Goal: Task Accomplishment & Management: Manage account settings

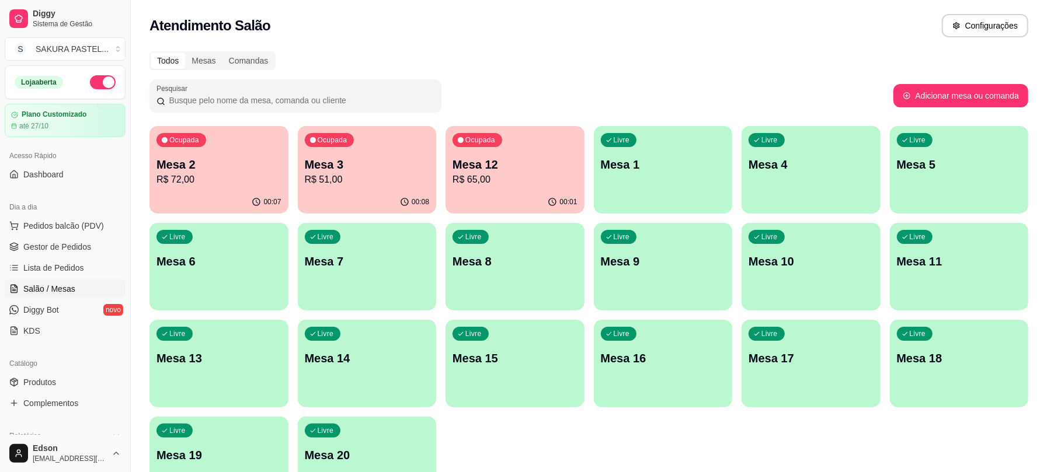
click at [486, 176] on p "R$ 65,00" at bounding box center [515, 180] width 125 height 14
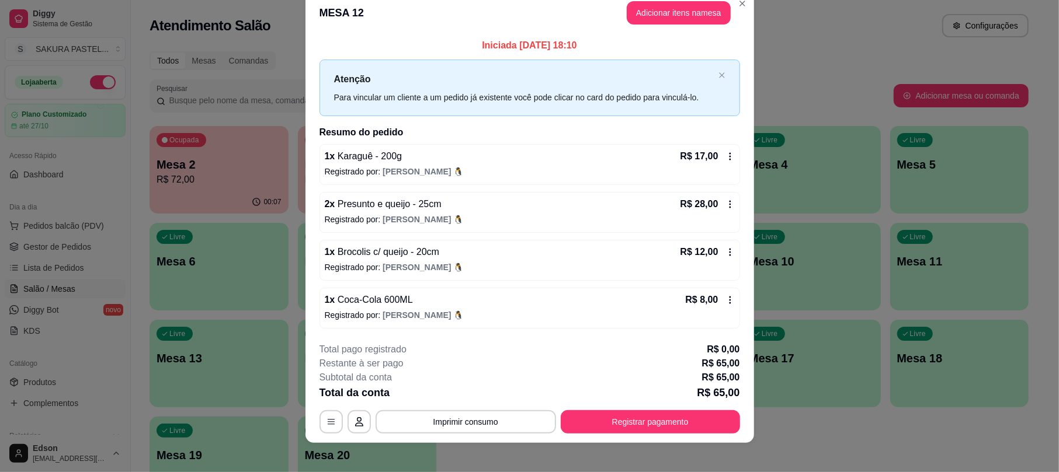
scroll to position [28, 0]
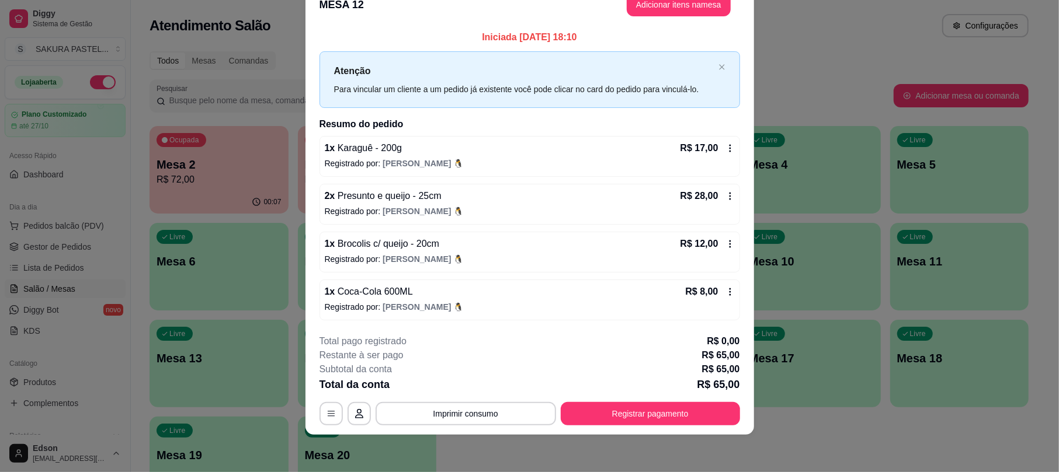
click at [714, 141] on div "R$ 17,00" at bounding box center [707, 148] width 54 height 14
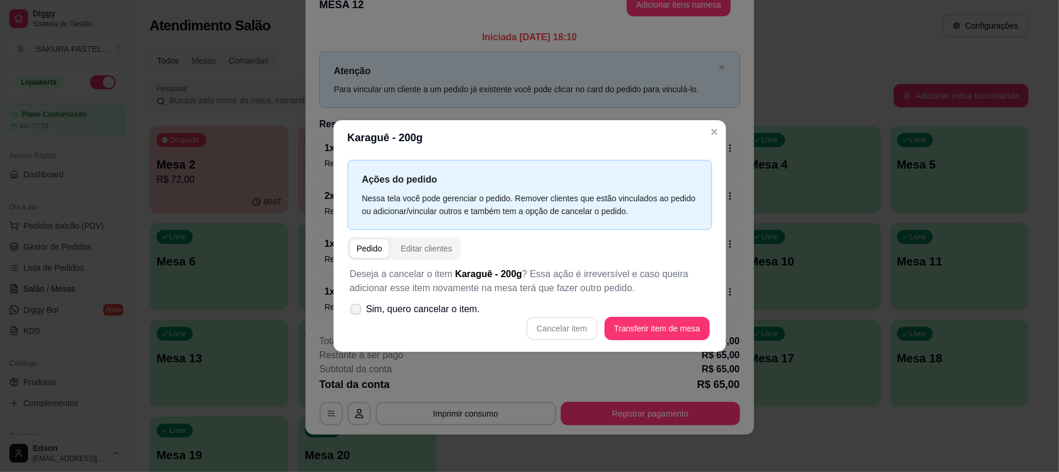
click at [414, 316] on span "Sim, quero cancelar o item." at bounding box center [423, 309] width 114 height 14
click at [357, 316] on input "Sim, quero cancelar o item." at bounding box center [353, 315] width 8 height 8
checkbox input "true"
click at [584, 315] on div "Deseja a cancelar o item Karaguê - 200g ? Essa ação é irreversível e caso queir…" at bounding box center [529, 303] width 364 height 87
click at [580, 321] on button "Cancelar item" at bounding box center [561, 328] width 69 height 23
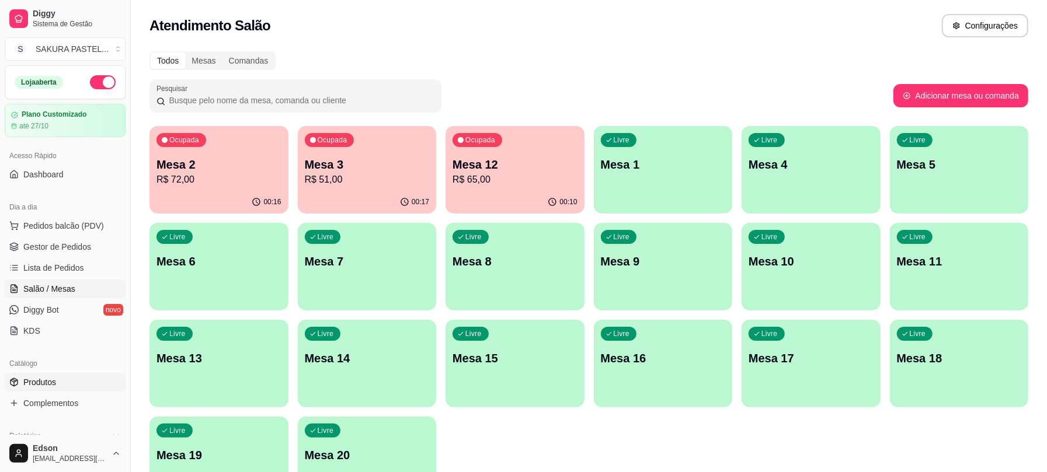
click at [43, 391] on link "Produtos" at bounding box center [65, 382] width 121 height 19
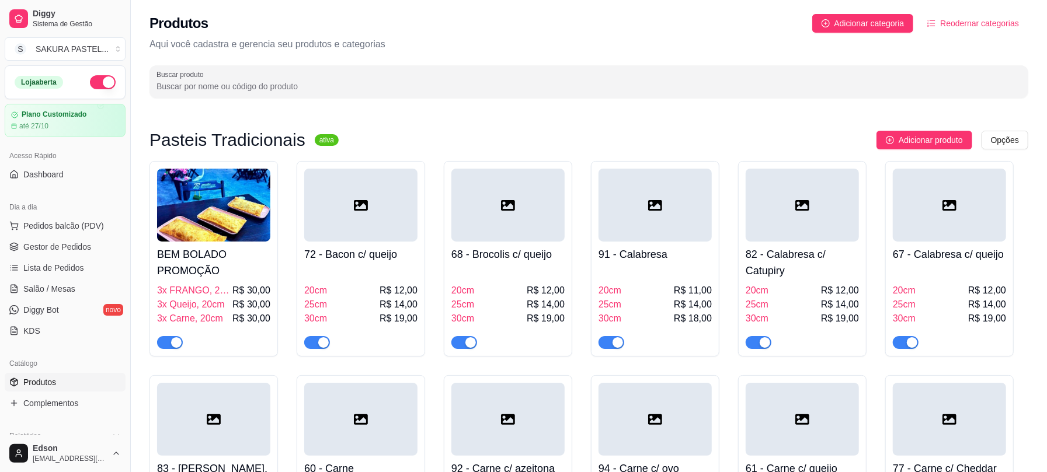
click at [375, 89] on input "Buscar produto" at bounding box center [588, 87] width 865 height 12
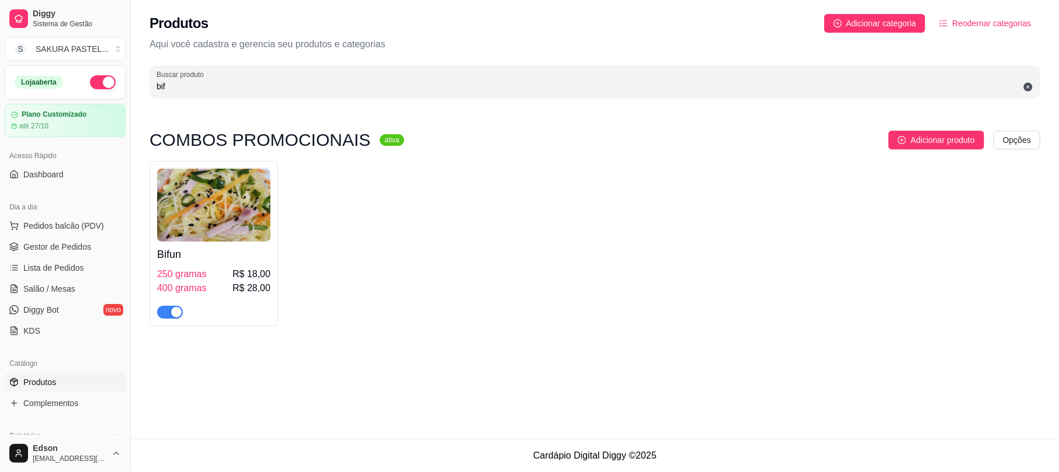
type input "bif"
click at [215, 260] on h4 "Bifun" at bounding box center [213, 254] width 113 height 16
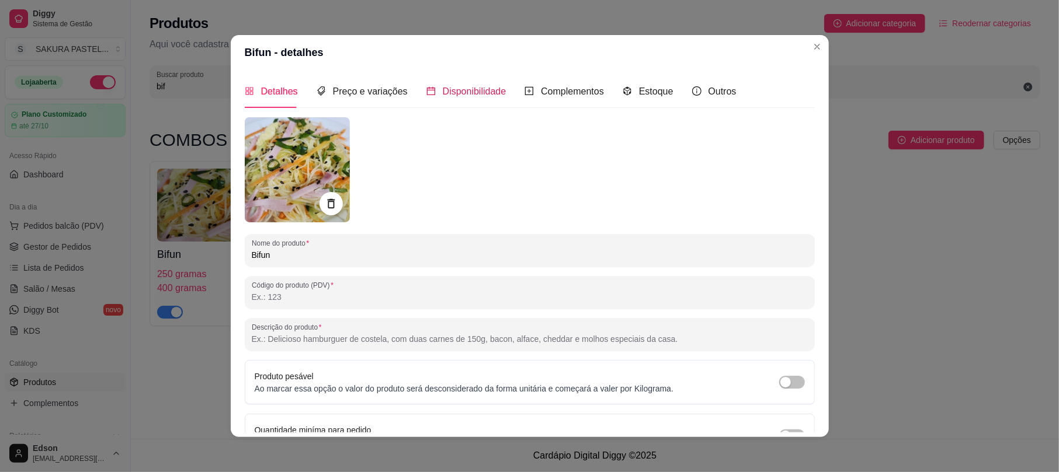
click at [465, 89] on span "Disponibilidade" at bounding box center [475, 91] width 64 height 10
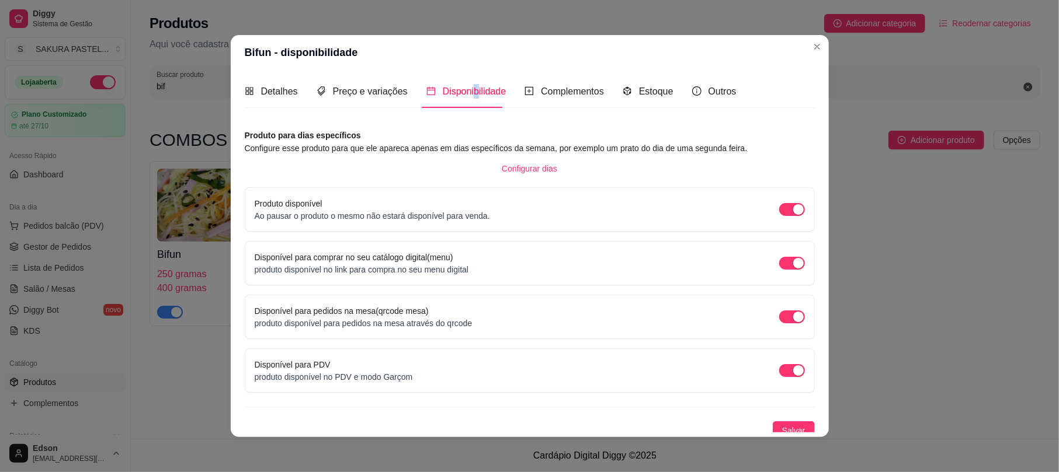
scroll to position [9, 0]
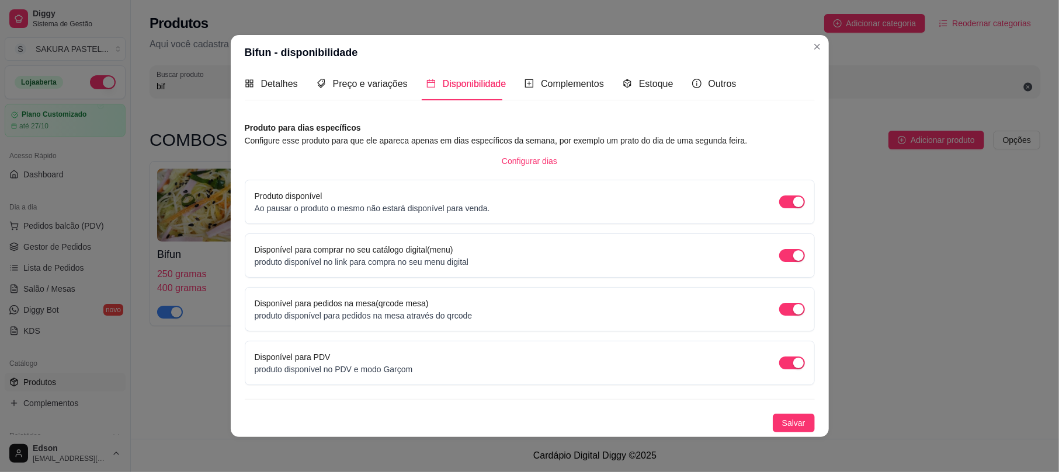
click at [769, 434] on div "Detalhes Preço e variações Disponibilidade Complementos Estoque Outros Nome do …" at bounding box center [530, 253] width 598 height 367
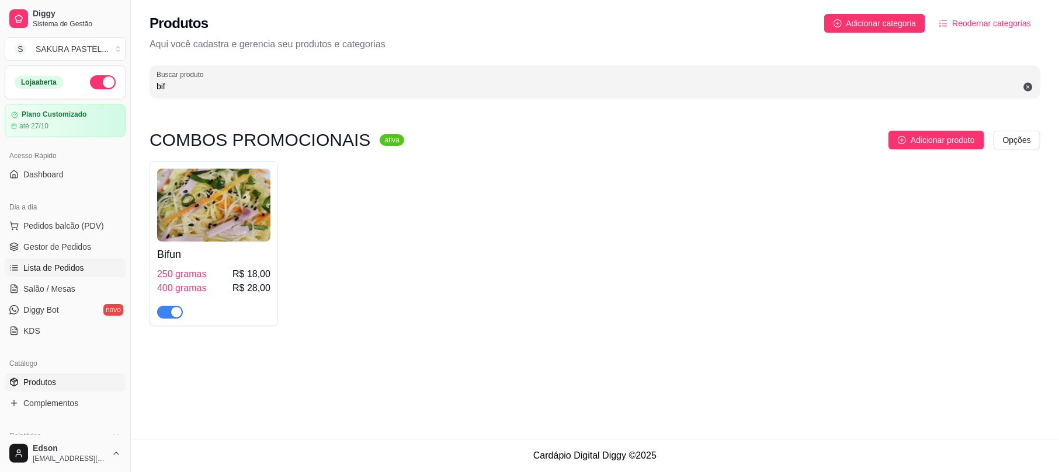
click at [71, 272] on span "Lista de Pedidos" at bounding box center [53, 268] width 61 height 12
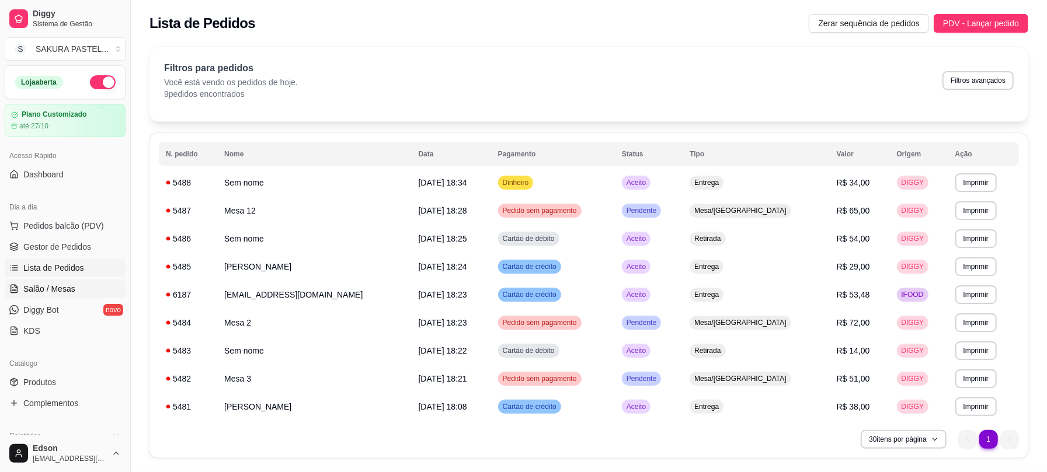
click at [67, 287] on span "Salão / Mesas" at bounding box center [49, 289] width 52 height 12
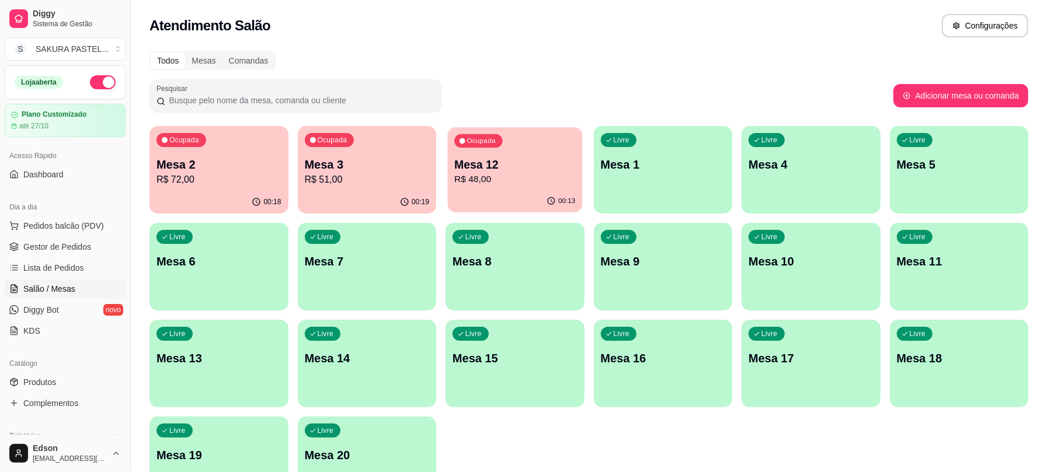
click at [556, 164] on p "Mesa 12" at bounding box center [514, 165] width 121 height 16
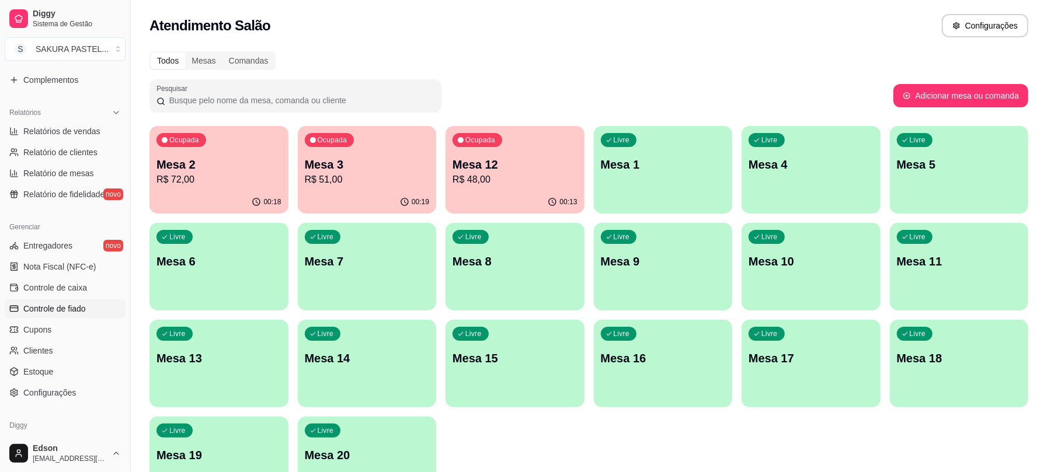
click at [72, 307] on span "Controle de fiado" at bounding box center [54, 309] width 62 height 12
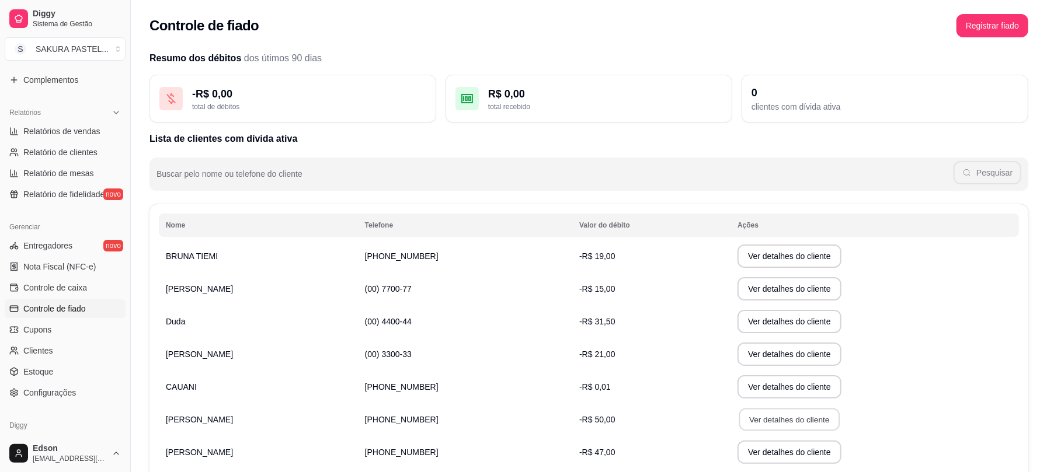
click at [776, 424] on button "Ver detalhes do cliente" at bounding box center [789, 420] width 100 height 23
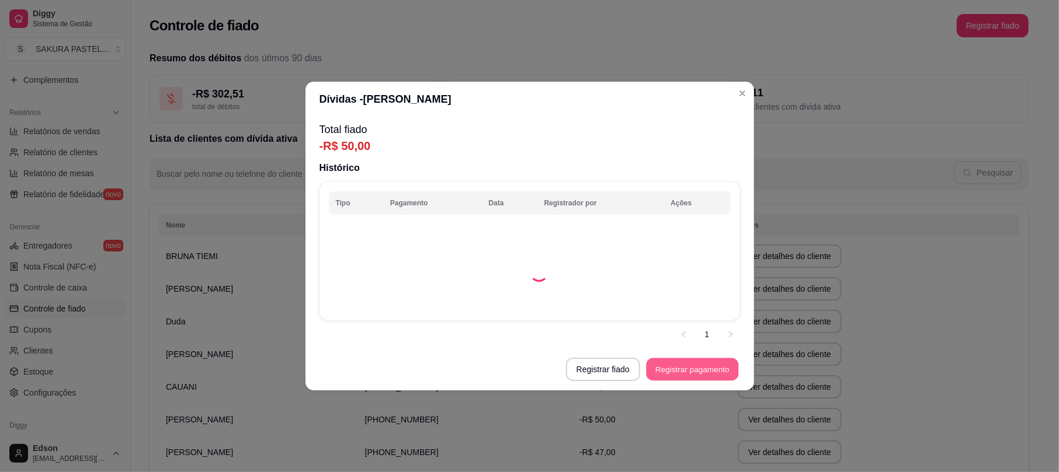
click at [707, 365] on button "Registrar pagamento" at bounding box center [692, 370] width 92 height 23
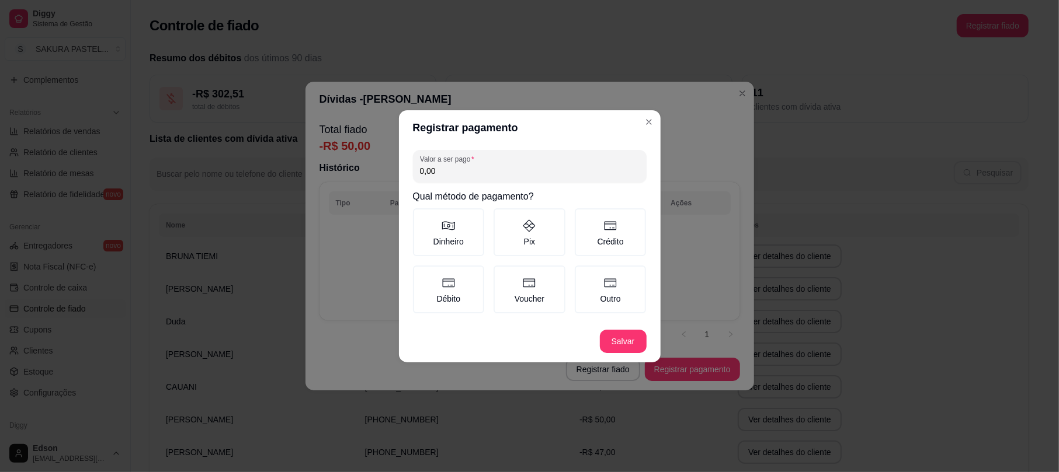
click at [482, 173] on input "0,00" at bounding box center [530, 171] width 220 height 12
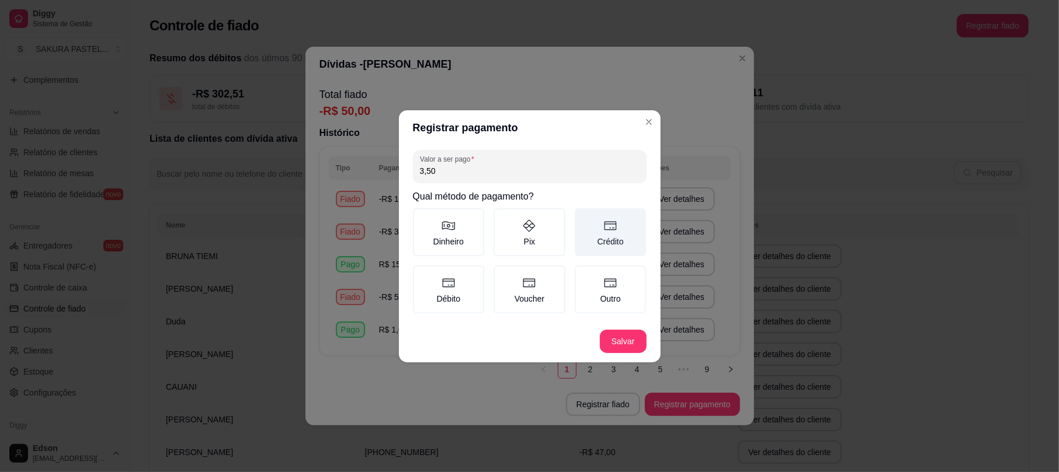
type input "3,50"
click at [591, 222] on label "Crédito" at bounding box center [611, 232] width 72 height 48
click at [583, 217] on button "Crédito" at bounding box center [578, 212] width 9 height 9
click at [629, 353] on footer "Salvar" at bounding box center [530, 342] width 262 height 42
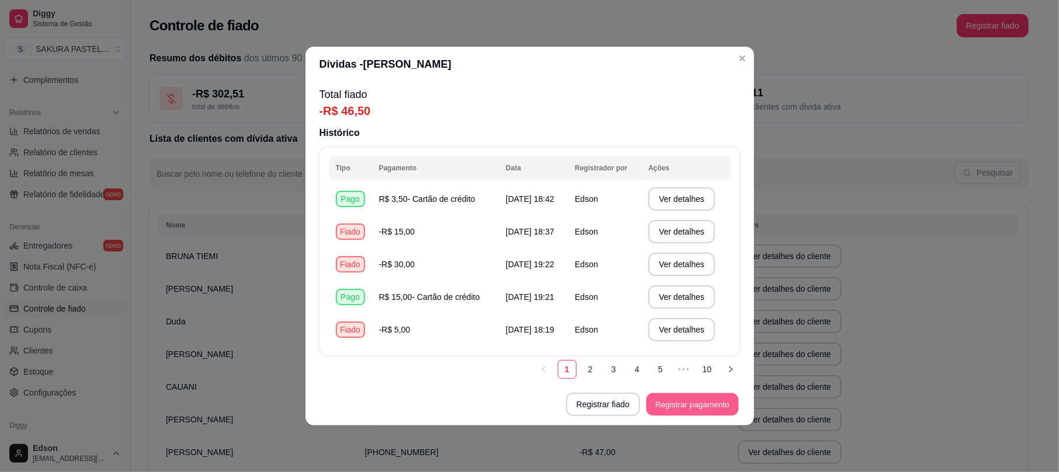
click at [690, 408] on button "Registrar pagamento" at bounding box center [692, 405] width 92 height 23
click at [628, 402] on button "Registrar fiado" at bounding box center [603, 404] width 74 height 23
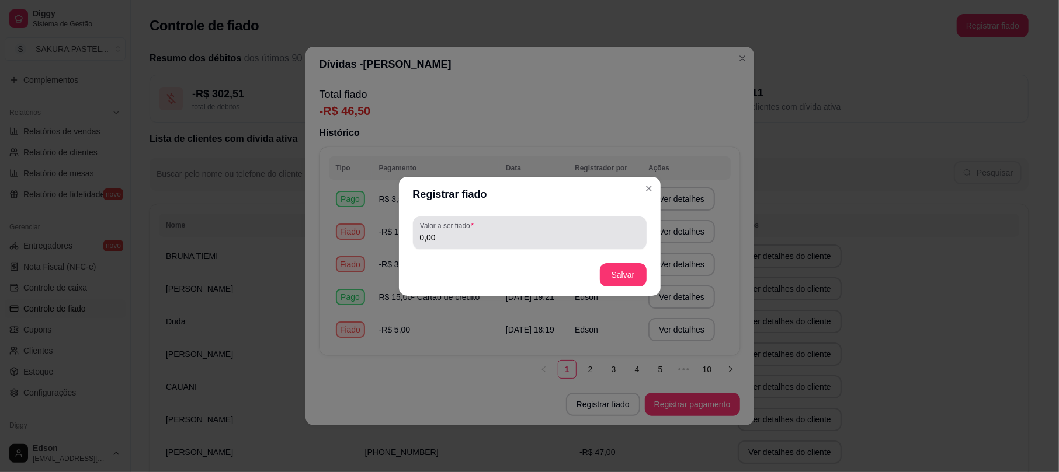
click at [510, 229] on div "0,00" at bounding box center [530, 232] width 220 height 23
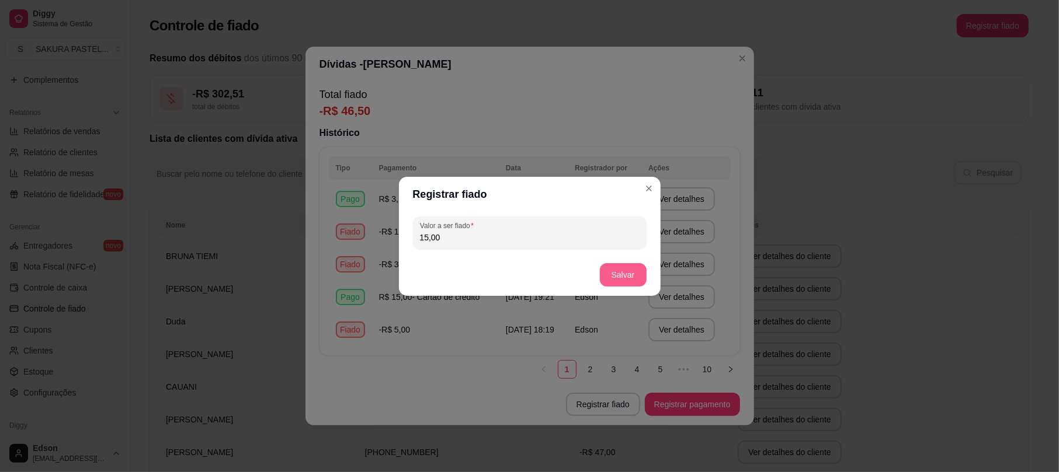
type input "15,00"
click at [625, 273] on button "Salvar" at bounding box center [623, 274] width 46 height 23
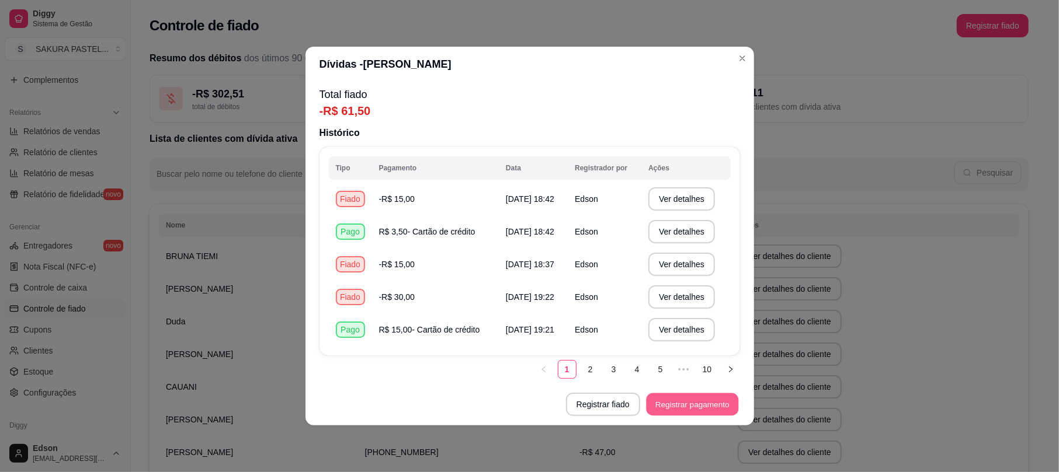
click at [708, 402] on button "Registrar pagamento" at bounding box center [692, 405] width 92 height 23
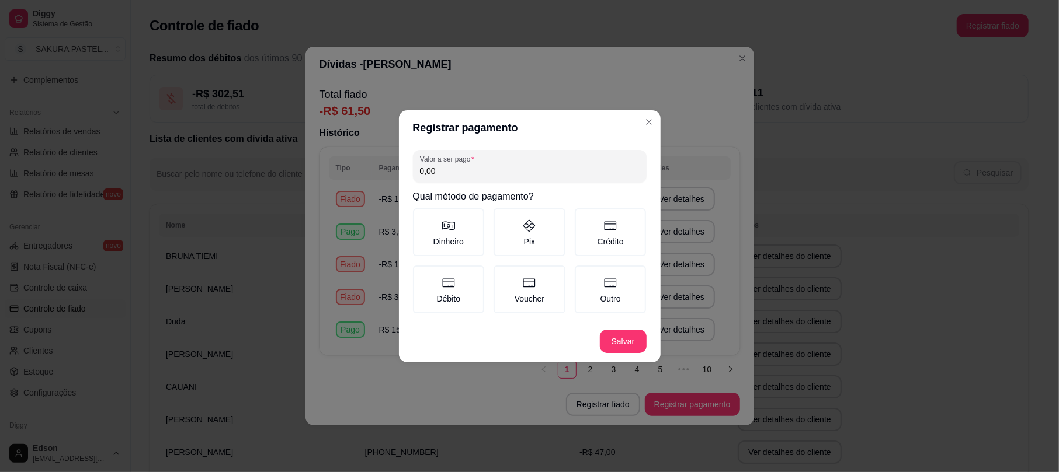
click at [575, 166] on input "0,00" at bounding box center [530, 171] width 220 height 12
type input "10,00"
click at [618, 236] on label "Crédito" at bounding box center [611, 232] width 72 height 48
click at [583, 217] on button "Crédito" at bounding box center [578, 212] width 9 height 9
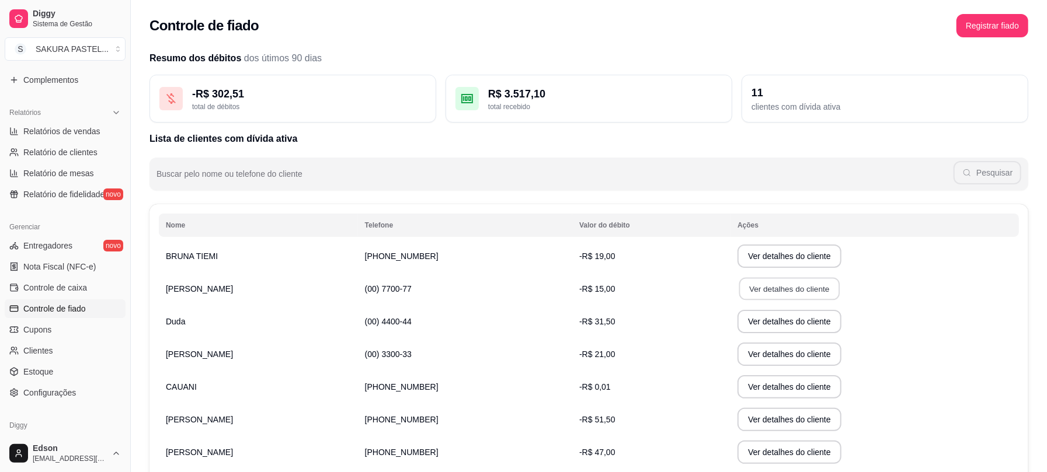
click at [739, 293] on button "Ver detalhes do cliente" at bounding box center [789, 289] width 100 height 23
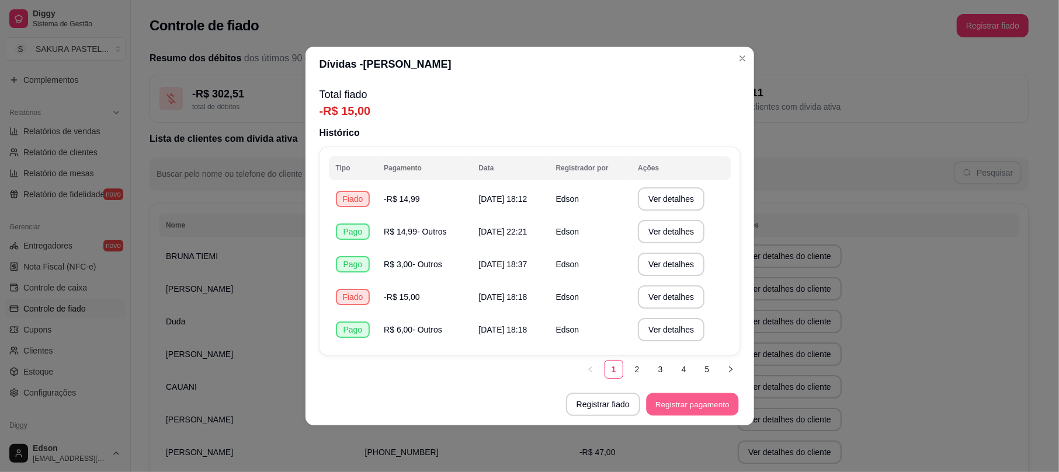
click at [714, 406] on button "Registrar pagamento" at bounding box center [692, 405] width 92 height 23
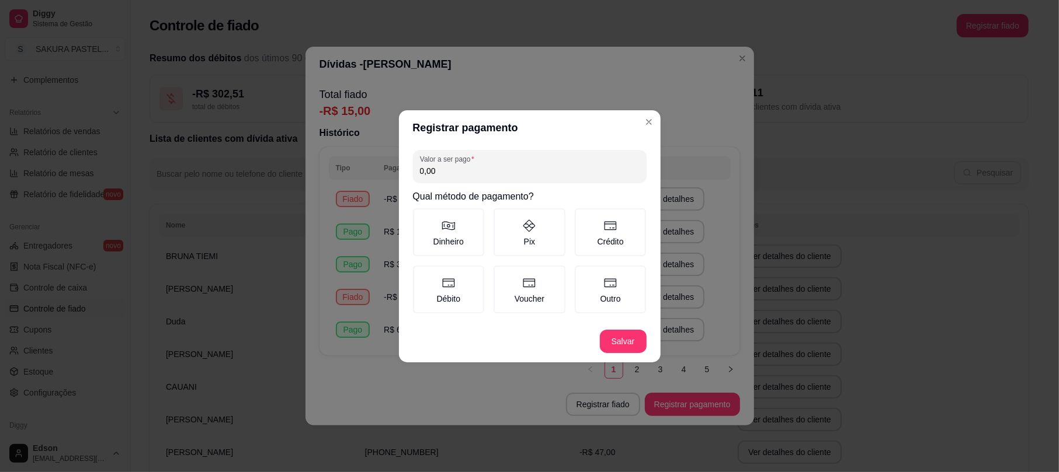
drag, startPoint x: 714, startPoint y: 406, endPoint x: 451, endPoint y: 166, distance: 355.8
click at [447, 154] on section "Registrar pagamento Valor a ser pago 0,00 Qual método de pagamento? Dinheiro Pi…" at bounding box center [530, 236] width 262 height 252
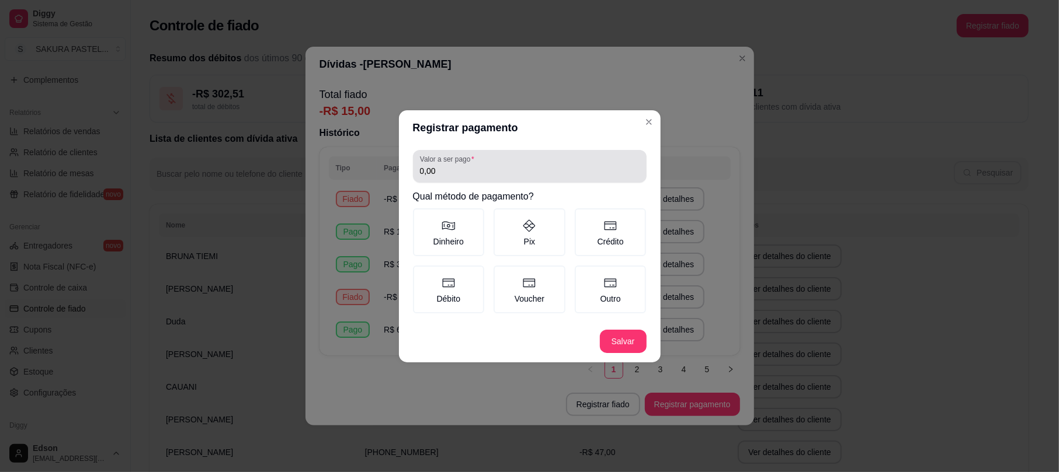
click at [461, 173] on input "0,00" at bounding box center [530, 171] width 220 height 12
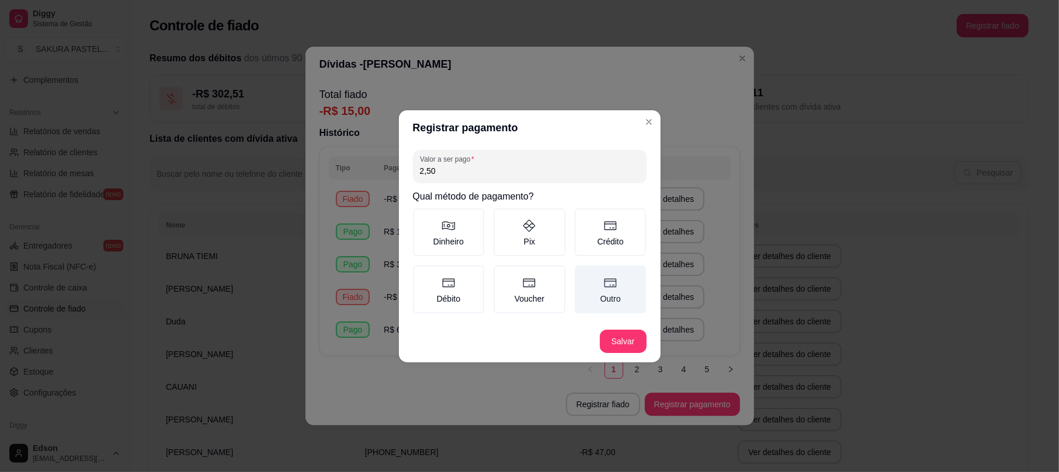
type input "2,50"
click at [591, 290] on label "Outro" at bounding box center [611, 290] width 72 height 48
click at [583, 274] on button "Outro" at bounding box center [578, 269] width 9 height 9
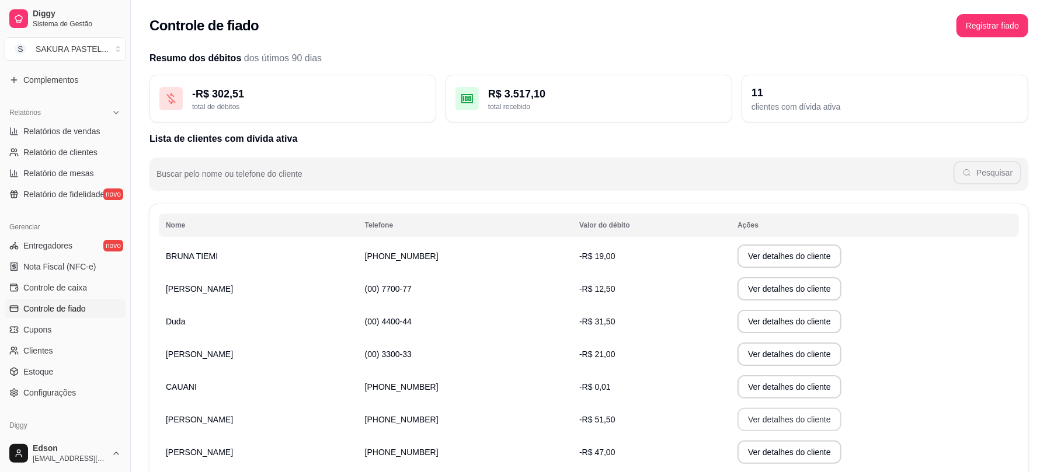
click at [779, 419] on button "Ver detalhes do cliente" at bounding box center [789, 419] width 104 height 23
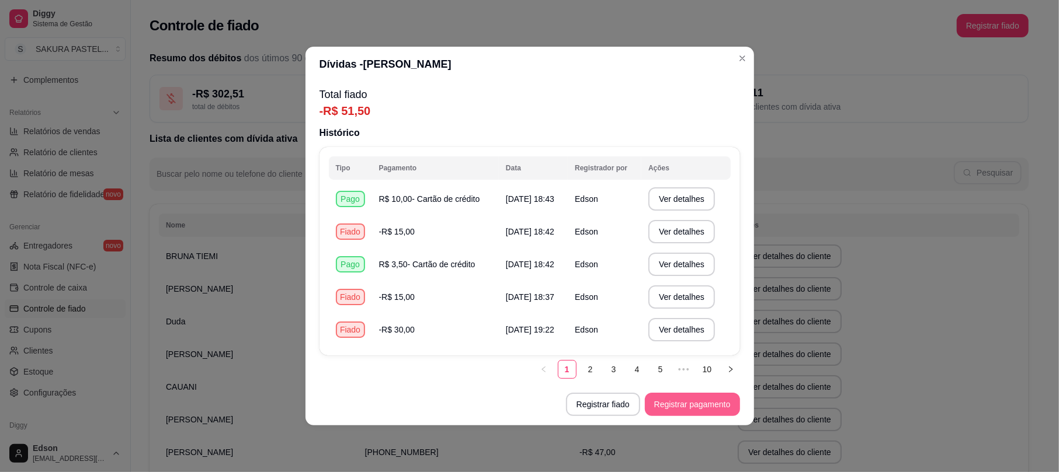
click at [695, 409] on button "Registrar pagamento" at bounding box center [692, 404] width 95 height 23
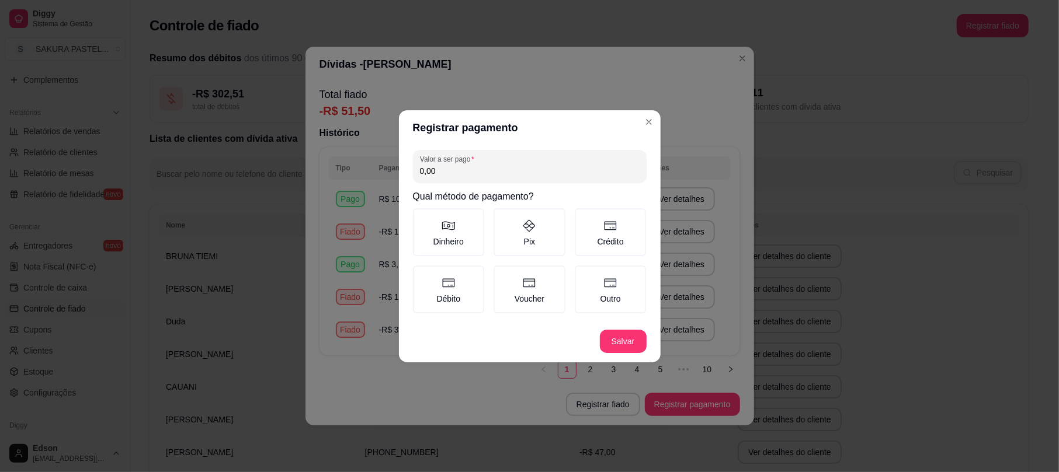
click at [465, 149] on div "Valor a ser pago 0,00 Qual método de pagamento? Dinheiro Pix Crédito Débito Vou…" at bounding box center [530, 232] width 262 height 175
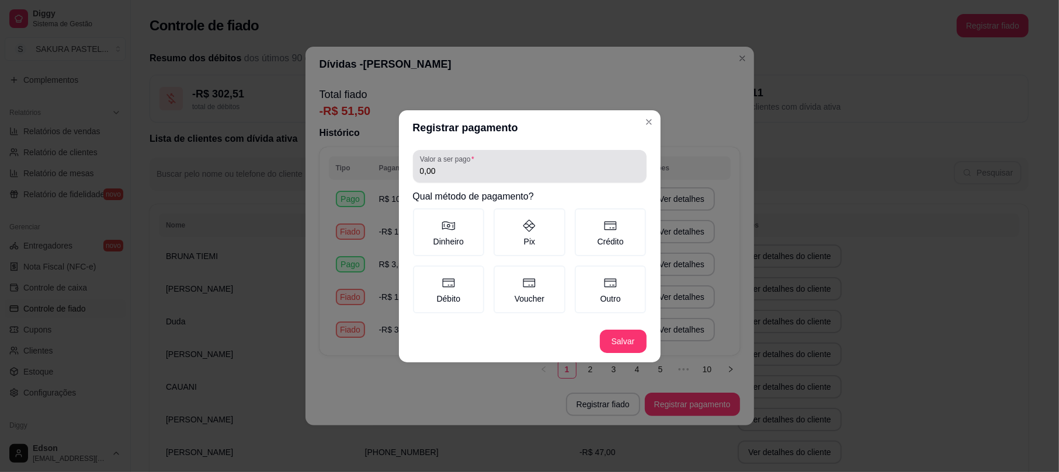
click at [480, 165] on div "0,00" at bounding box center [530, 166] width 220 height 23
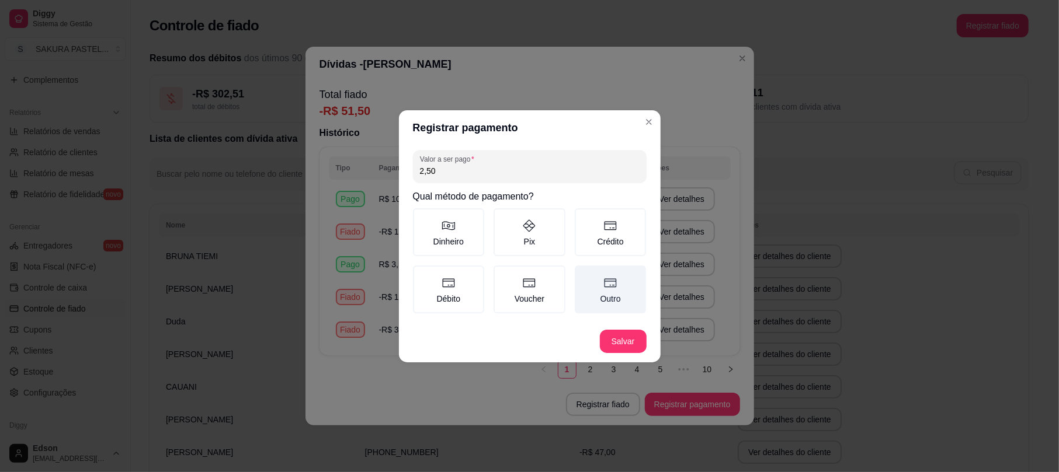
type input "2,50"
click at [608, 284] on icon at bounding box center [610, 283] width 14 height 14
click at [583, 274] on button "Outro" at bounding box center [578, 269] width 9 height 9
click at [636, 322] on footer "Salvar" at bounding box center [530, 342] width 262 height 42
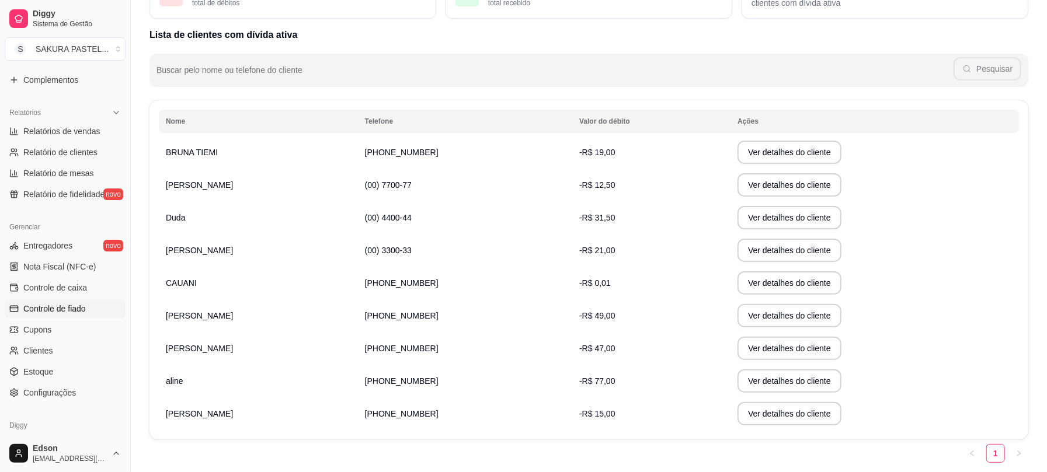
scroll to position [142, 0]
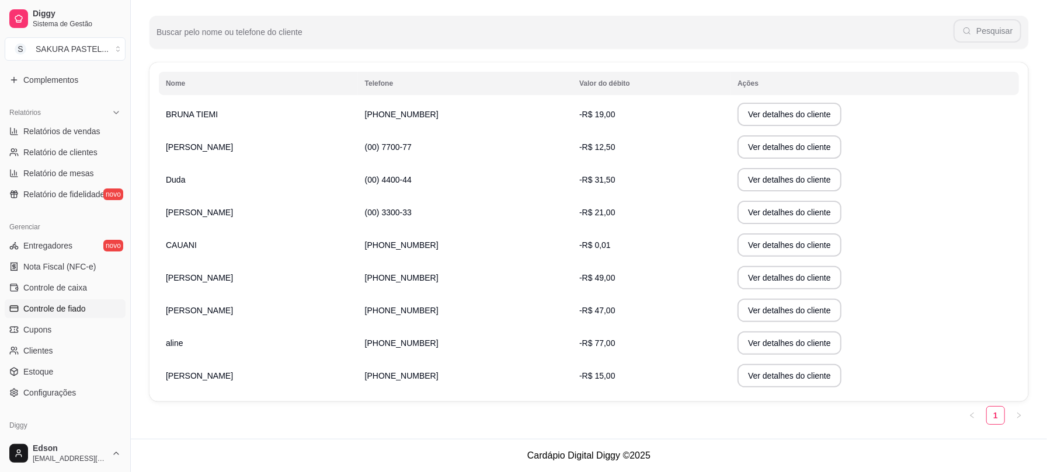
click at [737, 384] on button "Ver detalhes do cliente" at bounding box center [789, 375] width 104 height 23
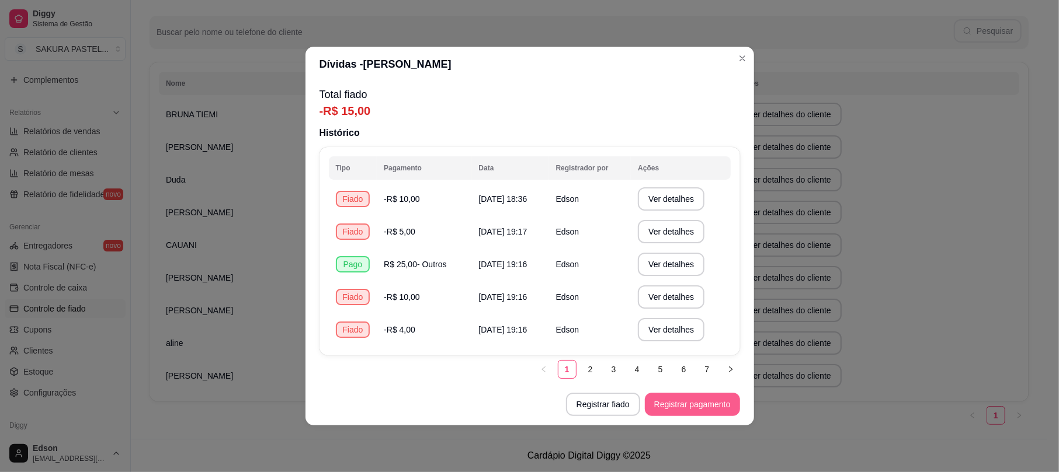
click at [697, 404] on button "Registrar pagamento" at bounding box center [692, 404] width 95 height 23
click at [604, 406] on button "Registrar fiado" at bounding box center [603, 404] width 74 height 23
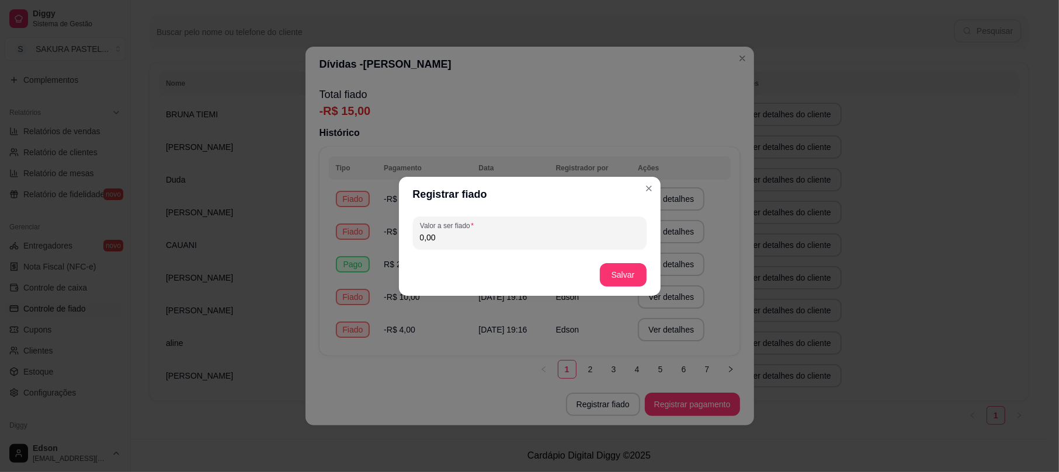
click at [486, 232] on input "0,00" at bounding box center [530, 238] width 220 height 12
type input "15,00"
click at [615, 277] on button "Salvar" at bounding box center [623, 274] width 46 height 23
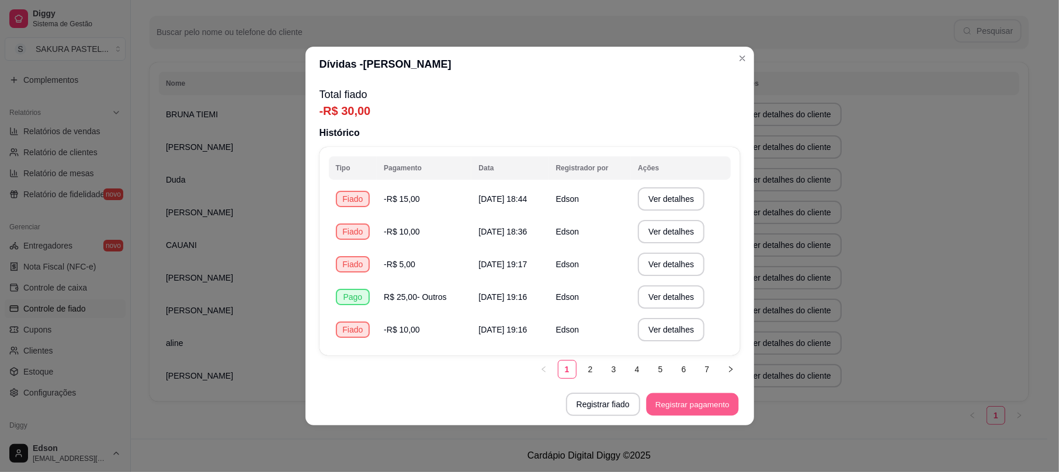
click at [690, 408] on button "Registrar pagamento" at bounding box center [692, 405] width 92 height 23
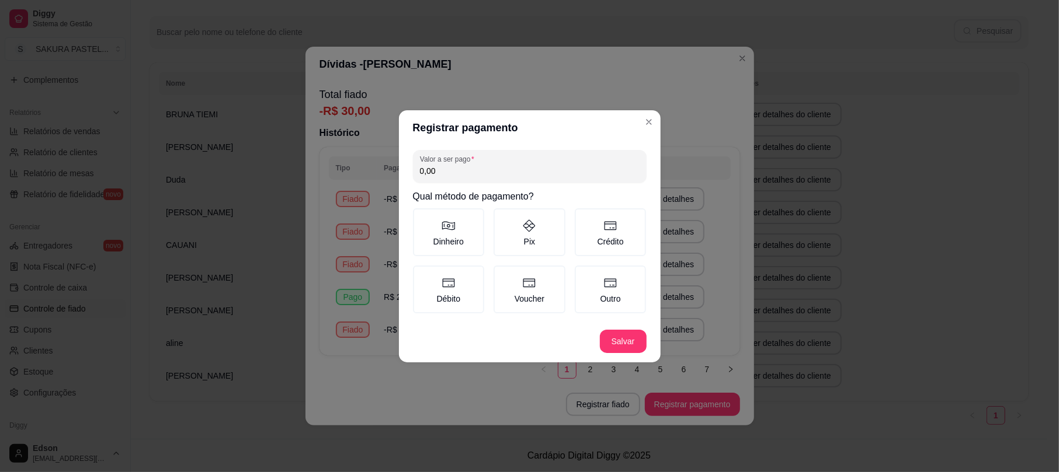
click at [510, 167] on input "0,00" at bounding box center [530, 171] width 220 height 12
type input "2,50"
click at [608, 287] on icon at bounding box center [610, 283] width 14 height 14
click at [583, 274] on button "Outro" at bounding box center [578, 269] width 9 height 9
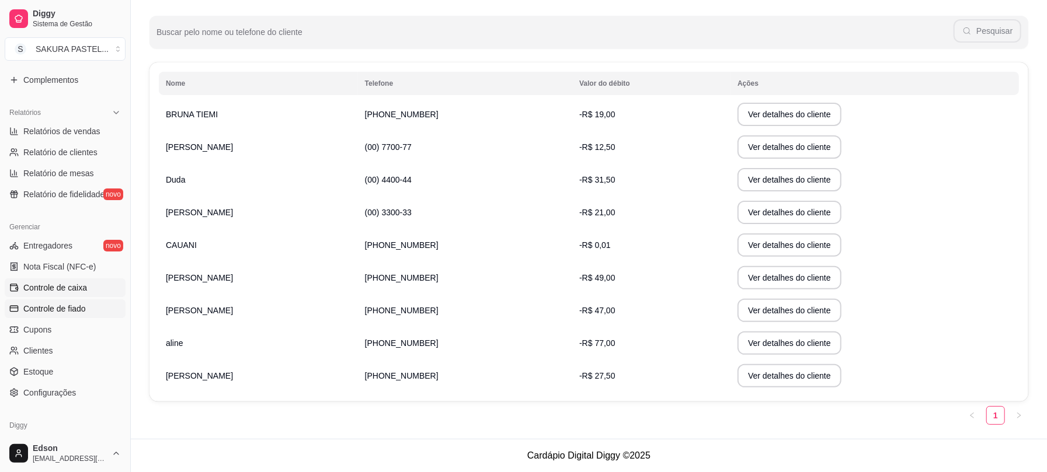
scroll to position [0, 0]
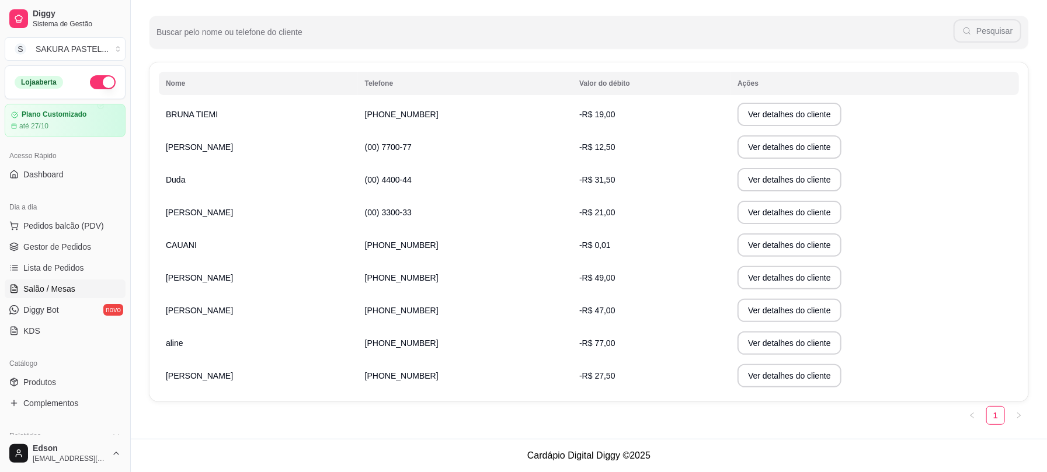
click at [65, 285] on span "Salão / Mesas" at bounding box center [49, 289] width 52 height 12
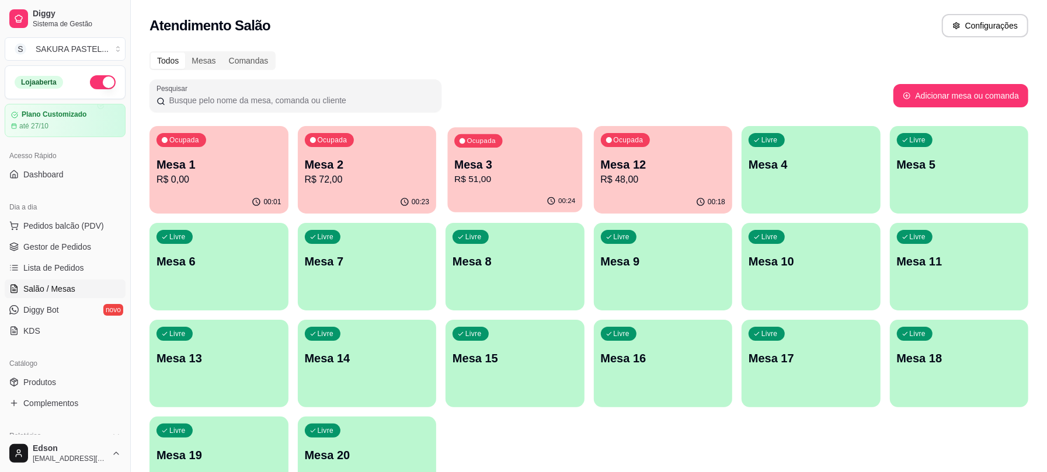
click at [514, 197] on div "00:24" at bounding box center [515, 201] width 134 height 22
click at [556, 183] on p "R$ 51,00" at bounding box center [514, 179] width 121 height 13
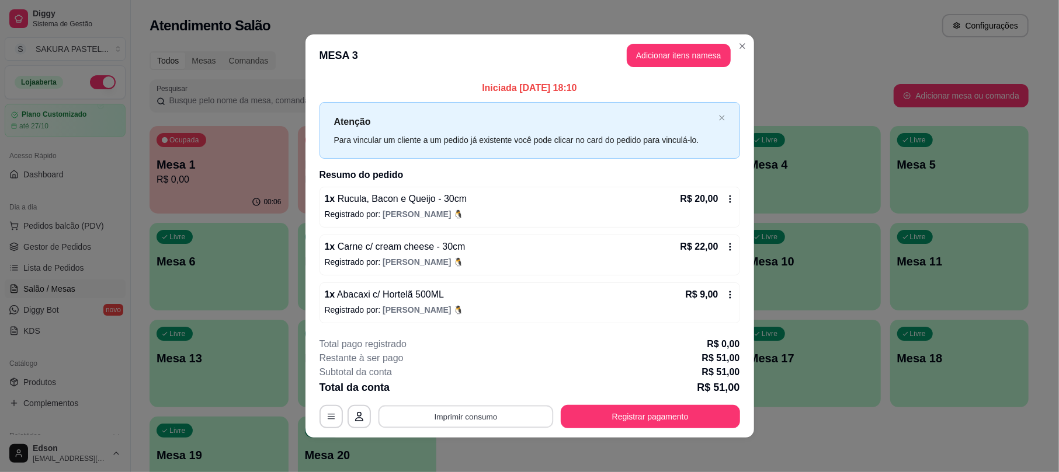
click at [470, 422] on button "Imprimir consumo" at bounding box center [465, 417] width 175 height 23
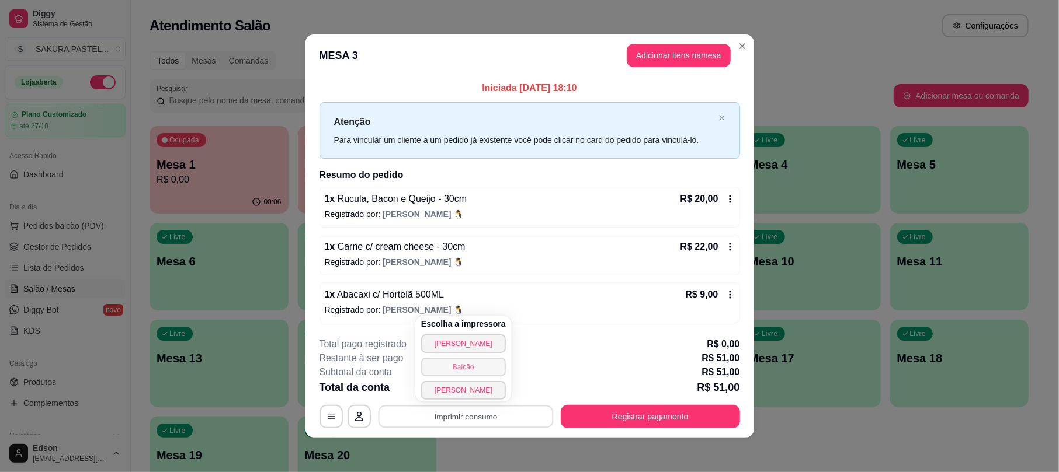
click at [465, 370] on button "Balcão" at bounding box center [463, 367] width 85 height 19
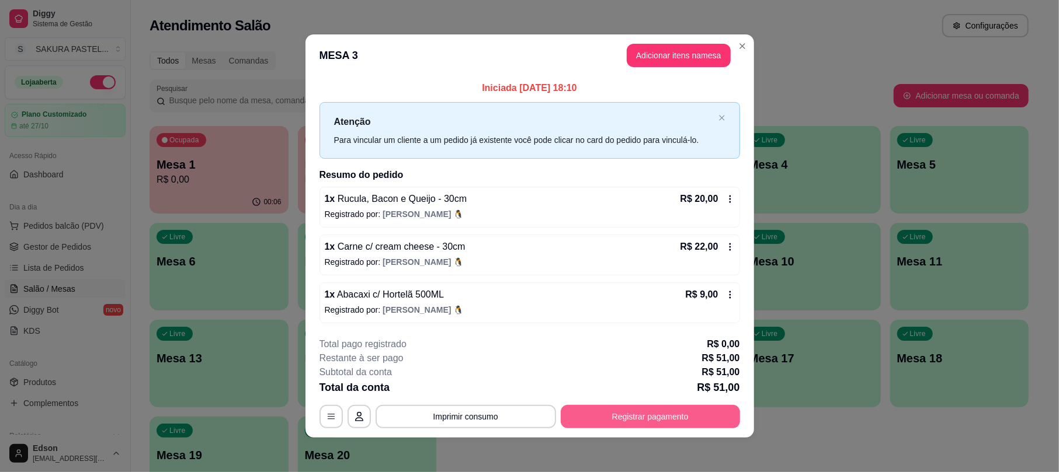
click at [589, 415] on button "Registrar pagamento" at bounding box center [650, 416] width 179 height 23
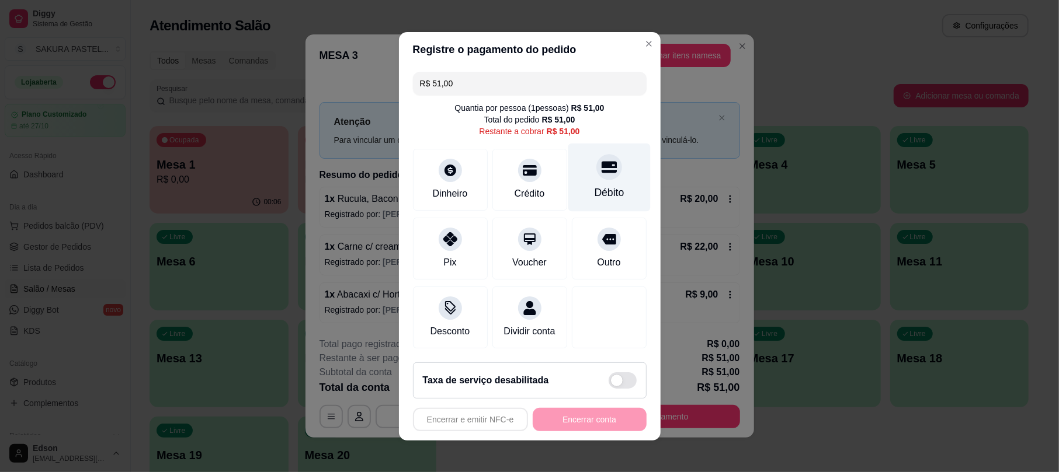
click at [607, 169] on div "Débito" at bounding box center [609, 177] width 82 height 68
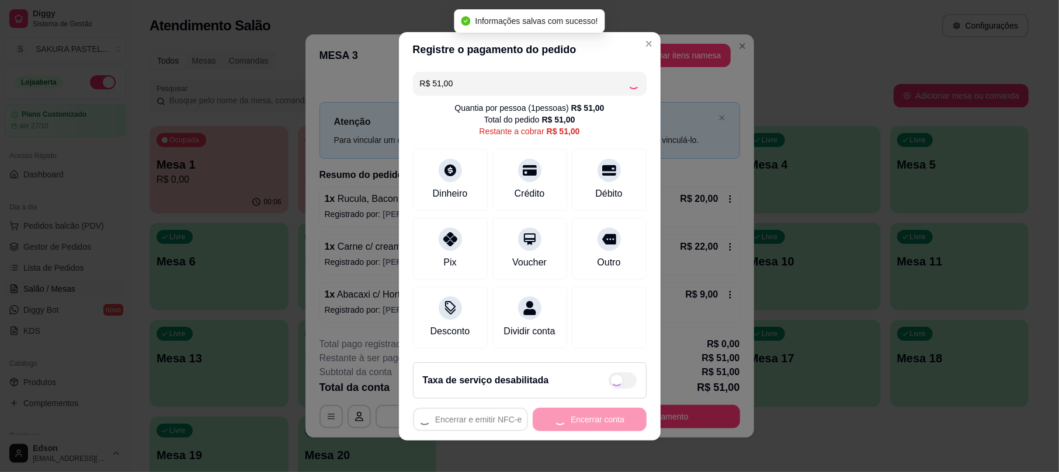
type input "R$ 0,00"
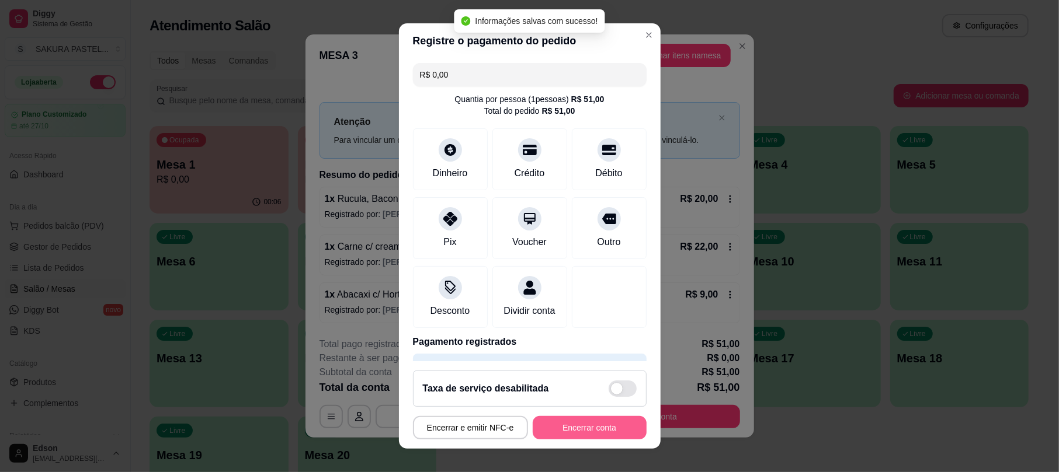
click at [592, 432] on button "Encerrar conta" at bounding box center [590, 427] width 114 height 23
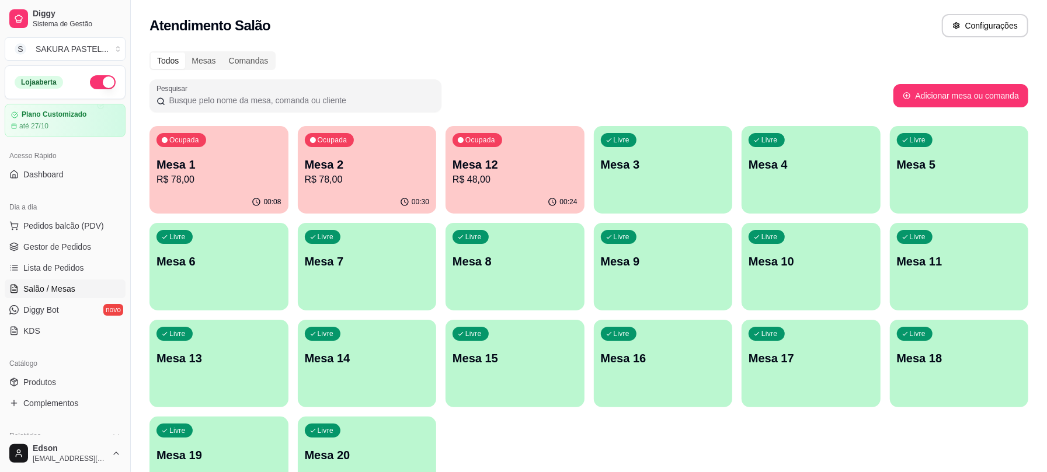
click at [398, 199] on div "00:30" at bounding box center [367, 202] width 139 height 23
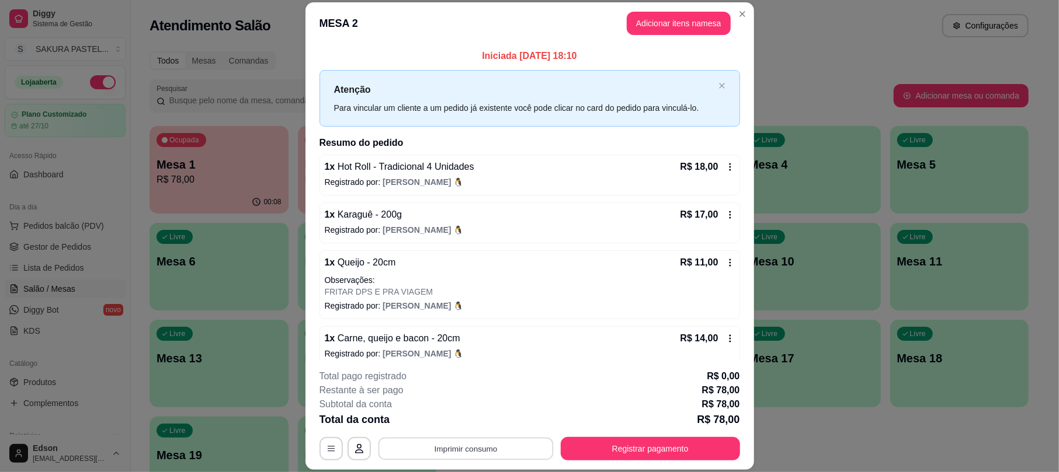
click at [476, 443] on button "Imprimir consumo" at bounding box center [465, 449] width 175 height 23
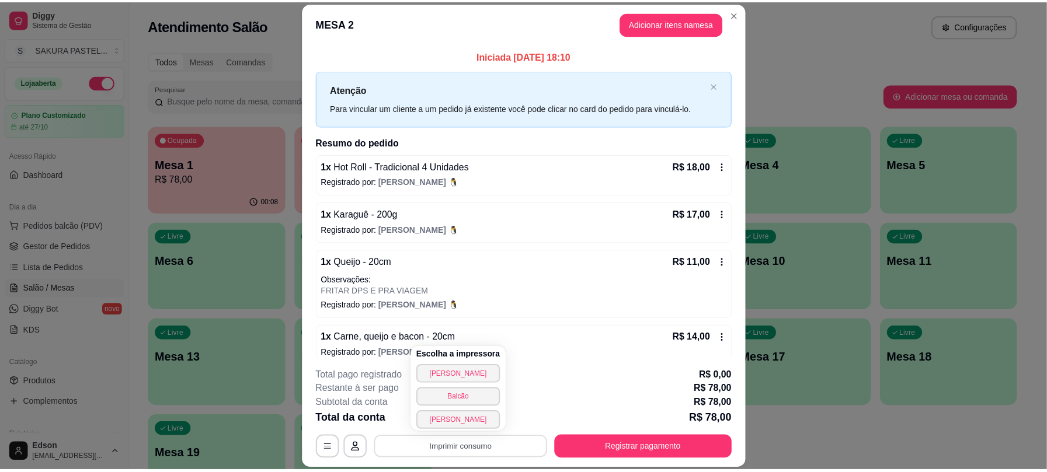
scroll to position [158, 0]
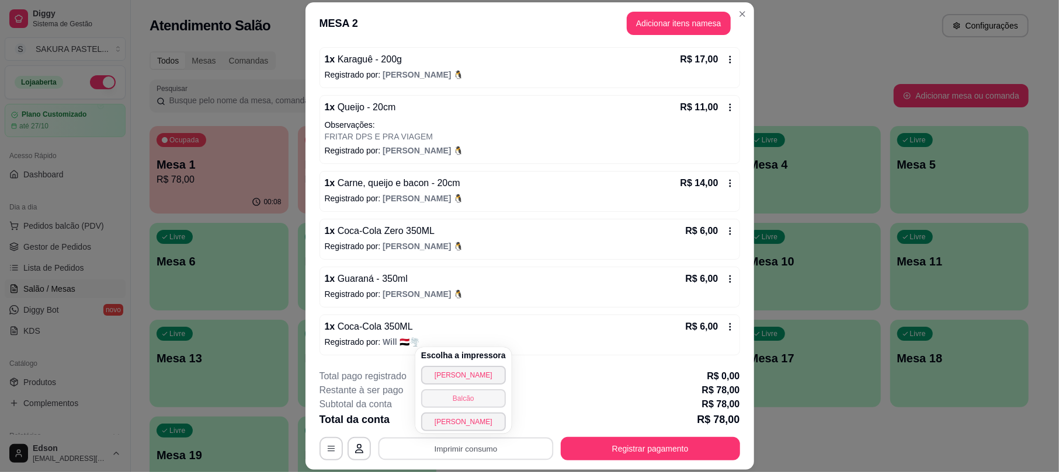
click at [474, 405] on button "Balcão" at bounding box center [463, 398] width 85 height 19
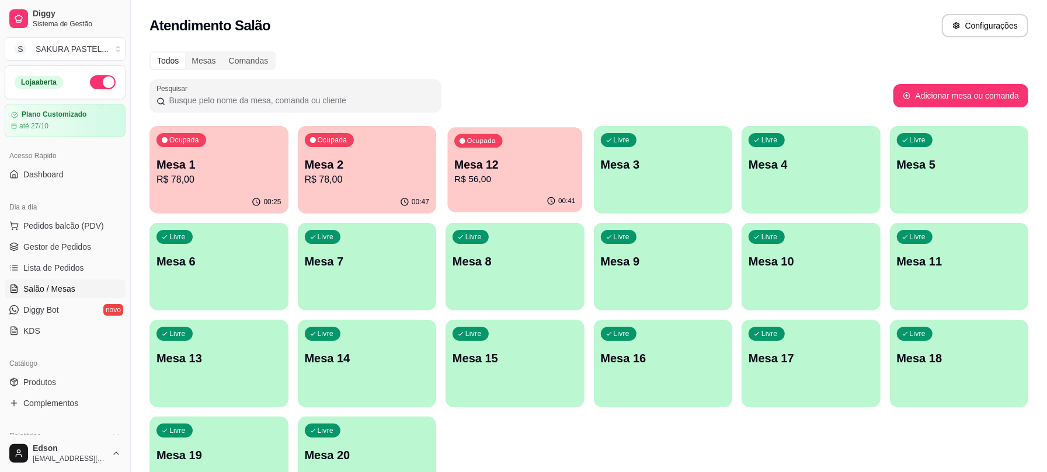
click at [509, 173] on p "R$ 56,00" at bounding box center [514, 179] width 121 height 13
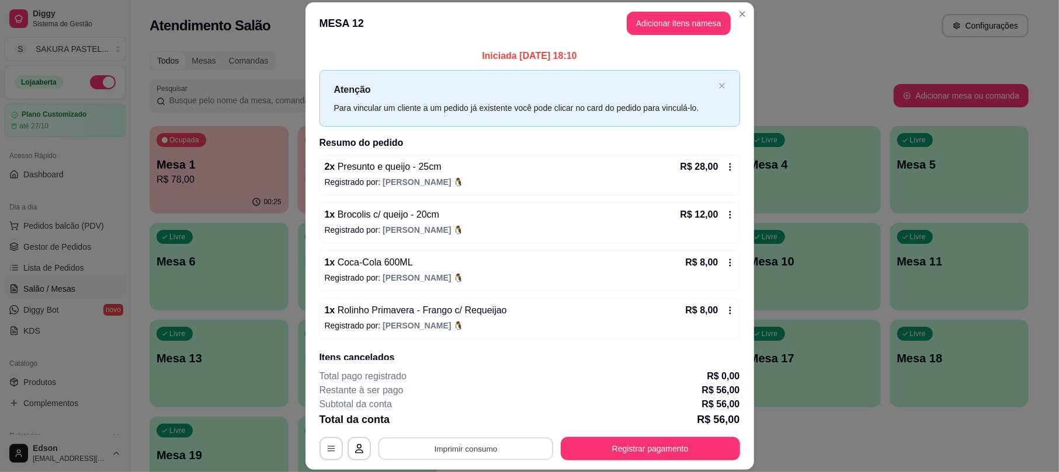
click at [515, 441] on button "Imprimir consumo" at bounding box center [465, 449] width 175 height 23
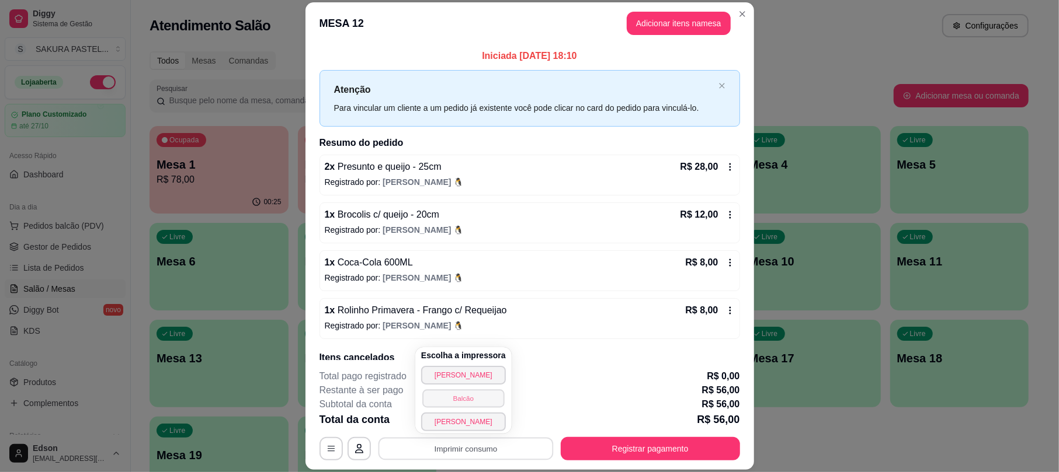
click at [457, 403] on button "Balcão" at bounding box center [463, 398] width 82 height 18
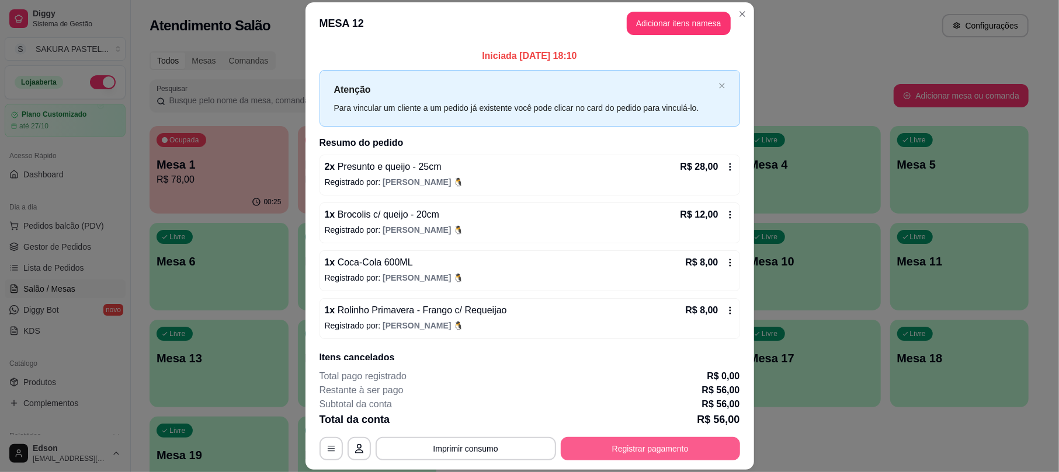
click at [673, 457] on button "Registrar pagamento" at bounding box center [650, 448] width 179 height 23
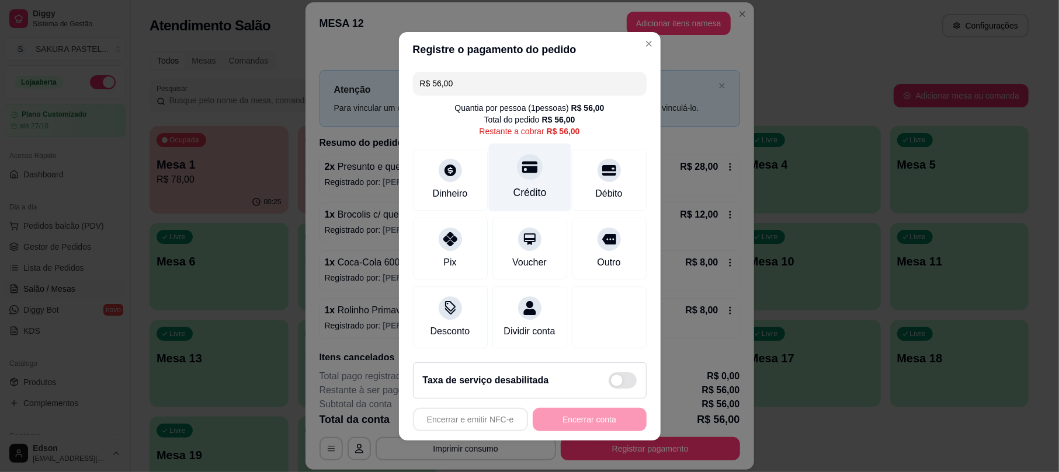
click at [534, 159] on div "Crédito" at bounding box center [529, 177] width 82 height 68
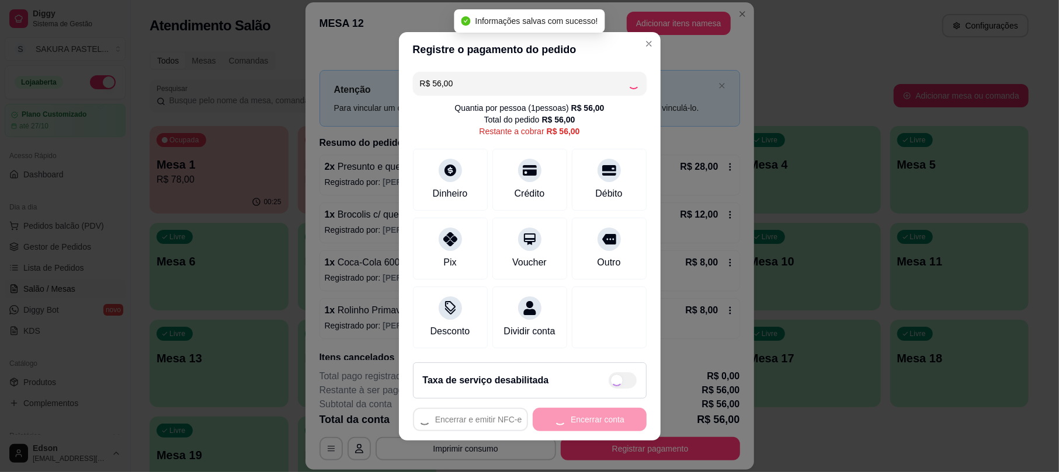
type input "R$ 0,00"
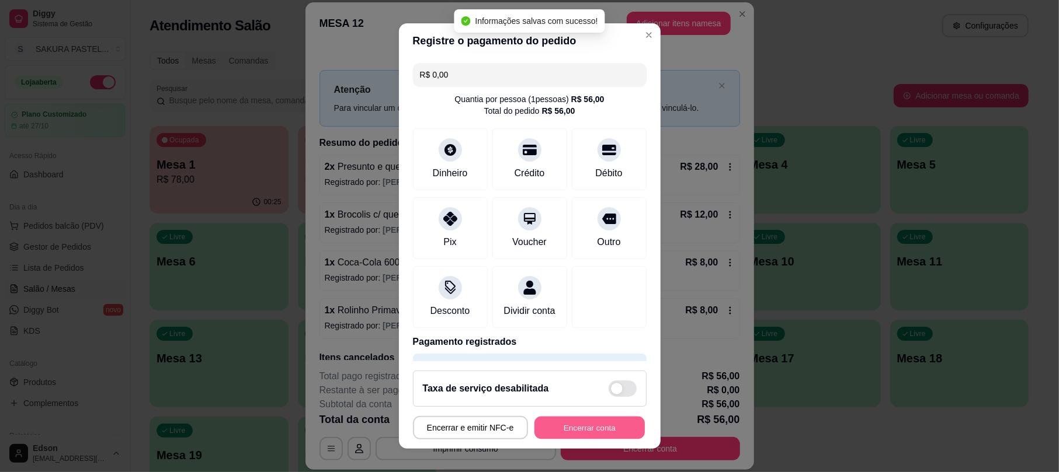
click at [566, 427] on button "Encerrar conta" at bounding box center [589, 427] width 110 height 23
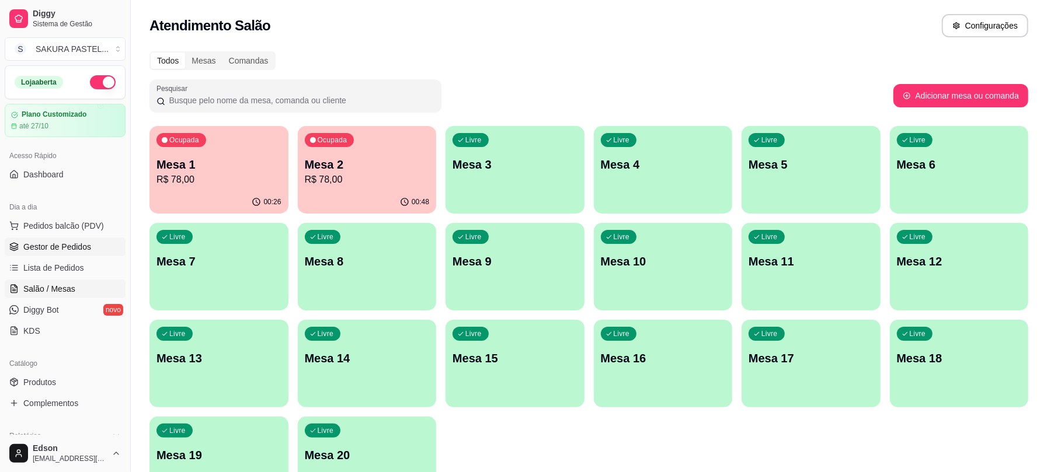
click at [72, 239] on link "Gestor de Pedidos" at bounding box center [65, 247] width 121 height 19
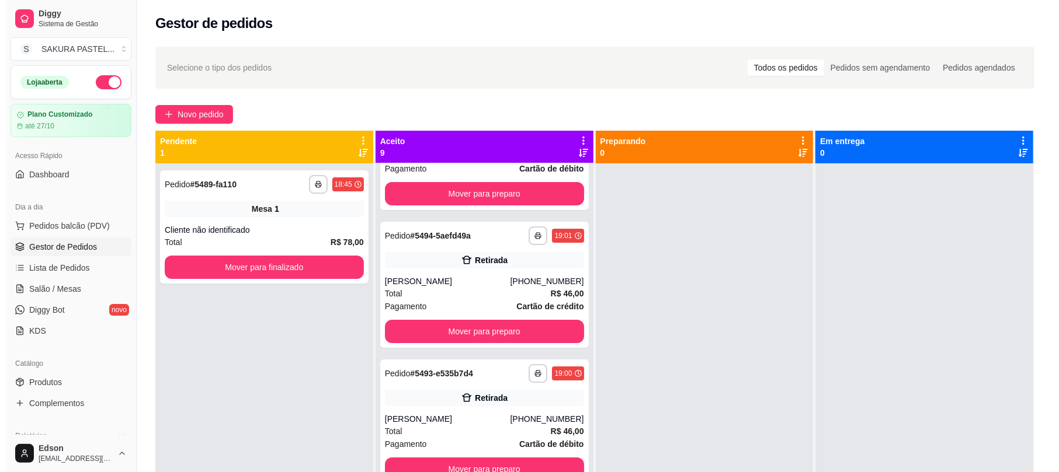
scroll to position [88, 0]
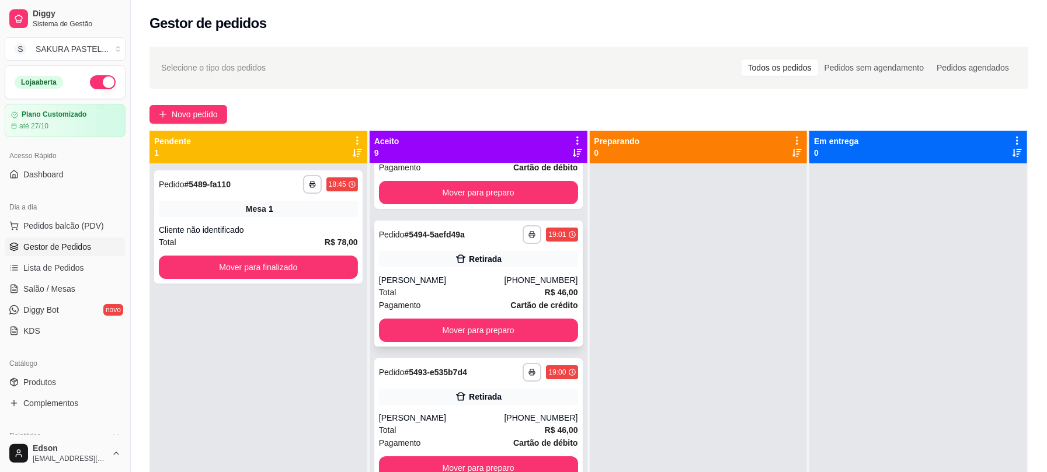
click at [548, 272] on div "**********" at bounding box center [478, 284] width 208 height 126
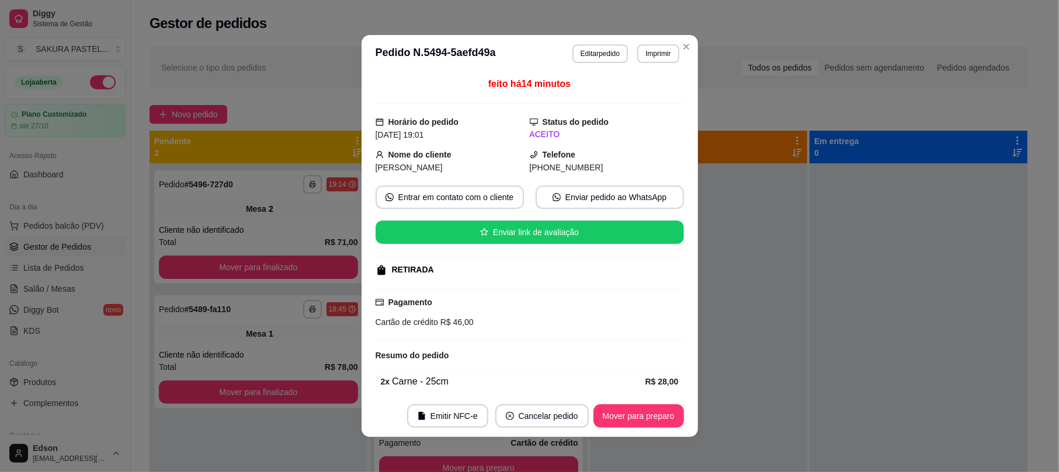
scroll to position [225, 0]
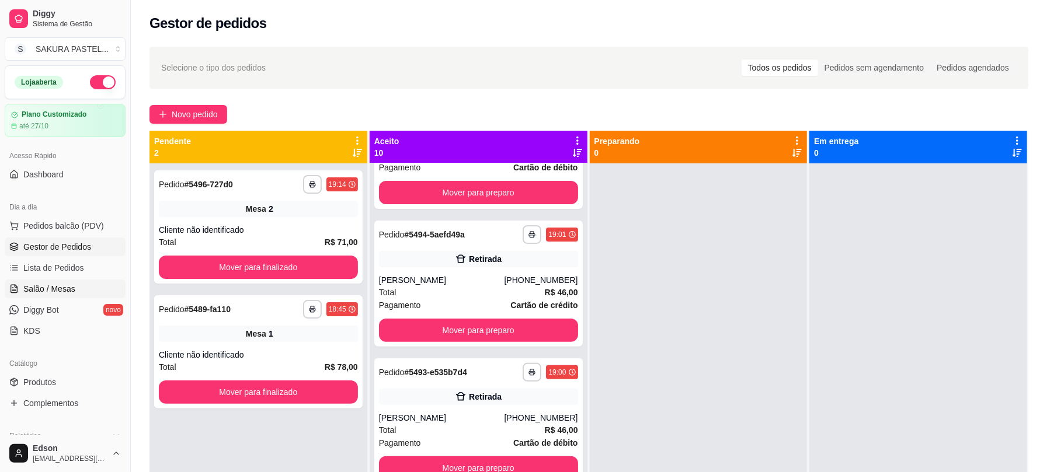
click at [89, 293] on link "Salão / Mesas" at bounding box center [65, 289] width 121 height 19
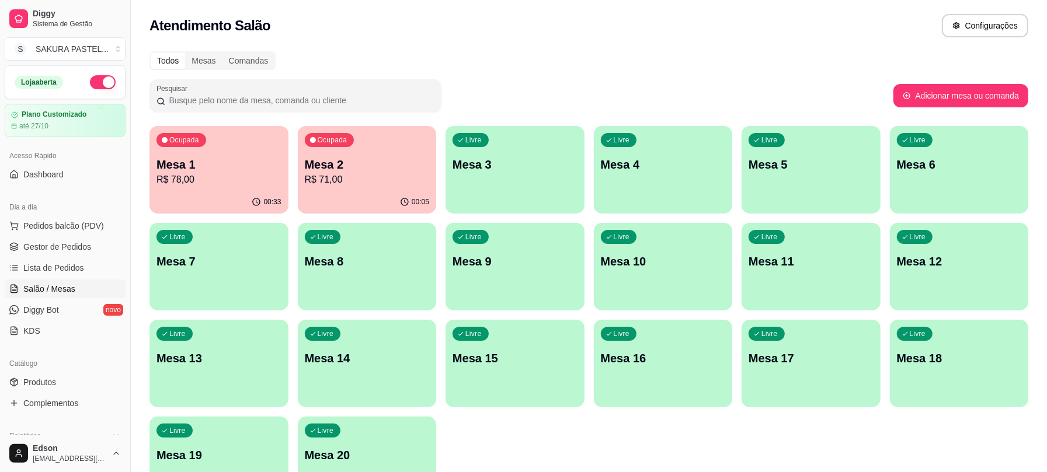
click at [250, 192] on div "00:33" at bounding box center [218, 202] width 139 height 23
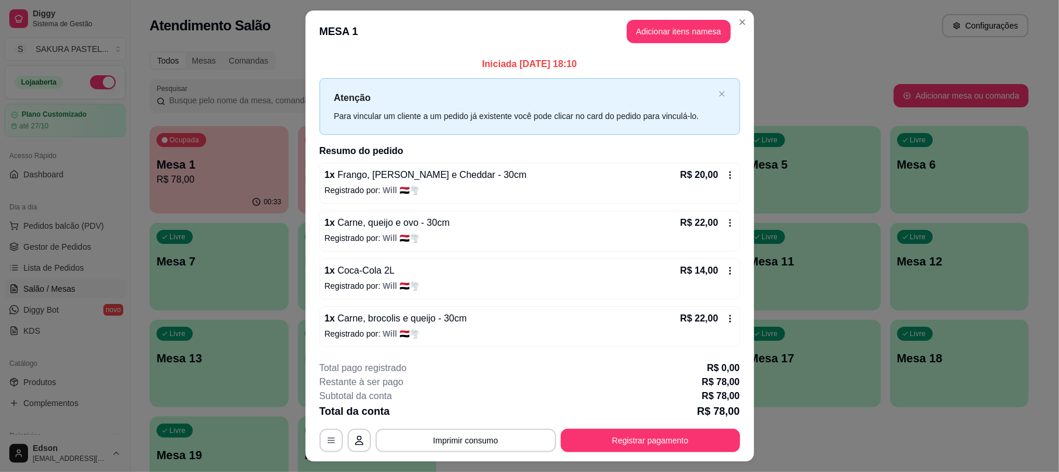
scroll to position [28, 0]
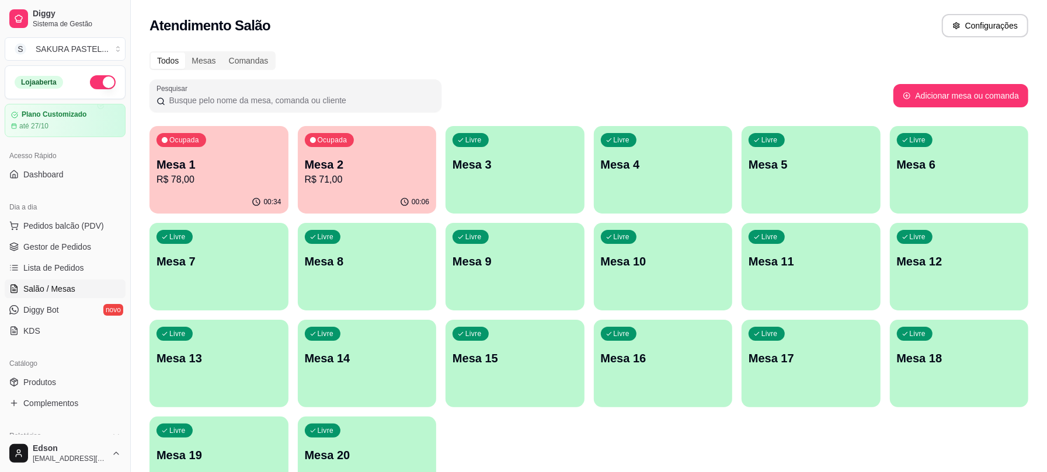
click at [343, 174] on p "R$ 71,00" at bounding box center [367, 180] width 125 height 14
click at [208, 201] on div "00:34" at bounding box center [218, 202] width 139 height 23
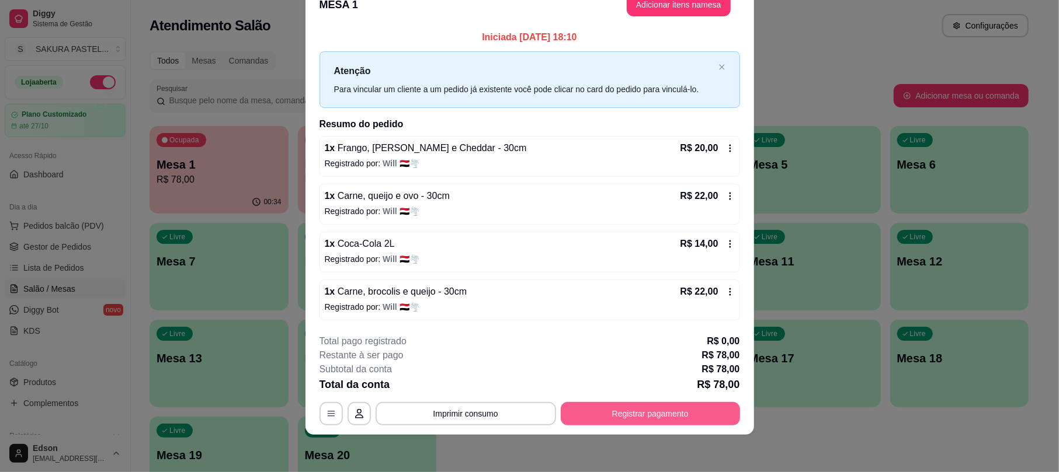
click at [692, 419] on button "Registrar pagamento" at bounding box center [650, 413] width 179 height 23
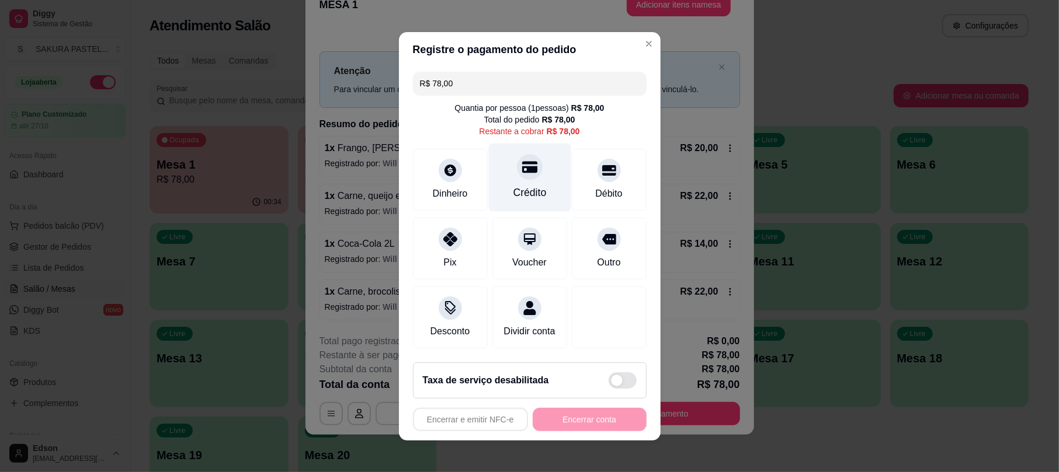
click at [519, 176] on div "Crédito" at bounding box center [529, 177] width 82 height 68
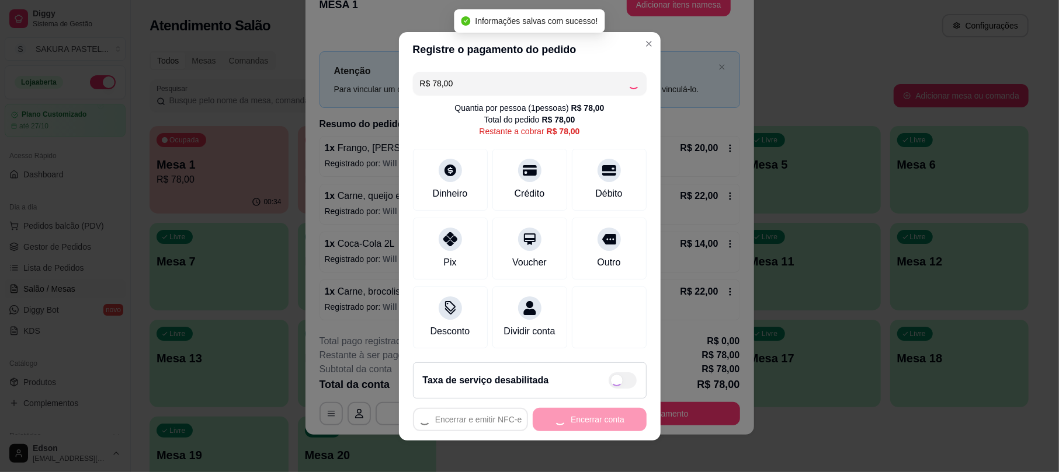
type input "R$ 0,00"
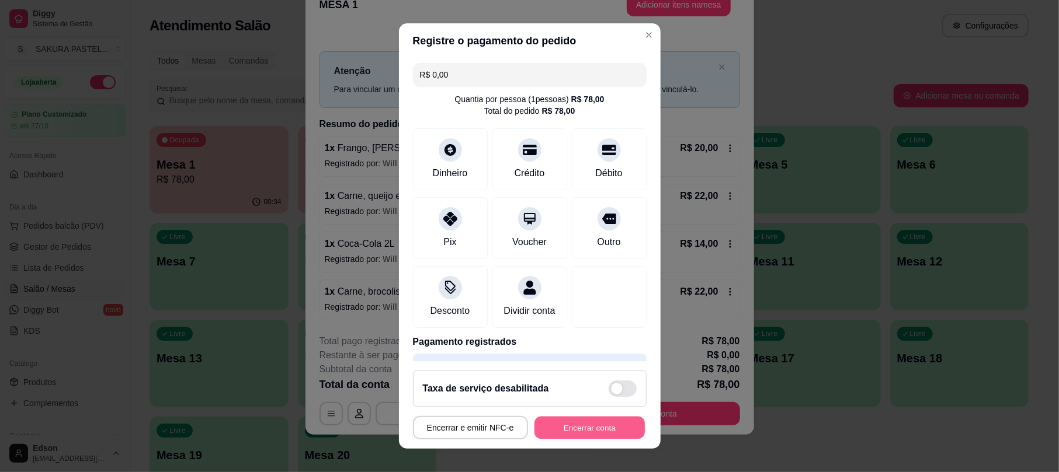
click at [589, 420] on button "Encerrar conta" at bounding box center [589, 427] width 110 height 23
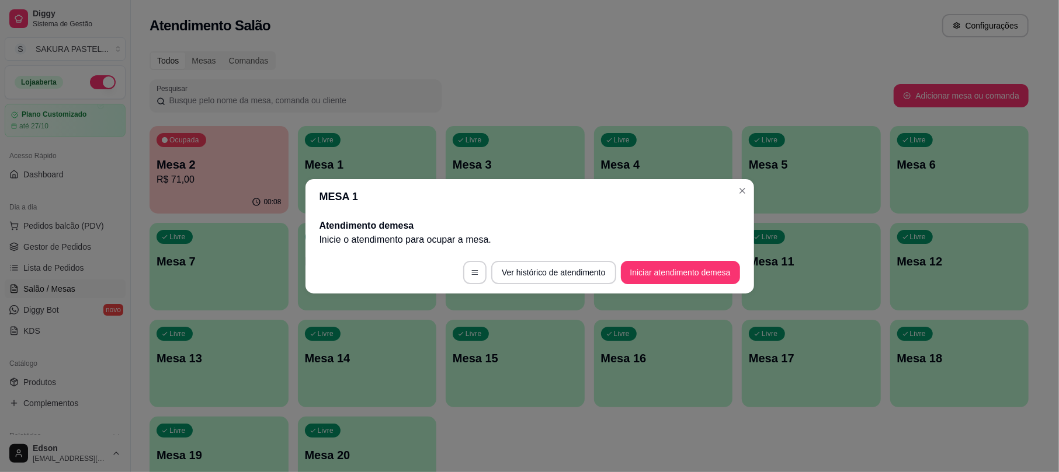
scroll to position [0, 0]
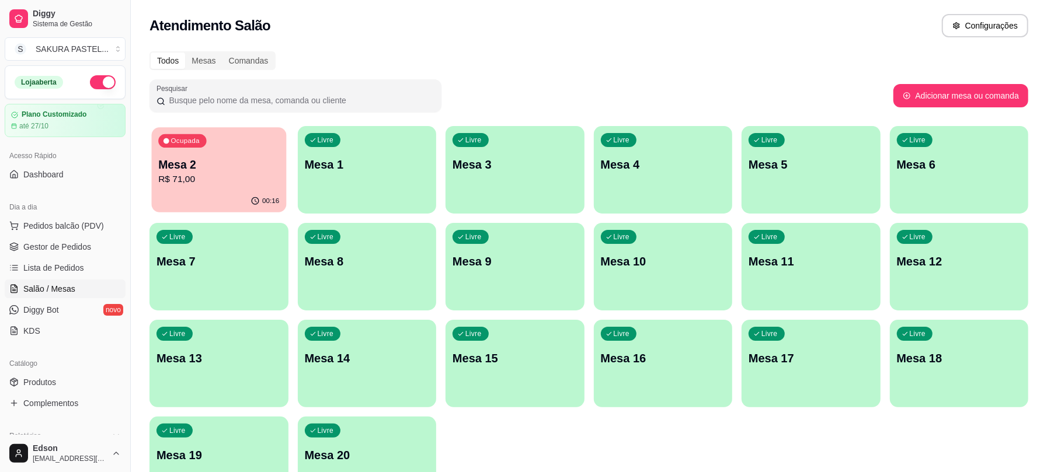
click at [237, 166] on p "Mesa 2" at bounding box center [218, 165] width 121 height 16
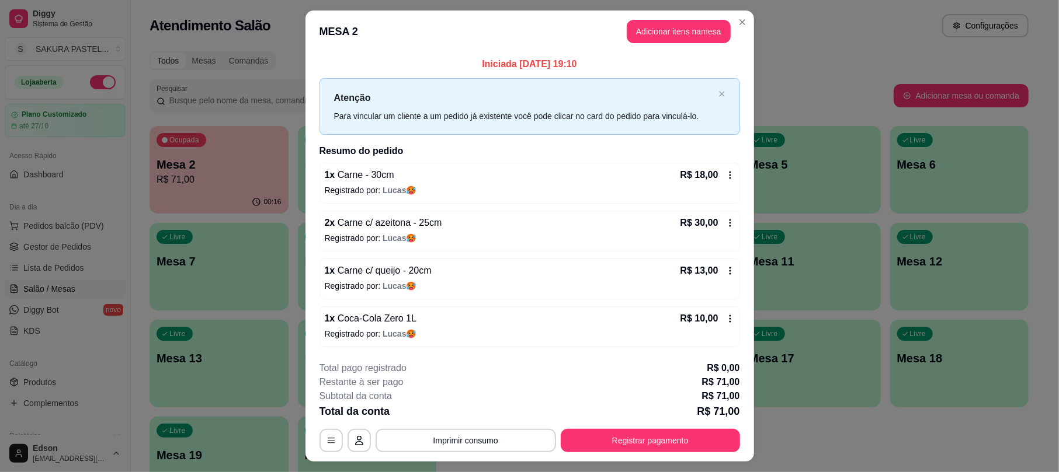
scroll to position [28, 0]
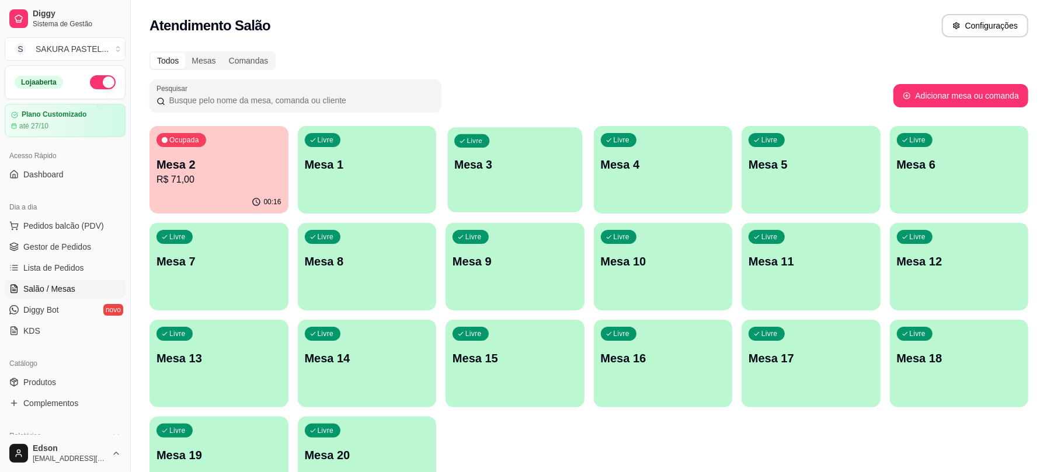
click at [496, 194] on div "Livre Mesa 3" at bounding box center [515, 162] width 134 height 71
click at [231, 183] on p "R$ 71,00" at bounding box center [218, 180] width 125 height 14
click at [489, 175] on div "Livre Mesa 3" at bounding box center [515, 163] width 139 height 74
click at [204, 168] on p "Mesa 2" at bounding box center [218, 164] width 125 height 16
click at [56, 231] on span "Pedidos balcão (PDV)" at bounding box center [63, 226] width 81 height 12
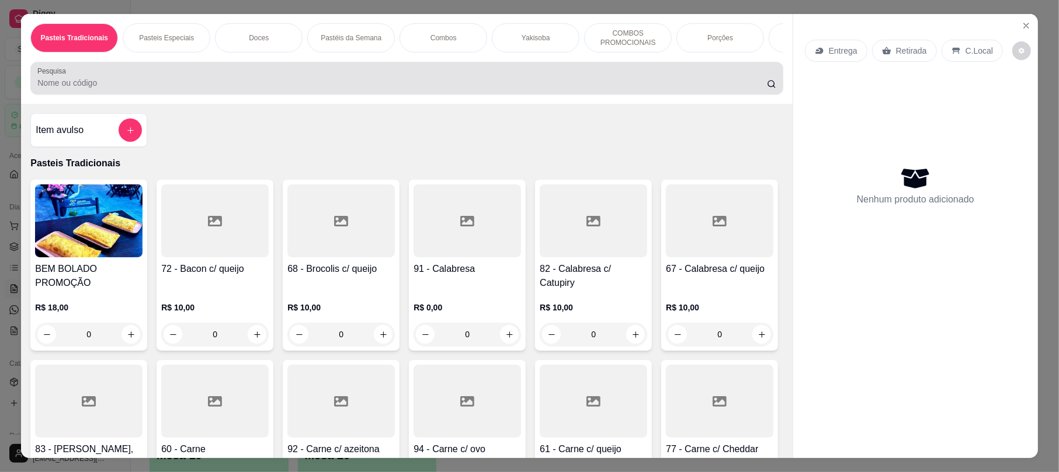
click at [152, 85] on div at bounding box center [406, 78] width 738 height 23
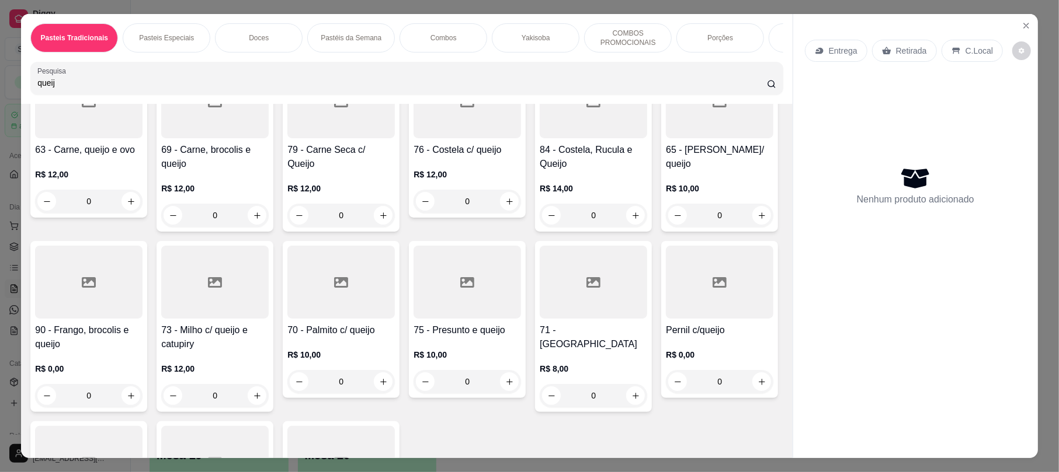
scroll to position [599, 0]
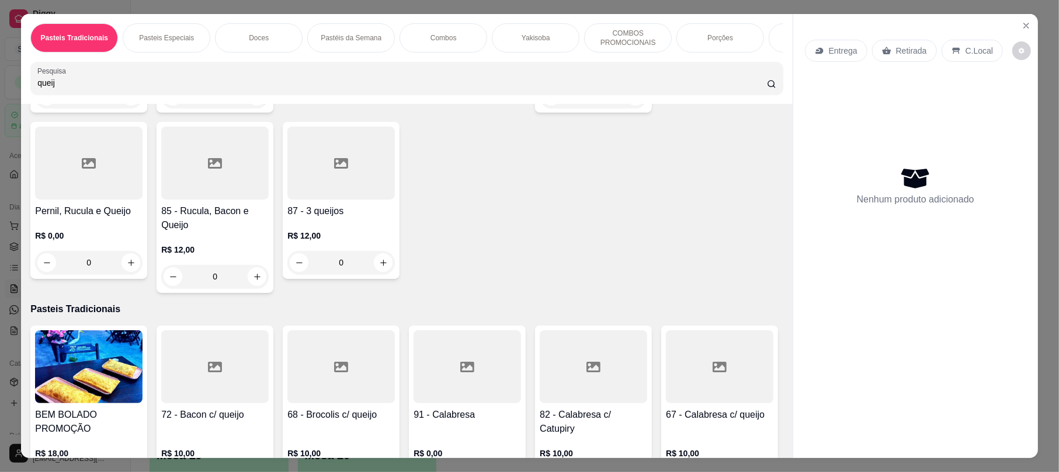
type input "queij"
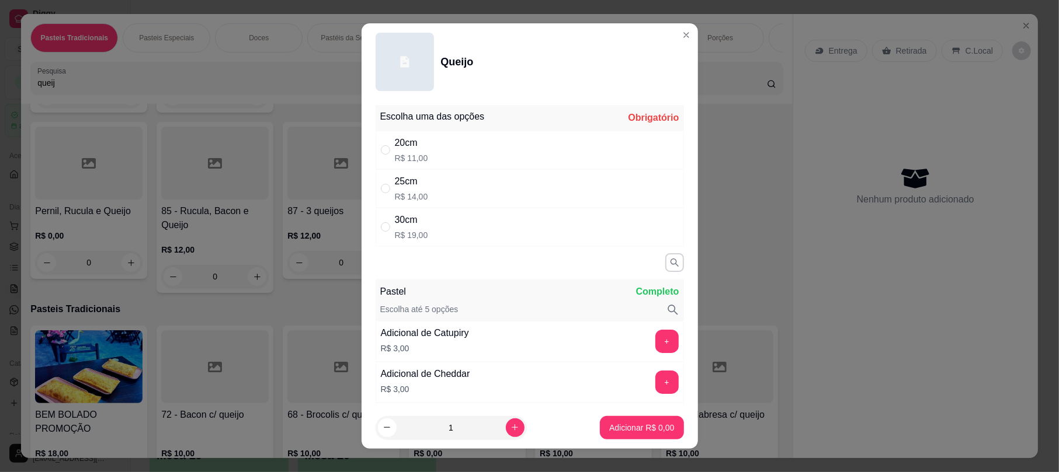
drag, startPoint x: 412, startPoint y: 201, endPoint x: 627, endPoint y: 379, distance: 279.1
click at [413, 201] on p "R$ 14,00" at bounding box center [411, 197] width 33 height 12
radio input "true"
click at [638, 429] on p "Adicionar R$ 14,00" at bounding box center [638, 428] width 69 height 12
type input "1"
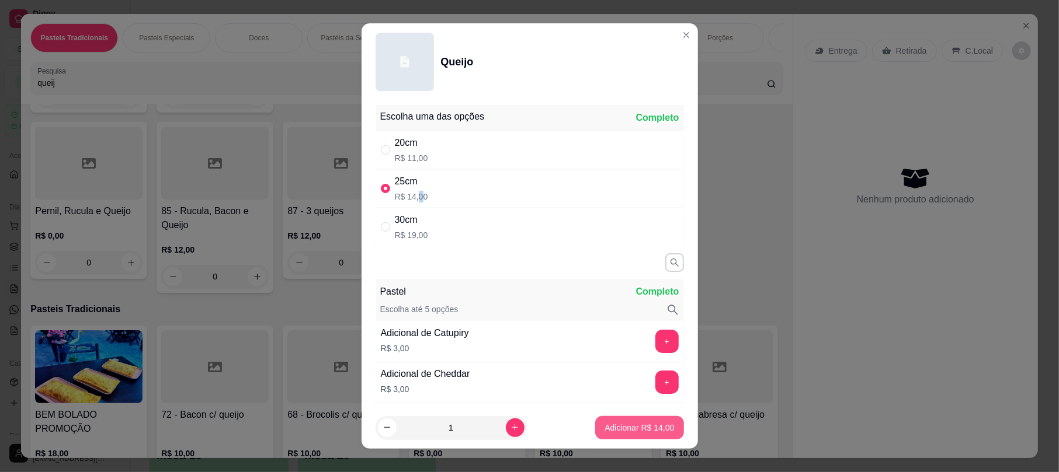
type input "1"
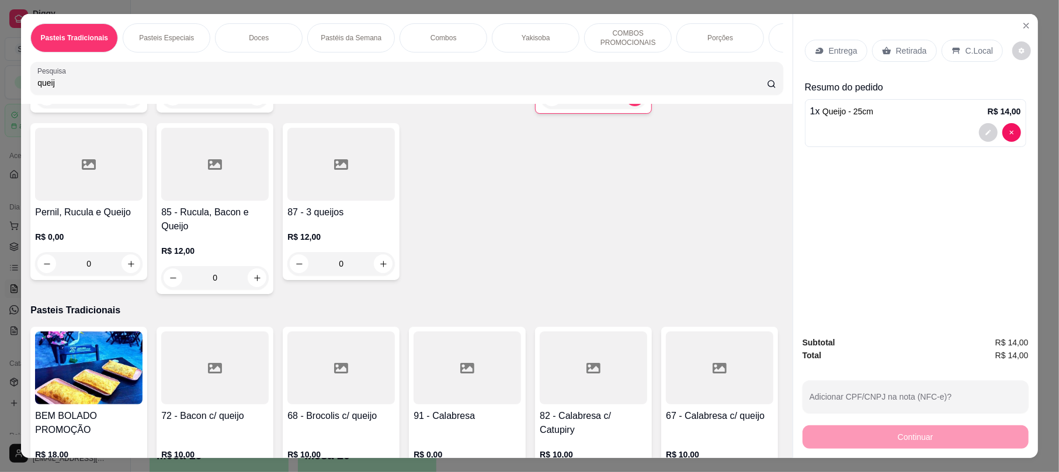
scroll to position [0, 0]
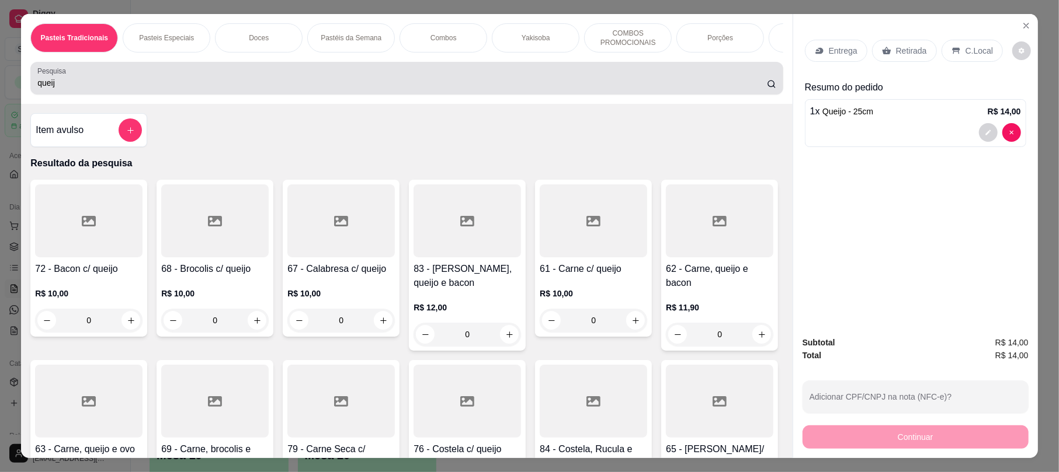
click at [112, 88] on div "queij" at bounding box center [406, 78] width 738 height 23
click at [110, 88] on div "queij" at bounding box center [406, 78] width 738 height 23
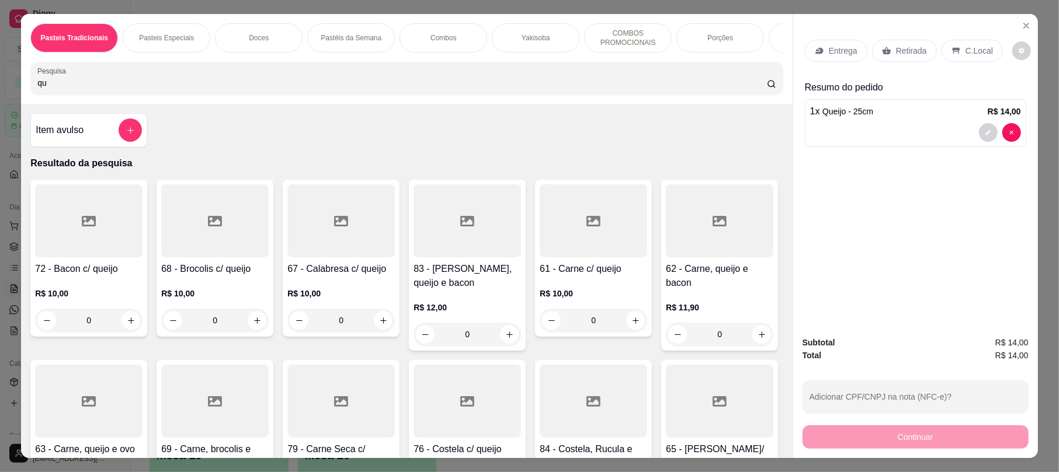
type input "q"
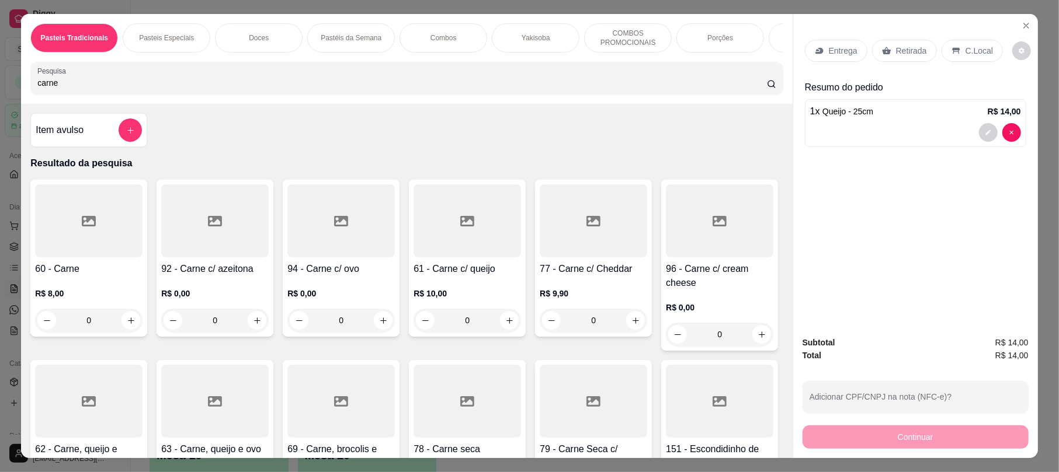
type input "carne"
click at [103, 257] on div at bounding box center [88, 221] width 107 height 73
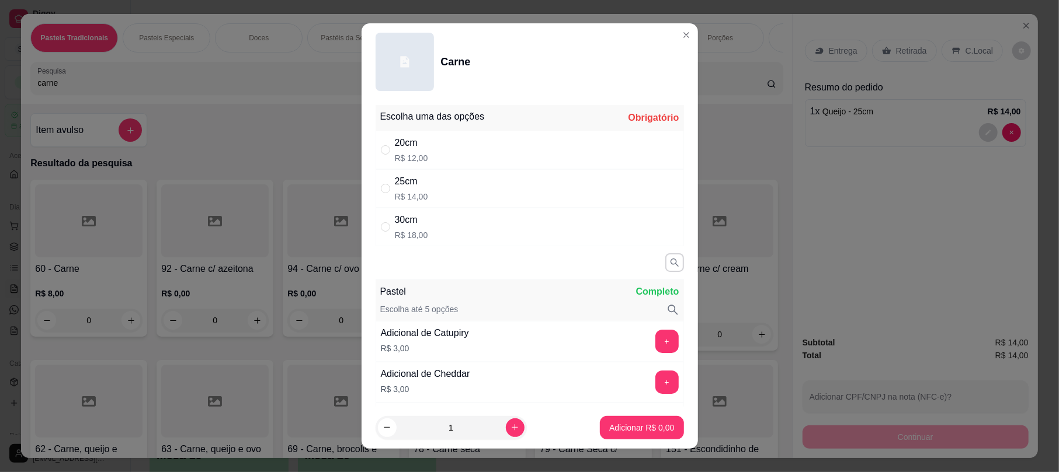
click at [426, 243] on div "30cm R$ 18,00" at bounding box center [529, 227] width 308 height 39
radio input "true"
click at [634, 440] on footer "1 Adicionar R$ 18,00" at bounding box center [529, 428] width 336 height 42
click at [636, 431] on p "Adicionar R$ 18,00" at bounding box center [639, 427] width 68 height 11
type input "1"
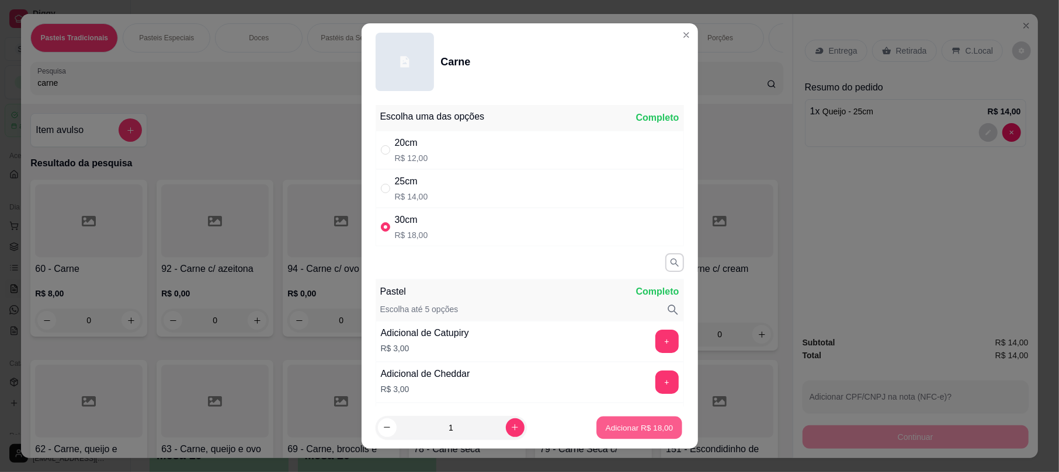
type input "1"
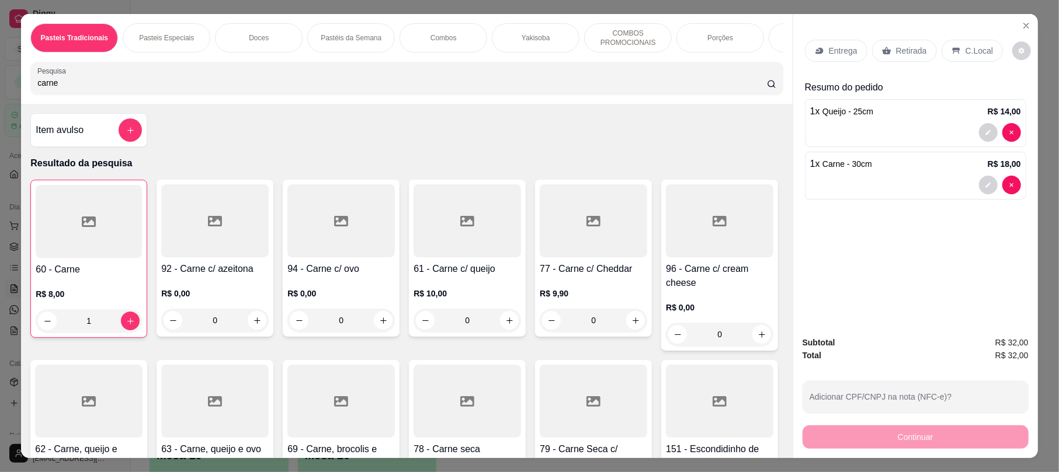
click at [909, 48] on p "Retirada" at bounding box center [911, 51] width 31 height 12
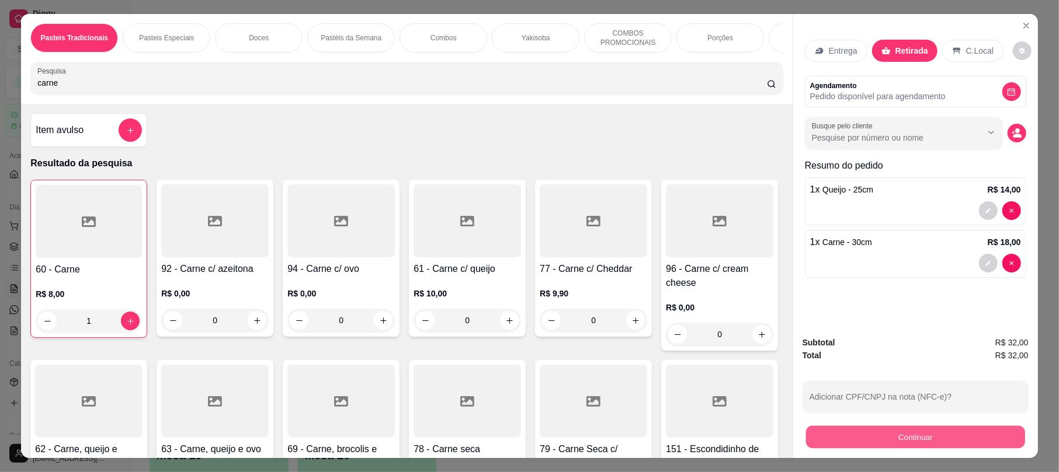
click at [927, 436] on button "Continuar" at bounding box center [915, 437] width 219 height 23
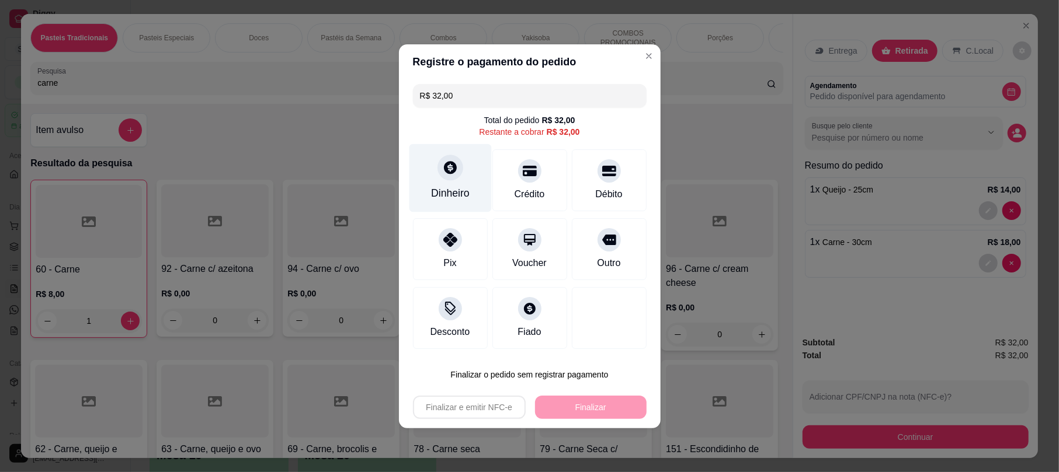
click at [452, 174] on icon at bounding box center [449, 167] width 15 height 15
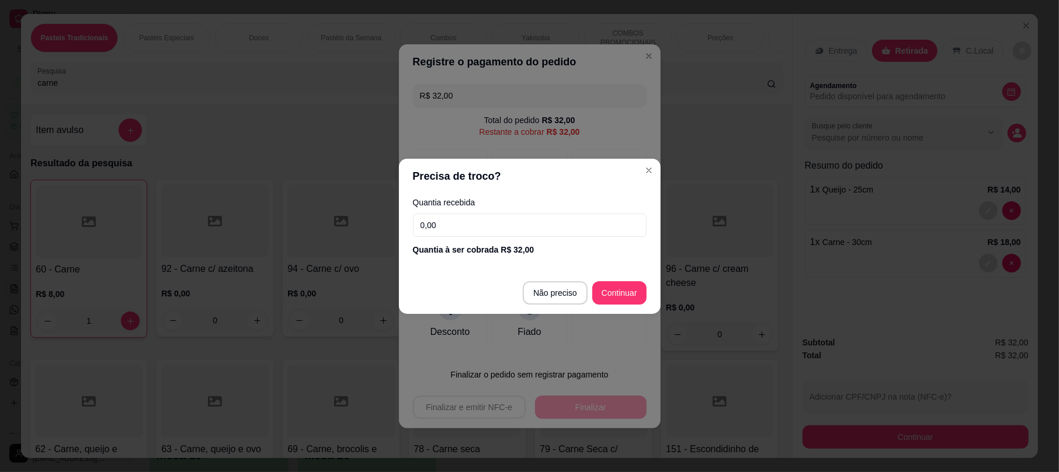
click at [514, 211] on div "Quantia recebida 0,00 Quantia à ser cobrada R$ 32,00" at bounding box center [530, 227] width 262 height 67
click at [518, 230] on input "0,00" at bounding box center [530, 225] width 234 height 23
type input "52,00"
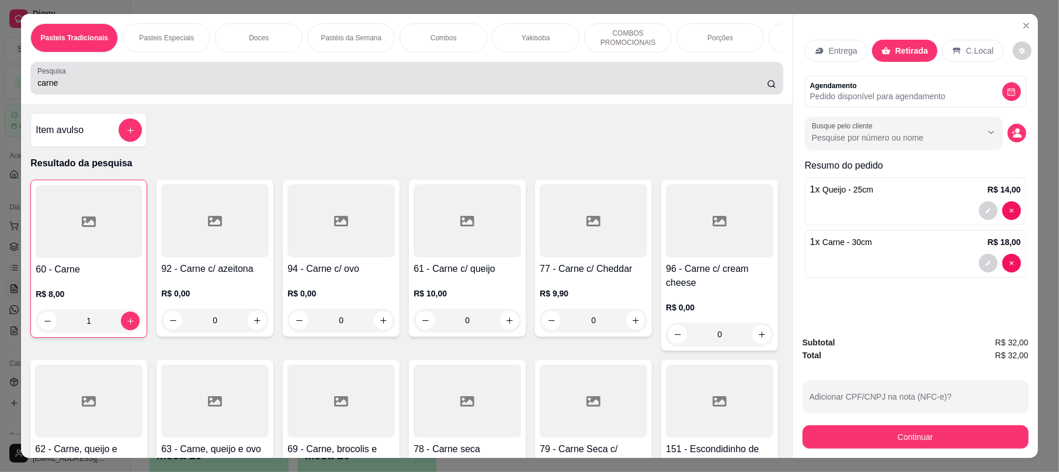
click at [241, 89] on input "carne" at bounding box center [401, 83] width 729 height 12
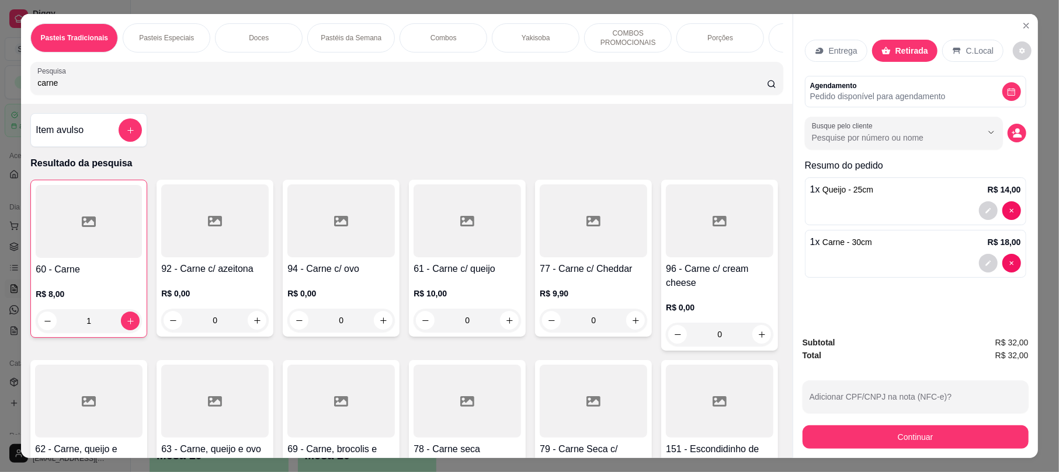
click at [241, 89] on input "carne" at bounding box center [401, 83] width 729 height 12
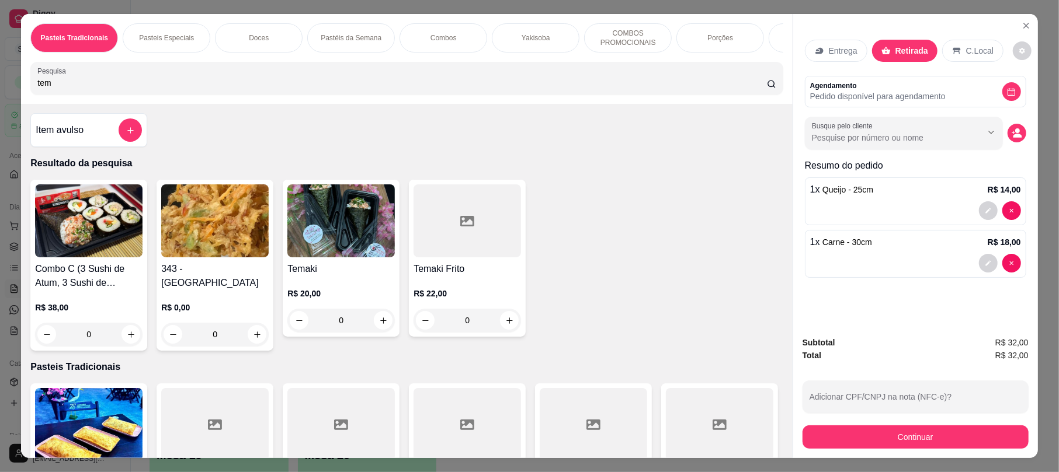
type input "tem"
click at [213, 236] on img at bounding box center [214, 221] width 107 height 73
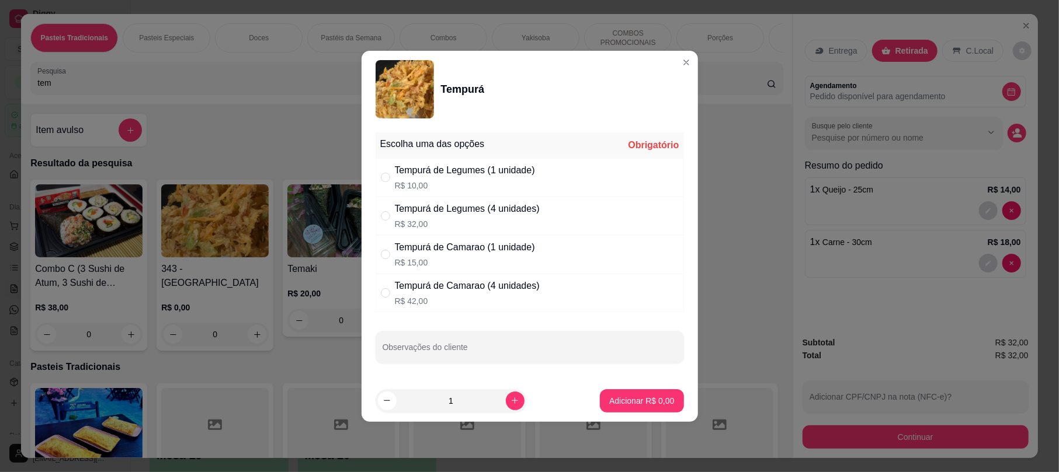
drag, startPoint x: 409, startPoint y: 160, endPoint x: 417, endPoint y: 168, distance: 11.6
click at [410, 162] on div "Tempurá de Legumes (1 unidade) R$ 10,00" at bounding box center [529, 177] width 308 height 39
radio input "true"
click at [509, 409] on button "increase-product-quantity" at bounding box center [515, 401] width 19 height 19
type input "2"
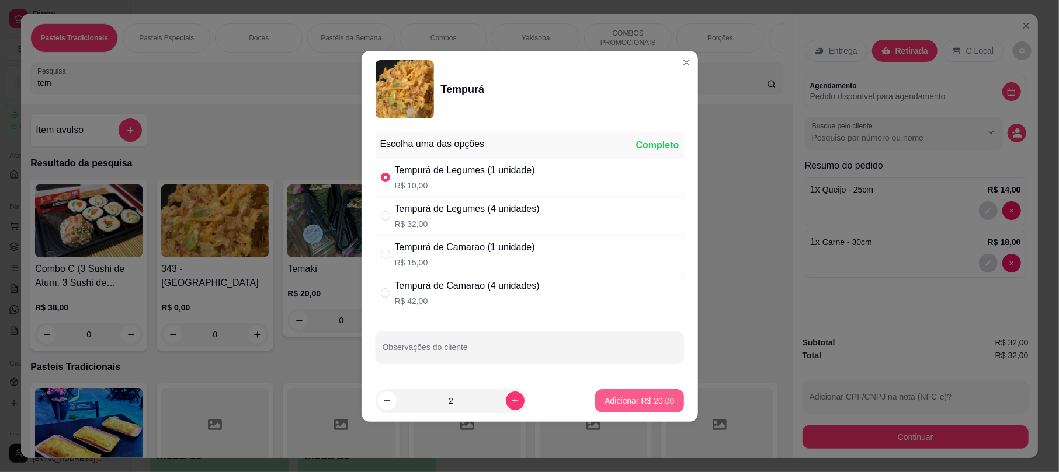
click at [619, 408] on button "Adicionar R$ 20,00" at bounding box center [639, 400] width 88 height 23
type input "2"
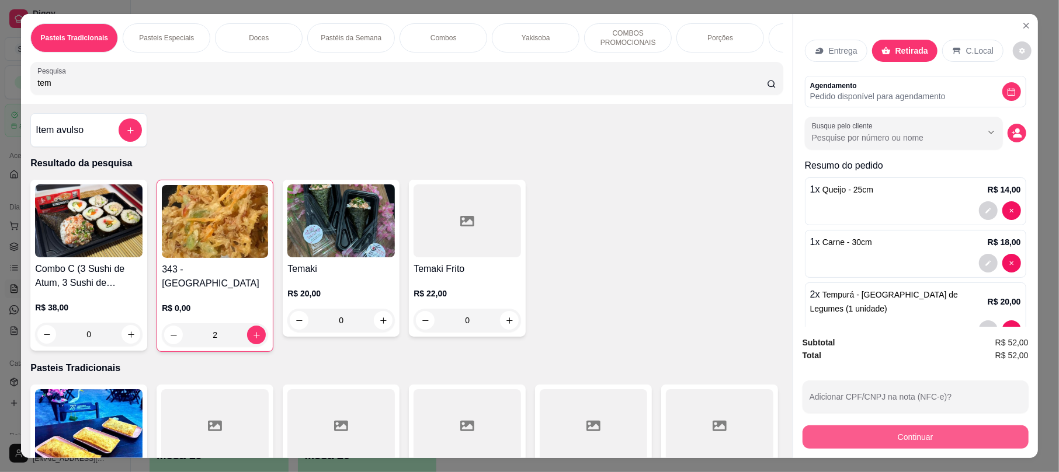
click at [862, 446] on button "Continuar" at bounding box center [915, 437] width 226 height 23
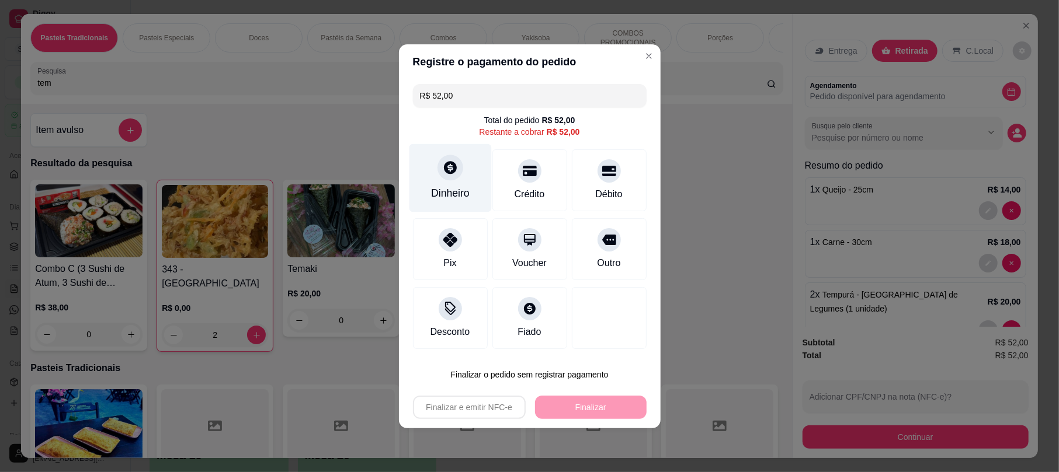
click at [436, 164] on div "Dinheiro" at bounding box center [450, 178] width 82 height 68
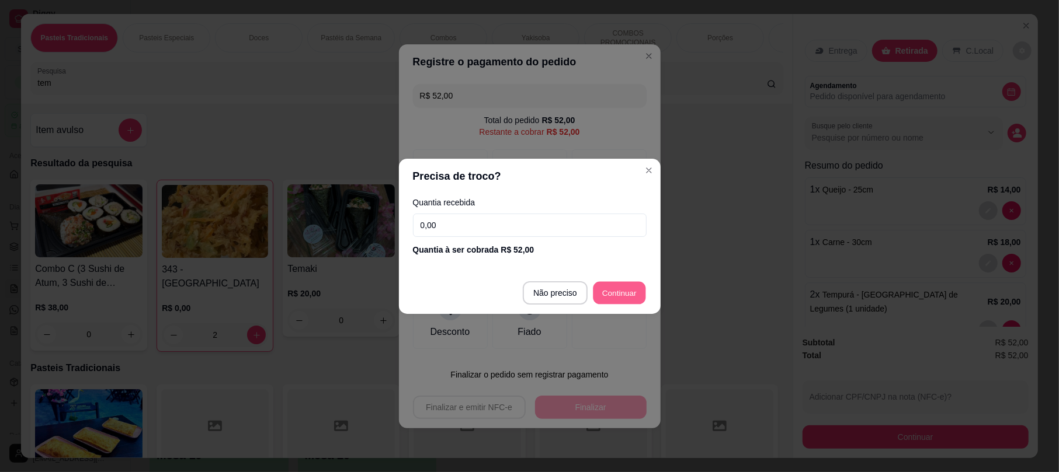
type input "R$ 0,00"
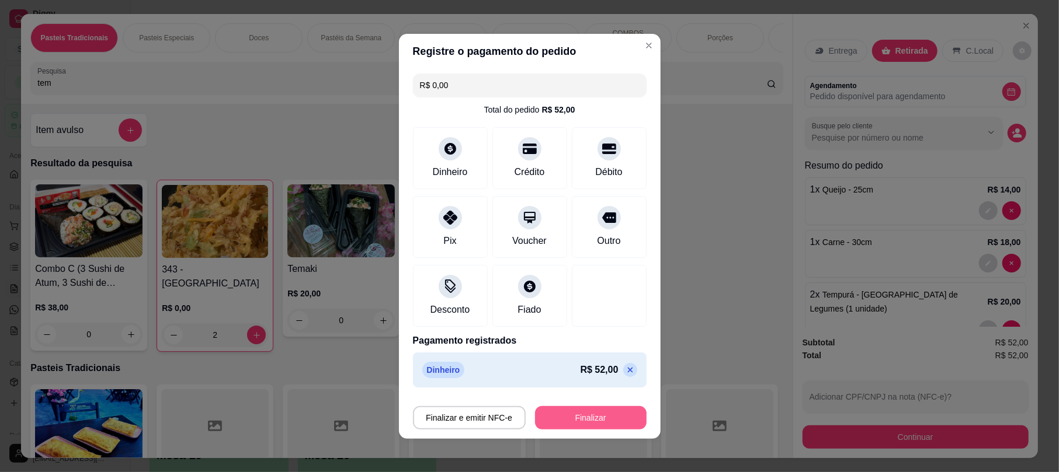
click at [603, 417] on button "Finalizar" at bounding box center [591, 417] width 112 height 23
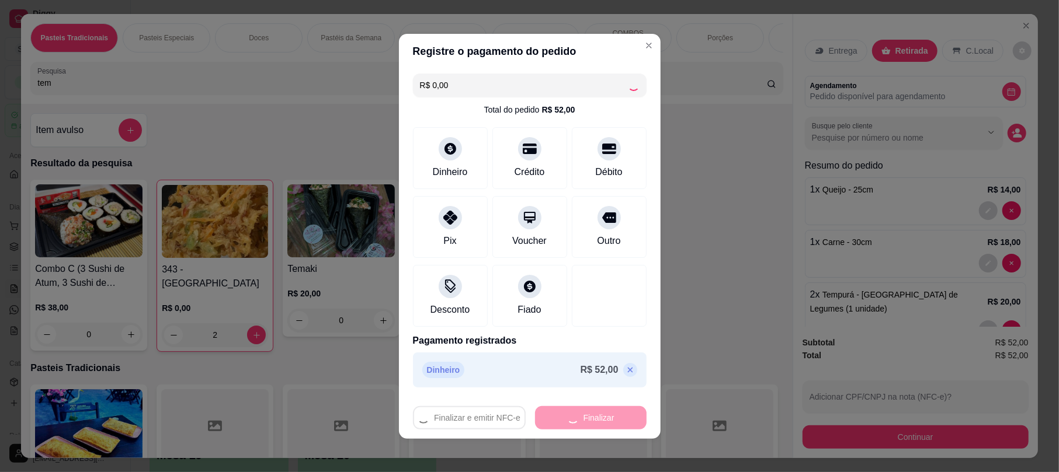
type input "0"
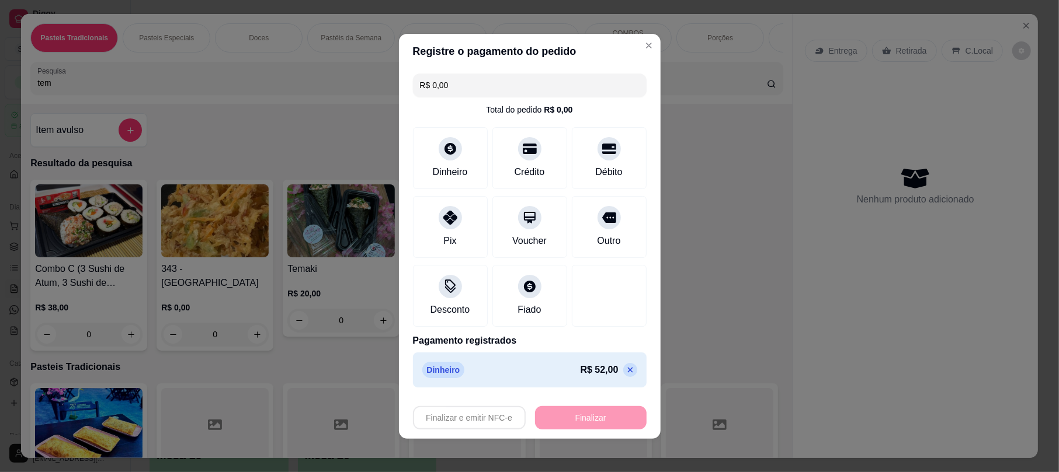
type input "-R$ 52,00"
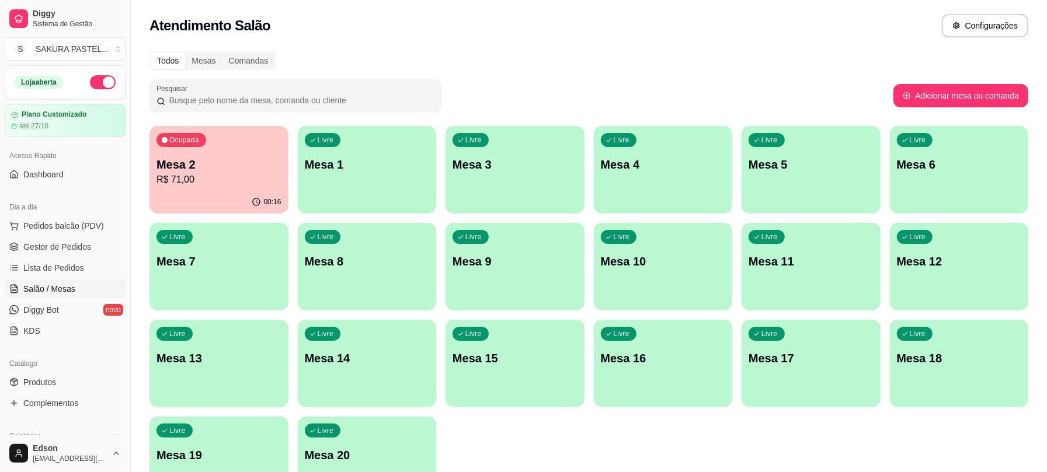
click at [214, 190] on button "Ocupada Mesa 2 R$ 71,00 00:16" at bounding box center [218, 170] width 139 height 88
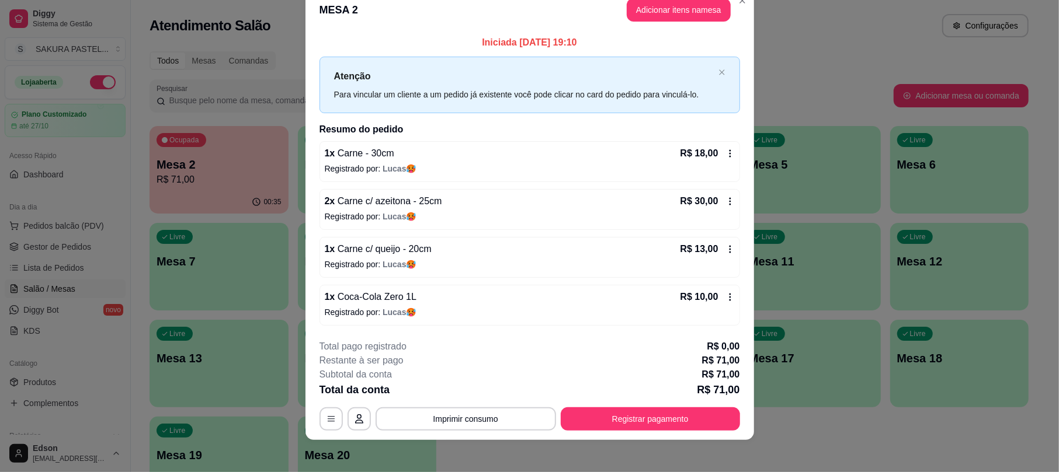
scroll to position [28, 0]
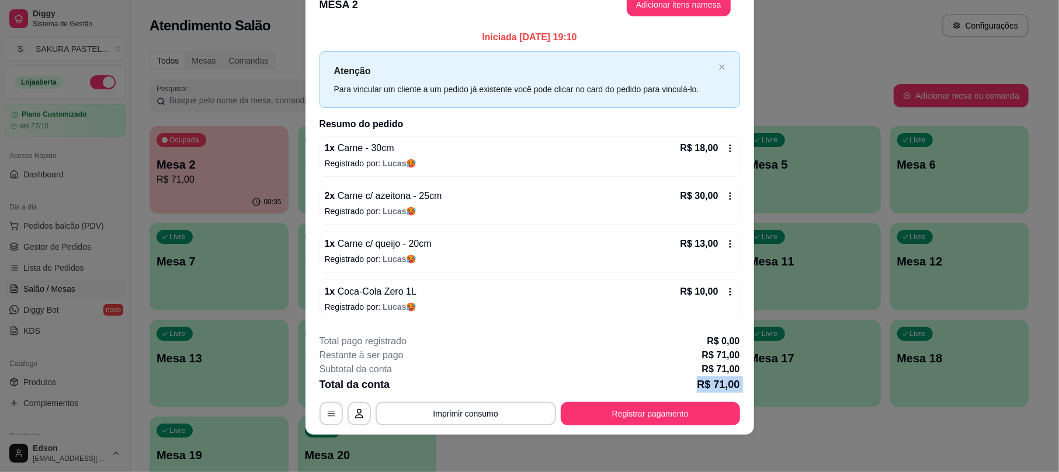
drag, startPoint x: 676, startPoint y: 401, endPoint x: 676, endPoint y: 409, distance: 8.2
click at [676, 409] on div "**********" at bounding box center [529, 380] width 420 height 91
click at [675, 409] on button "Registrar pagamento" at bounding box center [650, 413] width 179 height 23
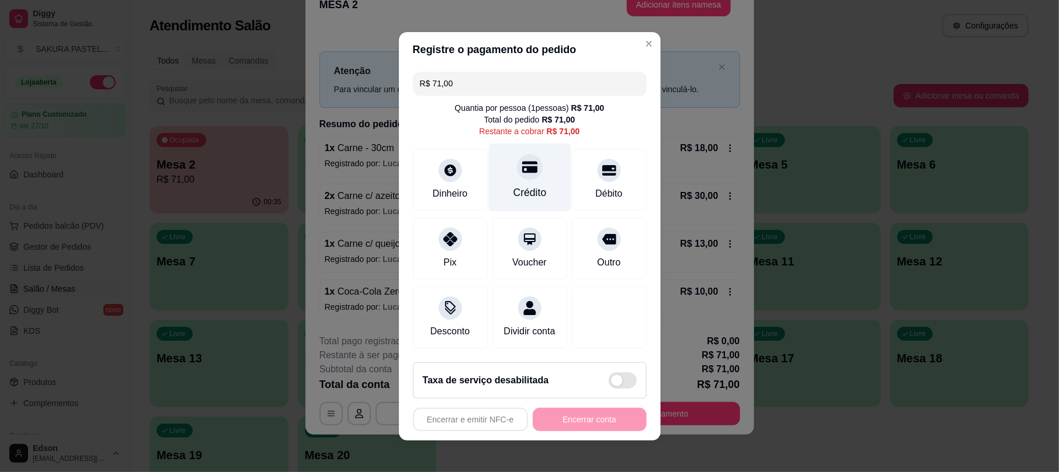
click at [535, 155] on div "Crédito" at bounding box center [529, 177] width 82 height 68
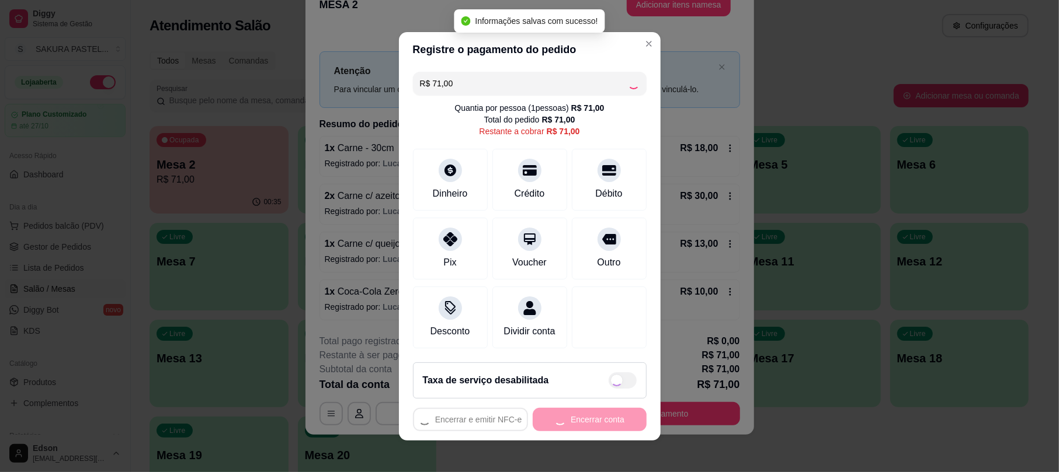
type input "R$ 0,00"
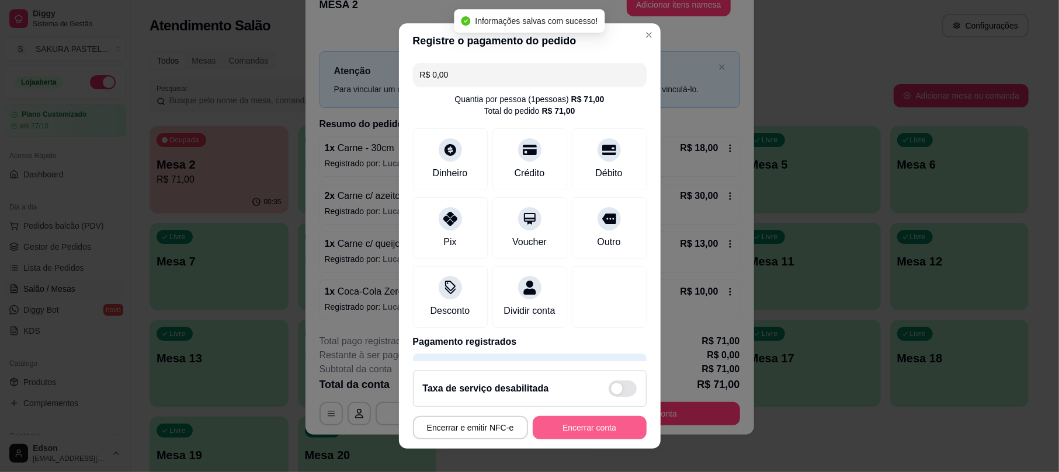
click at [572, 433] on button "Encerrar conta" at bounding box center [590, 427] width 114 height 23
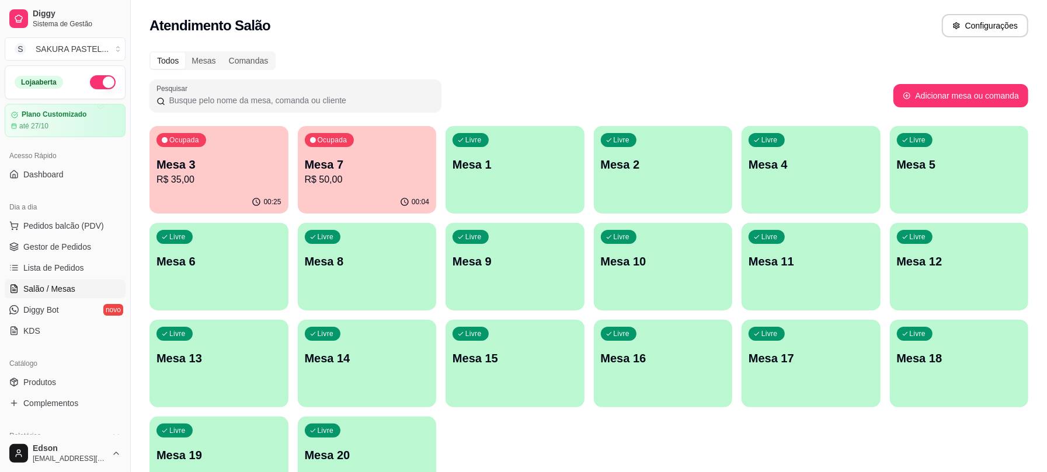
click at [446, 149] on div "Livre Mesa 1" at bounding box center [515, 163] width 139 height 74
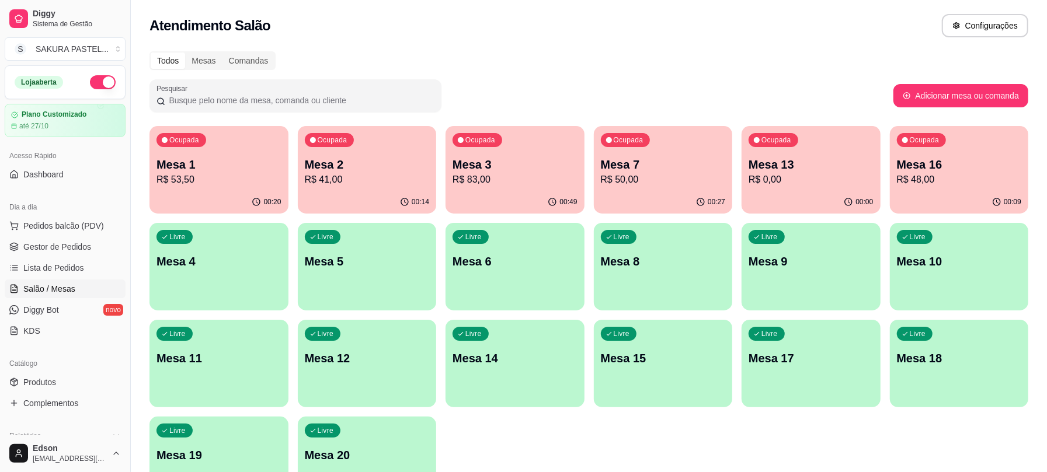
click at [482, 155] on div "Ocupada Mesa 3 R$ 83,00" at bounding box center [515, 158] width 139 height 65
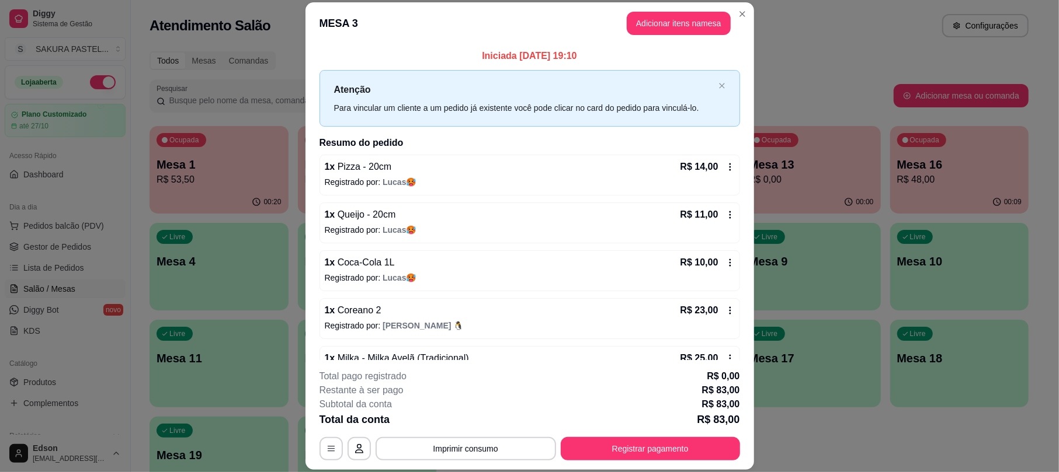
scroll to position [33, 0]
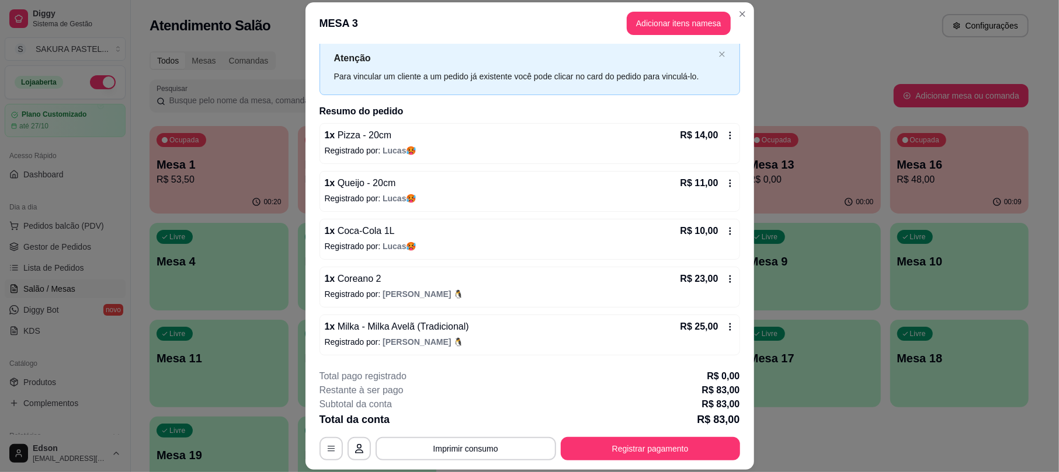
click at [478, 443] on button "Imprimir consumo" at bounding box center [465, 448] width 180 height 23
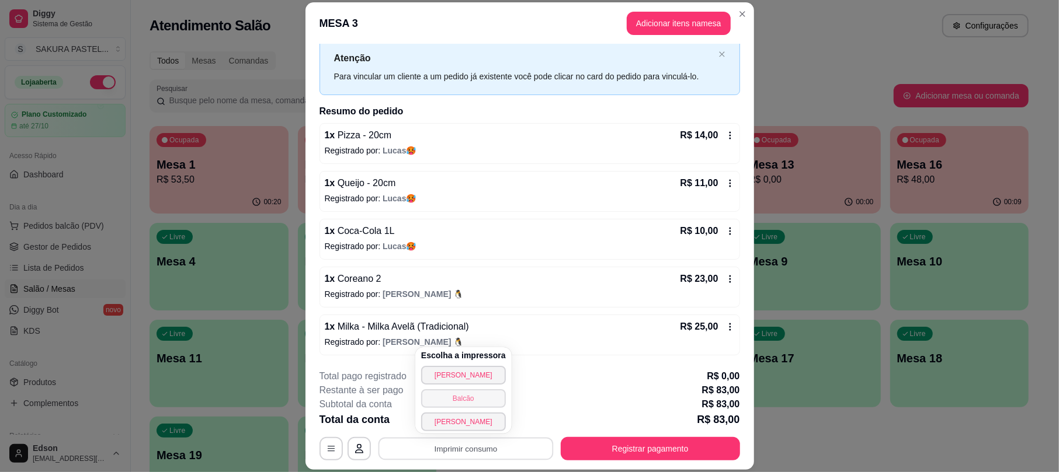
click at [482, 398] on button "Balcão" at bounding box center [463, 398] width 85 height 19
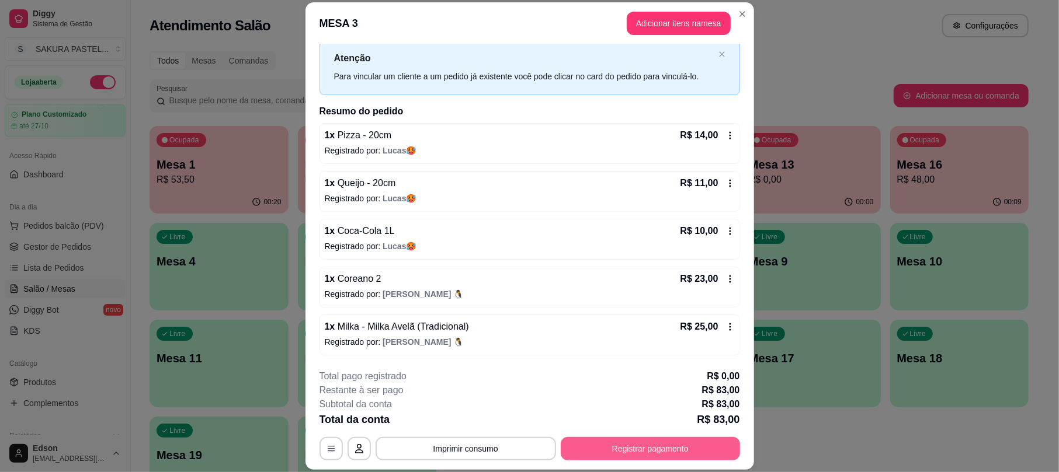
click at [636, 451] on button "Registrar pagamento" at bounding box center [650, 448] width 179 height 23
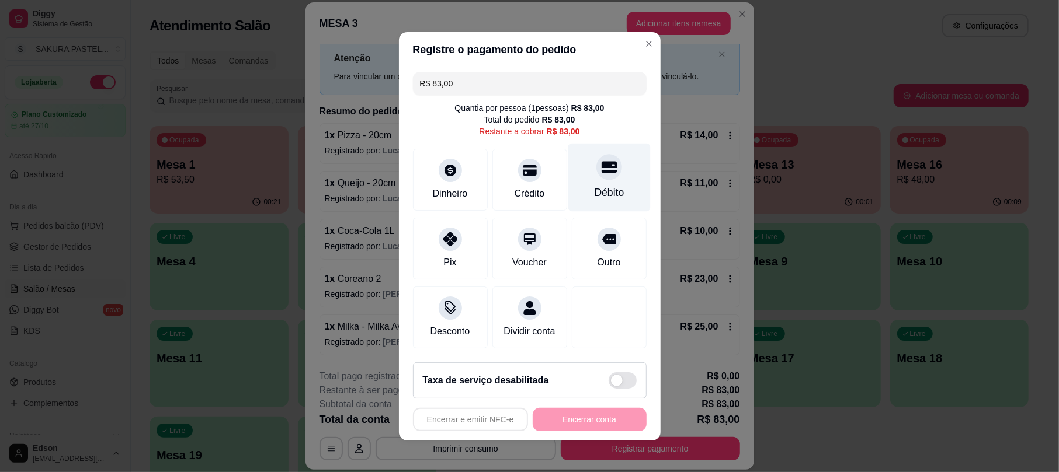
click at [594, 185] on div "Débito" at bounding box center [609, 192] width 30 height 15
type input "R$ 0,00"
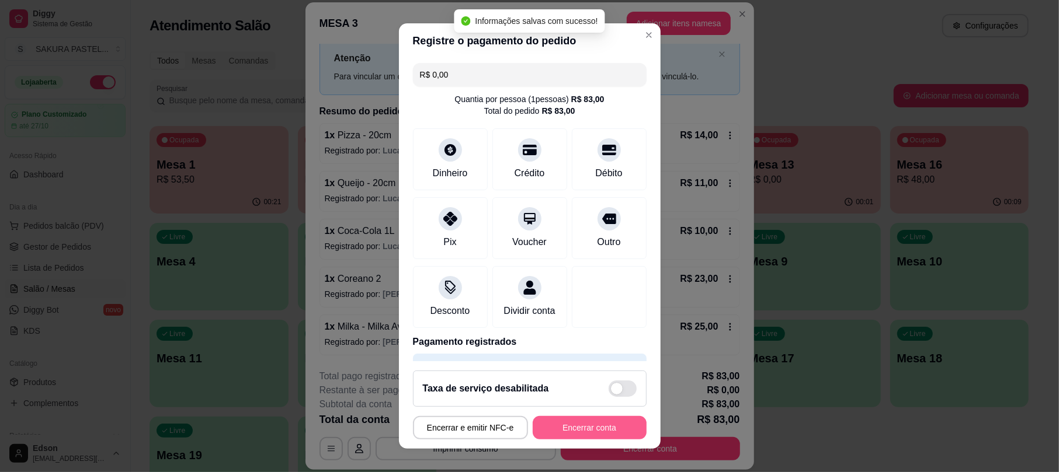
click at [583, 430] on button "Encerrar conta" at bounding box center [590, 427] width 114 height 23
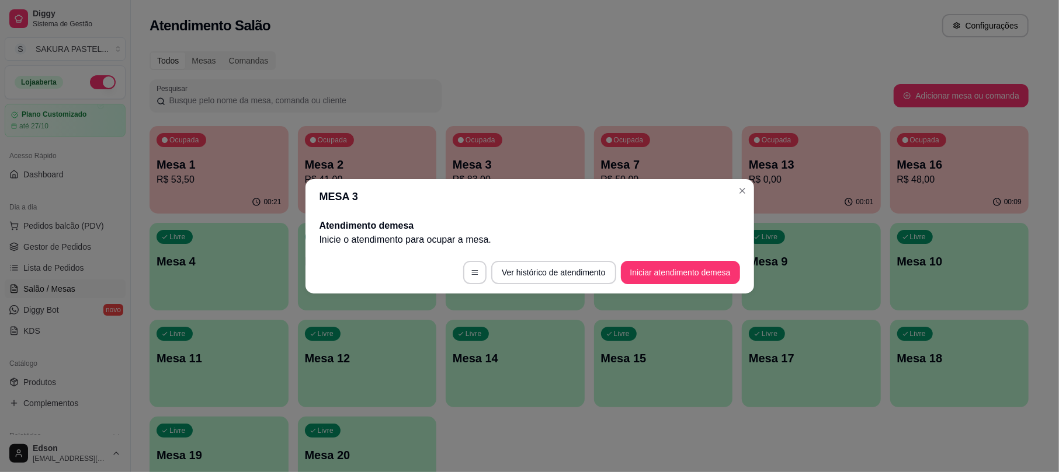
scroll to position [0, 0]
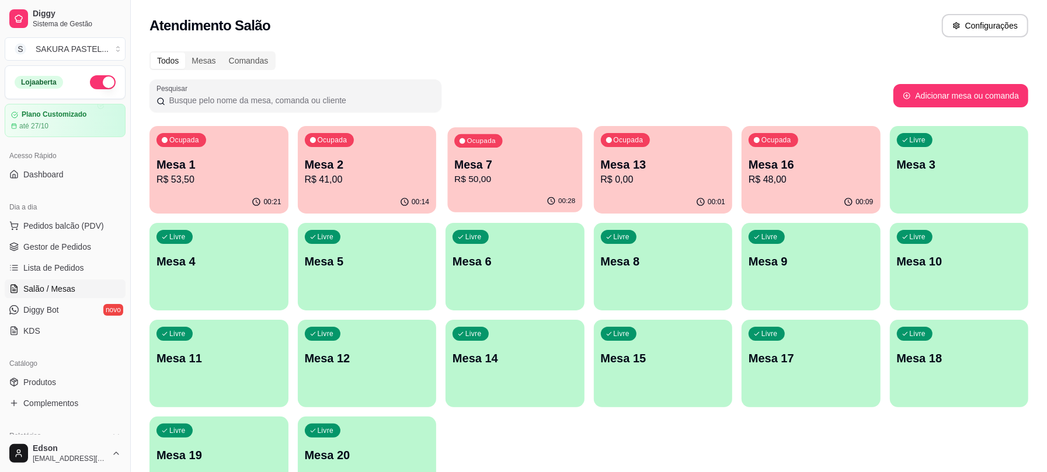
click at [507, 178] on p "R$ 50,00" at bounding box center [514, 179] width 121 height 13
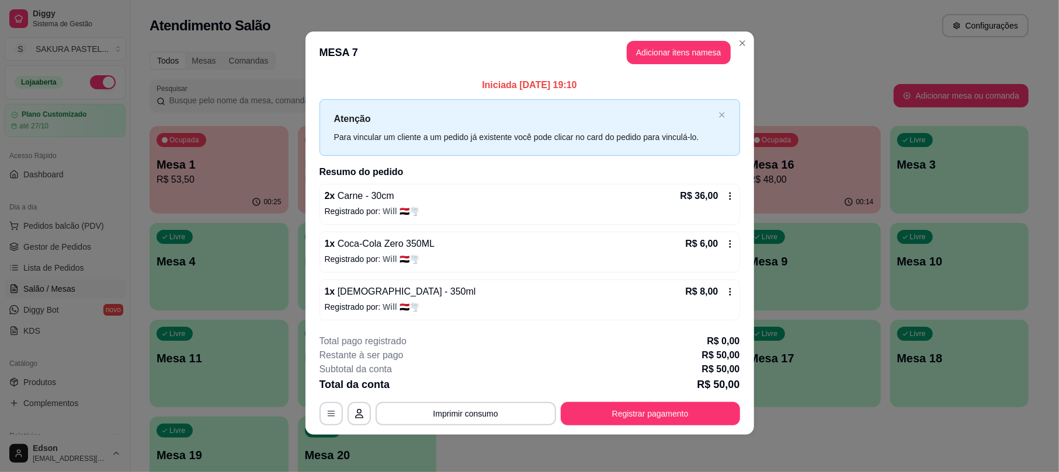
scroll to position [4, 0]
click at [629, 51] on button "Adicionar itens na mesa" at bounding box center [679, 52] width 104 height 23
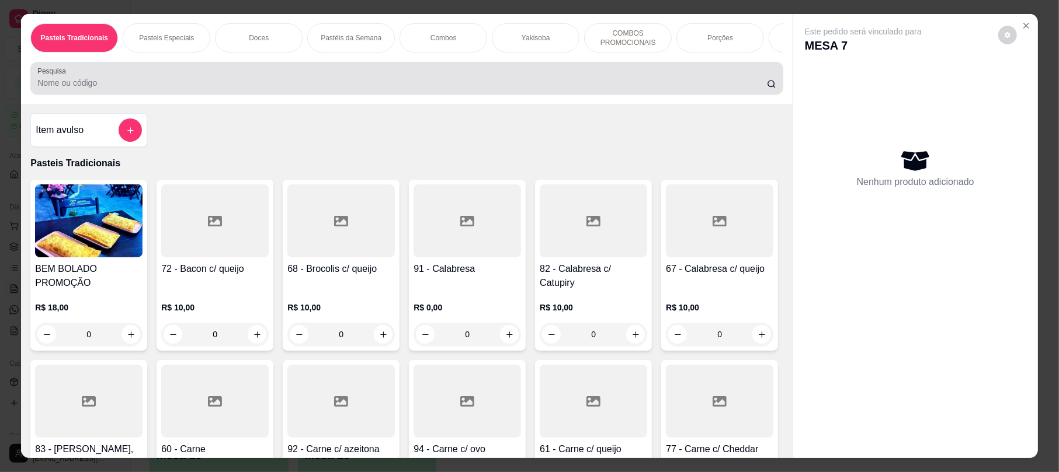
click at [343, 81] on div at bounding box center [406, 78] width 738 height 23
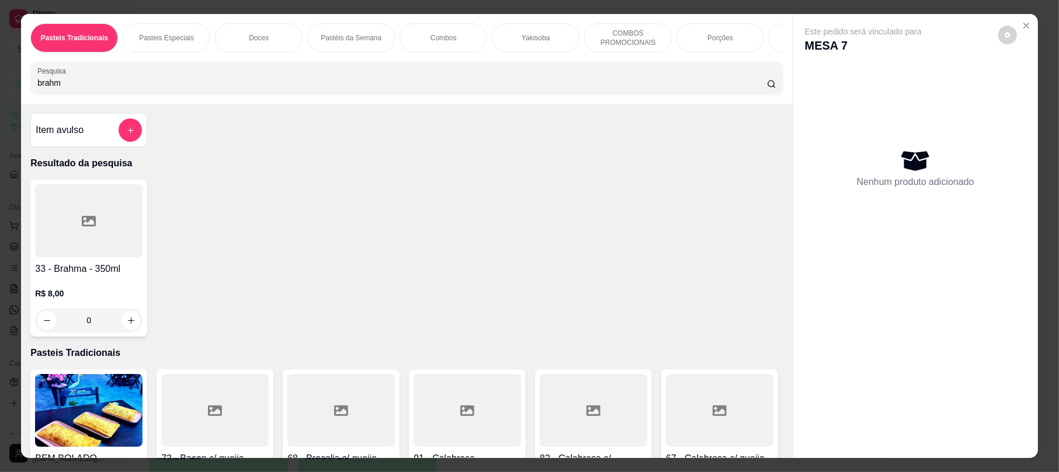
type input "brahm"
click at [96, 316] on div "R$ 8,00 0" at bounding box center [88, 310] width 107 height 44
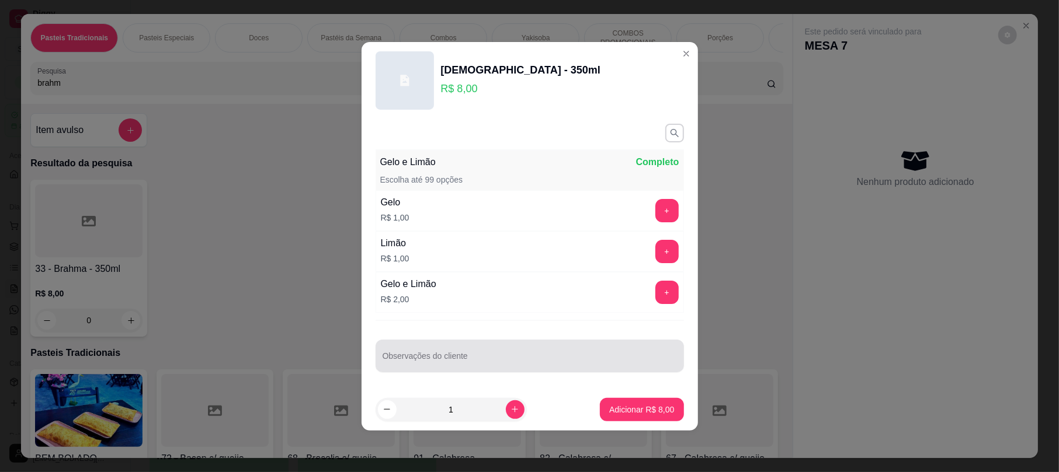
click at [442, 347] on div at bounding box center [529, 355] width 294 height 23
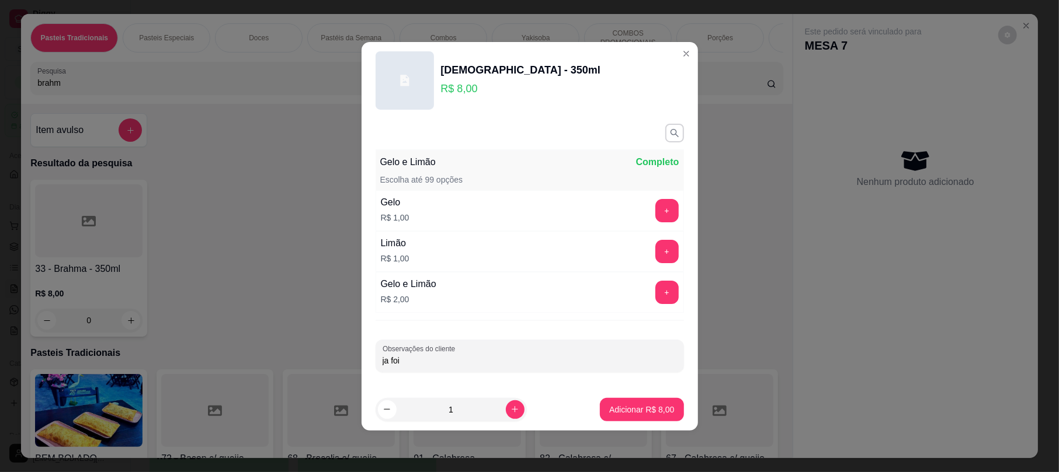
type input "ja foi"
drag, startPoint x: 624, startPoint y: 394, endPoint x: 666, endPoint y: 401, distance: 43.2
click at [625, 394] on footer "1 Adicionar R$ 8,00" at bounding box center [529, 410] width 336 height 42
click at [666, 402] on button "Adicionar R$ 8,00" at bounding box center [641, 409] width 83 height 23
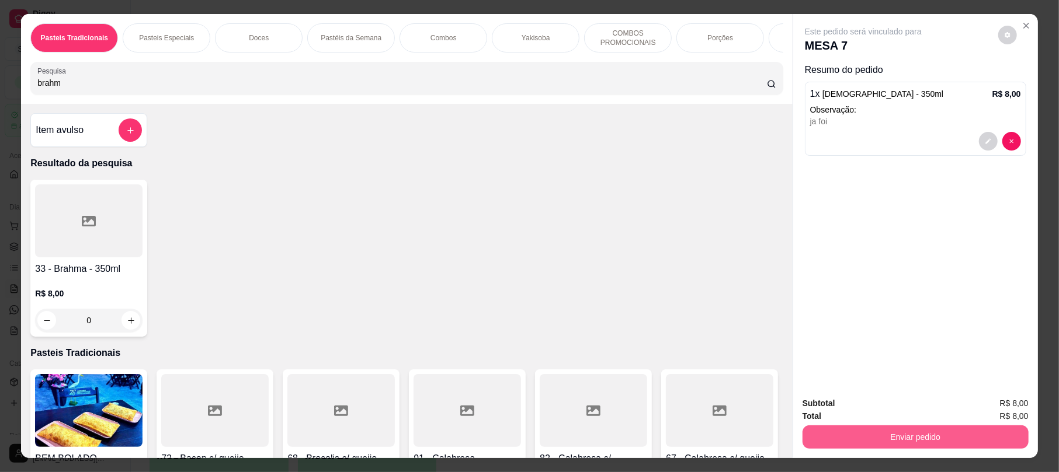
click at [974, 441] on button "Enviar pedido" at bounding box center [915, 437] width 226 height 23
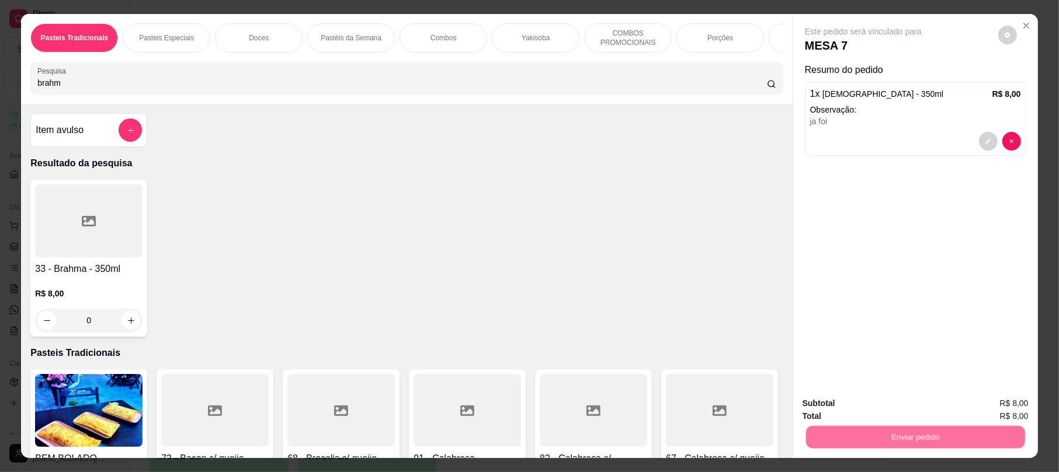
click at [1003, 413] on button "Enviar pedido" at bounding box center [997, 409] width 64 height 22
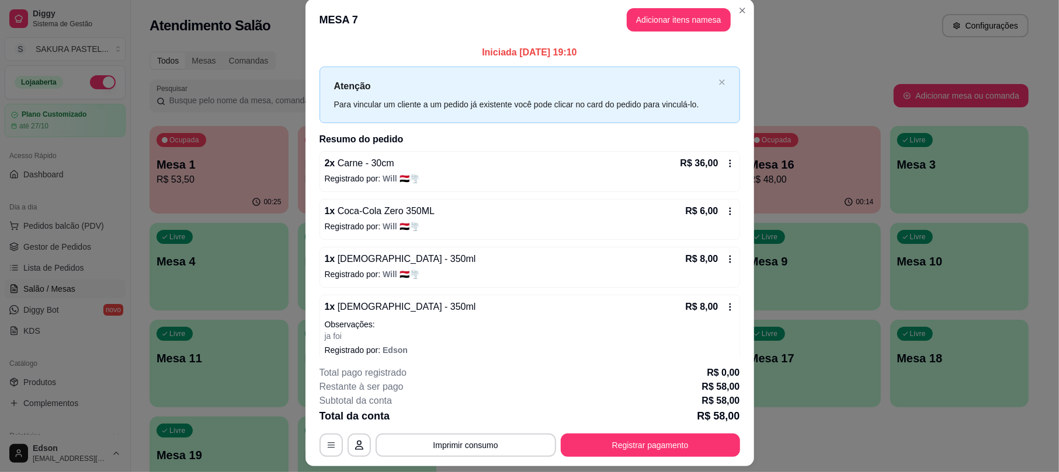
scroll to position [0, 0]
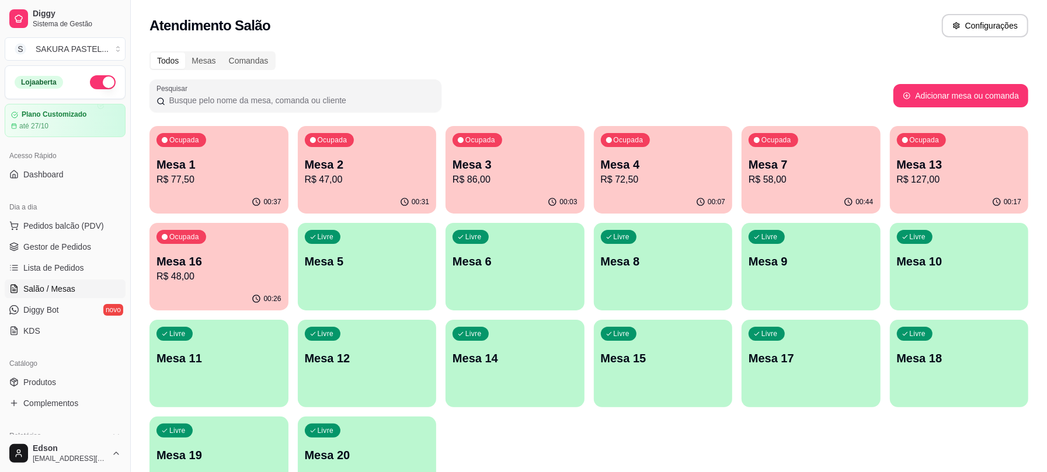
click at [92, 215] on div "Dia a dia" at bounding box center [65, 207] width 121 height 19
click at [91, 218] on button "Pedidos balcão (PDV)" at bounding box center [65, 226] width 121 height 19
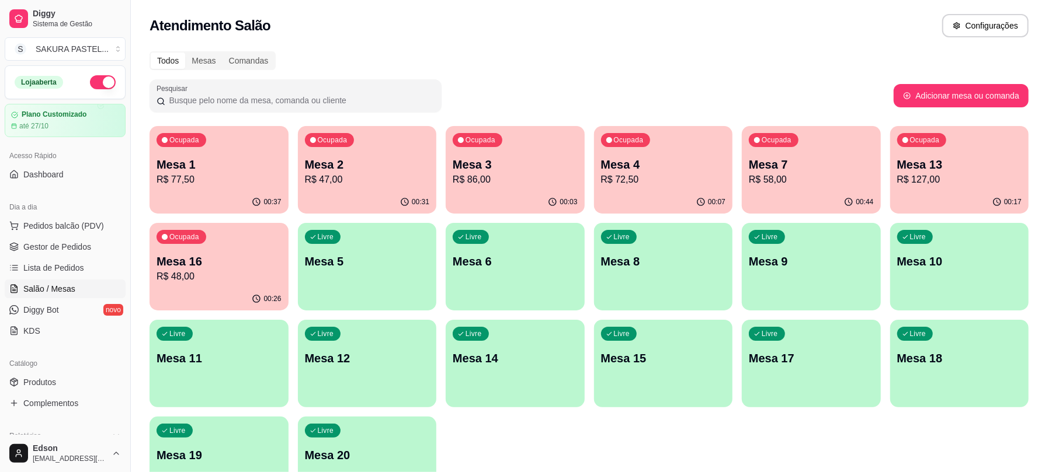
click at [400, 89] on input "Pesquisa" at bounding box center [401, 83] width 729 height 12
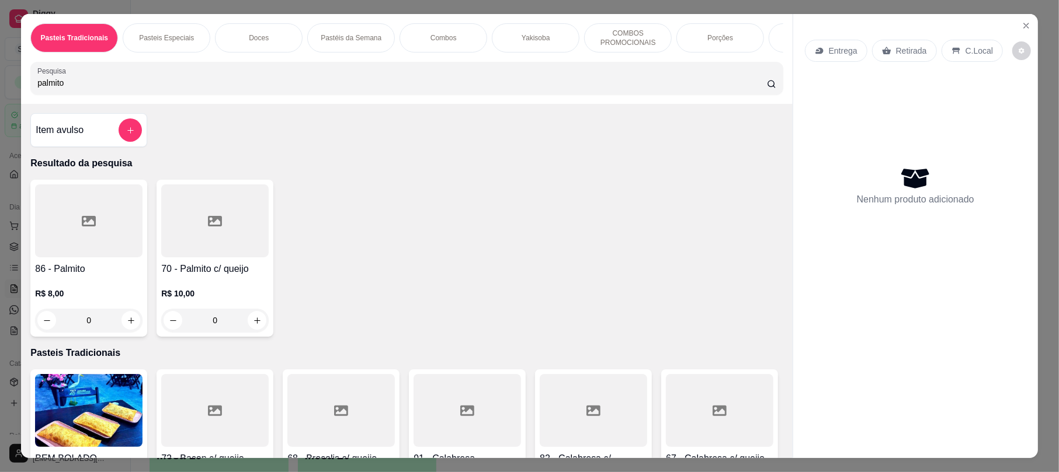
type input "palmito"
click at [238, 276] on h4 "70 - Palmito c/ queijo" at bounding box center [214, 269] width 107 height 14
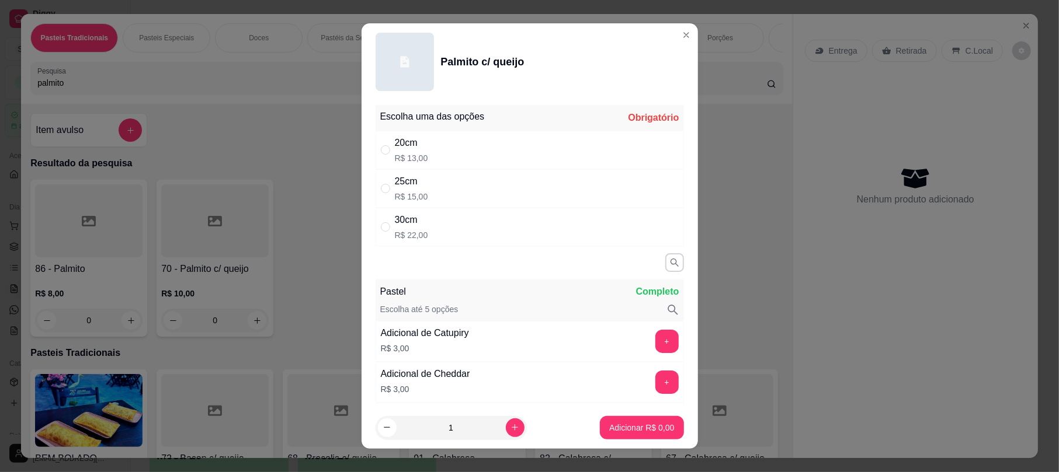
click at [517, 243] on div "30cm R$ 22,00" at bounding box center [529, 227] width 308 height 39
radio input "true"
click at [635, 424] on p "Adicionar R$ 22,00" at bounding box center [638, 428] width 69 height 12
type input "1"
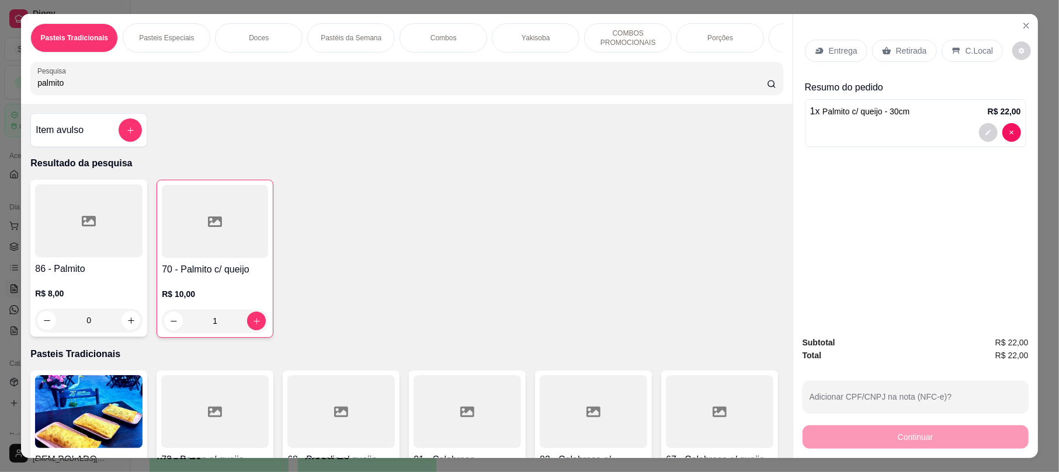
click at [878, 45] on div "Retirada" at bounding box center [904, 51] width 65 height 22
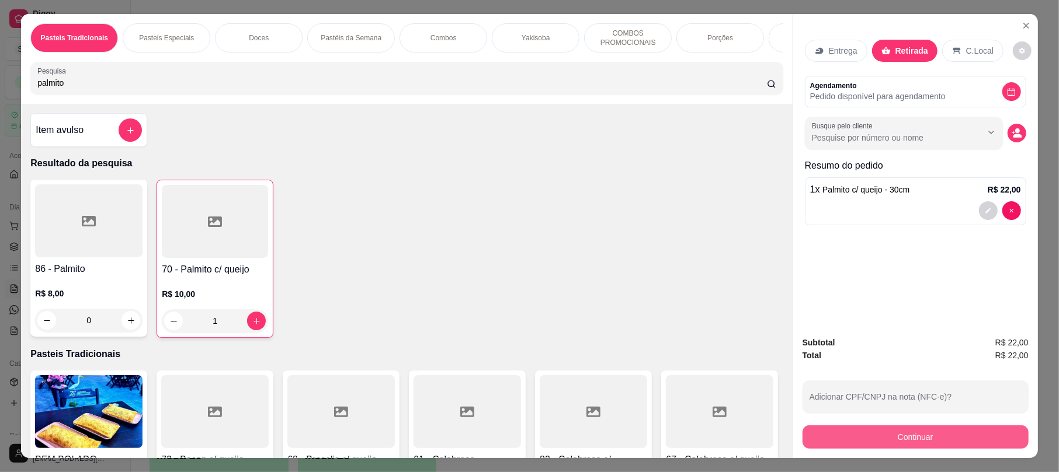
click at [900, 428] on button "Continuar" at bounding box center [915, 437] width 226 height 23
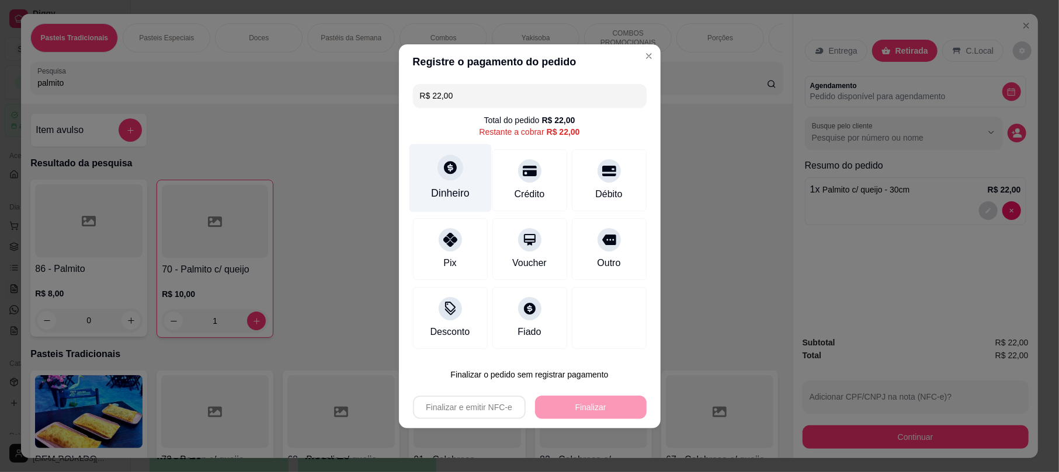
click at [473, 181] on div "Dinheiro" at bounding box center [450, 178] width 82 height 68
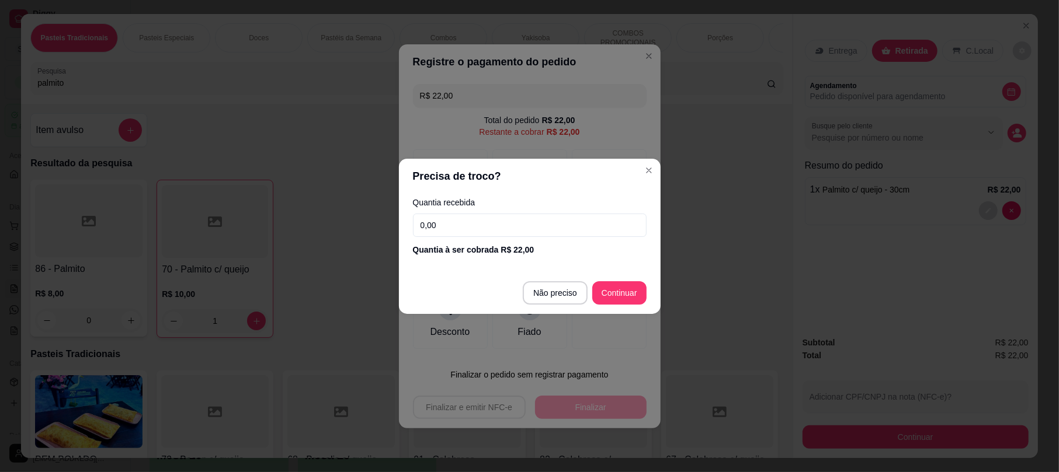
click at [552, 306] on footer "Não preciso Continuar" at bounding box center [530, 293] width 262 height 42
type input "R$ 0,00"
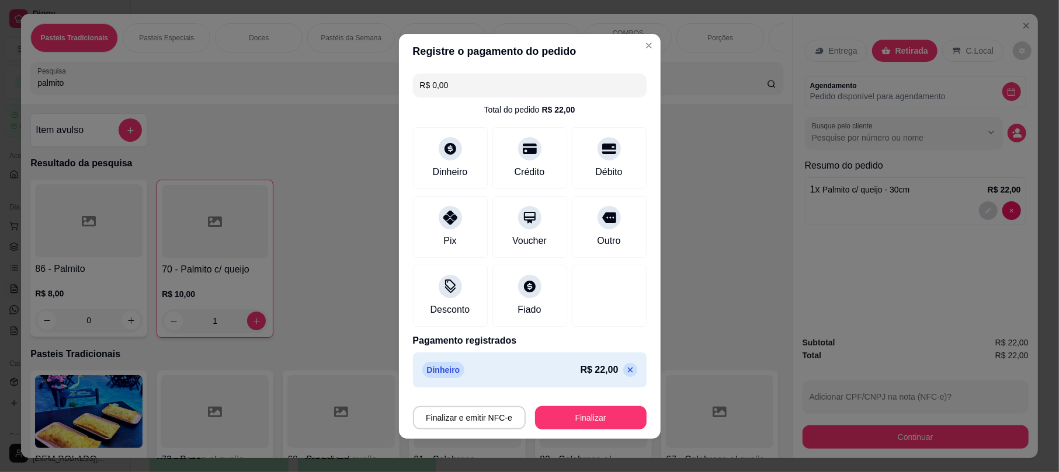
click at [593, 409] on button "Finalizar" at bounding box center [591, 417] width 112 height 23
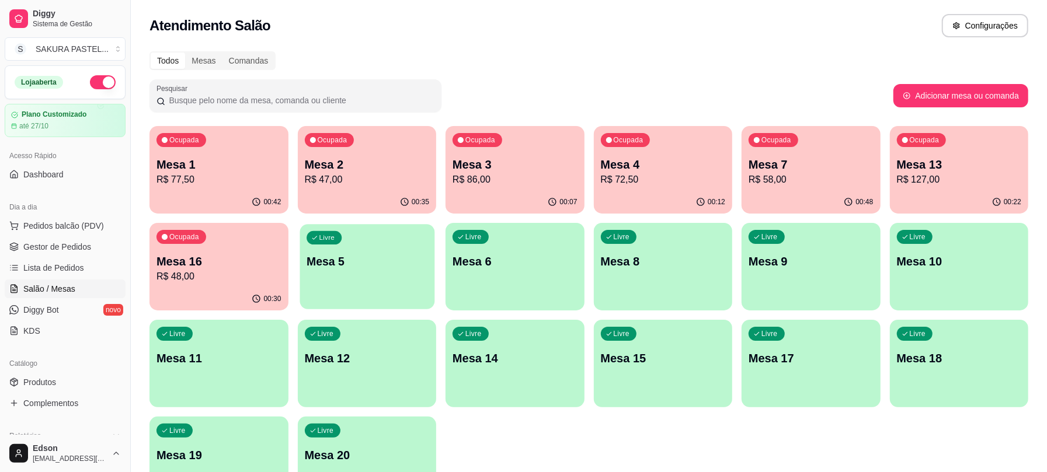
click at [352, 274] on div "Livre Mesa 5" at bounding box center [367, 259] width 134 height 71
click at [166, 362] on p "Mesa 11" at bounding box center [218, 358] width 125 height 16
click at [60, 263] on span "Lista de Pedidos" at bounding box center [53, 268] width 61 height 12
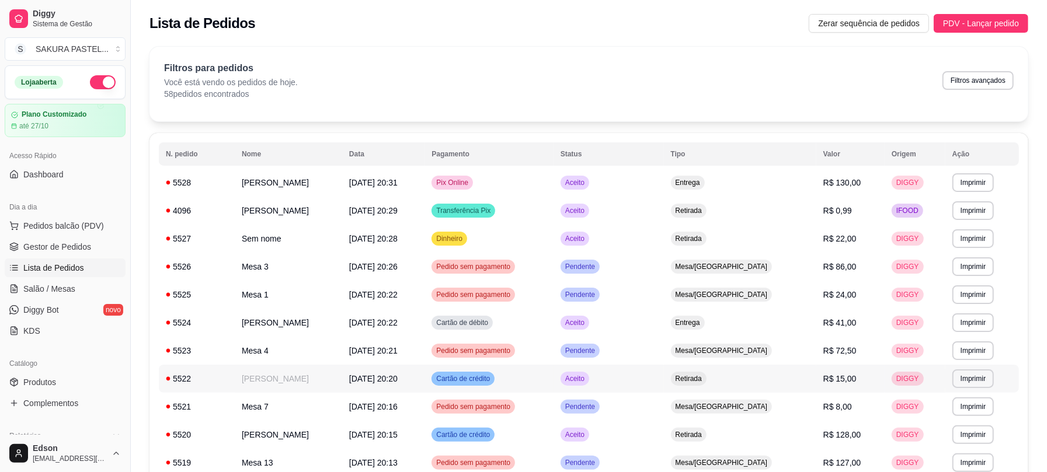
click at [339, 379] on td "[PERSON_NAME]" at bounding box center [288, 379] width 107 height 28
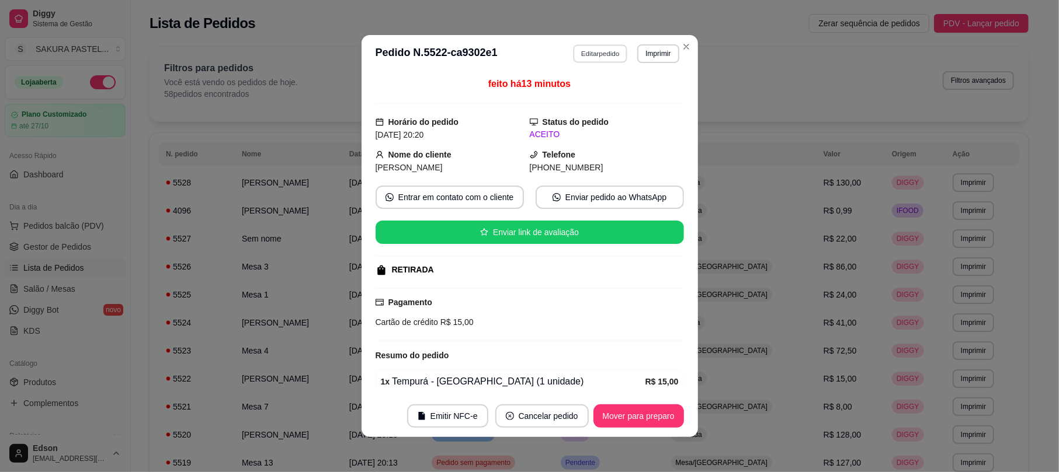
click at [590, 61] on button "Editar pedido" at bounding box center [600, 53] width 54 height 18
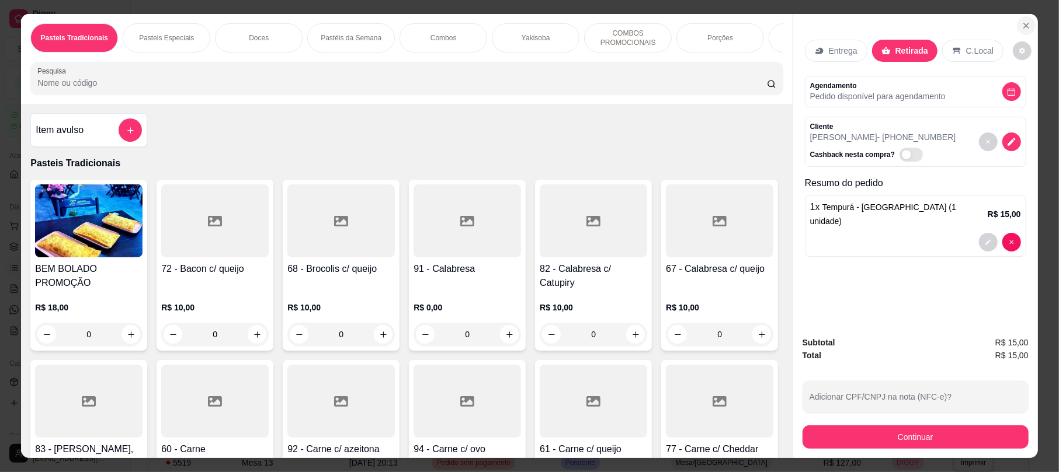
click at [1021, 27] on icon "Close" at bounding box center [1025, 25] width 9 height 9
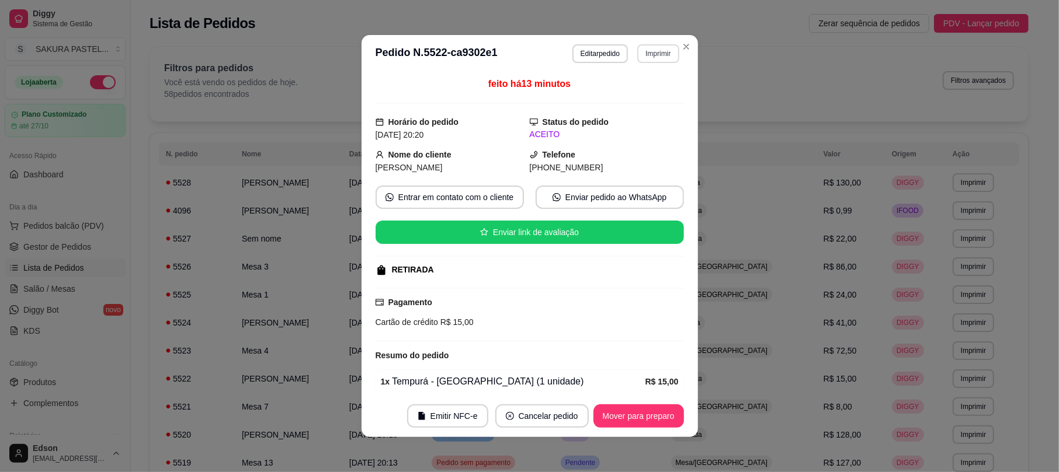
click at [662, 53] on button "Imprimir" at bounding box center [657, 53] width 41 height 19
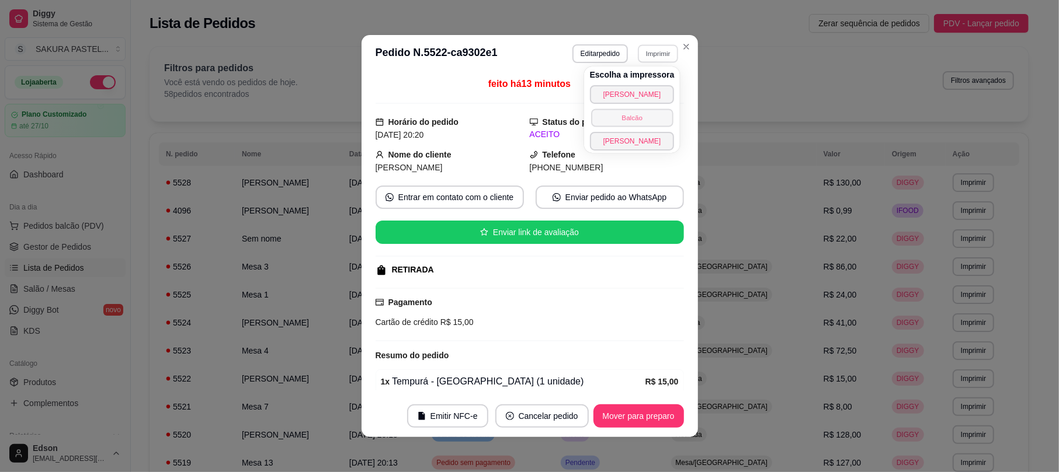
click at [640, 117] on button "Balcão" at bounding box center [632, 118] width 82 height 18
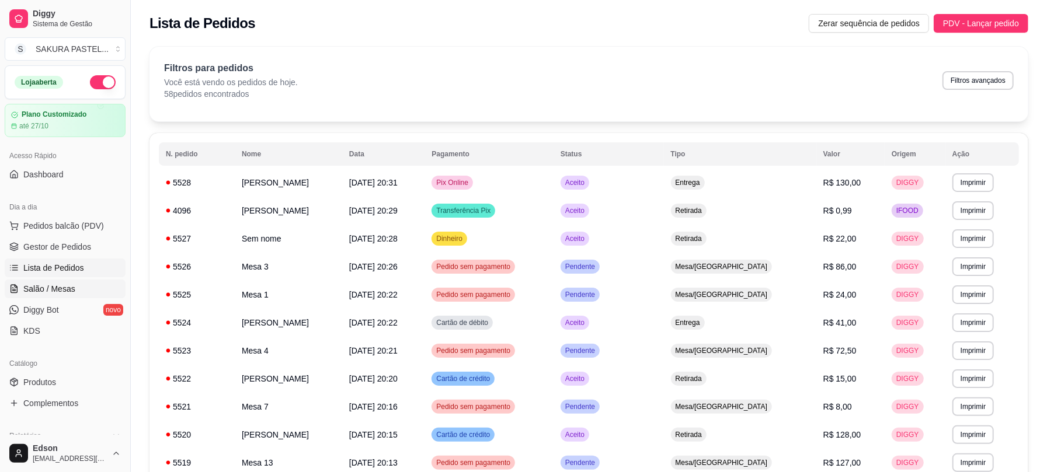
drag, startPoint x: 46, startPoint y: 302, endPoint x: 47, endPoint y: 295, distance: 6.7
click at [47, 301] on link "Diggy Bot novo" at bounding box center [65, 310] width 121 height 19
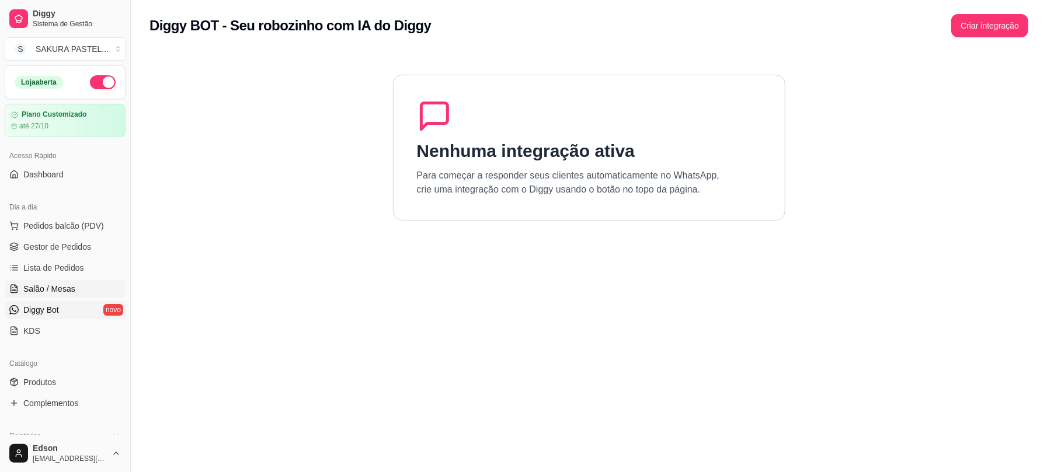
click at [48, 290] on span "Salão / Mesas" at bounding box center [49, 289] width 52 height 12
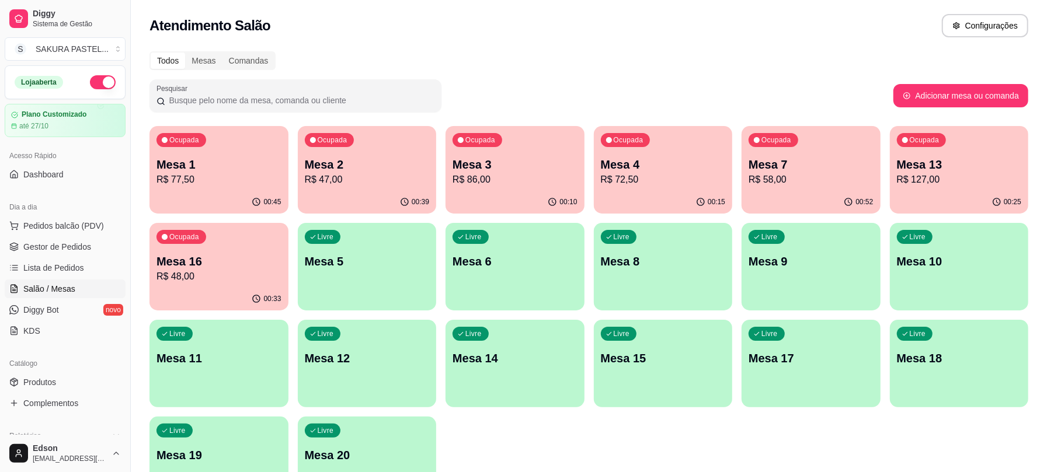
click at [343, 168] on p "Mesa 2" at bounding box center [367, 164] width 125 height 16
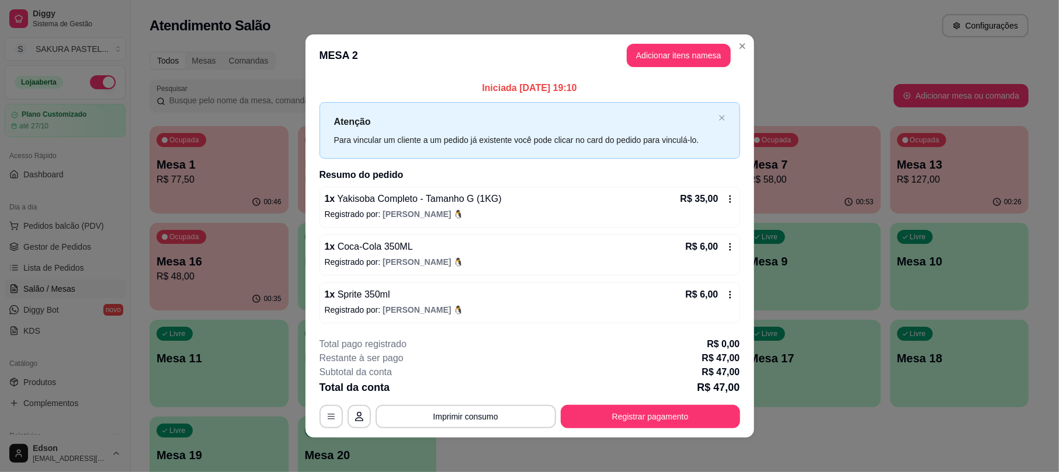
scroll to position [4, 0]
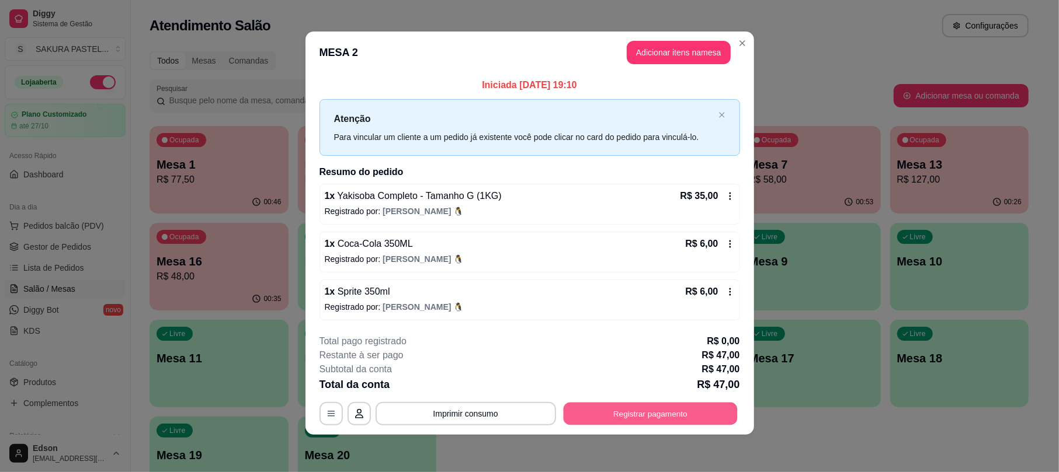
click at [636, 416] on button "Registrar pagamento" at bounding box center [650, 414] width 174 height 23
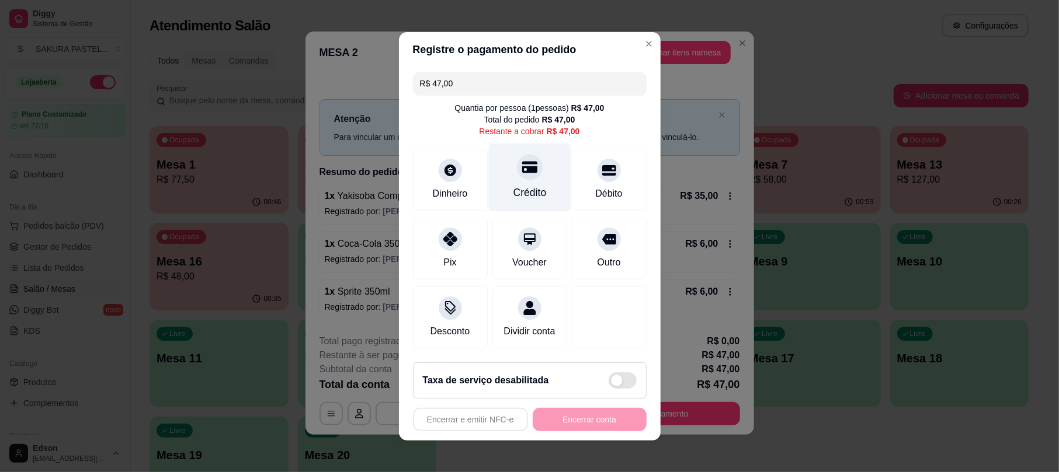
click at [519, 175] on div "Crédito" at bounding box center [529, 177] width 82 height 68
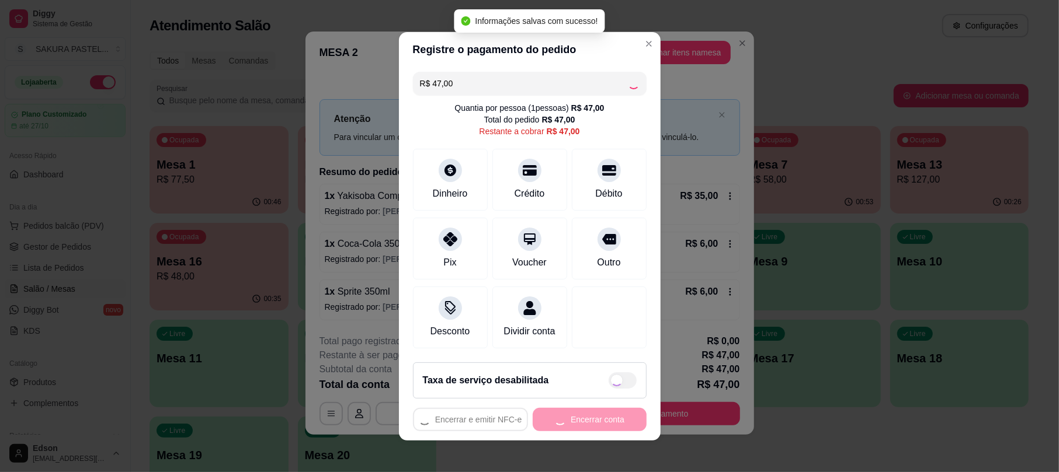
type input "R$ 0,00"
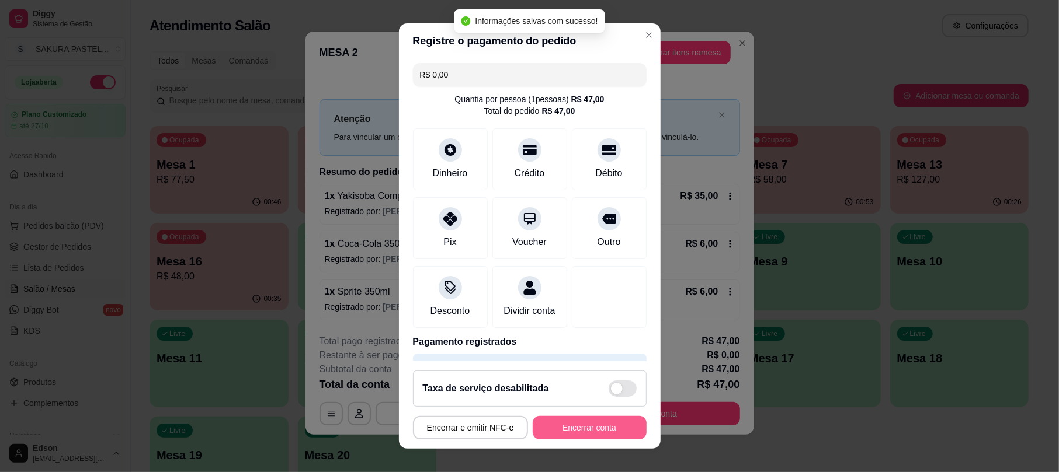
click at [608, 419] on button "Encerrar conta" at bounding box center [590, 427] width 114 height 23
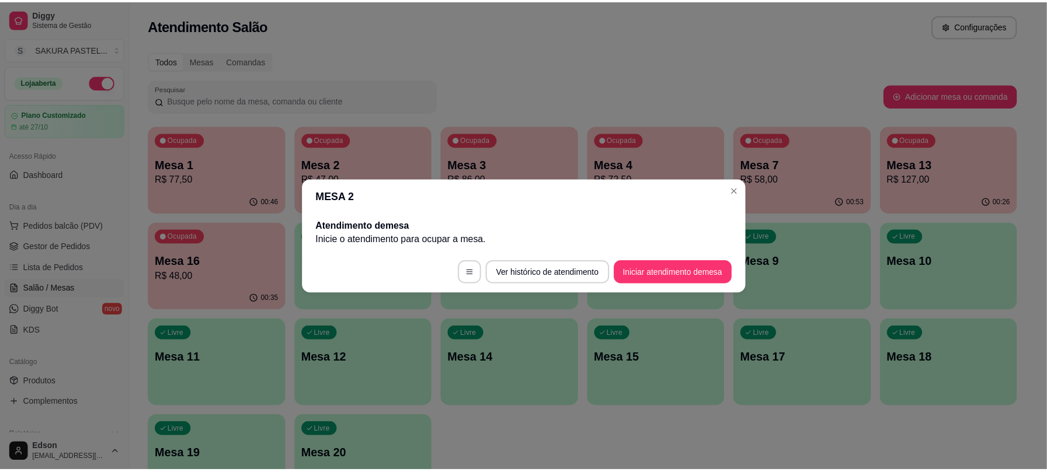
scroll to position [0, 0]
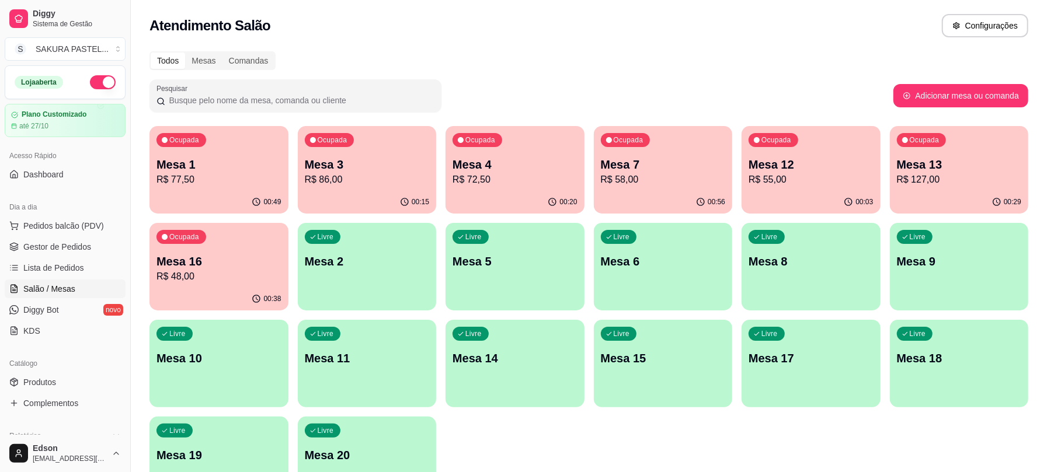
click at [88, 214] on div "Dia a dia" at bounding box center [65, 207] width 121 height 19
click at [88, 227] on span "Pedidos balcão (PDV)" at bounding box center [63, 226] width 81 height 12
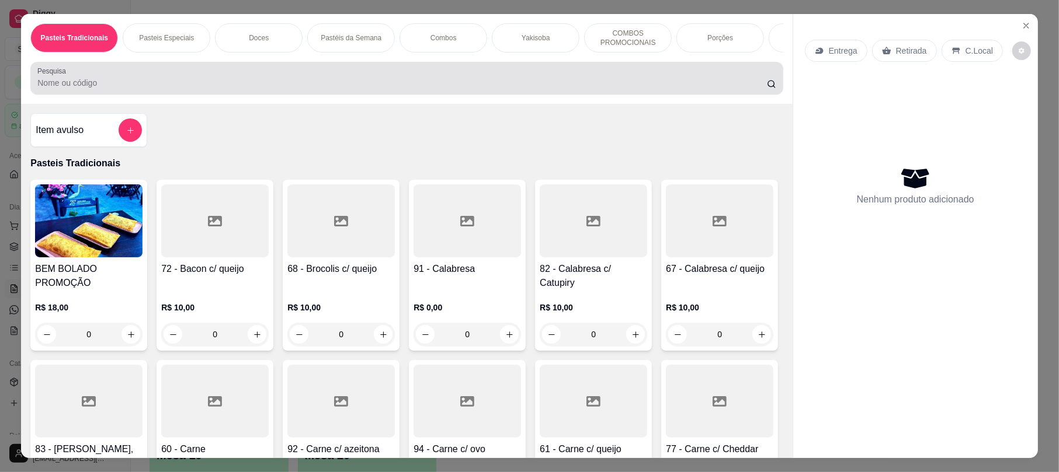
click at [173, 90] on div at bounding box center [406, 78] width 738 height 23
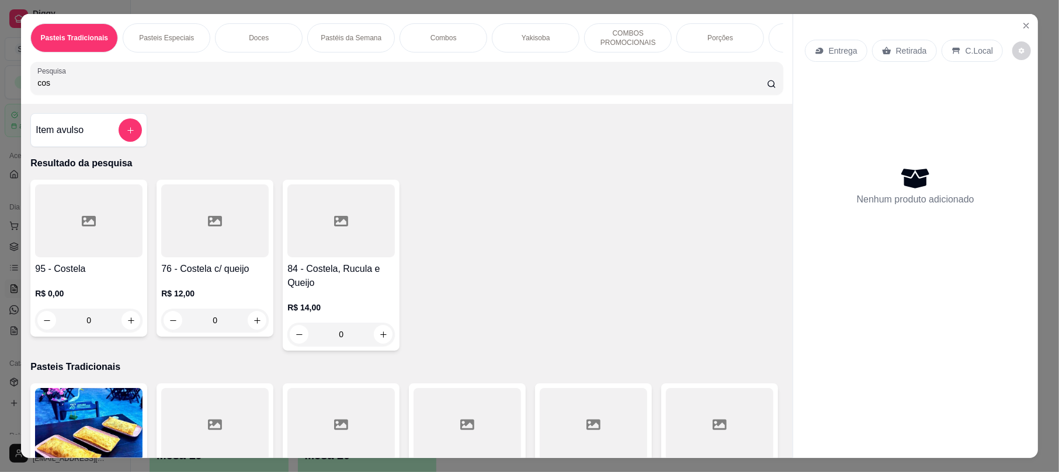
type input "cos"
click at [353, 270] on div "84 - Costela, Rucula e Queijo R$ 14,00 0" at bounding box center [341, 265] width 117 height 171
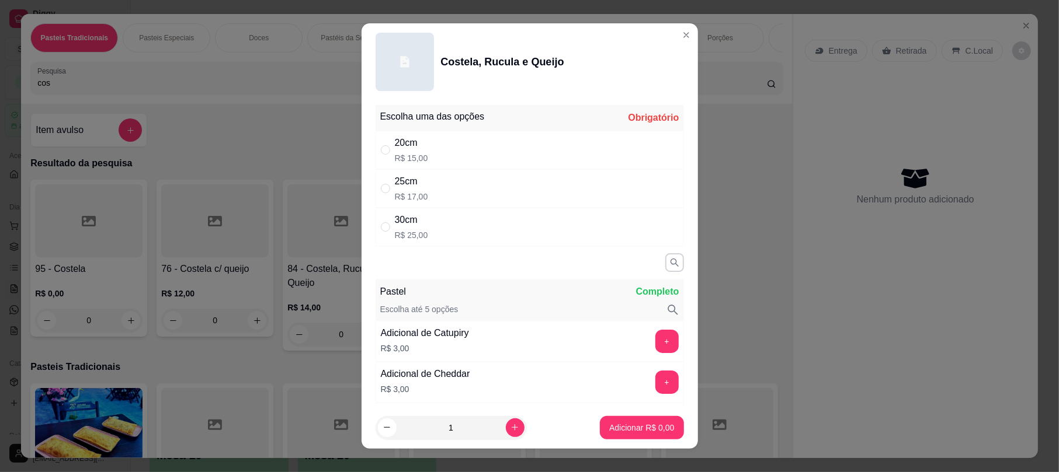
click at [528, 155] on div "20cm R$ 15,00" at bounding box center [529, 150] width 308 height 39
radio input "true"
click at [610, 431] on p "Adicionar R$ 15,00" at bounding box center [638, 428] width 69 height 12
type input "1"
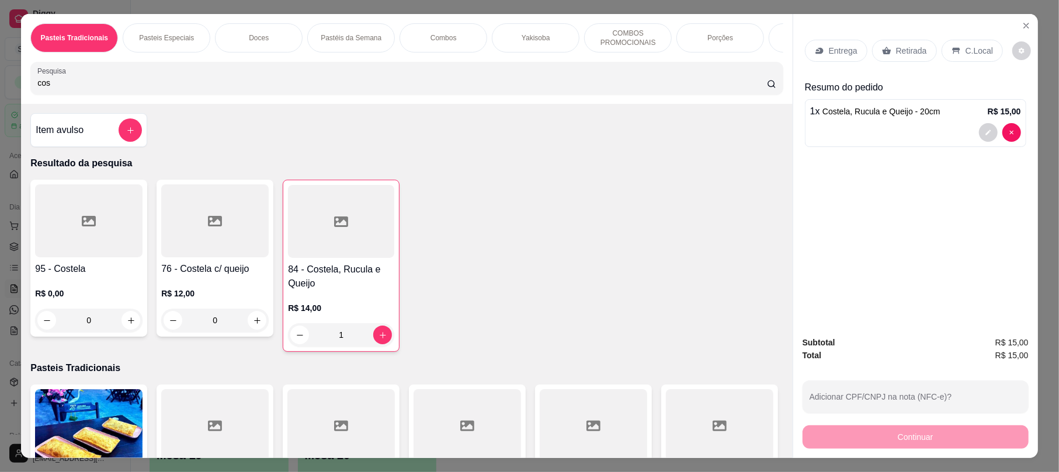
click at [253, 89] on input "cos" at bounding box center [401, 83] width 729 height 12
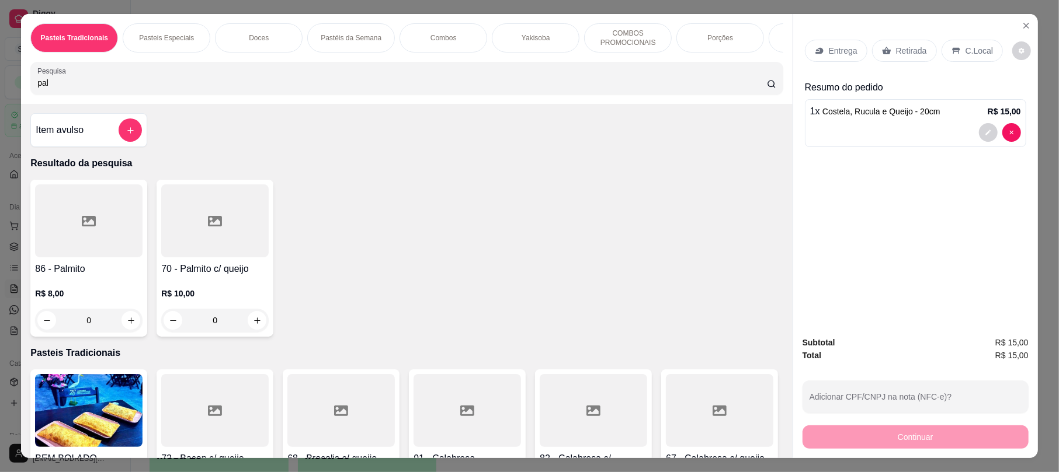
type input "pal"
click at [192, 257] on div at bounding box center [214, 221] width 107 height 73
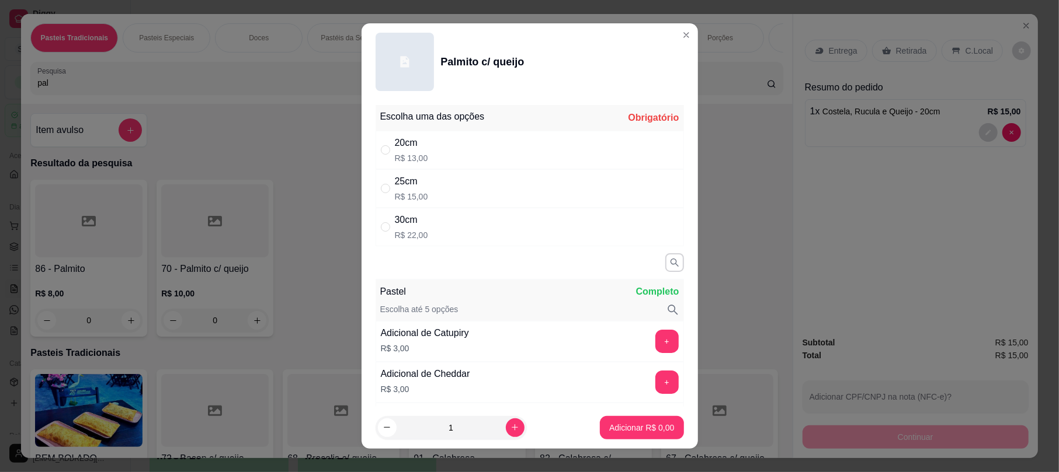
click at [496, 187] on div "25cm R$ 15,00" at bounding box center [529, 188] width 308 height 39
radio input "true"
click at [627, 423] on p "Adicionar R$ 15,00" at bounding box center [638, 428] width 69 height 12
type input "1"
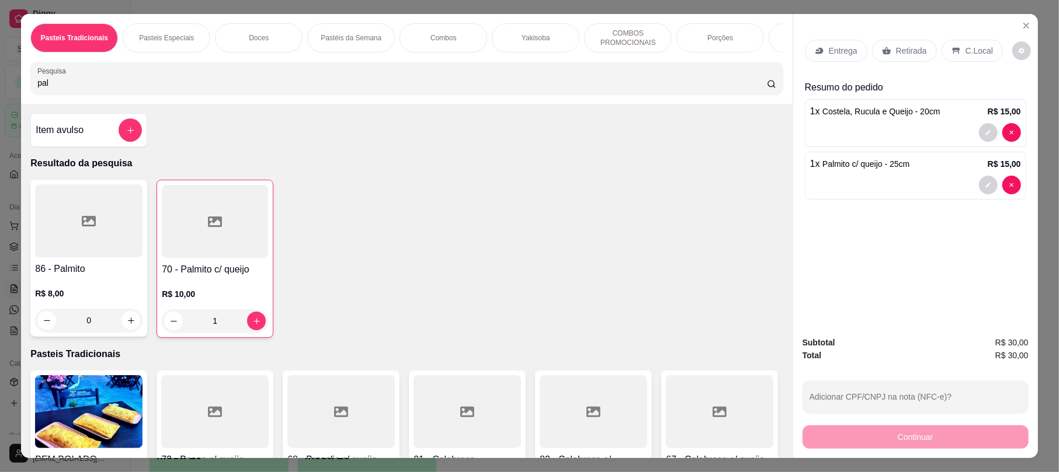
click at [753, 89] on input "pal" at bounding box center [401, 83] width 729 height 12
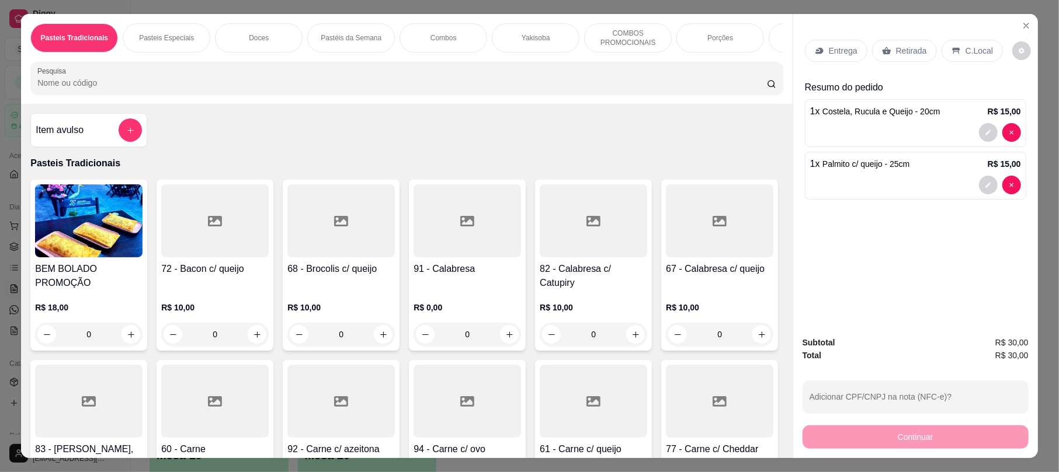
click at [896, 57] on p "Retirada" at bounding box center [911, 51] width 31 height 12
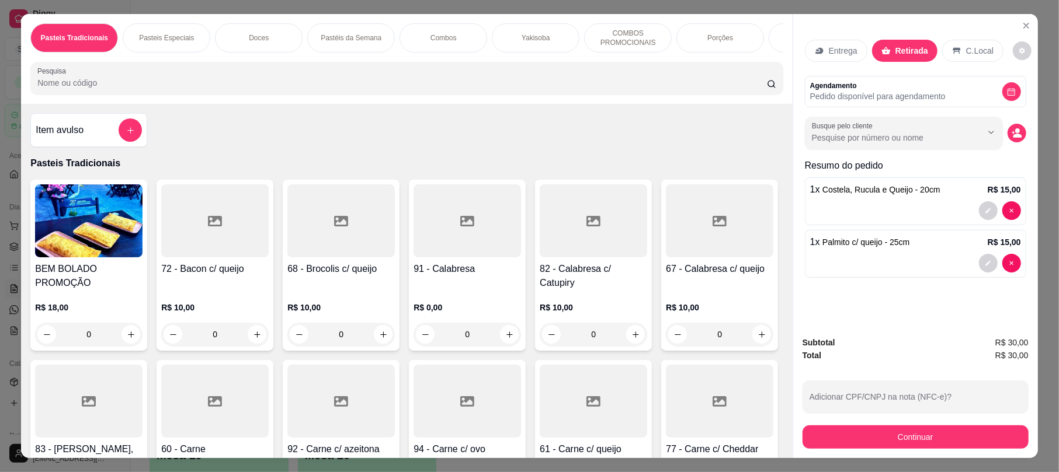
click at [843, 453] on div "Subtotal R$ 30,00 Total R$ 30,00 Adicionar CPF/CNPJ na nota (NFC-e)? Continuar" at bounding box center [915, 392] width 245 height 131
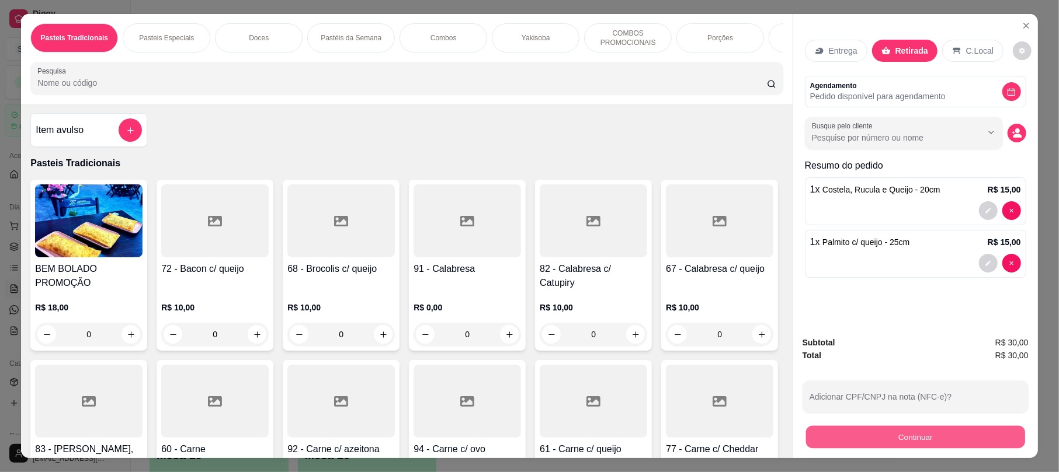
click at [843, 442] on button "Continuar" at bounding box center [915, 437] width 219 height 23
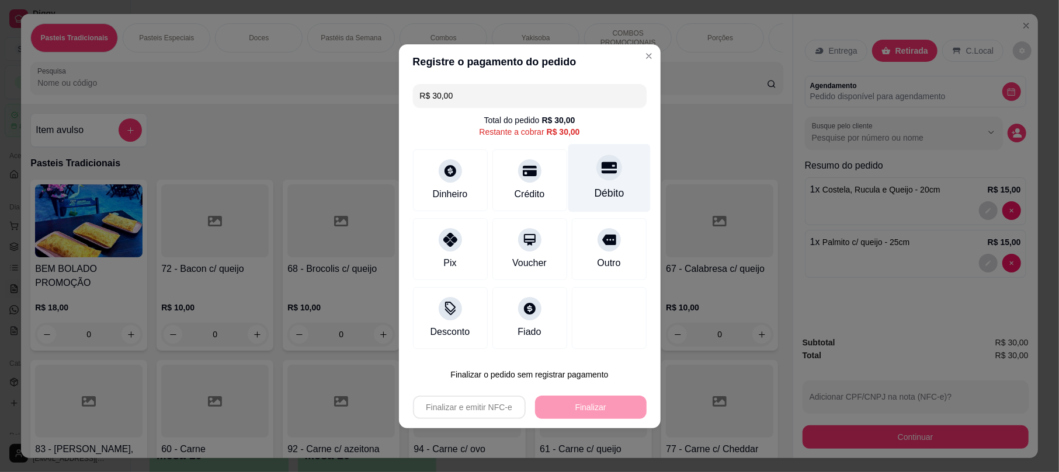
click at [604, 186] on div "Débito" at bounding box center [609, 193] width 30 height 15
type input "R$ 0,00"
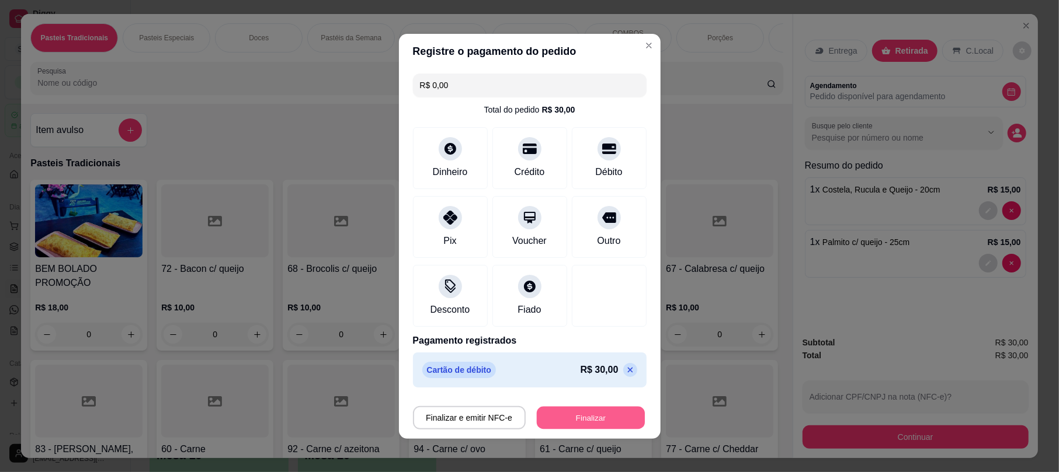
click at [559, 428] on button "Finalizar" at bounding box center [591, 417] width 108 height 23
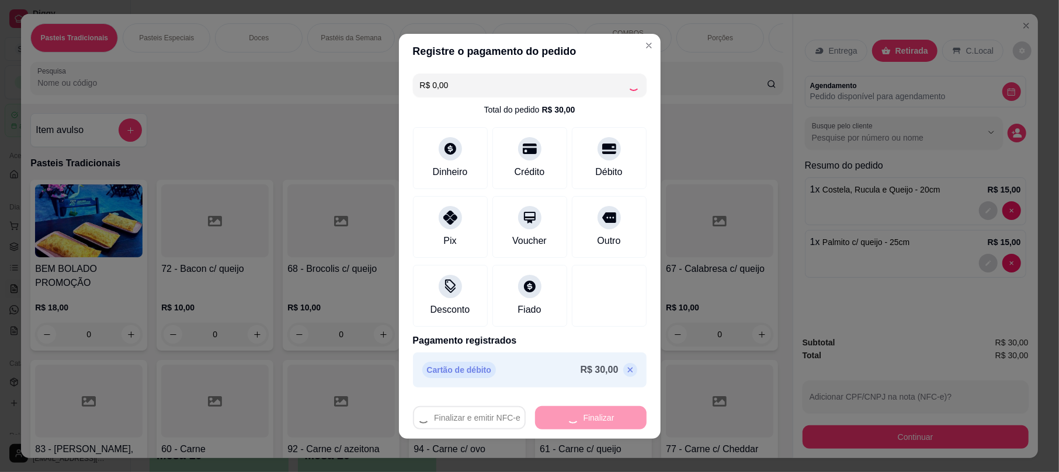
type input "0"
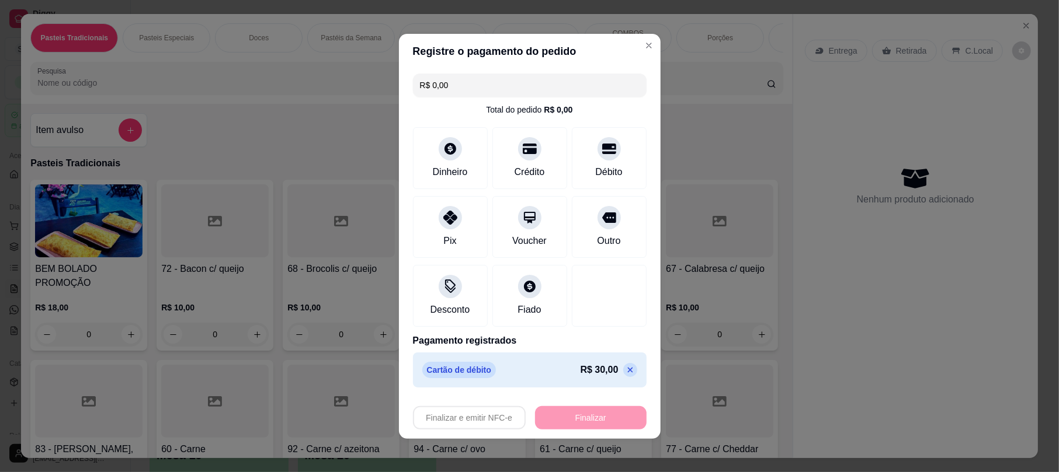
type input "-R$ 30,00"
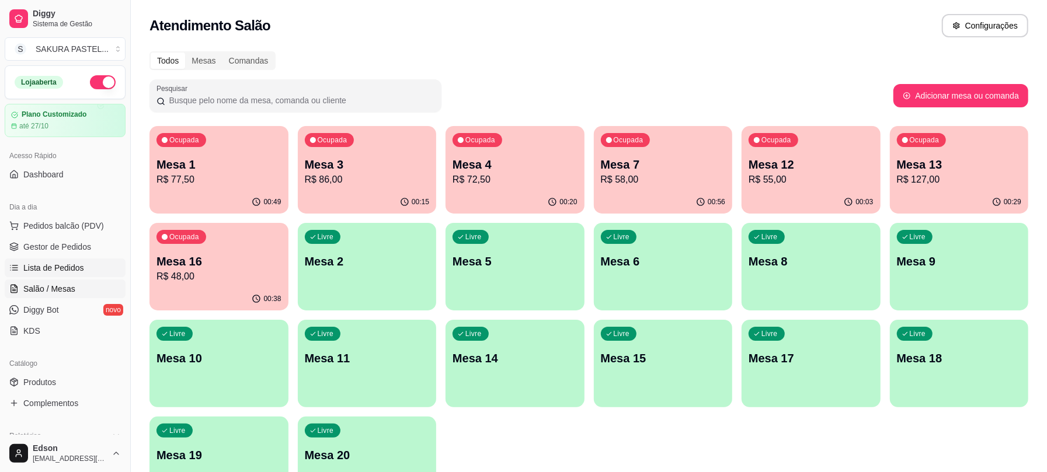
click at [75, 267] on span "Lista de Pedidos" at bounding box center [53, 268] width 61 height 12
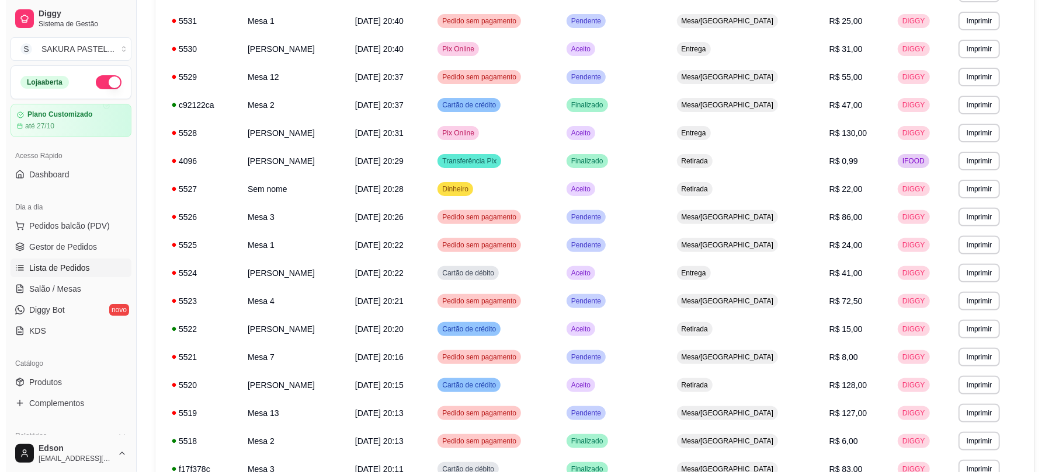
scroll to position [196, 0]
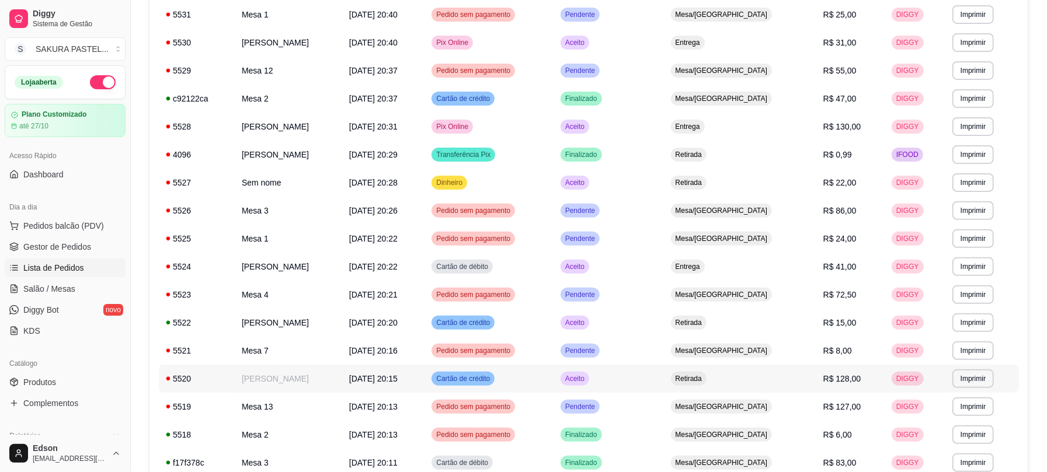
click at [342, 379] on td "[PERSON_NAME]" at bounding box center [288, 379] width 107 height 28
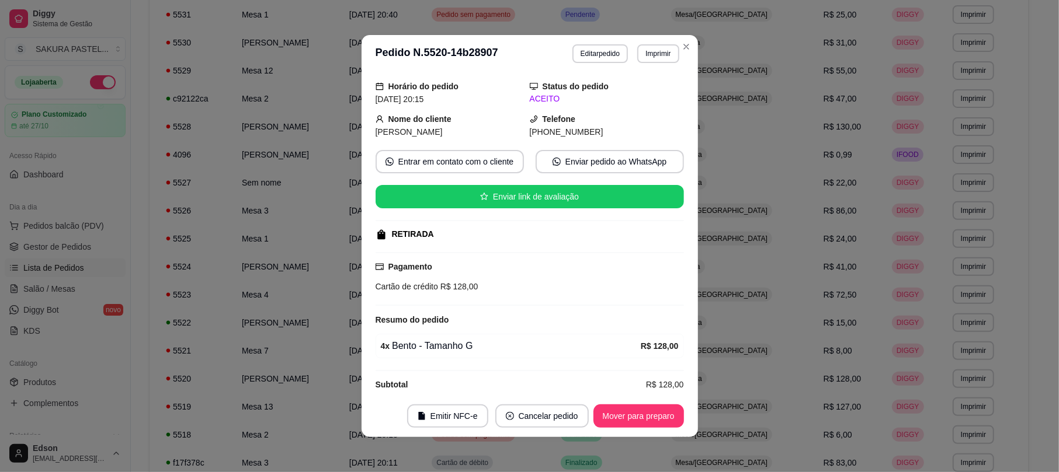
scroll to position [53, 0]
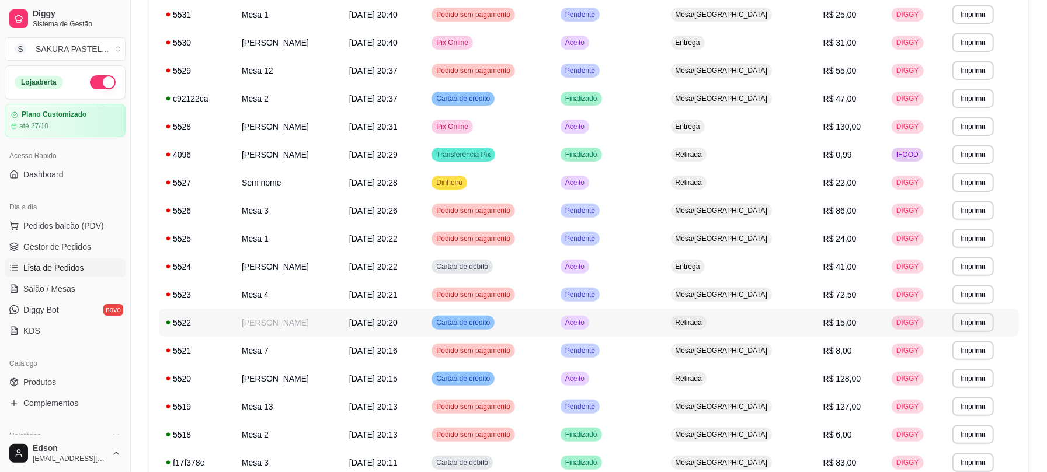
click at [273, 325] on td "[PERSON_NAME]" at bounding box center [288, 323] width 107 height 28
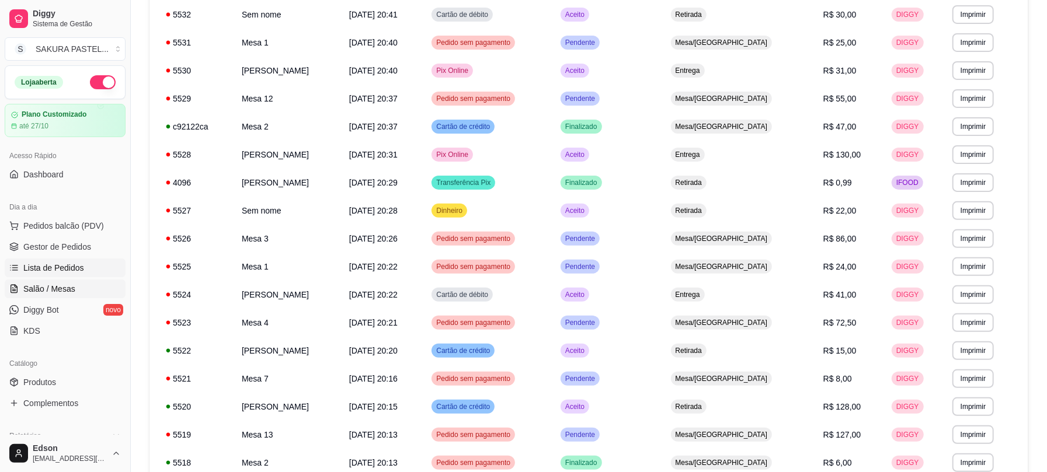
click at [64, 293] on span "Salão / Mesas" at bounding box center [49, 289] width 52 height 12
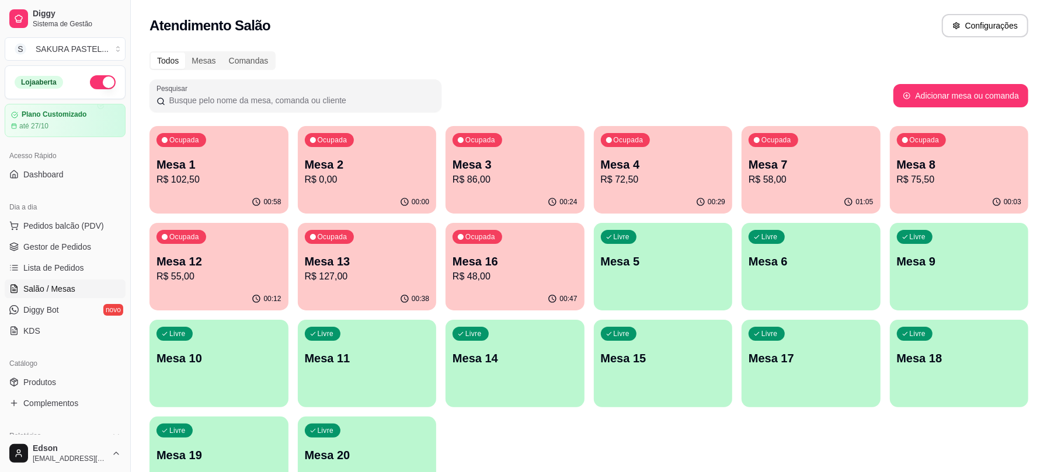
click at [694, 166] on p "Mesa 4" at bounding box center [663, 164] width 125 height 16
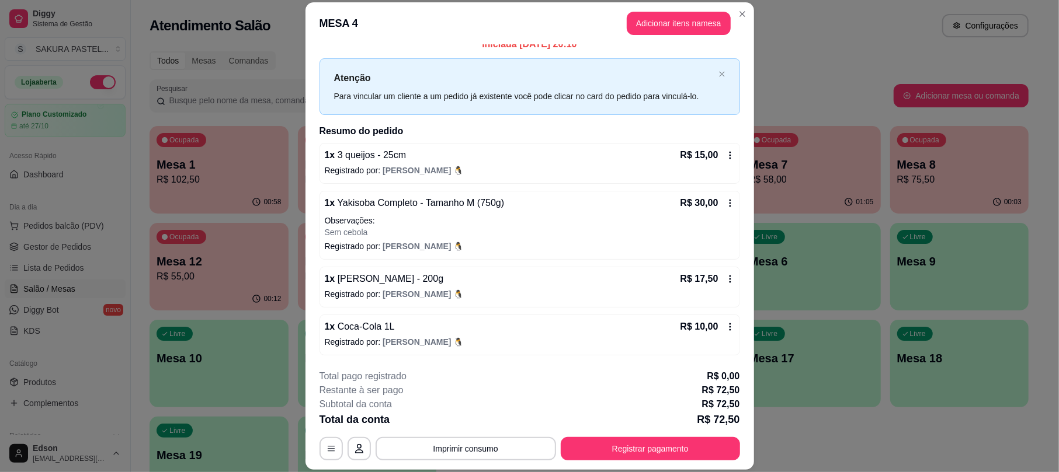
scroll to position [35, 0]
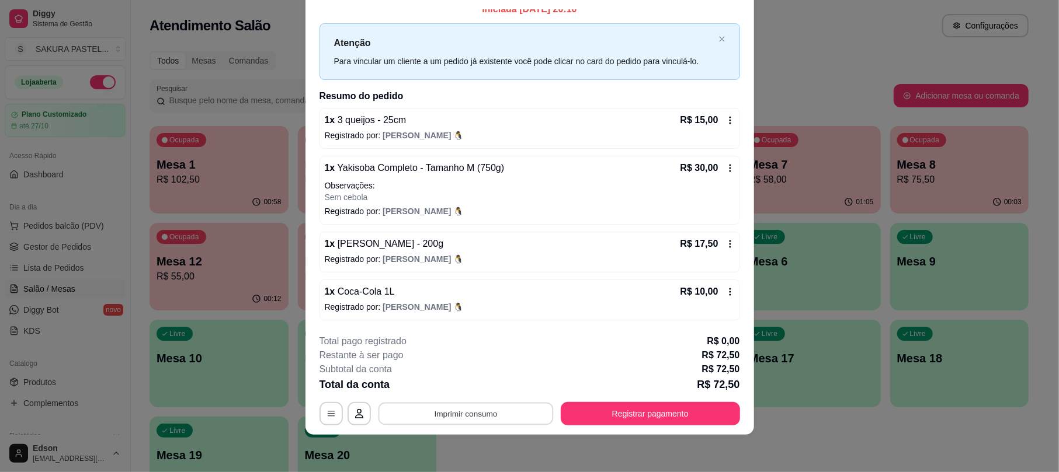
click at [471, 419] on button "Imprimir consumo" at bounding box center [465, 414] width 175 height 23
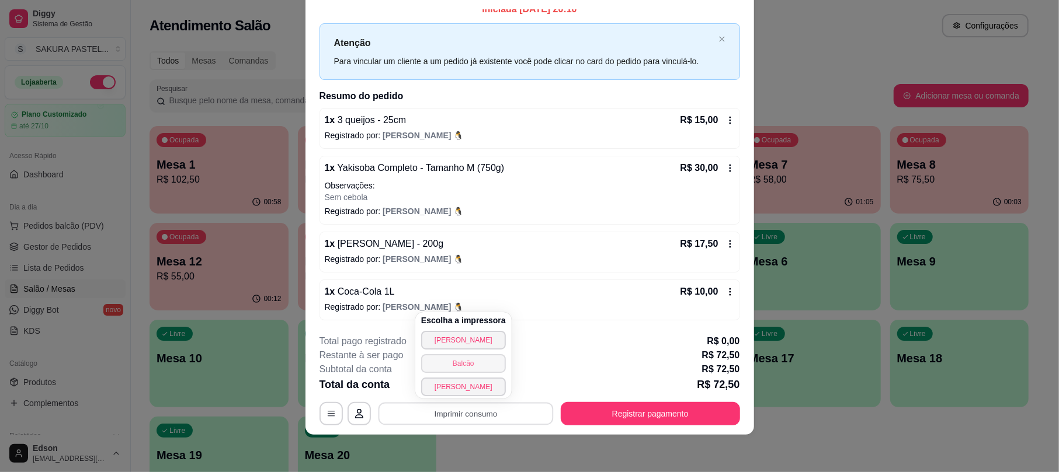
click at [478, 371] on button "Balcão" at bounding box center [463, 363] width 85 height 19
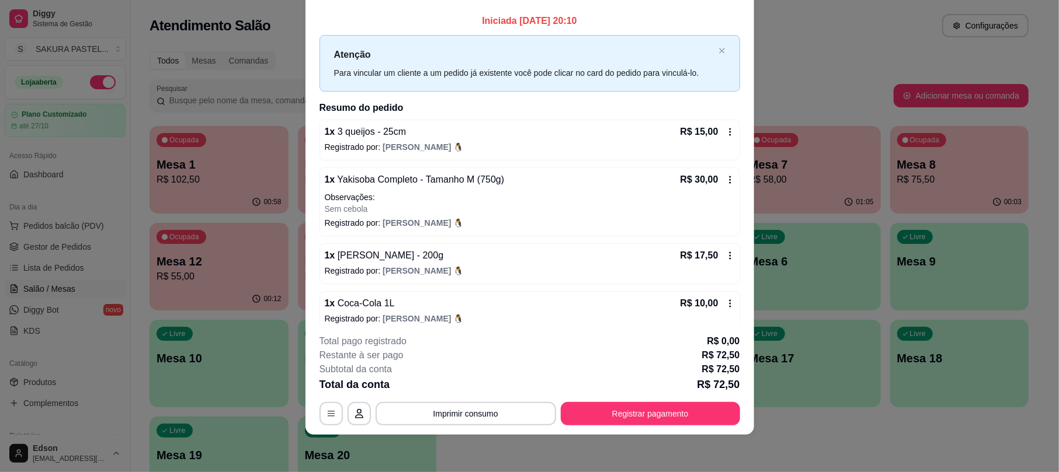
scroll to position [13, 0]
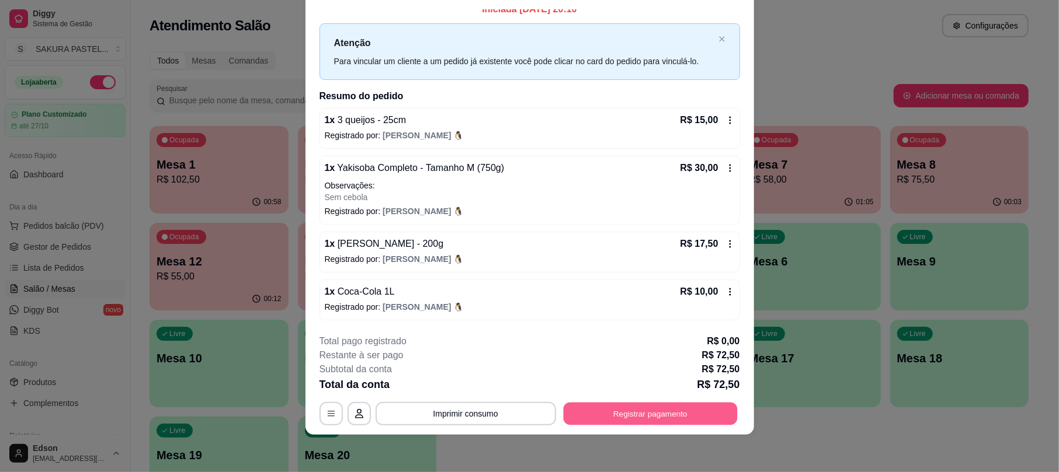
click at [603, 419] on button "Registrar pagamento" at bounding box center [650, 414] width 174 height 23
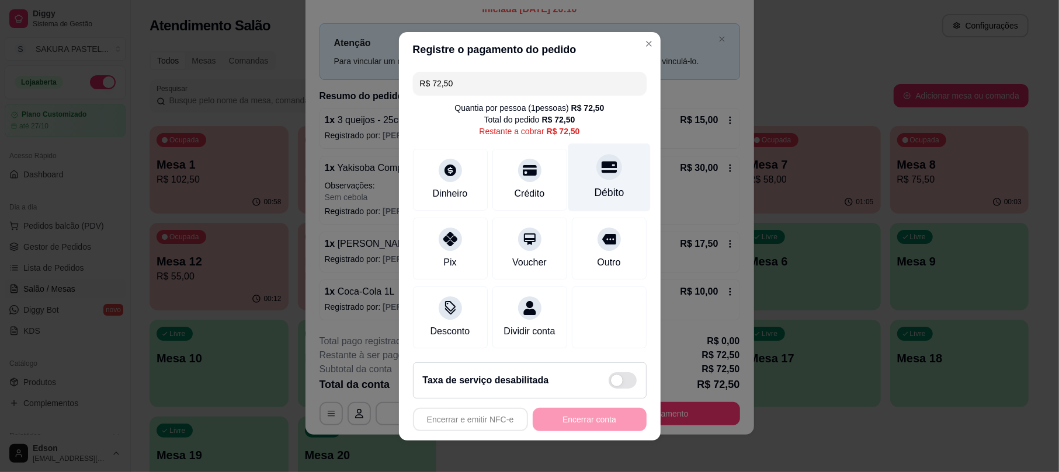
click at [596, 159] on div at bounding box center [609, 167] width 26 height 26
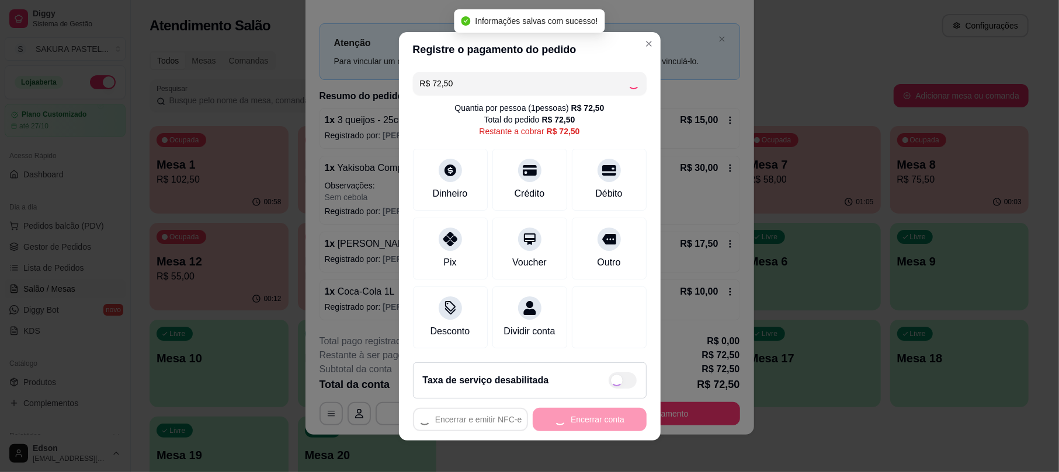
type input "R$ 0,00"
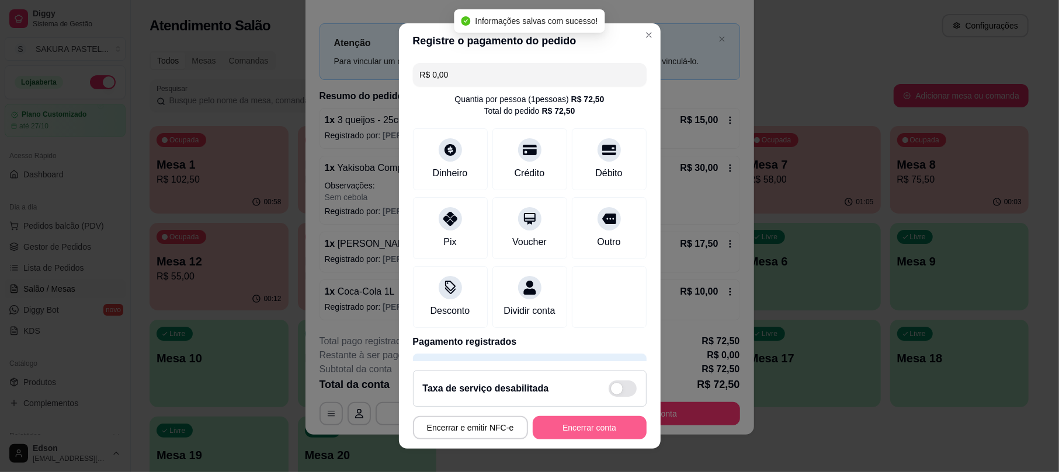
click at [594, 419] on button "Encerrar conta" at bounding box center [590, 427] width 114 height 23
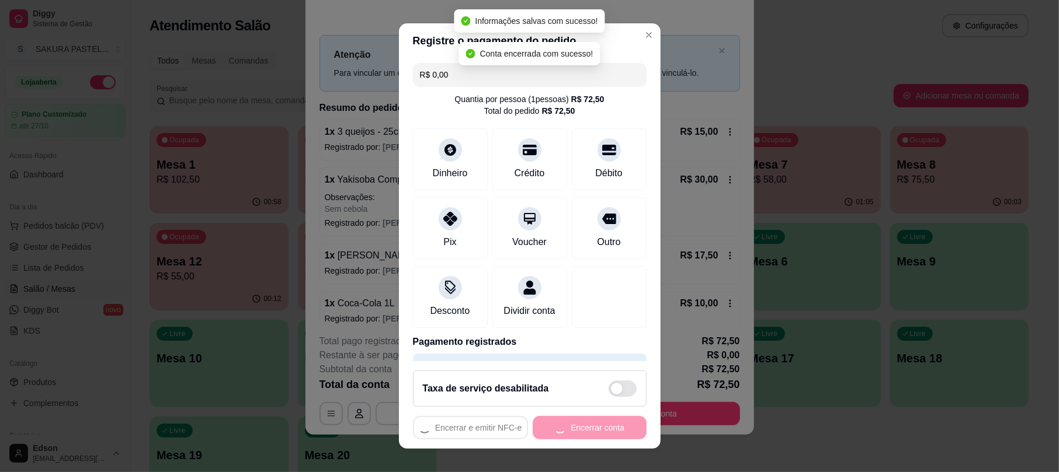
scroll to position [0, 0]
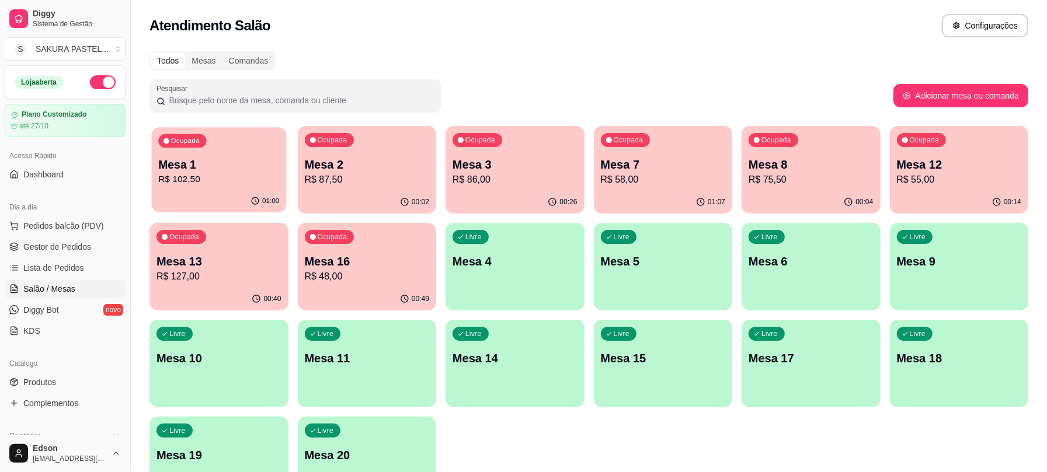
click at [155, 183] on div "Ocupada Mesa 1 R$ 102,50" at bounding box center [219, 158] width 134 height 63
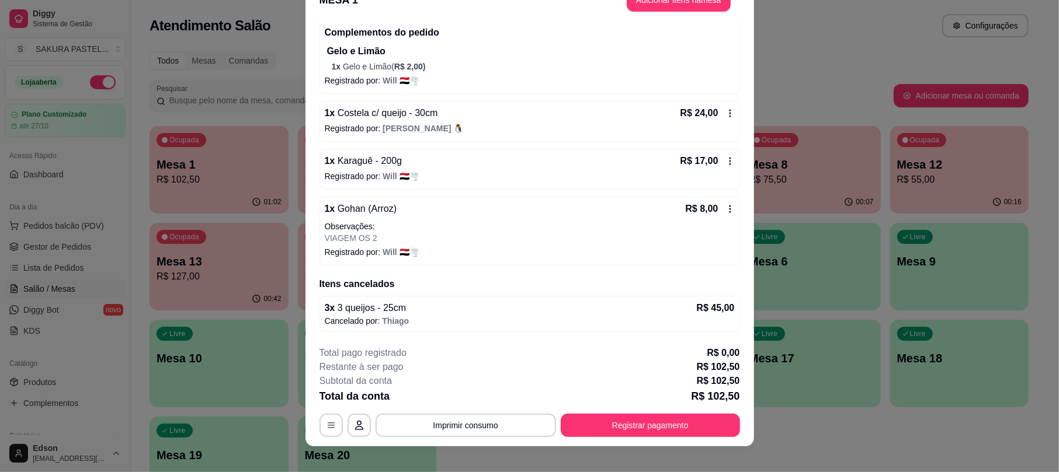
scroll to position [35, 0]
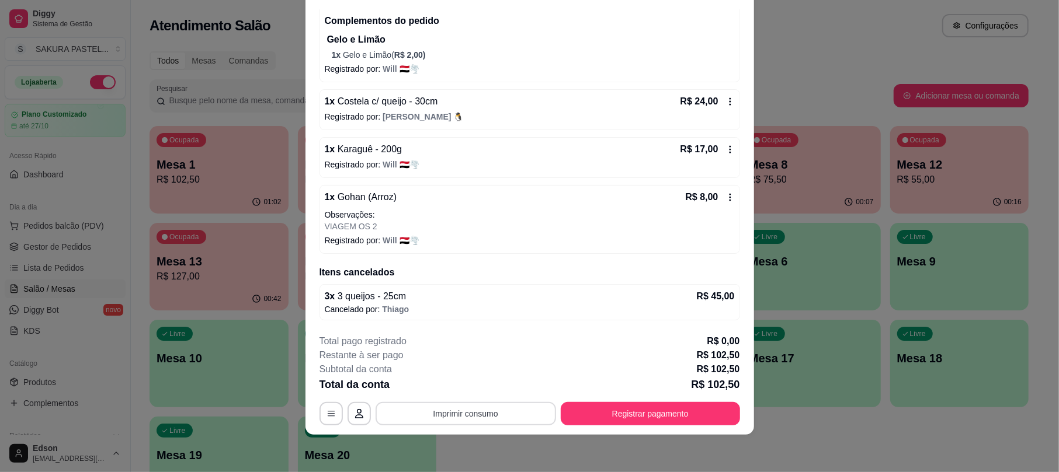
click at [475, 410] on button "Imprimir consumo" at bounding box center [465, 413] width 180 height 23
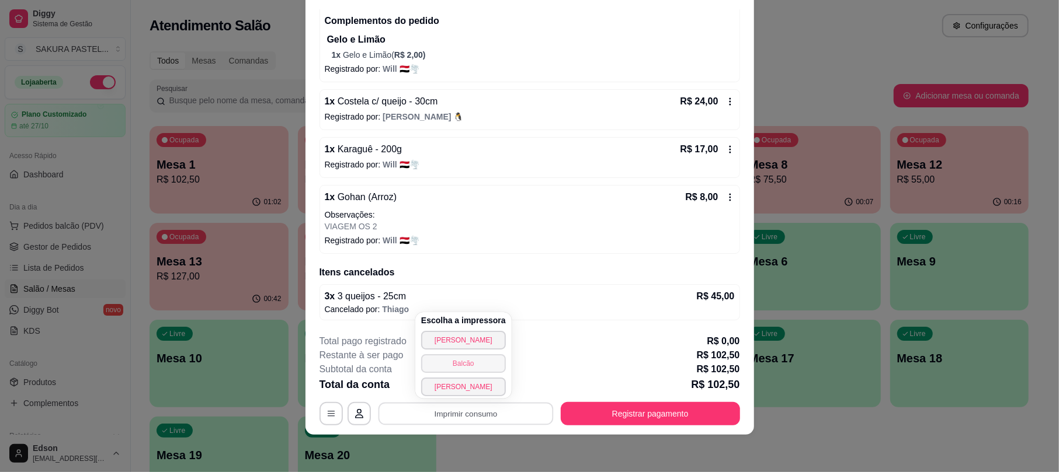
click at [481, 363] on button "Balcão" at bounding box center [463, 363] width 85 height 19
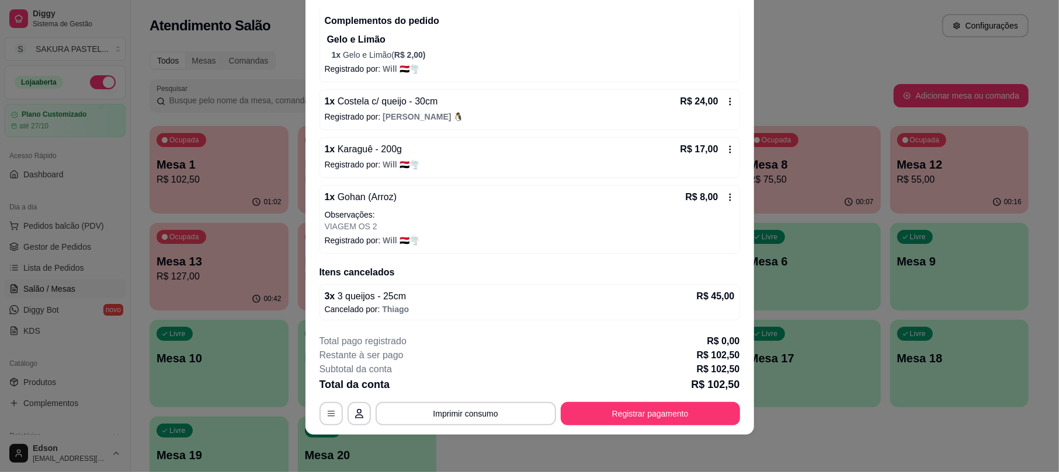
scroll to position [0, 0]
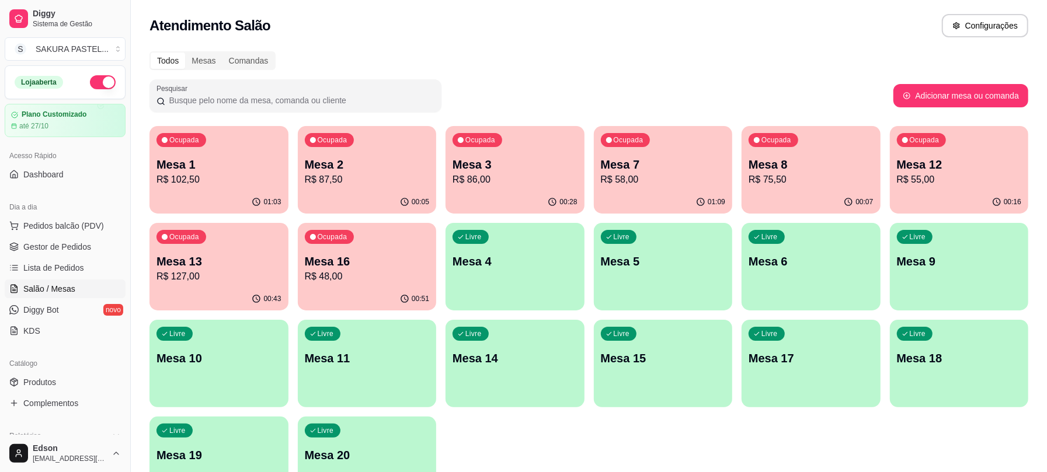
click at [309, 167] on p "Mesa 2" at bounding box center [367, 164] width 125 height 16
click at [236, 178] on p "R$ 102,50" at bounding box center [218, 179] width 121 height 13
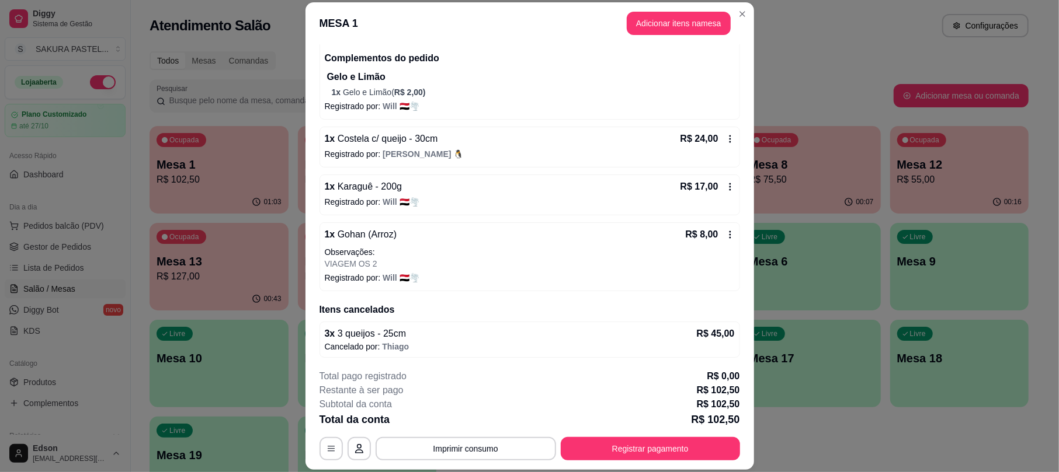
scroll to position [291, 0]
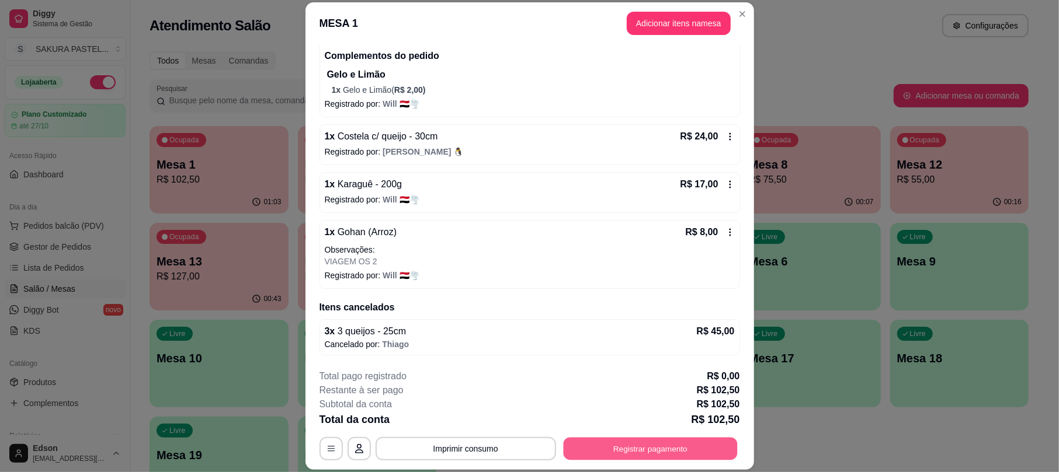
click at [607, 445] on button "Registrar pagamento" at bounding box center [650, 449] width 174 height 23
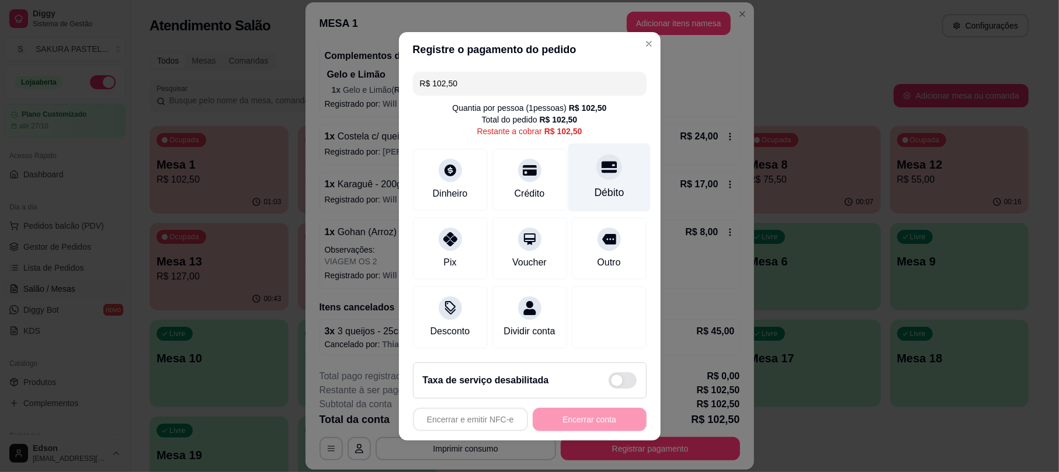
click at [601, 166] on icon at bounding box center [608, 166] width 15 height 15
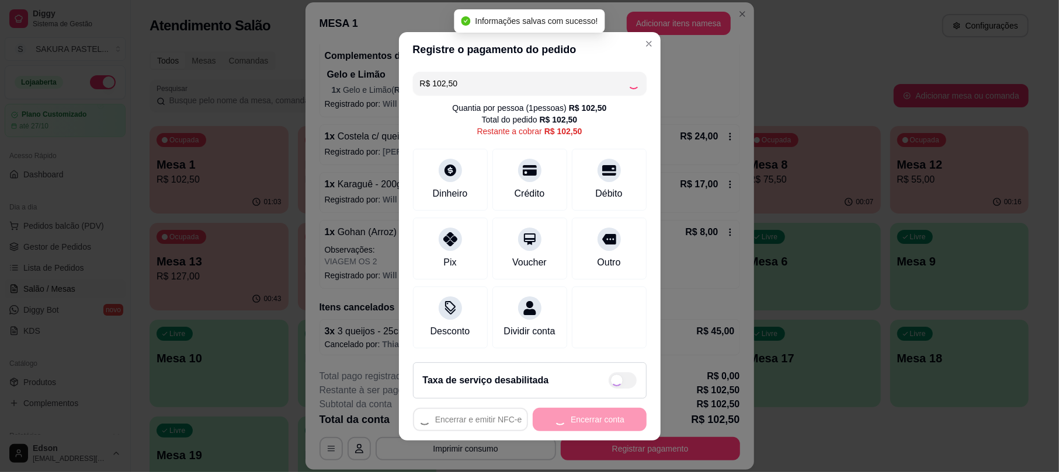
type input "R$ 0,00"
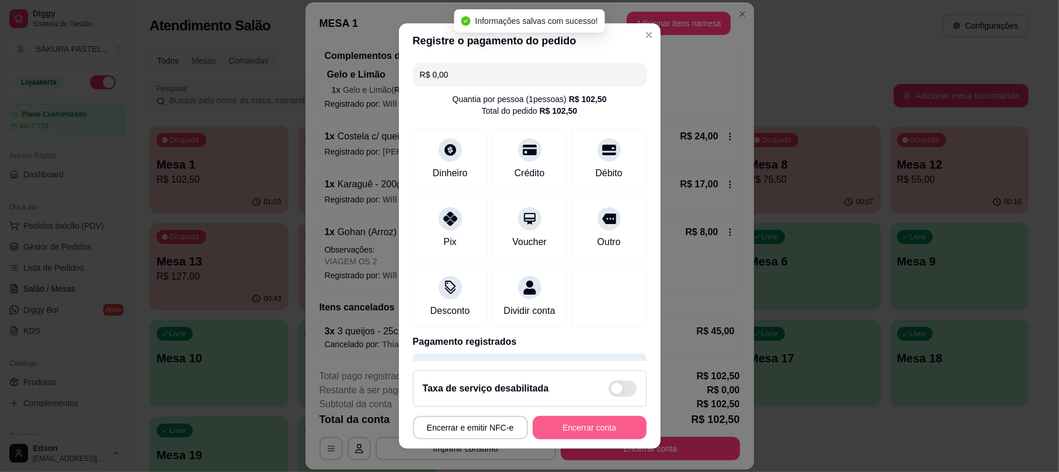
click at [591, 425] on button "Encerrar conta" at bounding box center [590, 427] width 114 height 23
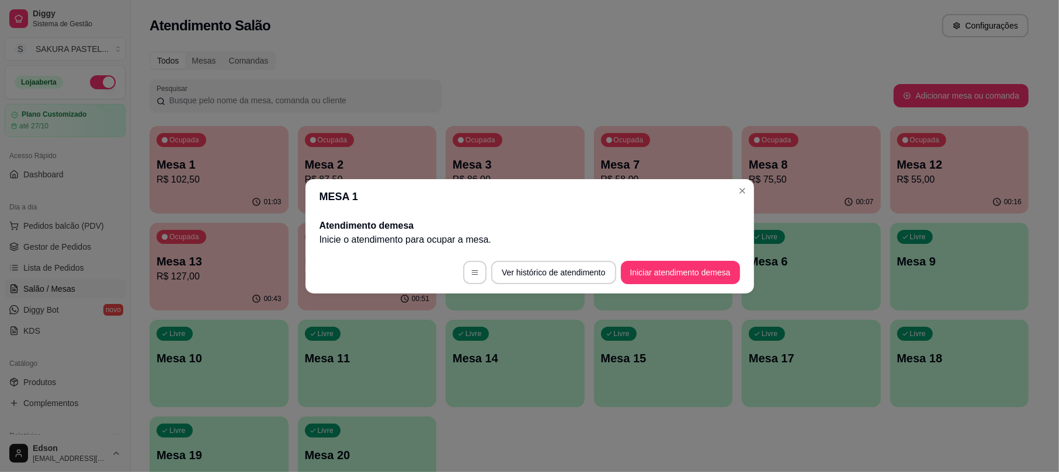
scroll to position [0, 0]
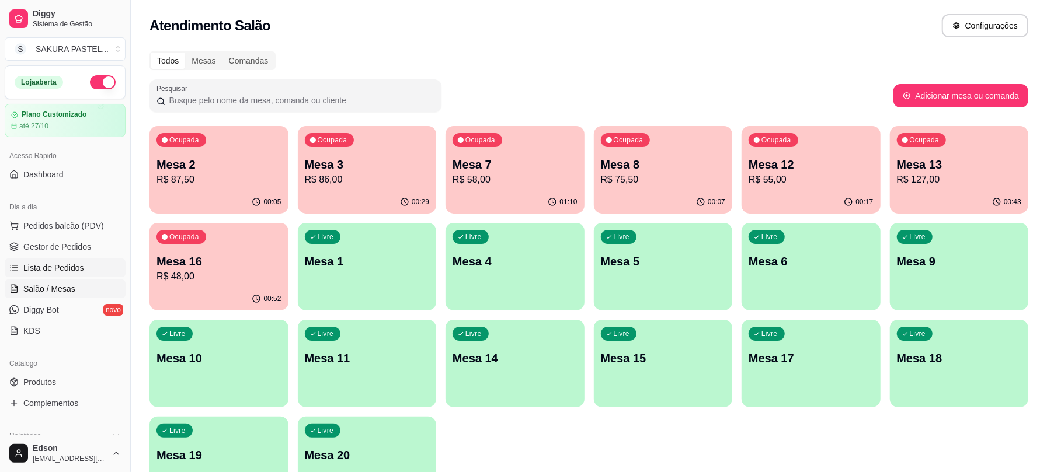
click at [85, 267] on link "Lista de Pedidos" at bounding box center [65, 268] width 121 height 19
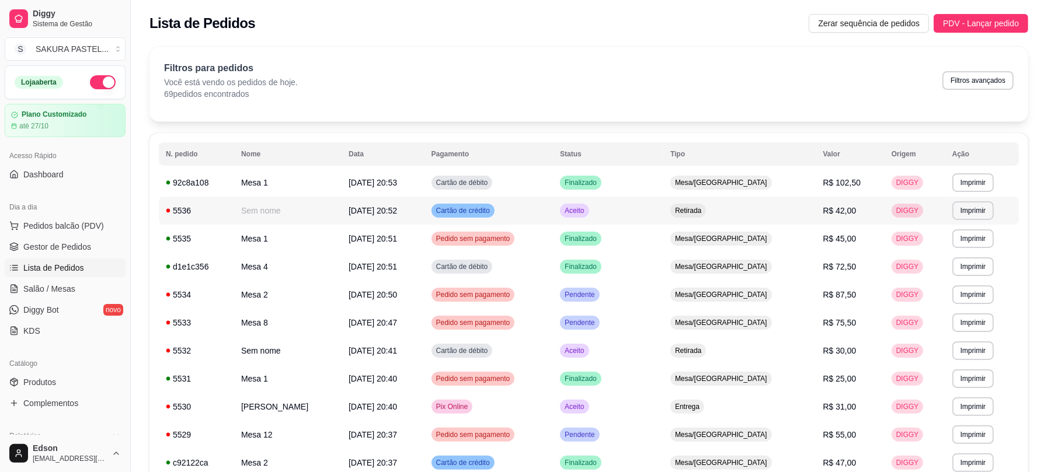
click at [342, 201] on td "Sem nome" at bounding box center [287, 211] width 107 height 28
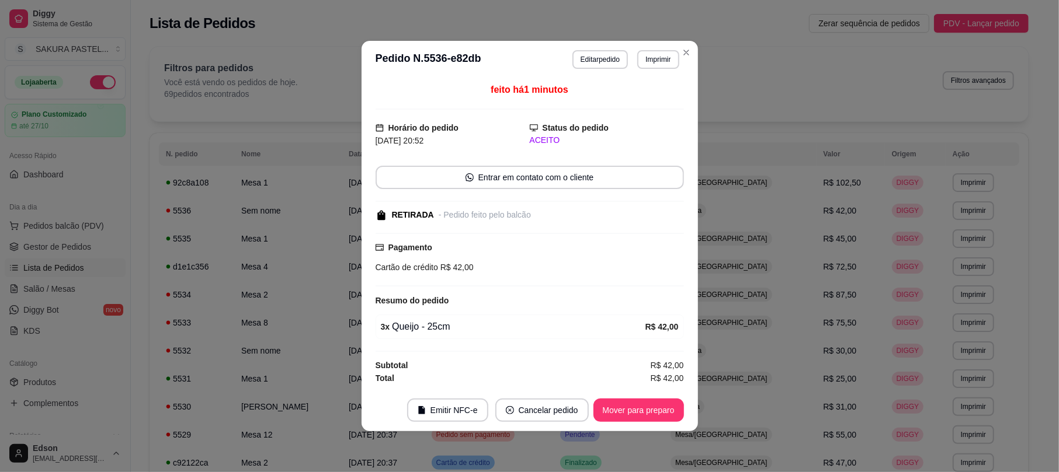
click at [634, 47] on header "**********" at bounding box center [529, 59] width 336 height 37
click at [645, 55] on button "Imprimir" at bounding box center [657, 59] width 41 height 19
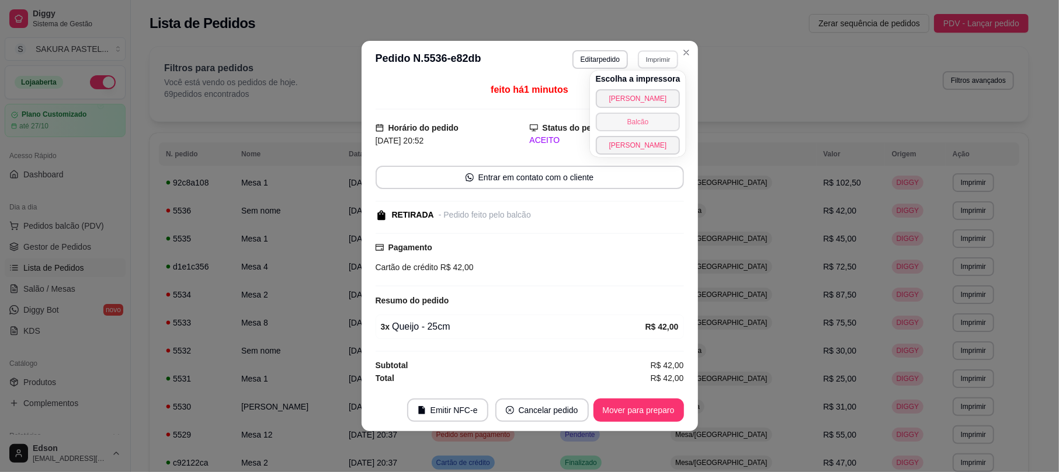
click at [628, 124] on button "Balcão" at bounding box center [638, 122] width 85 height 19
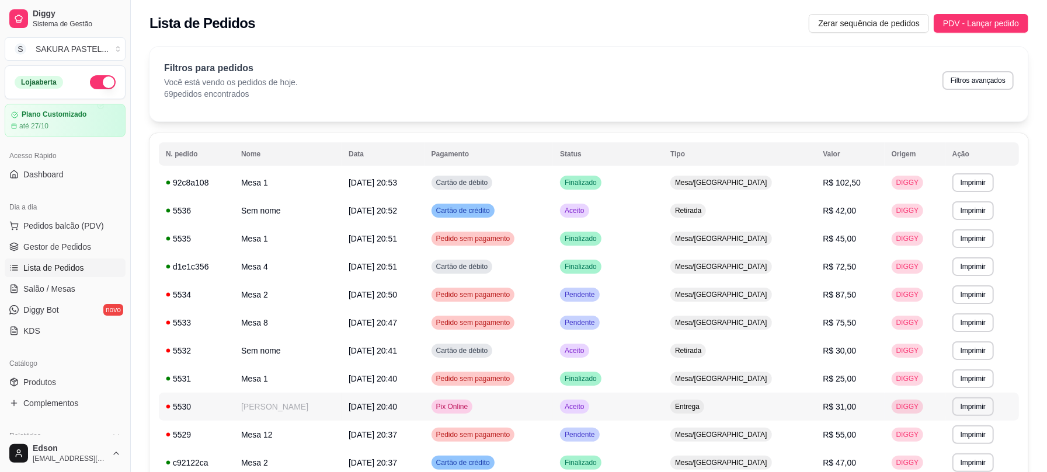
click at [342, 398] on td "[PERSON_NAME]" at bounding box center [287, 407] width 107 height 28
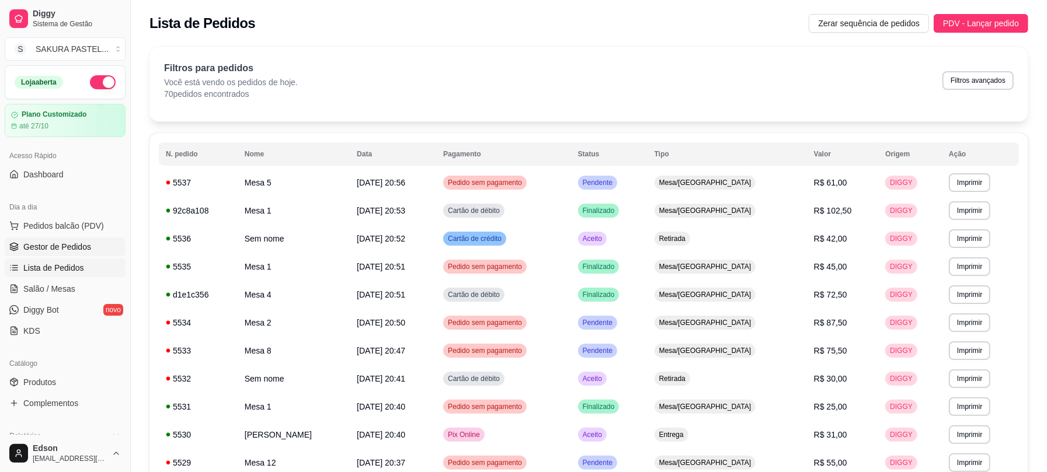
click at [85, 243] on span "Gestor de Pedidos" at bounding box center [57, 247] width 68 height 12
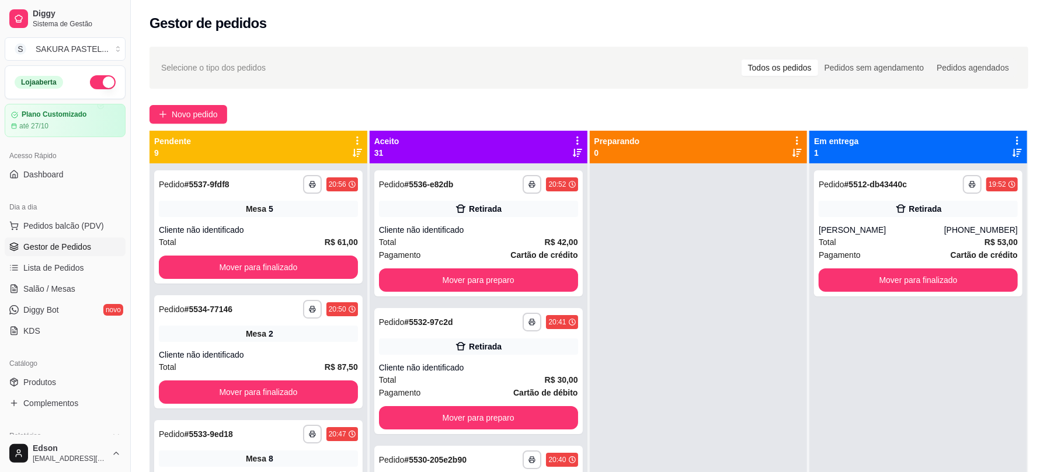
click at [353, 138] on icon at bounding box center [357, 140] width 11 height 11
click at [266, 211] on div "Mesa 5" at bounding box center [258, 209] width 199 height 16
click at [92, 169] on link "Dashboard" at bounding box center [65, 174] width 121 height 19
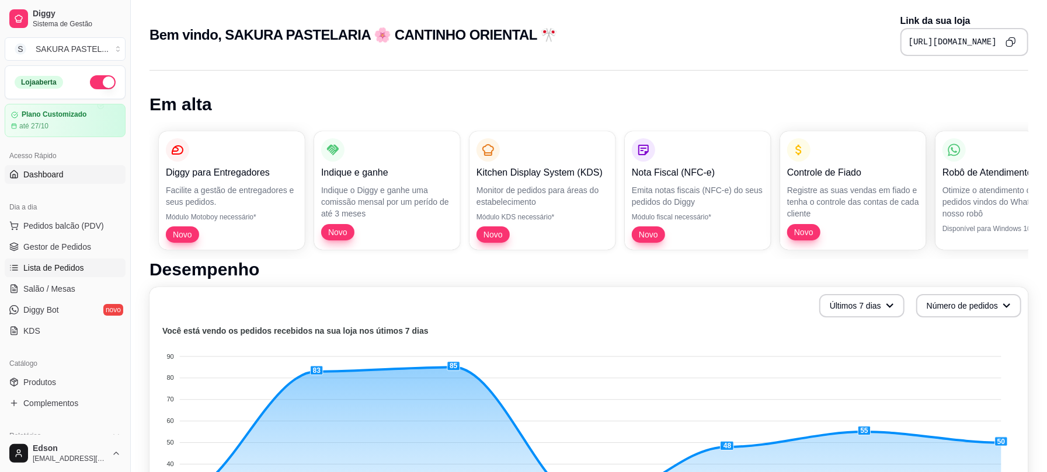
click at [81, 265] on span "Lista de Pedidos" at bounding box center [53, 268] width 61 height 12
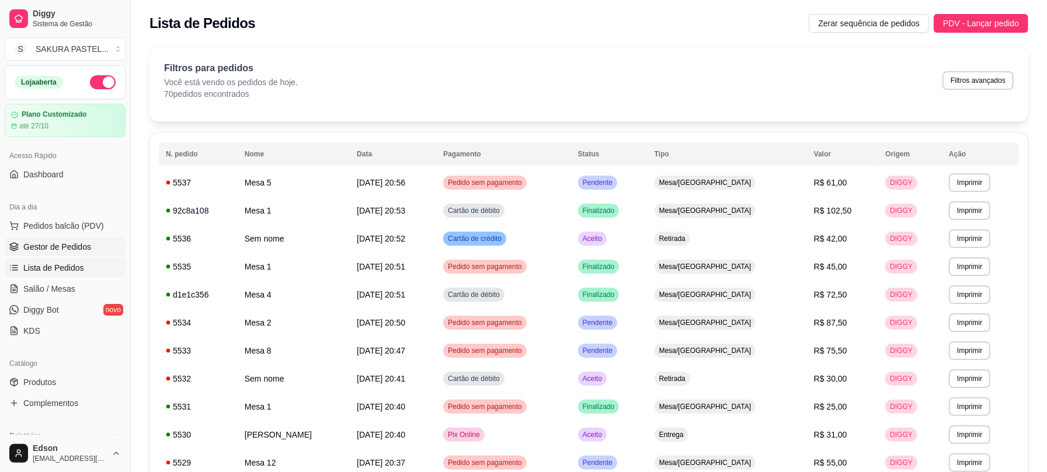
click at [78, 249] on span "Gestor de Pedidos" at bounding box center [57, 247] width 68 height 12
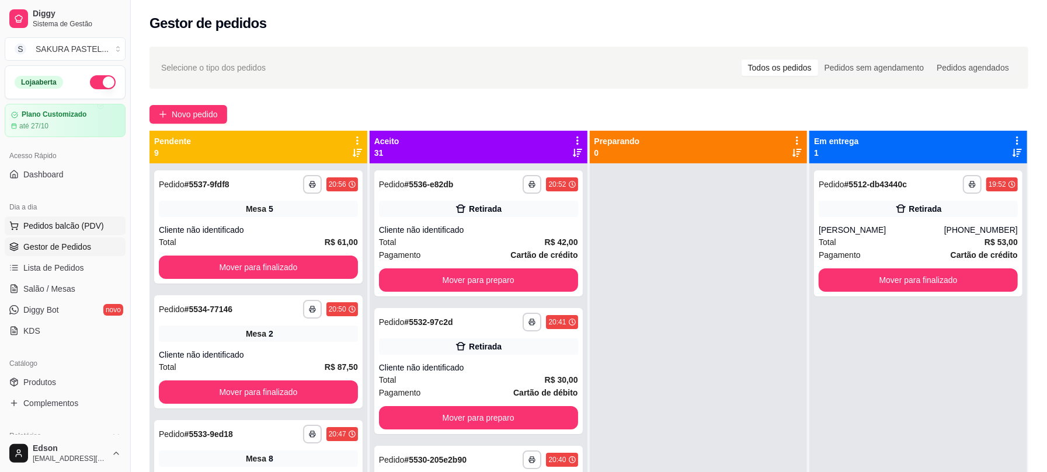
click at [77, 235] on button "Pedidos balcão (PDV)" at bounding box center [65, 226] width 121 height 19
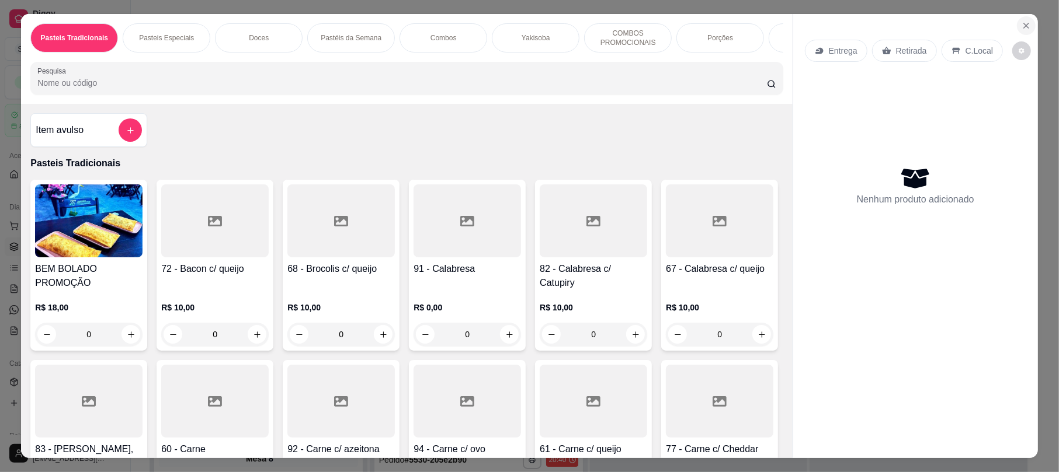
click at [1018, 33] on button "Close" at bounding box center [1026, 25] width 19 height 19
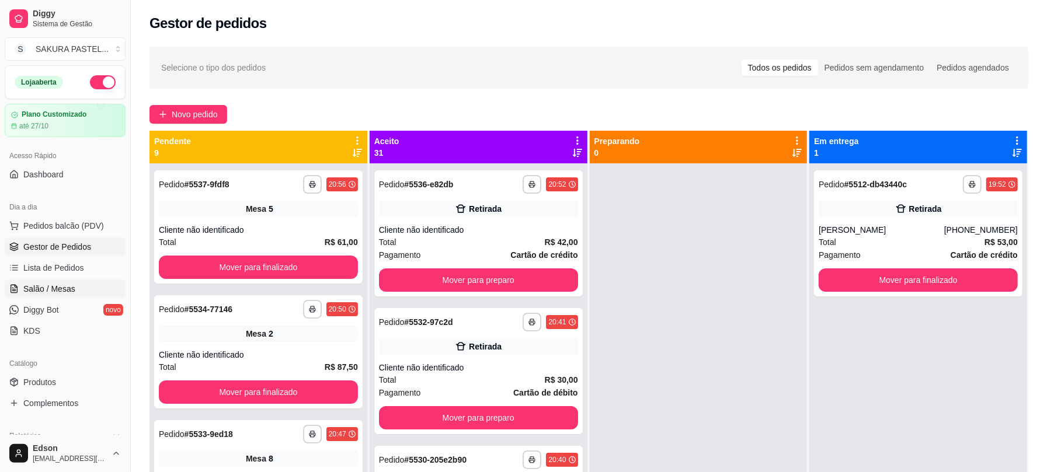
click at [82, 286] on link "Salão / Mesas" at bounding box center [65, 289] width 121 height 19
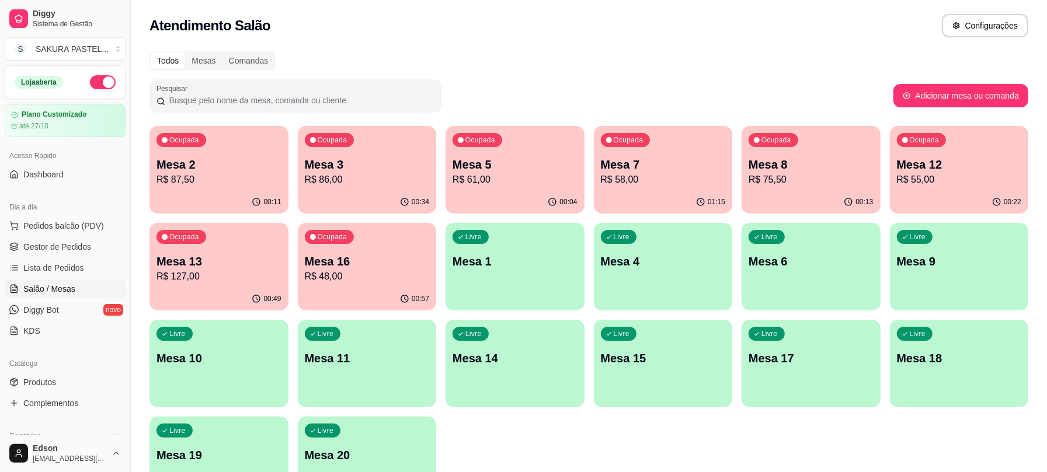
click at [262, 176] on p "R$ 87,50" at bounding box center [218, 180] width 125 height 14
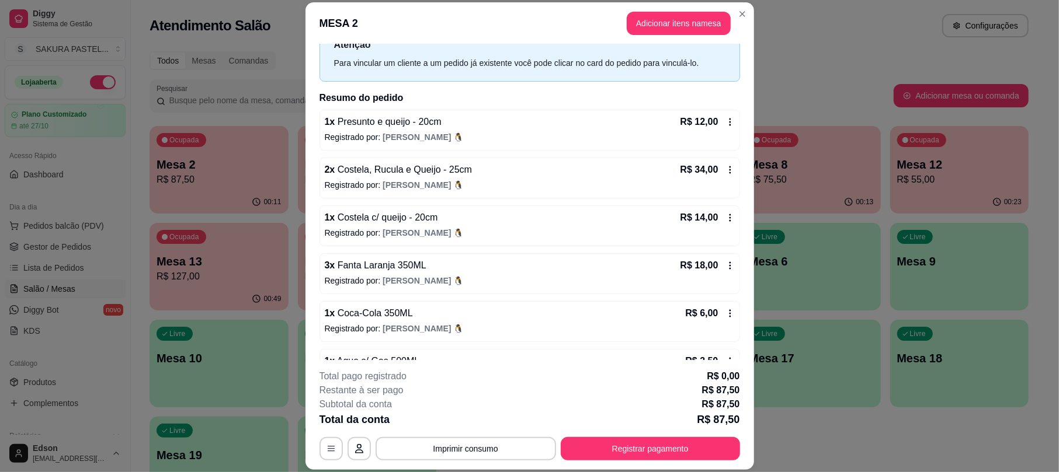
scroll to position [82, 0]
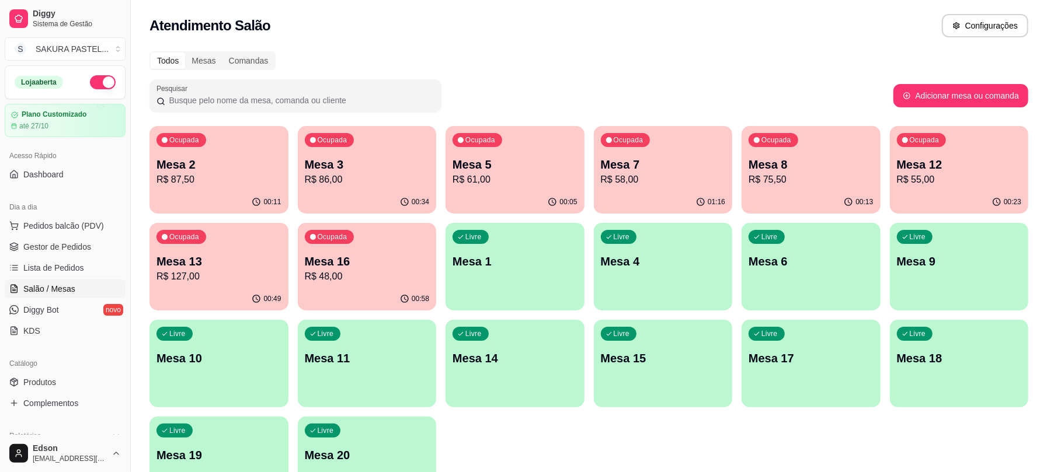
click at [239, 238] on div "Ocupada Mesa 13 R$ 127,00" at bounding box center [218, 255] width 139 height 65
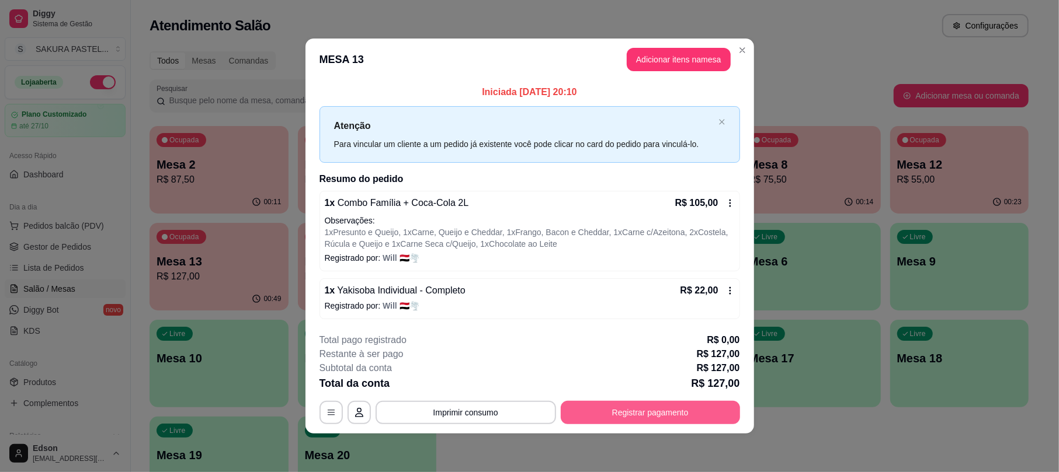
click at [673, 407] on button "Registrar pagamento" at bounding box center [650, 412] width 179 height 23
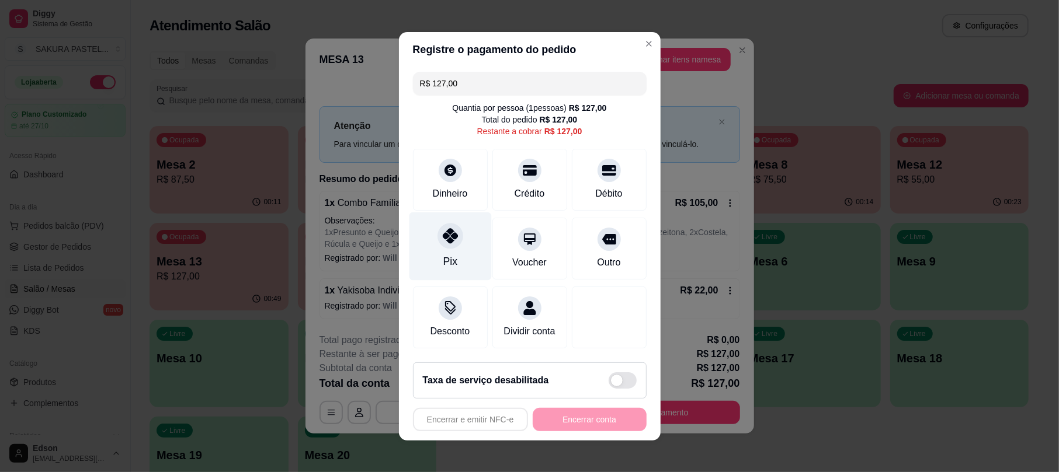
click at [460, 243] on div "Pix" at bounding box center [450, 246] width 82 height 68
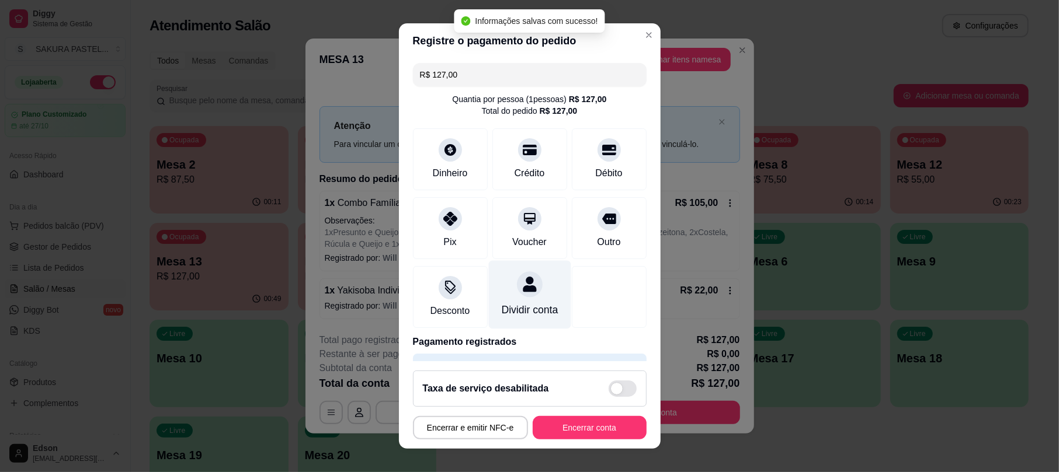
type input "R$ 0,00"
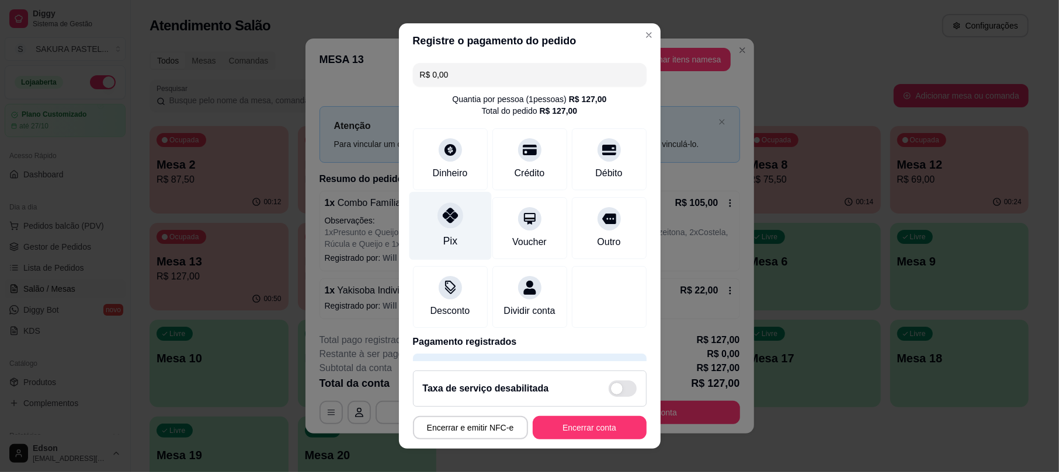
click at [461, 209] on div "Pix" at bounding box center [450, 226] width 82 height 68
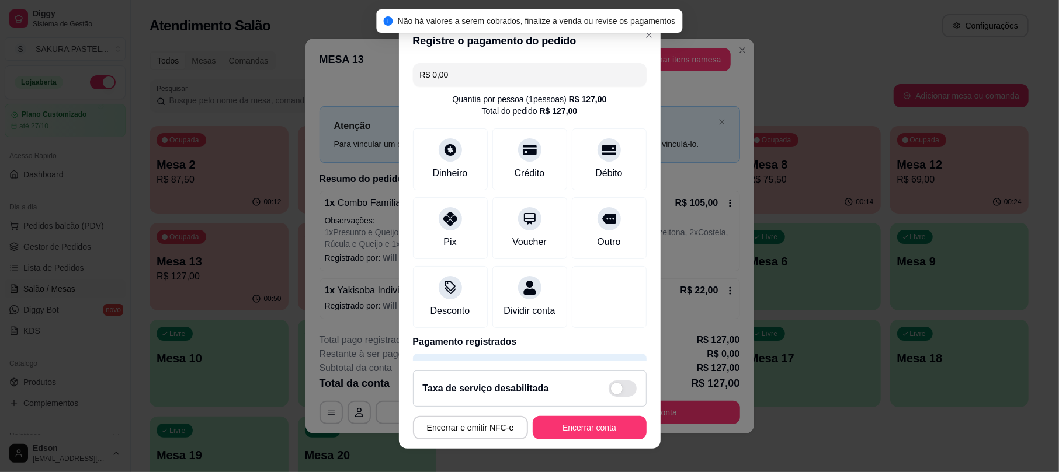
click at [604, 419] on button "Encerrar conta" at bounding box center [590, 427] width 114 height 23
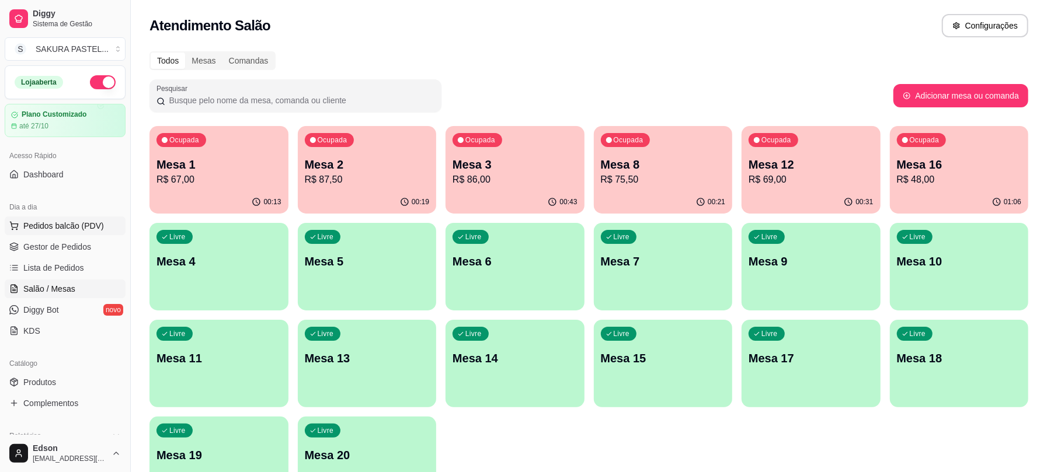
click at [99, 227] on span "Pedidos balcão (PDV)" at bounding box center [63, 226] width 81 height 12
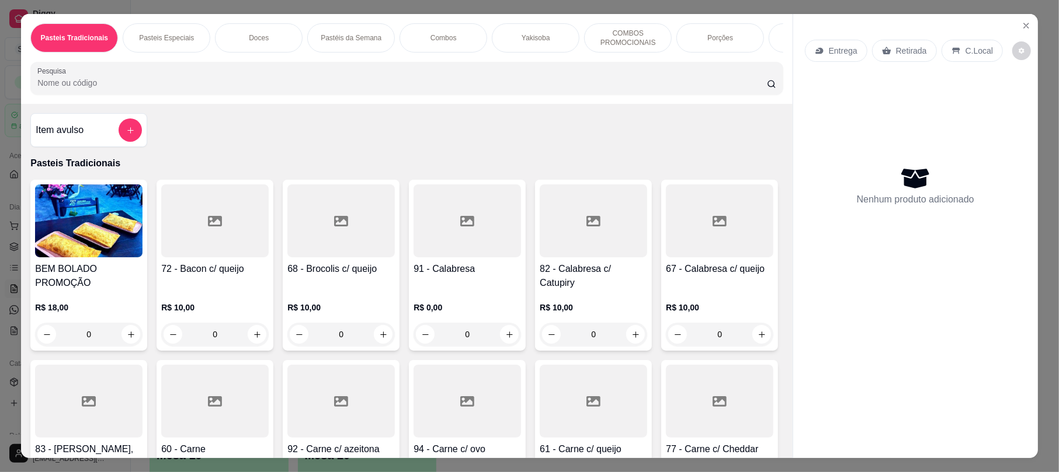
click at [501, 38] on div "Yakisoba" at bounding box center [536, 37] width 88 height 29
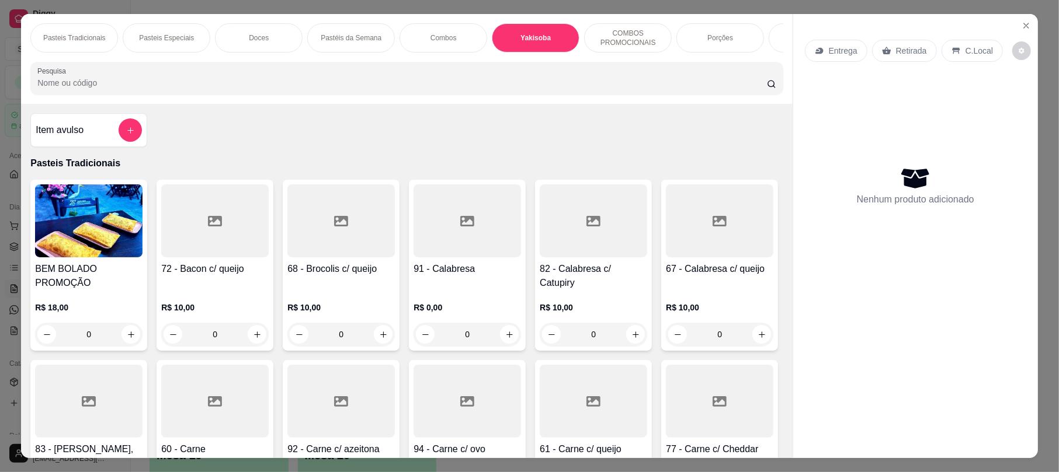
scroll to position [23, 0]
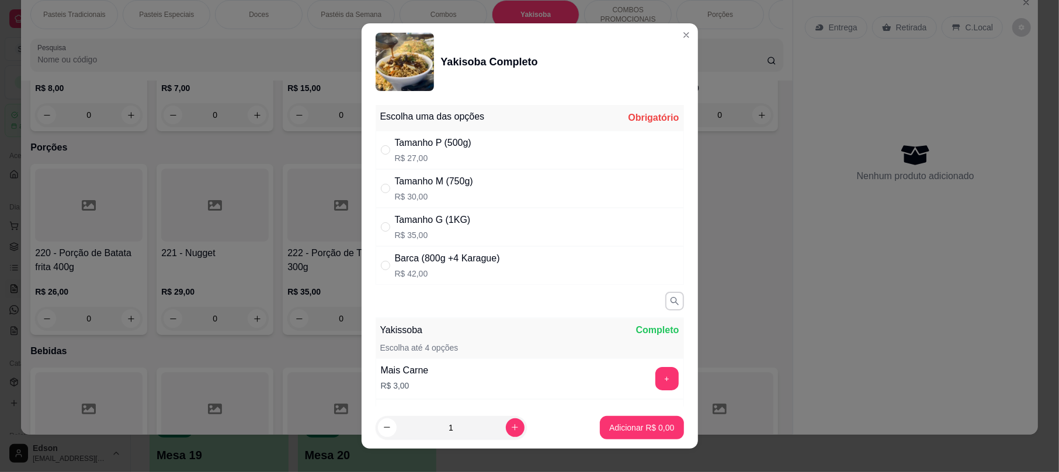
click at [494, 232] on div "Tamanho G (1KG) R$ 35,00" at bounding box center [529, 227] width 308 height 39
radio input "true"
click at [614, 430] on p "Adicionar R$ 35,00" at bounding box center [639, 427] width 68 height 11
type input "1"
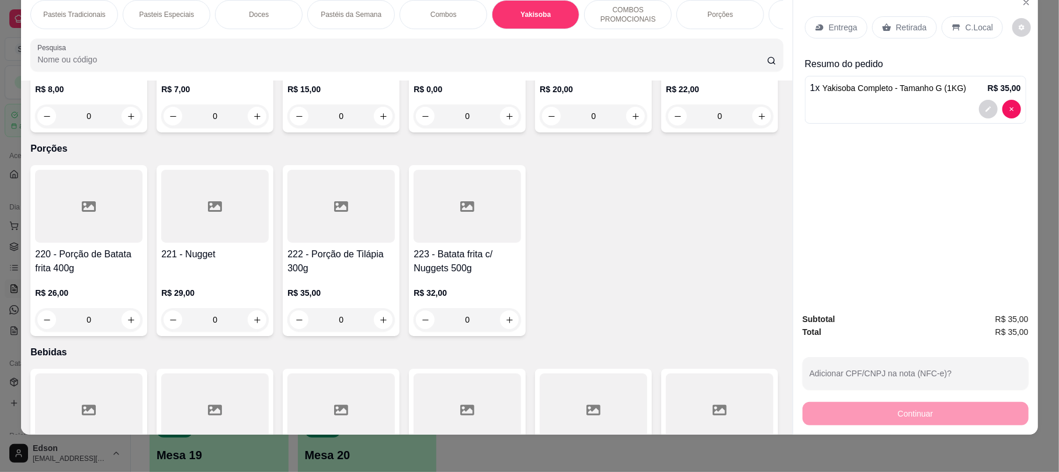
click at [896, 22] on p "Retirada" at bounding box center [911, 28] width 31 height 12
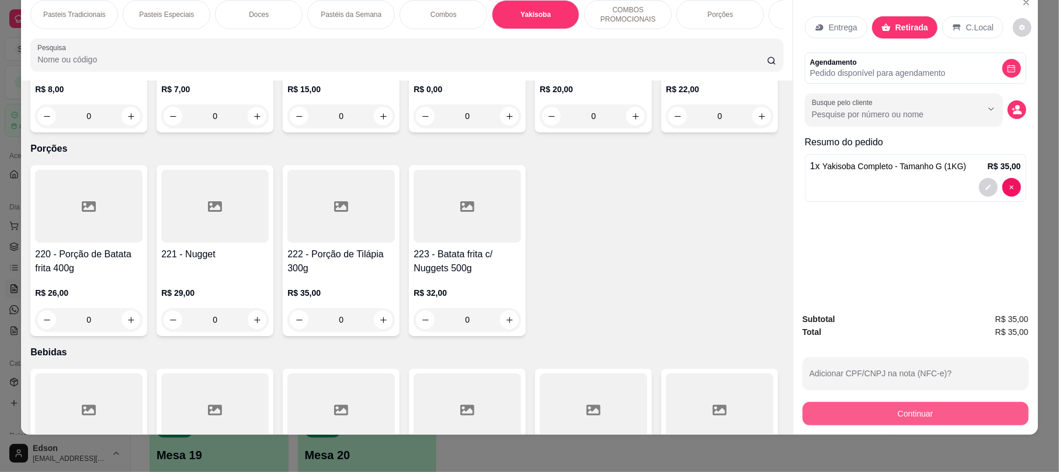
click at [900, 416] on button "Continuar" at bounding box center [915, 413] width 226 height 23
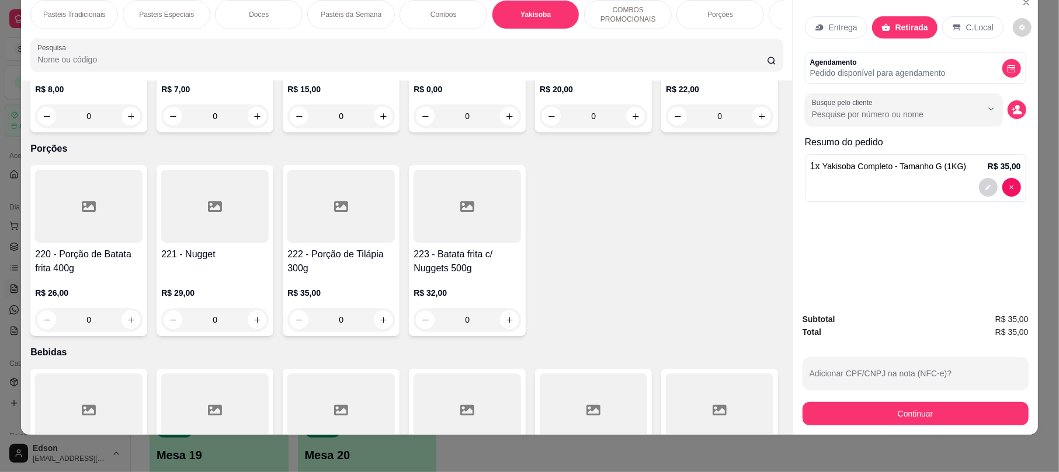
click at [585, 203] on div "Débito" at bounding box center [609, 178] width 82 height 68
type input "R$ 0,00"
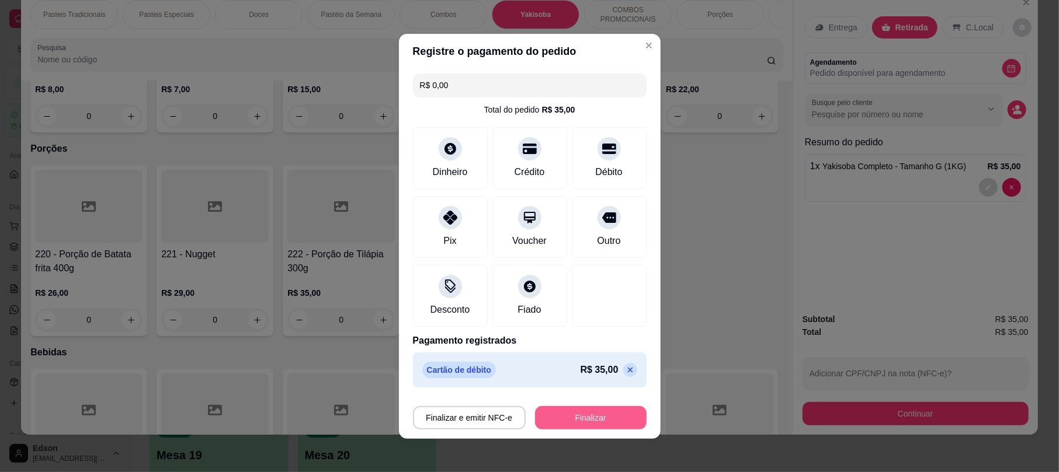
click at [571, 406] on div "Finalizar e emitir NFC-e Finalizar" at bounding box center [530, 417] width 234 height 23
click at [571, 405] on div "Finalizar e emitir NFC-e Finalizar" at bounding box center [530, 416] width 234 height 28
click at [596, 423] on button "Finalizar" at bounding box center [591, 417] width 108 height 23
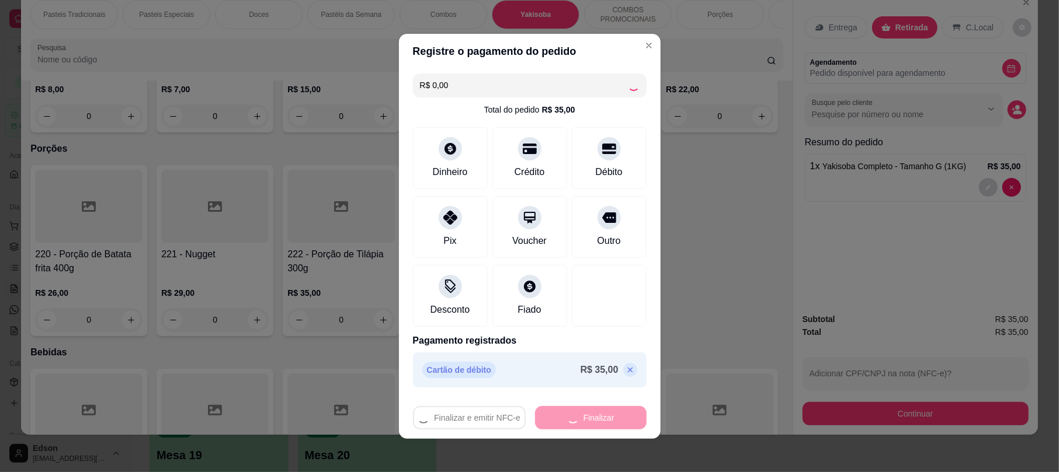
type input "0"
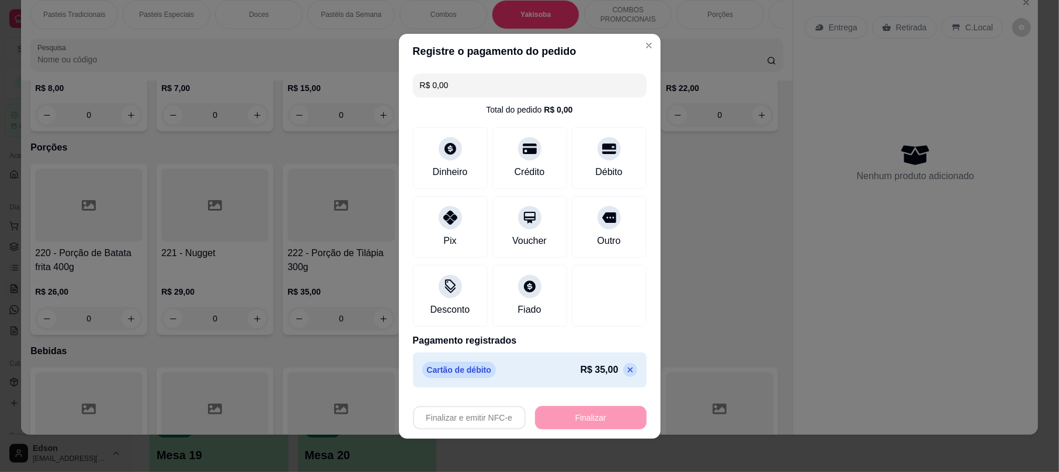
type input "-R$ 35,00"
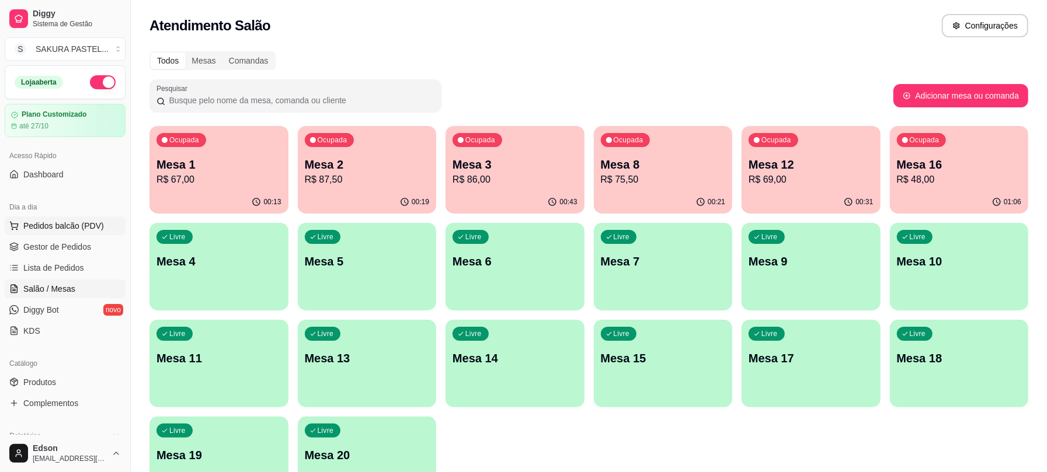
click at [68, 220] on button "Pedidos balcão (PDV)" at bounding box center [65, 226] width 121 height 19
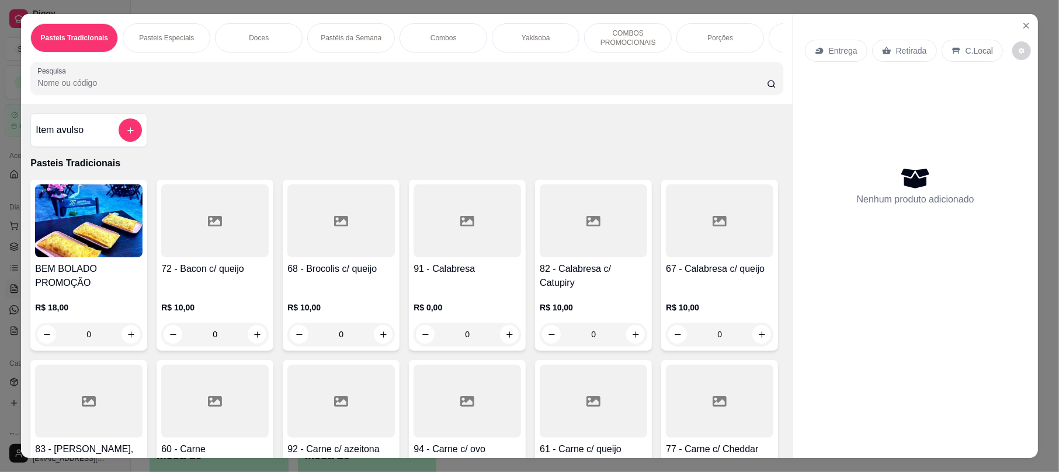
click at [914, 48] on p "Retirada" at bounding box center [911, 51] width 31 height 12
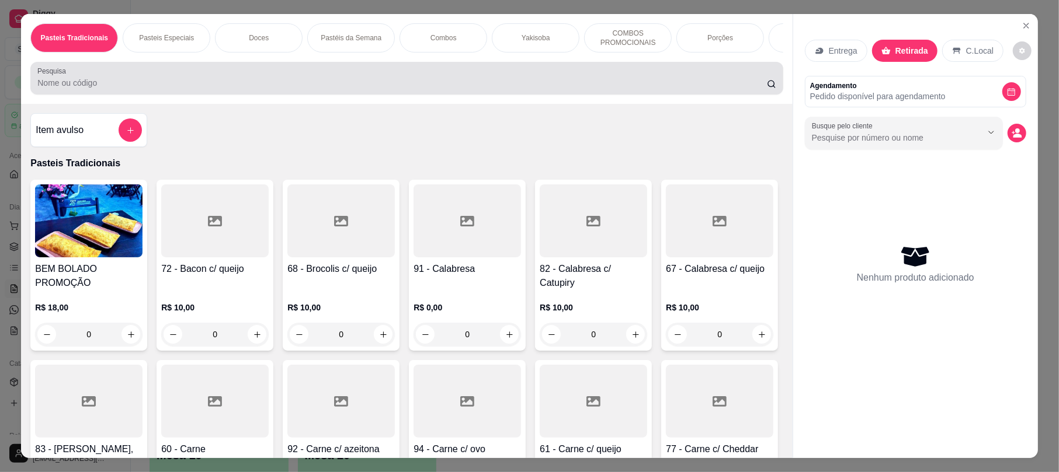
click at [592, 78] on div at bounding box center [406, 78] width 738 height 23
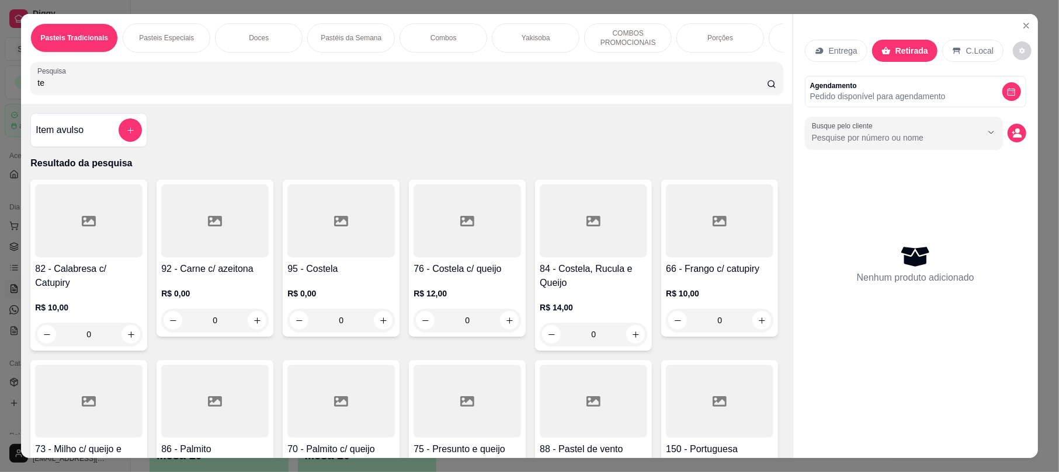
type input "t"
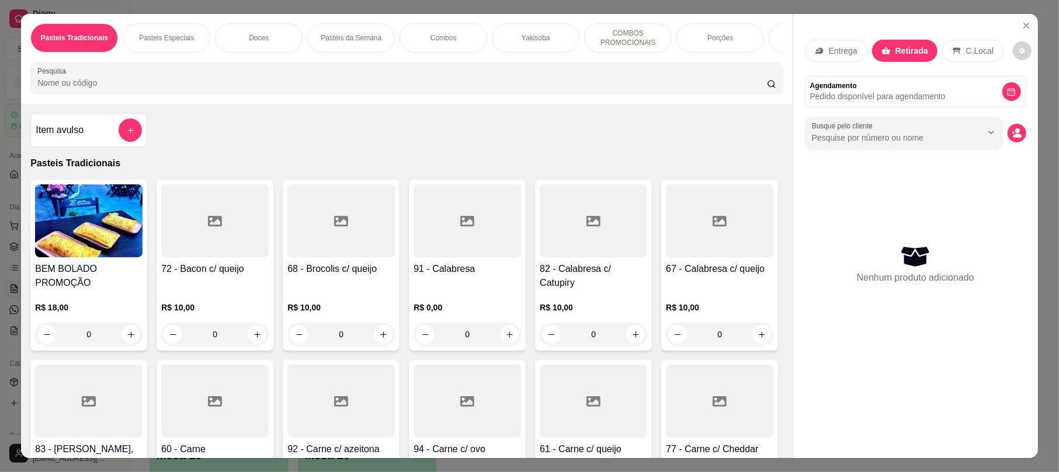
click at [314, 86] on div at bounding box center [406, 78] width 738 height 23
click at [215, 89] on input "Pesquisa" at bounding box center [401, 83] width 729 height 12
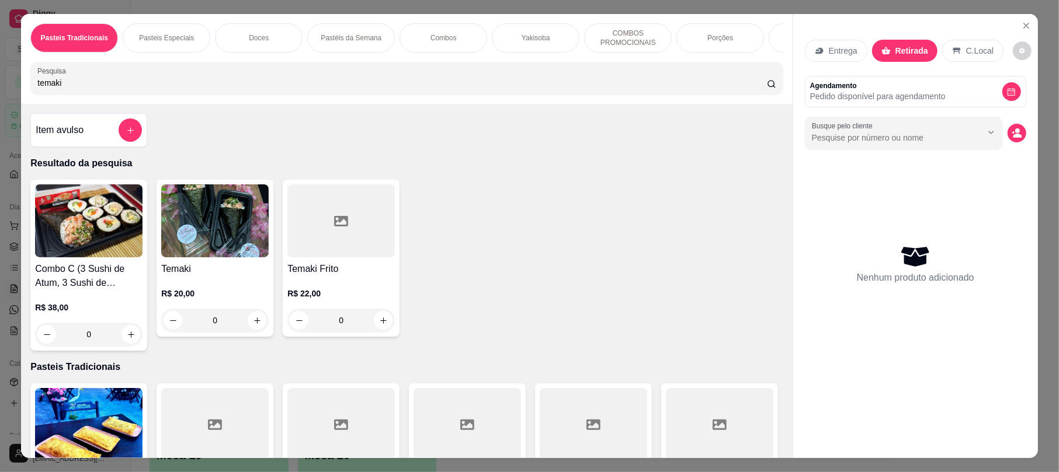
type input "temaki"
click at [230, 243] on img at bounding box center [214, 221] width 107 height 73
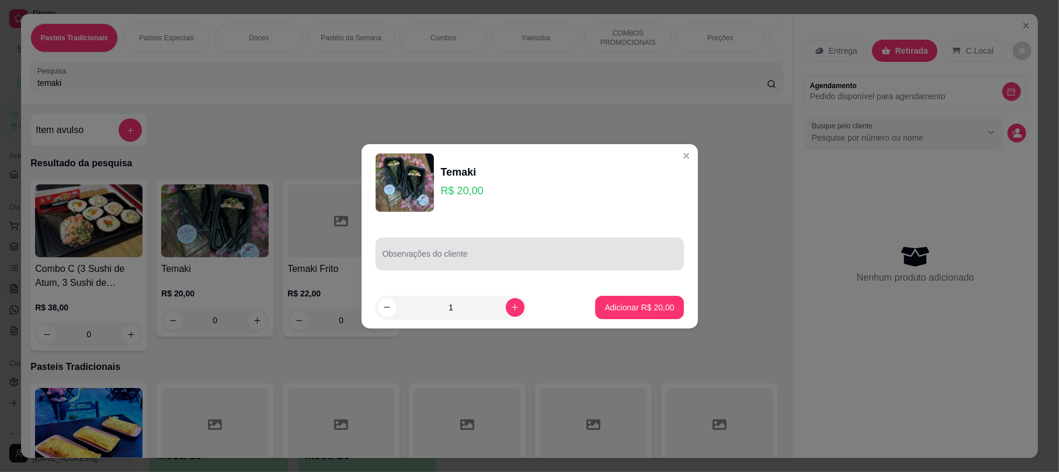
click at [432, 238] on div "Observações do cliente" at bounding box center [529, 254] width 308 height 33
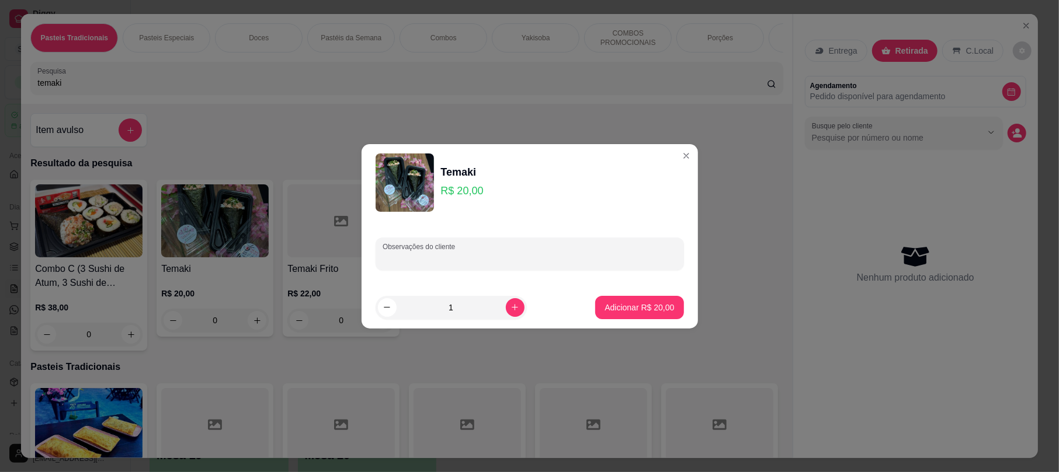
click at [437, 242] on div "Observações do cliente" at bounding box center [529, 254] width 308 height 33
type input "sem cebolinha"
click at [636, 297] on button "Adicionar R$ 20,00" at bounding box center [639, 307] width 88 height 23
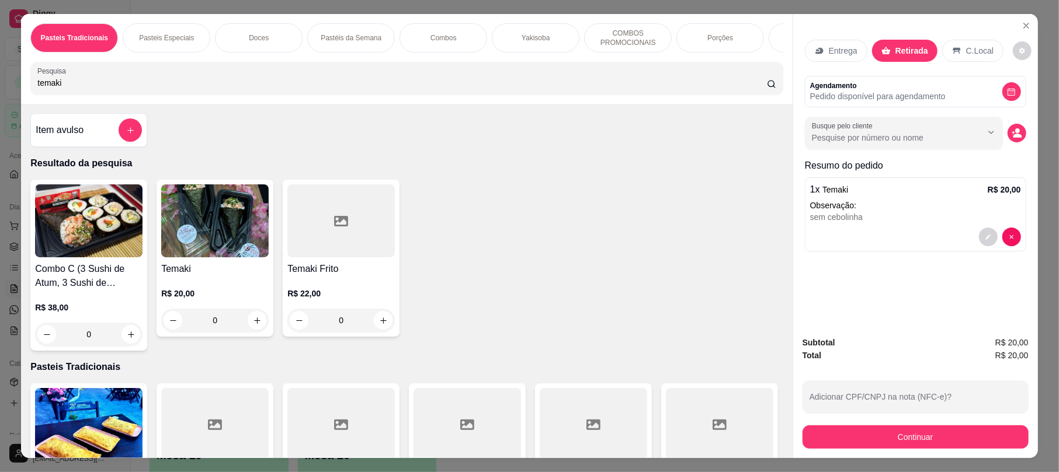
click at [570, 89] on input "temaki" at bounding box center [401, 83] width 729 height 12
type input "t"
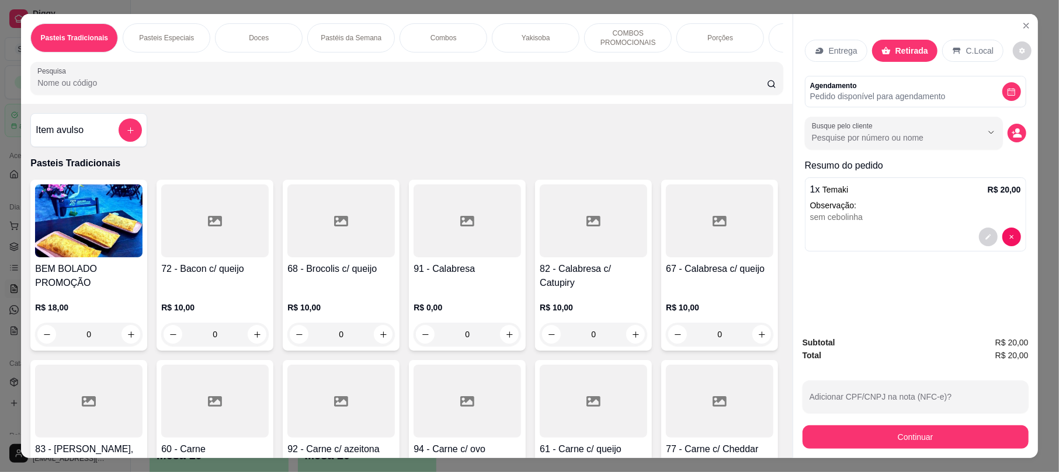
click at [481, 89] on input "Pesquisa" at bounding box center [401, 83] width 729 height 12
click at [1011, 138] on icon "decrease-product-quantity" at bounding box center [1016, 133] width 11 height 11
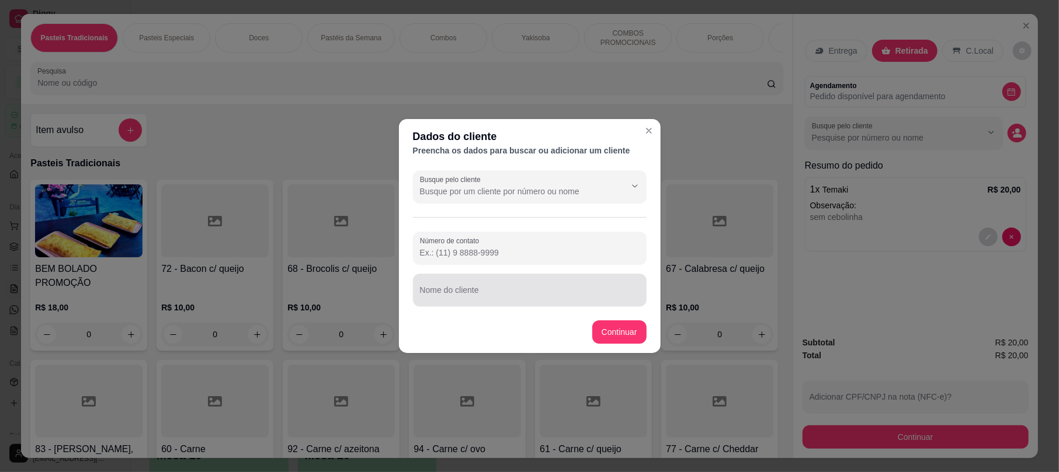
click at [479, 294] on input "Nome do cliente" at bounding box center [530, 295] width 220 height 12
type input "[DEMOGRAPHIC_DATA]"
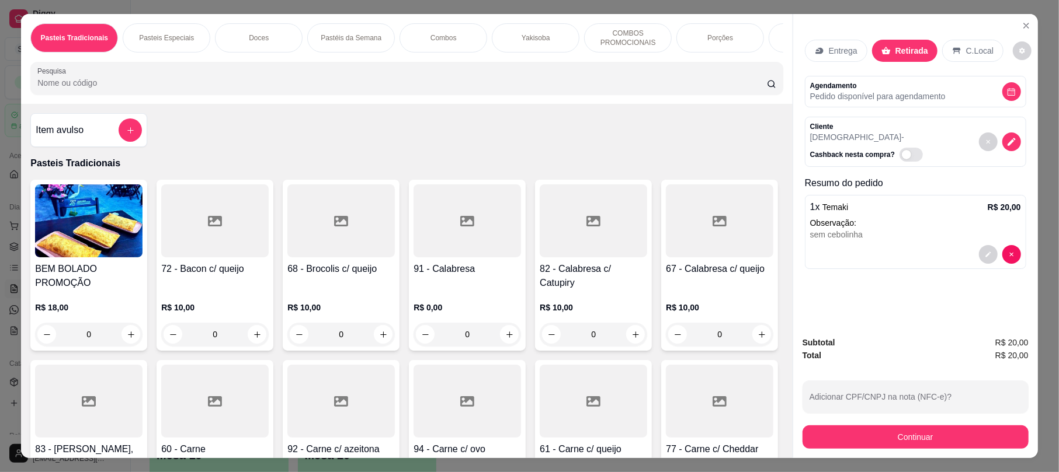
click at [593, 89] on input "Pesquisa" at bounding box center [401, 83] width 729 height 12
click at [618, 89] on input "Pesquisa" at bounding box center [401, 83] width 729 height 12
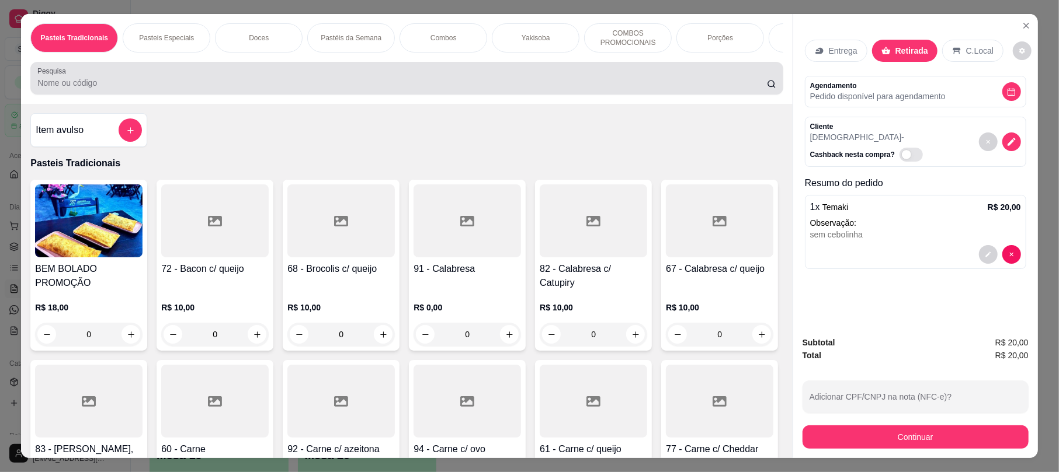
click at [619, 90] on div at bounding box center [406, 78] width 738 height 23
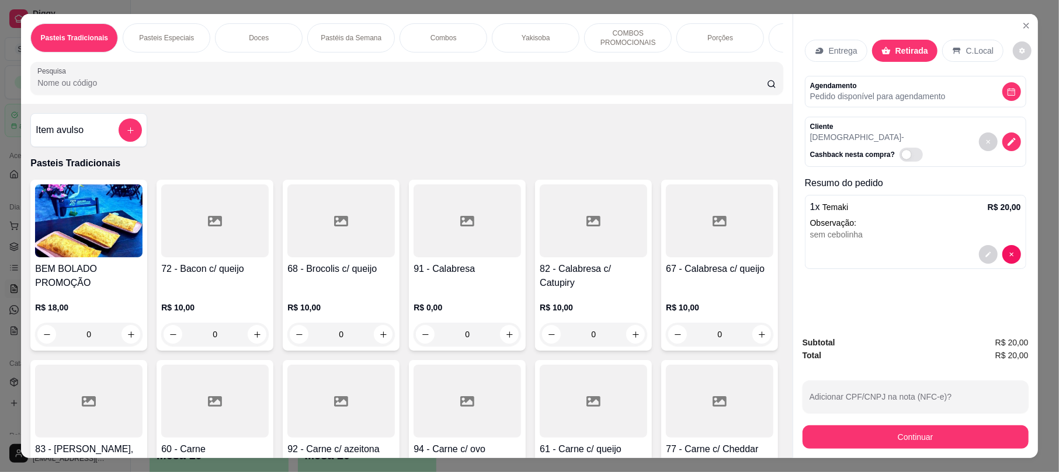
click at [649, 89] on input "Pesquisa" at bounding box center [401, 83] width 729 height 12
click at [1024, 26] on icon "Close" at bounding box center [1025, 25] width 9 height 9
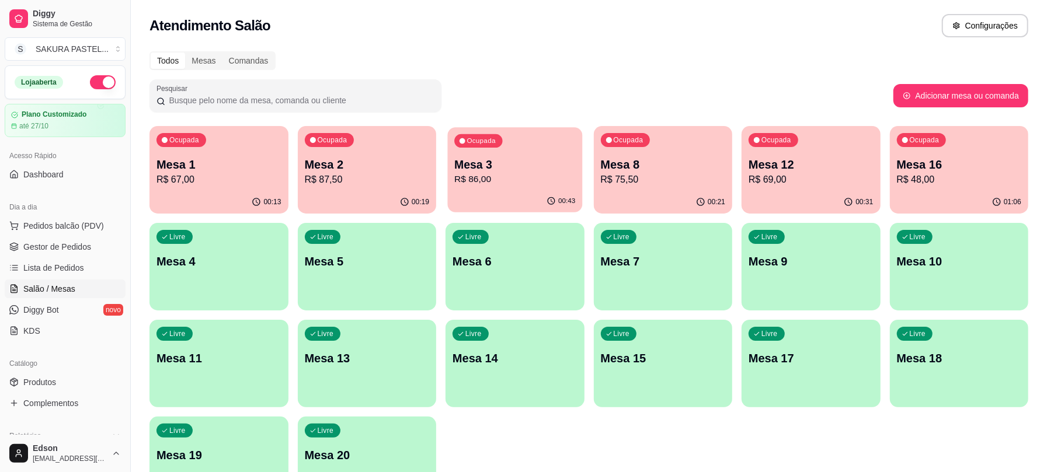
click at [497, 208] on div "00:43" at bounding box center [515, 201] width 134 height 22
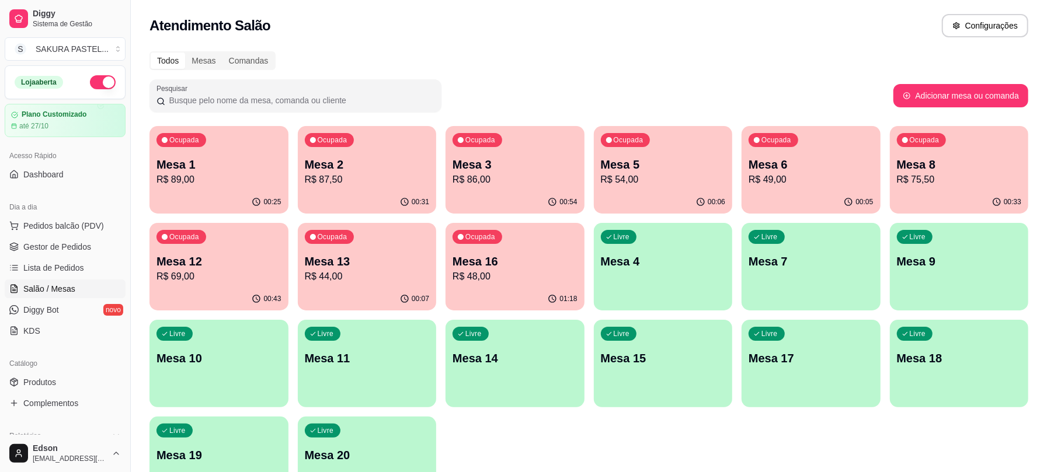
click at [474, 71] on div "Todos Mesas Comandas Pesquisar Adicionar mesa ou comanda Ocupada Mesa 1 R$ 89,0…" at bounding box center [589, 281] width 916 height 474
click at [1014, 155] on div "Ocupada Mesa 8 R$ 75,50" at bounding box center [959, 158] width 134 height 63
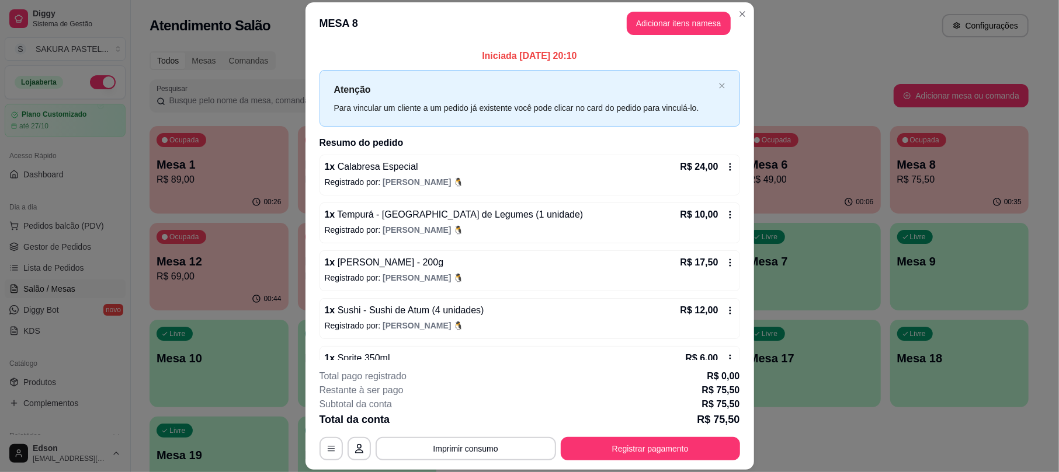
scroll to position [110, 0]
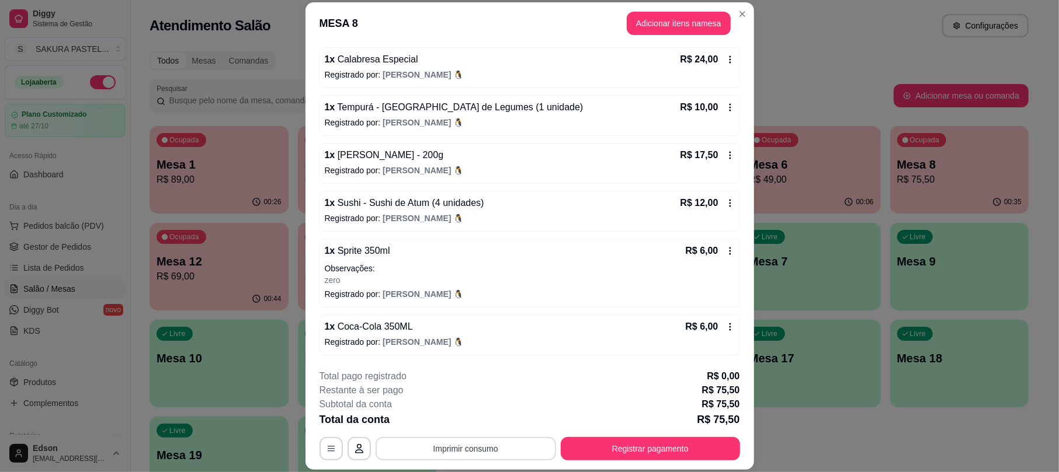
click at [483, 449] on button "Imprimir consumo" at bounding box center [465, 448] width 180 height 23
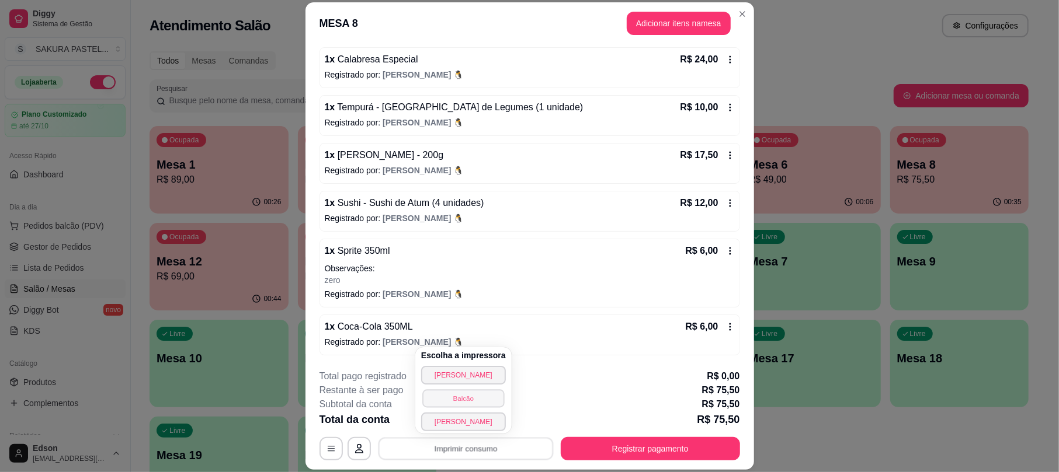
click at [489, 399] on button "Balcão" at bounding box center [463, 398] width 82 height 18
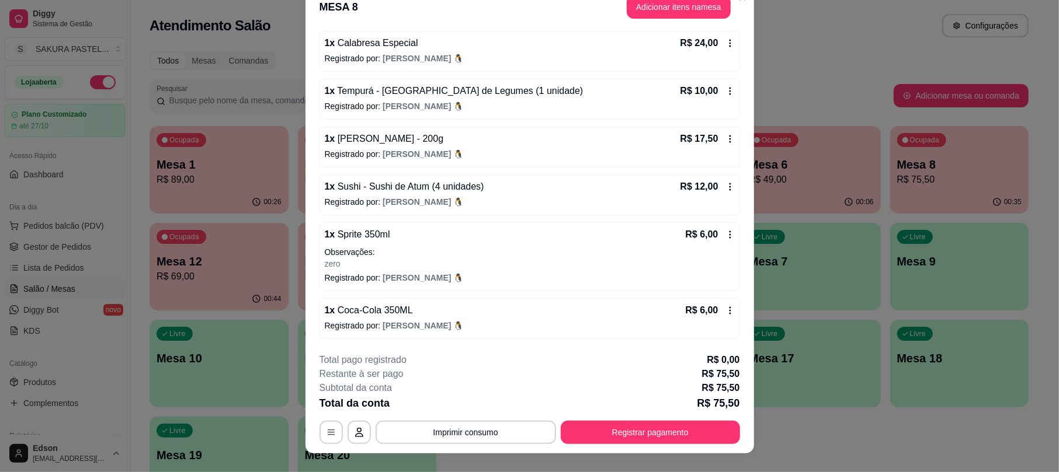
scroll to position [0, 0]
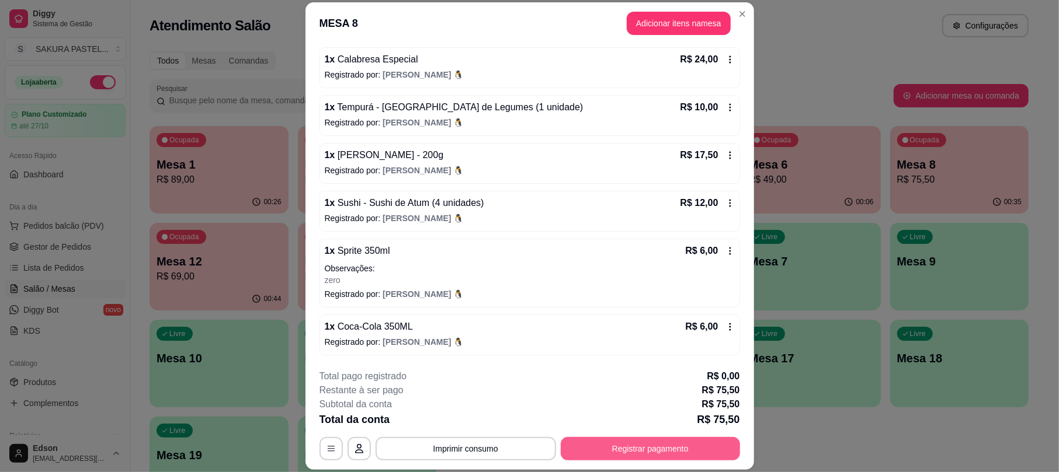
click at [690, 446] on button "Registrar pagamento" at bounding box center [650, 448] width 179 height 23
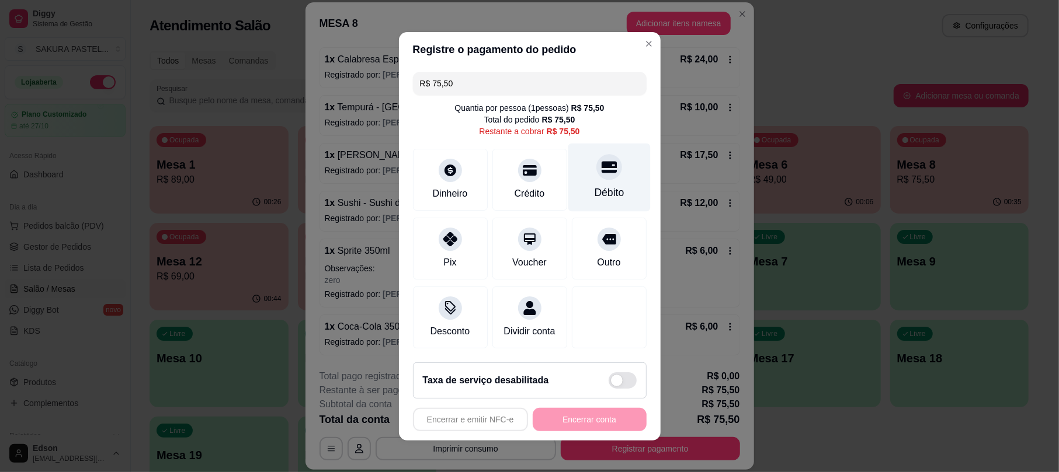
click at [601, 161] on icon at bounding box center [608, 167] width 15 height 12
type input "R$ 0,00"
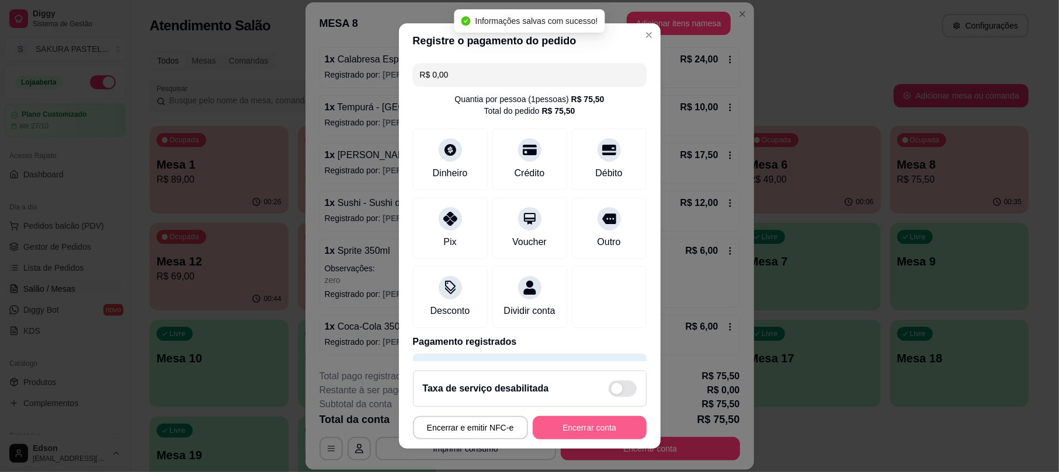
click at [608, 432] on button "Encerrar conta" at bounding box center [590, 427] width 114 height 23
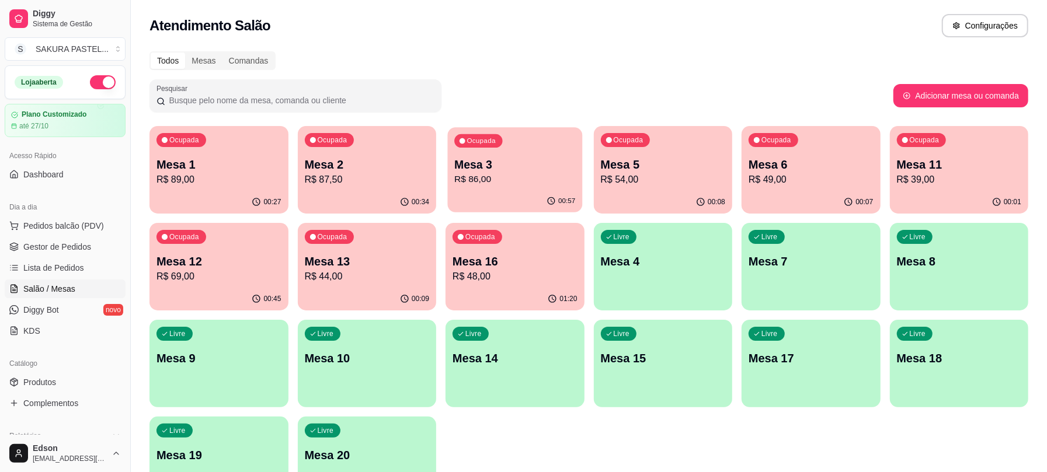
click at [477, 155] on div "Ocupada Mesa 3 R$ 86,00" at bounding box center [515, 158] width 134 height 63
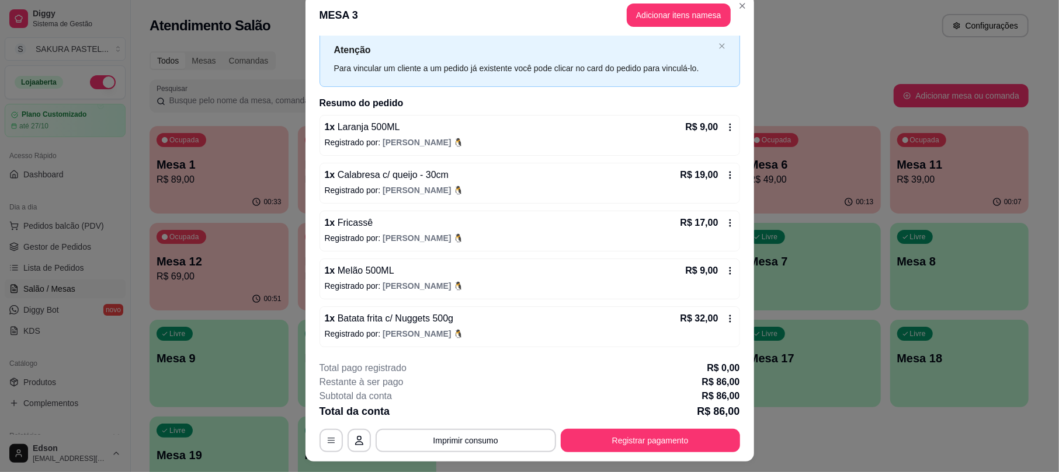
scroll to position [35, 0]
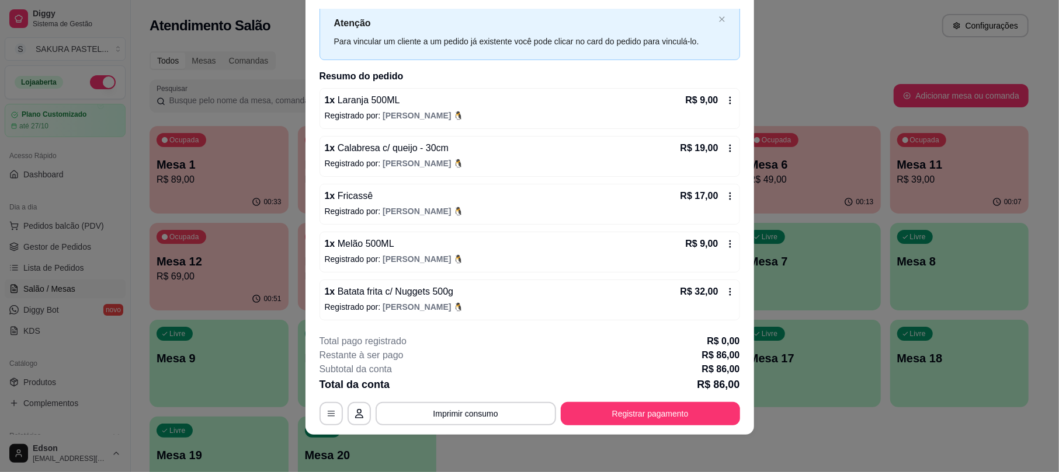
click at [505, 405] on button "Imprimir consumo" at bounding box center [465, 413] width 180 height 23
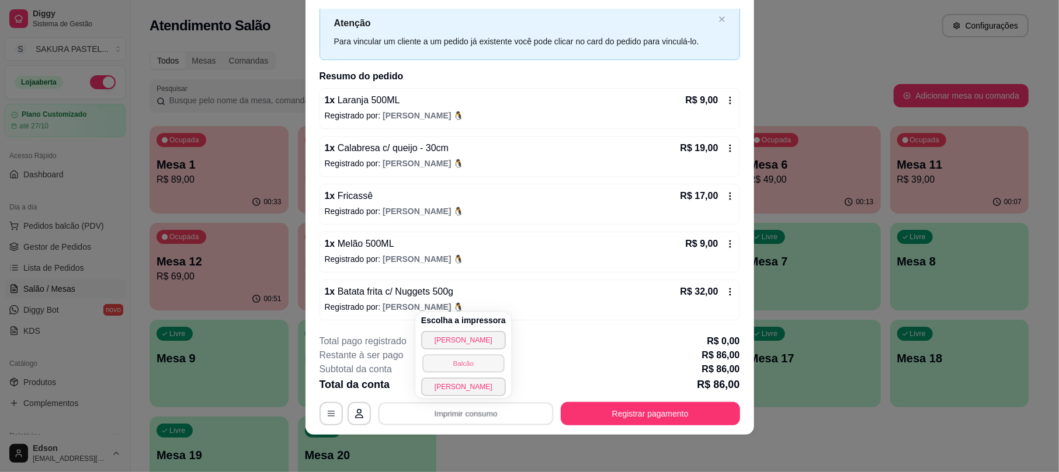
click at [487, 361] on button "Balcão" at bounding box center [463, 363] width 82 height 18
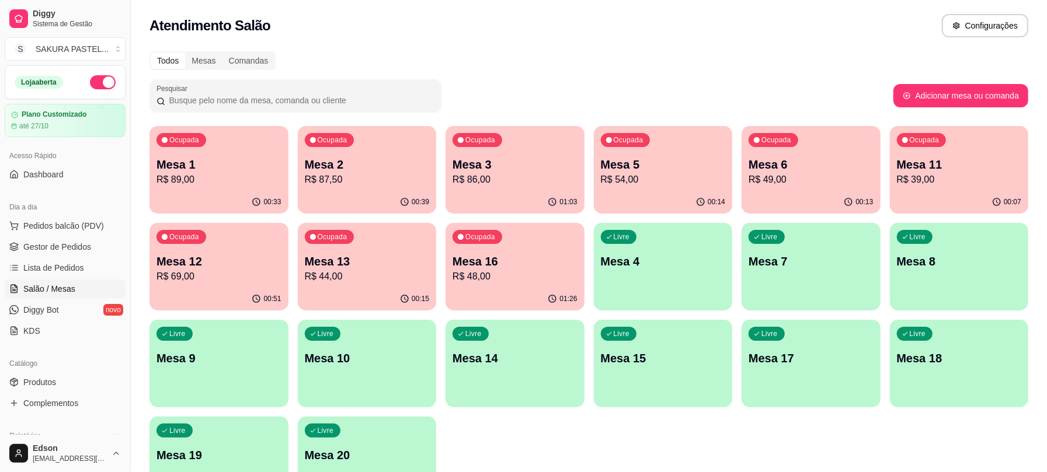
click at [504, 144] on div "Ocupada Mesa 3 R$ 86,00" at bounding box center [515, 158] width 139 height 65
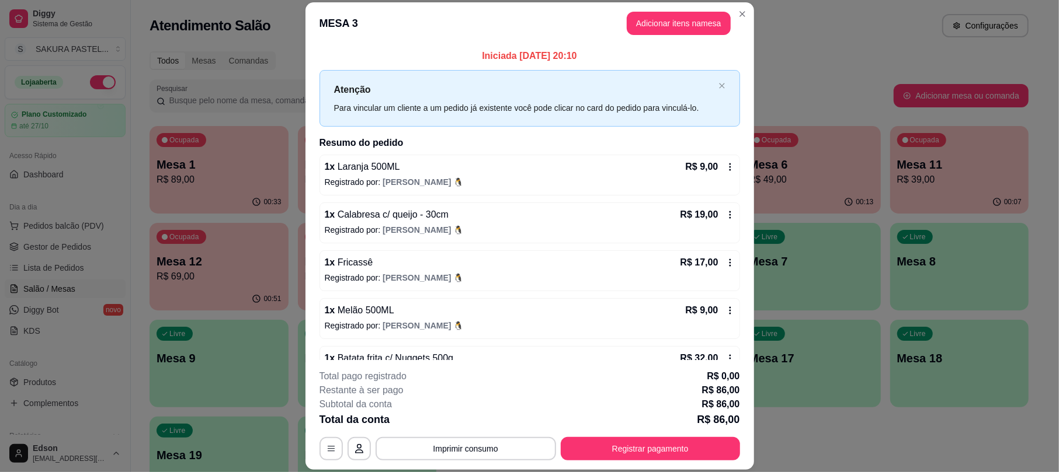
scroll to position [33, 0]
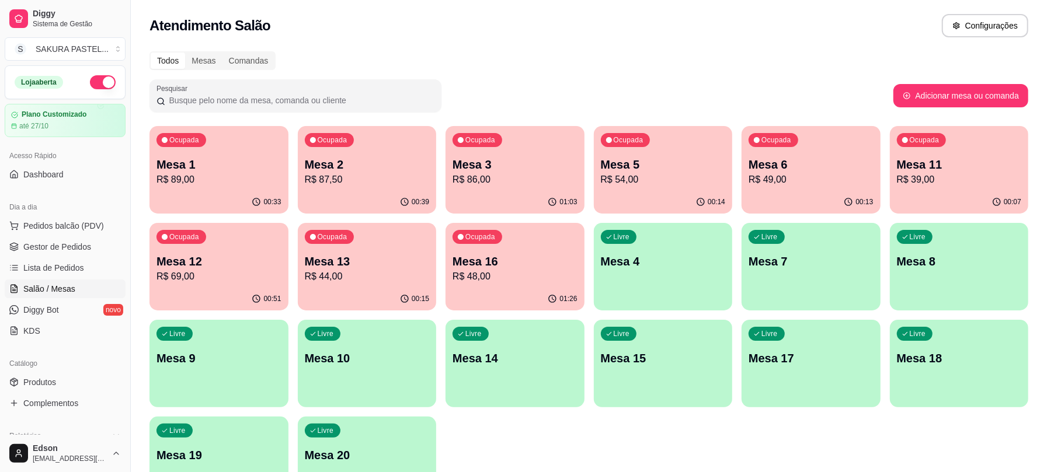
click at [549, 185] on p "R$ 86,00" at bounding box center [515, 180] width 125 height 14
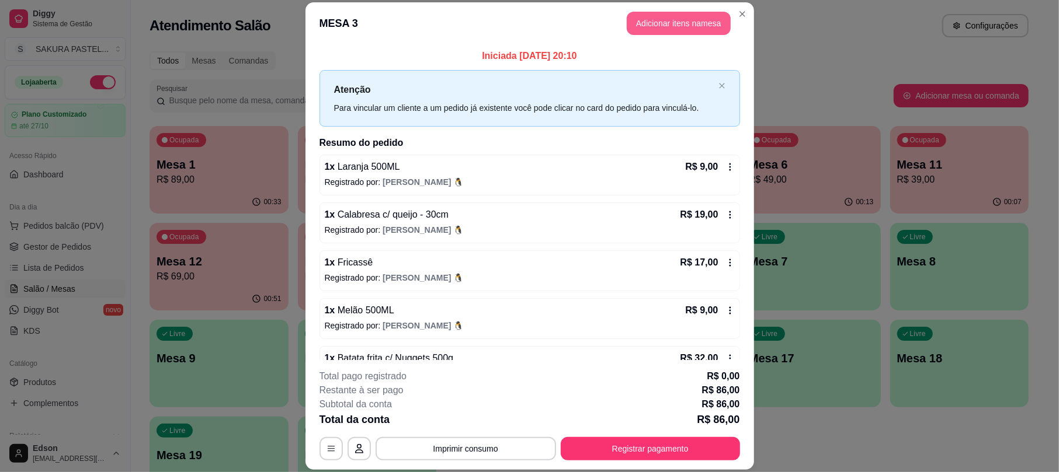
click at [685, 30] on button "Adicionar itens na mesa" at bounding box center [679, 23] width 104 height 23
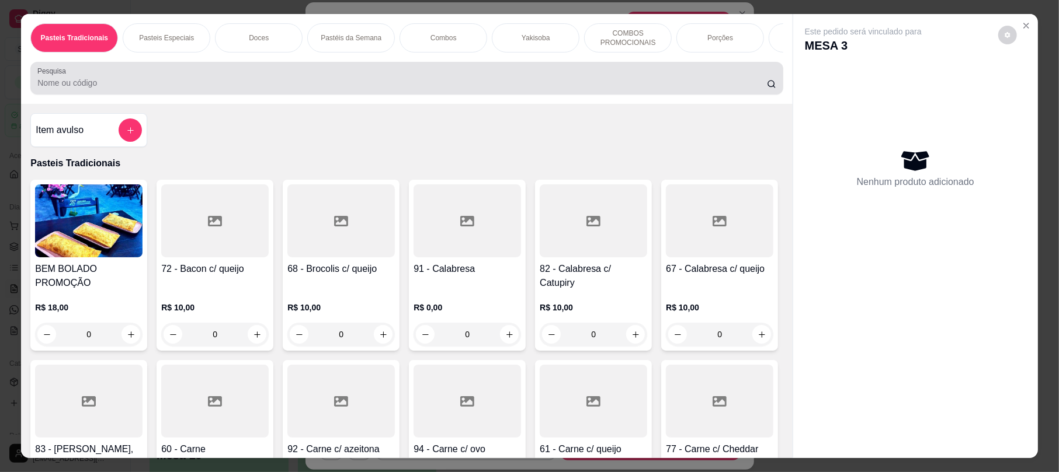
click at [312, 86] on div at bounding box center [406, 78] width 738 height 23
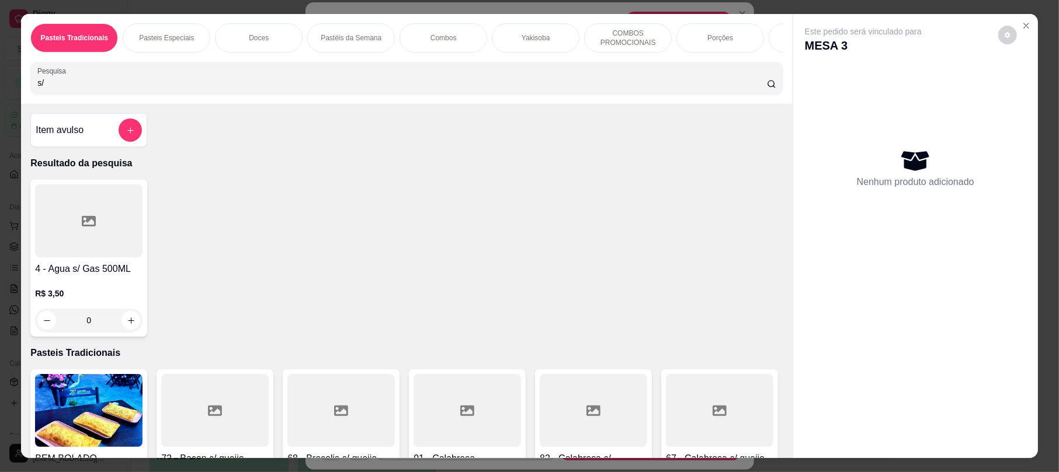
type input "s/"
click at [61, 253] on div at bounding box center [88, 221] width 107 height 73
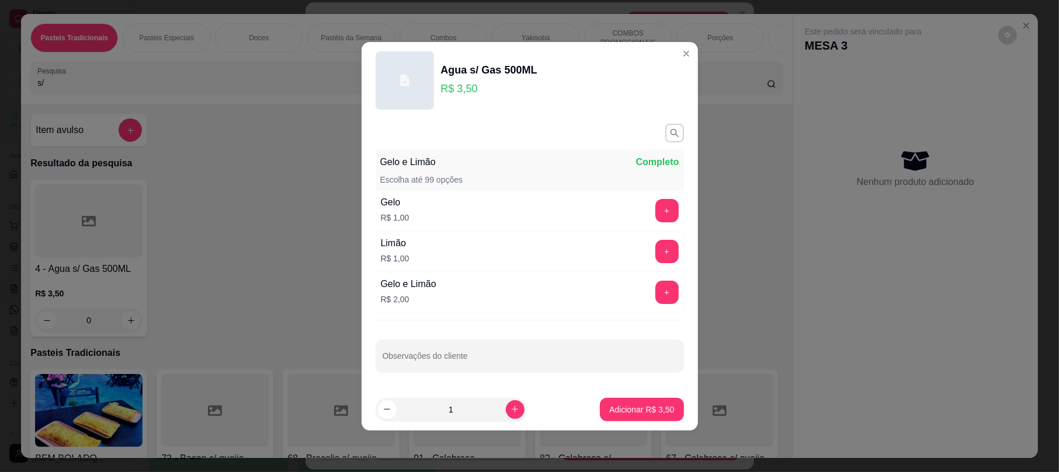
click at [631, 405] on p "Adicionar R$ 3,50" at bounding box center [641, 410] width 65 height 12
type input "1"
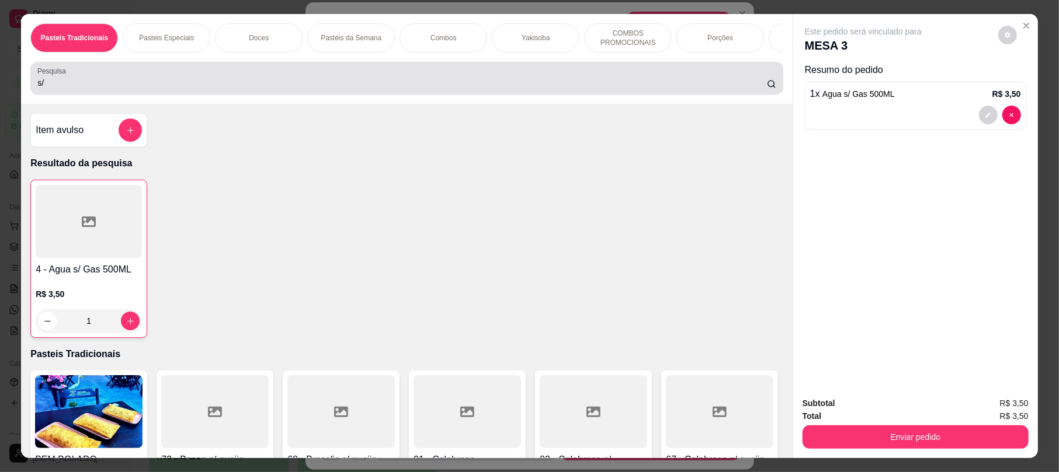
click at [232, 89] on input "s/" at bounding box center [401, 83] width 729 height 12
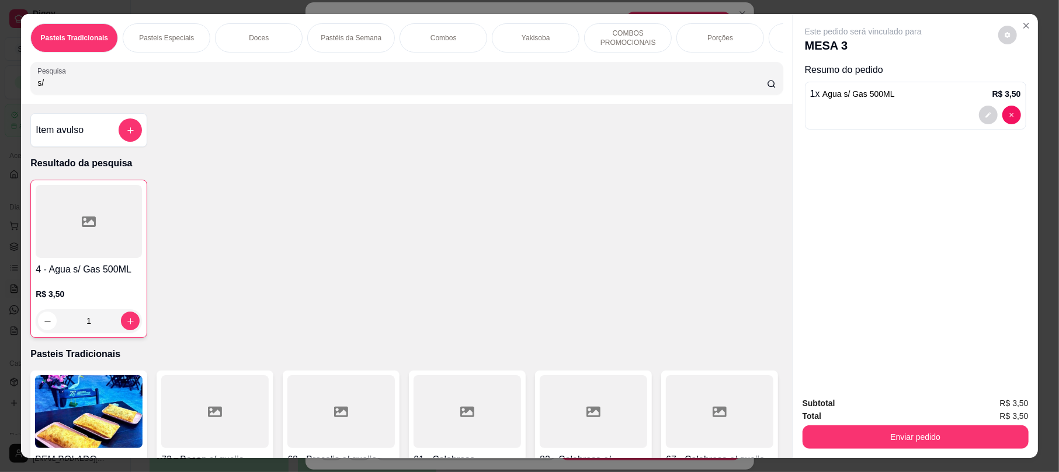
click at [232, 89] on input "s/" at bounding box center [401, 83] width 729 height 12
type input "s"
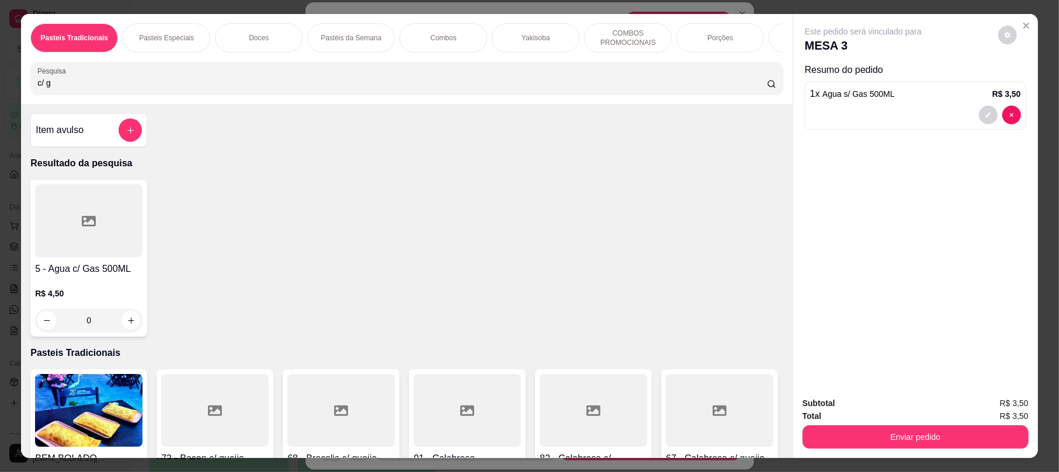
type input "c/ g"
click at [96, 209] on div at bounding box center [88, 221] width 107 height 73
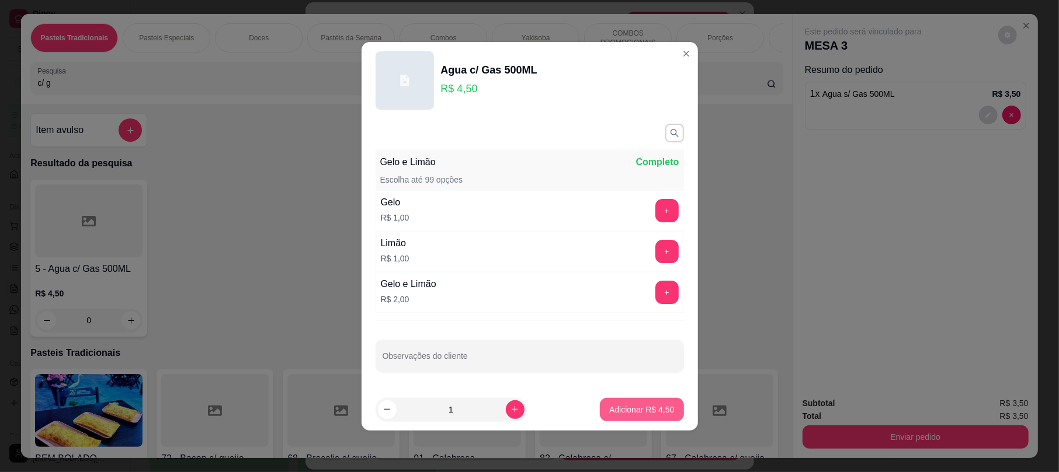
click at [617, 402] on button "Adicionar R$ 4,50" at bounding box center [641, 409] width 83 height 23
type input "1"
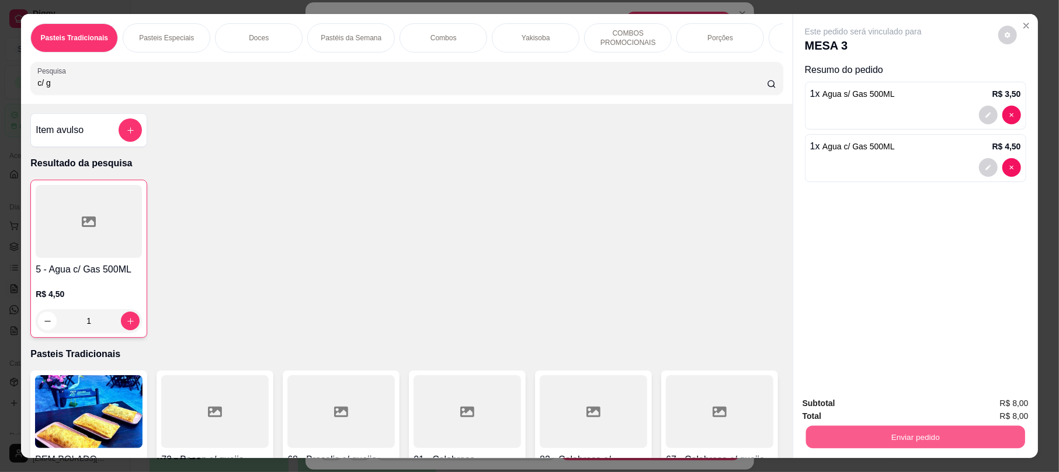
click at [882, 433] on button "Enviar pedido" at bounding box center [915, 437] width 219 height 23
click at [918, 401] on button "Registrar cliente" at bounding box center [918, 409] width 77 height 22
click at [883, 444] on button "Enviar pedido" at bounding box center [915, 437] width 226 height 23
click at [918, 443] on button "Enviar pedido" at bounding box center [915, 437] width 226 height 23
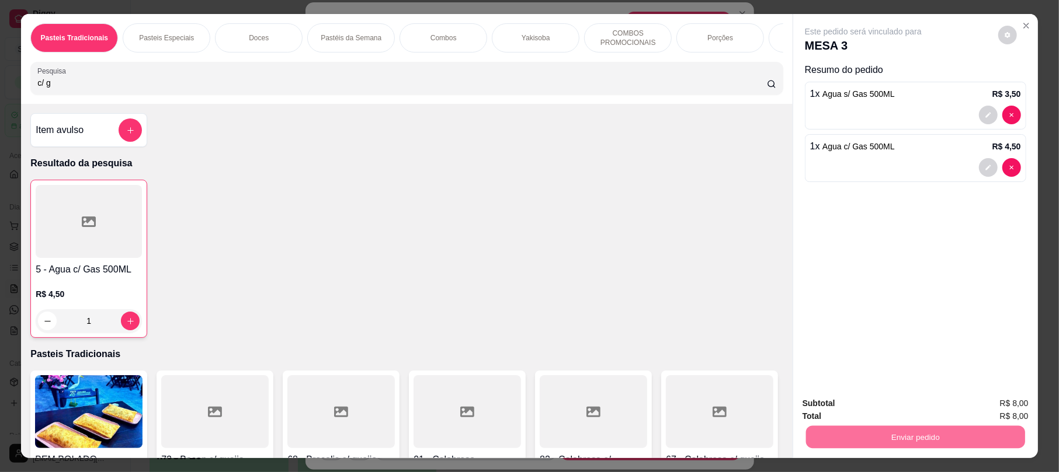
click at [989, 407] on button "Enviar pedido" at bounding box center [996, 409] width 66 height 22
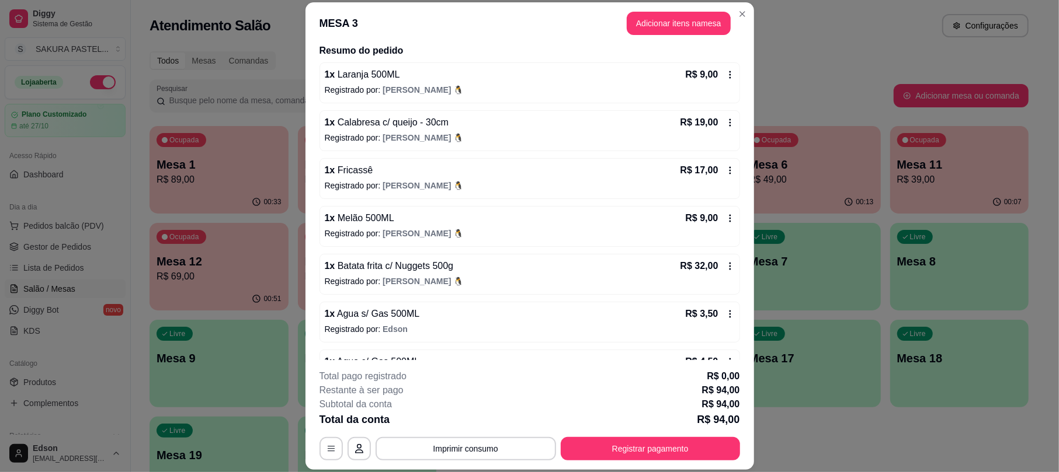
scroll to position [130, 0]
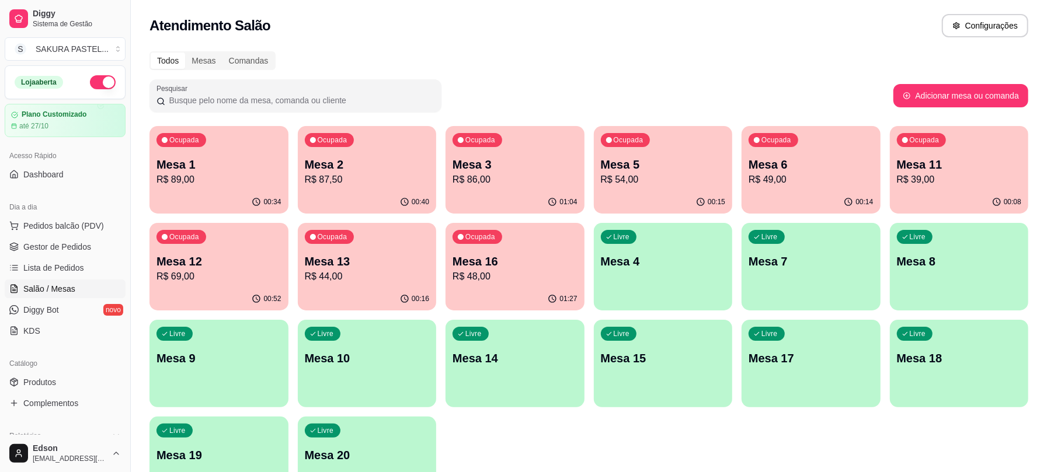
click at [235, 173] on p "R$ 89,00" at bounding box center [218, 180] width 125 height 14
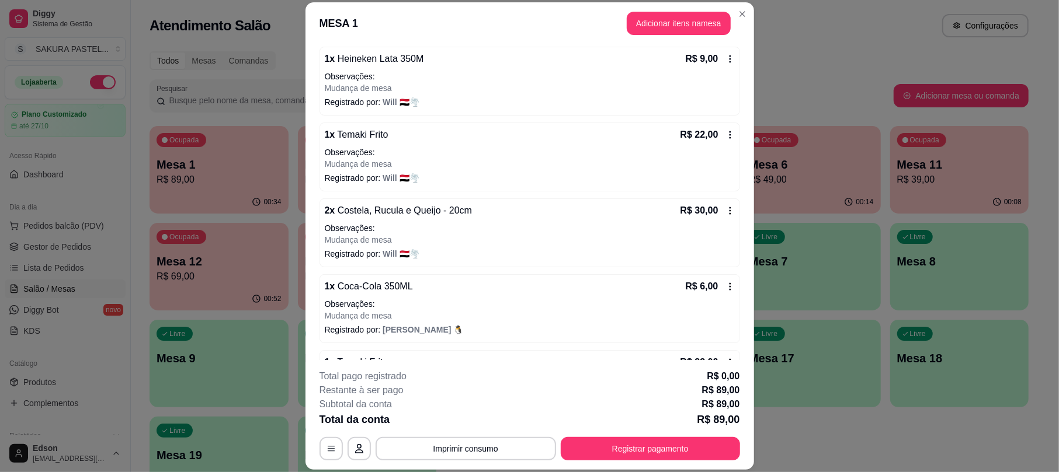
scroll to position [145, 0]
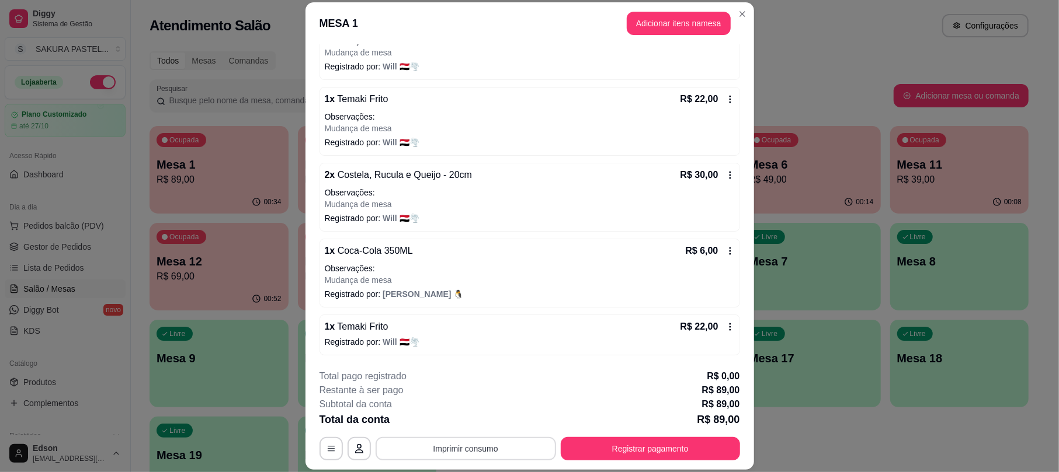
click at [433, 438] on button "Imprimir consumo" at bounding box center [465, 448] width 180 height 23
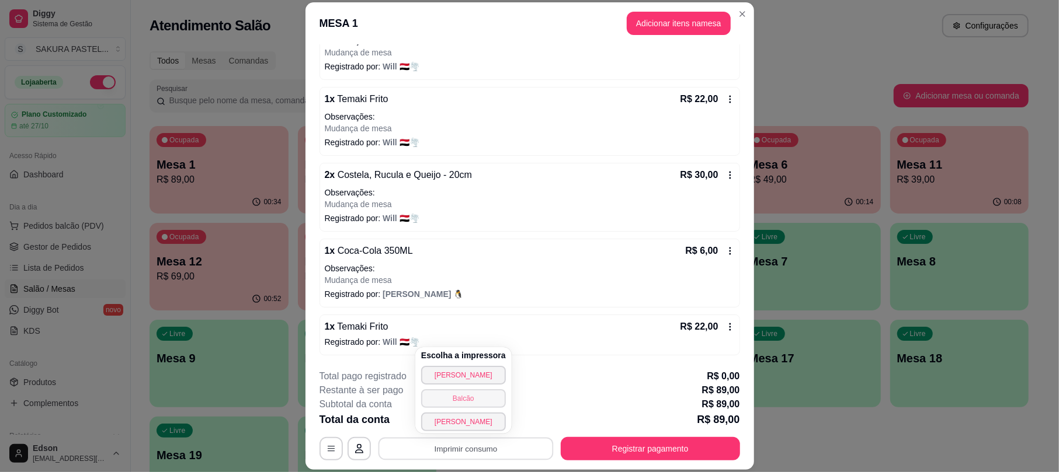
click at [466, 399] on button "Balcão" at bounding box center [463, 398] width 85 height 19
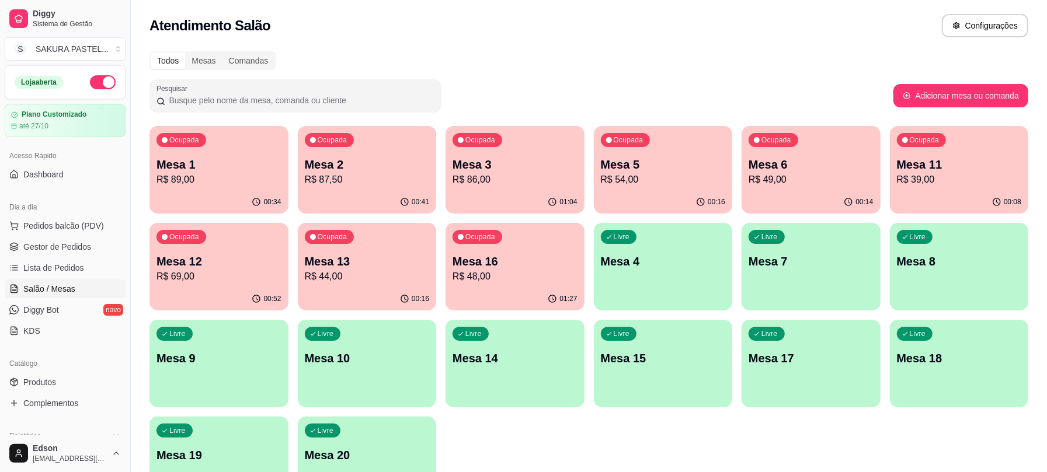
click at [209, 180] on p "R$ 89,00" at bounding box center [218, 180] width 125 height 14
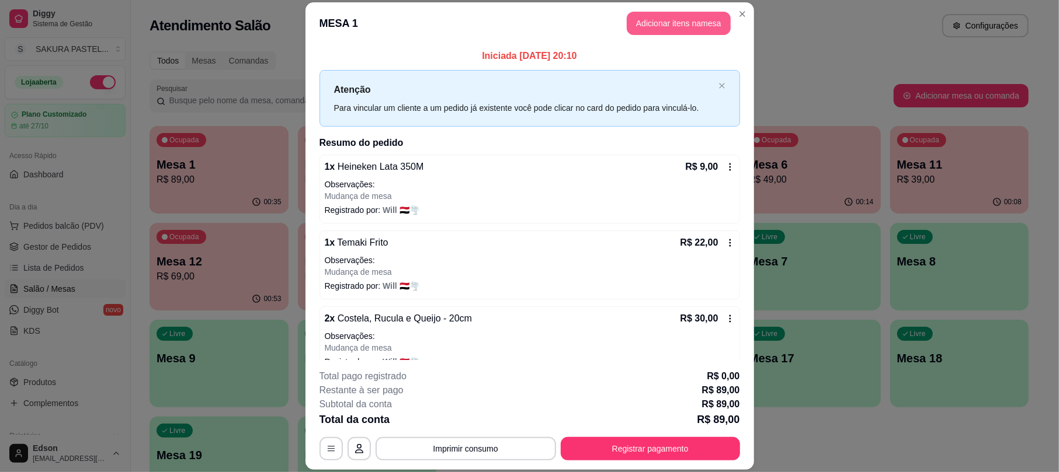
click at [680, 33] on button "Adicionar itens na mesa" at bounding box center [679, 23] width 104 height 23
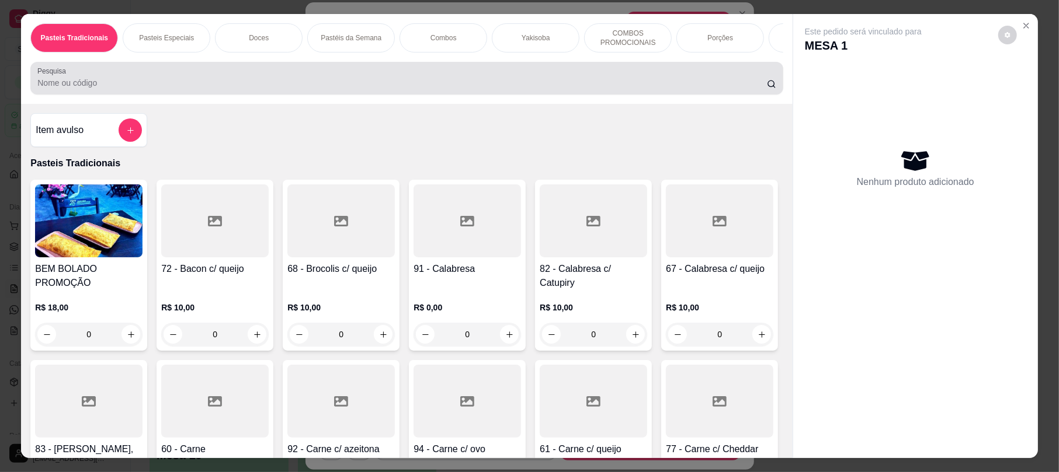
click at [544, 89] on input "Pesquisa" at bounding box center [401, 83] width 729 height 12
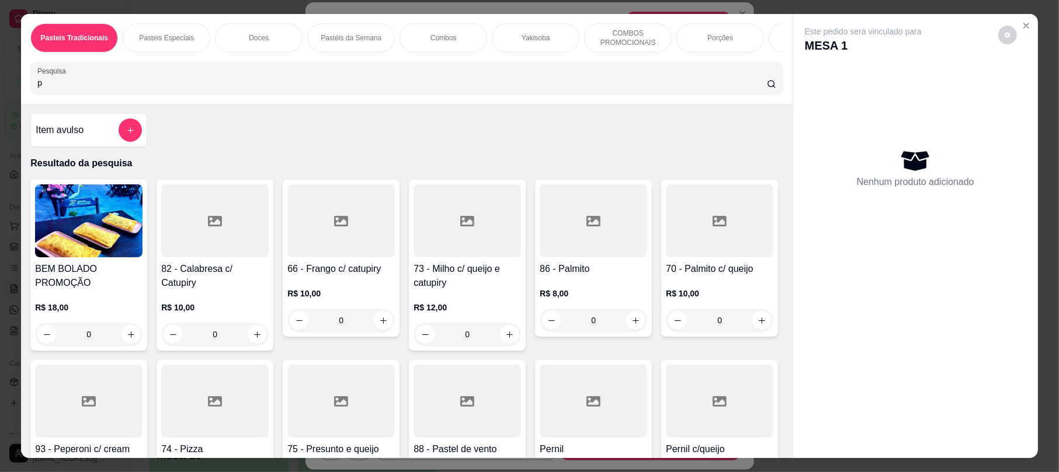
type input "pa"
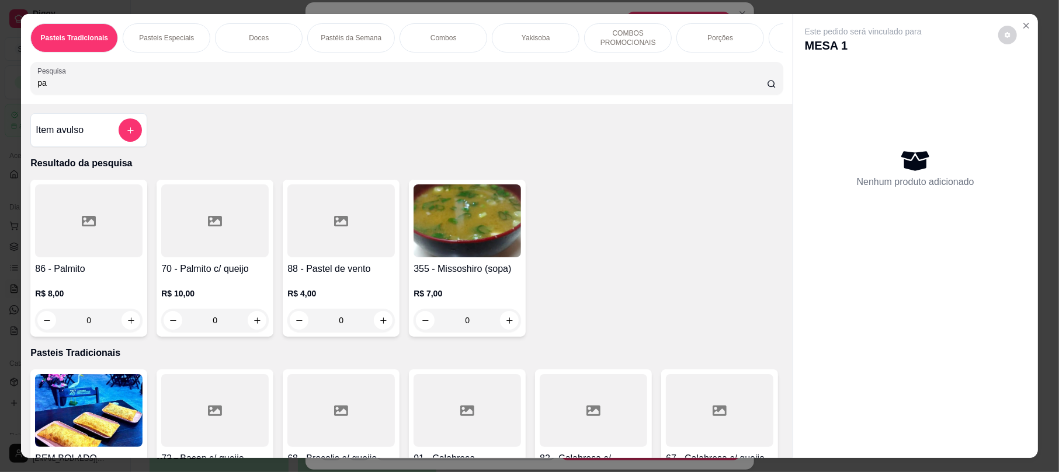
click at [411, 89] on input "pa" at bounding box center [401, 83] width 729 height 12
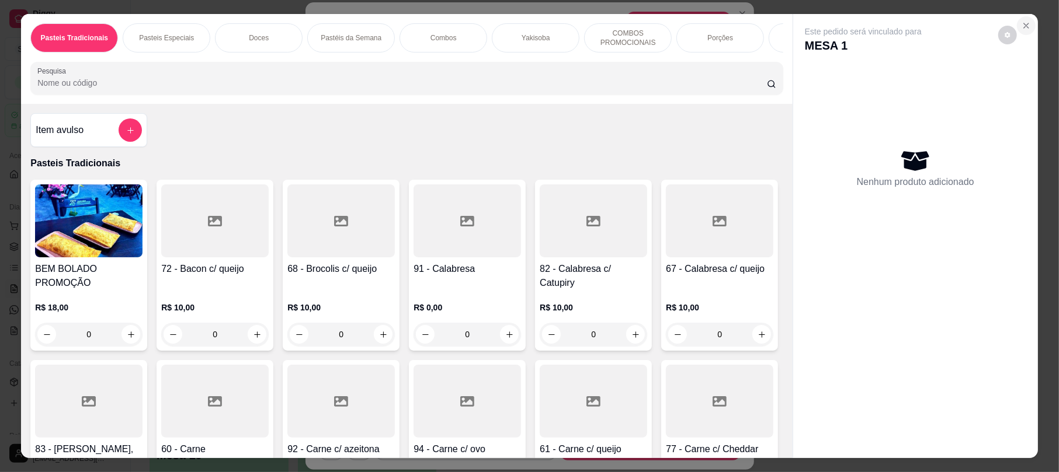
click at [1023, 25] on icon "Close" at bounding box center [1025, 25] width 9 height 9
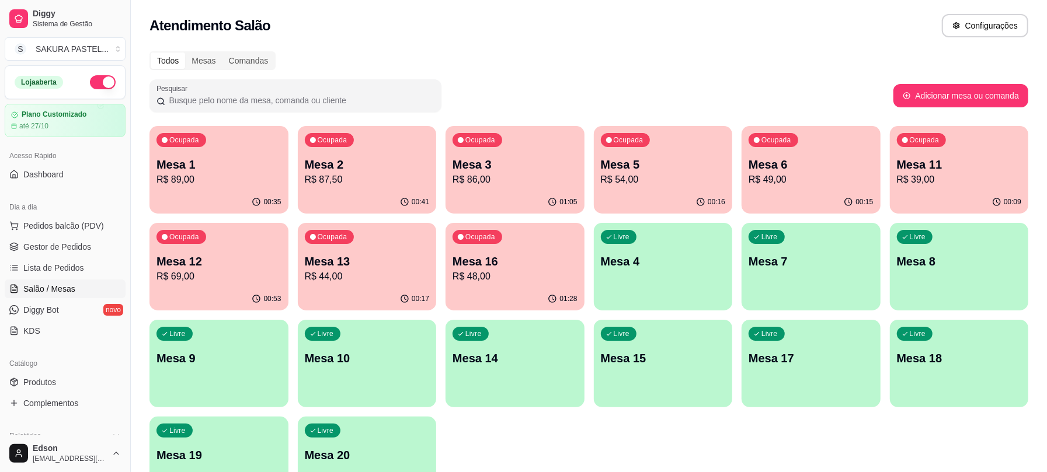
click at [412, 163] on p "Mesa 2" at bounding box center [367, 164] width 125 height 16
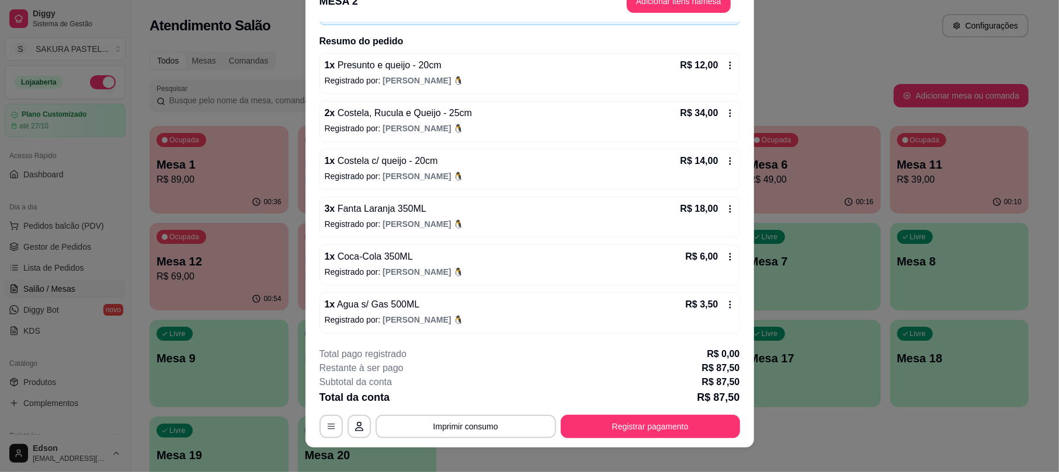
scroll to position [35, 0]
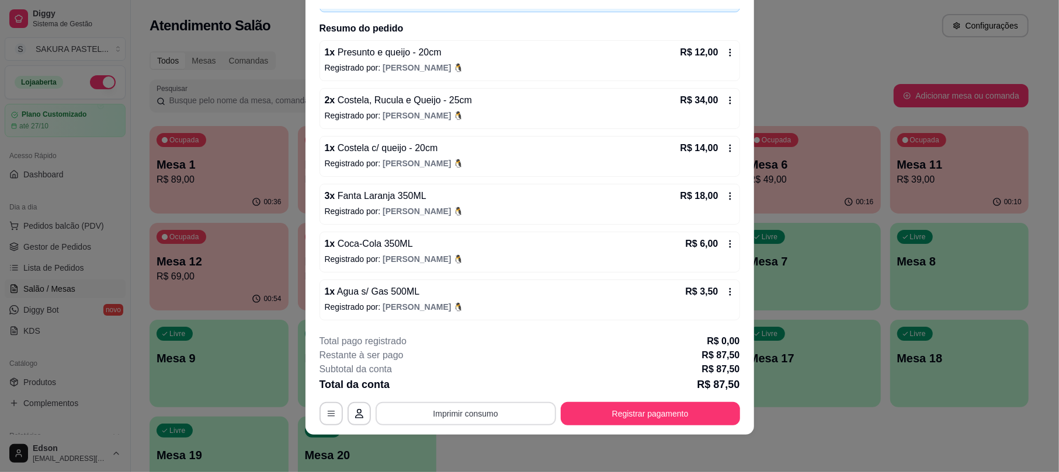
click at [499, 405] on button "Imprimir consumo" at bounding box center [465, 413] width 180 height 23
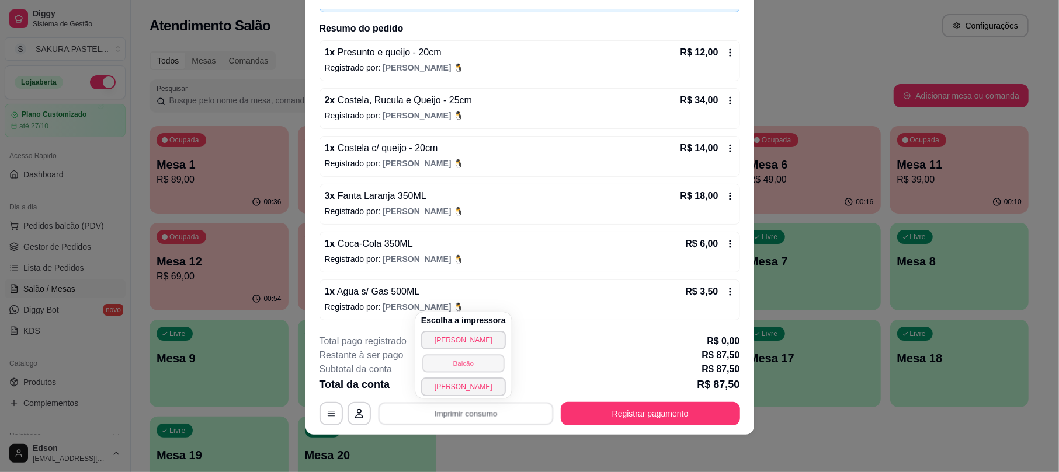
click at [496, 361] on button "Balcão" at bounding box center [463, 363] width 82 height 18
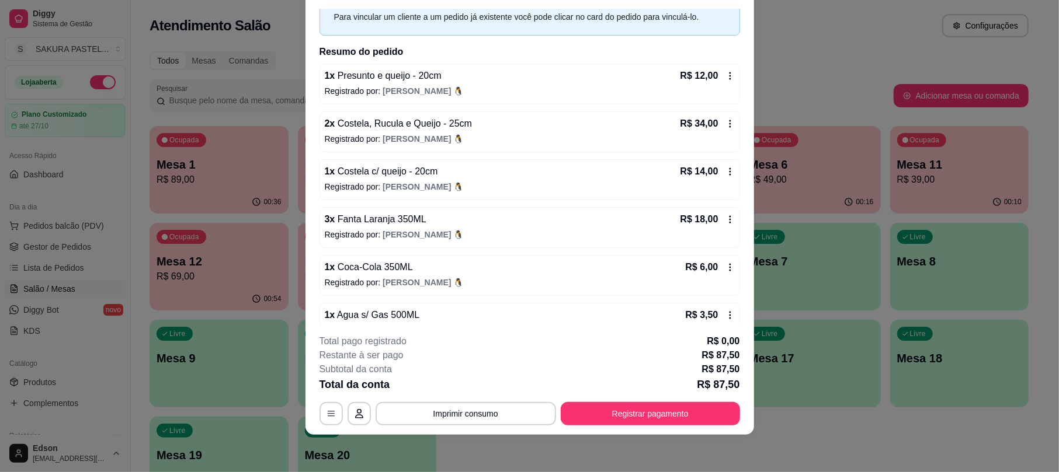
scroll to position [82, 0]
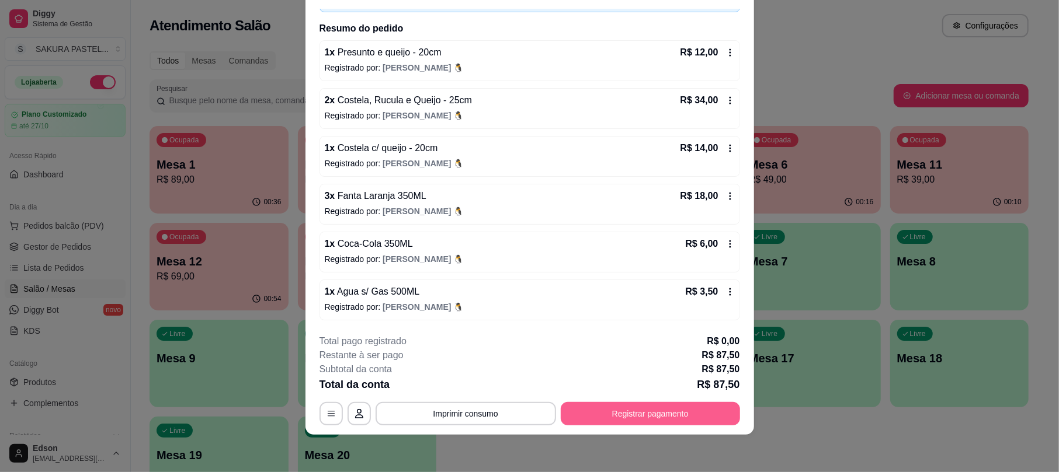
click at [622, 419] on button "Registrar pagamento" at bounding box center [650, 413] width 179 height 23
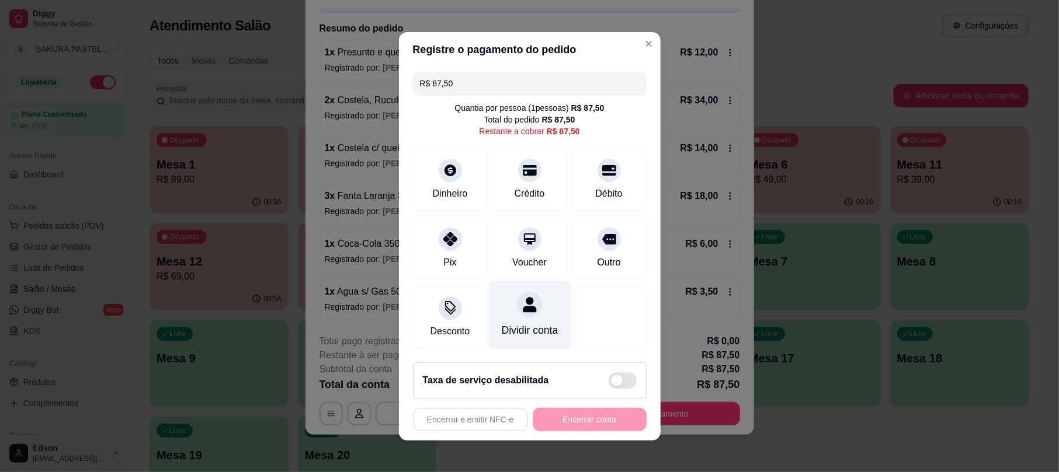
click at [521, 313] on div "Dividir conta" at bounding box center [529, 315] width 82 height 68
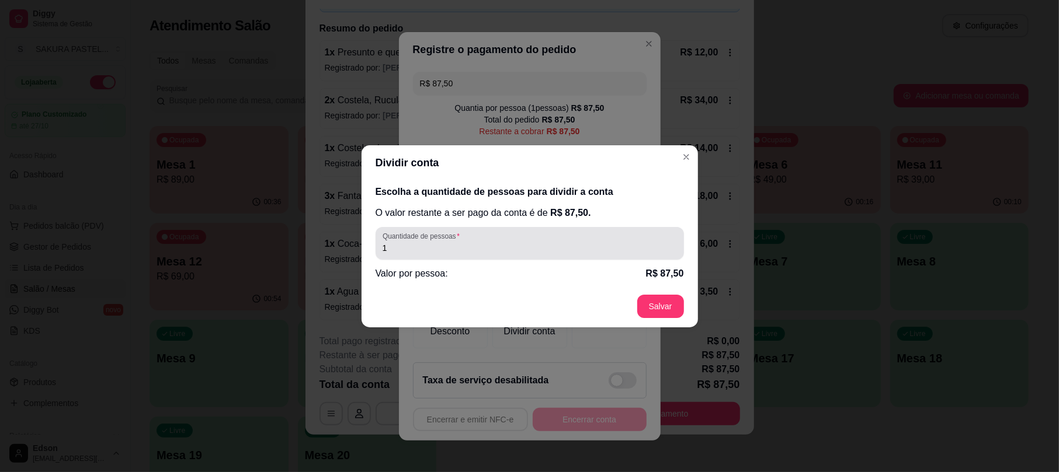
click at [497, 255] on div "Quantidade de pessoas 1" at bounding box center [529, 243] width 308 height 33
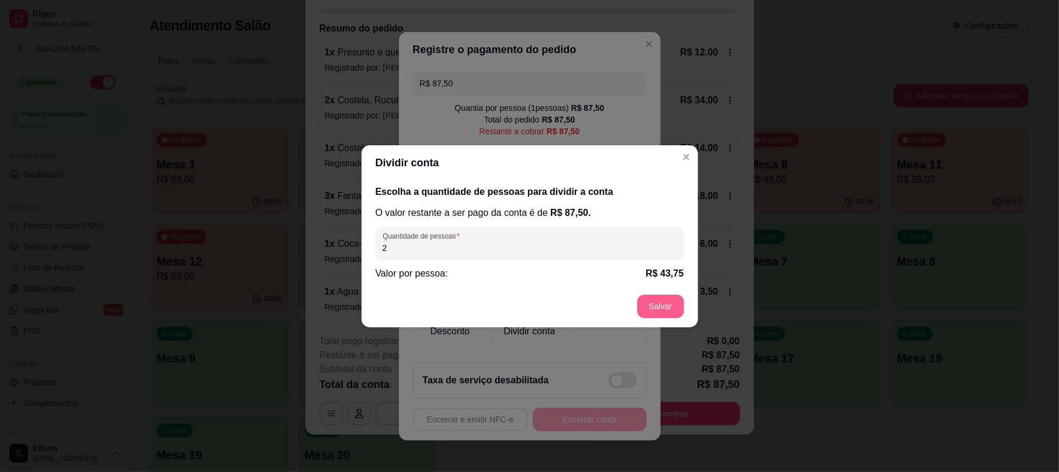
type input "2"
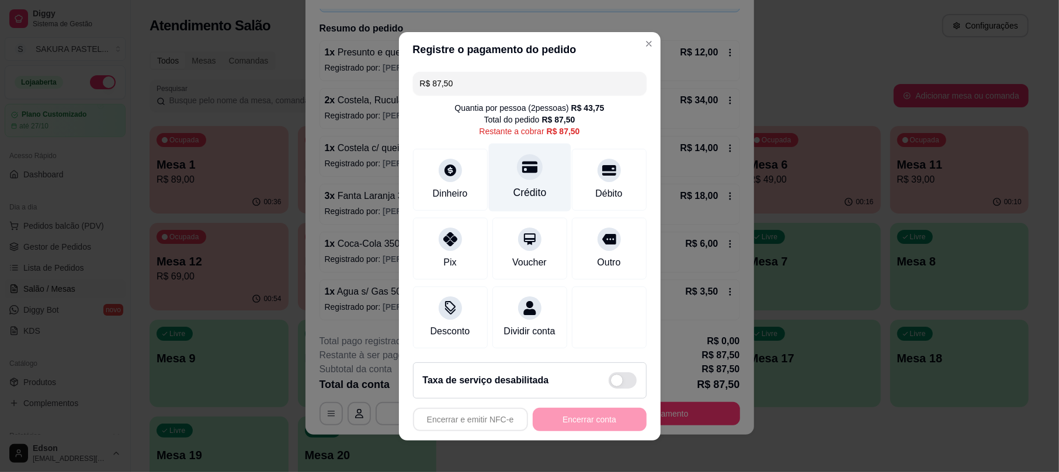
click at [529, 155] on div "Crédito" at bounding box center [529, 177] width 82 height 68
type input "R$ 0,00"
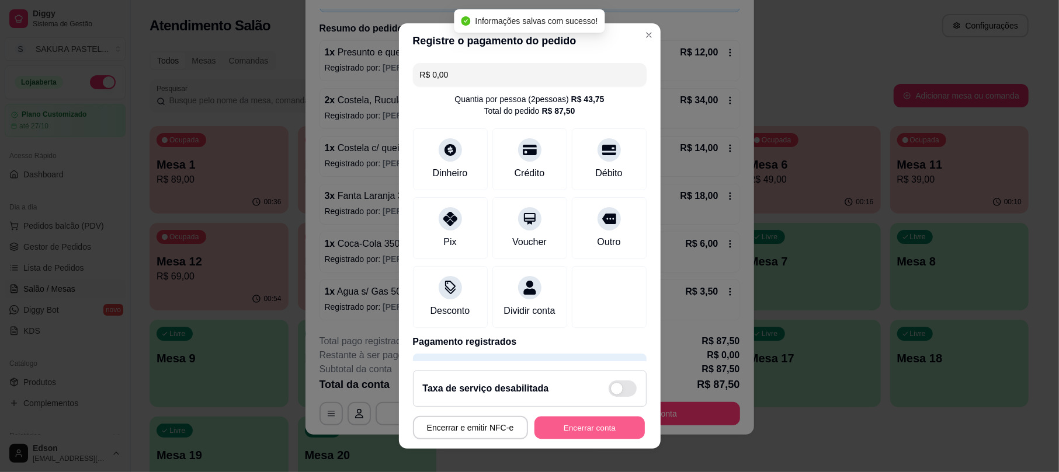
click at [598, 429] on button "Encerrar conta" at bounding box center [589, 427] width 110 height 23
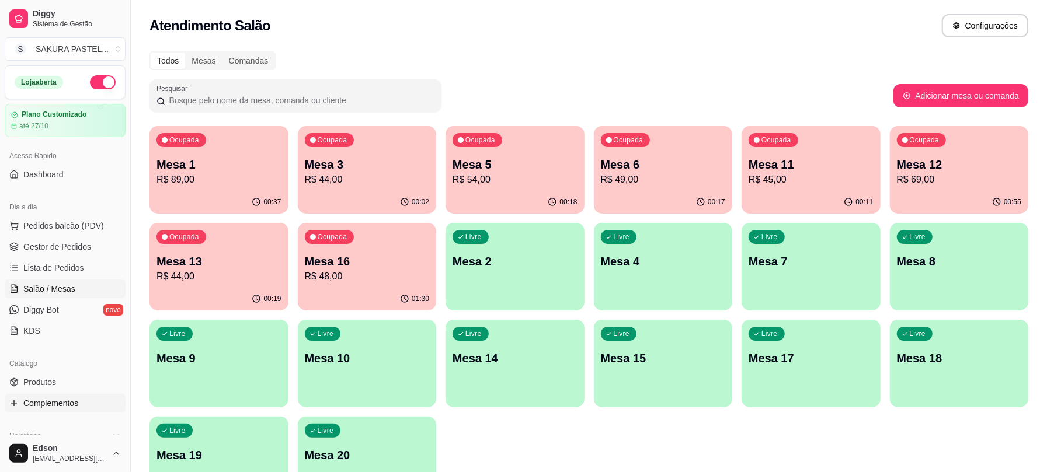
scroll to position [323, 0]
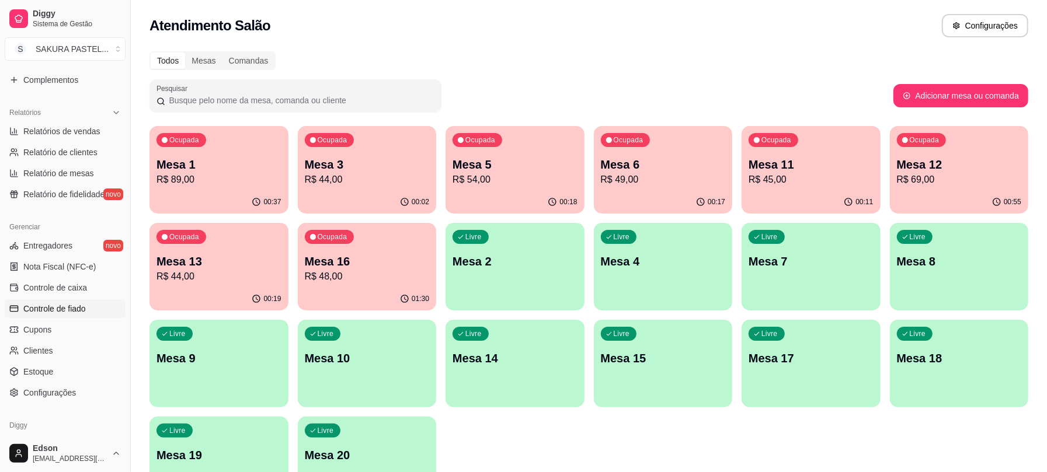
click at [92, 306] on link "Controle de fiado" at bounding box center [65, 309] width 121 height 19
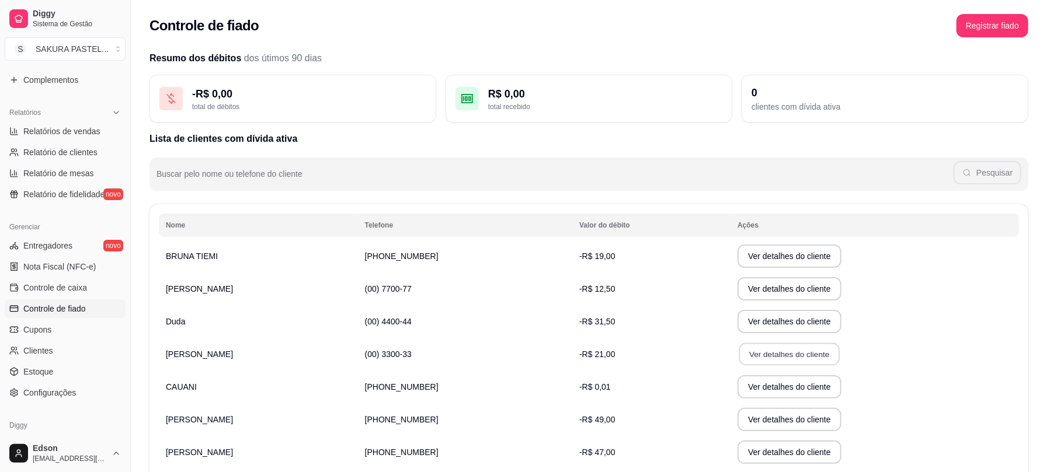
click at [763, 359] on button "Ver detalhes do cliente" at bounding box center [789, 354] width 100 height 23
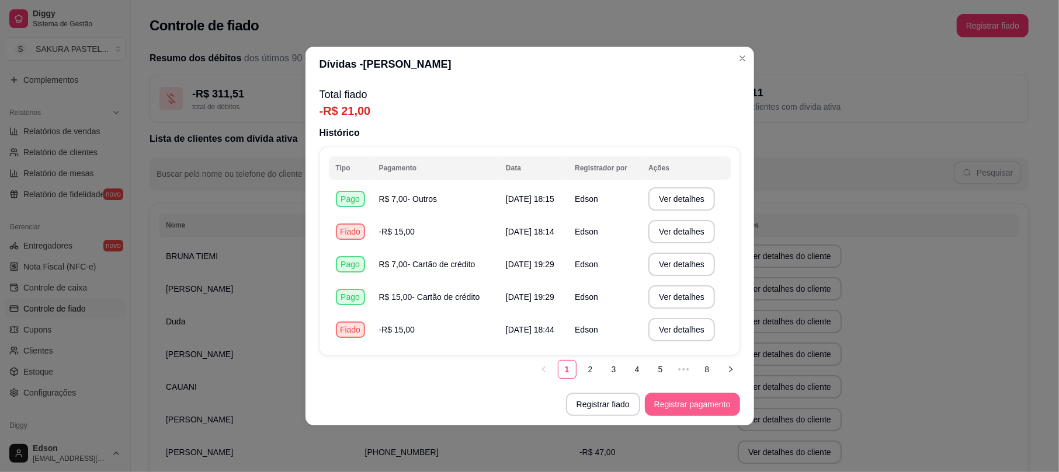
click at [692, 404] on button "Registrar pagamento" at bounding box center [692, 404] width 95 height 23
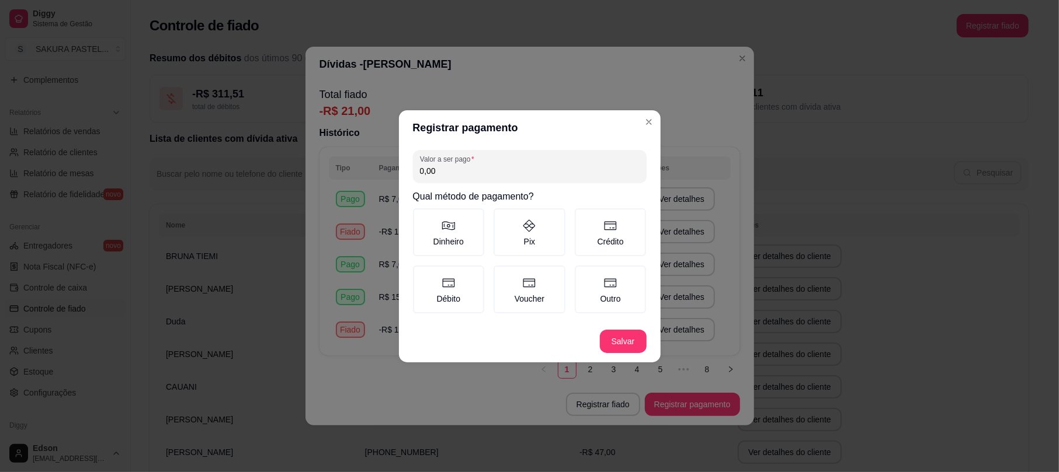
click at [538, 183] on div "Valor a ser pago 0,00" at bounding box center [530, 166] width 234 height 33
type input "15,00"
click at [601, 347] on button "Salvar" at bounding box center [623, 341] width 47 height 23
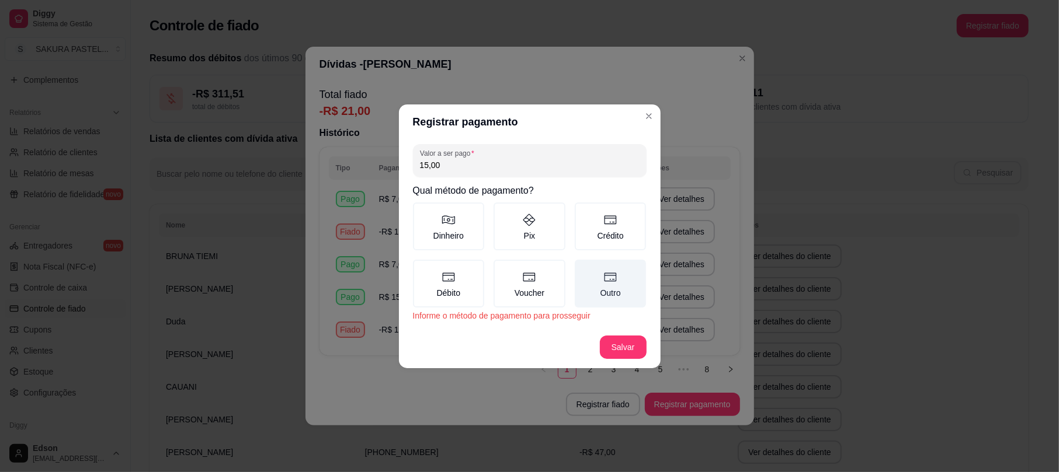
click at [618, 267] on label "Outro" at bounding box center [611, 284] width 72 height 48
click at [583, 267] on button "Outro" at bounding box center [578, 263] width 9 height 9
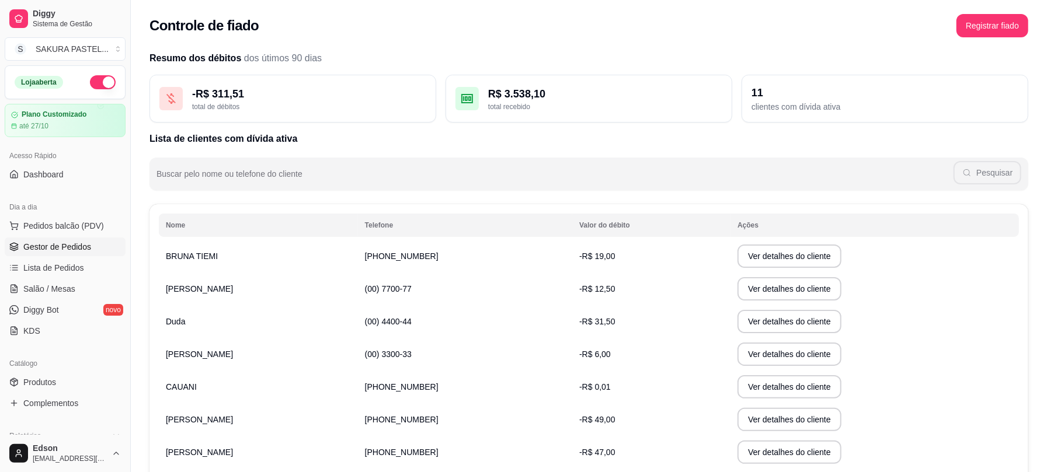
click at [83, 239] on link "Gestor de Pedidos" at bounding box center [65, 247] width 121 height 19
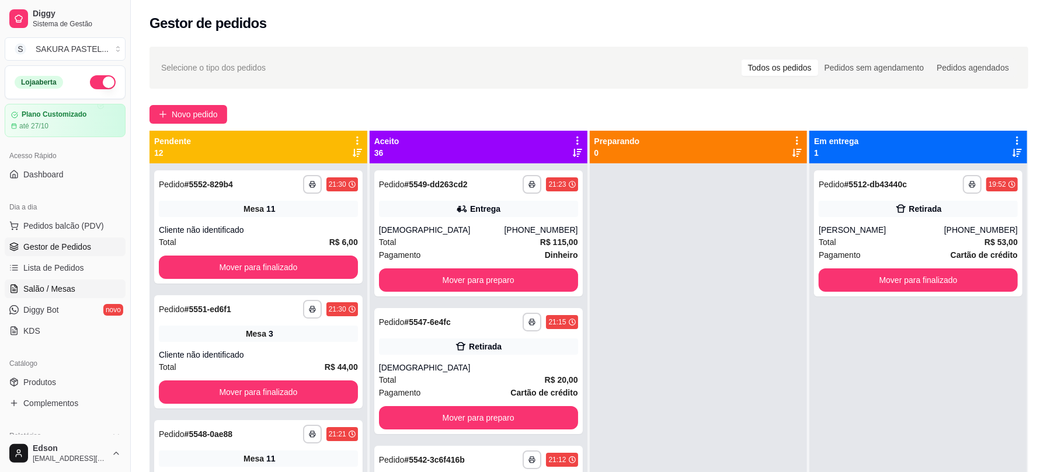
click at [89, 290] on link "Salão / Mesas" at bounding box center [65, 289] width 121 height 19
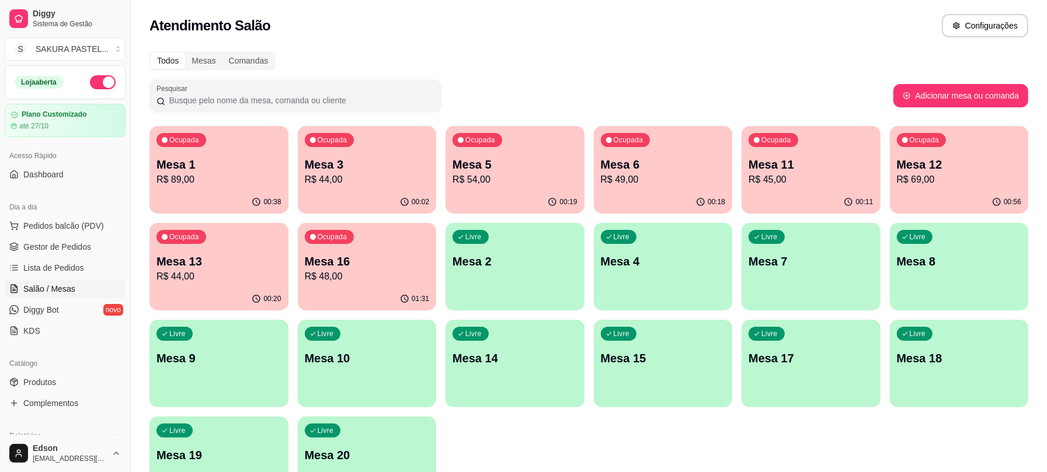
click at [806, 163] on p "Mesa 11" at bounding box center [811, 164] width 125 height 16
click at [263, 168] on p "Mesa 1" at bounding box center [218, 164] width 125 height 16
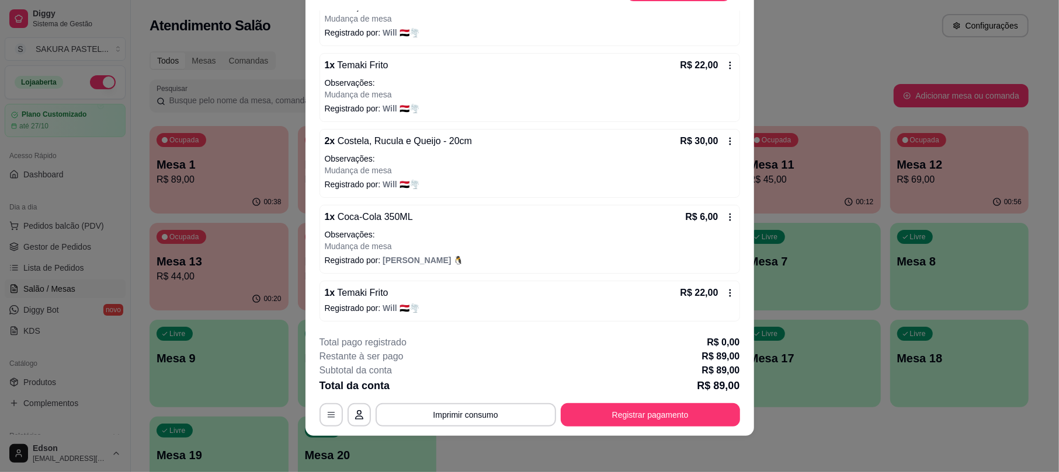
scroll to position [35, 0]
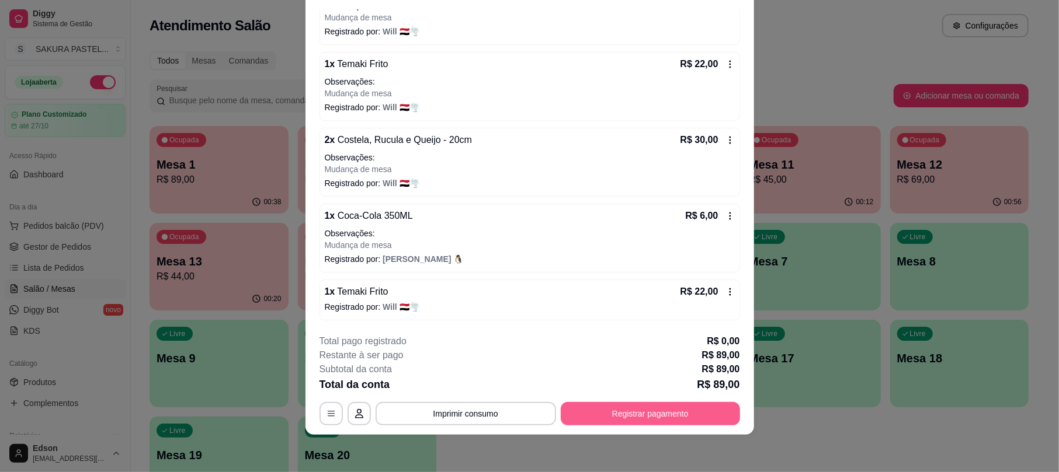
click at [641, 405] on button "Registrar pagamento" at bounding box center [650, 413] width 179 height 23
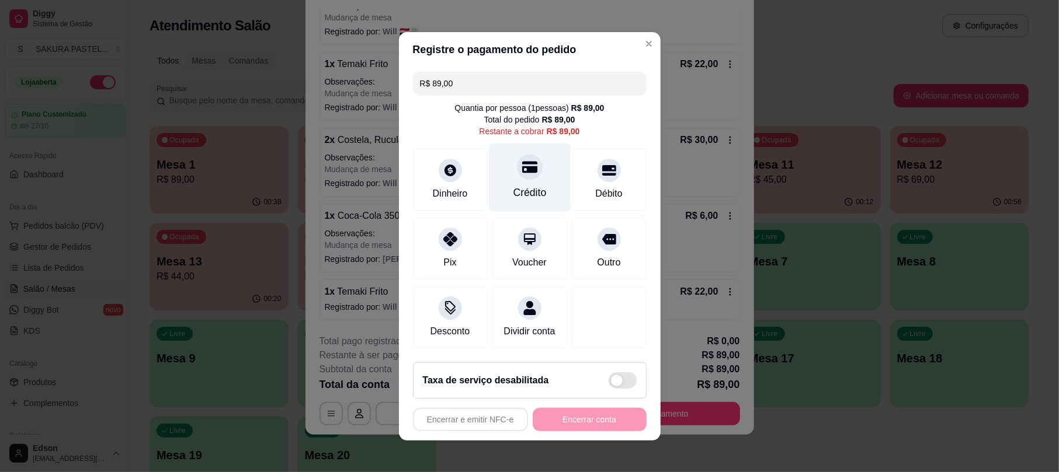
click at [523, 175] on div "Crédito" at bounding box center [529, 177] width 82 height 68
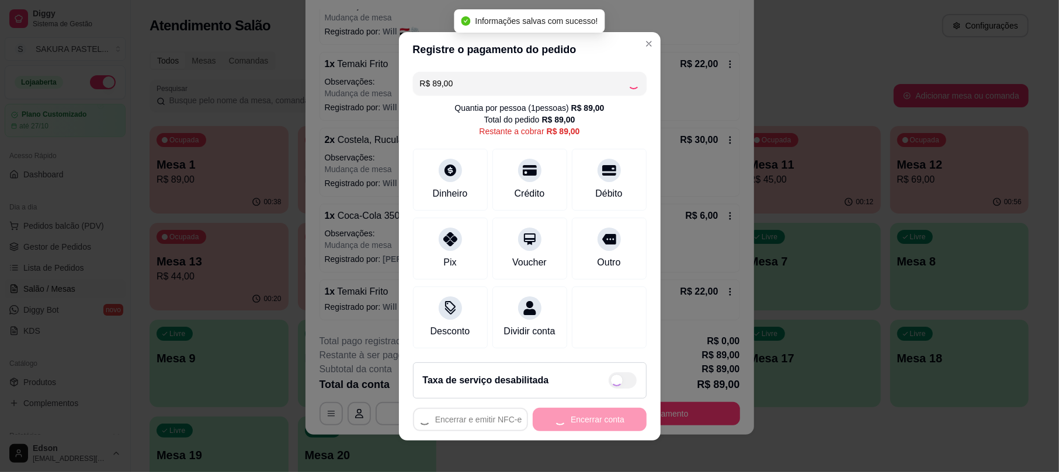
type input "R$ 0,00"
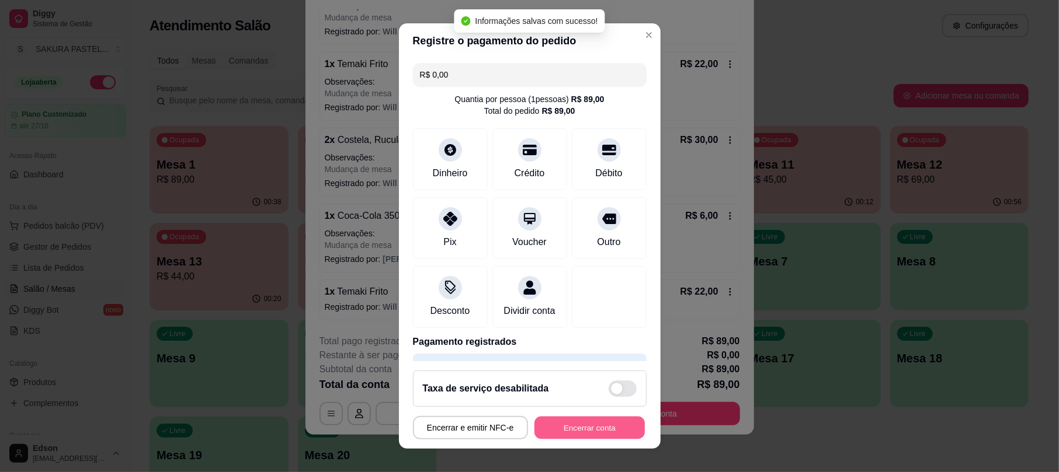
click at [597, 433] on button "Encerrar conta" at bounding box center [589, 427] width 110 height 23
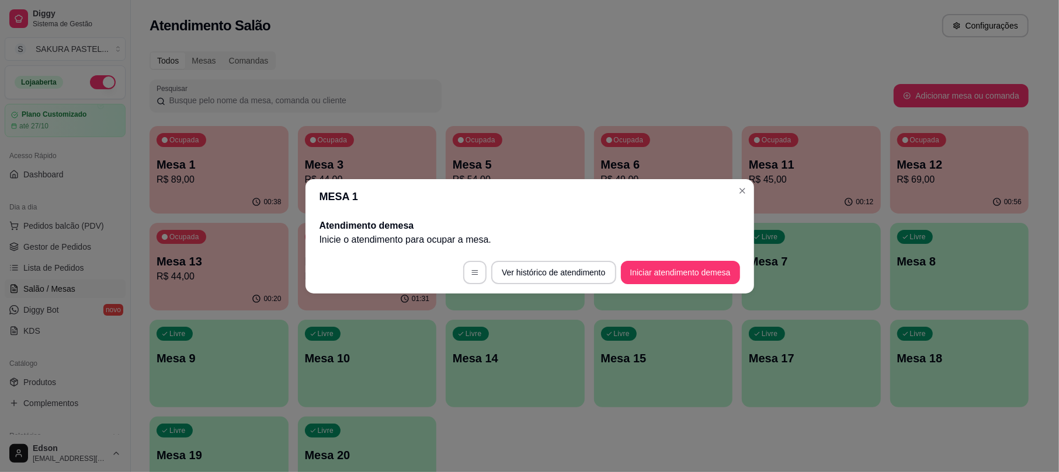
scroll to position [0, 0]
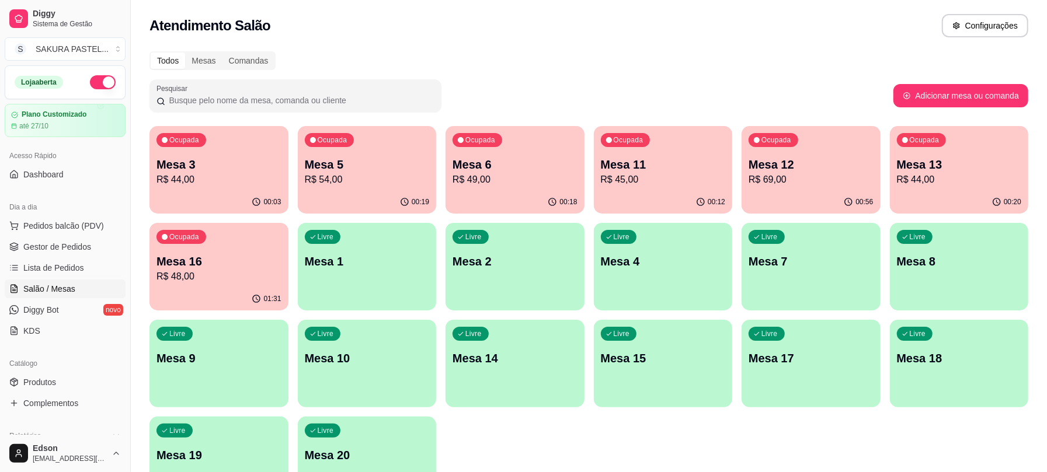
click at [265, 258] on p "Mesa 16" at bounding box center [218, 261] width 125 height 16
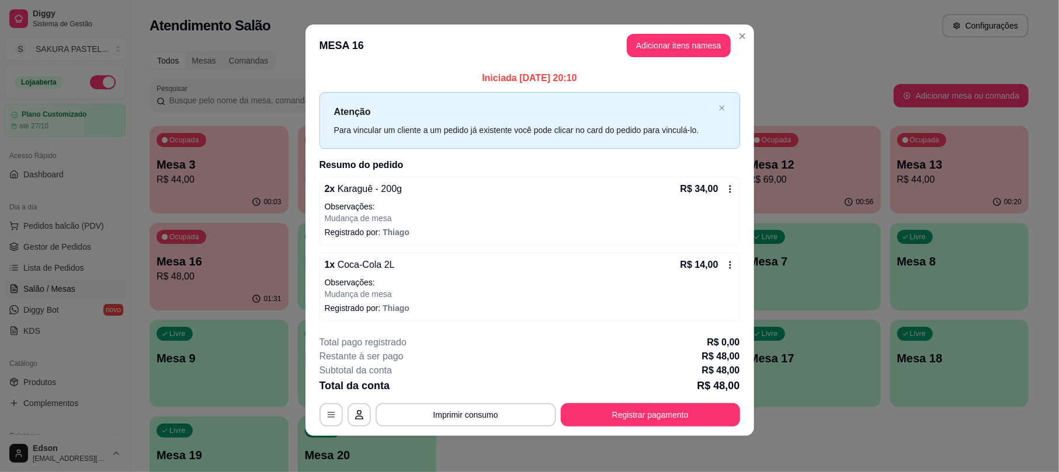
scroll to position [8, 0]
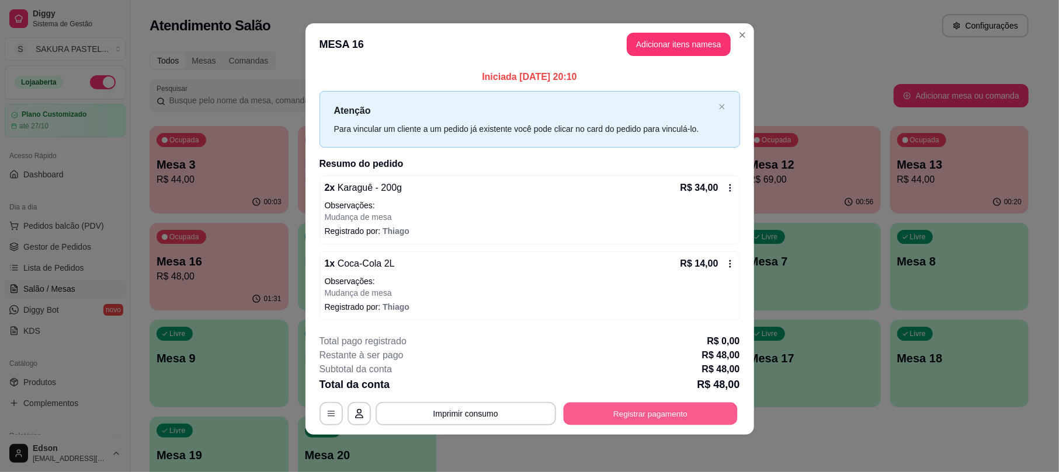
click at [657, 410] on button "Registrar pagamento" at bounding box center [650, 414] width 174 height 23
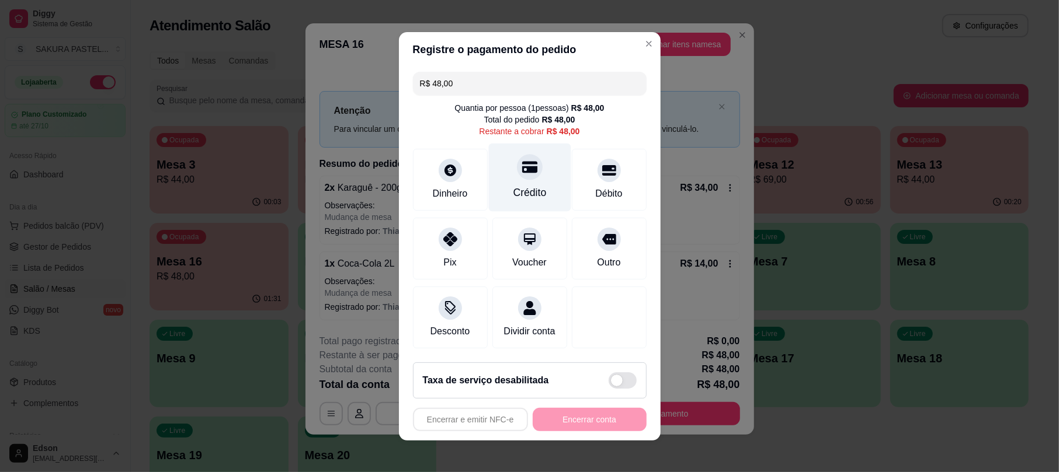
click at [513, 187] on div "Crédito" at bounding box center [529, 192] width 33 height 15
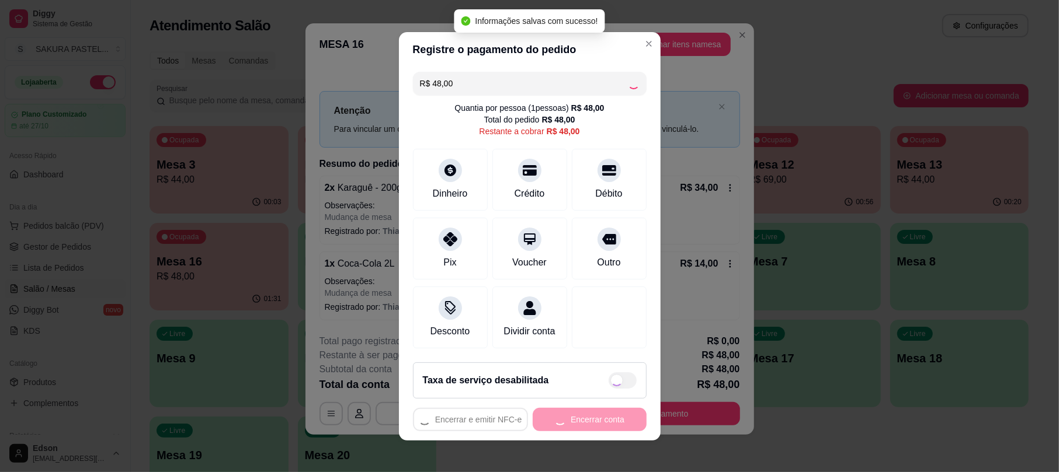
type input "R$ 0,00"
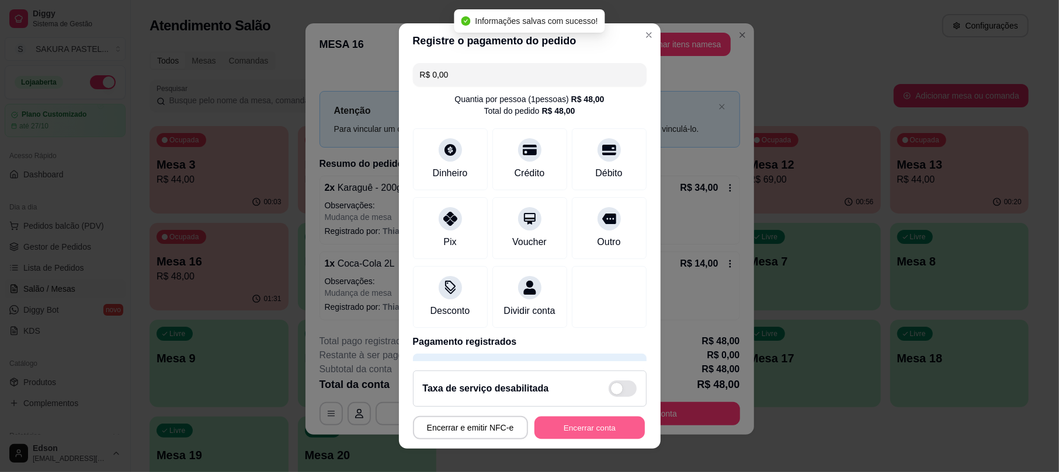
click at [573, 421] on button "Encerrar conta" at bounding box center [589, 427] width 110 height 23
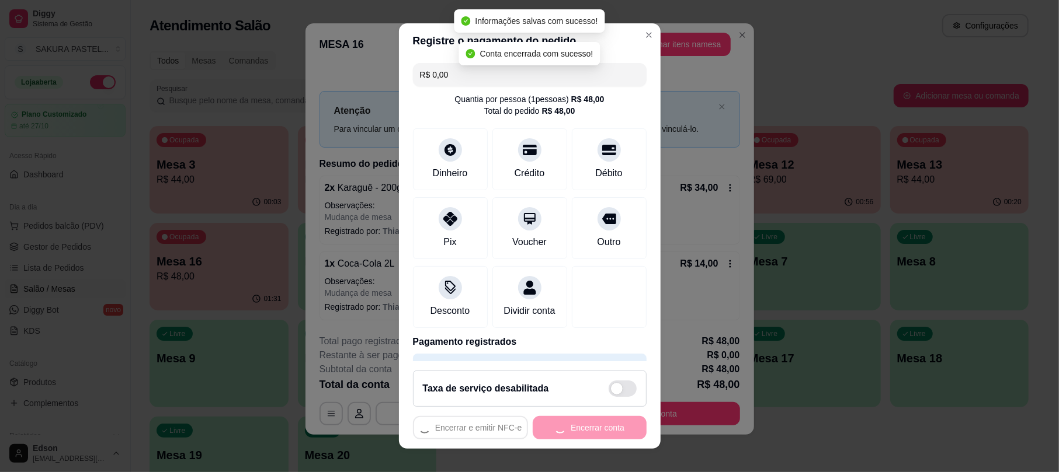
scroll to position [0, 0]
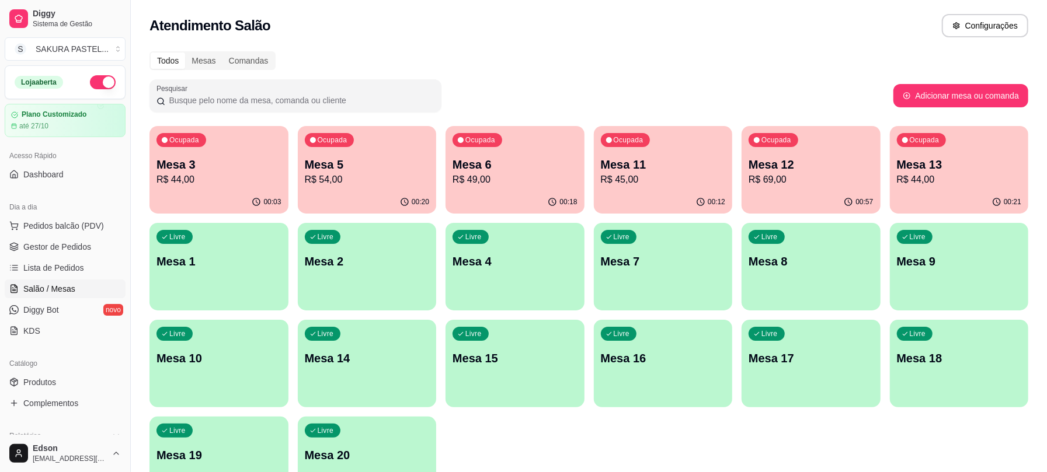
click at [833, 193] on div "00:57" at bounding box center [811, 202] width 139 height 23
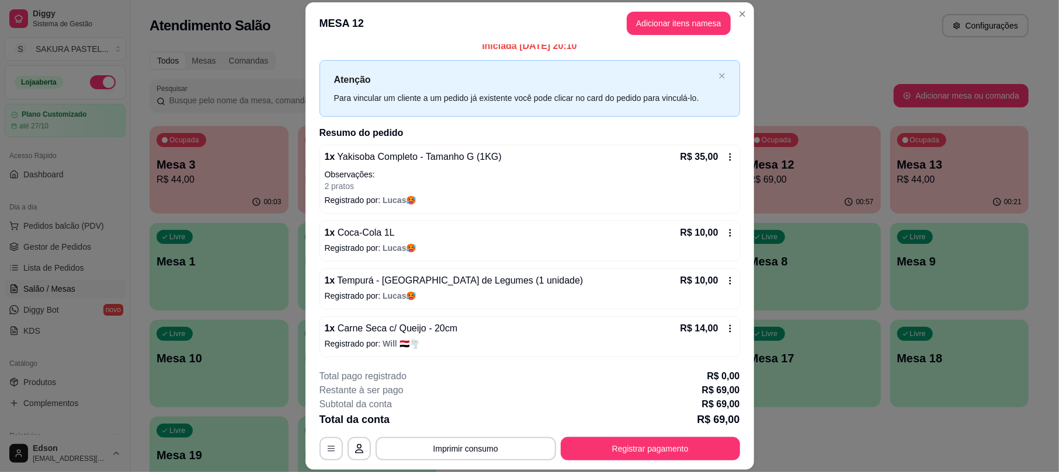
scroll to position [13, 0]
click at [526, 437] on div "**********" at bounding box center [529, 448] width 420 height 23
click at [517, 453] on button "Imprimir consumo" at bounding box center [465, 449] width 175 height 23
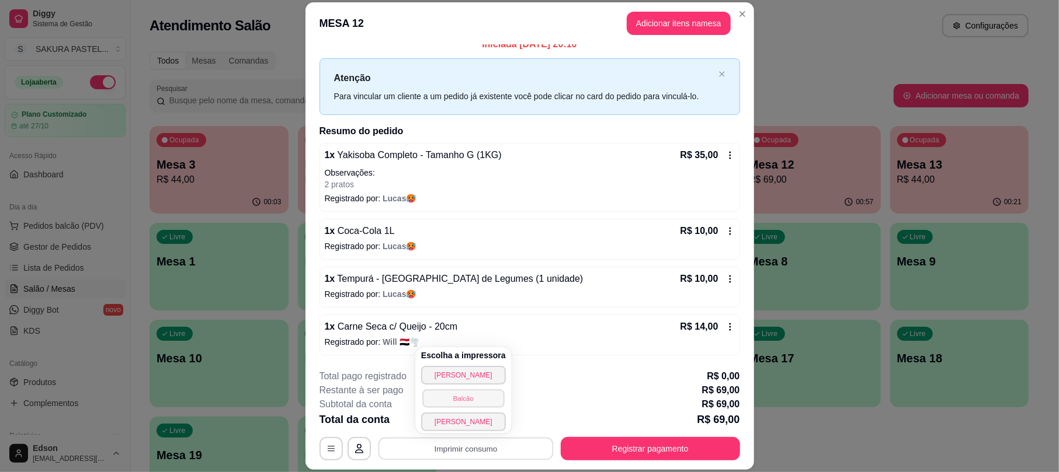
click at [495, 402] on button "Balcão" at bounding box center [463, 398] width 82 height 18
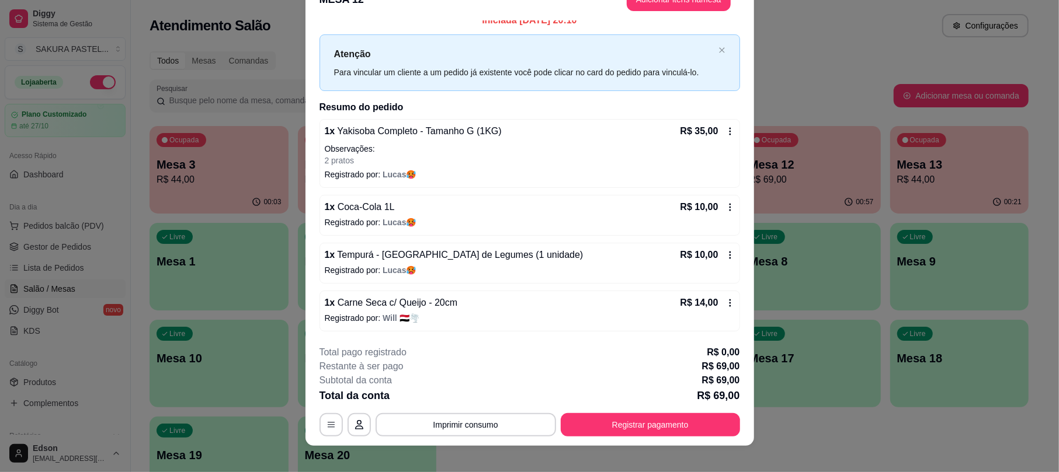
scroll to position [35, 0]
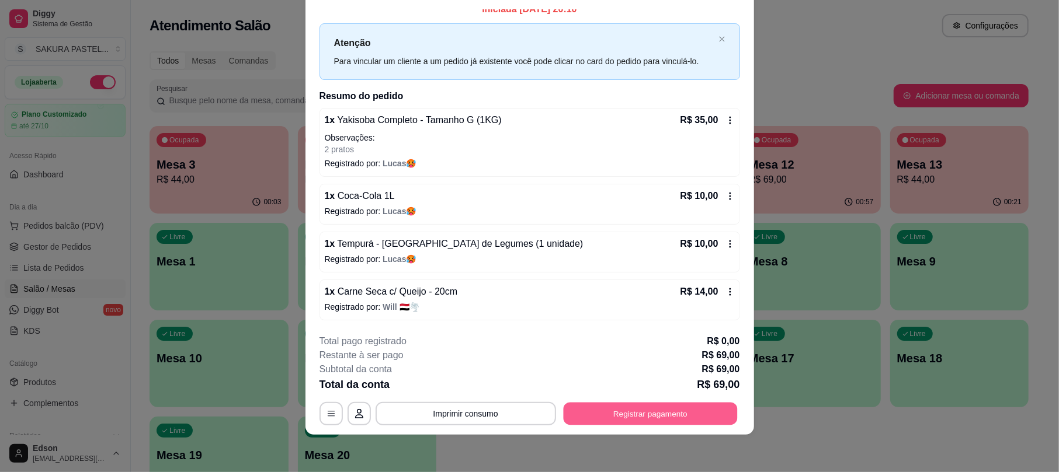
click at [648, 408] on button "Registrar pagamento" at bounding box center [650, 414] width 174 height 23
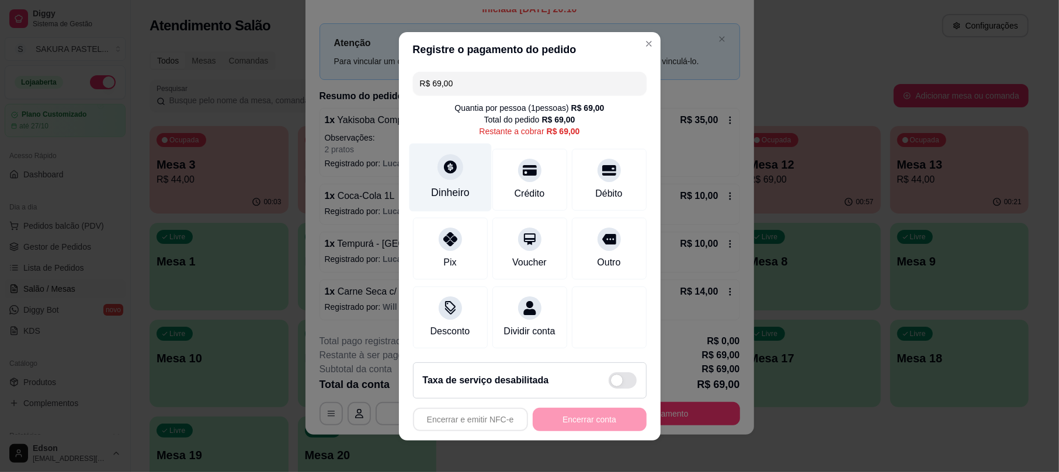
click at [426, 166] on div "Dinheiro" at bounding box center [450, 177] width 82 height 68
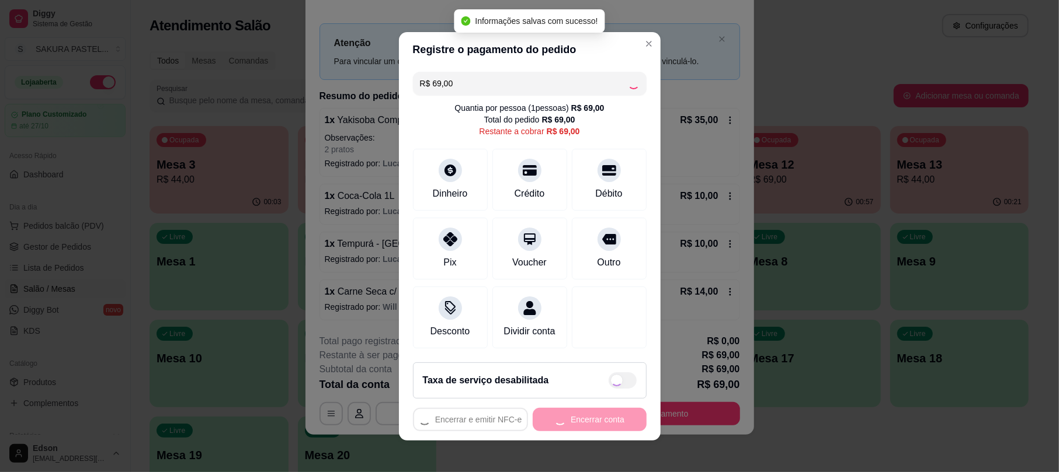
type input "R$ 0,00"
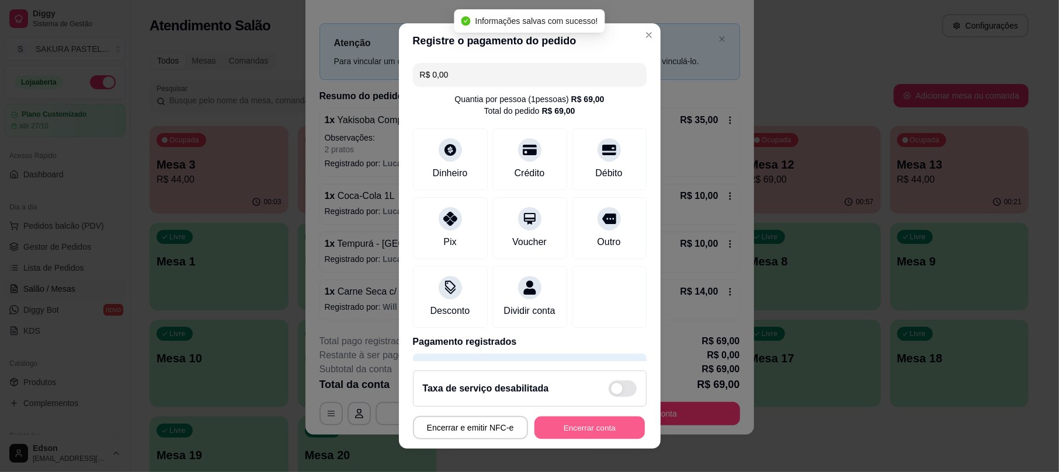
click at [582, 433] on button "Encerrar conta" at bounding box center [589, 427] width 110 height 23
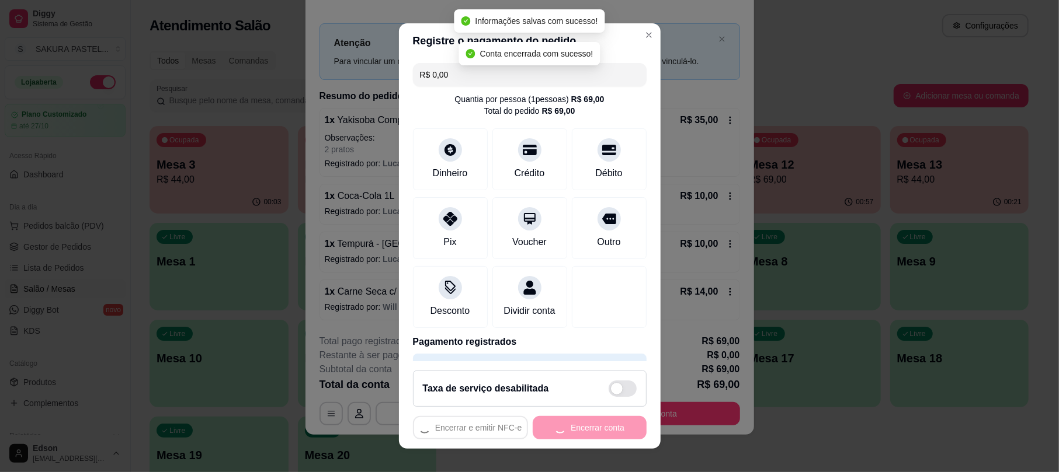
scroll to position [0, 0]
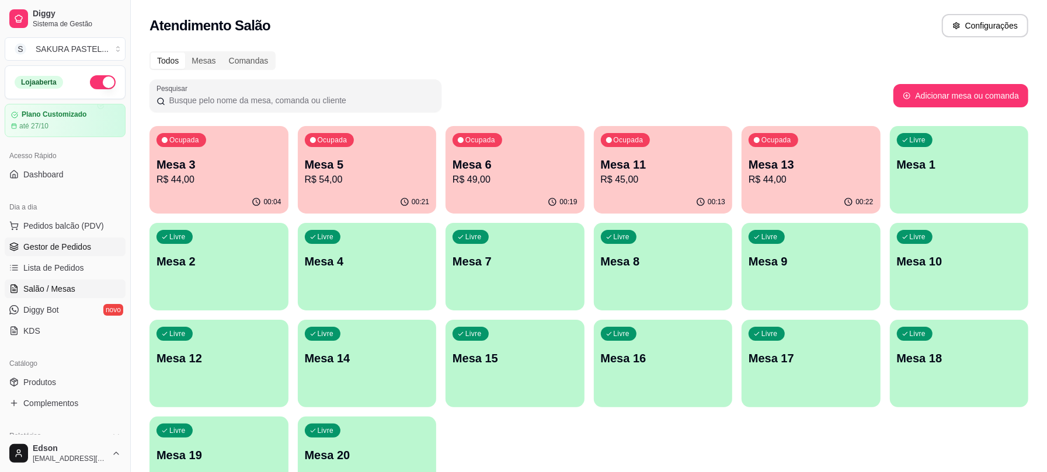
click at [65, 243] on span "Gestor de Pedidos" at bounding box center [57, 247] width 68 height 12
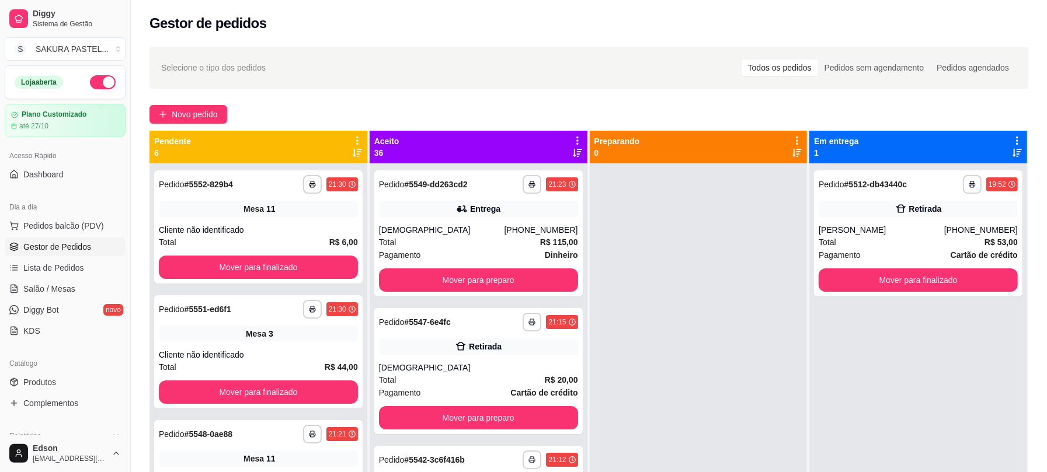
click at [359, 139] on icon at bounding box center [357, 140] width 11 height 11
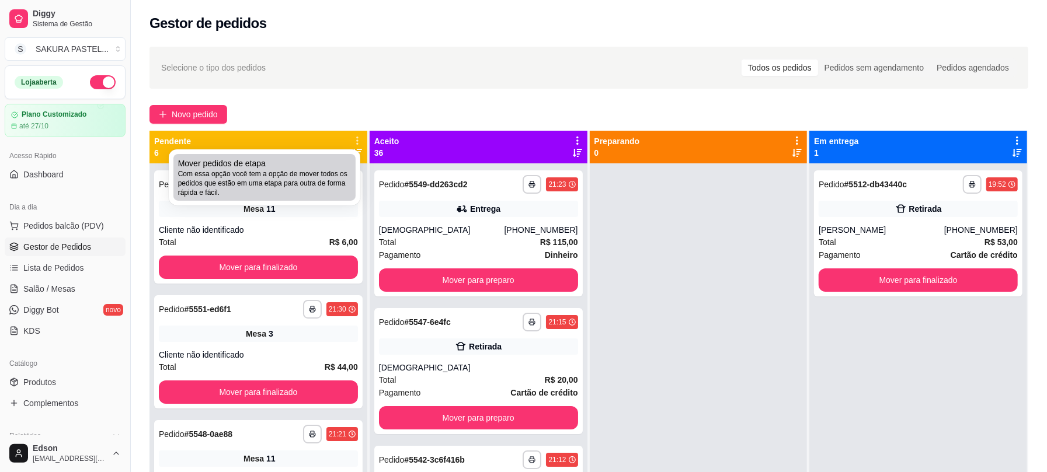
click at [351, 182] on li "Mover pedidos de etapa Com essa opção você tem a opção de mover todos os pedido…" at bounding box center [264, 177] width 182 height 47
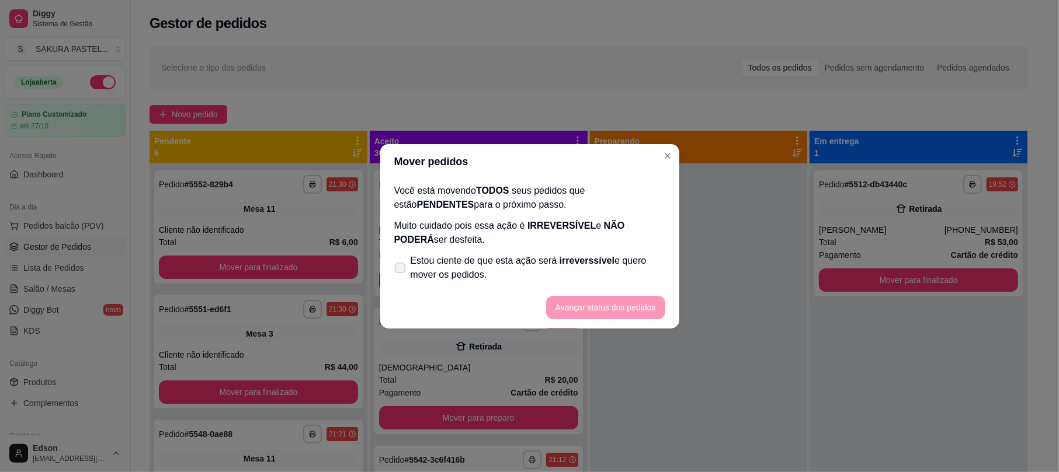
click at [459, 276] on span "Estou ciente de que esta ação será irreverssível e quero mover os pedidos." at bounding box center [537, 268] width 255 height 28
click at [401, 276] on input "Estou ciente de que esta ação será irreverssível e quero mover os pedidos." at bounding box center [398, 274] width 8 height 8
checkbox input "true"
click at [607, 311] on button "Avançar status dos pedidos" at bounding box center [605, 307] width 119 height 23
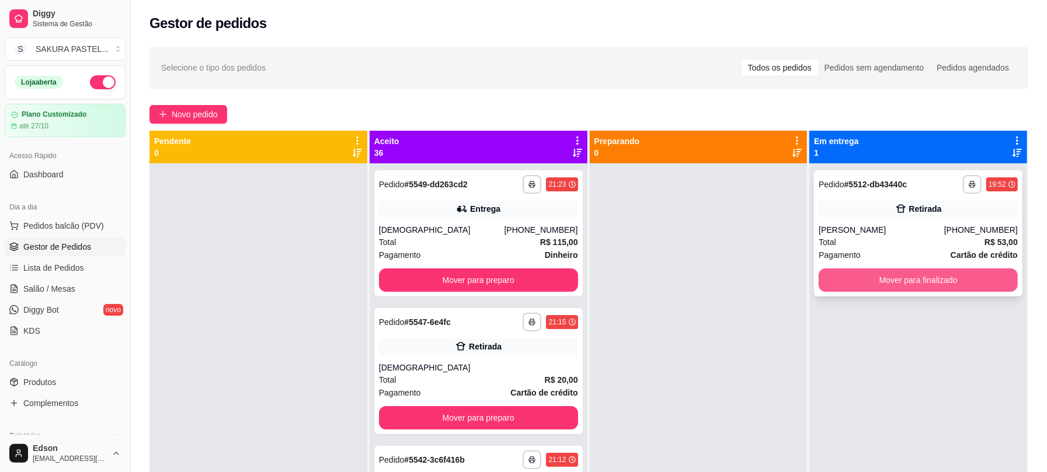
click at [895, 286] on button "Mover para finalizado" at bounding box center [918, 280] width 199 height 23
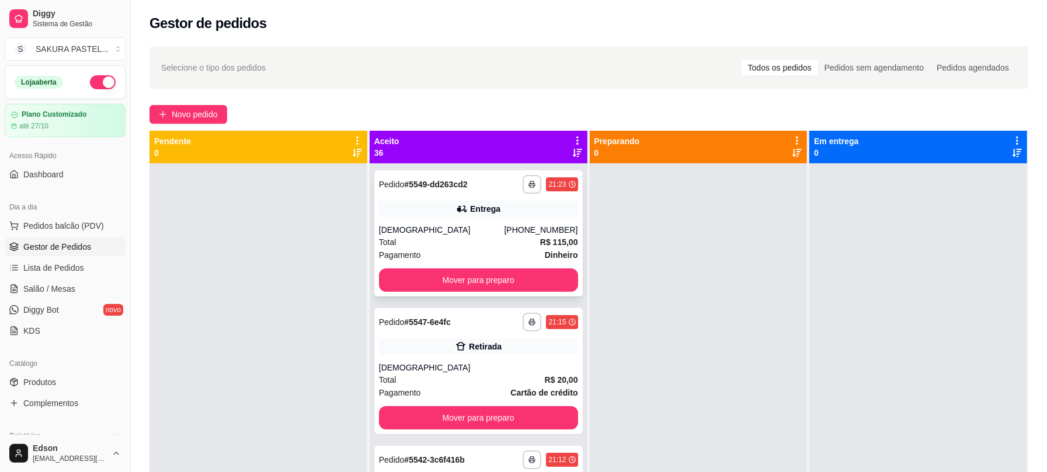
click at [544, 232] on div "[PHONE_NUMBER]" at bounding box center [541, 230] width 74 height 12
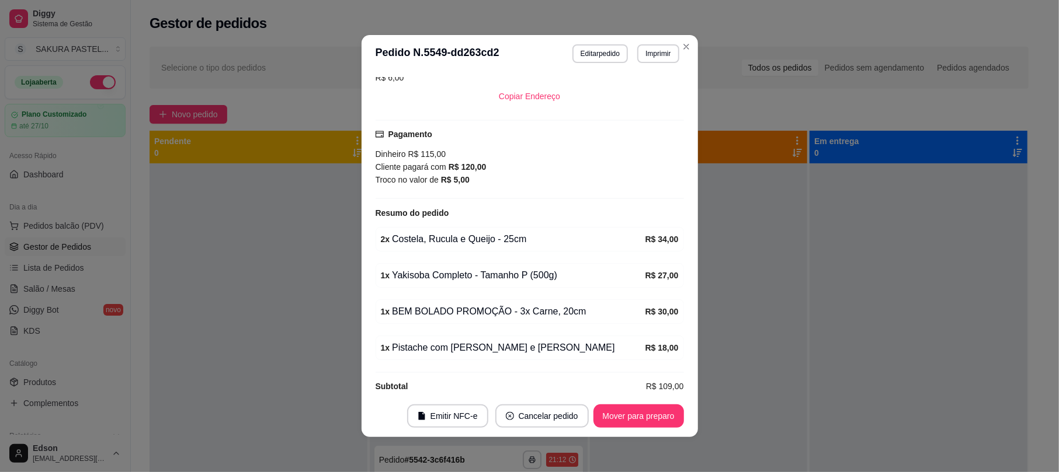
scroll to position [340, 0]
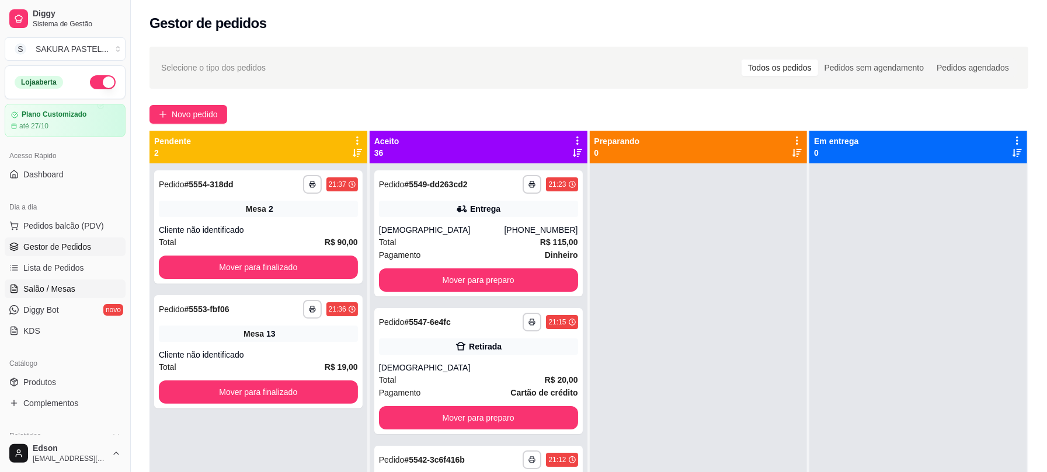
click at [57, 287] on span "Salão / Mesas" at bounding box center [49, 289] width 52 height 12
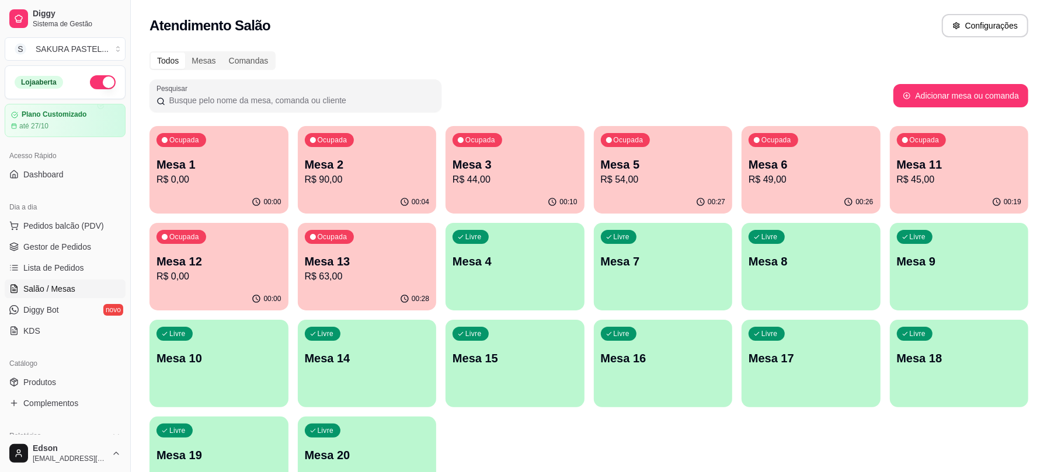
click at [657, 162] on p "Mesa 5" at bounding box center [663, 164] width 125 height 16
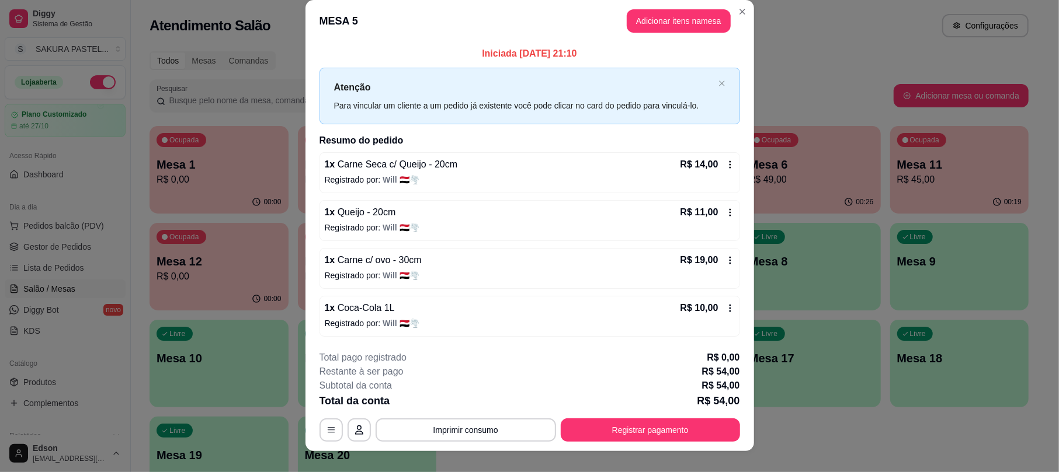
scroll to position [28, 0]
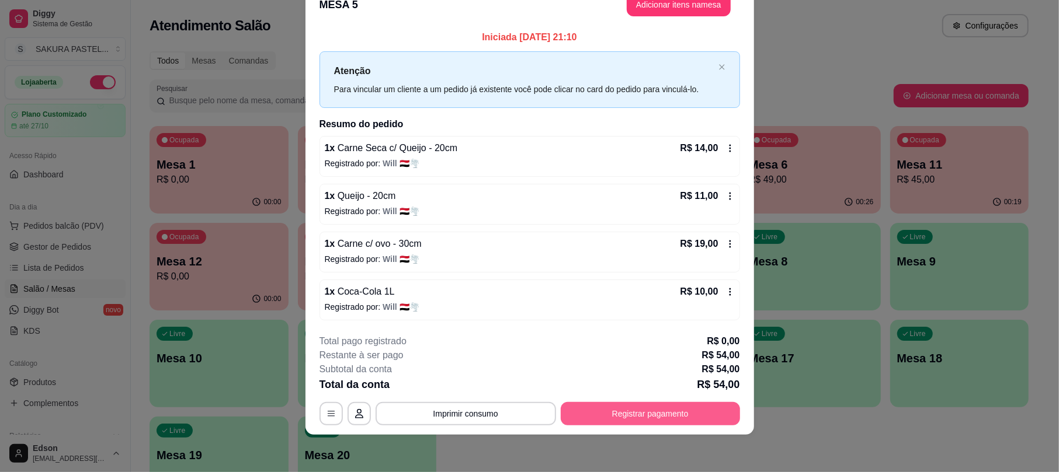
click at [617, 404] on button "Registrar pagamento" at bounding box center [650, 413] width 179 height 23
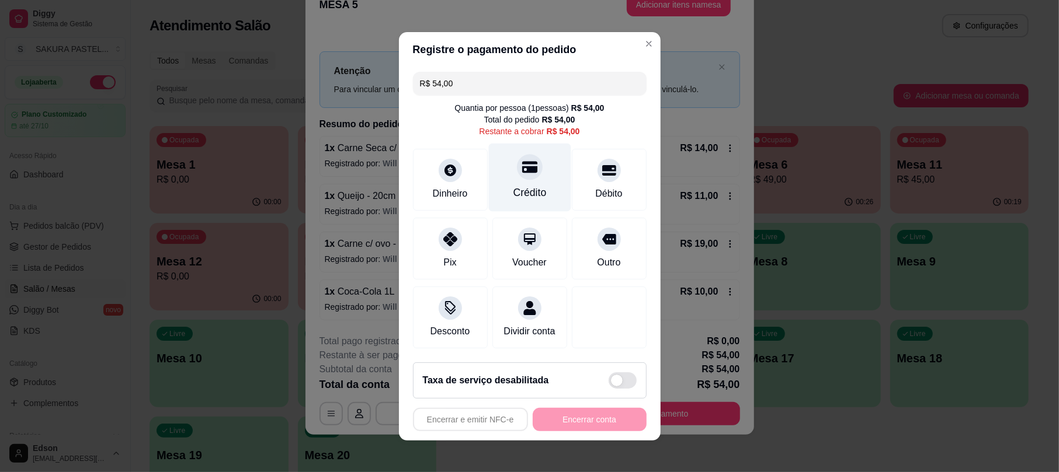
click at [517, 185] on div "Crédito" at bounding box center [529, 192] width 33 height 15
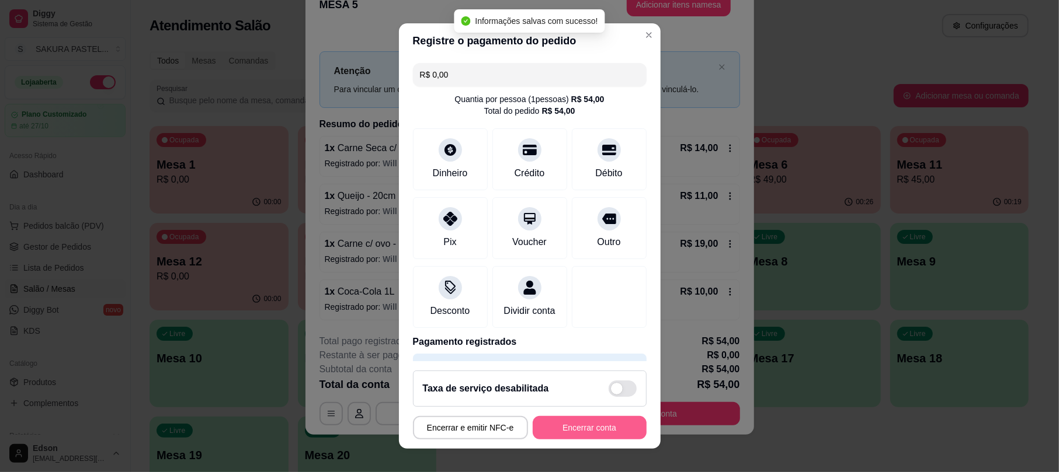
type input "R$ 0,00"
click at [582, 435] on button "Encerrar conta" at bounding box center [590, 427] width 114 height 23
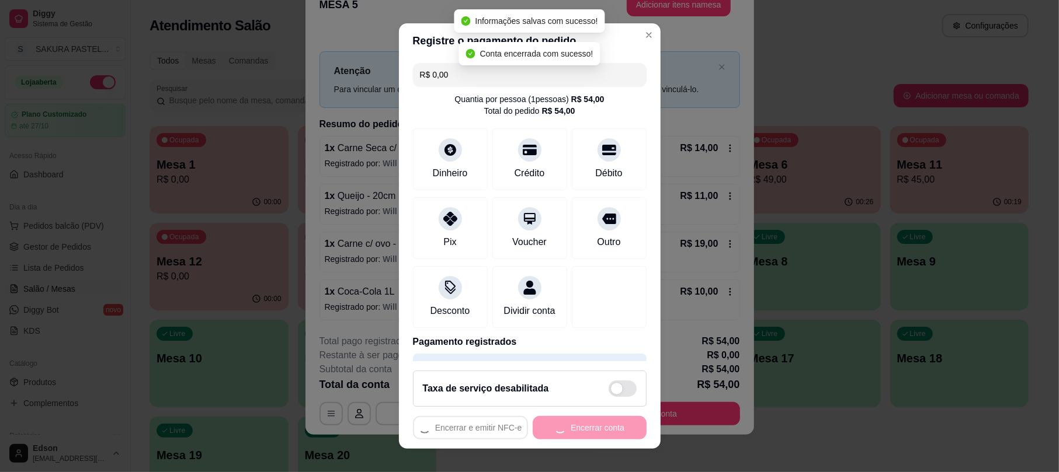
scroll to position [0, 0]
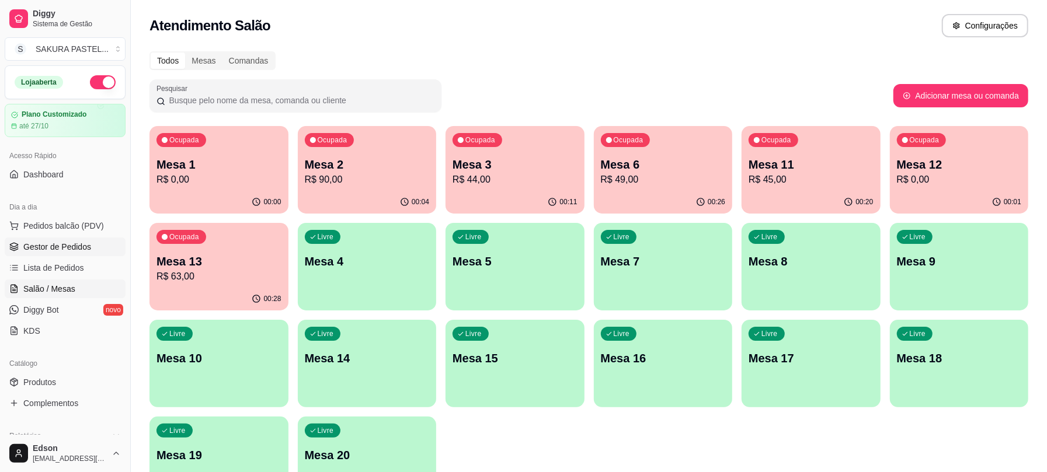
click at [91, 255] on link "Gestor de Pedidos" at bounding box center [65, 247] width 121 height 19
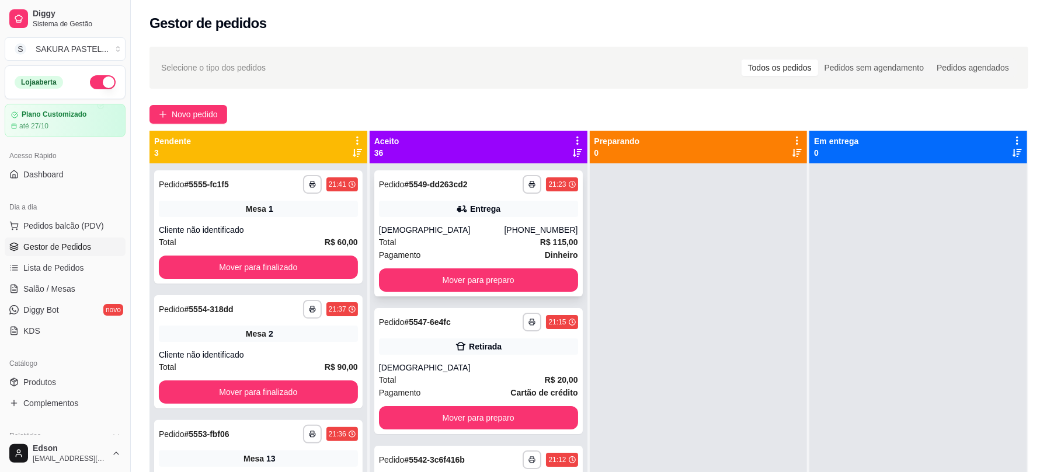
click at [497, 216] on div "Entrega" at bounding box center [478, 209] width 199 height 16
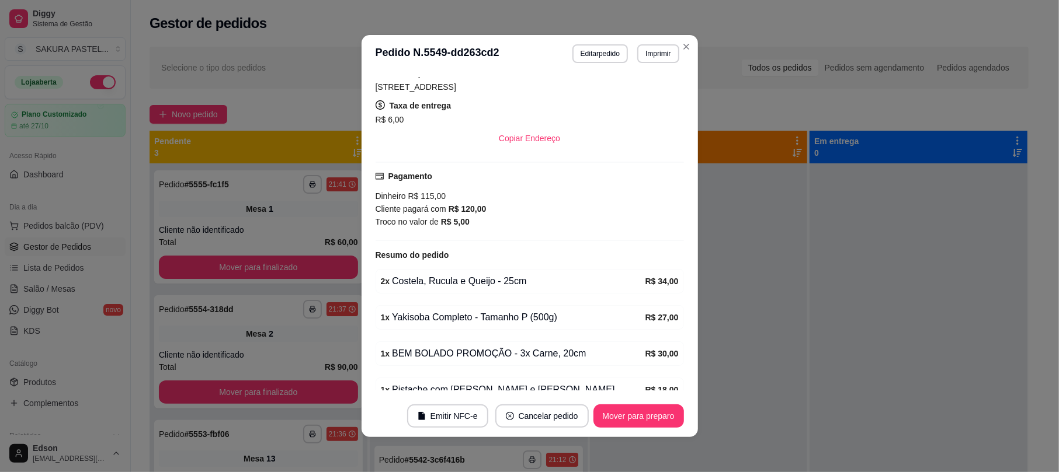
scroll to position [340, 0]
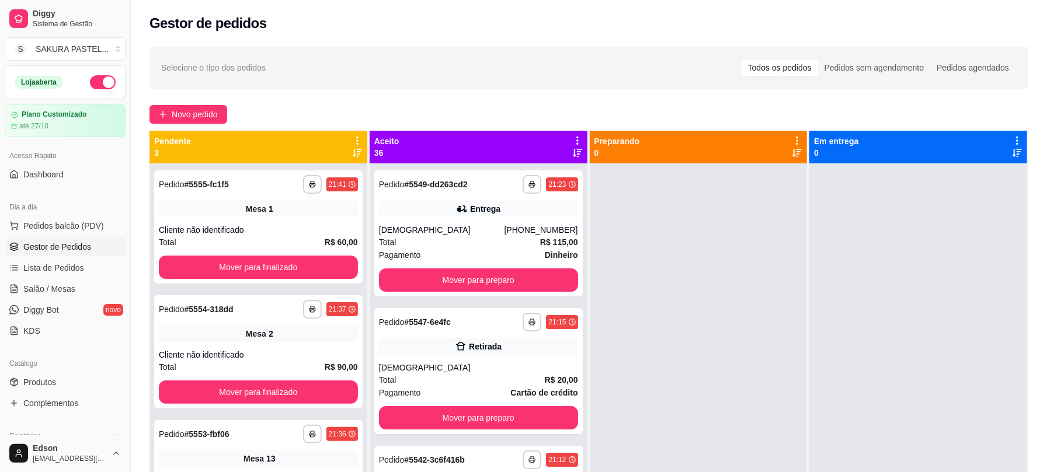
click at [355, 95] on div "**********" at bounding box center [589, 328] width 916 height 577
click at [360, 135] on icon at bounding box center [357, 140] width 11 height 11
click at [323, 155] on li "Mover pedidos de etapa Com essa opção você tem a opção de mover todos os pedido…" at bounding box center [284, 171] width 146 height 37
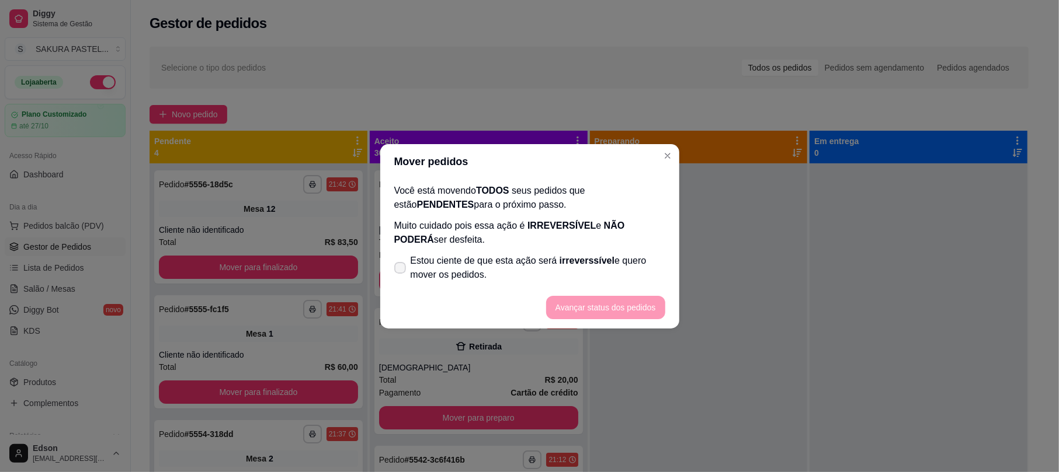
click at [479, 250] on label "Estou ciente de que esta ação será irreverssível e quero mover os pedidos." at bounding box center [529, 267] width 280 height 37
click at [401, 270] on input "Estou ciente de que esta ação será irreverssível e quero mover os pedidos." at bounding box center [398, 274] width 8 height 8
checkbox input "true"
click at [645, 325] on footer "Avançar status dos pedidos" at bounding box center [529, 308] width 299 height 42
click at [641, 316] on button "Avançar status dos pedidos" at bounding box center [605, 307] width 119 height 23
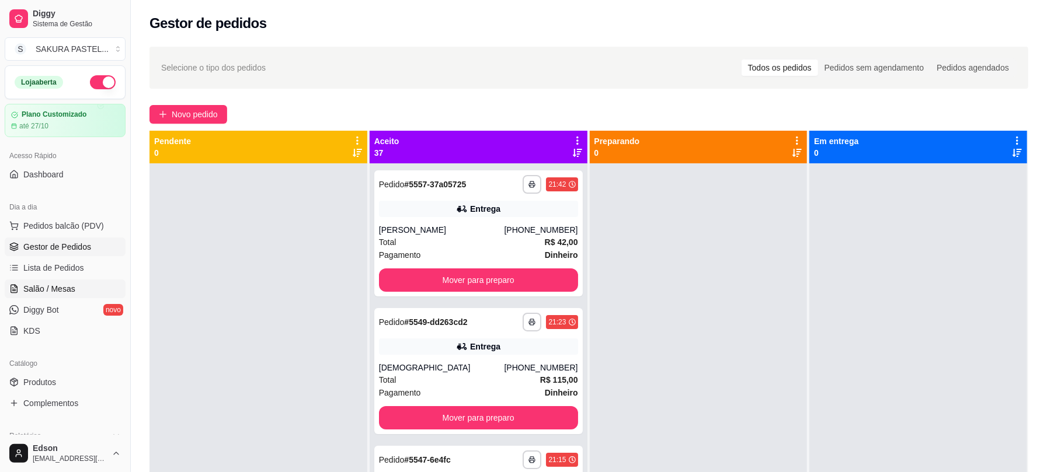
click at [73, 288] on link "Salão / Mesas" at bounding box center [65, 289] width 121 height 19
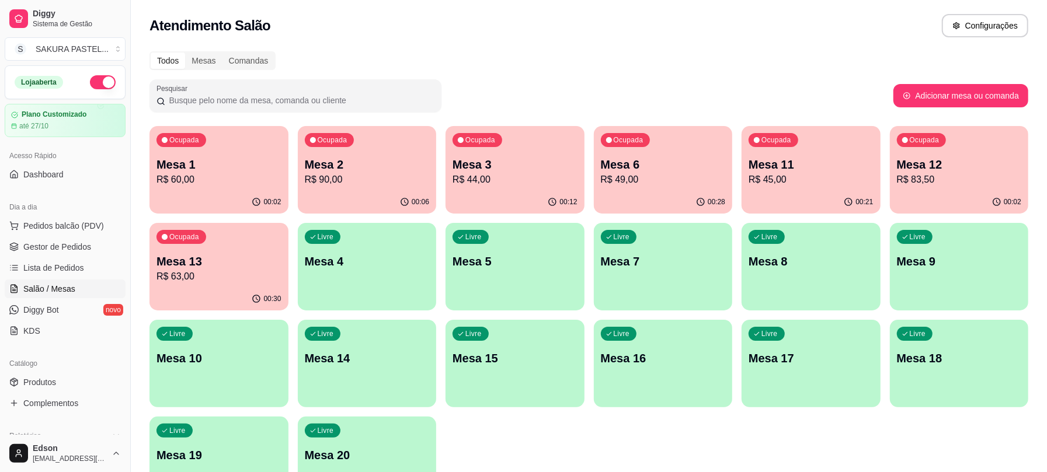
click at [395, 151] on div "Ocupada Mesa 2 R$ 90,00" at bounding box center [367, 158] width 139 height 65
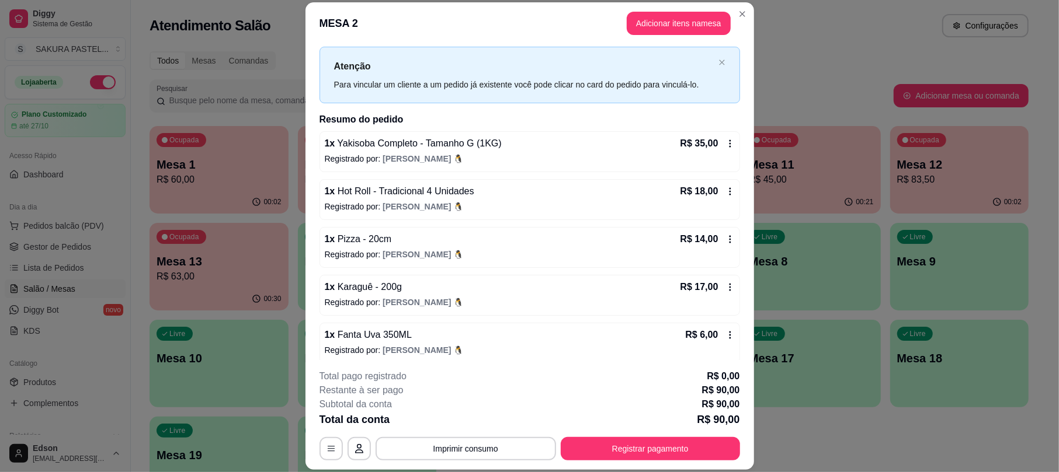
scroll to position [33, 0]
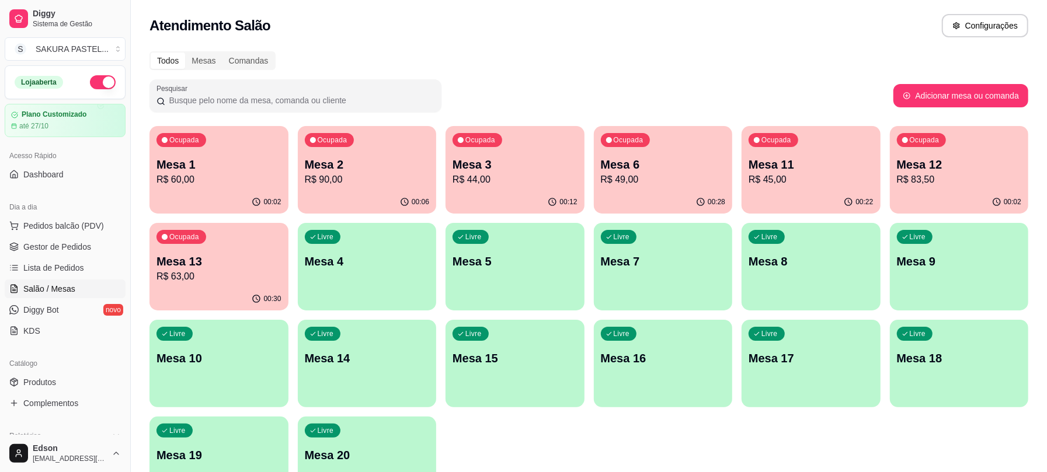
click at [360, 274] on div "Livre Mesa 4" at bounding box center [367, 260] width 139 height 74
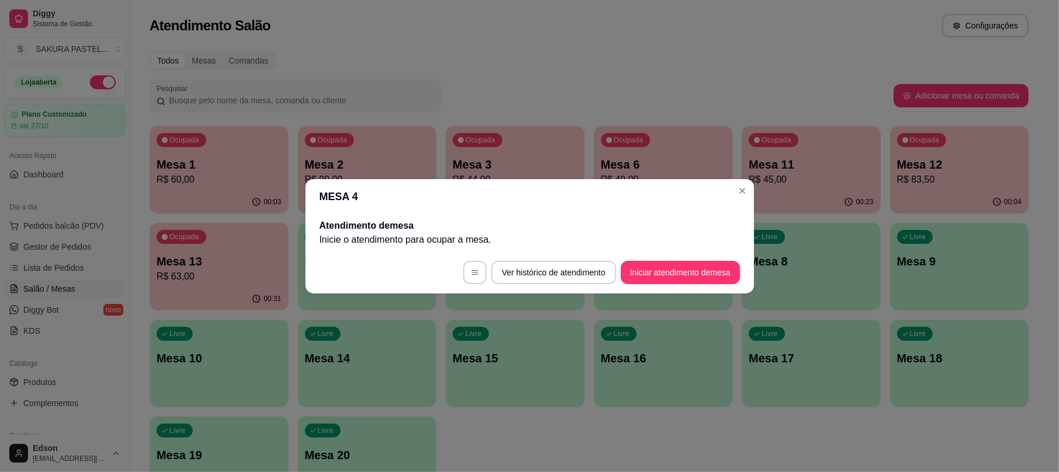
click at [671, 256] on footer "Ver histórico de atendimento Iniciar atendimento de mesa" at bounding box center [529, 273] width 448 height 42
click at [673, 267] on button "Iniciar atendimento de mesa" at bounding box center [680, 272] width 116 height 23
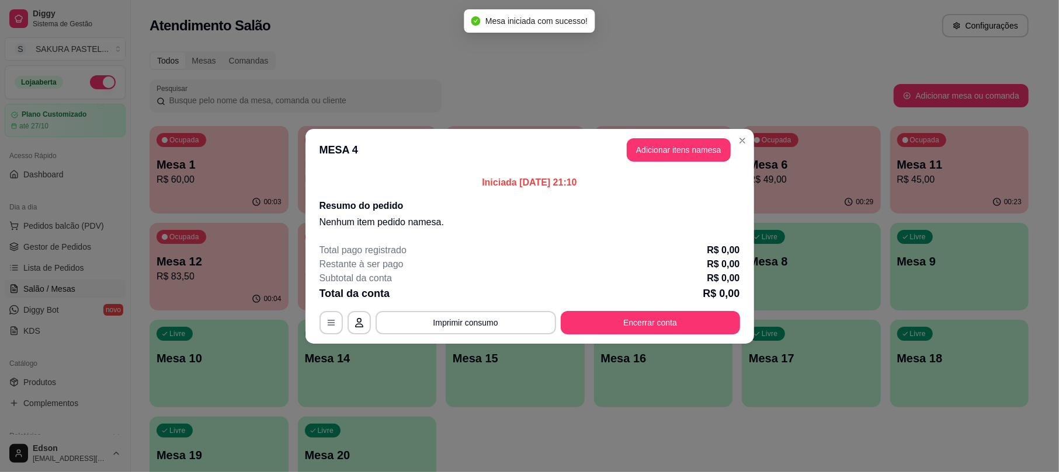
click at [699, 162] on header "MESA 4 Adicionar itens na mesa" at bounding box center [529, 150] width 448 height 42
click at [698, 155] on button "Adicionar itens na mesa" at bounding box center [678, 149] width 100 height 23
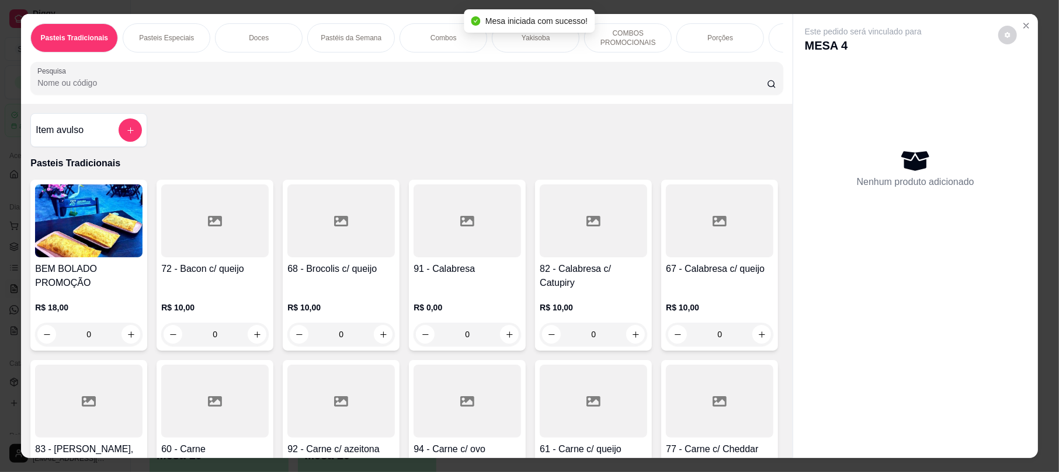
click at [444, 89] on input "Pesquisa" at bounding box center [401, 83] width 729 height 12
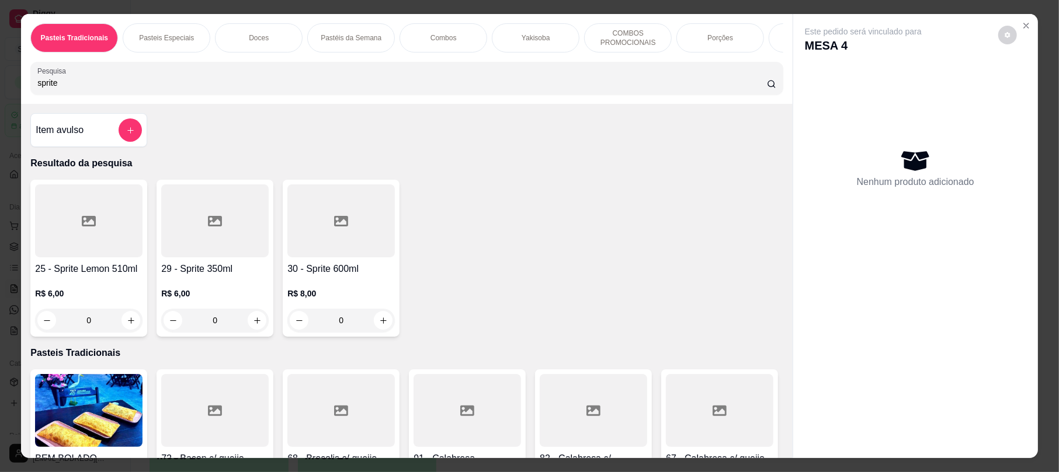
type input "sprite"
click at [249, 227] on div at bounding box center [214, 221] width 107 height 73
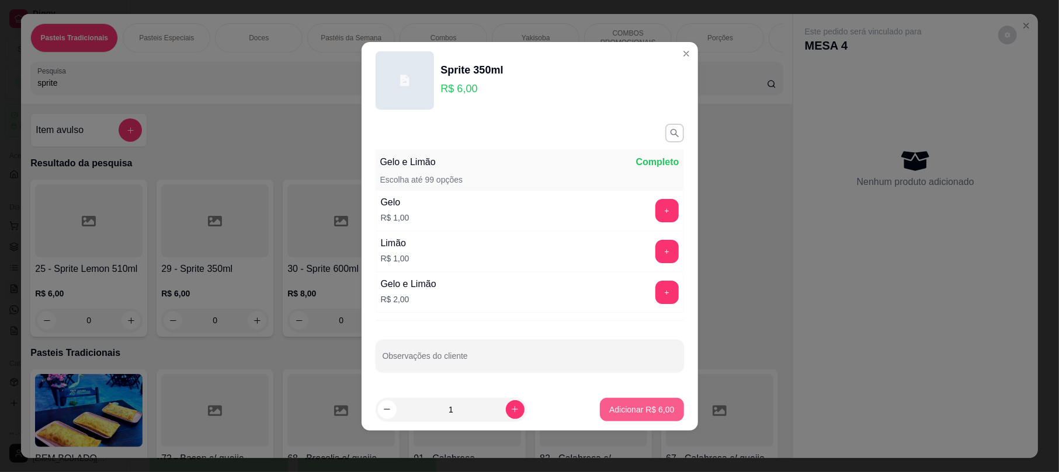
click at [631, 401] on button "Adicionar R$ 6,00" at bounding box center [641, 409] width 83 height 23
type input "1"
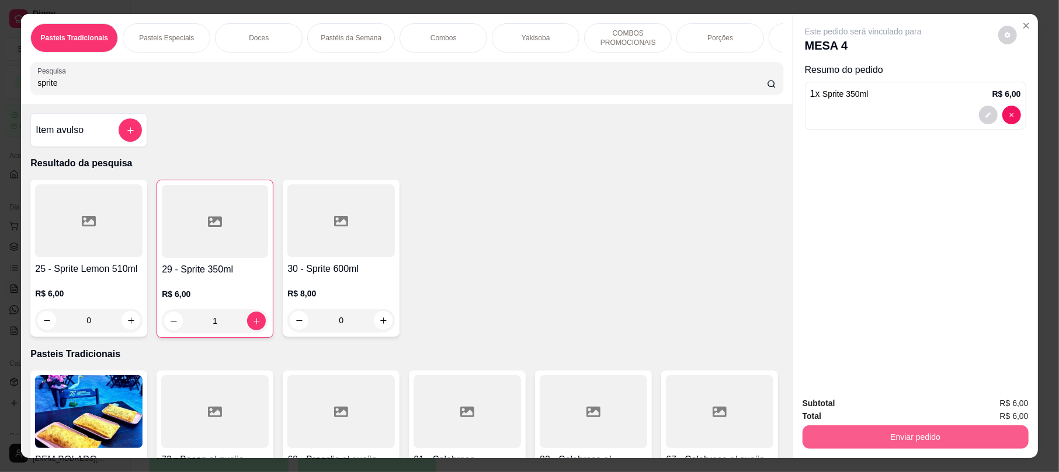
click at [923, 439] on button "Enviar pedido" at bounding box center [915, 437] width 226 height 23
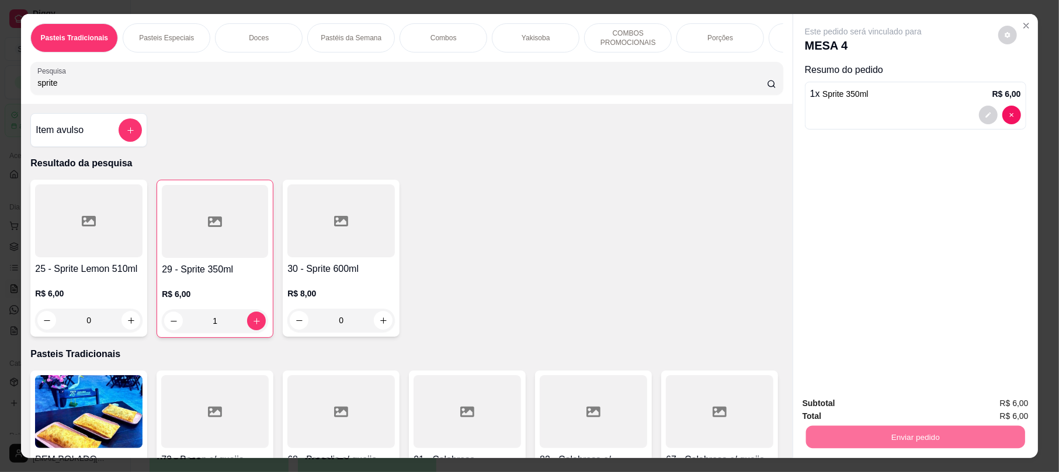
click at [1005, 402] on button "Enviar pedido" at bounding box center [996, 409] width 66 height 22
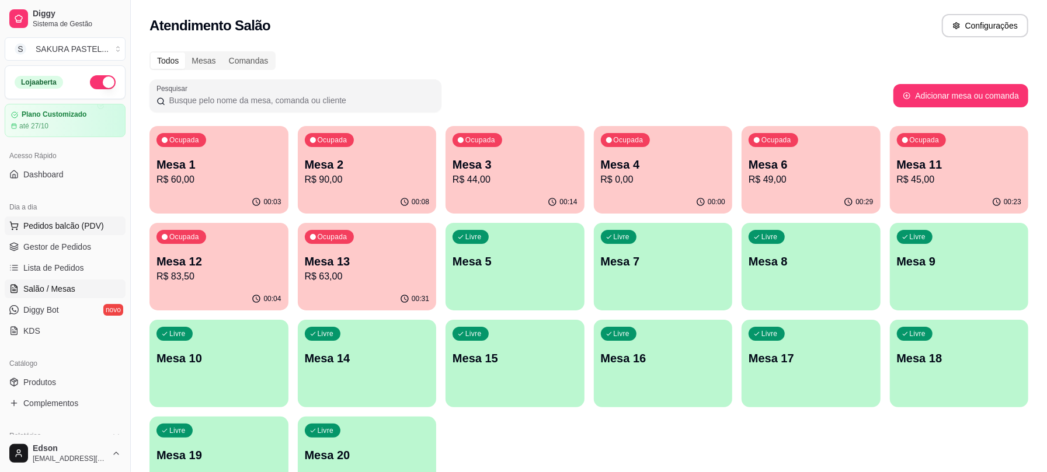
click at [85, 234] on button "Pedidos balcão (PDV)" at bounding box center [65, 226] width 121 height 19
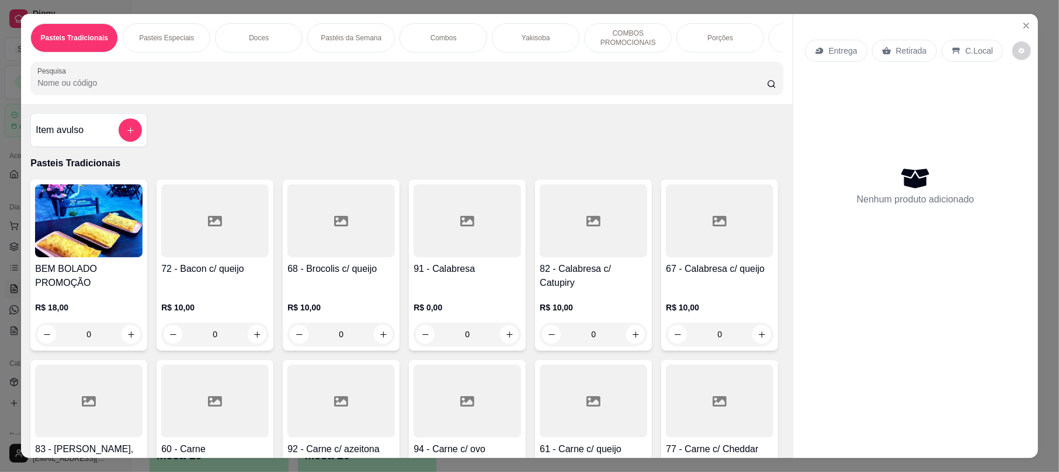
click at [124, 116] on div "Item avulso Pasteis Tradicionais BEM BOLADO PROMOÇÃO R$ 18,00 0 72 - Bacon c/ q…" at bounding box center [406, 281] width 771 height 354
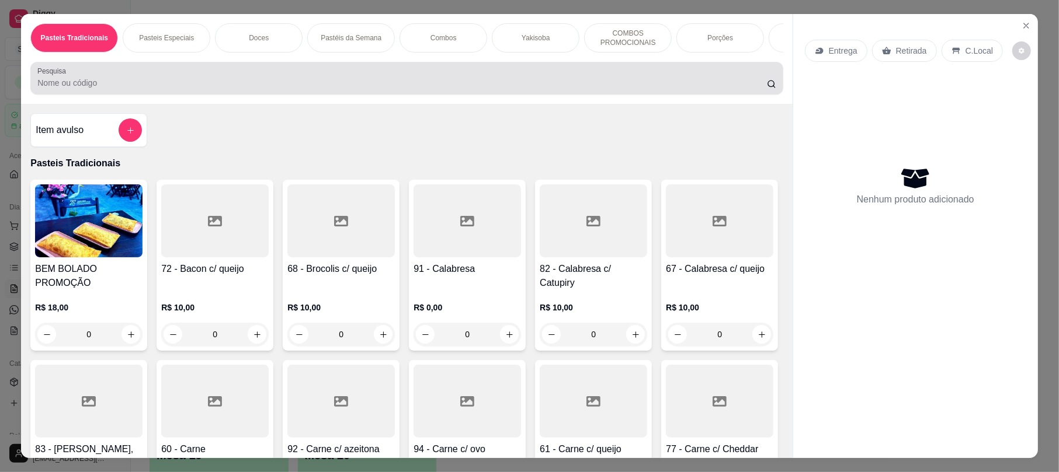
click at [130, 89] on input "Pesquisa" at bounding box center [401, 83] width 729 height 12
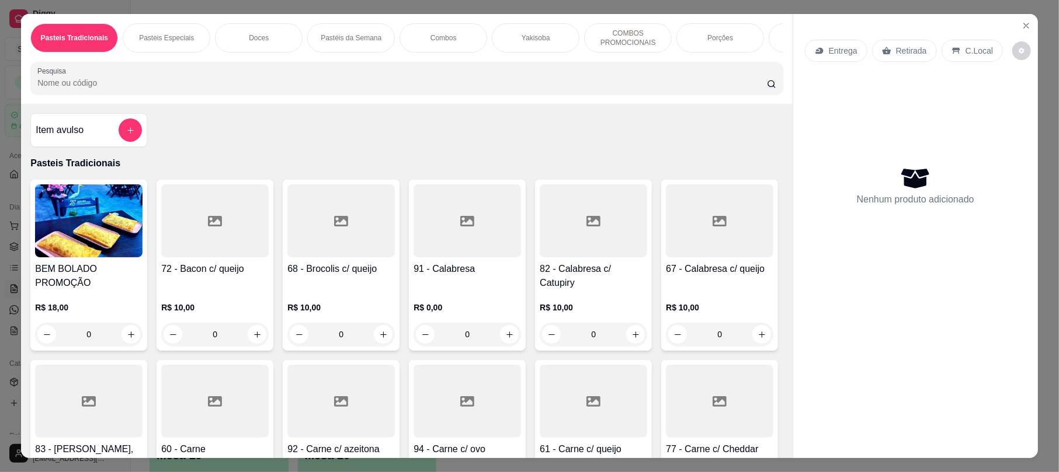
click at [407, 95] on div "Pesquisa" at bounding box center [406, 78] width 752 height 33
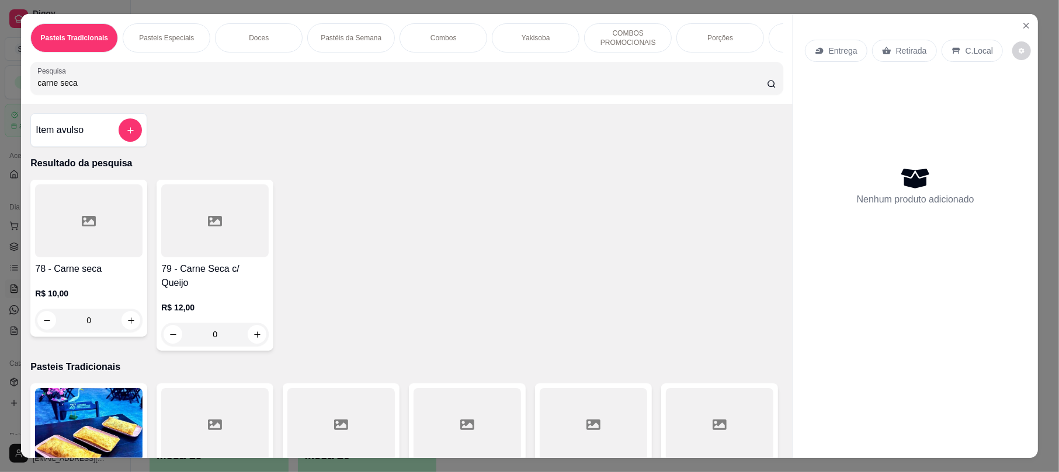
type input "carne seca"
click at [195, 239] on div at bounding box center [214, 221] width 107 height 73
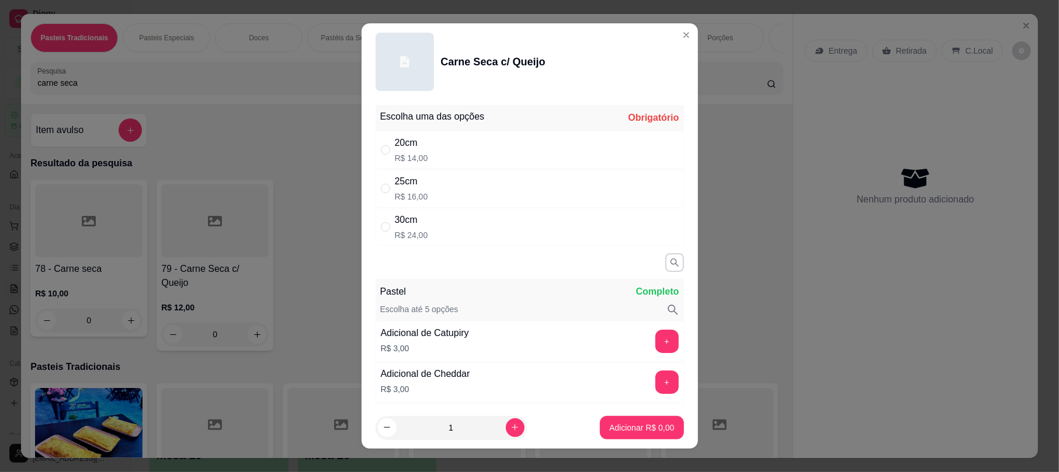
click at [408, 183] on div "25cm" at bounding box center [411, 182] width 33 height 14
radio input "true"
click at [419, 148] on div "20cm" at bounding box center [411, 143] width 33 height 14
radio input "true"
radio input "false"
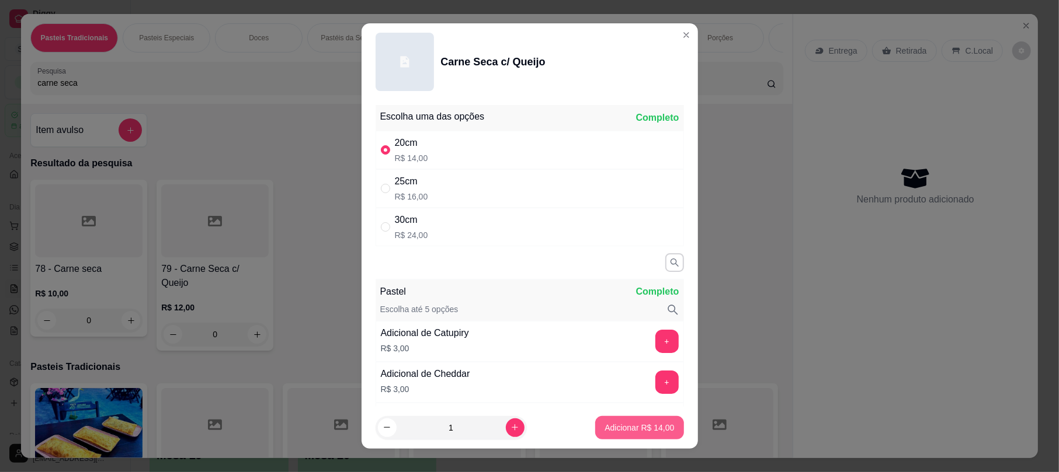
click at [643, 427] on p "Adicionar R$ 14,00" at bounding box center [638, 428] width 69 height 12
type input "1"
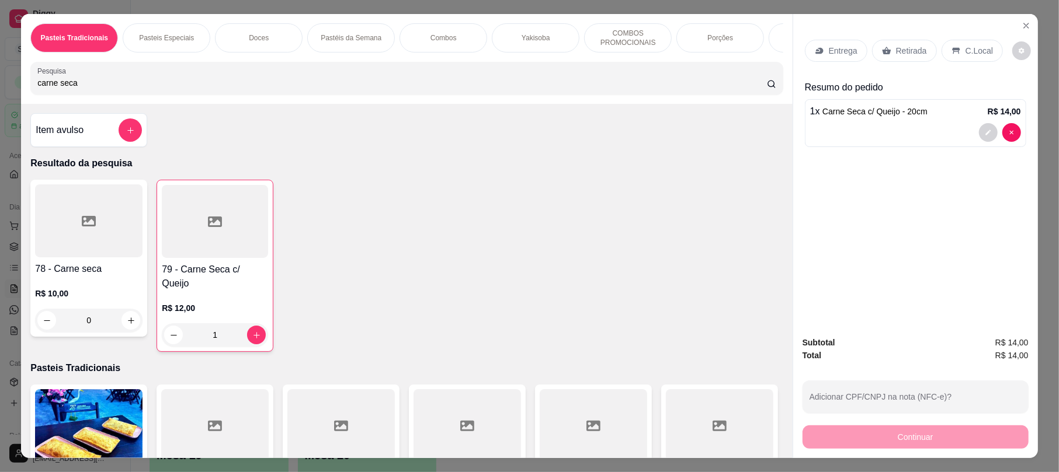
click at [904, 54] on p "Retirada" at bounding box center [911, 51] width 31 height 12
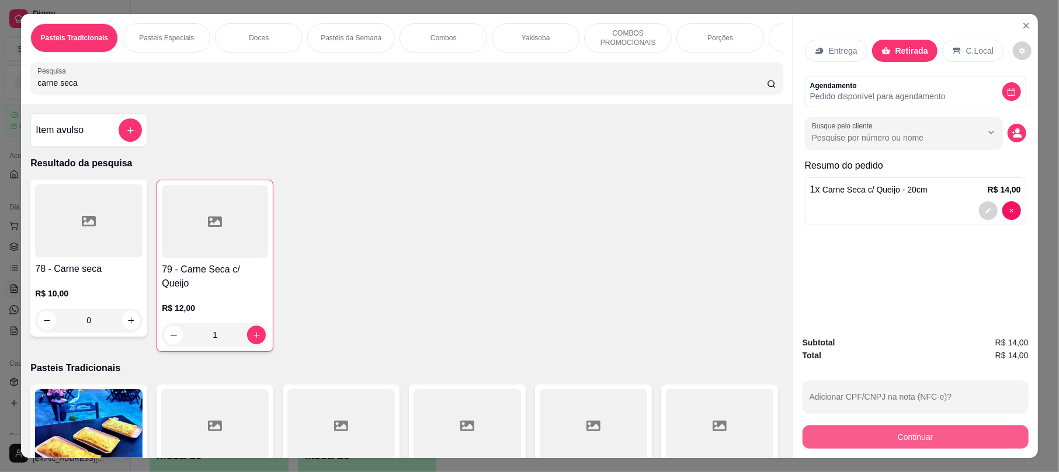
click at [889, 436] on button "Continuar" at bounding box center [915, 437] width 226 height 23
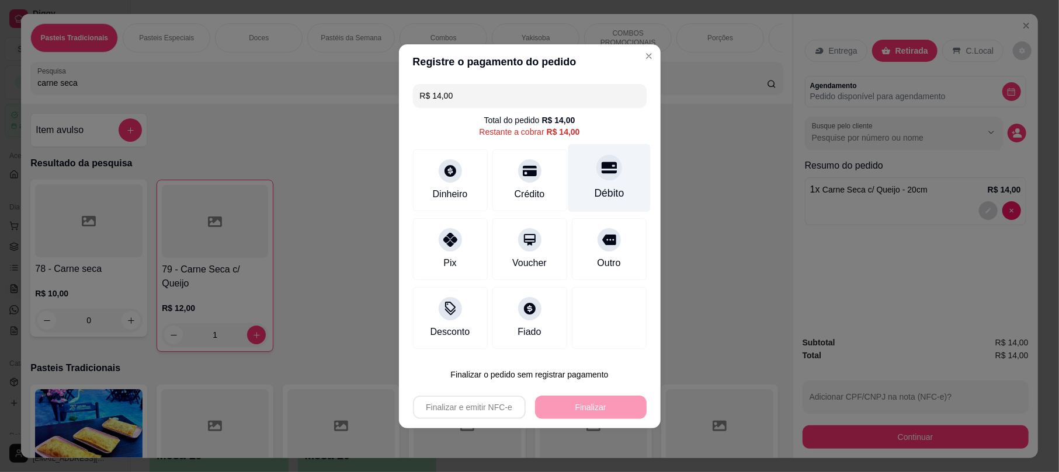
click at [606, 161] on icon at bounding box center [608, 167] width 15 height 15
type input "R$ 0,00"
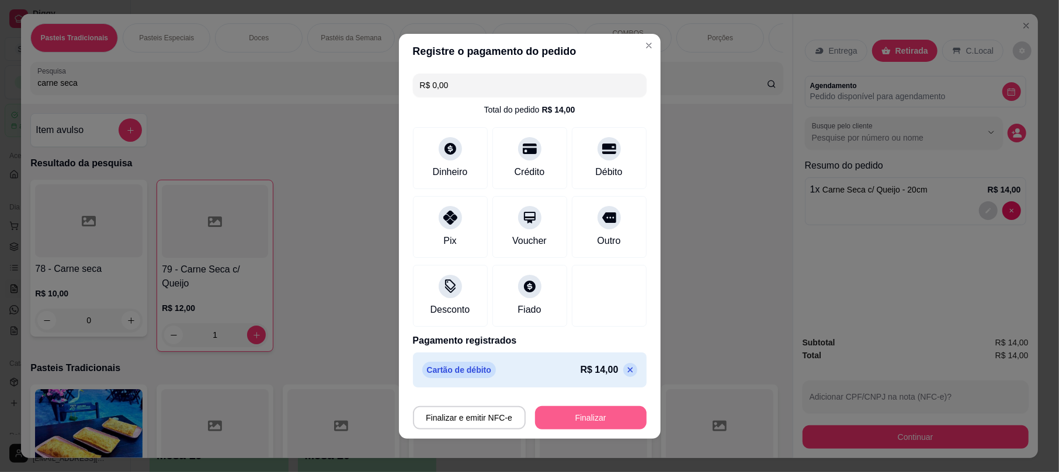
click at [586, 419] on button "Finalizar" at bounding box center [591, 417] width 112 height 23
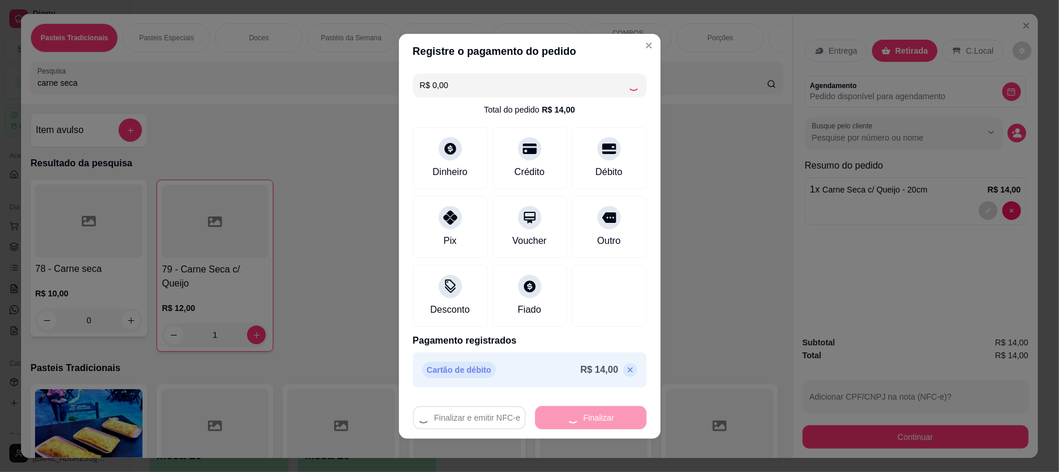
type input "0"
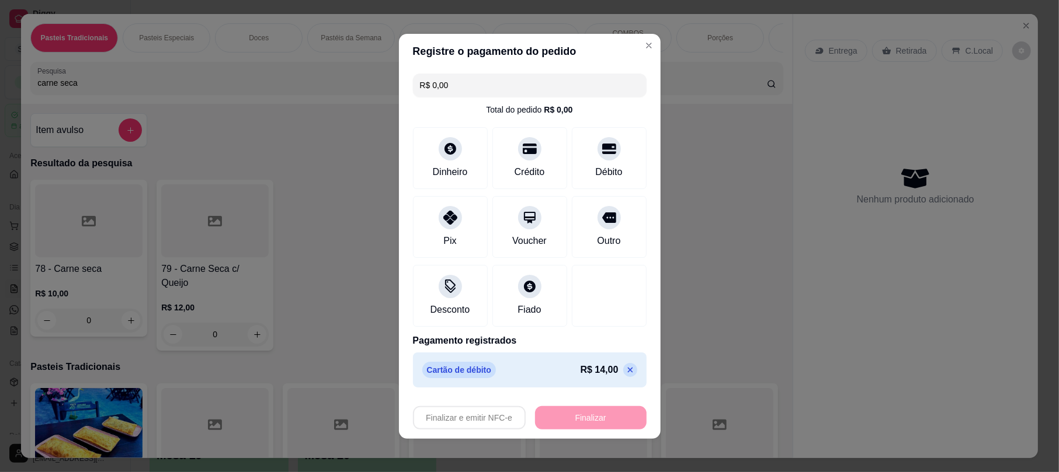
type input "-R$ 14,00"
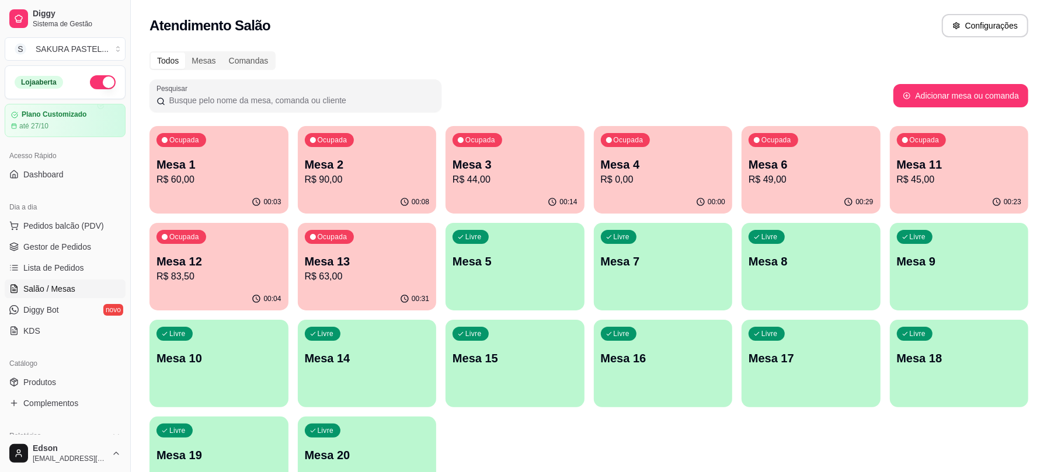
click at [376, 174] on p "R$ 90,00" at bounding box center [367, 180] width 125 height 14
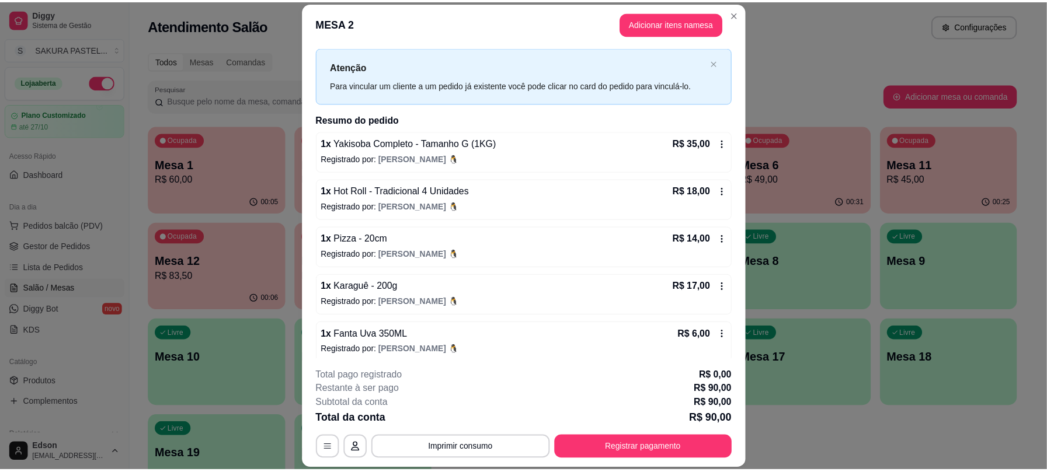
scroll to position [33, 0]
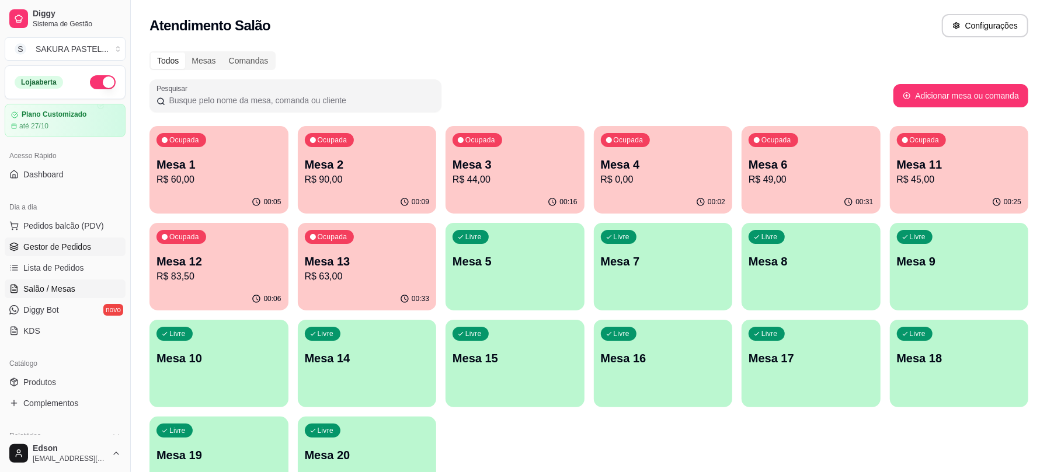
click at [70, 241] on link "Gestor de Pedidos" at bounding box center [65, 247] width 121 height 19
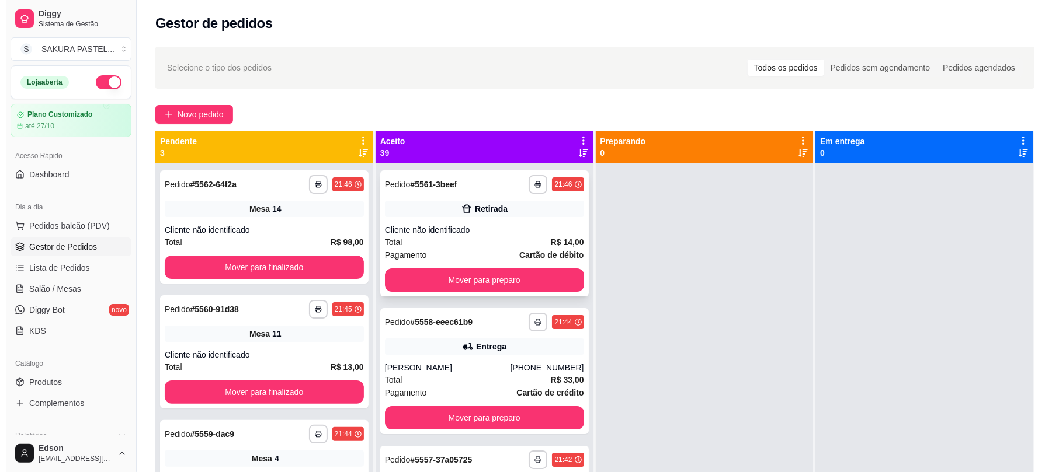
scroll to position [413, 0]
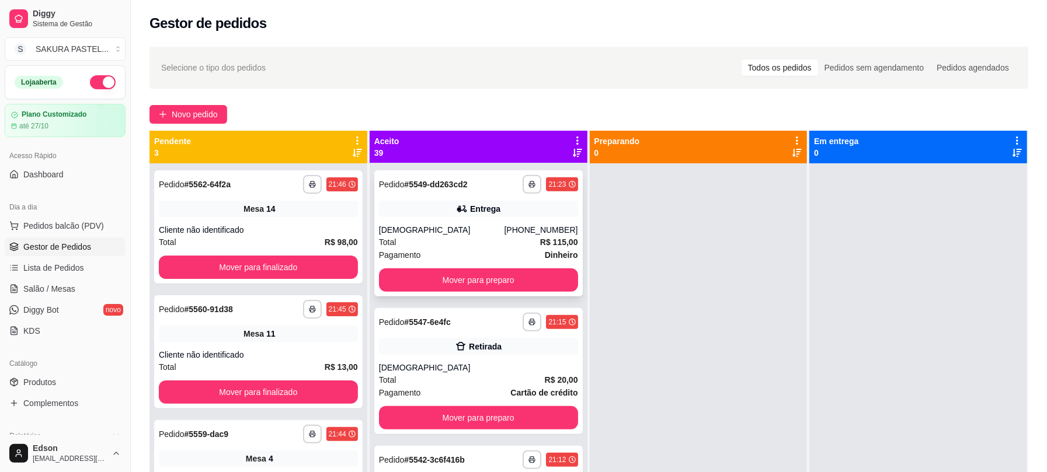
click at [545, 239] on strong "R$ 115,00" at bounding box center [559, 242] width 38 height 9
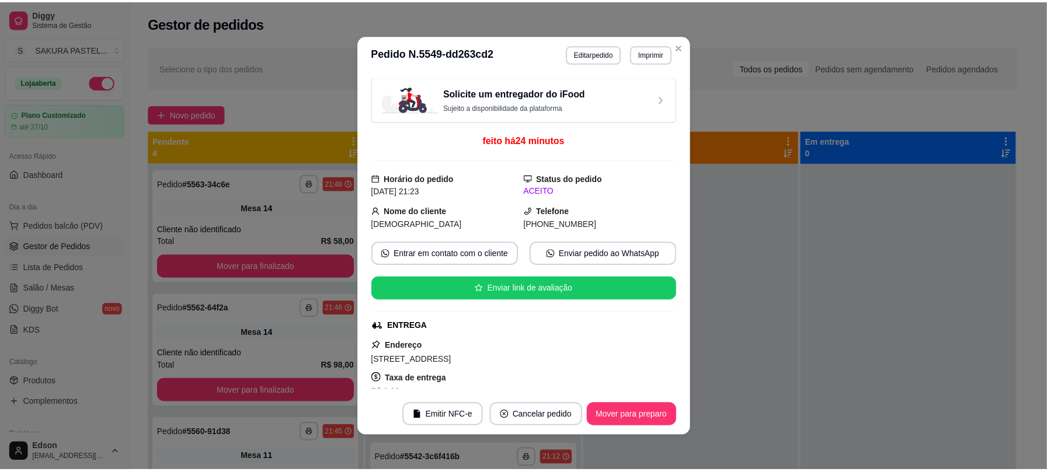
scroll to position [0, 0]
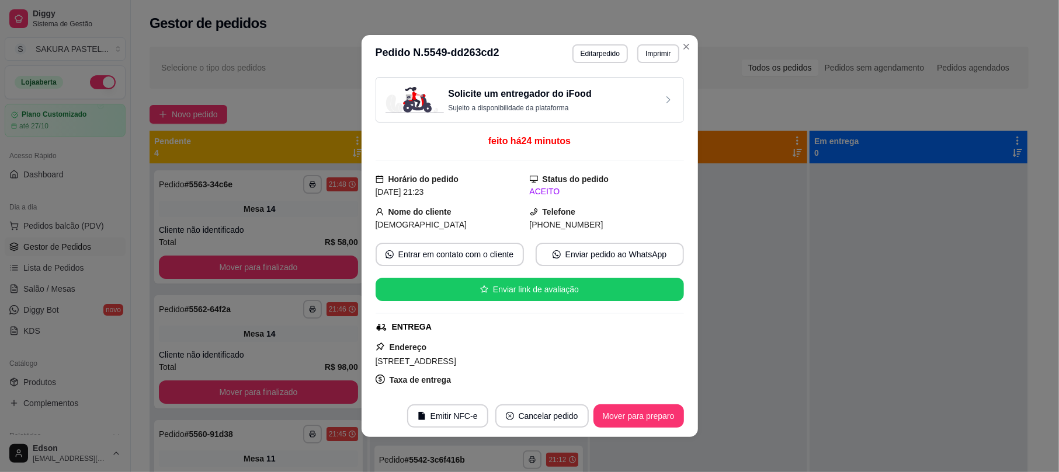
click at [650, 64] on header "**********" at bounding box center [529, 53] width 336 height 37
click at [650, 57] on button "Imprimir" at bounding box center [657, 53] width 41 height 19
click at [626, 118] on button "Balcão" at bounding box center [632, 118] width 85 height 19
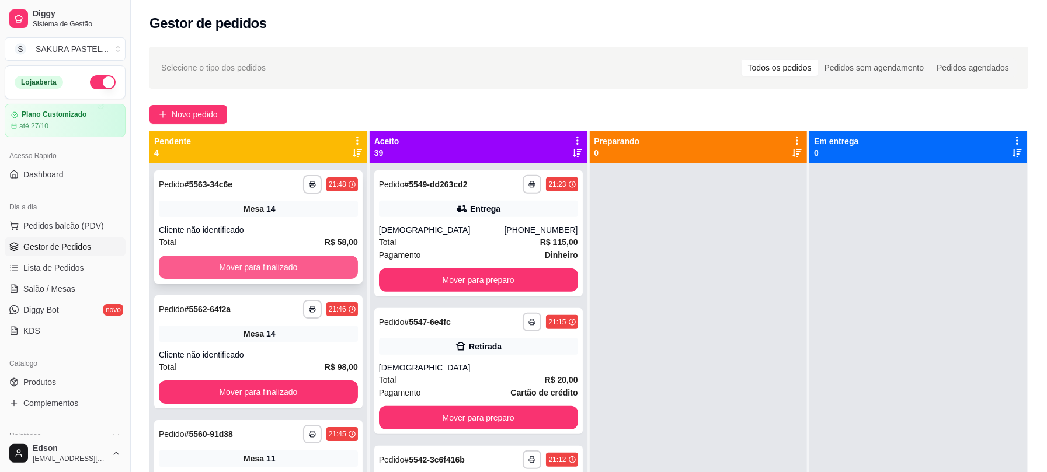
click at [304, 257] on button "Mover para finalizado" at bounding box center [258, 267] width 199 height 23
click at [304, 381] on button "Mover para finalizado" at bounding box center [258, 392] width 199 height 23
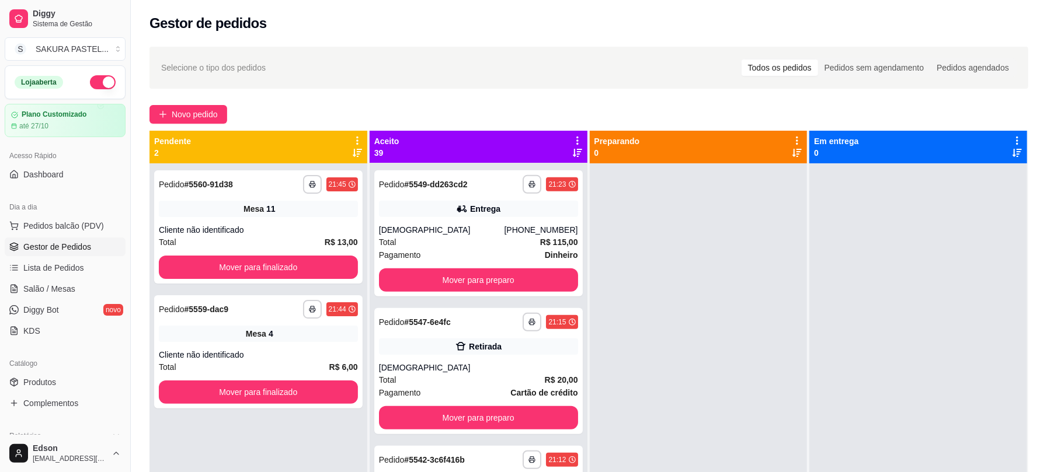
click at [353, 142] on icon at bounding box center [357, 140] width 11 height 11
click at [341, 167] on div "Mover pedidos de etapa Com essa opção você tem a opção de mover todos os pedido…" at bounding box center [283, 172] width 138 height 32
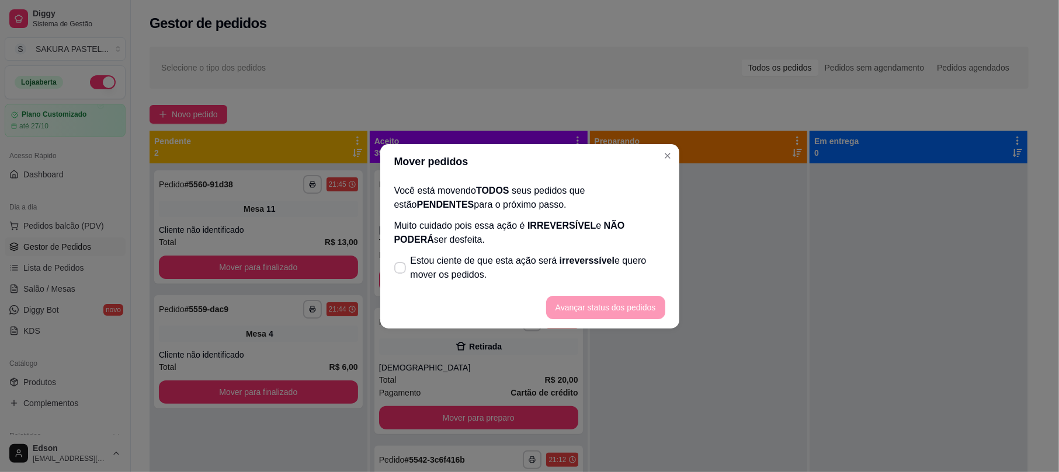
click at [418, 259] on span "Estou ciente de que esta ação será irreverssível e quero mover os pedidos." at bounding box center [537, 268] width 255 height 28
click at [401, 270] on input "Estou ciente de que esta ação será irreverssível e quero mover os pedidos." at bounding box center [398, 274] width 8 height 8
checkbox input "true"
click at [577, 304] on button "Avançar status dos pedidos" at bounding box center [605, 307] width 119 height 23
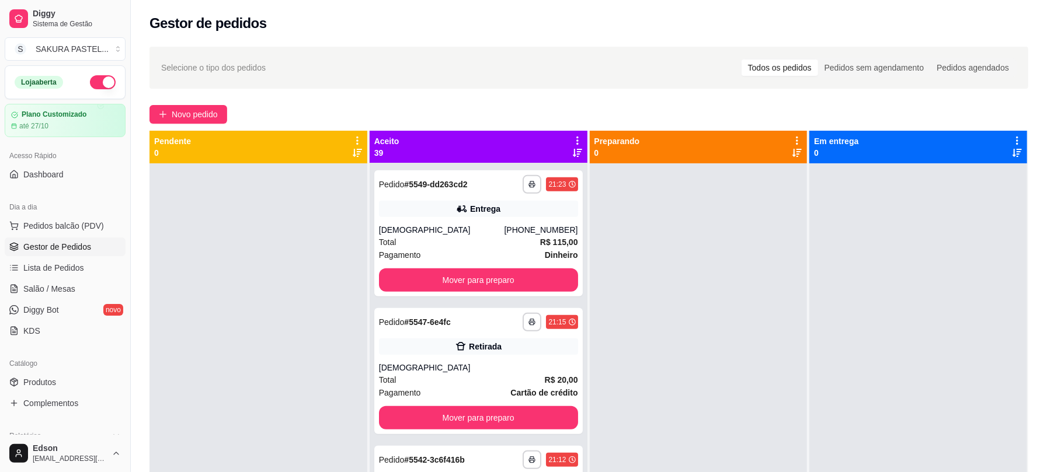
click at [762, 307] on div at bounding box center [699, 399] width 218 height 472
click at [79, 285] on link "Salão / Mesas" at bounding box center [65, 289] width 121 height 19
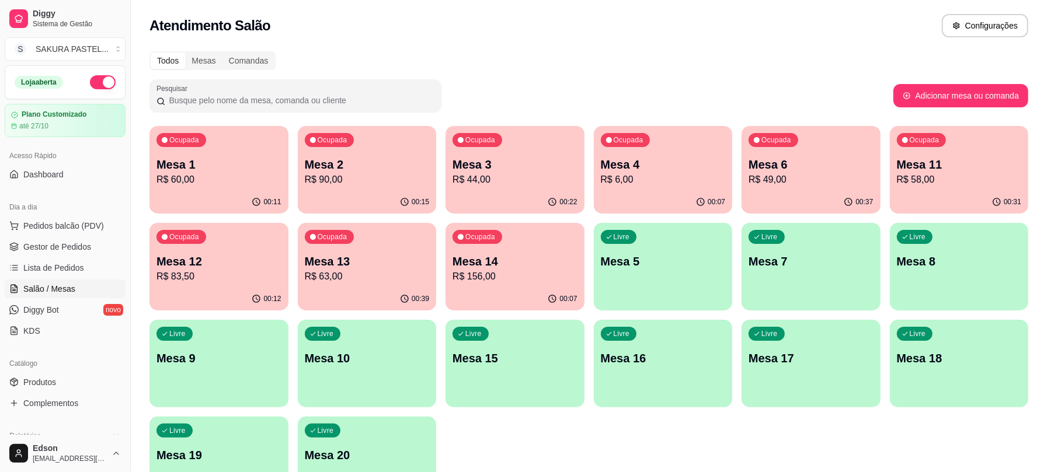
click at [419, 277] on p "R$ 63,00" at bounding box center [367, 277] width 125 height 14
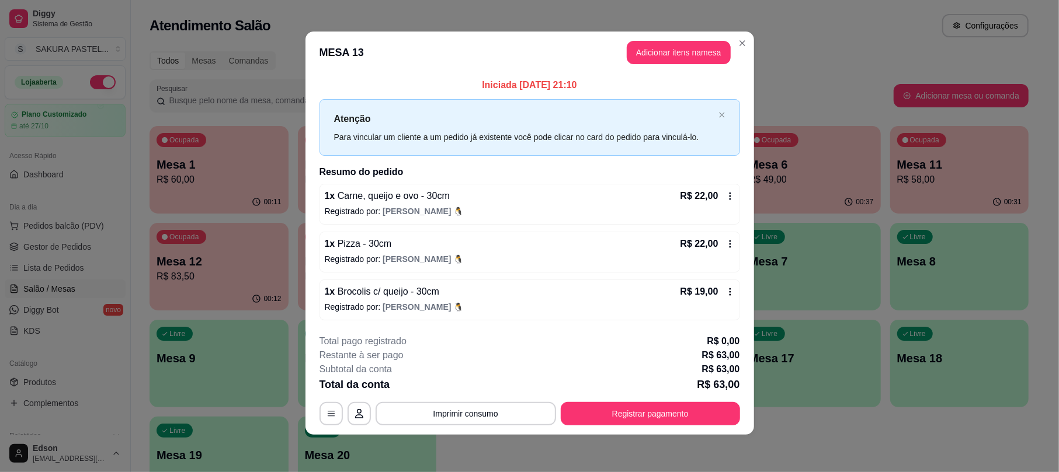
scroll to position [4, 0]
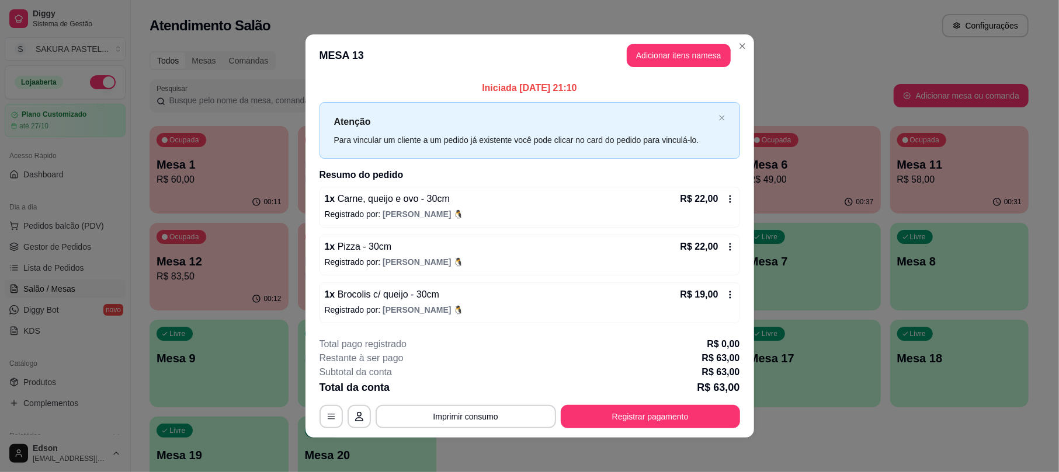
scroll to position [4, 0]
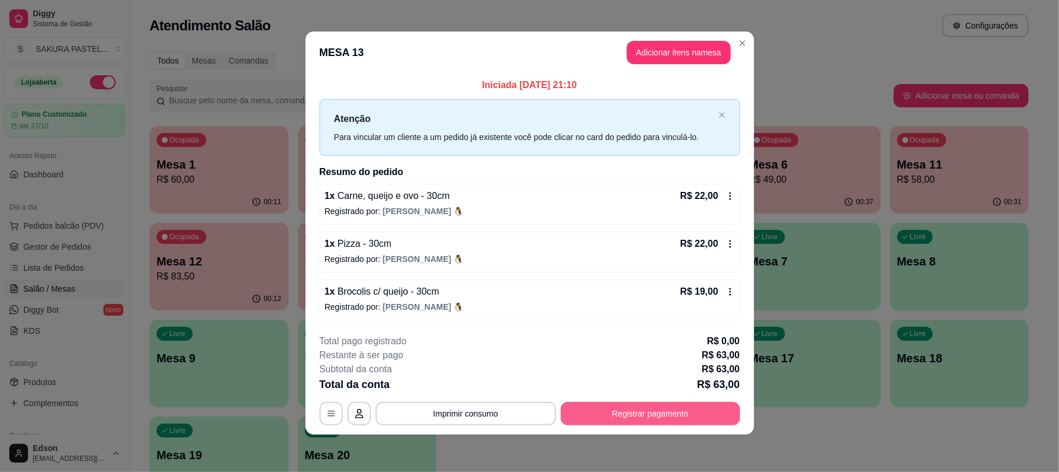
click at [638, 416] on button "Registrar pagamento" at bounding box center [650, 413] width 179 height 23
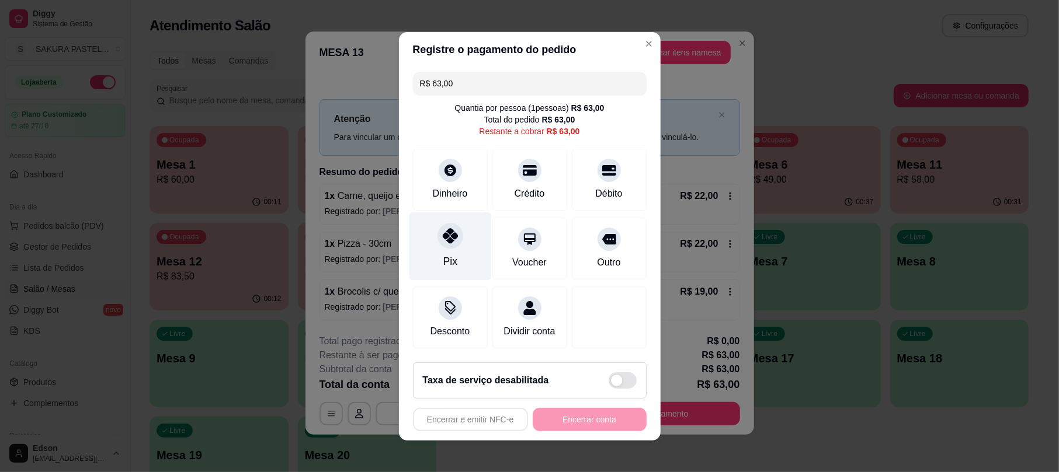
click at [475, 250] on div "Pix" at bounding box center [450, 246] width 82 height 68
type input "R$ 0,00"
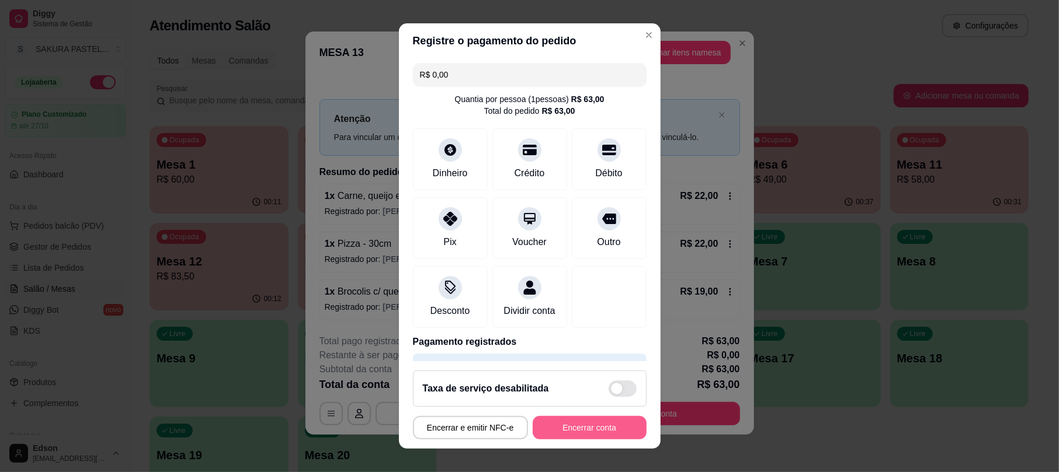
click at [610, 431] on button "Encerrar conta" at bounding box center [590, 427] width 114 height 23
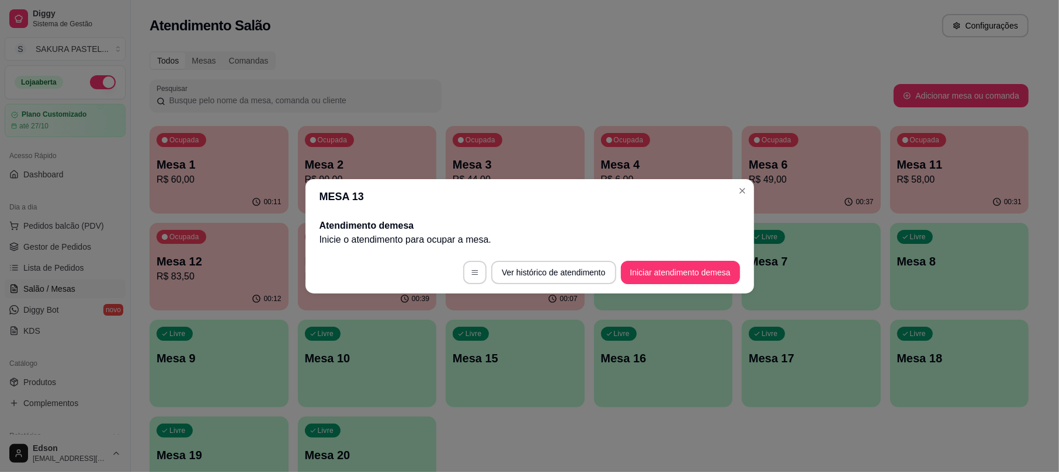
scroll to position [0, 0]
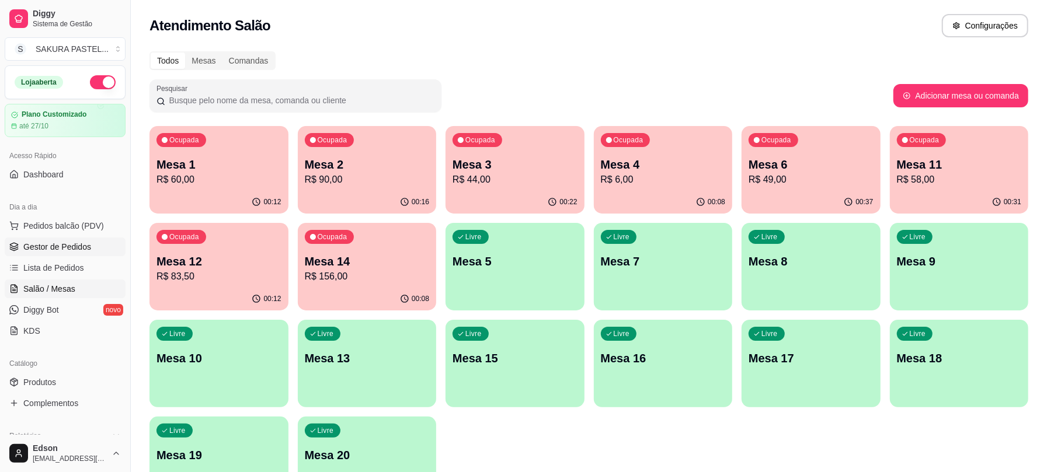
click at [18, 248] on icon at bounding box center [14, 248] width 8 height 2
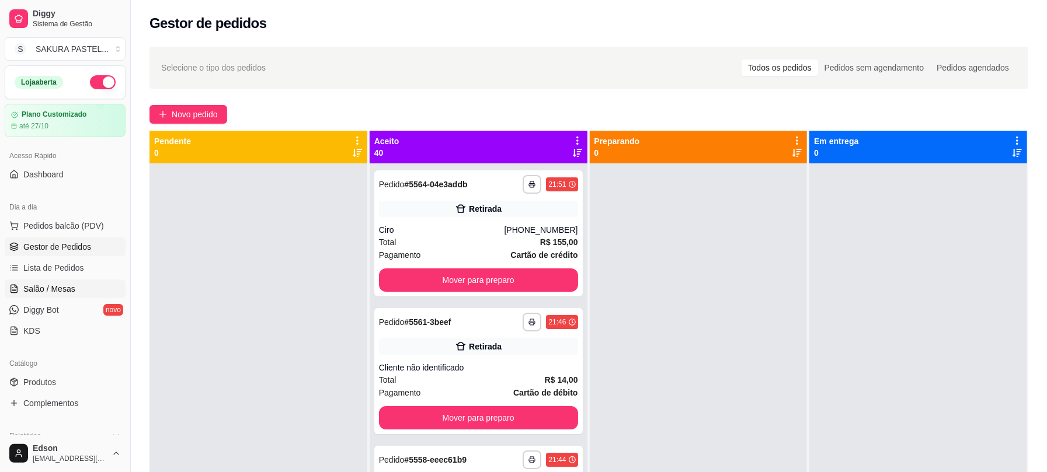
click at [47, 298] on link "Salão / Mesas" at bounding box center [65, 289] width 121 height 19
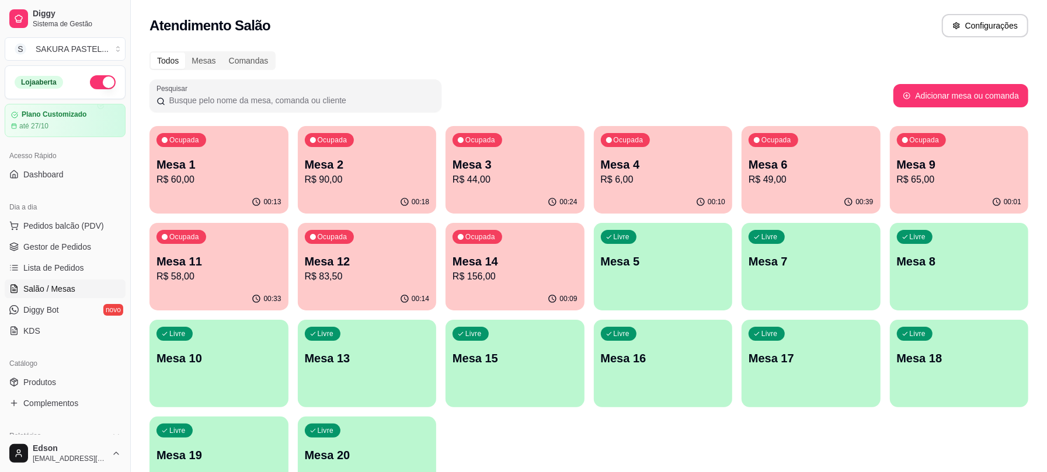
click at [631, 162] on p "Mesa 4" at bounding box center [663, 164] width 125 height 16
click at [809, 178] on p "R$ 49,00" at bounding box center [811, 180] width 125 height 14
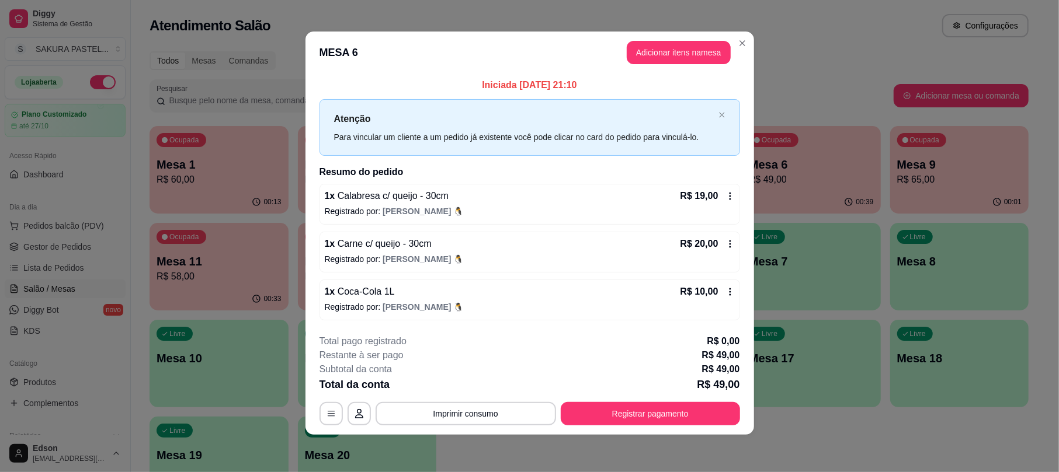
scroll to position [4, 0]
click at [641, 417] on button "Registrar pagamento" at bounding box center [650, 414] width 174 height 23
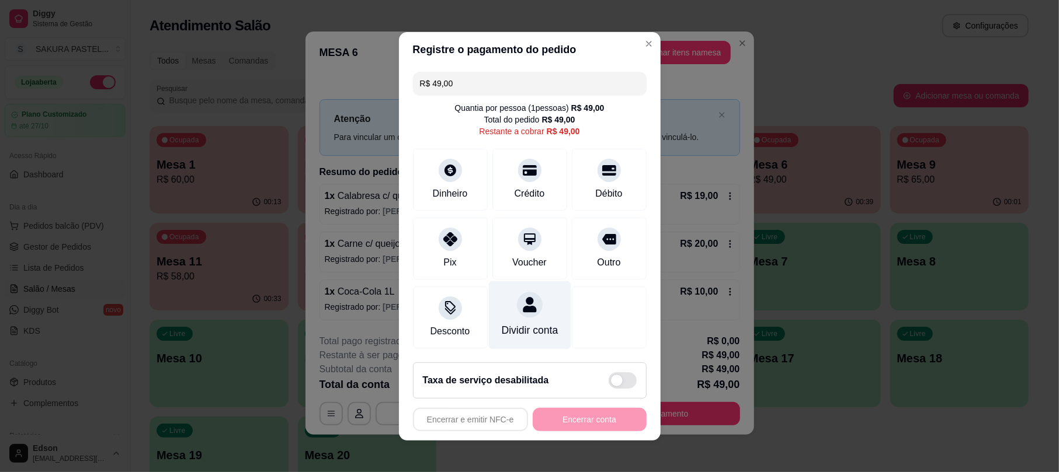
click at [515, 323] on div "Dividir conta" at bounding box center [529, 330] width 57 height 15
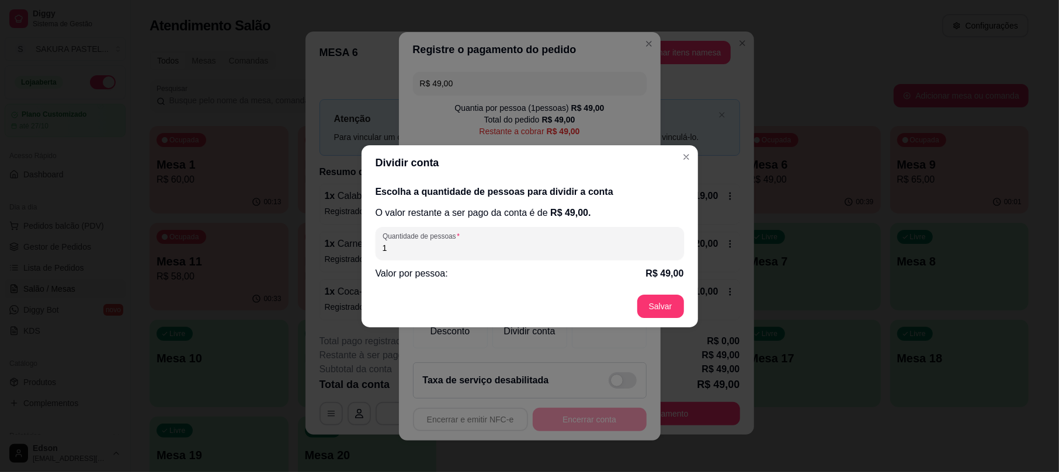
click at [523, 257] on div "Quantidade de pessoas 1" at bounding box center [529, 243] width 308 height 33
type input "2"
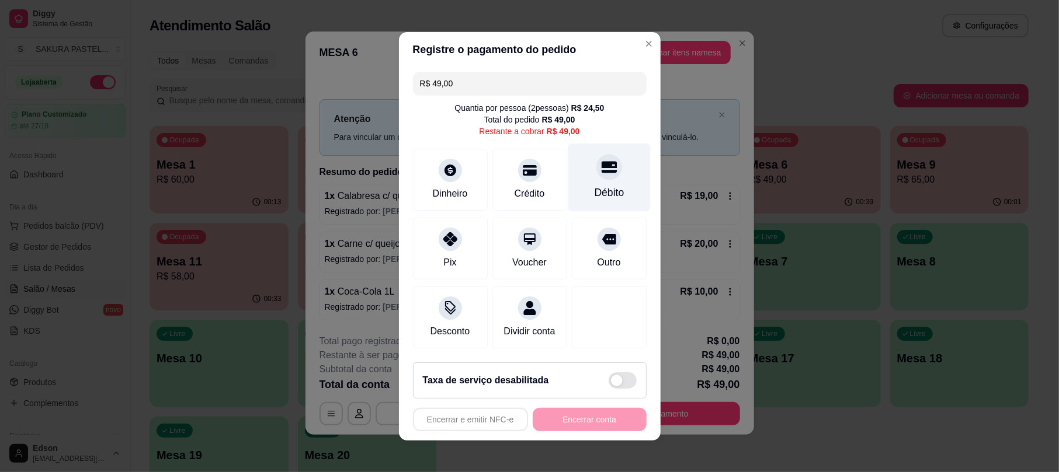
click at [596, 172] on div at bounding box center [609, 167] width 26 height 26
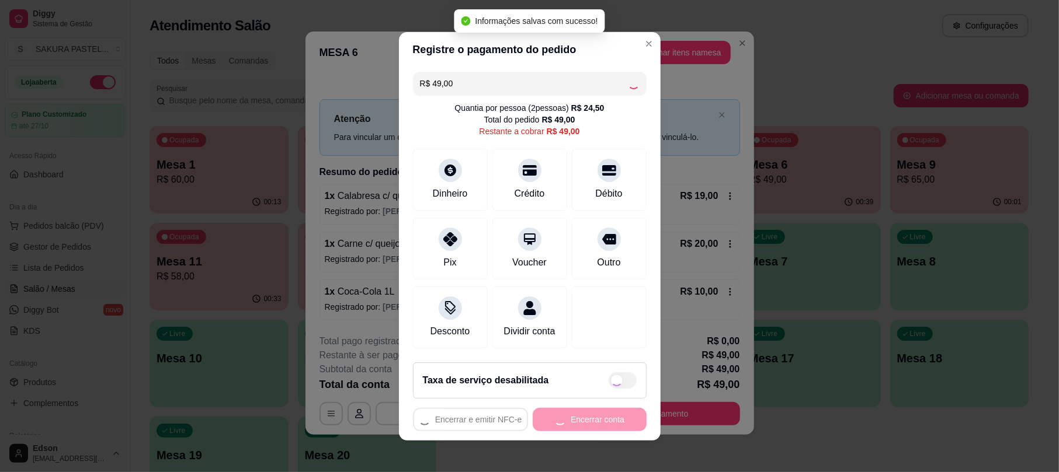
type input "R$ 0,00"
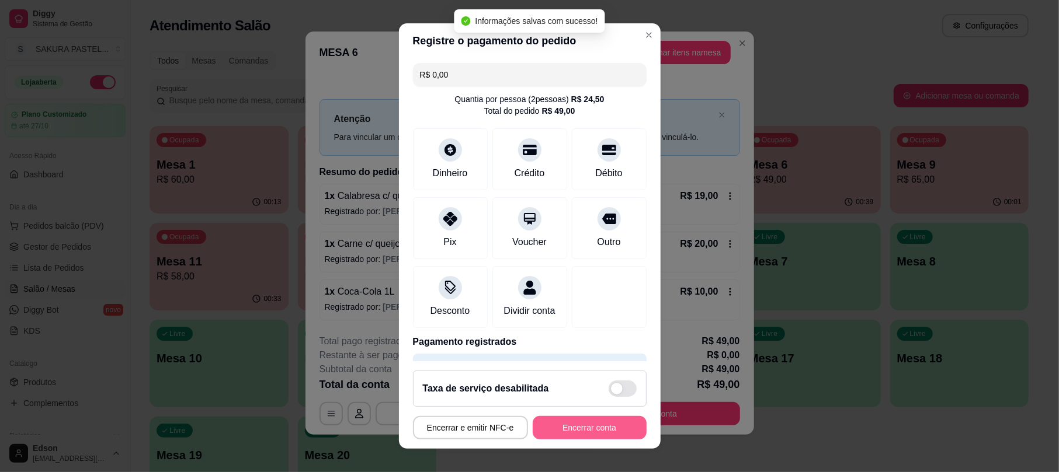
click at [579, 433] on button "Encerrar conta" at bounding box center [590, 427] width 114 height 23
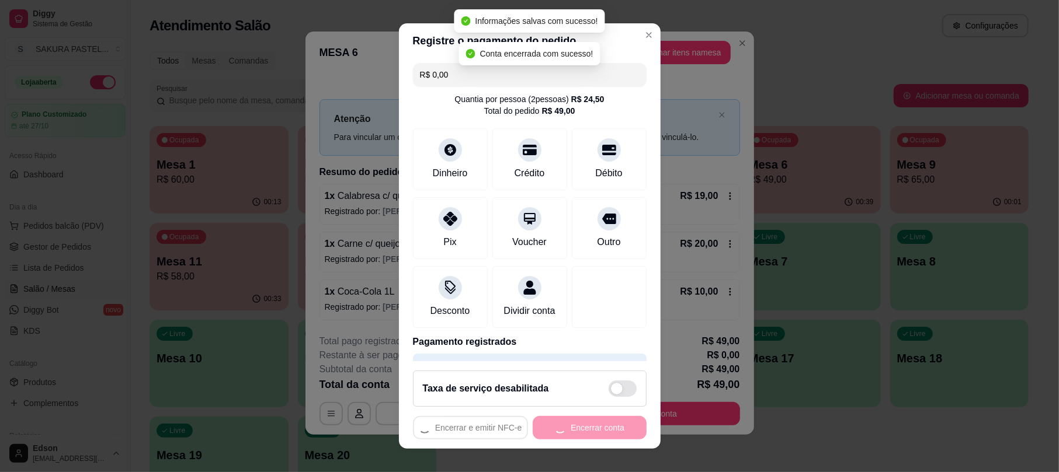
scroll to position [0, 0]
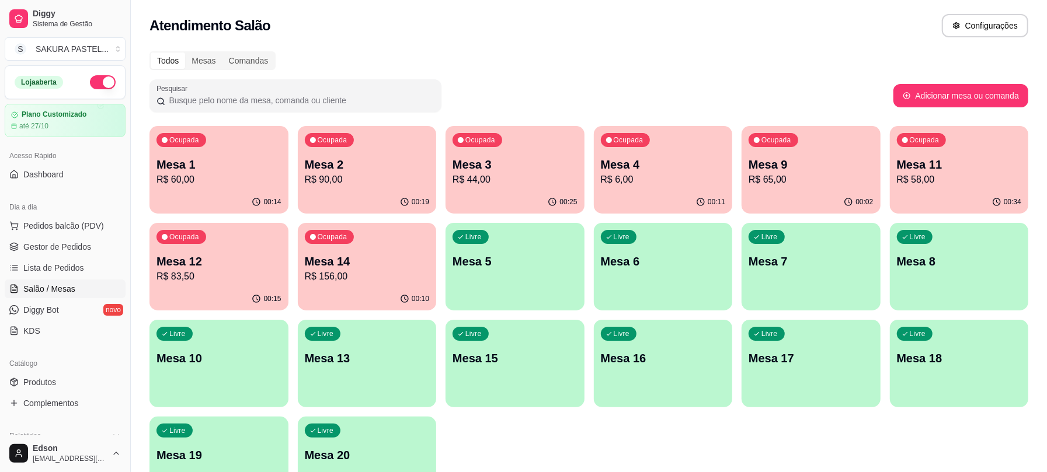
click at [989, 180] on p "R$ 58,00" at bounding box center [959, 180] width 125 height 14
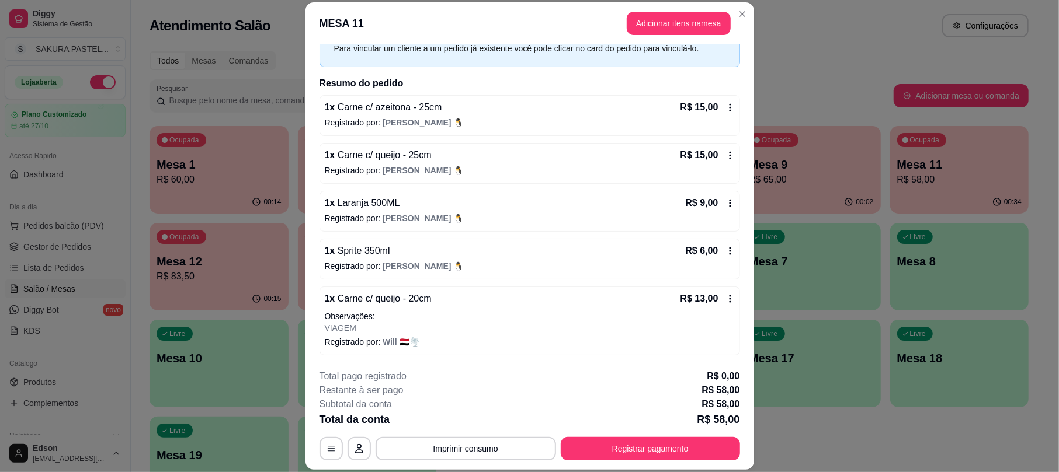
scroll to position [35, 0]
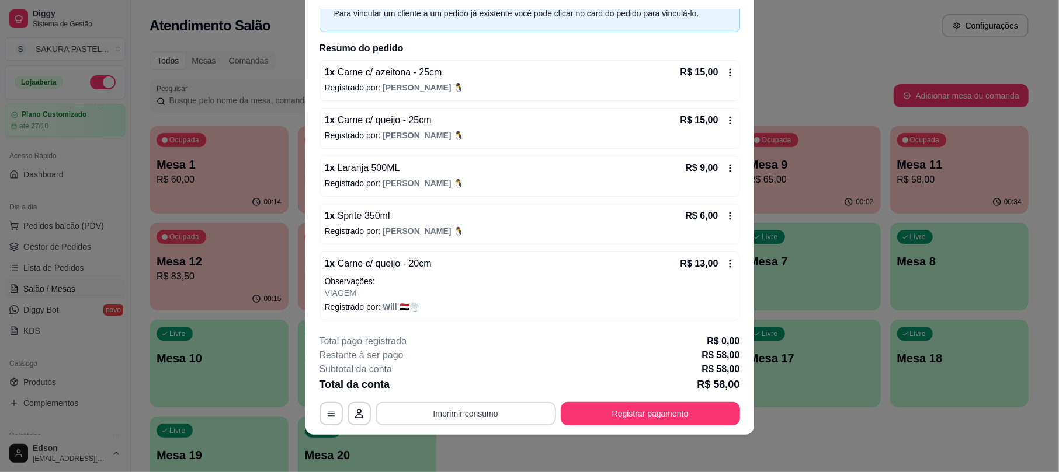
click at [496, 406] on button "Imprimir consumo" at bounding box center [465, 413] width 180 height 23
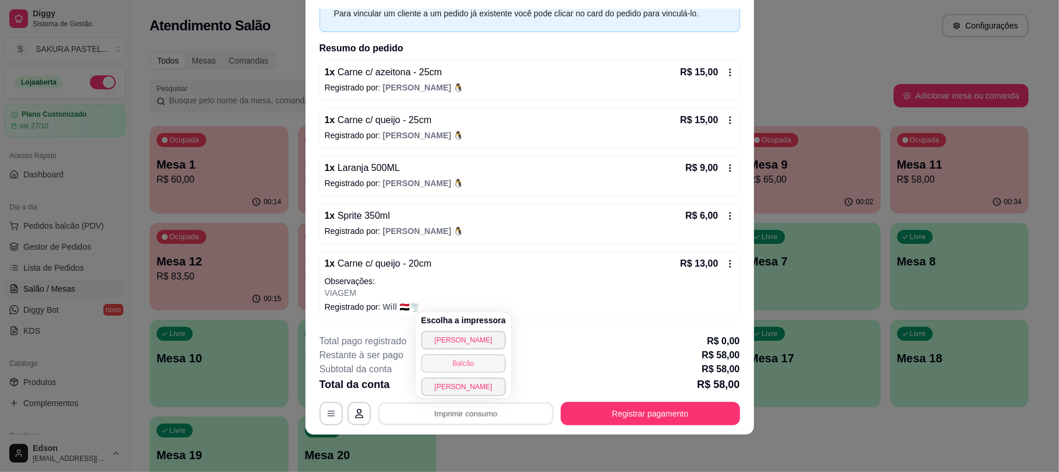
click at [489, 362] on button "Balcão" at bounding box center [463, 363] width 85 height 19
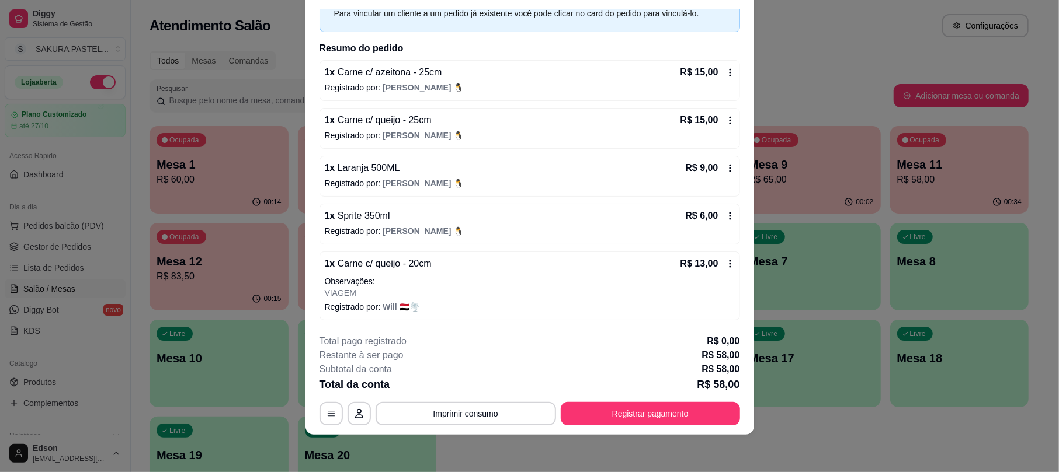
click at [633, 407] on button "Registrar pagamento" at bounding box center [650, 413] width 179 height 23
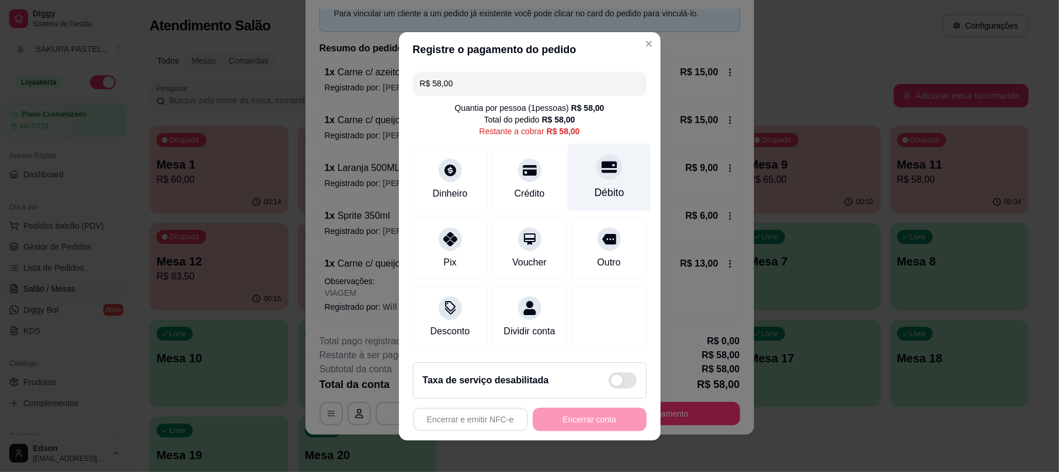
click at [601, 159] on icon at bounding box center [608, 166] width 15 height 15
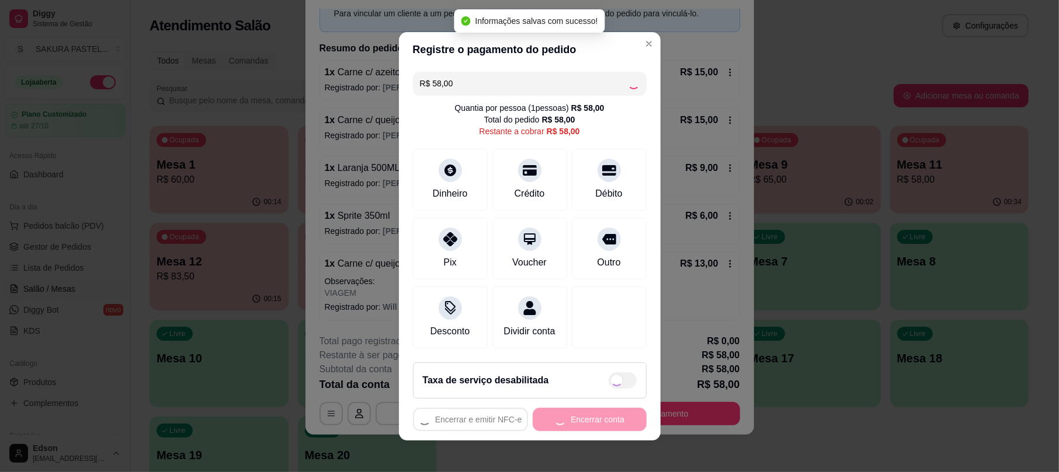
type input "R$ 0,00"
click at [600, 431] on div "Encerrar e emitir NFC-e Encerrar conta" at bounding box center [530, 419] width 234 height 23
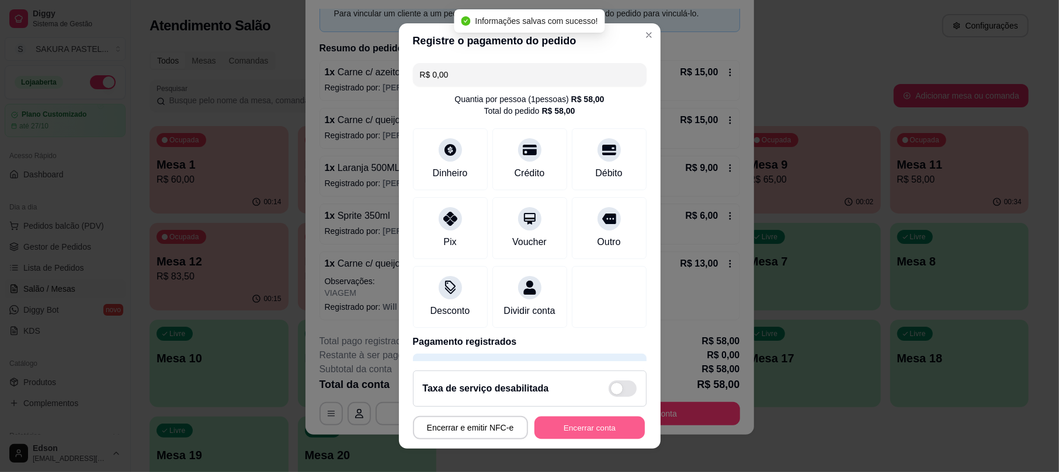
click at [599, 433] on button "Encerrar conta" at bounding box center [589, 427] width 110 height 23
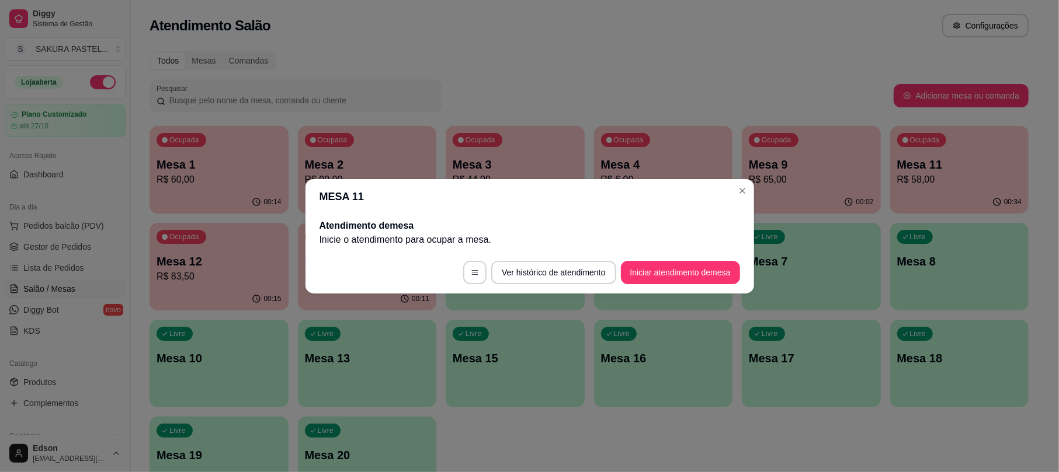
scroll to position [0, 0]
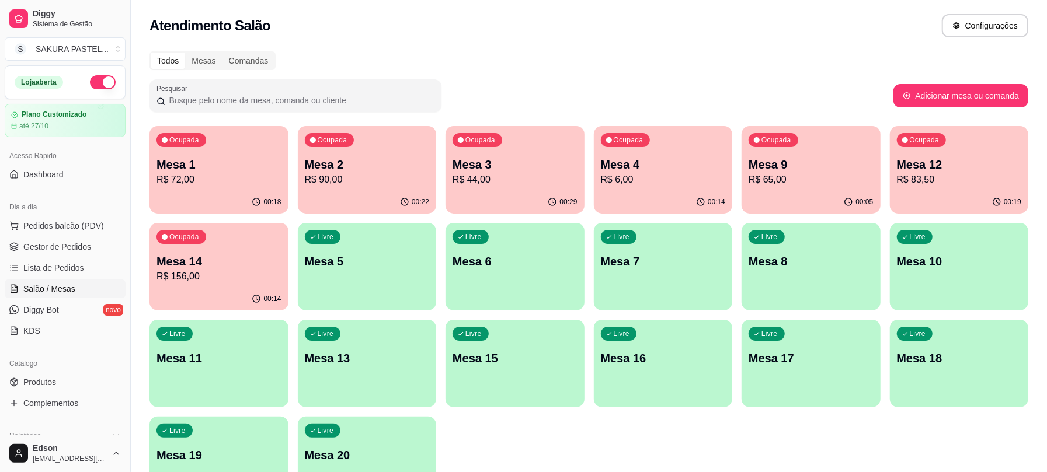
click at [897, 173] on p "Mesa 12" at bounding box center [959, 164] width 125 height 16
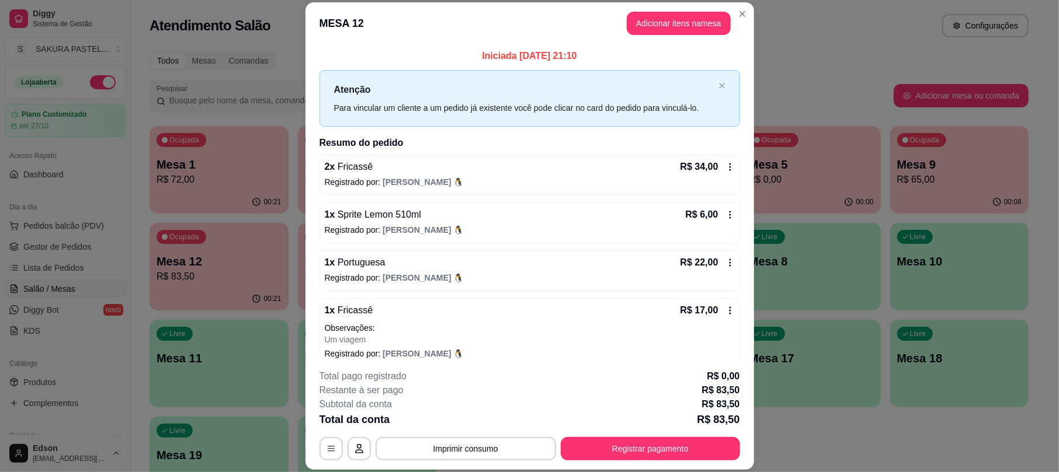
click at [388, 367] on footer "**********" at bounding box center [529, 415] width 448 height 110
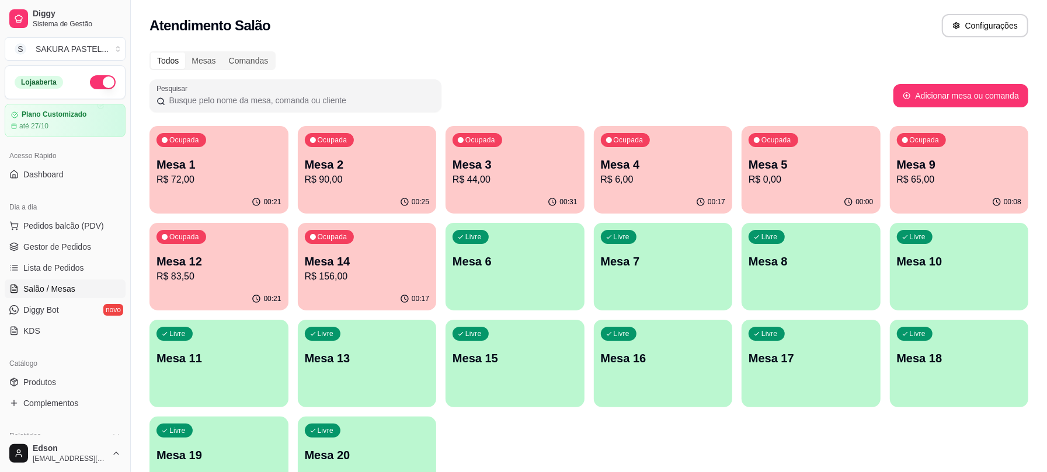
click at [379, 274] on p "R$ 156,00" at bounding box center [367, 277] width 125 height 14
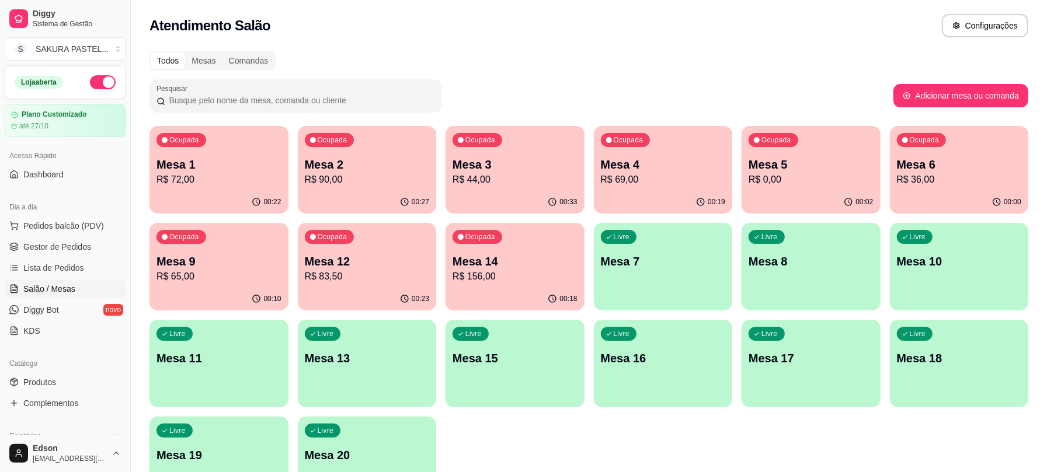
click at [370, 270] on p "R$ 83,50" at bounding box center [367, 277] width 125 height 14
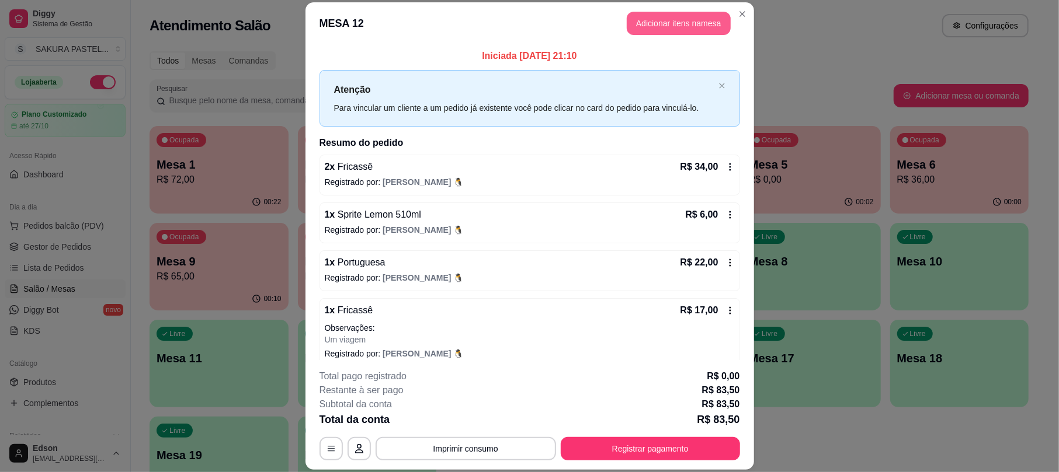
click at [692, 33] on button "Adicionar itens na mesa" at bounding box center [679, 23] width 104 height 23
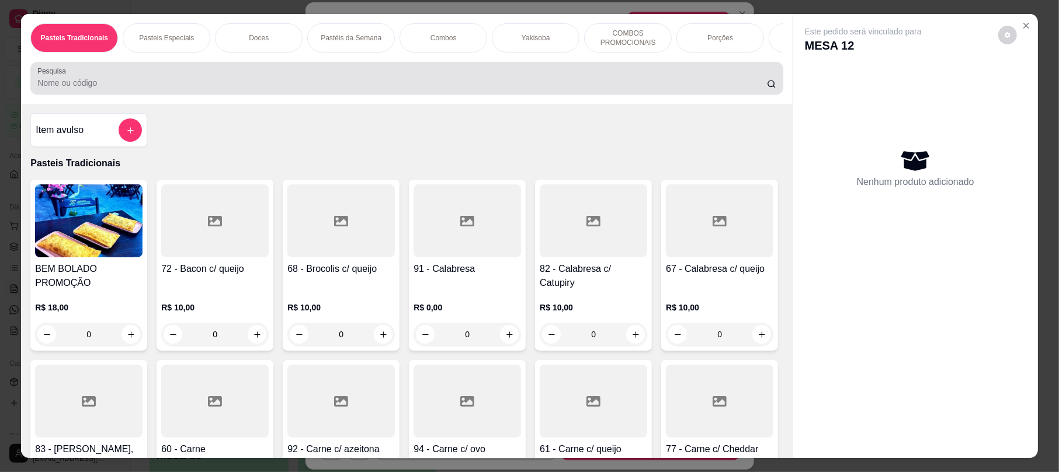
click at [360, 84] on div at bounding box center [406, 78] width 738 height 23
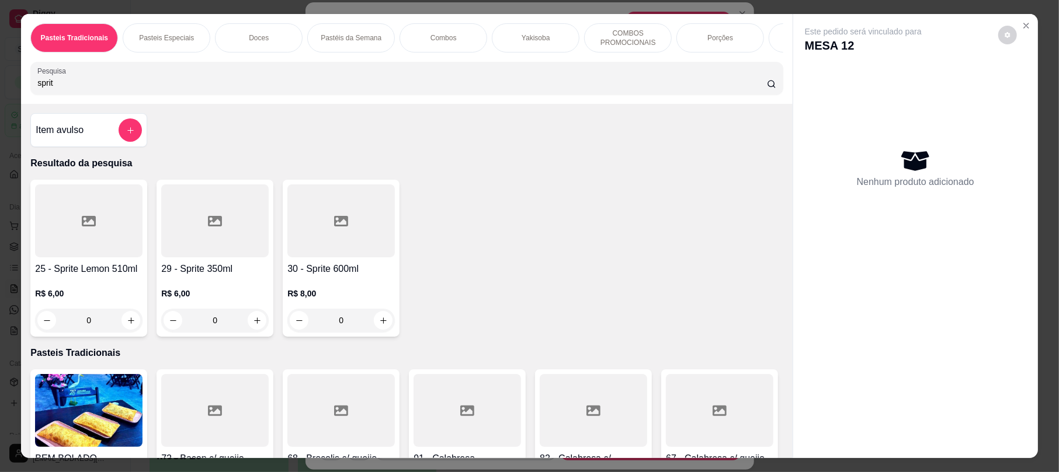
type input "sprit"
click at [82, 250] on div at bounding box center [88, 221] width 107 height 73
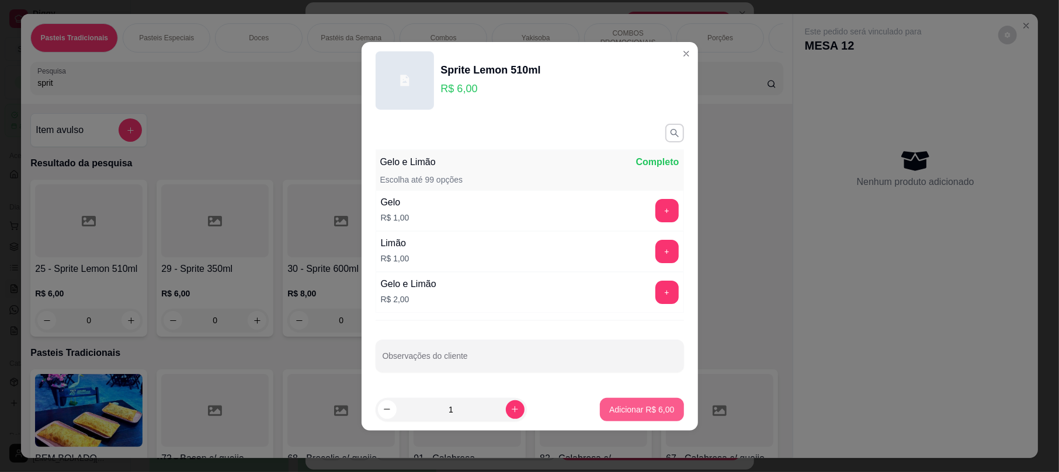
click at [629, 416] on p "Adicionar R$ 6,00" at bounding box center [641, 410] width 65 height 12
type input "1"
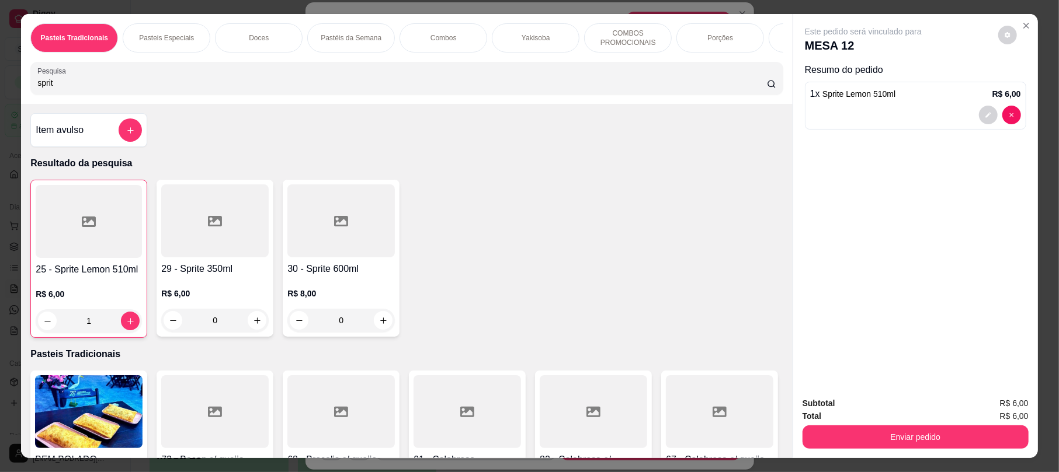
click at [877, 431] on button "Enviar pedido" at bounding box center [915, 437] width 226 height 23
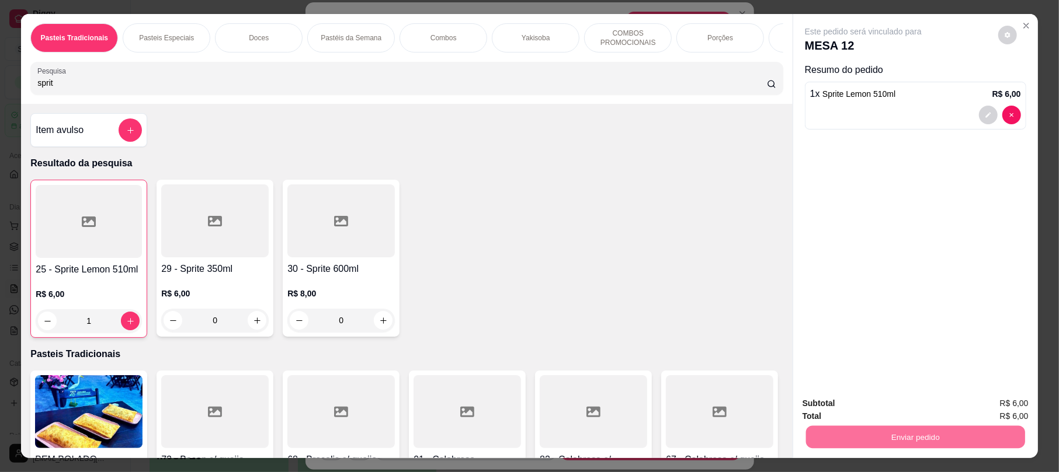
click at [1014, 409] on button "Enviar pedido" at bounding box center [996, 409] width 66 height 22
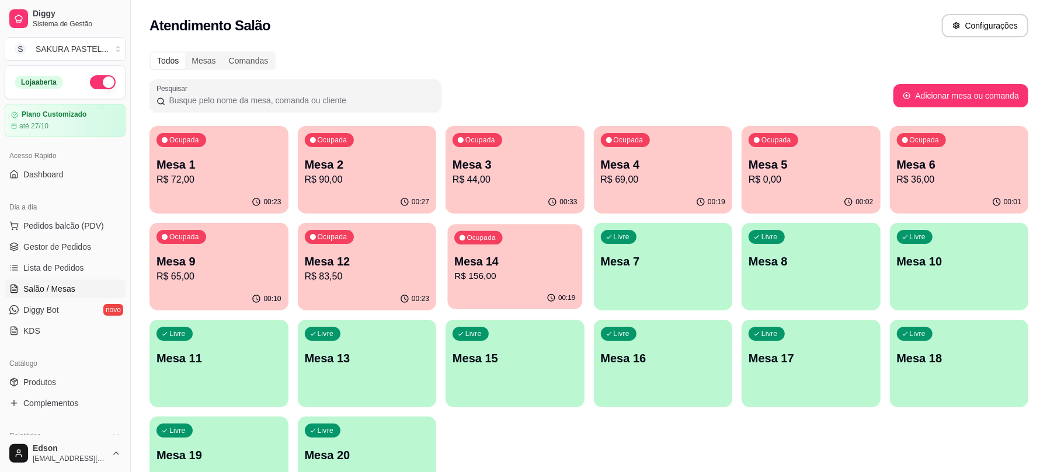
click at [545, 252] on div "Ocupada Mesa 14 R$ 156,00" at bounding box center [515, 255] width 134 height 63
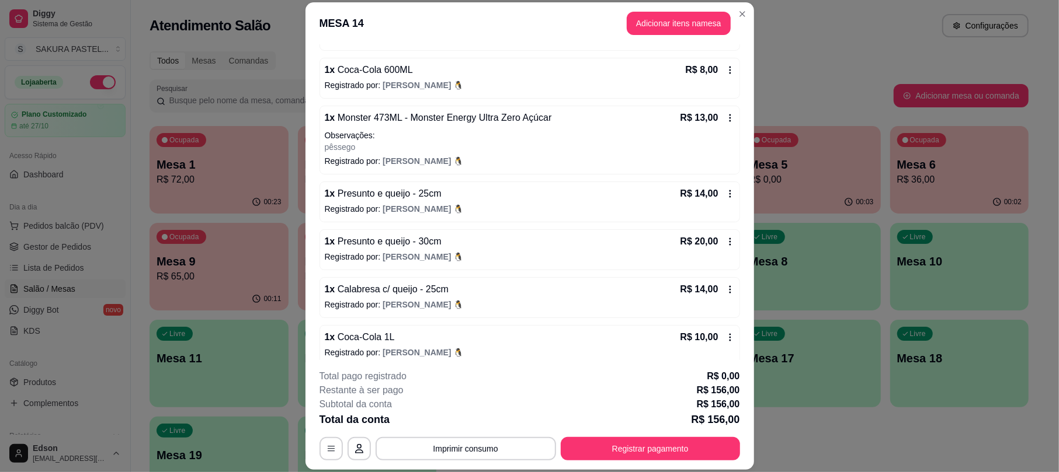
scroll to position [255, 0]
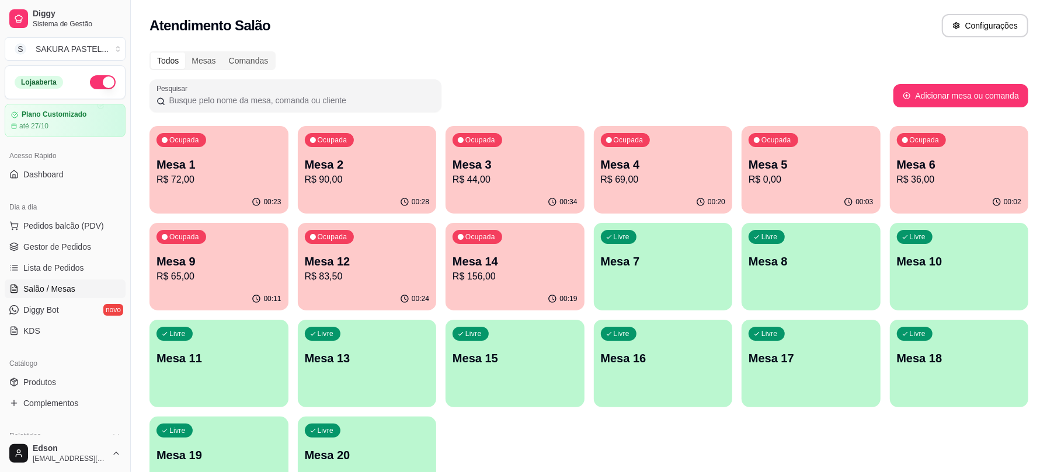
click at [377, 276] on p "R$ 83,50" at bounding box center [367, 277] width 125 height 14
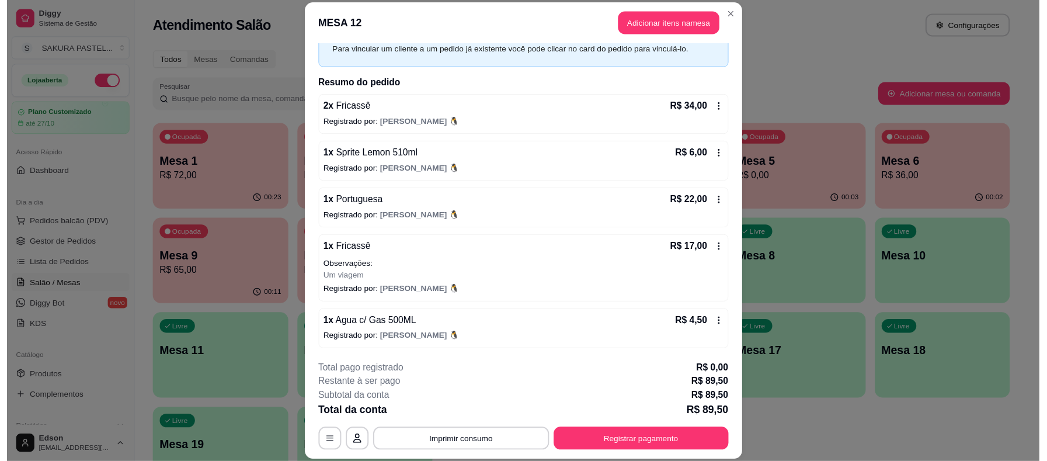
scroll to position [110, 0]
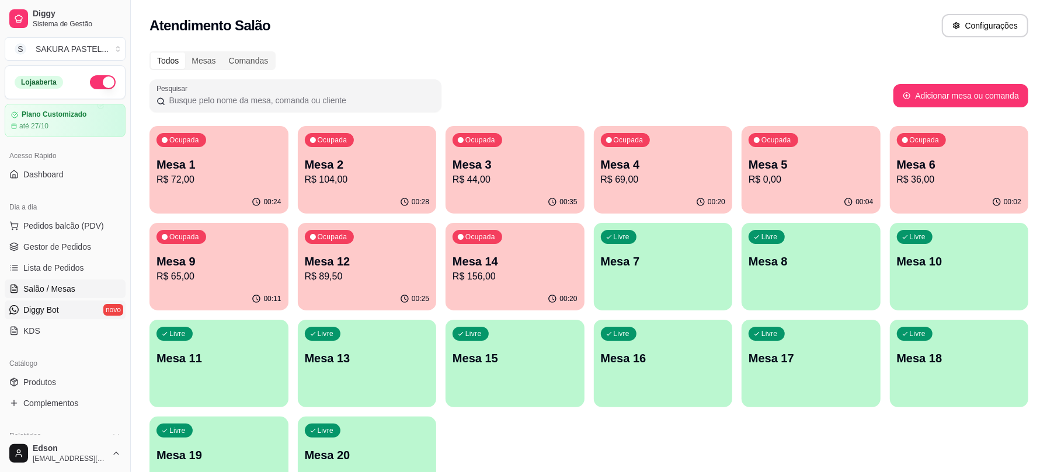
click at [79, 312] on link "Diggy Bot novo" at bounding box center [65, 310] width 121 height 19
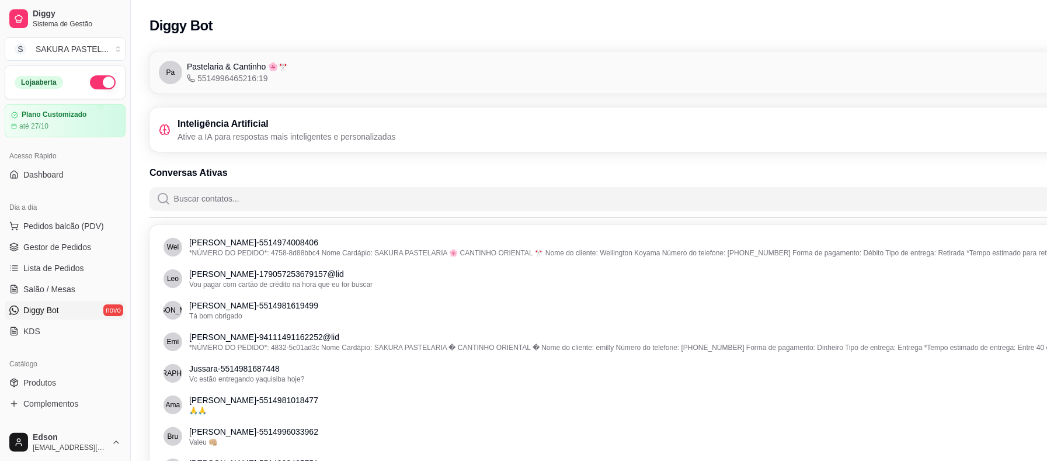
click at [419, 131] on div "Inteligência Artificial Ative a IA para respostas mais inteligentes e personali…" at bounding box center [654, 130] width 991 height 26
click at [302, 134] on p "Ative a IA para respostas mais inteligentes e personalizadas" at bounding box center [287, 137] width 218 height 12
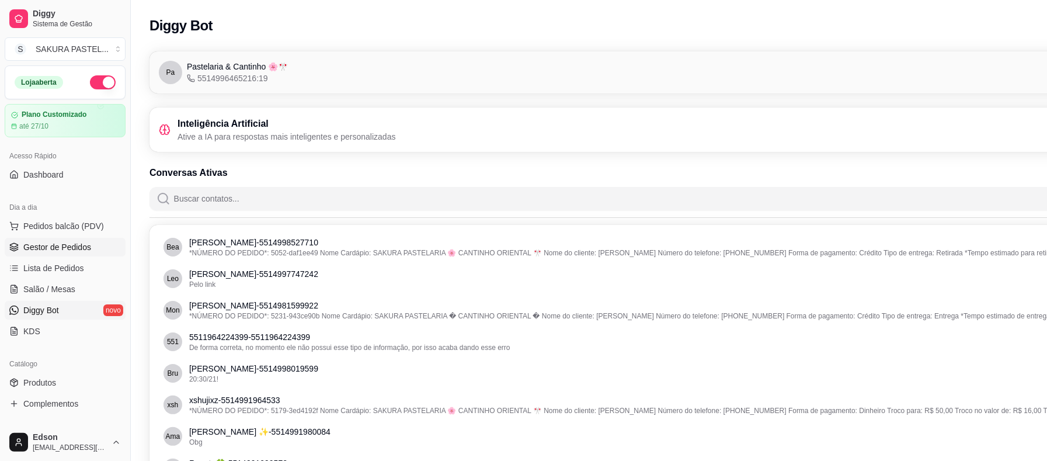
click at [82, 253] on link "Gestor de Pedidos" at bounding box center [65, 247] width 121 height 19
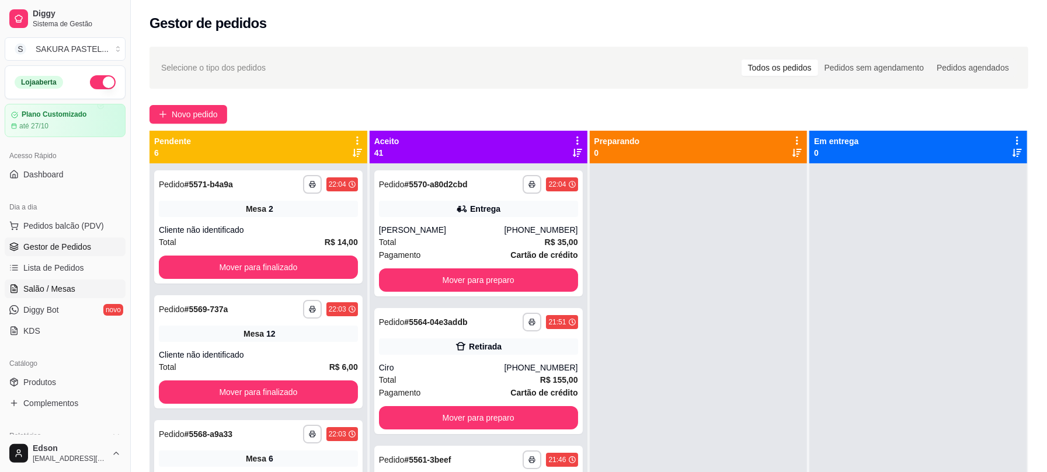
click at [89, 281] on link "Salão / Mesas" at bounding box center [65, 289] width 121 height 19
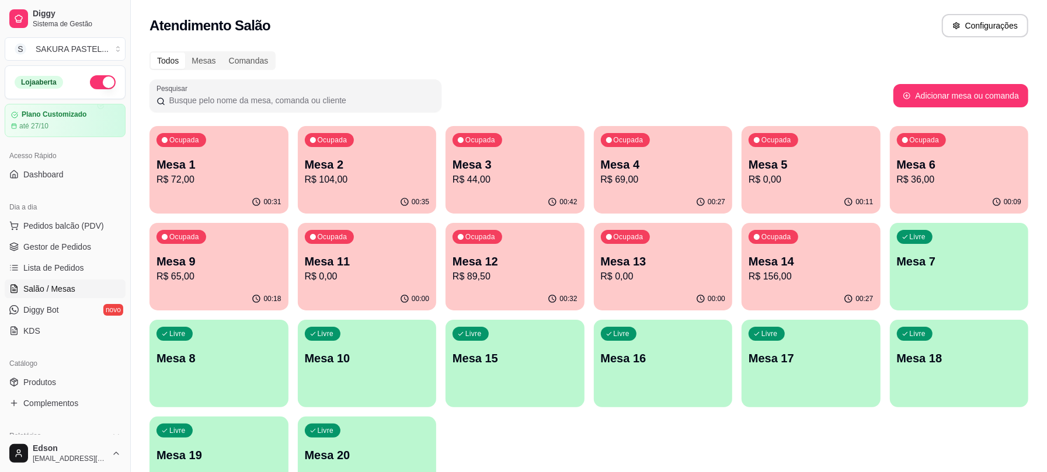
click at [92, 258] on ul "Pedidos balcão (PDV) Gestor de Pedidos Lista de Pedidos Salão / Mesas Diggy Bot…" at bounding box center [65, 279] width 121 height 124
click at [89, 256] on link "Gestor de Pedidos" at bounding box center [65, 247] width 121 height 19
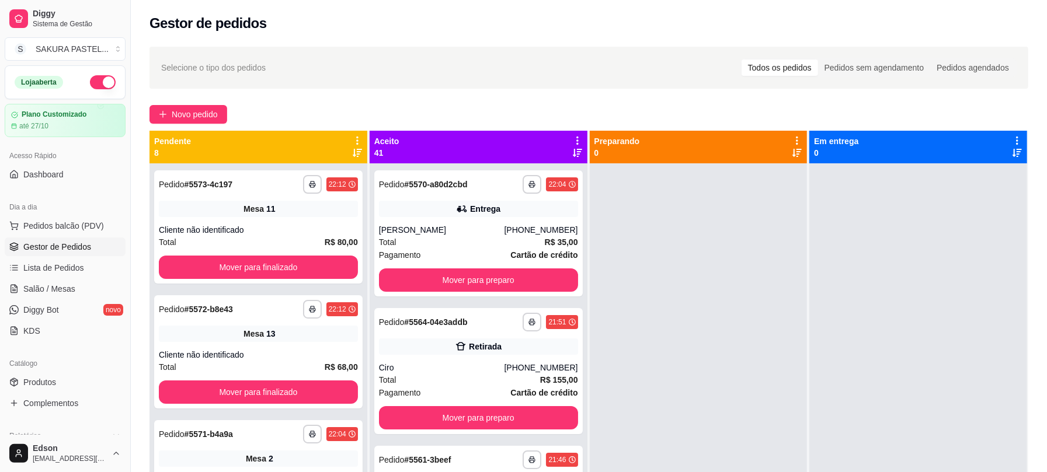
click at [576, 137] on icon at bounding box center [577, 140] width 11 height 11
click at [514, 182] on span "Com essa opção você tem a opção de mover todos os pedidos que estão em uma etap…" at bounding box center [500, 176] width 138 height 22
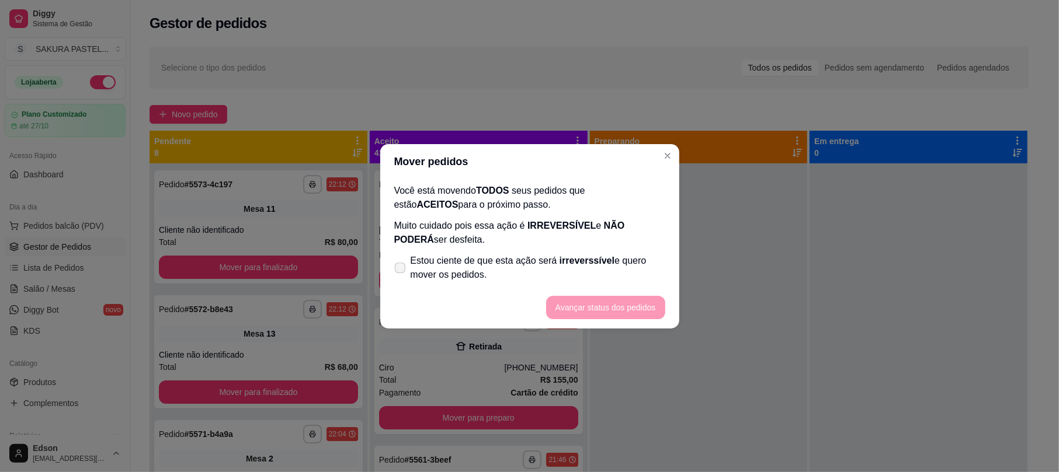
click at [448, 256] on span "Estou ciente de que esta ação será irreverssível e quero mover os pedidos." at bounding box center [537, 268] width 255 height 28
click at [401, 270] on input "Estou ciente de que esta ação será irreverssível e quero mover os pedidos." at bounding box center [398, 274] width 8 height 8
checkbox input "true"
click at [575, 312] on button "Avançar status dos pedidos" at bounding box center [606, 307] width 116 height 23
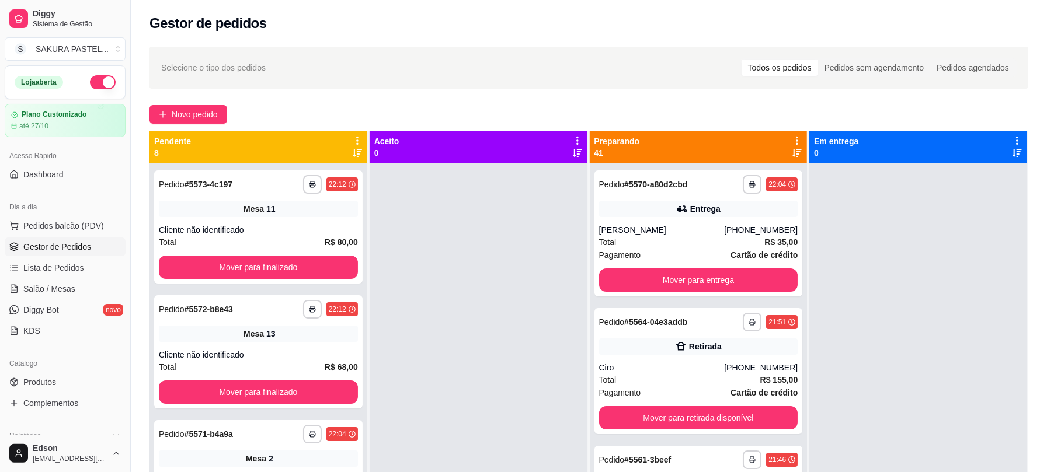
click at [781, 134] on div "Preparando 41" at bounding box center [699, 147] width 218 height 33
click at [792, 135] on icon at bounding box center [797, 140] width 11 height 11
click at [787, 134] on div "Preparando 41" at bounding box center [699, 147] width 218 height 33
click at [792, 135] on icon at bounding box center [797, 140] width 11 height 11
click at [742, 159] on div "Mover pedidos de etapa Com essa opção você tem a opção de mover todos os pedido…" at bounding box center [717, 172] width 138 height 32
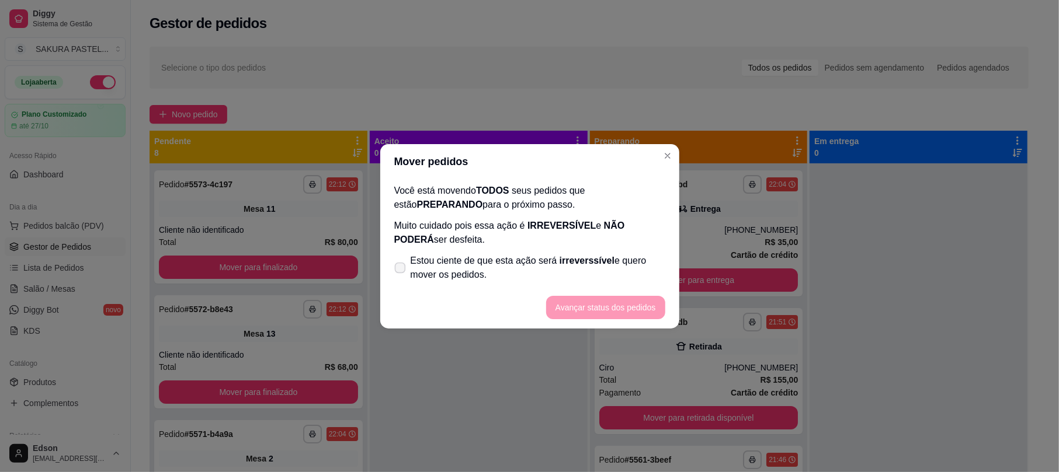
click at [521, 254] on span "Estou ciente de que esta ação será irreverssível e quero mover os pedidos." at bounding box center [537, 268] width 255 height 28
click at [401, 270] on input "Estou ciente de que esta ação será irreverssível e quero mover os pedidos." at bounding box center [398, 274] width 8 height 8
checkbox input "true"
click at [601, 312] on button "Avançar status dos pedidos" at bounding box center [606, 307] width 116 height 23
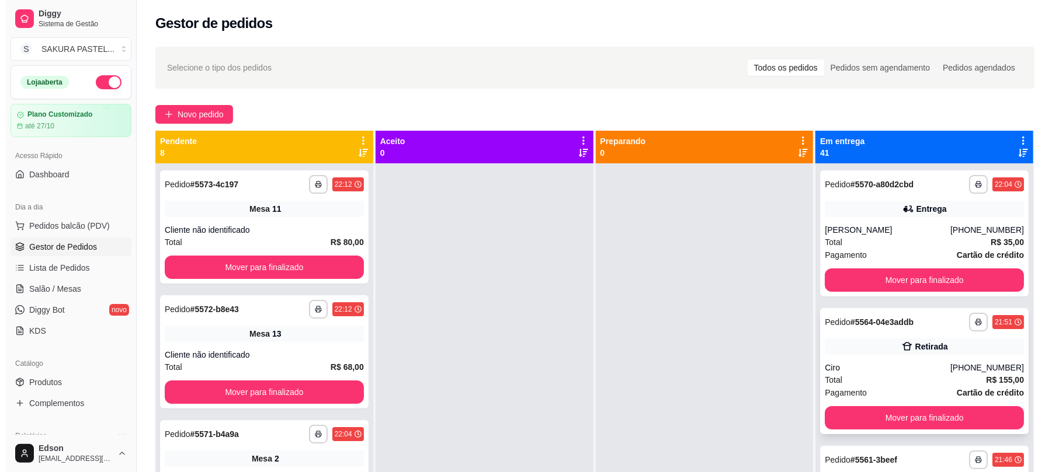
scroll to position [413, 0]
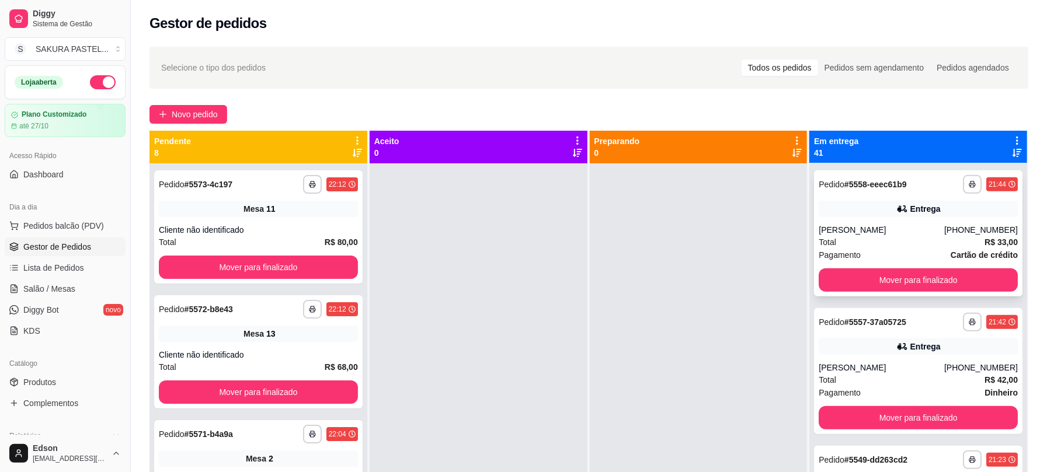
click at [902, 227] on div "[PERSON_NAME]" at bounding box center [882, 230] width 126 height 12
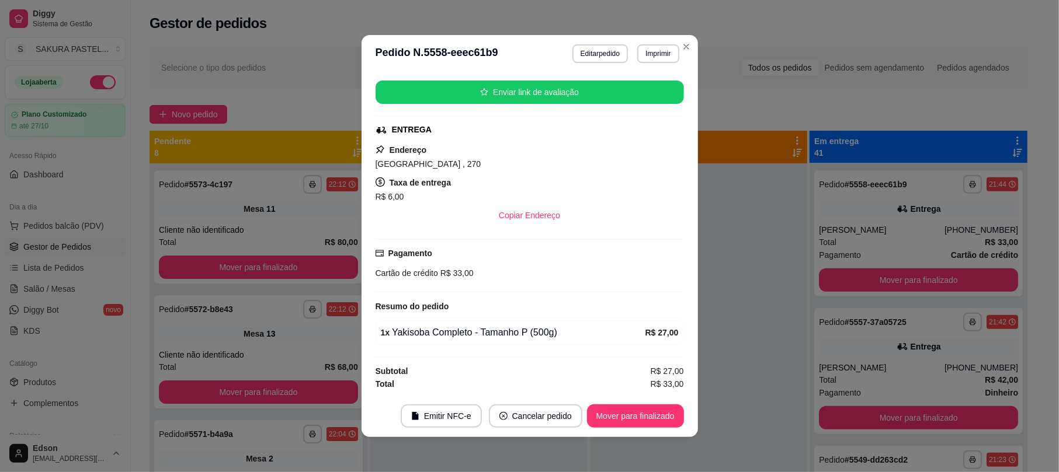
scroll to position [2, 0]
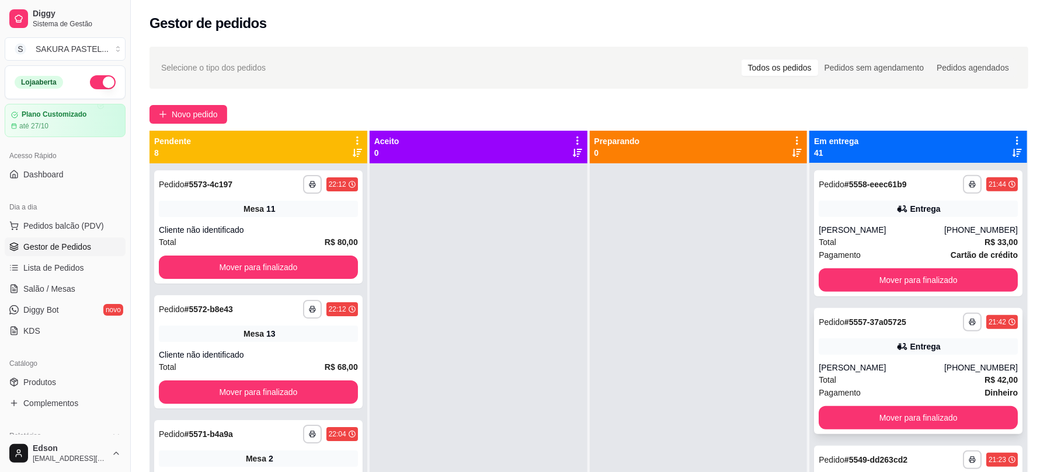
click at [942, 340] on div "Entrega" at bounding box center [918, 347] width 199 height 16
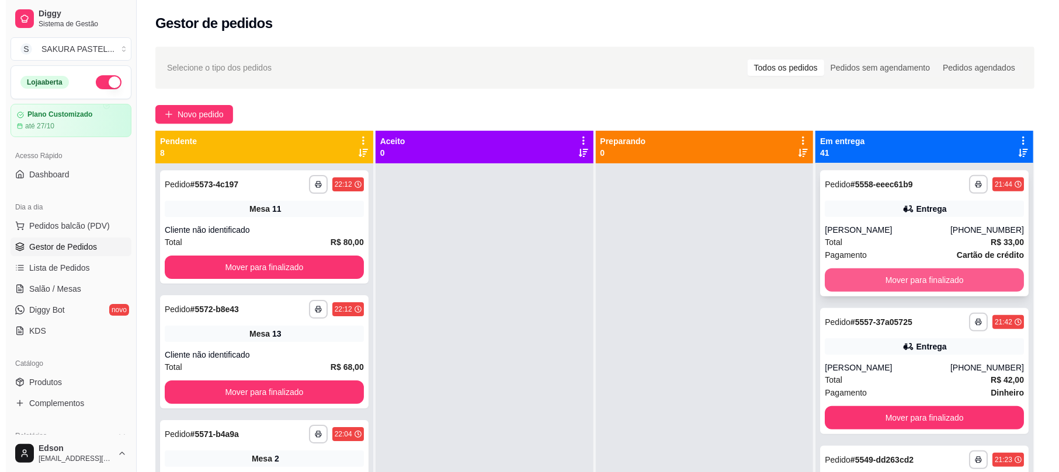
scroll to position [0, 0]
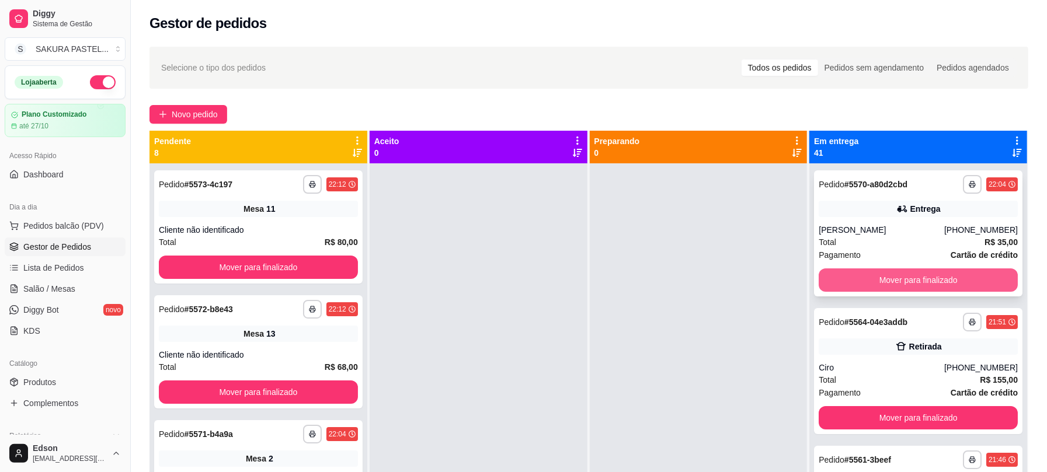
click at [916, 273] on button "Mover para finalizado" at bounding box center [918, 280] width 199 height 23
click at [916, 273] on button "Mover para finalizado" at bounding box center [918, 280] width 193 height 23
click at [916, 273] on button "Mover para finalizado" at bounding box center [918, 280] width 199 height 23
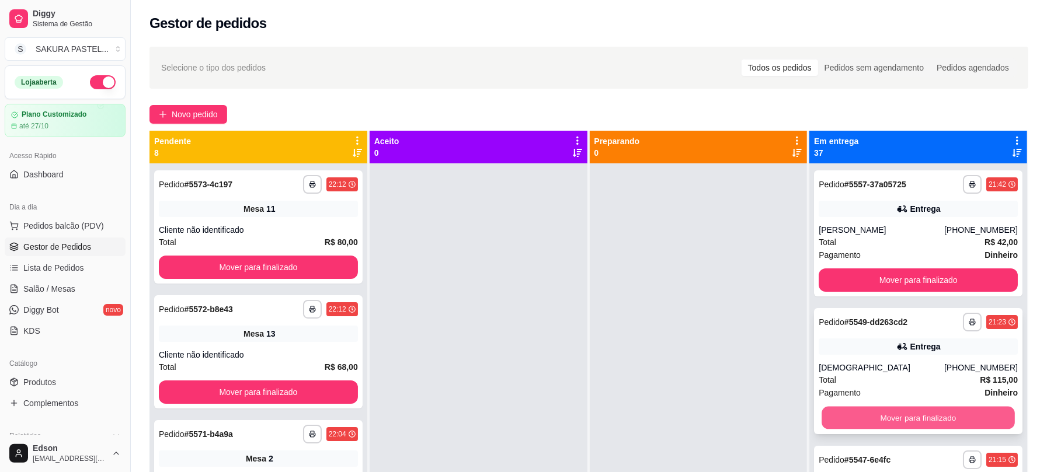
click at [965, 424] on button "Mover para finalizado" at bounding box center [918, 418] width 193 height 23
click at [963, 424] on button "Mover para finalizado" at bounding box center [918, 418] width 193 height 23
click at [963, 424] on button "Mover para finalizado" at bounding box center [918, 417] width 199 height 23
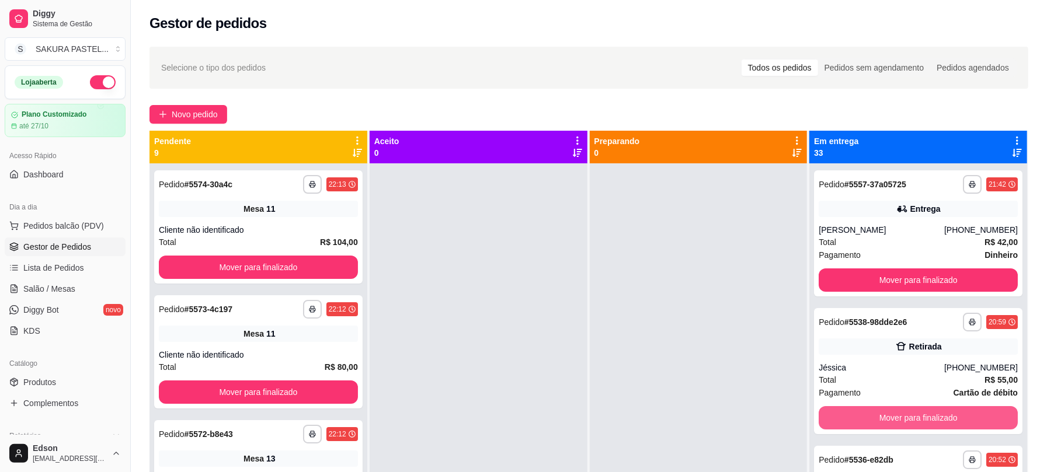
click at [963, 424] on button "Mover para finalizado" at bounding box center [918, 417] width 199 height 23
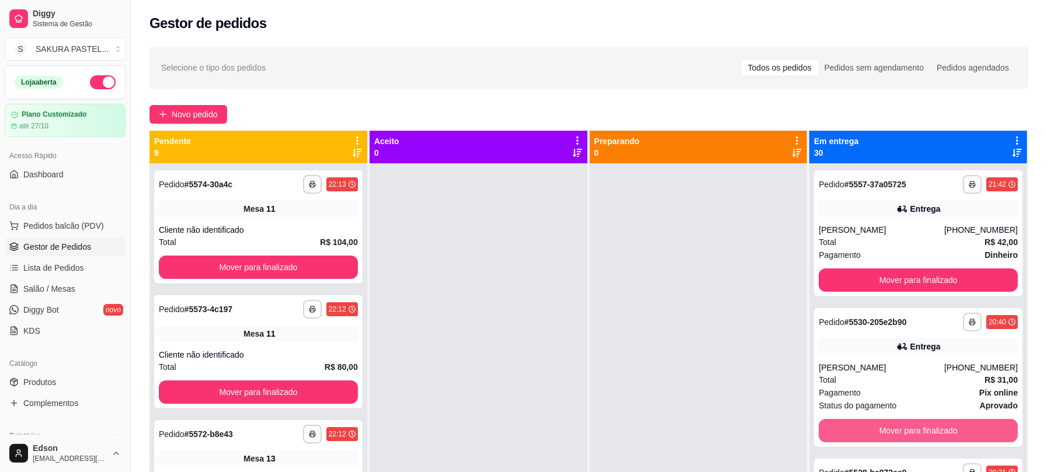
click at [963, 424] on button "Mover para finalizado" at bounding box center [918, 430] width 199 height 23
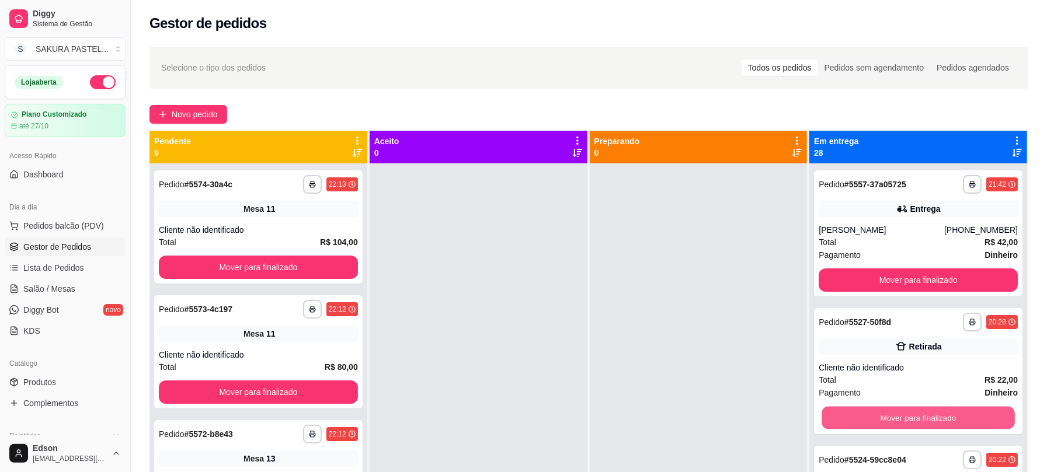
click at [963, 424] on button "Mover para finalizado" at bounding box center [918, 418] width 193 height 23
click at [963, 424] on button "Mover para finalizado" at bounding box center [918, 417] width 199 height 23
click at [963, 424] on button "Mover para finalizado" at bounding box center [918, 418] width 193 height 23
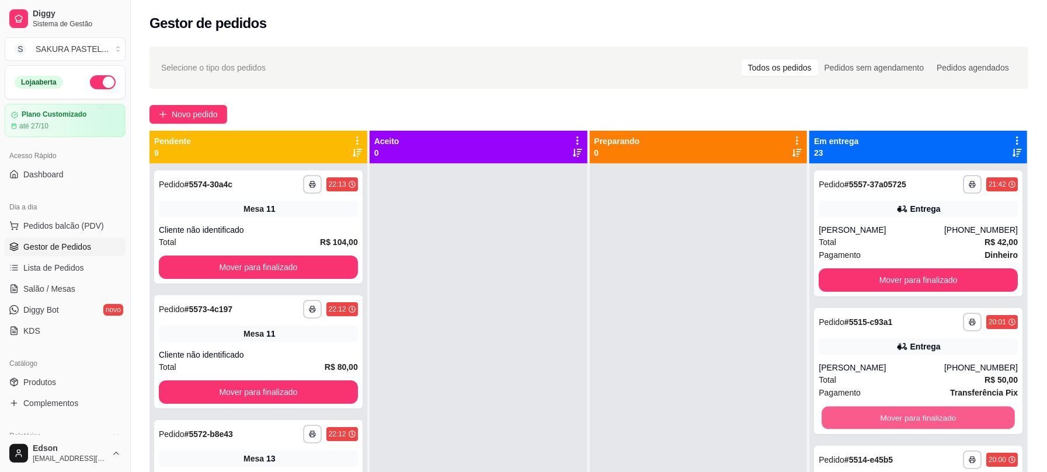
click at [963, 424] on button "Mover para finalizado" at bounding box center [918, 418] width 193 height 23
click at [963, 424] on button "Mover para finalizado" at bounding box center [918, 417] width 199 height 23
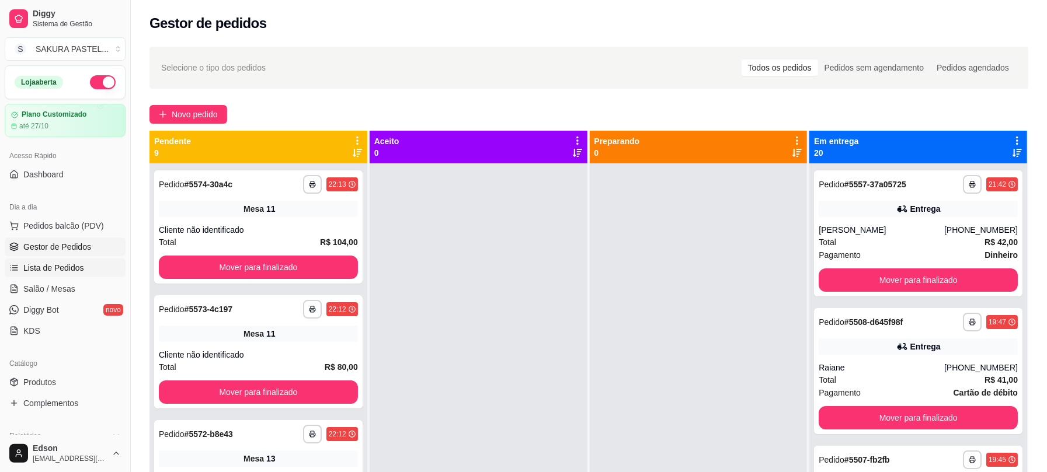
click at [87, 276] on link "Lista de Pedidos" at bounding box center [65, 268] width 121 height 19
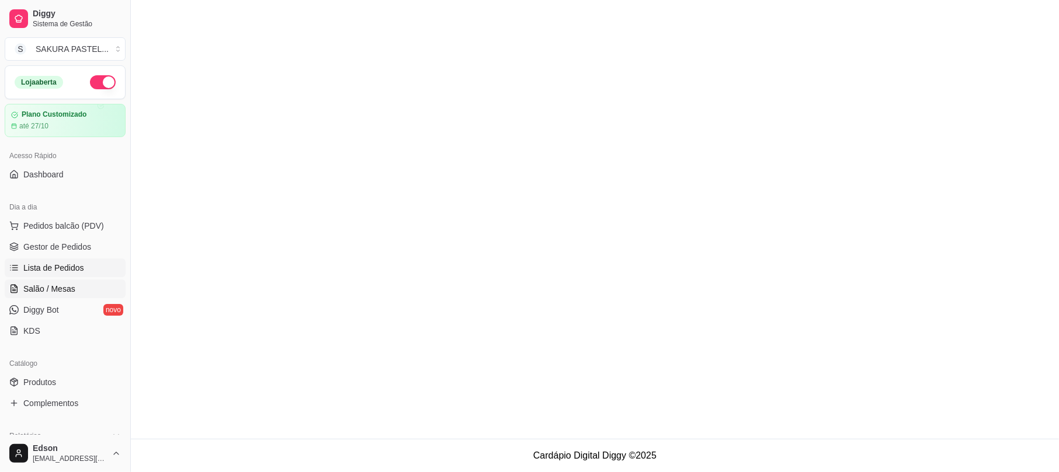
click at [89, 284] on link "Salão / Mesas" at bounding box center [65, 289] width 121 height 19
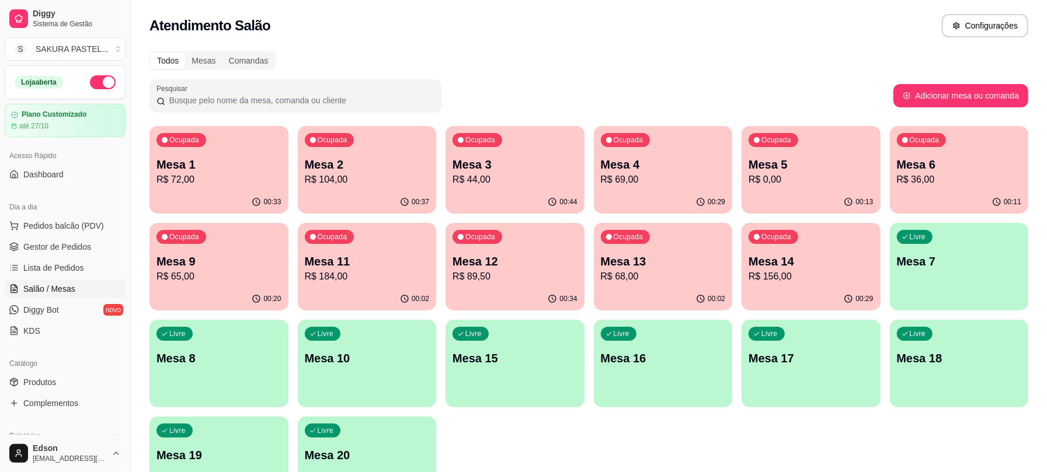
click at [222, 173] on p "R$ 72,00" at bounding box center [218, 180] width 125 height 14
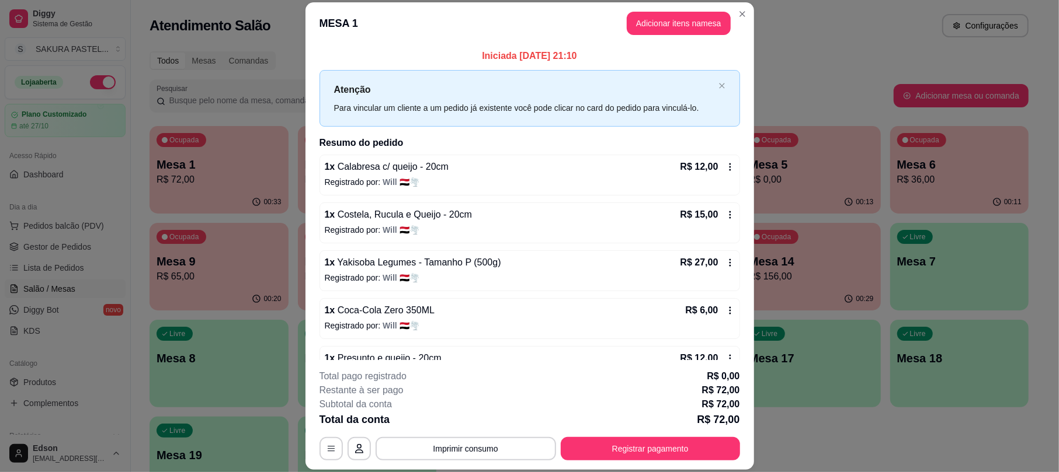
scroll to position [33, 0]
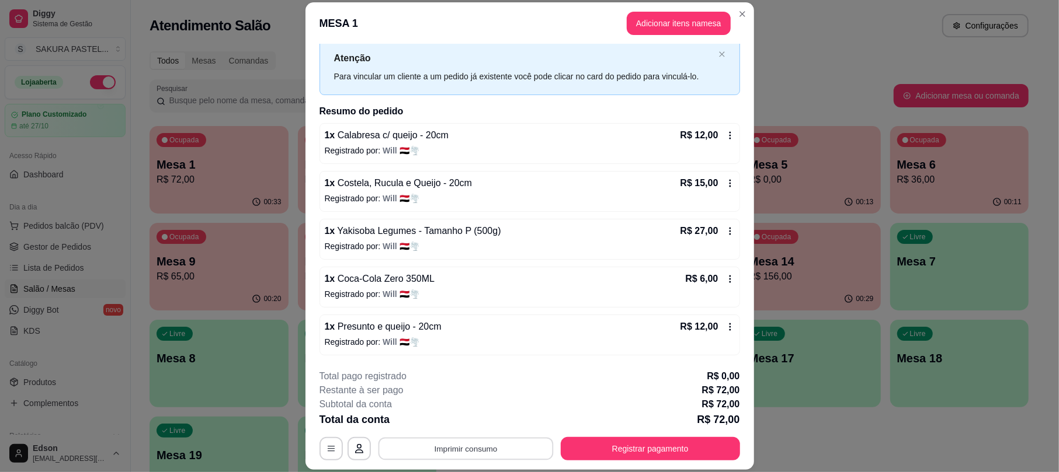
click at [526, 444] on button "Imprimir consumo" at bounding box center [465, 449] width 175 height 23
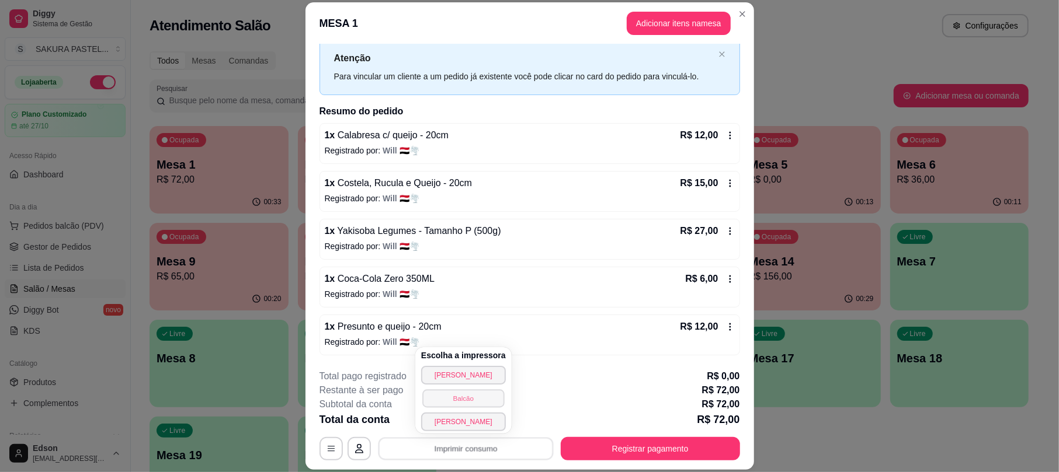
click at [497, 396] on button "Balcão" at bounding box center [463, 398] width 82 height 18
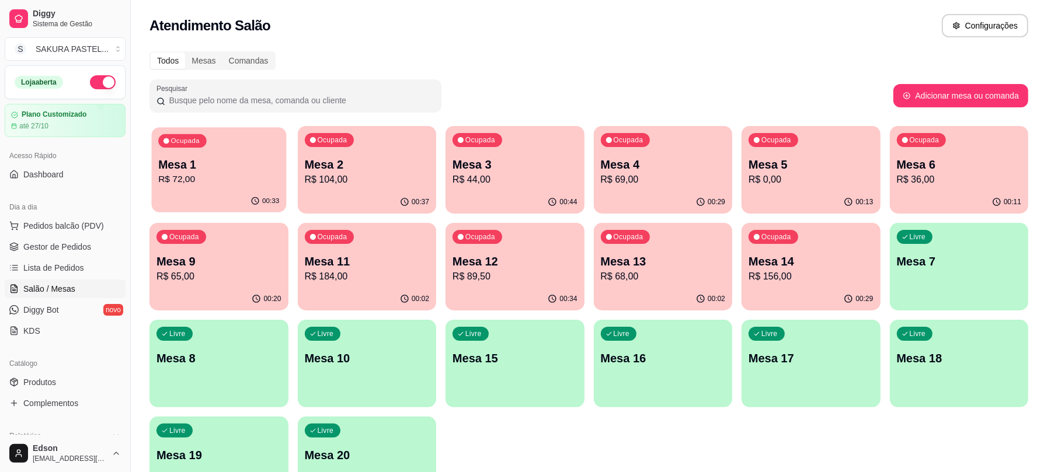
click at [246, 211] on div "00:33" at bounding box center [219, 201] width 134 height 22
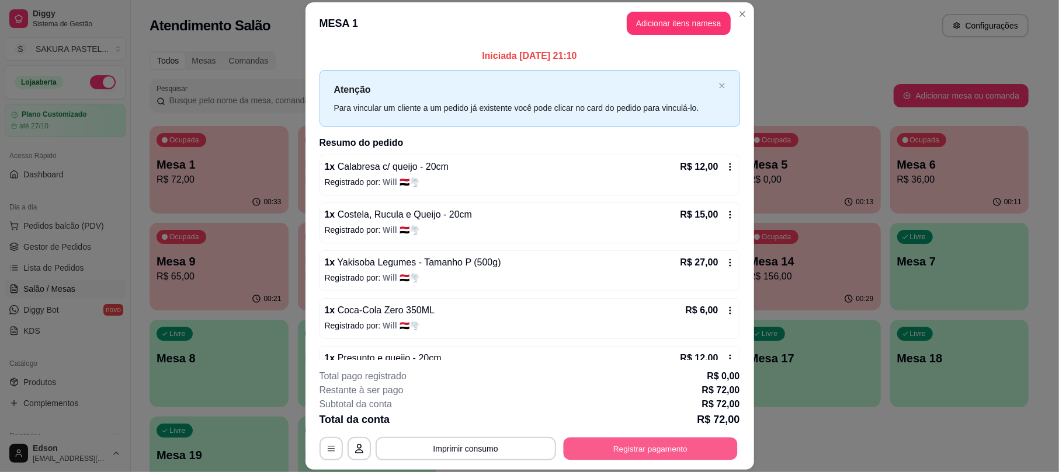
click at [647, 454] on button "Registrar pagamento" at bounding box center [650, 449] width 174 height 23
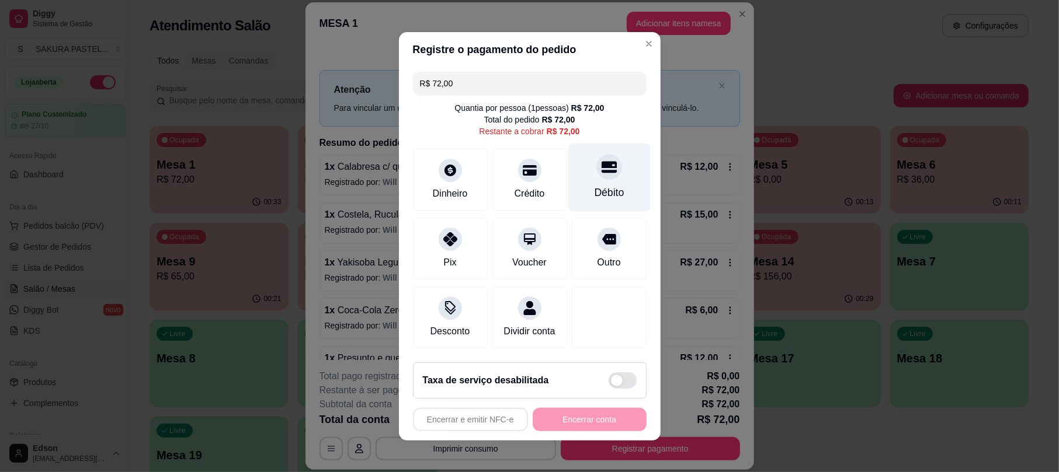
click at [614, 175] on div "Débito" at bounding box center [609, 177] width 82 height 68
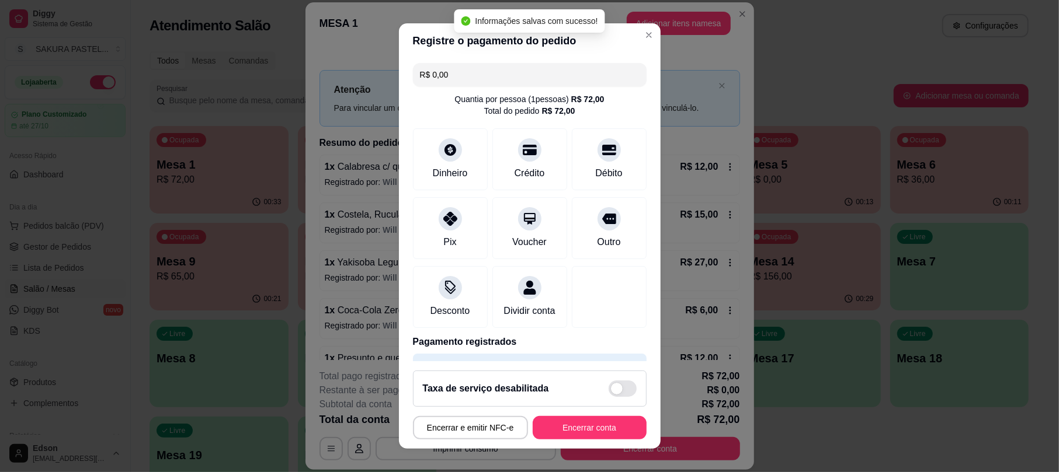
type input "R$ 0,00"
click at [593, 434] on button "Encerrar conta" at bounding box center [589, 427] width 110 height 23
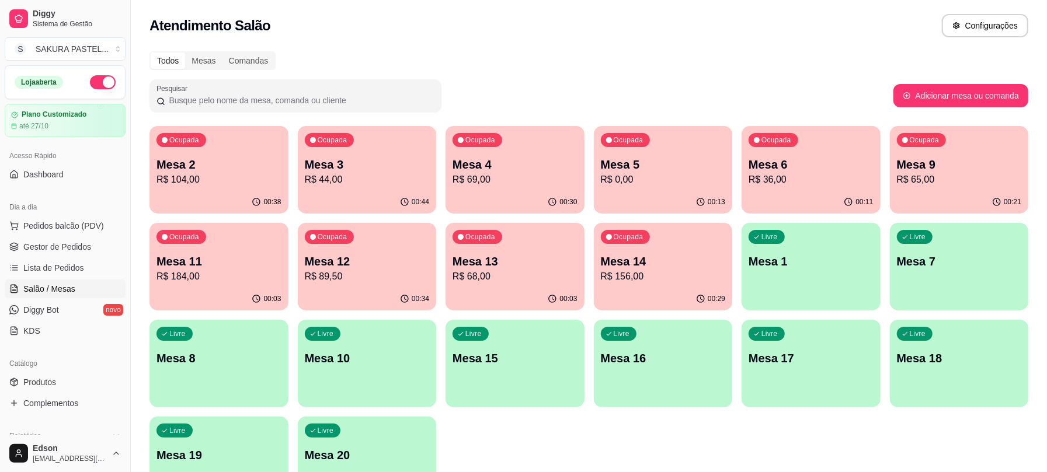
click at [468, 142] on p "Ocupada" at bounding box center [480, 139] width 30 height 9
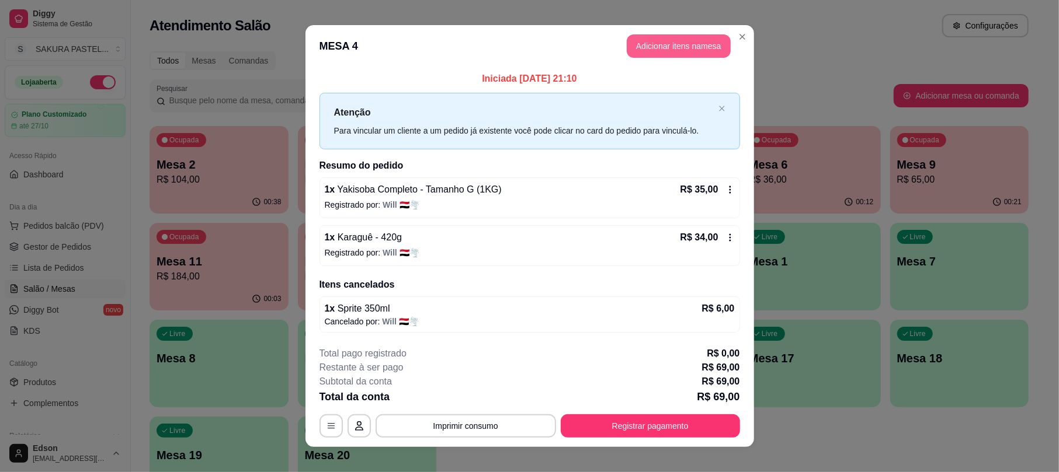
click at [662, 54] on button "Adicionar itens na mesa" at bounding box center [679, 45] width 104 height 23
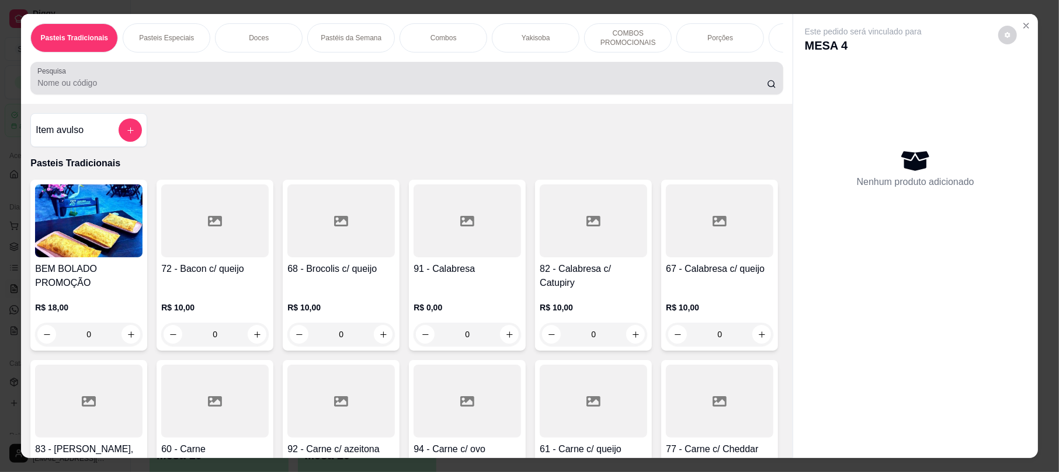
click at [220, 89] on input "Pesquisa" at bounding box center [401, 83] width 729 height 12
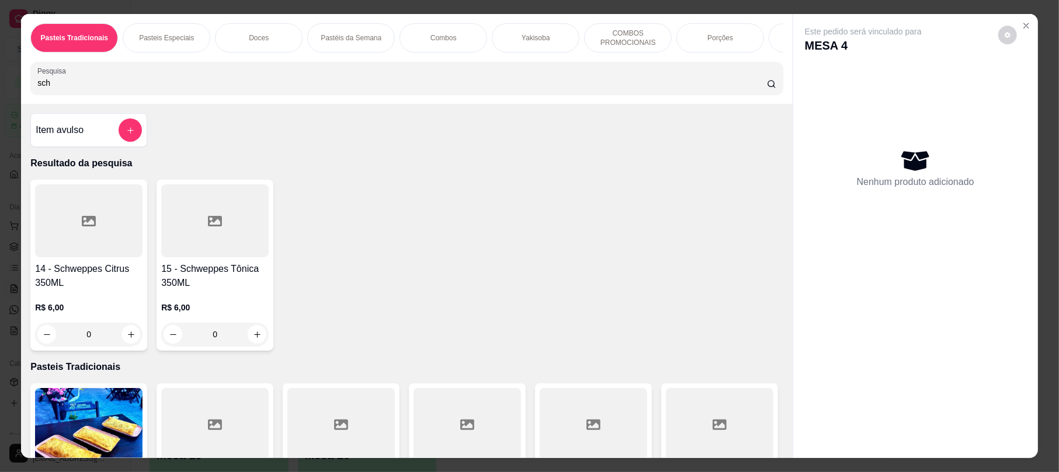
type input "sch"
click at [211, 228] on icon at bounding box center [215, 221] width 14 height 14
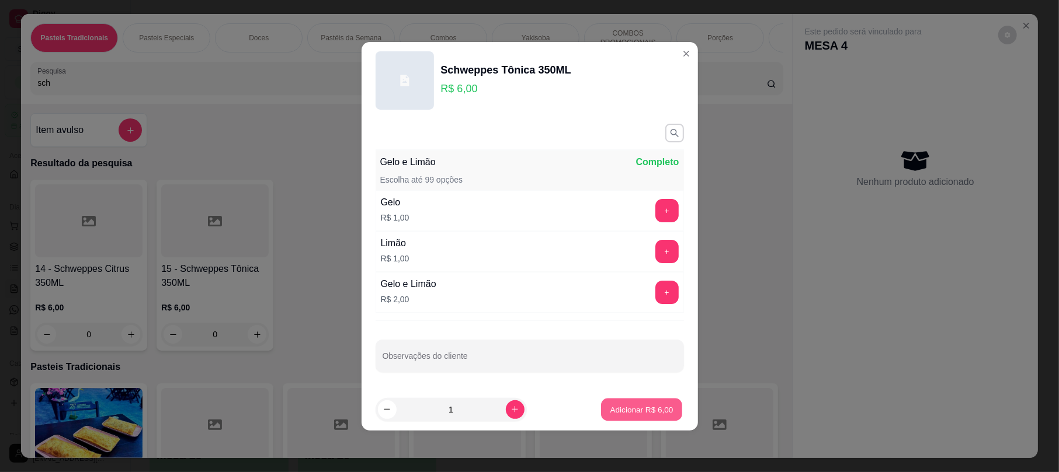
click at [619, 419] on button "Adicionar R$ 6,00" at bounding box center [641, 409] width 81 height 23
type input "1"
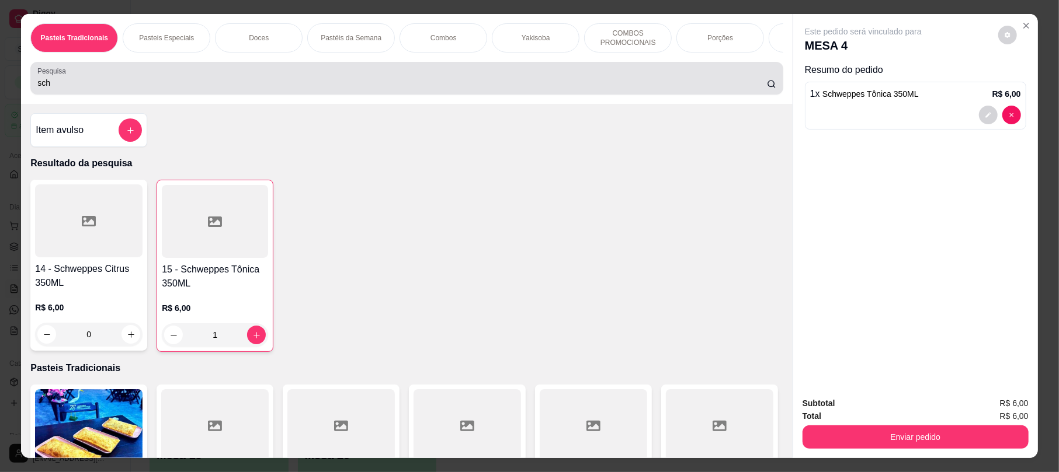
click at [132, 104] on div "Pasteis Tradicionais Pasteis Especiais Doces Pastéis da Semana Combos Yakisoba …" at bounding box center [406, 59] width 771 height 90
click at [133, 89] on input "sch" at bounding box center [401, 83] width 729 height 12
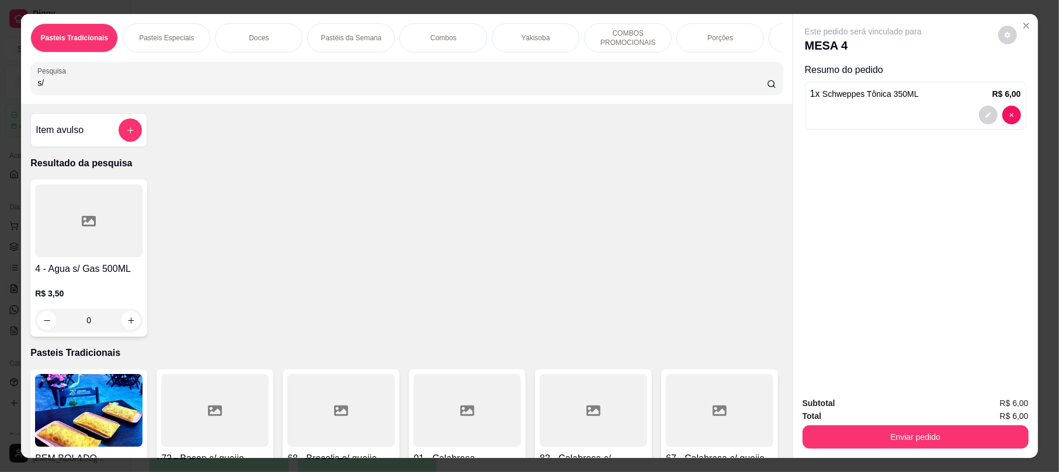
type input "s/"
click at [78, 211] on div at bounding box center [88, 221] width 107 height 73
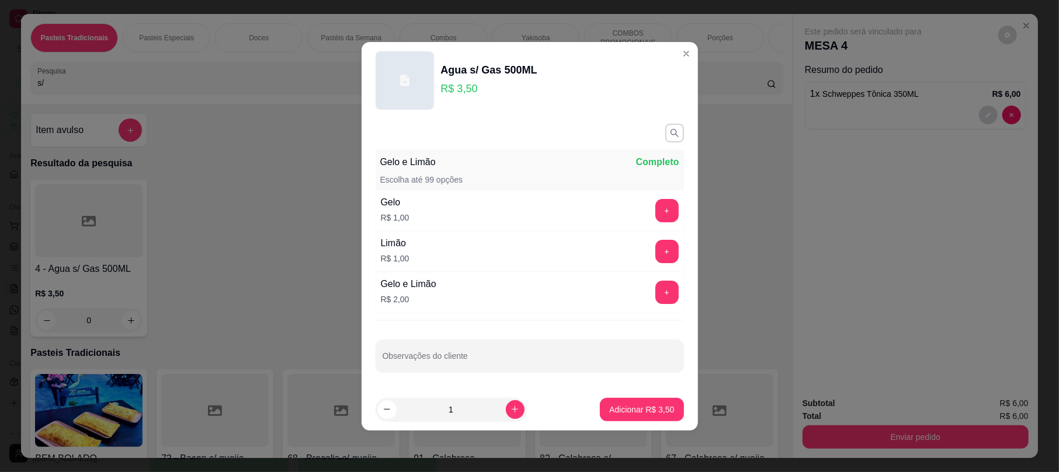
click at [608, 395] on footer "1 Adicionar R$ 3,50" at bounding box center [529, 410] width 336 height 42
click at [613, 401] on button "Adicionar R$ 3,50" at bounding box center [641, 409] width 81 height 23
type input "1"
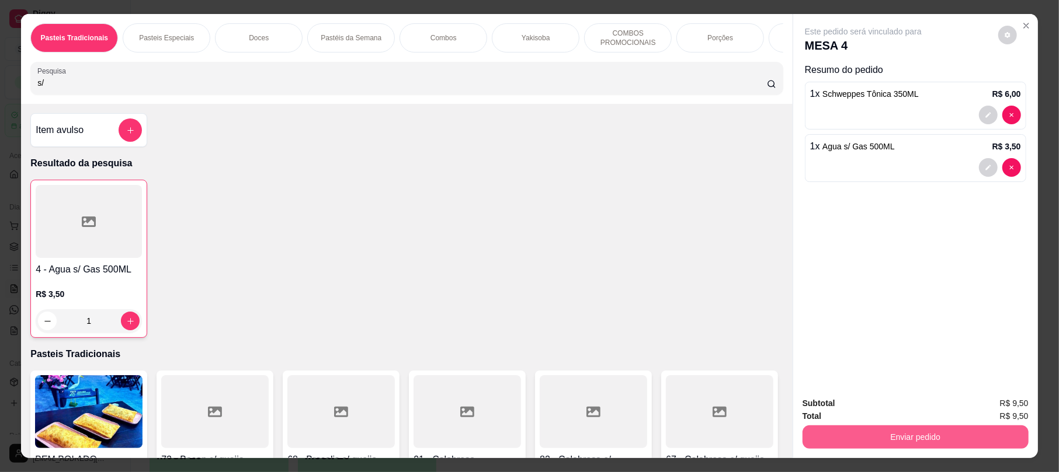
click at [924, 426] on button "Enviar pedido" at bounding box center [915, 437] width 226 height 23
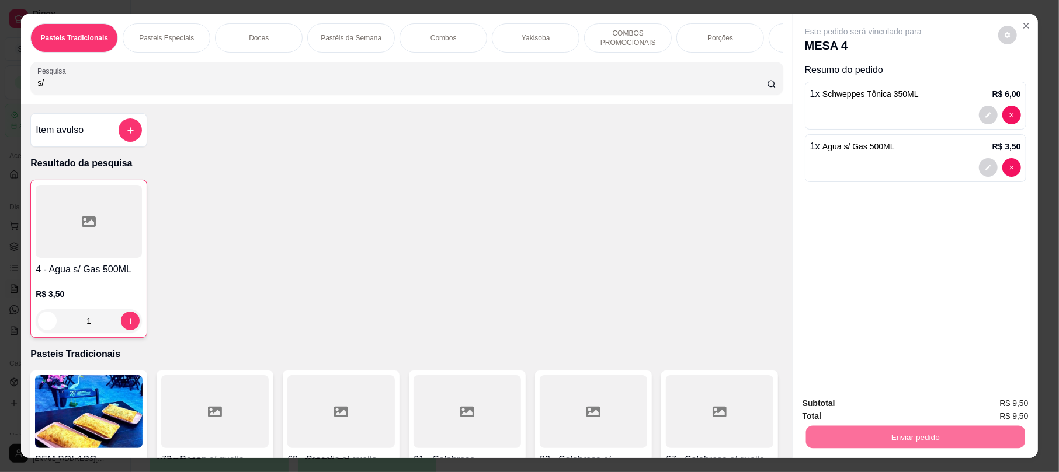
click at [890, 408] on button "Registrar cliente" at bounding box center [918, 409] width 75 height 22
click at [888, 433] on button "Enviar pedido" at bounding box center [915, 437] width 219 height 23
click at [1003, 405] on button "Enviar pedido" at bounding box center [997, 409] width 64 height 22
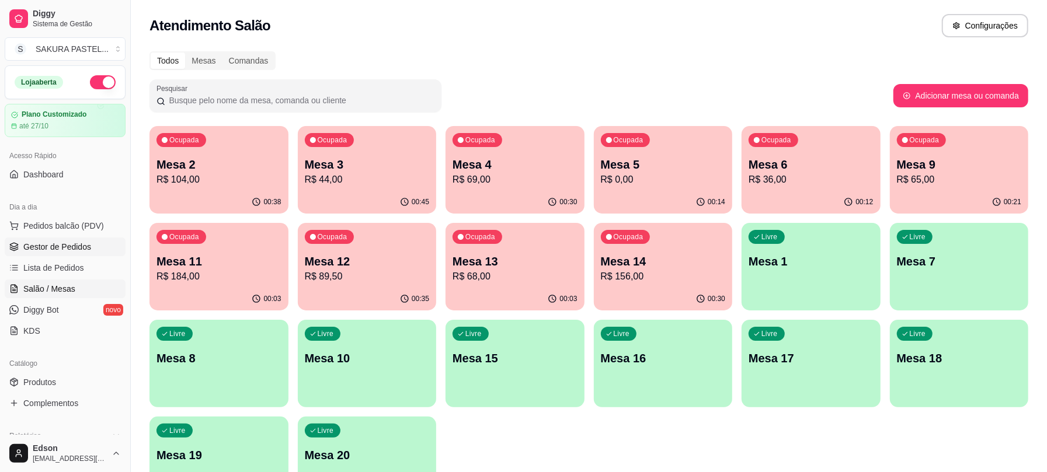
click at [81, 249] on span "Gestor de Pedidos" at bounding box center [57, 247] width 68 height 12
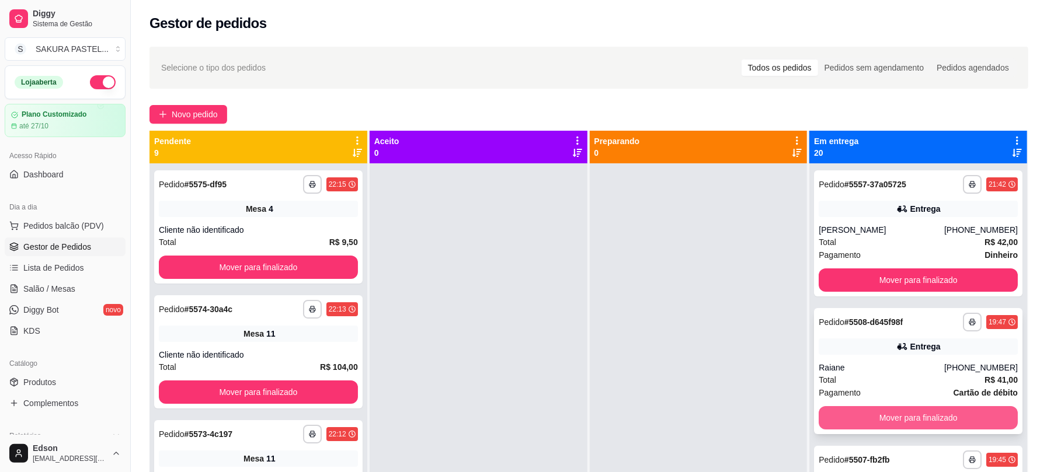
click at [953, 426] on button "Mover para finalizado" at bounding box center [918, 417] width 199 height 23
click at [953, 426] on button "Mover para finalizado" at bounding box center [918, 418] width 193 height 23
click at [953, 426] on button "Mover para finalizado" at bounding box center [918, 417] width 199 height 23
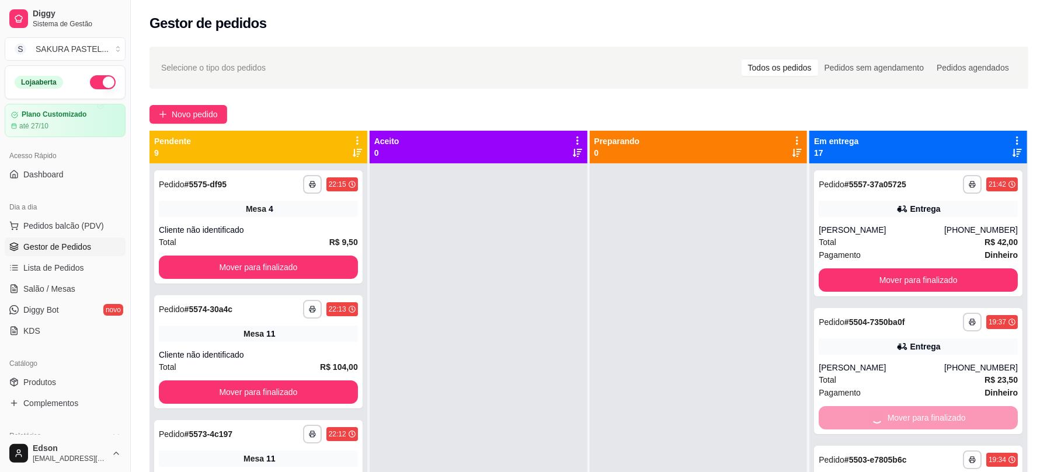
click at [953, 426] on button "Mover para finalizado" at bounding box center [918, 417] width 199 height 23
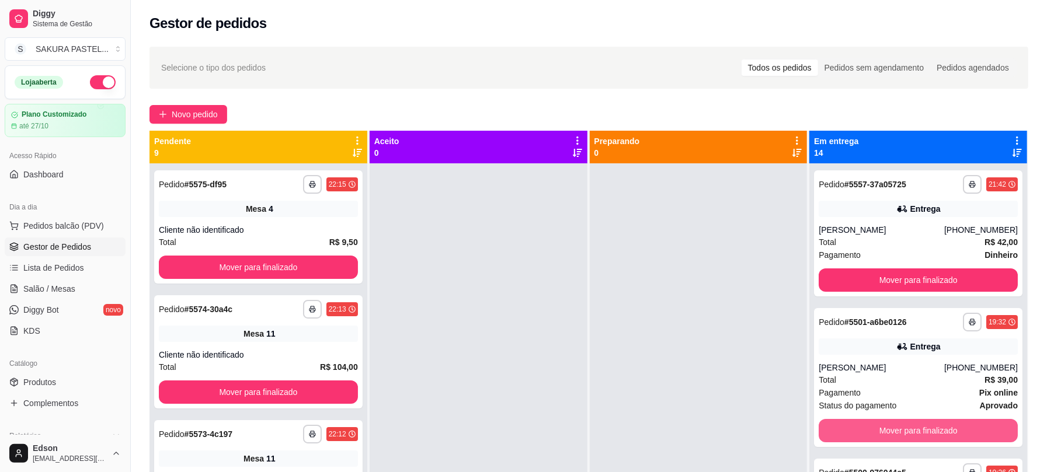
click at [953, 426] on button "Mover para finalizado" at bounding box center [918, 430] width 199 height 23
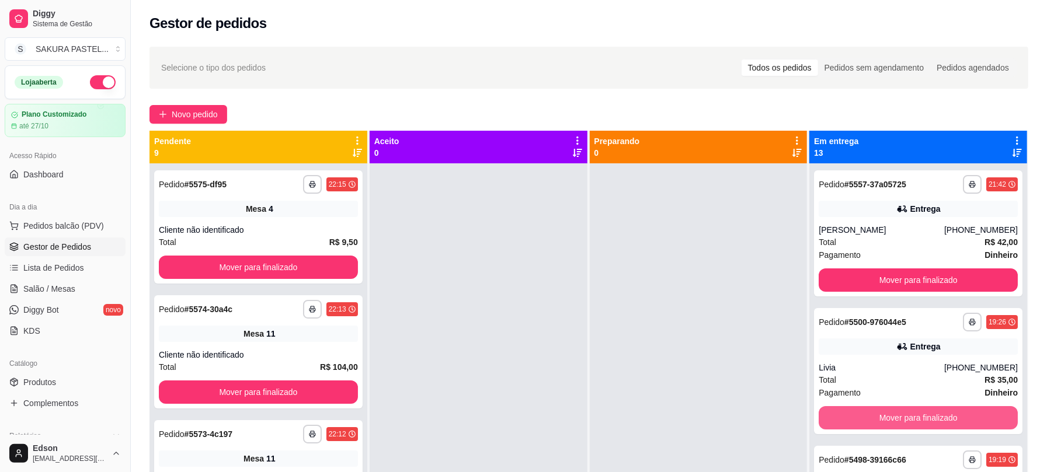
click at [953, 426] on button "Mover para finalizado" at bounding box center [918, 417] width 199 height 23
click at [953, 426] on button "Mover para finalizado" at bounding box center [918, 418] width 193 height 23
click at [953, 426] on button "Mover para finalizado" at bounding box center [918, 417] width 199 height 23
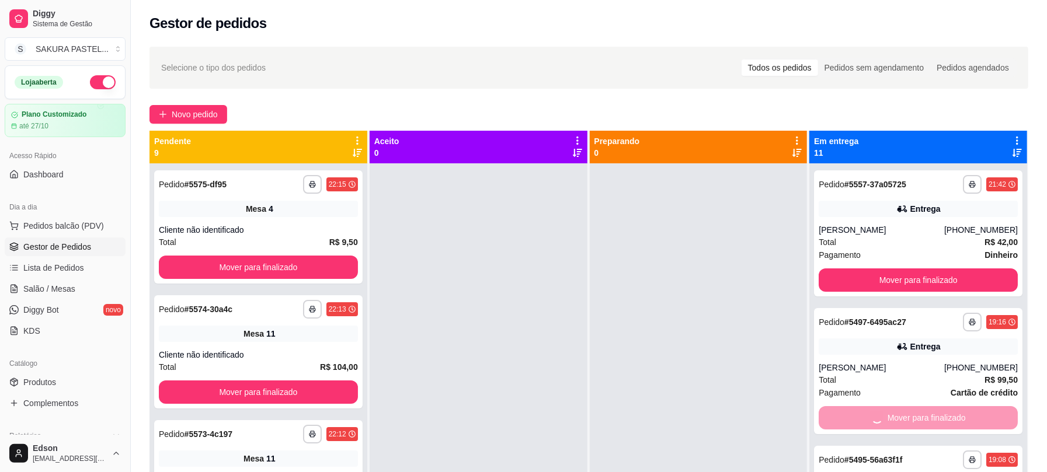
click at [953, 426] on button "Mover para finalizado" at bounding box center [918, 417] width 199 height 23
click at [953, 426] on button "Mover para finalizado" at bounding box center [918, 418] width 193 height 23
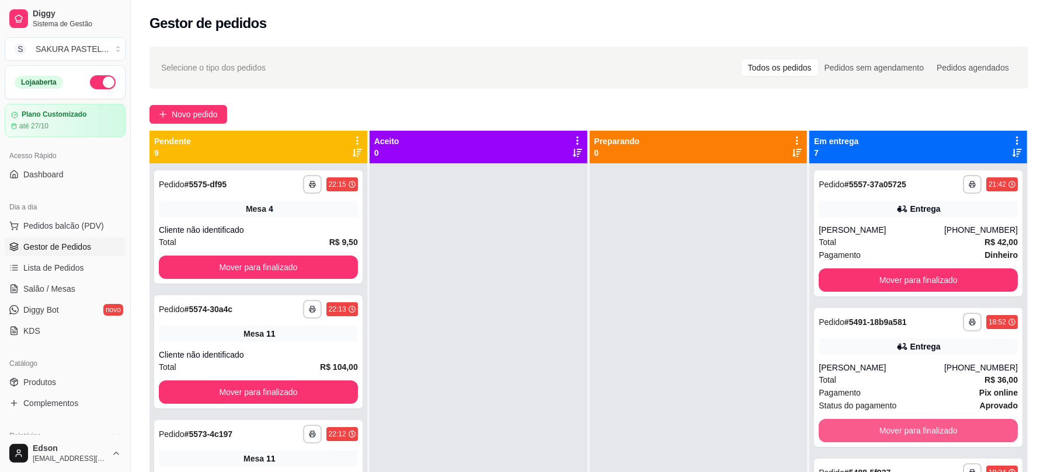
click at [953, 426] on button "Mover para finalizado" at bounding box center [918, 430] width 199 height 23
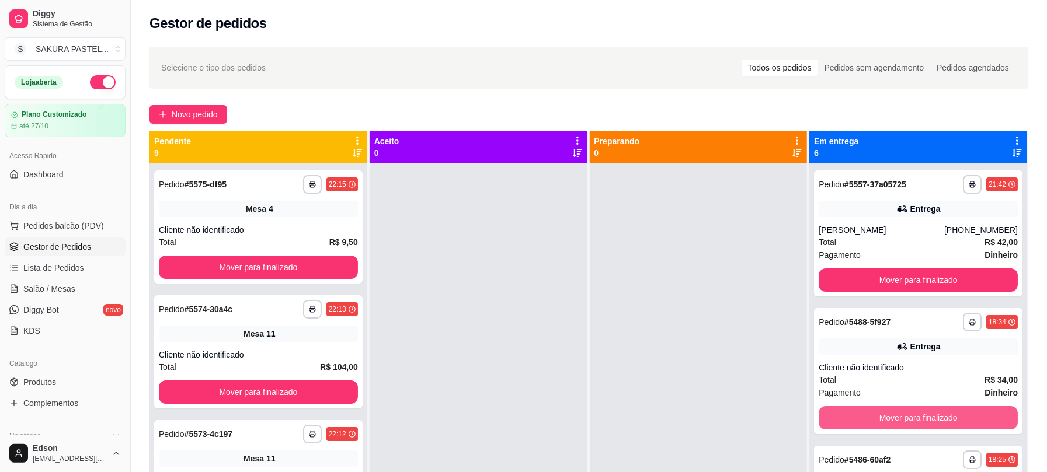
click at [953, 426] on button "Mover para finalizado" at bounding box center [918, 417] width 199 height 23
click at [953, 426] on button "Mover para finalizado" at bounding box center [918, 418] width 193 height 23
click at [953, 426] on button "Mover para finalizado" at bounding box center [918, 417] width 199 height 23
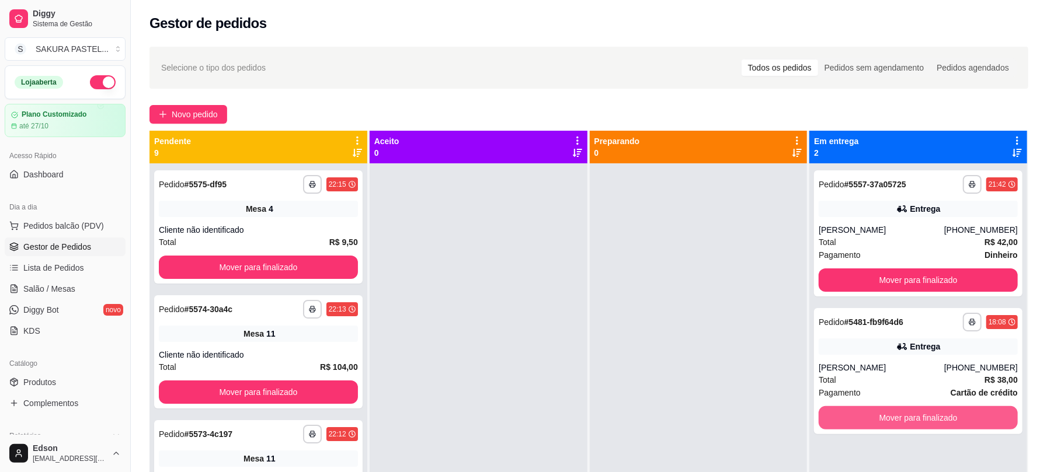
click at [953, 426] on button "Mover para finalizado" at bounding box center [918, 417] width 199 height 23
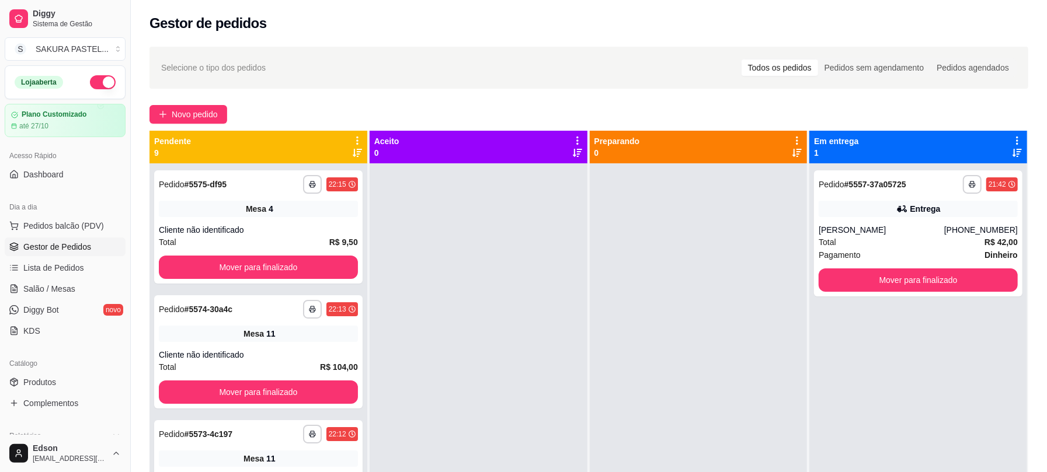
click at [552, 334] on div at bounding box center [479, 399] width 218 height 472
click at [350, 134] on div "Pendente 9" at bounding box center [258, 147] width 218 height 33
click at [359, 145] on icon at bounding box center [357, 140] width 11 height 11
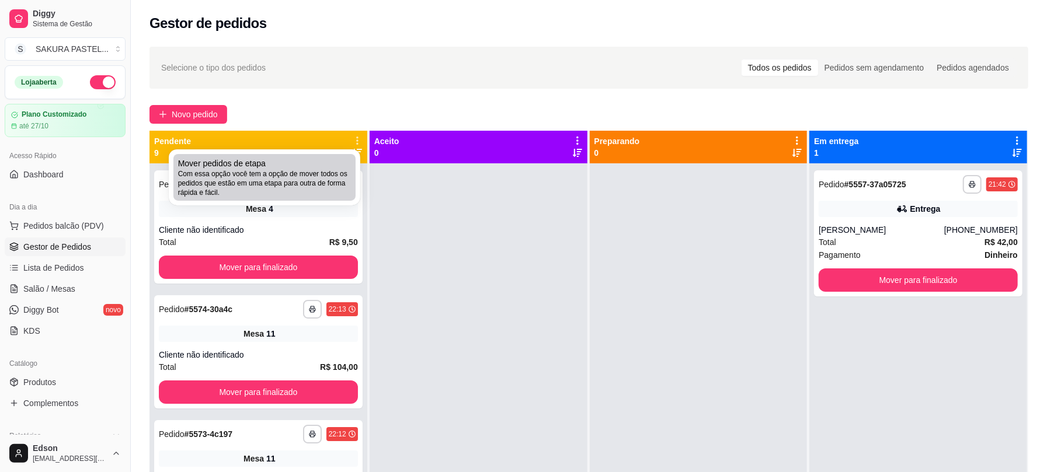
click at [335, 176] on span "Com essa opção você tem a opção de mover todos os pedidos que estão em uma etap…" at bounding box center [264, 183] width 173 height 28
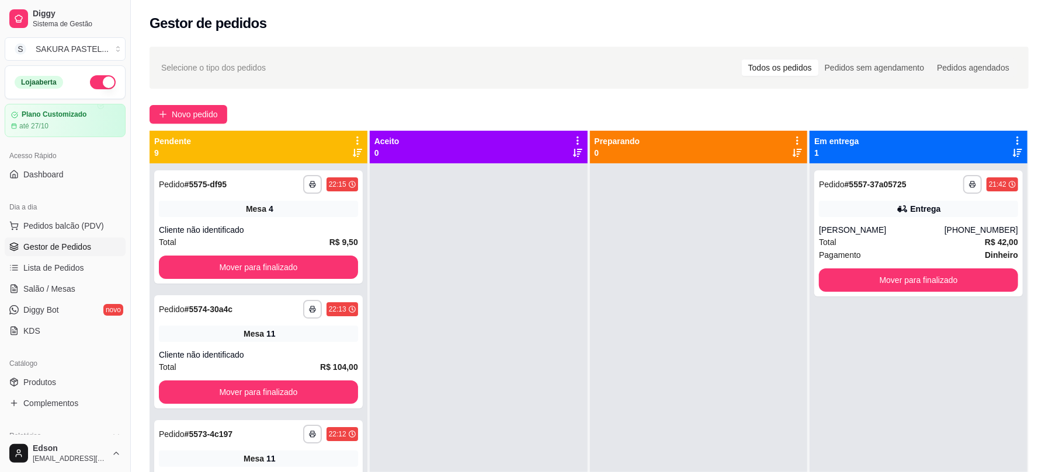
click at [442, 280] on span "Estou ciente de que esta ação será irreverssível e quero mover os pedidos." at bounding box center [537, 268] width 255 height 28
click at [401, 277] on input "Estou ciente de que esta ação será irreverssível e quero mover os pedidos." at bounding box center [397, 274] width 8 height 8
checkbox input "true"
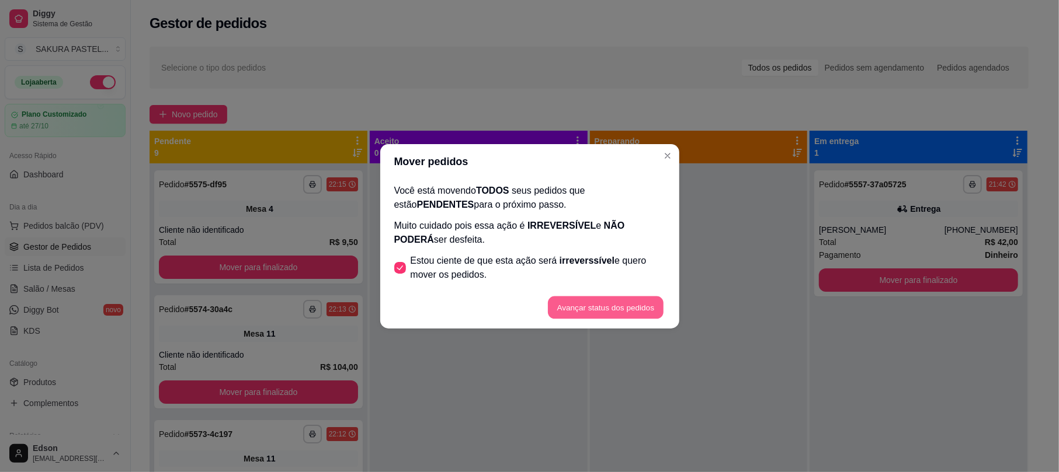
click at [640, 314] on button "Avançar status dos pedidos" at bounding box center [606, 307] width 116 height 23
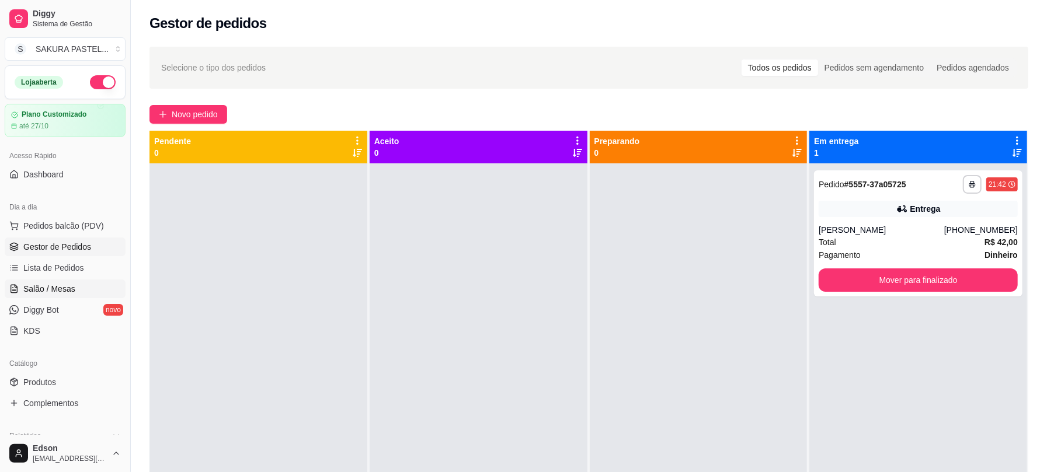
click at [75, 281] on link "Salão / Mesas" at bounding box center [65, 289] width 121 height 19
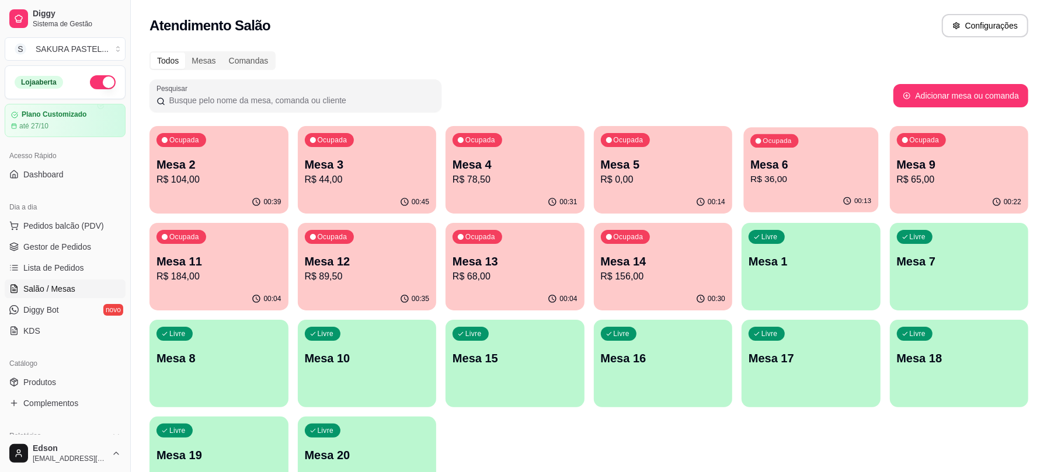
click at [818, 134] on div "Ocupada Mesa 6 R$ 36,00" at bounding box center [811, 158] width 134 height 63
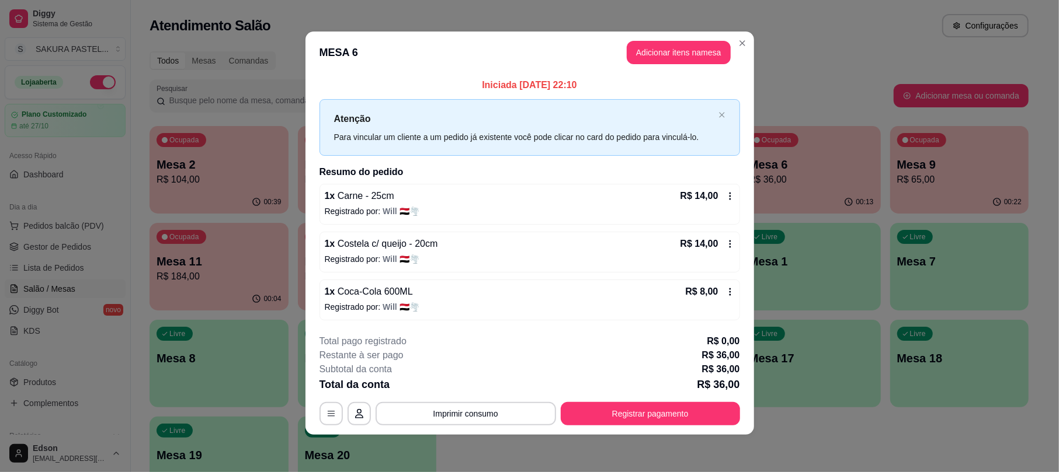
scroll to position [4, 0]
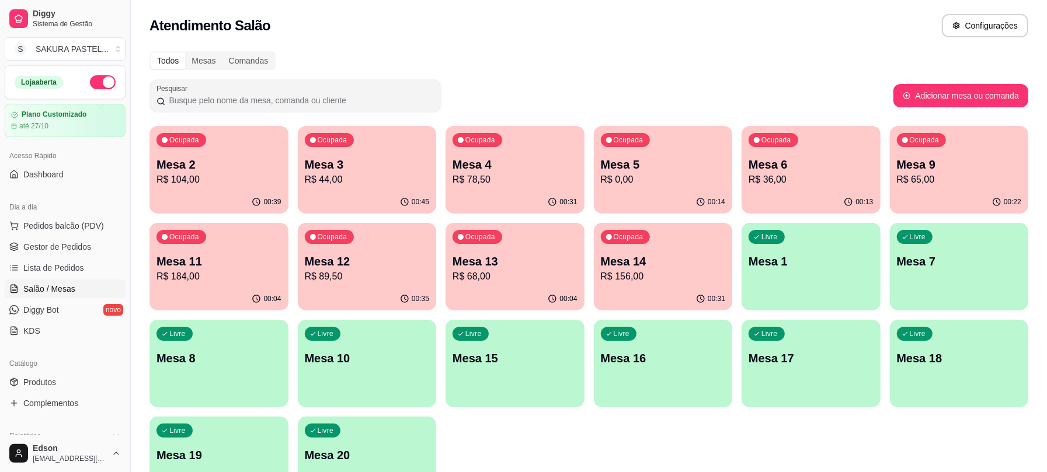
click at [702, 179] on p "R$ 0,00" at bounding box center [663, 180] width 125 height 14
click at [687, 174] on p "R$ 0,00" at bounding box center [663, 180] width 125 height 14
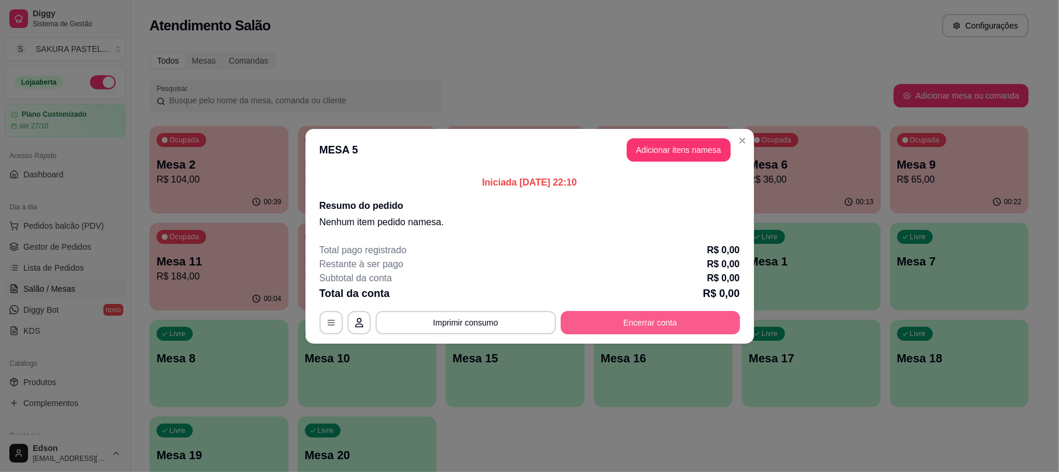
click at [715, 320] on button "Encerrar conta" at bounding box center [650, 322] width 179 height 23
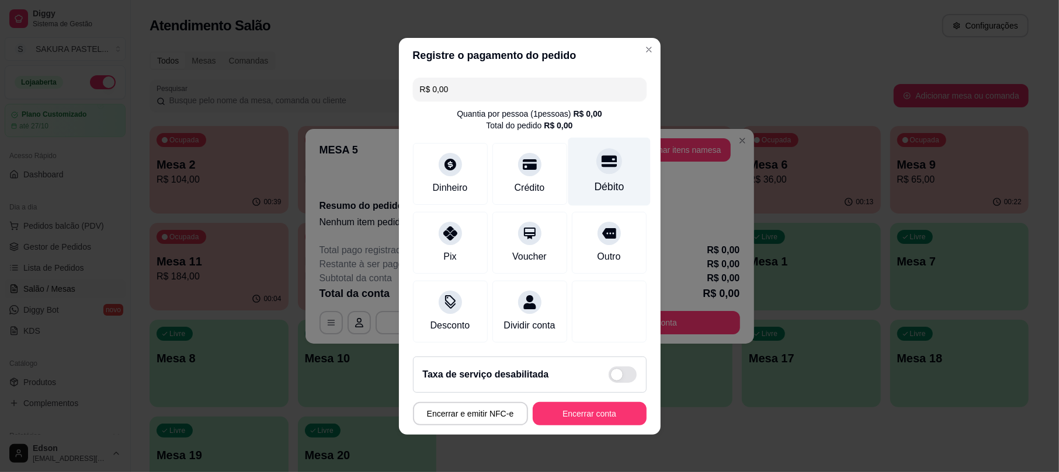
click at [610, 159] on div "Débito" at bounding box center [609, 171] width 82 height 68
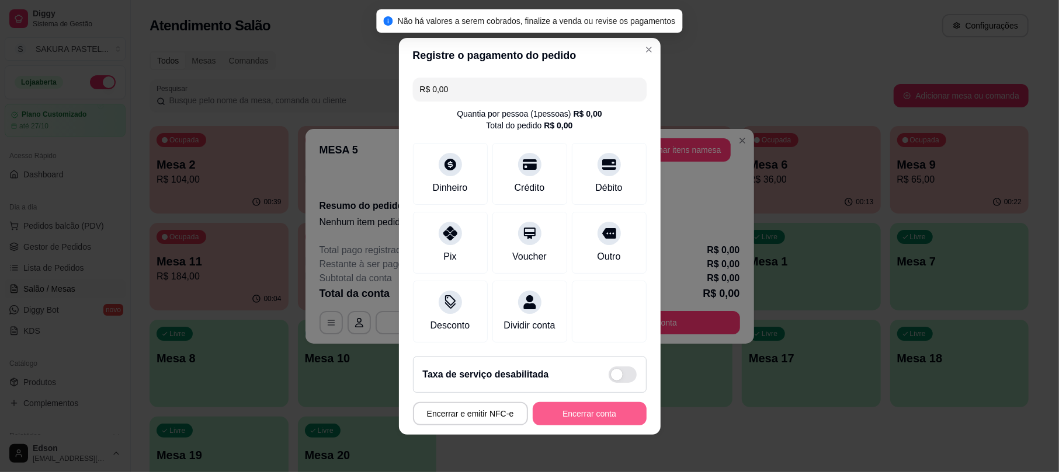
click at [601, 425] on button "Encerrar conta" at bounding box center [590, 413] width 114 height 23
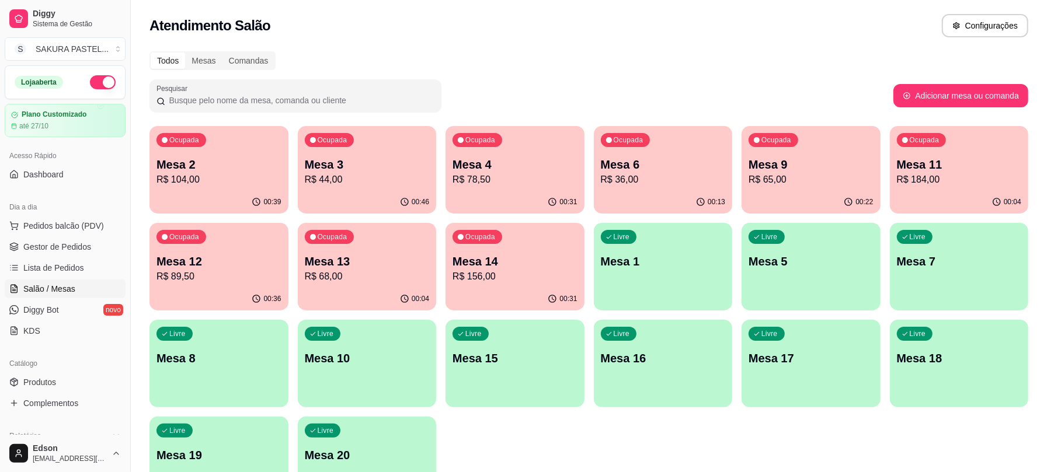
click at [562, 283] on p "R$ 156,00" at bounding box center [515, 277] width 125 height 14
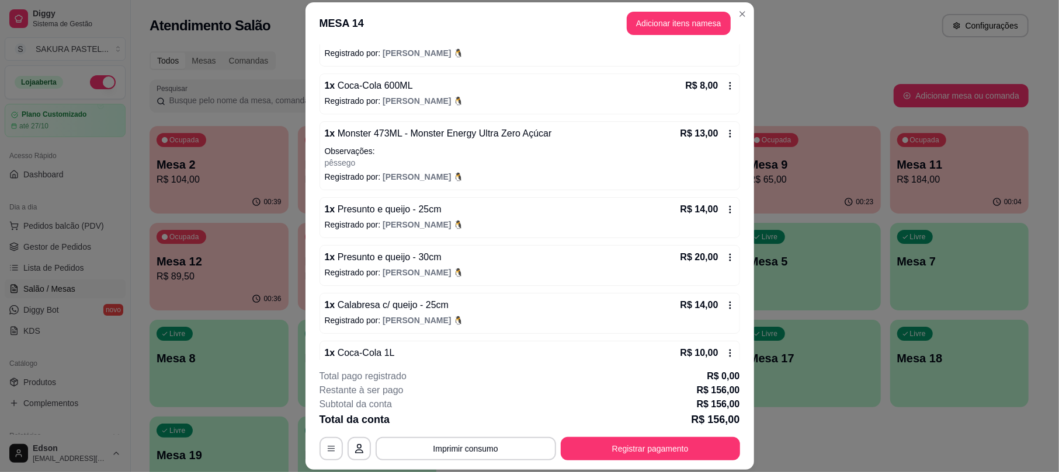
scroll to position [255, 0]
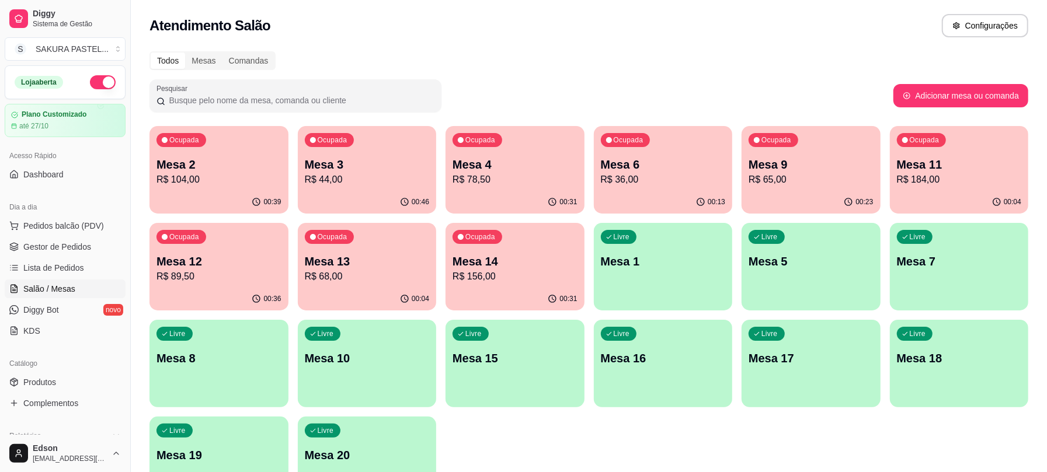
click at [229, 276] on p "R$ 89,50" at bounding box center [218, 277] width 125 height 14
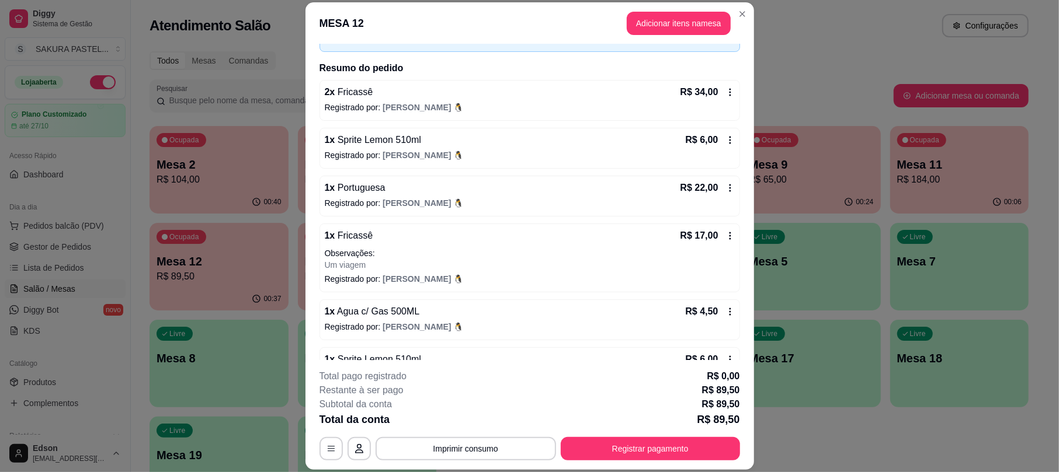
scroll to position [110, 0]
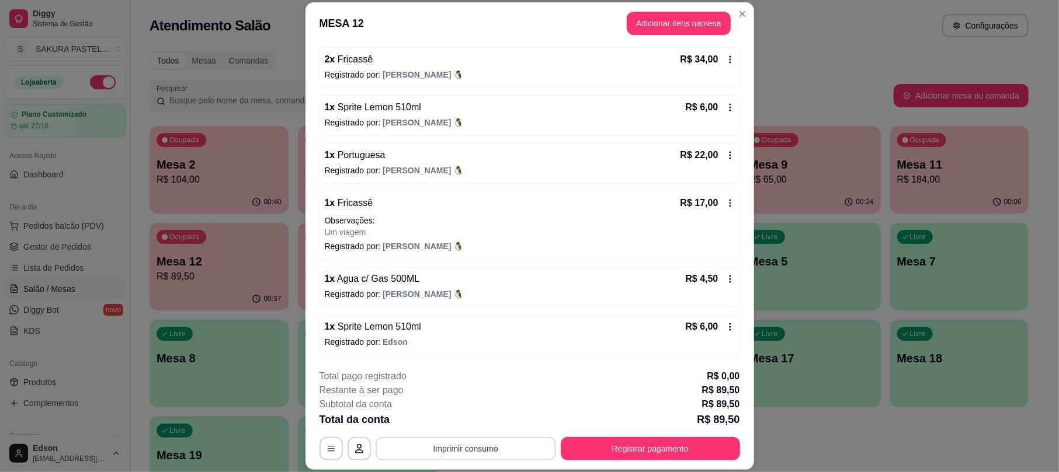
click at [472, 437] on button "Imprimir consumo" at bounding box center [465, 448] width 180 height 23
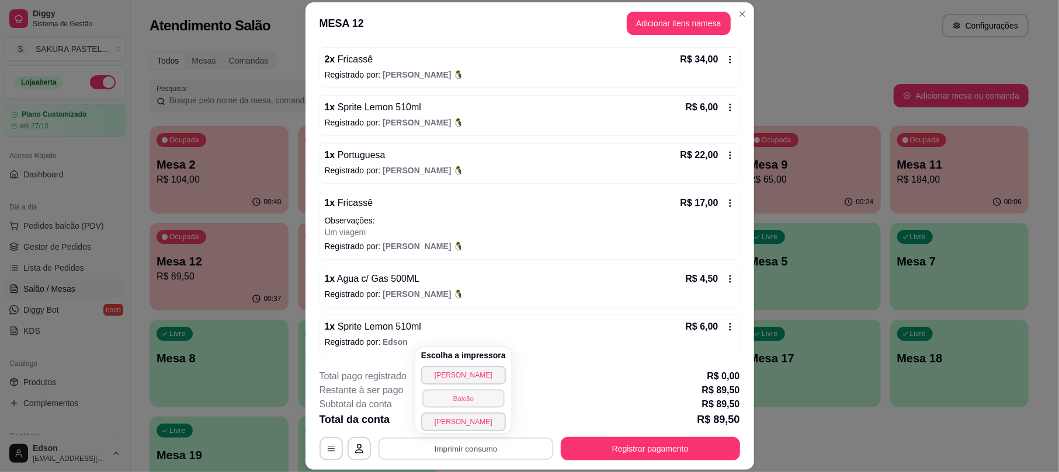
click at [489, 402] on button "Balcão" at bounding box center [463, 398] width 82 height 18
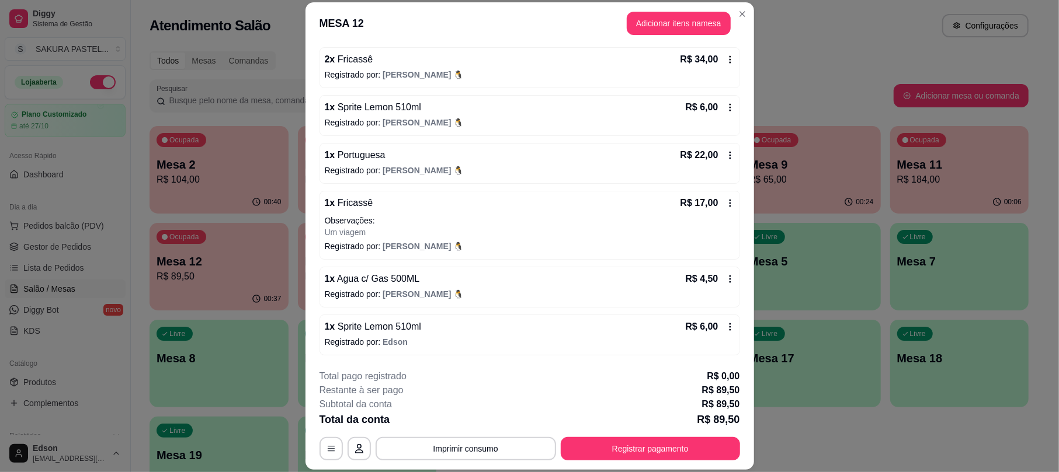
click at [673, 406] on div "Subtotal da conta R$ 89,50" at bounding box center [529, 405] width 420 height 14
click at [650, 458] on button "Registrar pagamento" at bounding box center [650, 448] width 179 height 23
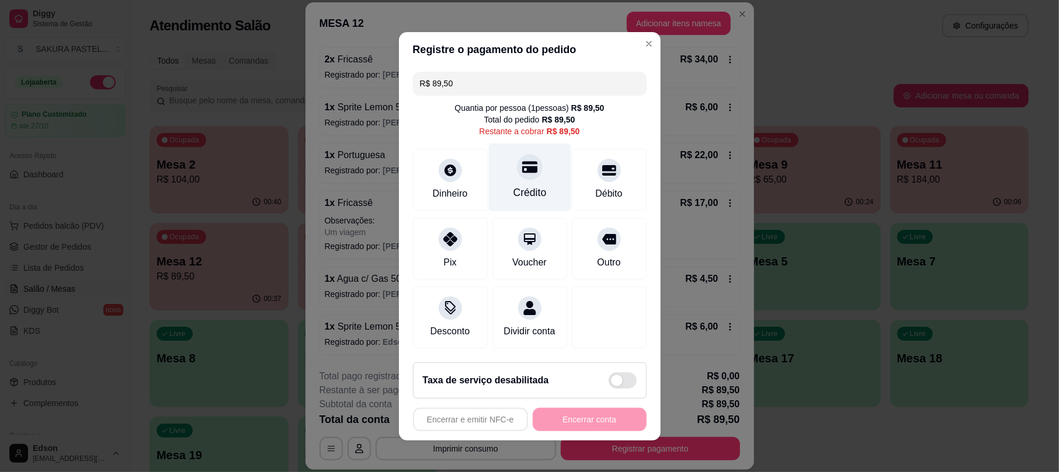
click at [538, 178] on div "Crédito" at bounding box center [529, 177] width 82 height 68
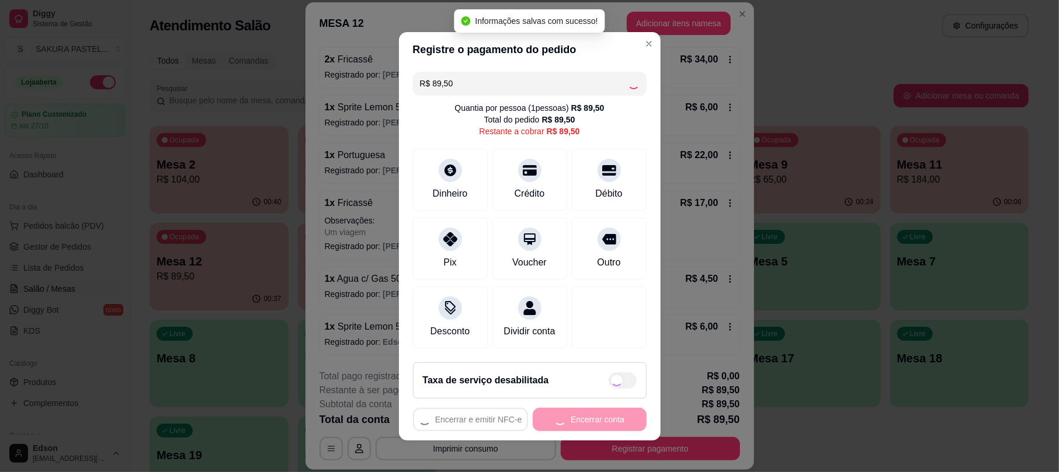
type input "R$ 0,00"
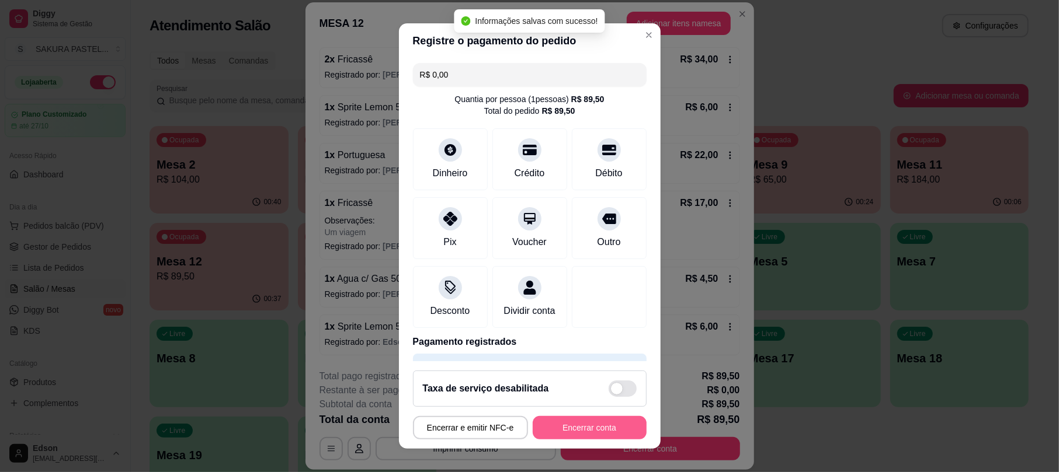
click at [598, 432] on button "Encerrar conta" at bounding box center [590, 427] width 114 height 23
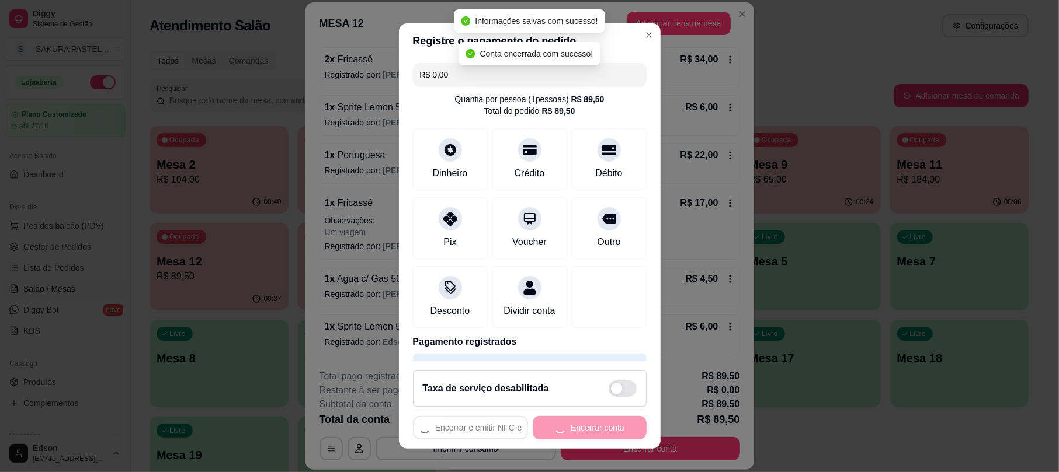
scroll to position [0, 0]
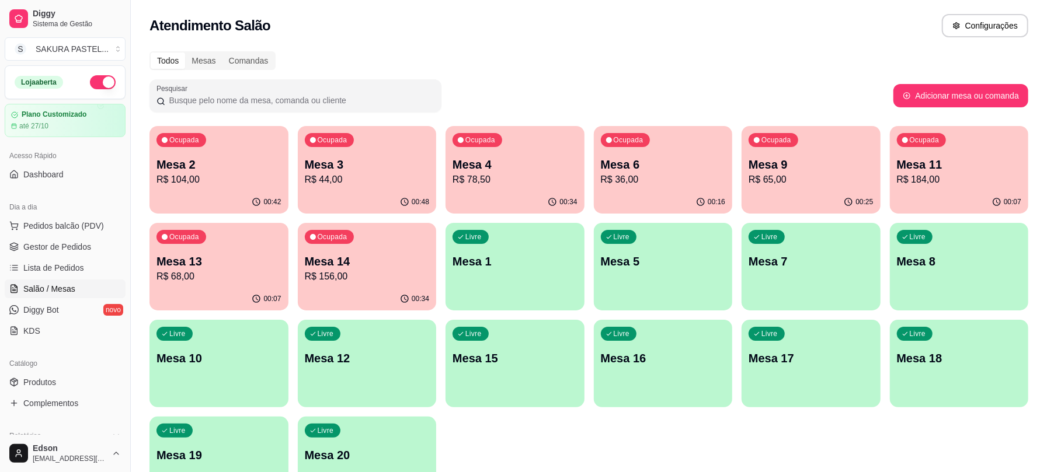
click at [351, 159] on p "Mesa 3" at bounding box center [367, 164] width 125 height 16
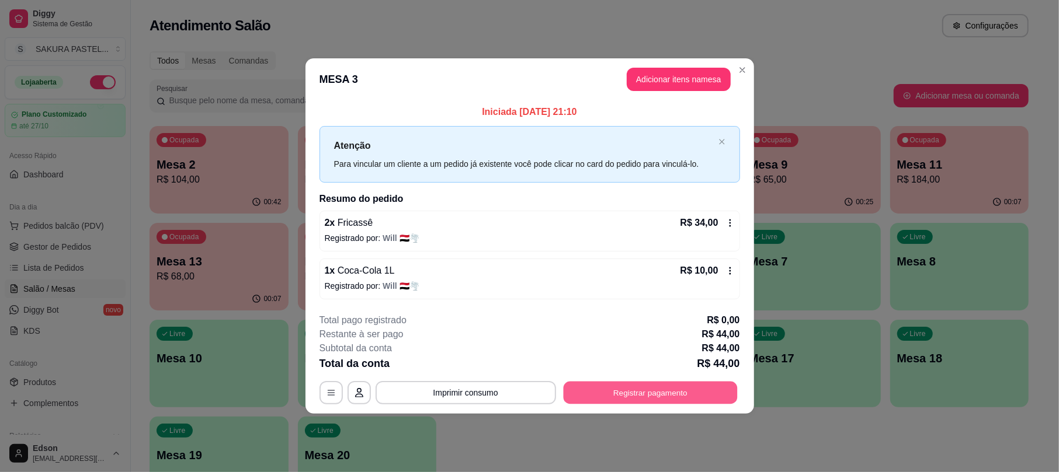
click at [641, 390] on button "Registrar pagamento" at bounding box center [650, 393] width 174 height 23
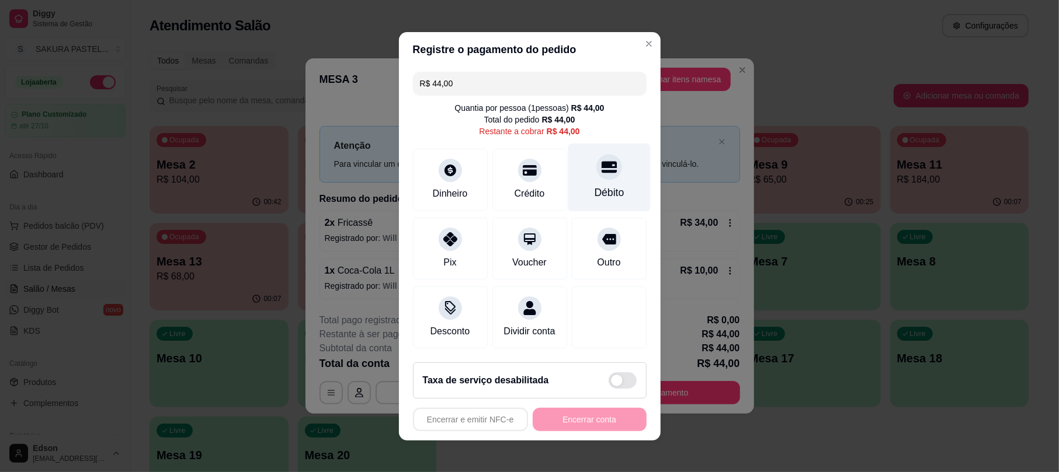
click at [596, 162] on div at bounding box center [609, 167] width 26 height 26
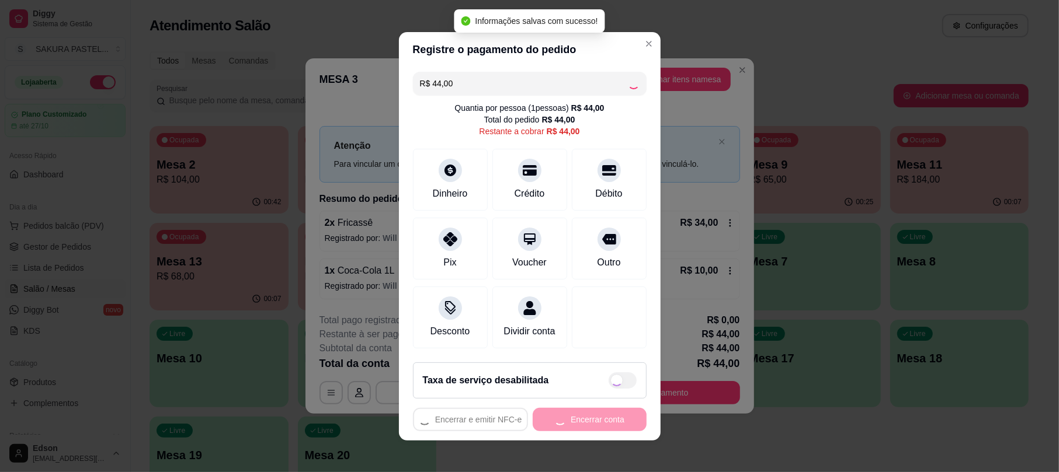
type input "R$ 0,00"
click at [585, 431] on div "Encerrar e emitir NFC-e Encerrar conta" at bounding box center [530, 419] width 234 height 23
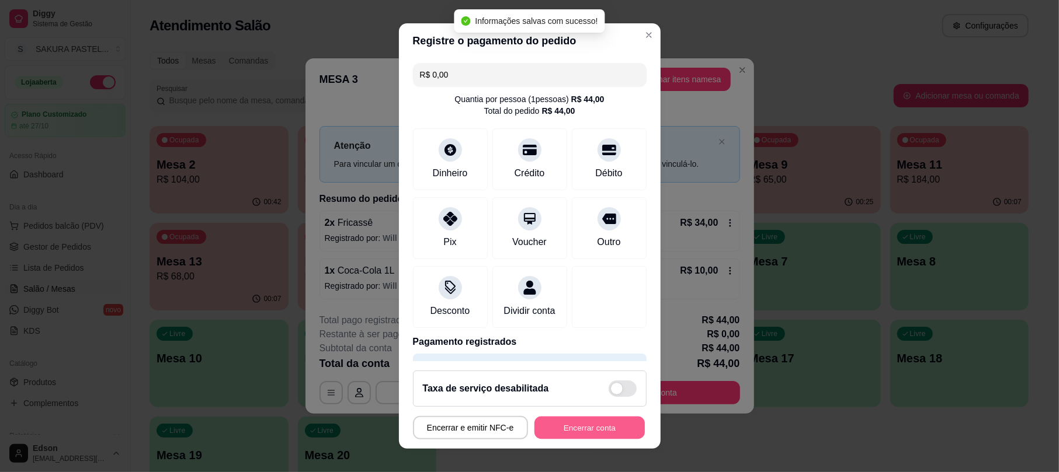
click at [584, 435] on button "Encerrar conta" at bounding box center [589, 427] width 110 height 23
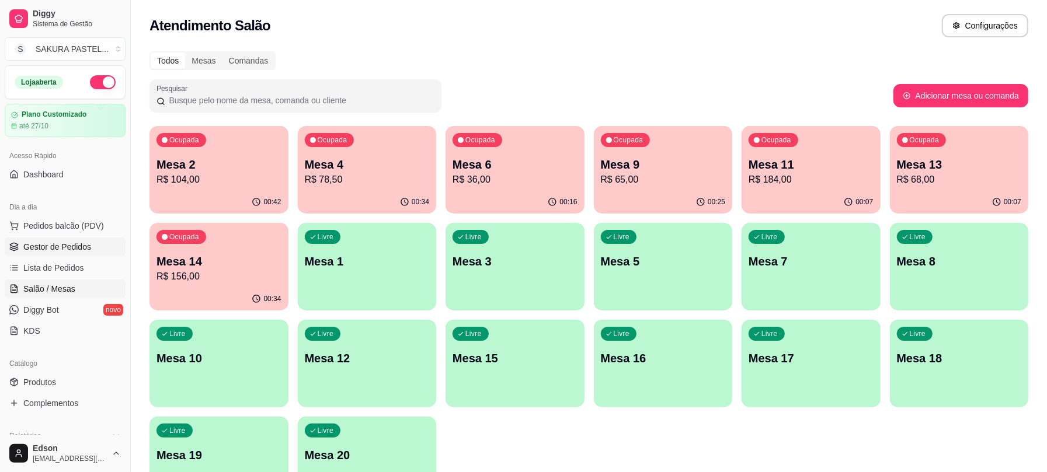
click at [54, 255] on link "Gestor de Pedidos" at bounding box center [65, 247] width 121 height 19
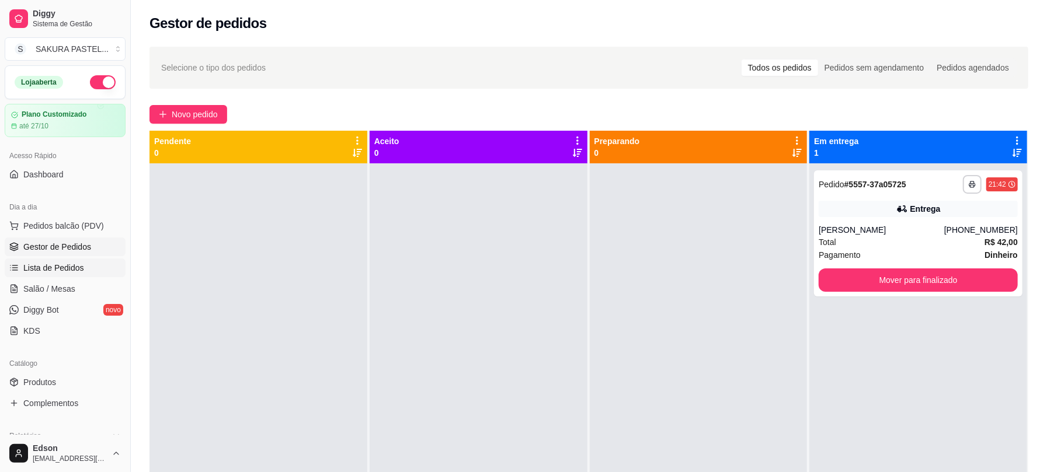
click at [62, 274] on link "Lista de Pedidos" at bounding box center [65, 268] width 121 height 19
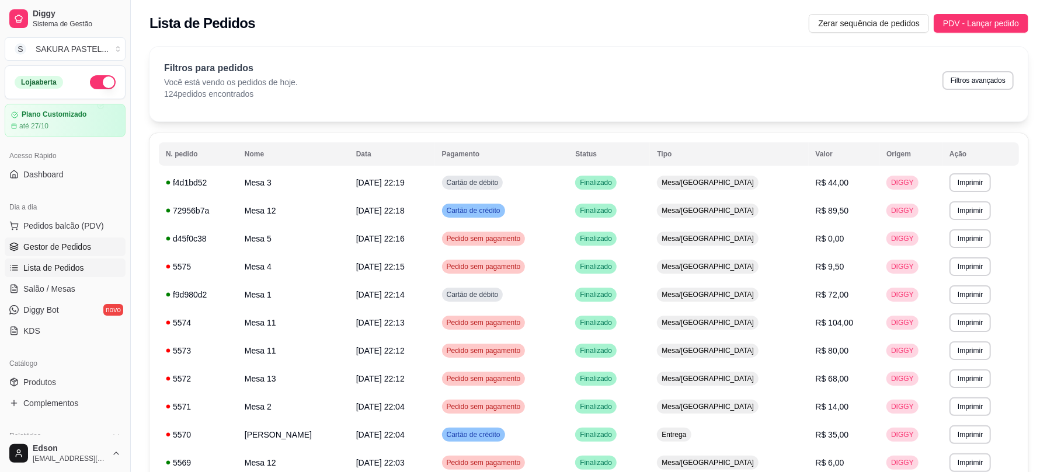
click at [66, 248] on span "Gestor de Pedidos" at bounding box center [57, 247] width 68 height 12
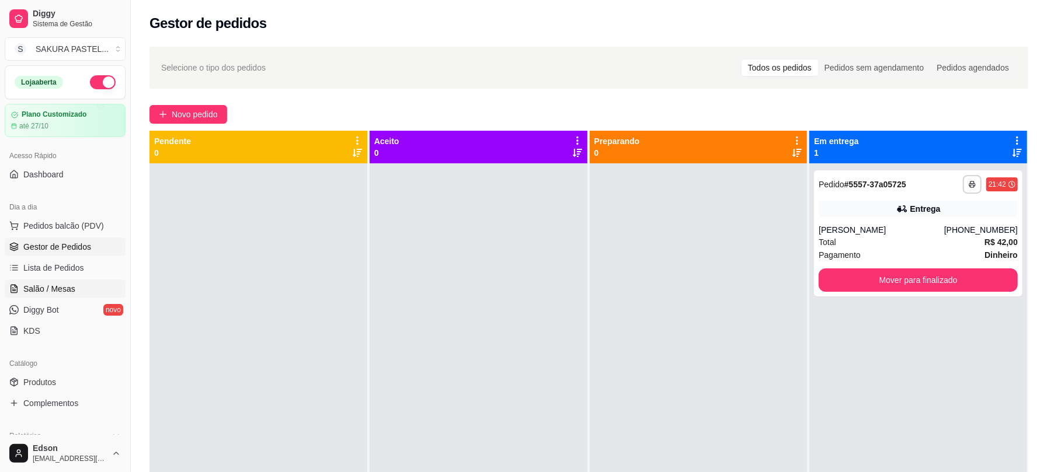
click at [80, 287] on link "Salão / Mesas" at bounding box center [65, 289] width 121 height 19
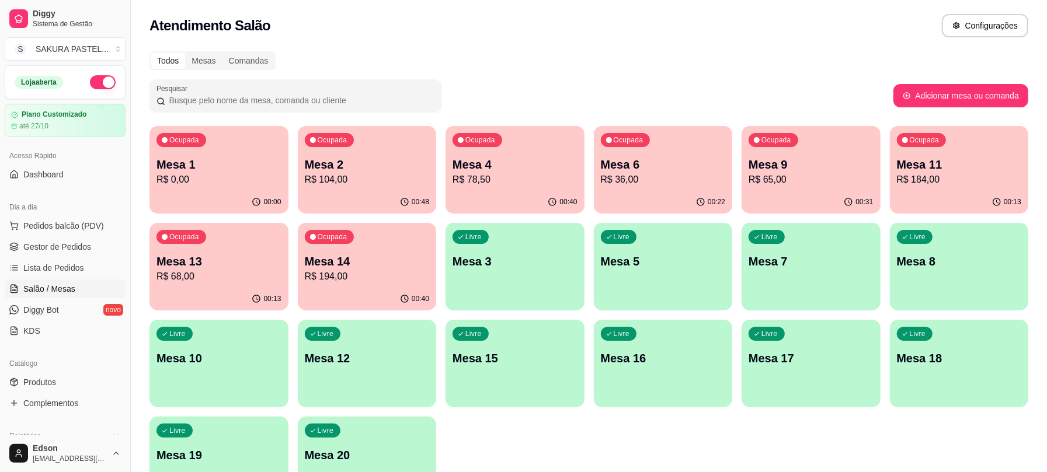
click at [405, 171] on p "Mesa 2" at bounding box center [367, 164] width 125 height 16
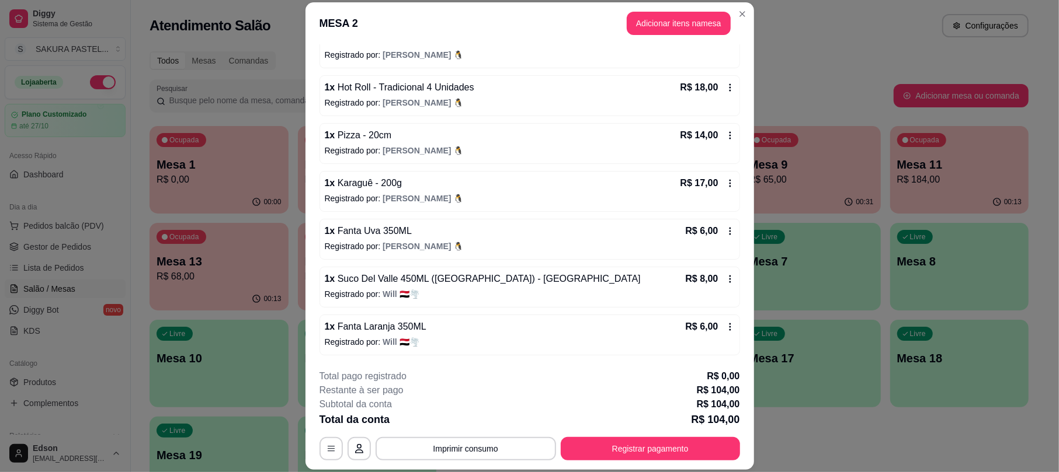
scroll to position [35, 0]
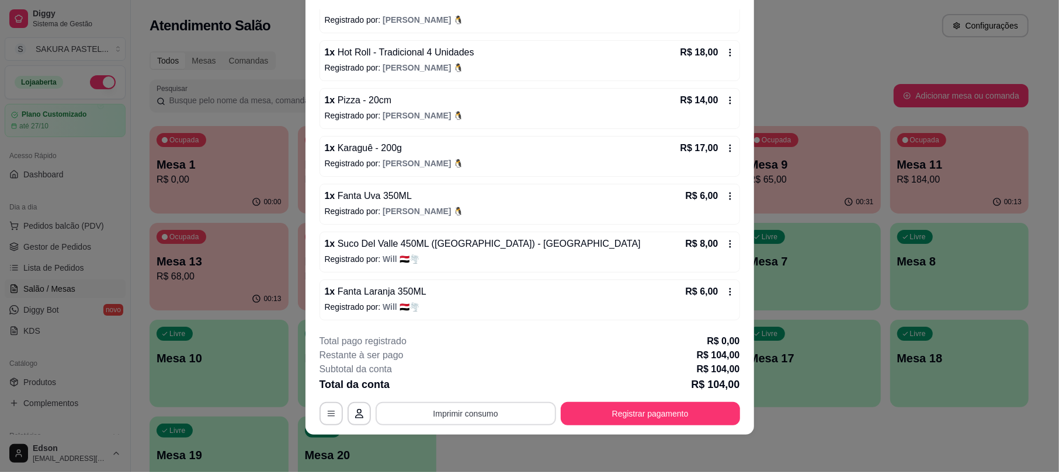
click at [529, 412] on button "Imprimir consumo" at bounding box center [465, 413] width 180 height 23
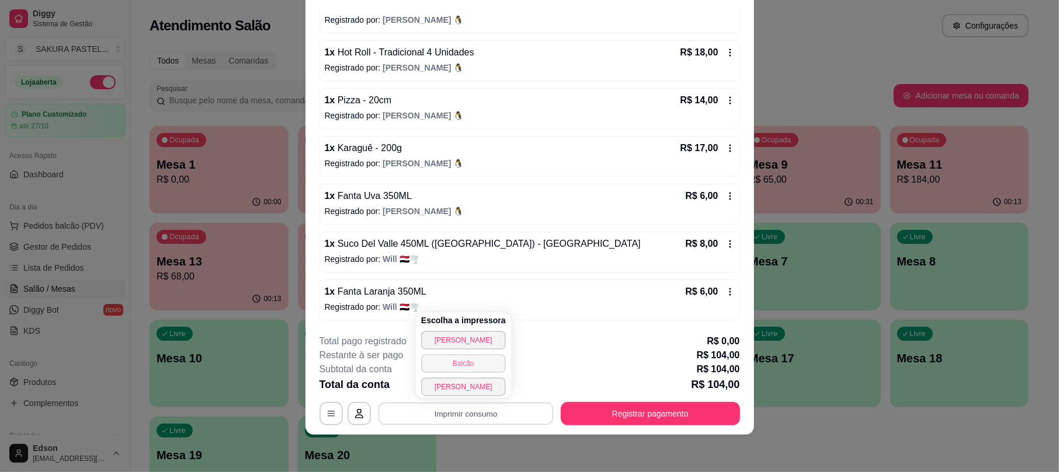
click at [483, 364] on button "Balcão" at bounding box center [463, 363] width 85 height 19
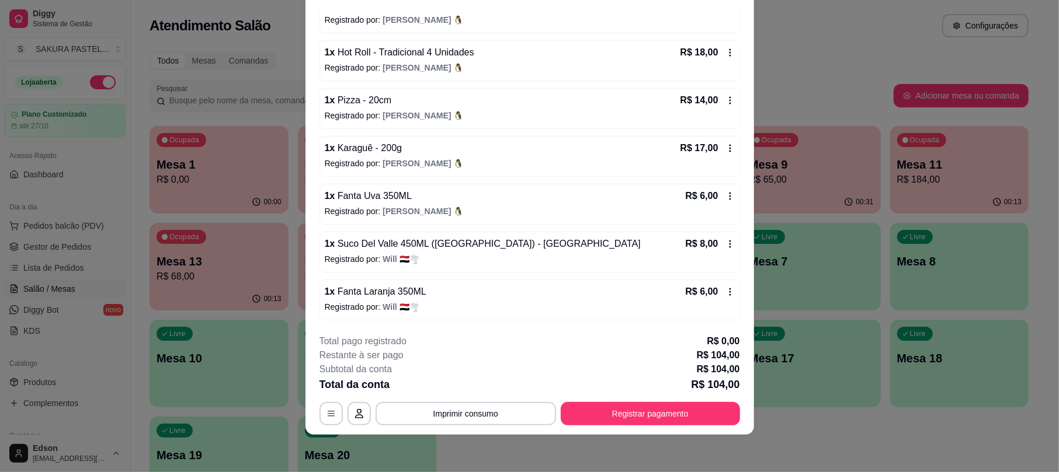
click at [607, 391] on div "Total da conta R$ 104,00" at bounding box center [529, 385] width 420 height 16
click at [605, 412] on button "Registrar pagamento" at bounding box center [650, 413] width 179 height 23
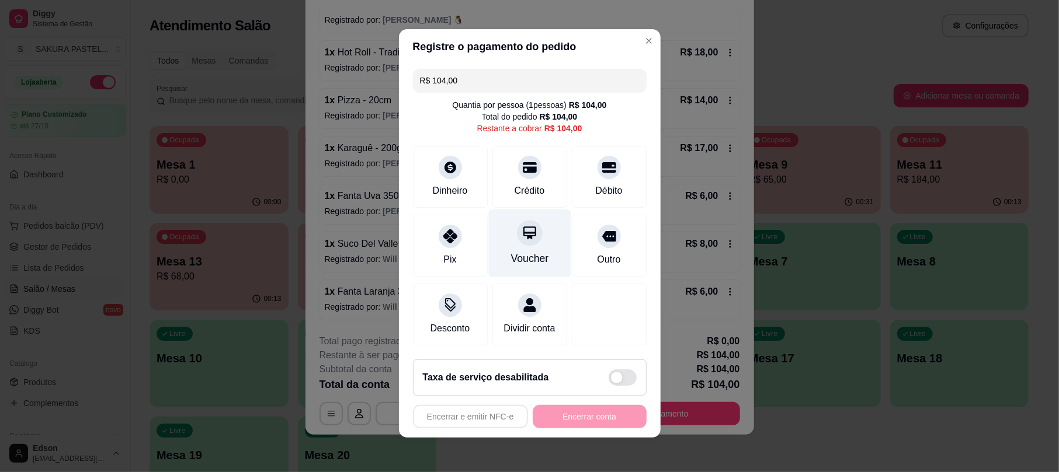
scroll to position [0, 0]
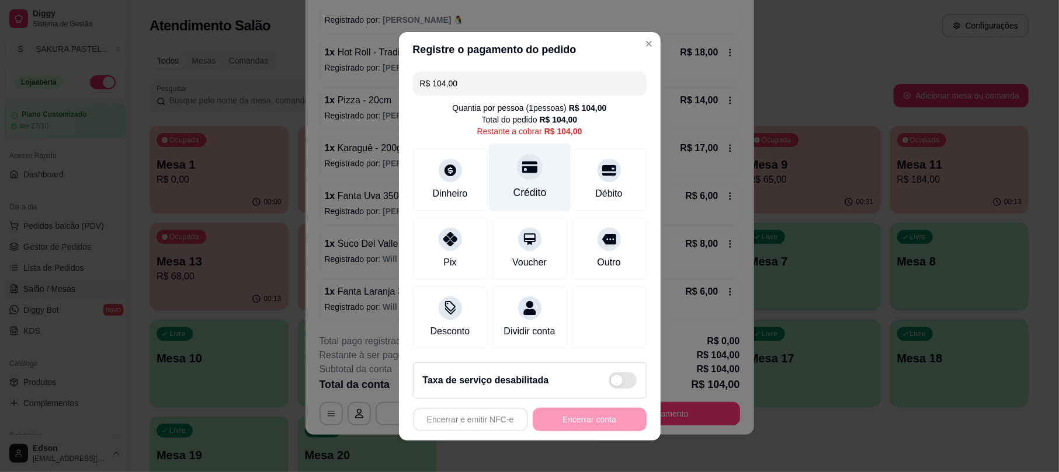
click at [526, 169] on div at bounding box center [530, 167] width 26 height 26
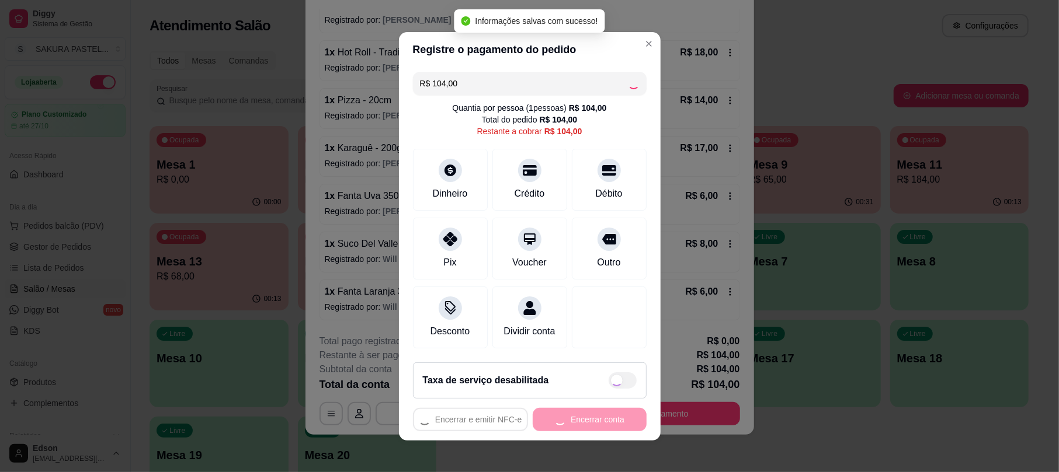
type input "R$ 0,00"
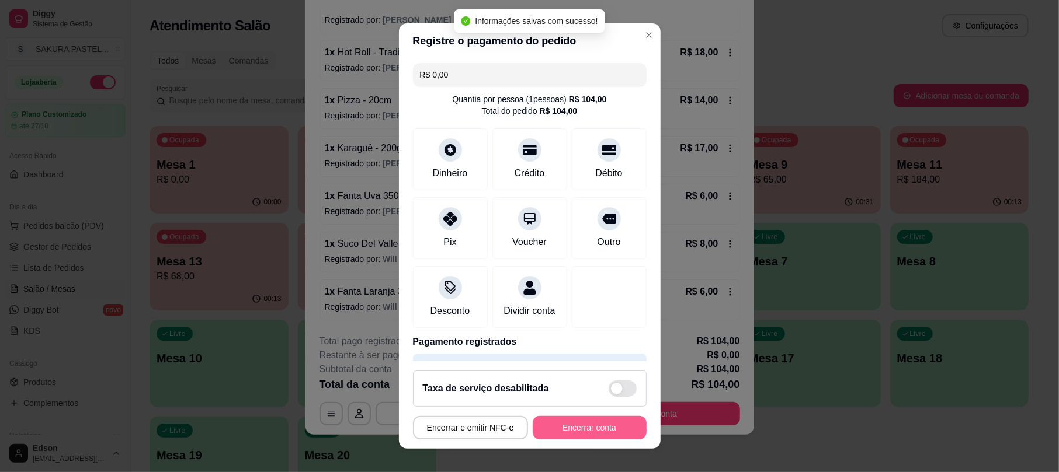
click at [592, 423] on button "Encerrar conta" at bounding box center [590, 427] width 114 height 23
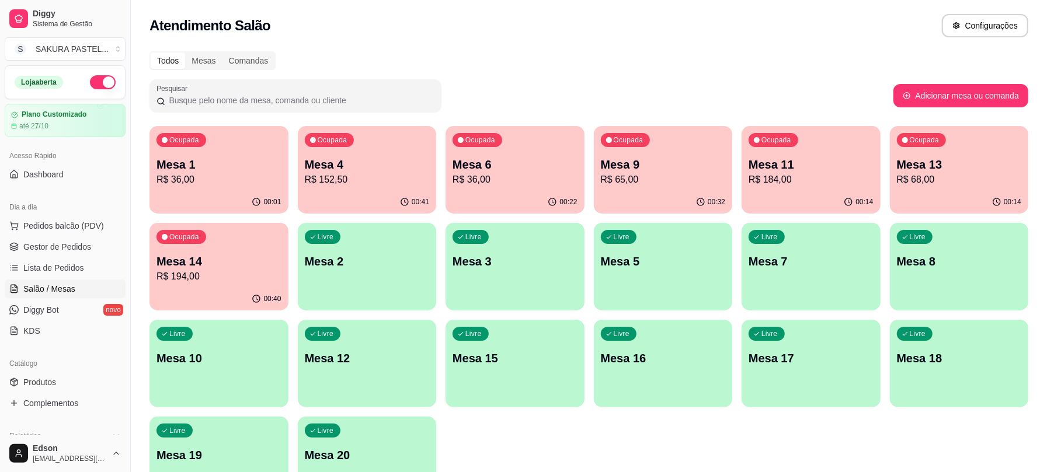
click at [255, 286] on div "Ocupada Mesa 14 R$ 194,00" at bounding box center [218, 255] width 139 height 65
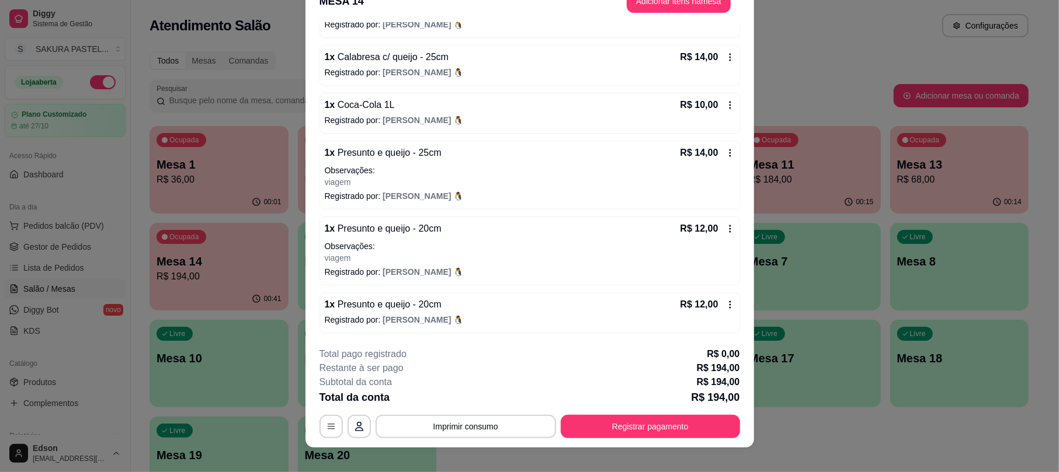
scroll to position [35, 0]
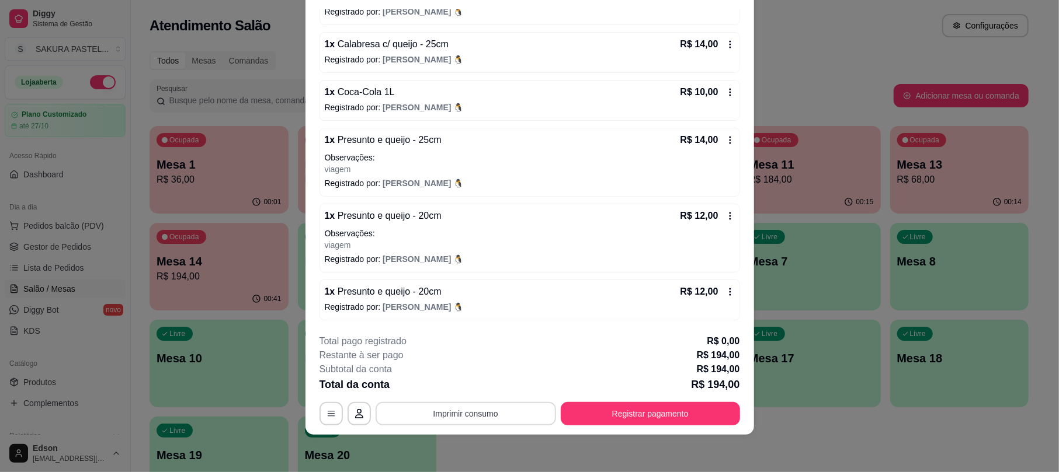
click at [509, 412] on button "Imprimir consumo" at bounding box center [465, 413] width 180 height 23
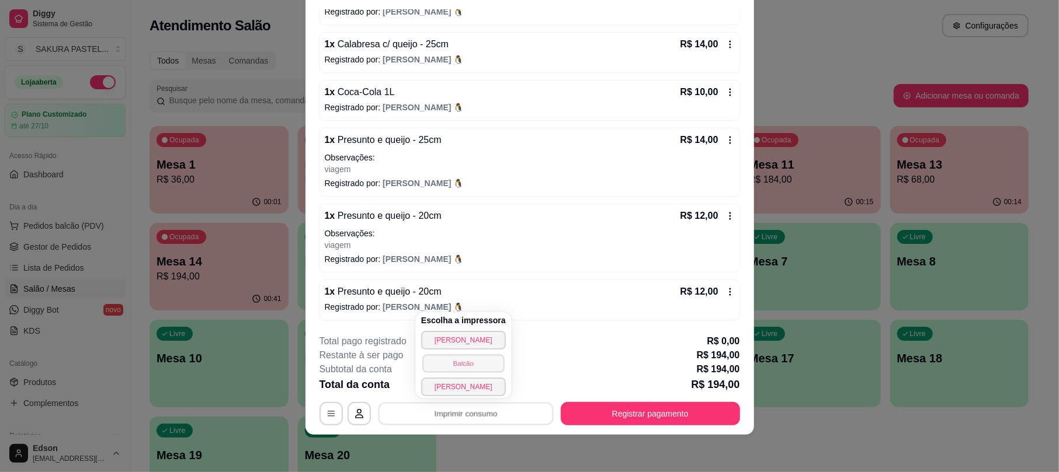
click at [484, 364] on button "Balcão" at bounding box center [463, 363] width 82 height 18
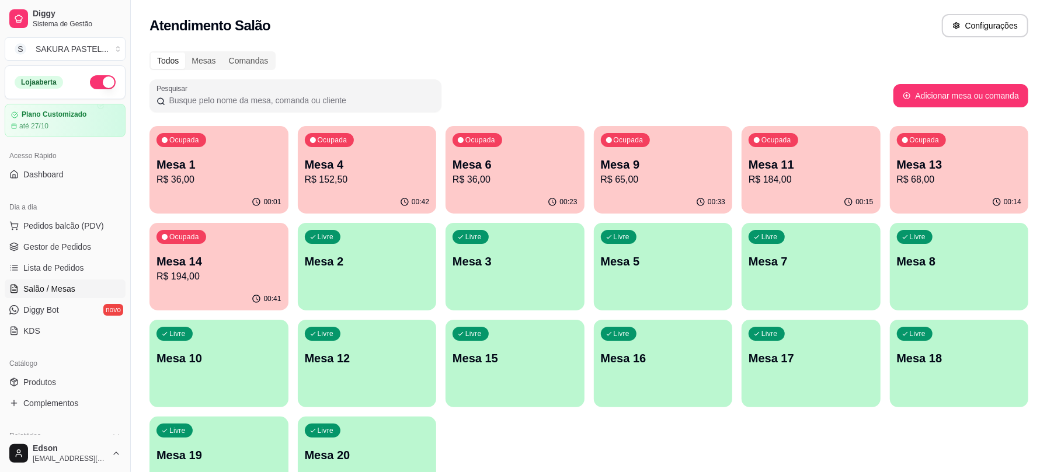
click at [239, 252] on div "Ocupada Mesa 14 R$ 194,00" at bounding box center [218, 255] width 139 height 65
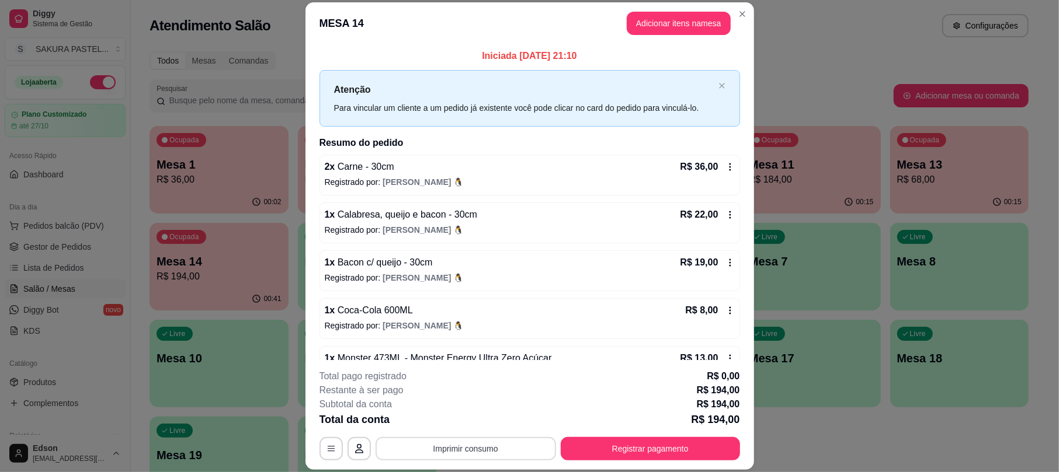
click at [482, 450] on button "Imprimir consumo" at bounding box center [465, 448] width 180 height 23
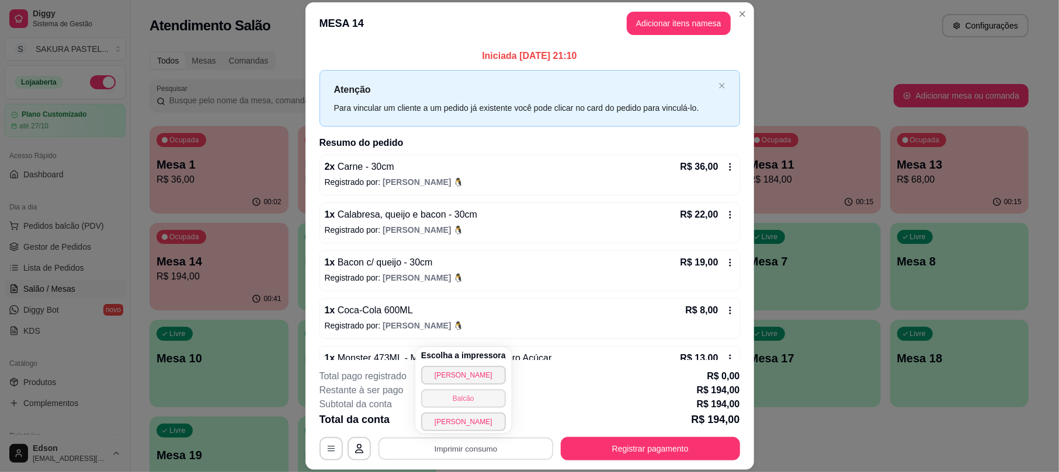
click at [470, 402] on button "Balcão" at bounding box center [463, 398] width 85 height 19
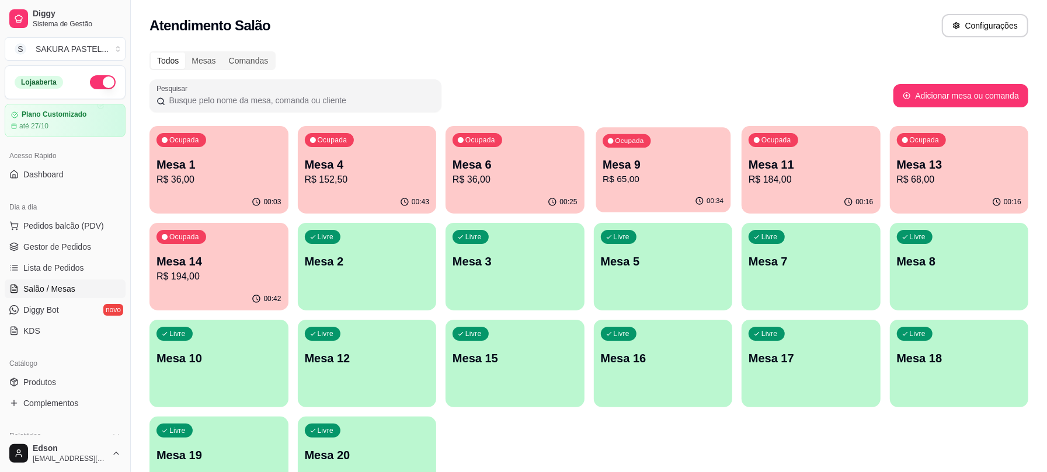
click at [681, 174] on p "R$ 65,00" at bounding box center [663, 179] width 121 height 13
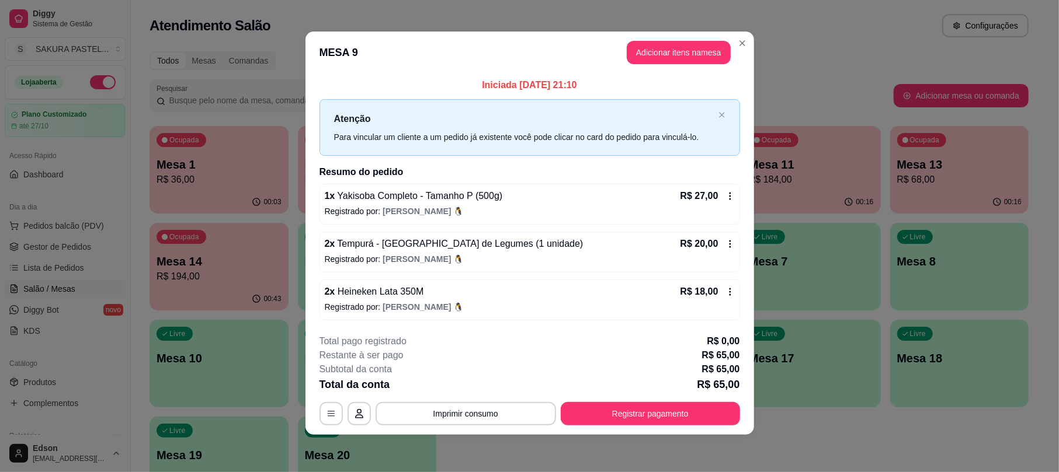
scroll to position [4, 0]
click at [633, 410] on button "Registrar pagamento" at bounding box center [650, 413] width 179 height 23
click at [653, 404] on button "Registrar pagamento" at bounding box center [650, 413] width 179 height 23
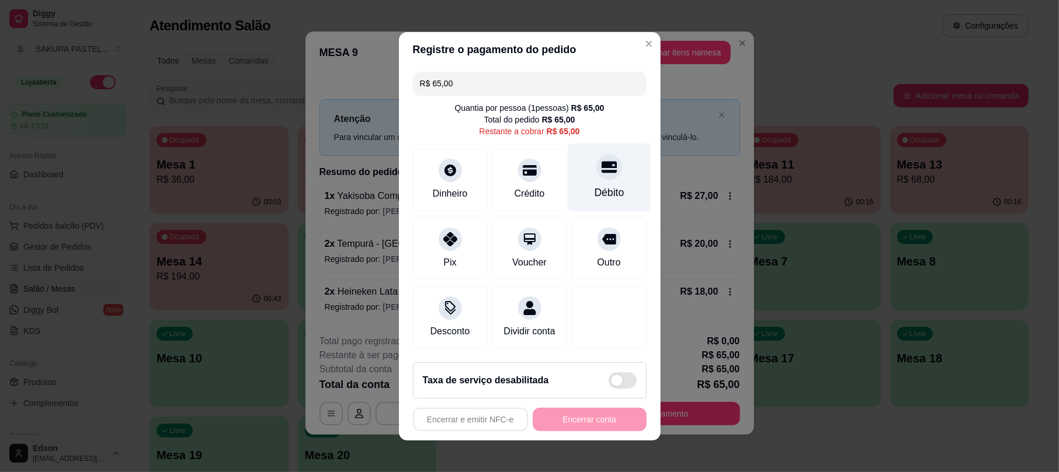
click at [577, 161] on div "Débito" at bounding box center [609, 177] width 82 height 68
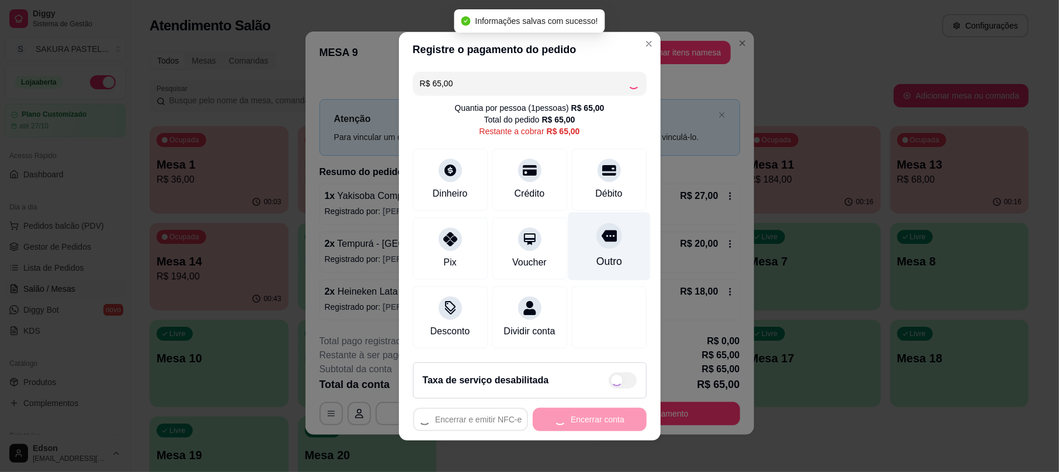
type input "R$ 0,00"
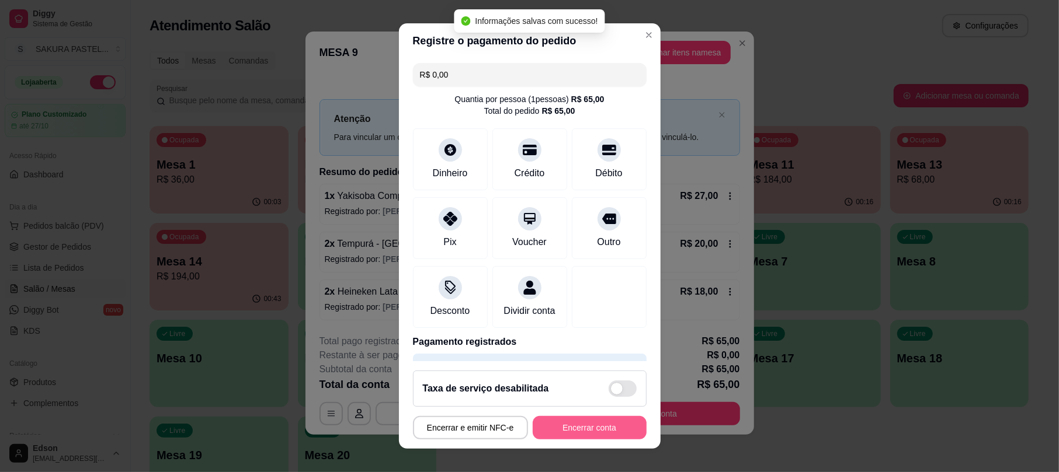
click at [582, 426] on button "Encerrar conta" at bounding box center [590, 427] width 114 height 23
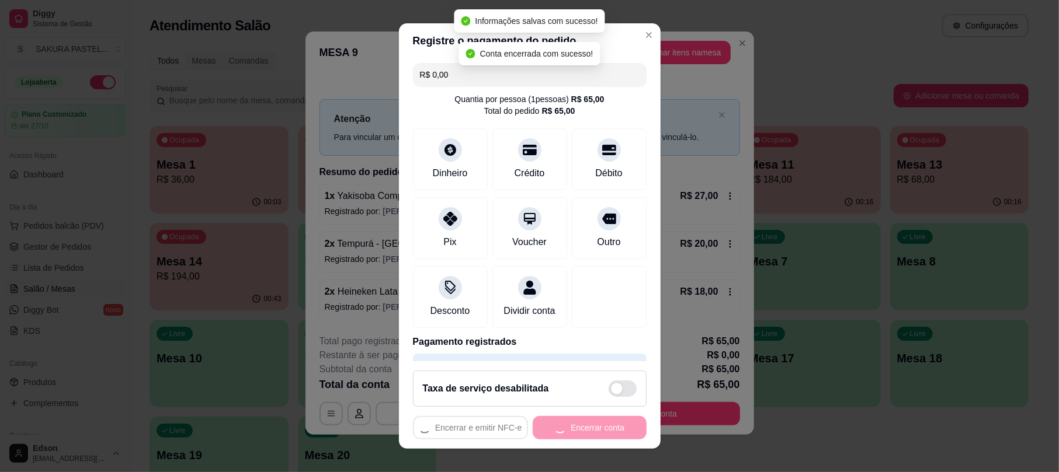
scroll to position [0, 0]
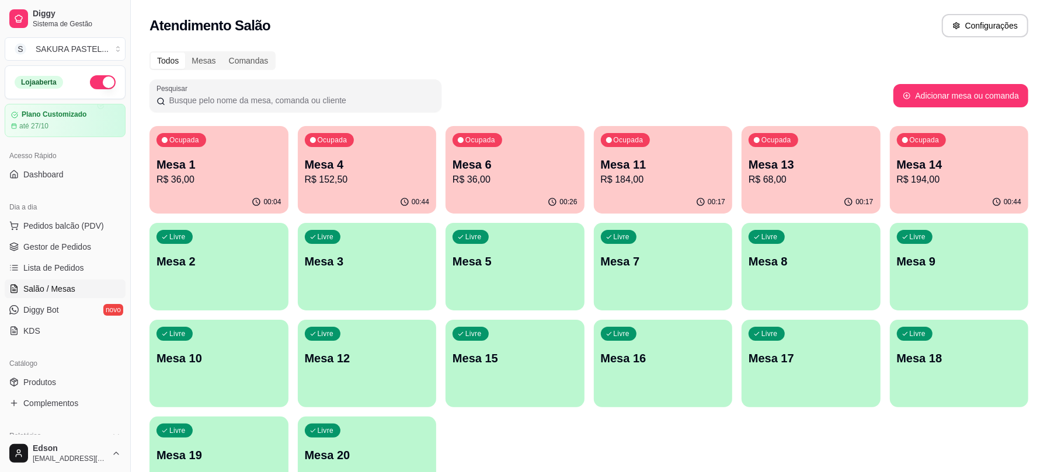
click at [511, 153] on div "Ocupada Mesa 6 R$ 36,00" at bounding box center [515, 158] width 139 height 65
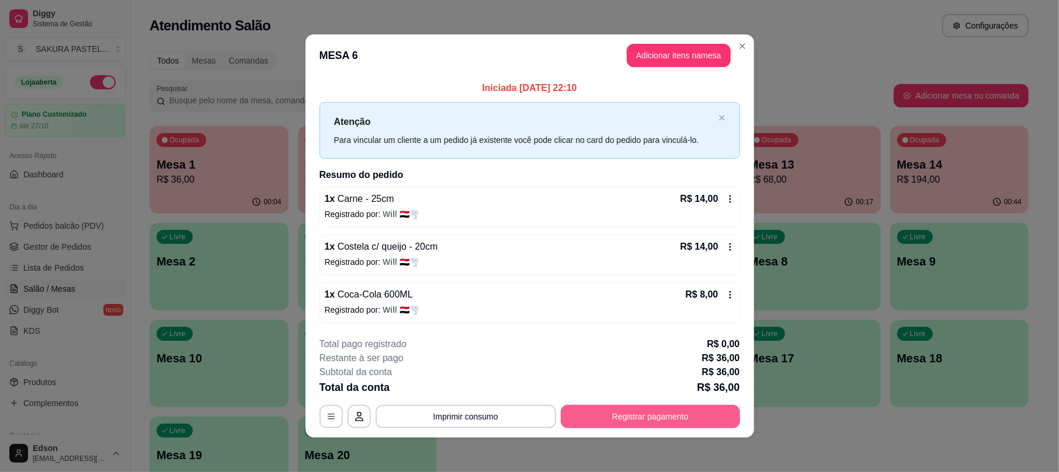
click at [650, 422] on button "Registrar pagamento" at bounding box center [650, 416] width 179 height 23
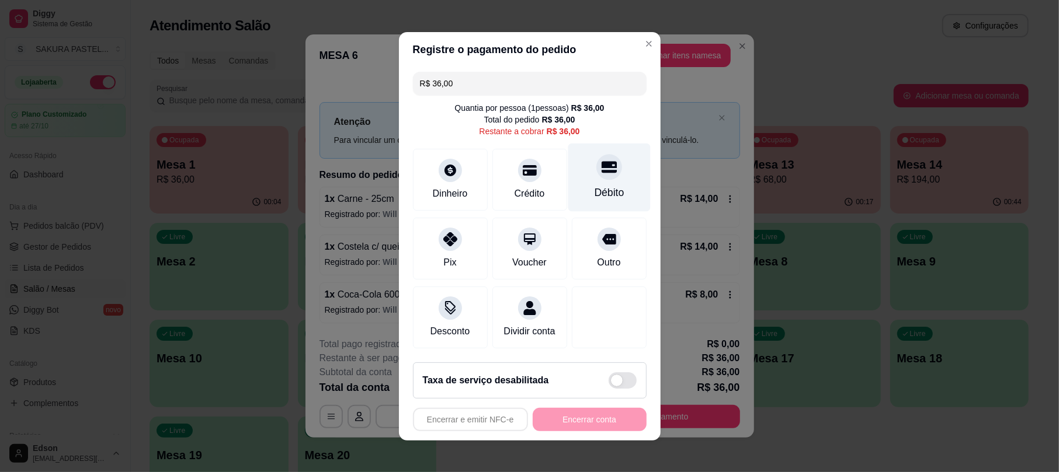
click at [573, 162] on div "Débito" at bounding box center [609, 177] width 82 height 68
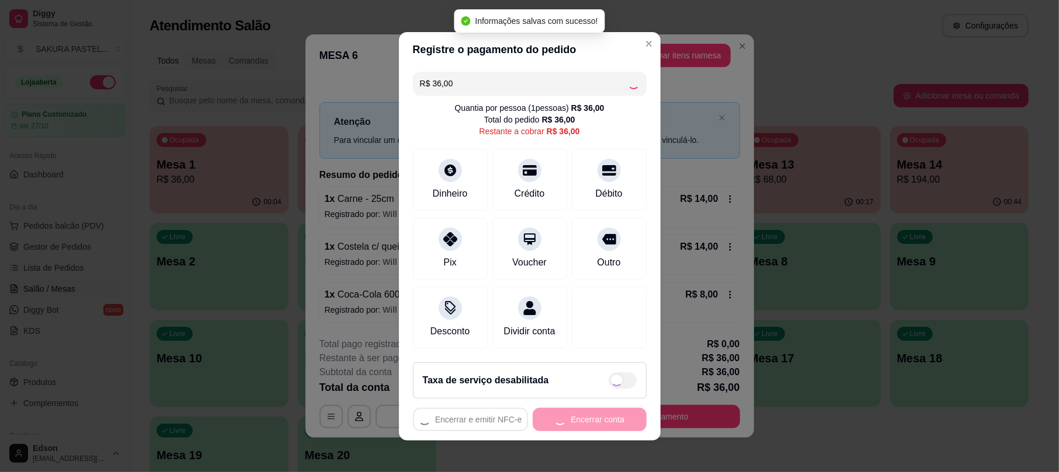
type input "R$ 0,00"
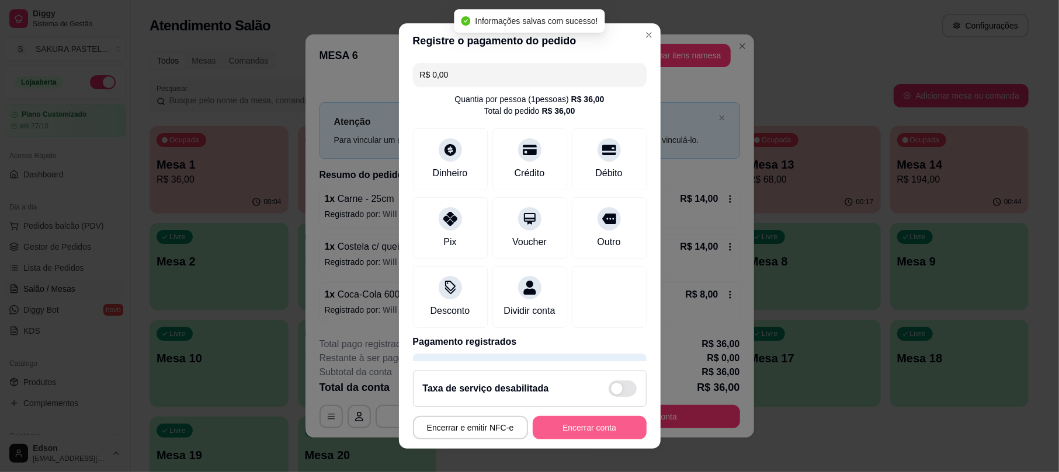
click at [589, 426] on button "Encerrar conta" at bounding box center [590, 427] width 114 height 23
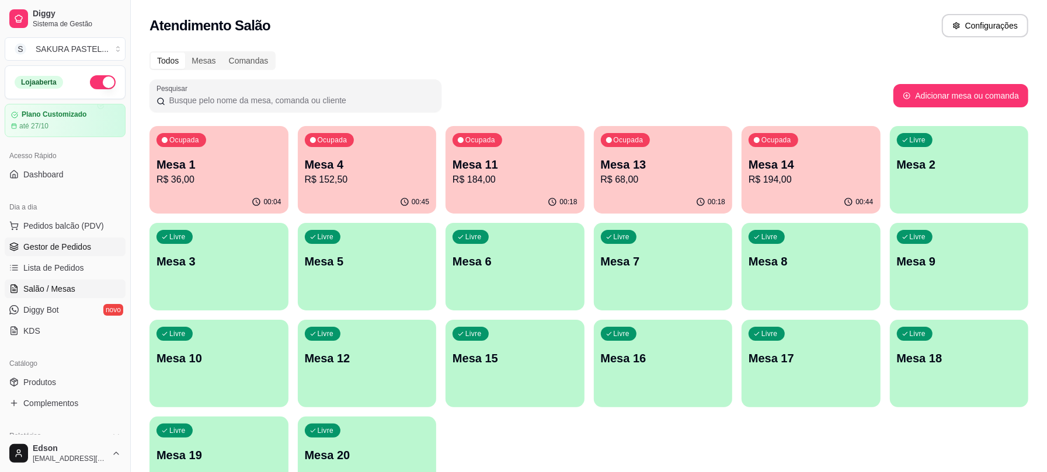
click at [68, 246] on span "Gestor de Pedidos" at bounding box center [57, 247] width 68 height 12
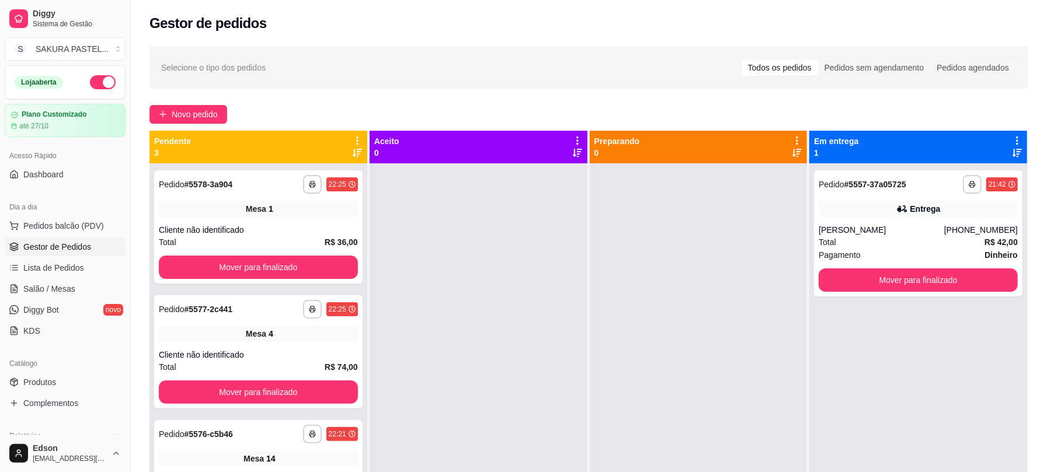
click at [356, 137] on icon at bounding box center [357, 141] width 2 height 8
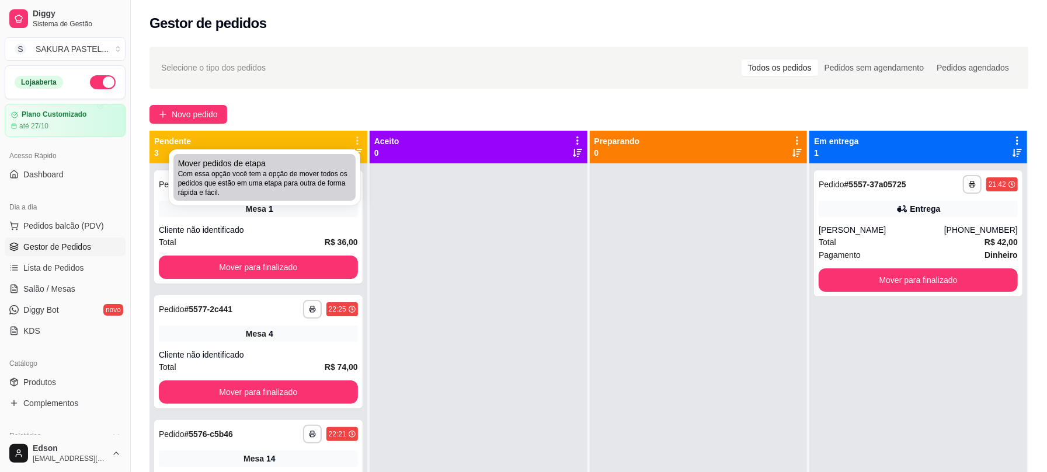
click at [328, 176] on span "Com essa opção você tem a opção de mover todos os pedidos que estão em uma etap…" at bounding box center [264, 183] width 173 height 28
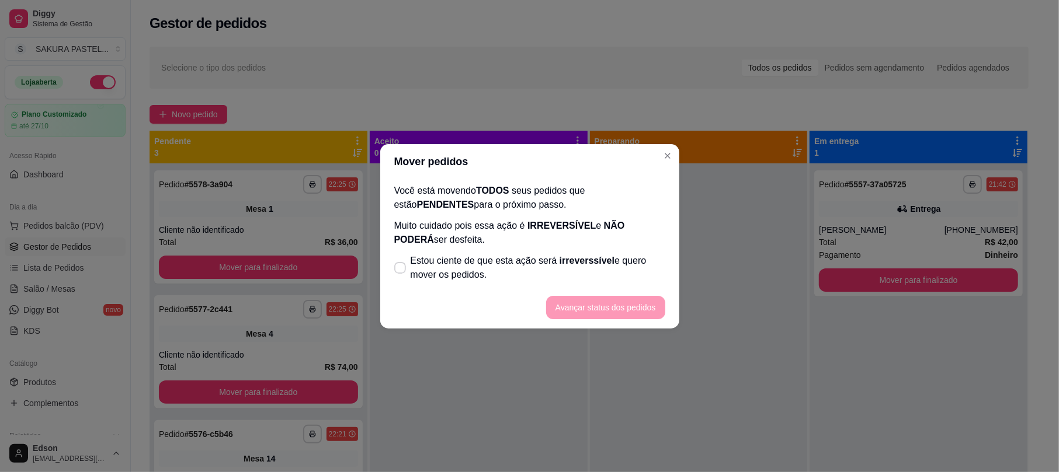
click at [499, 256] on span "Estou ciente de que esta ação será irreverssível e quero mover os pedidos." at bounding box center [537, 268] width 255 height 28
click at [401, 270] on input "Estou ciente de que esta ação será irreverssível e quero mover os pedidos." at bounding box center [398, 274] width 8 height 8
checkbox input "true"
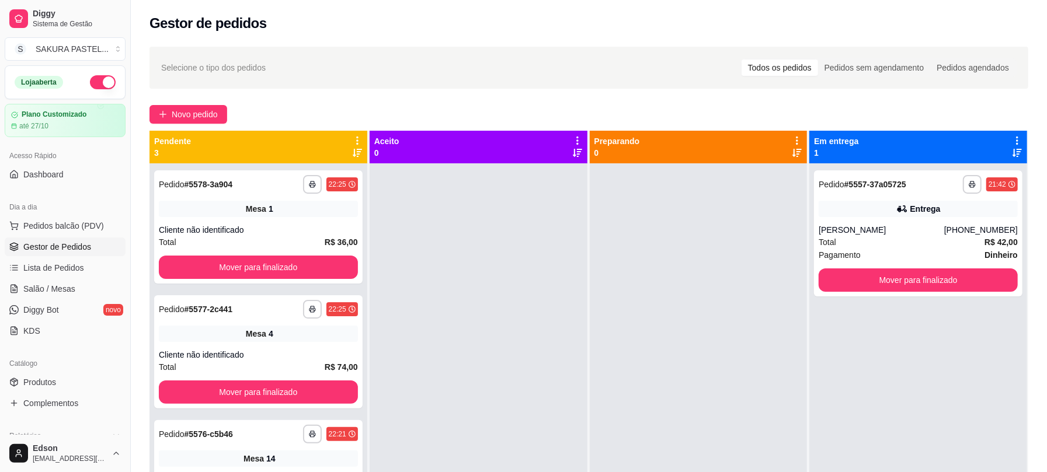
click at [627, 306] on div at bounding box center [699, 399] width 218 height 472
click at [360, 136] on div "Mudar para pedidos recebidos primeiro" at bounding box center [354, 137] width 131 height 14
click at [353, 41] on div "**********" at bounding box center [589, 328] width 916 height 577
click at [619, 89] on div "**********" at bounding box center [589, 328] width 916 height 577
click at [370, 135] on div "Aceito 0" at bounding box center [479, 147] width 218 height 33
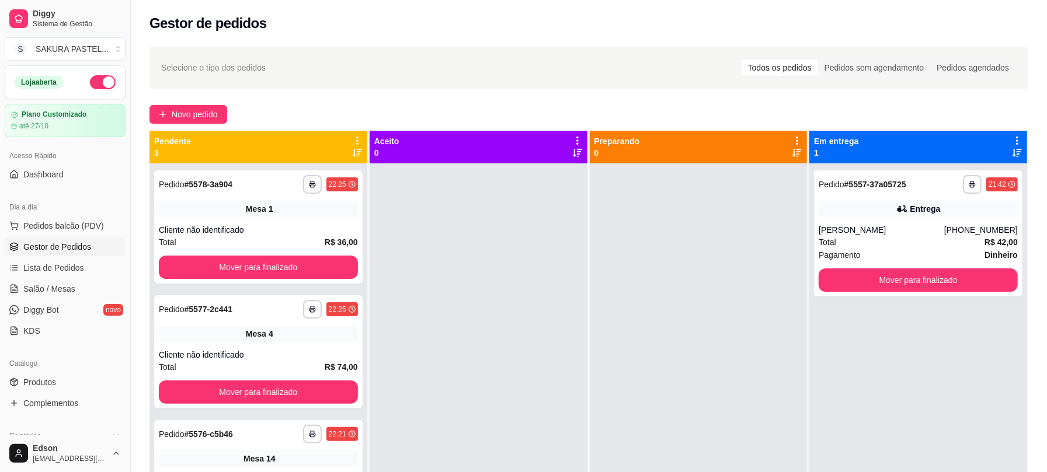
click at [360, 138] on icon at bounding box center [357, 140] width 11 height 11
click at [355, 164] on li "Mover pedidos de etapa Com essa opção você tem a opção de mover todos os pedido…" at bounding box center [284, 171] width 146 height 37
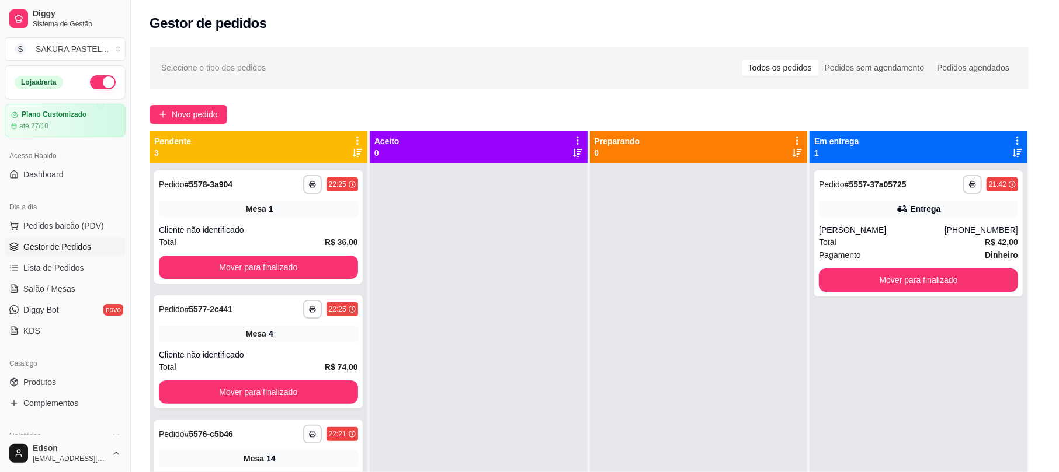
click at [428, 245] on p "Muito cuidado pois essa ação é IRREVERSÍVEL e NÃO PODERÁ ser desfeita." at bounding box center [529, 232] width 271 height 28
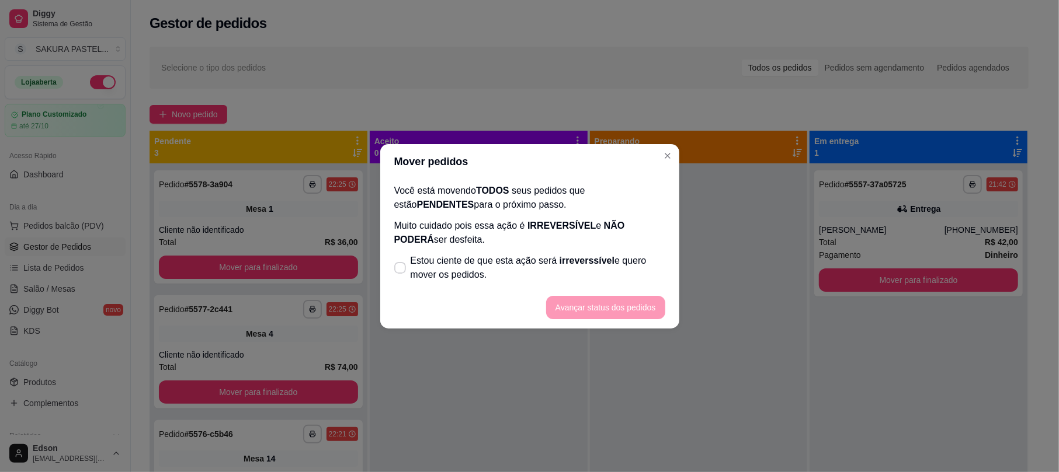
click at [459, 260] on span "Estou ciente de que esta ação será irreverssível e quero mover os pedidos." at bounding box center [537, 268] width 255 height 28
click at [401, 270] on input "Estou ciente de que esta ação será irreverssível e quero mover os pedidos." at bounding box center [398, 274] width 8 height 8
checkbox input "true"
click at [615, 297] on button "Avançar status dos pedidos" at bounding box center [606, 307] width 116 height 23
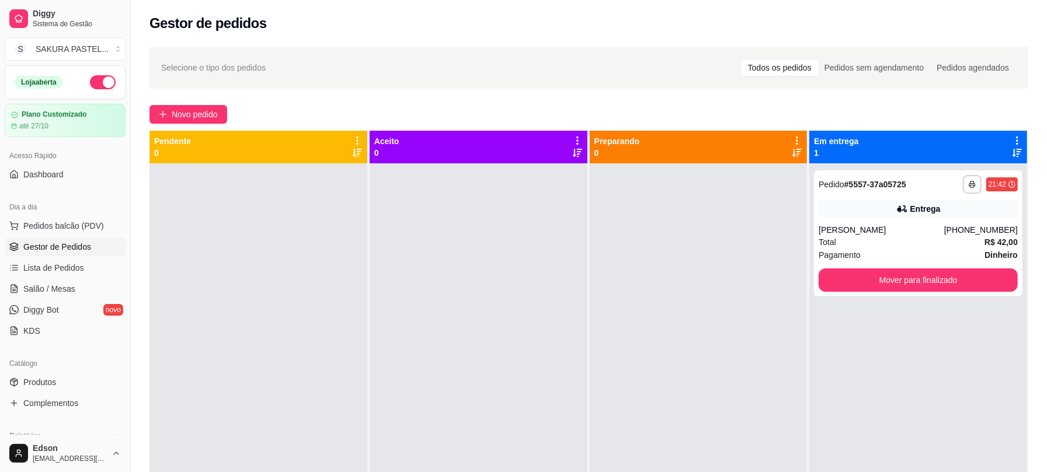
click at [685, 332] on div at bounding box center [699, 399] width 218 height 472
click at [76, 293] on link "Salão / Mesas" at bounding box center [65, 289] width 121 height 19
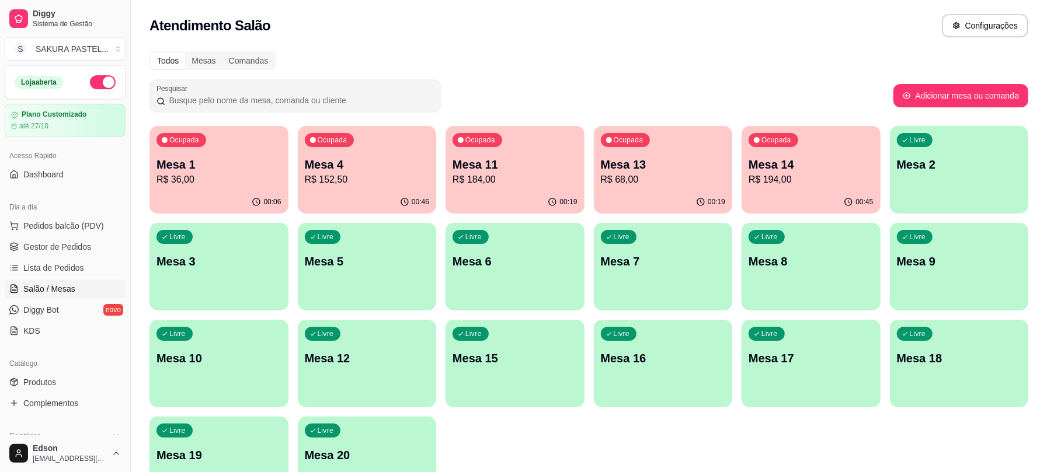
click at [788, 157] on p "Mesa 14" at bounding box center [811, 164] width 125 height 16
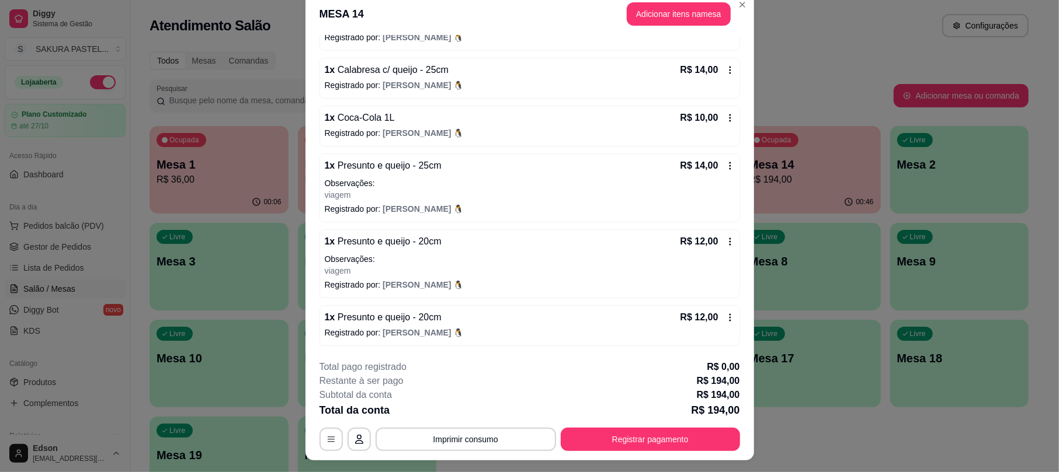
scroll to position [35, 0]
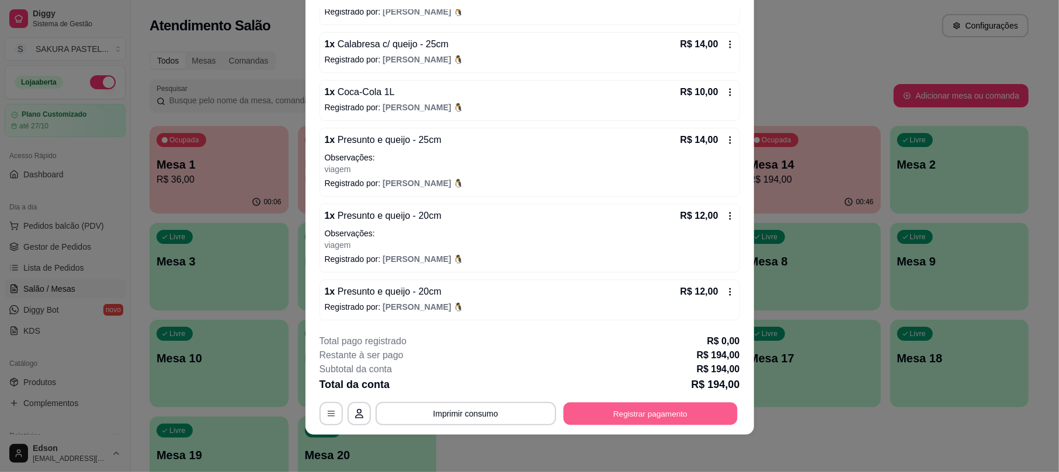
click at [653, 423] on button "Registrar pagamento" at bounding box center [650, 414] width 174 height 23
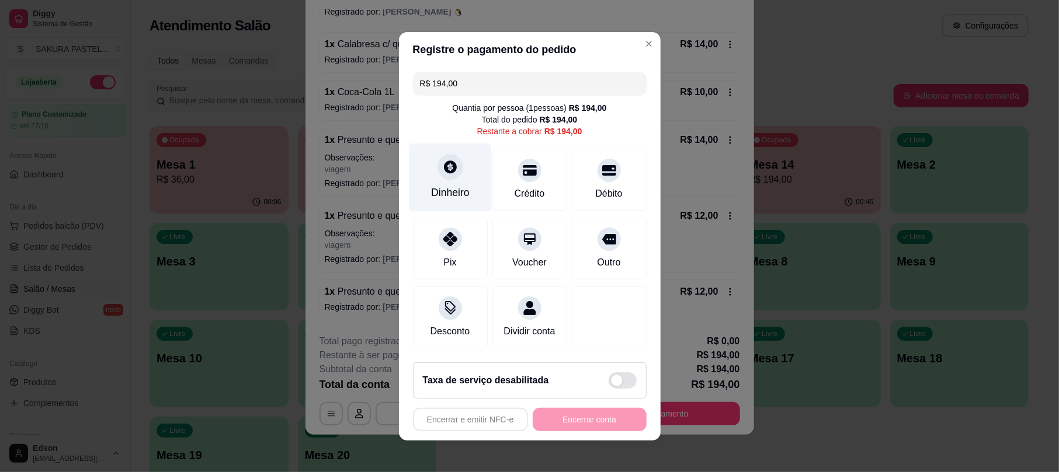
click at [464, 178] on div "Dinheiro" at bounding box center [450, 177] width 82 height 68
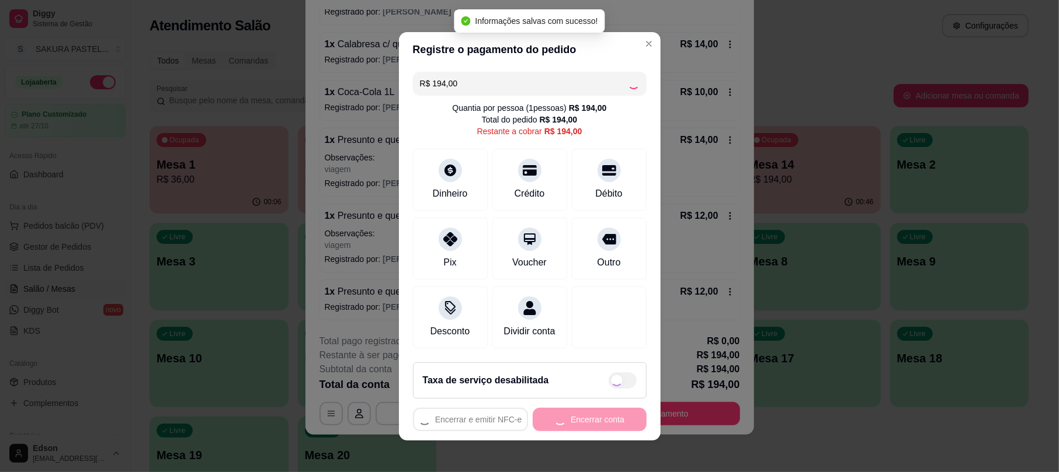
type input "R$ 0,00"
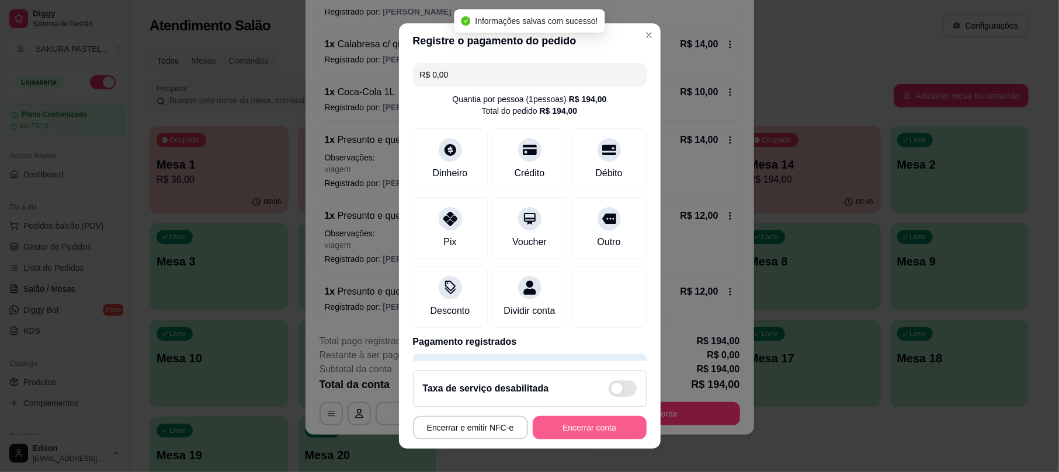
click at [599, 423] on button "Encerrar conta" at bounding box center [590, 427] width 114 height 23
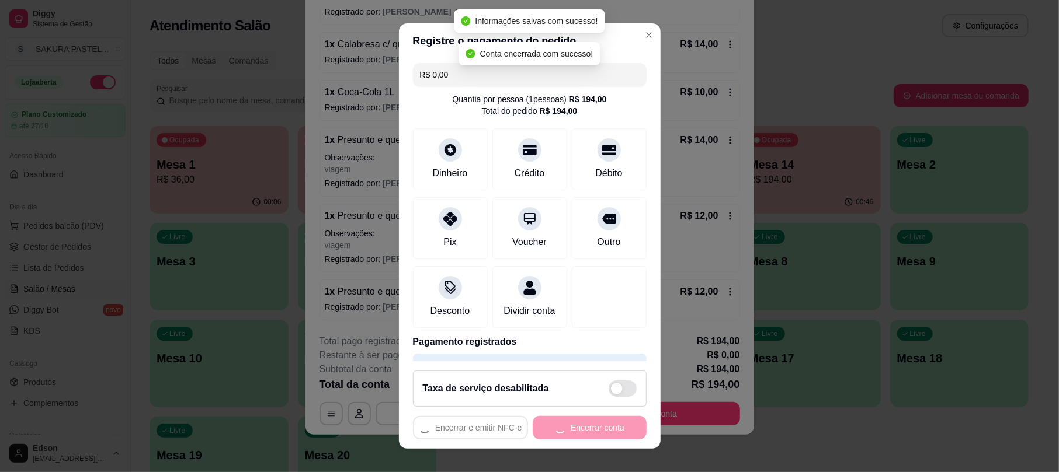
scroll to position [0, 0]
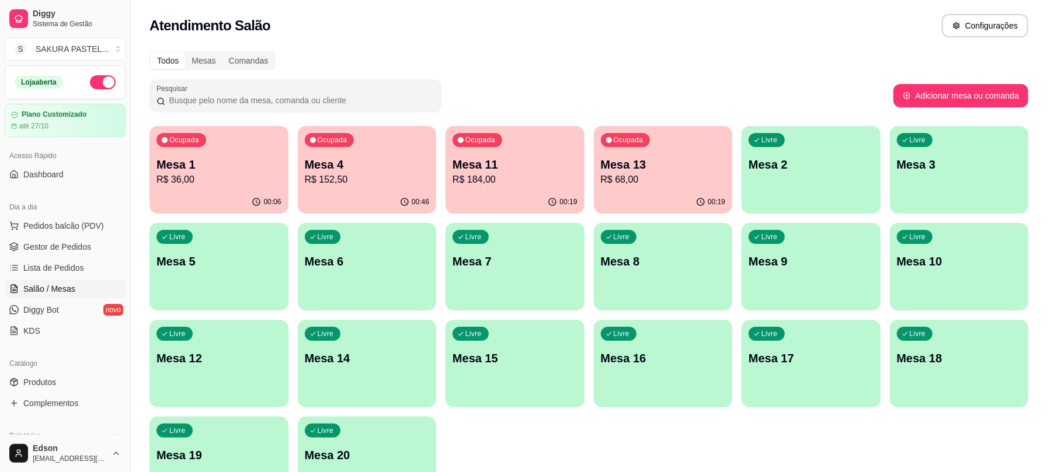
click at [403, 119] on div "Todos Mesas Comandas Pesquisar Adicionar mesa ou comanda Ocupada Mesa 1 R$ 36,0…" at bounding box center [589, 281] width 916 height 474
click at [402, 178] on p "R$ 152,50" at bounding box center [367, 180] width 125 height 14
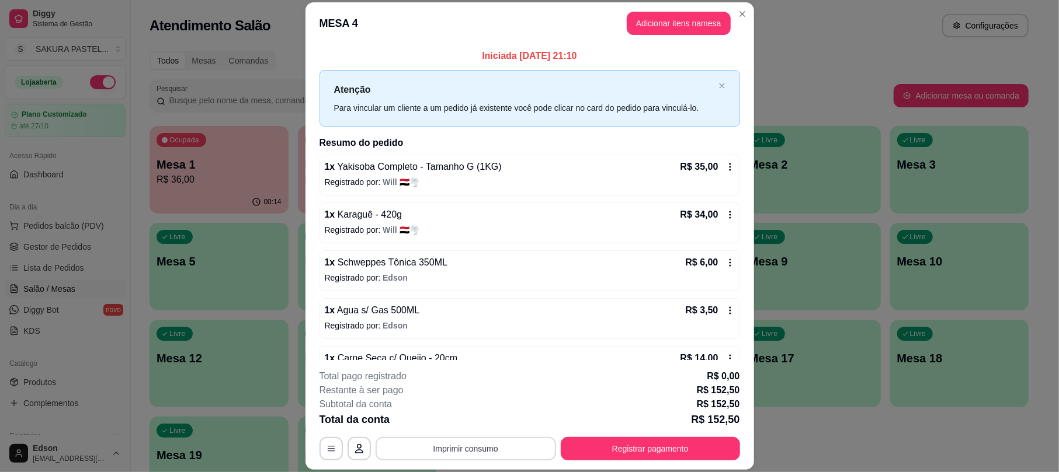
click at [486, 444] on button "Imprimir consumo" at bounding box center [465, 448] width 180 height 23
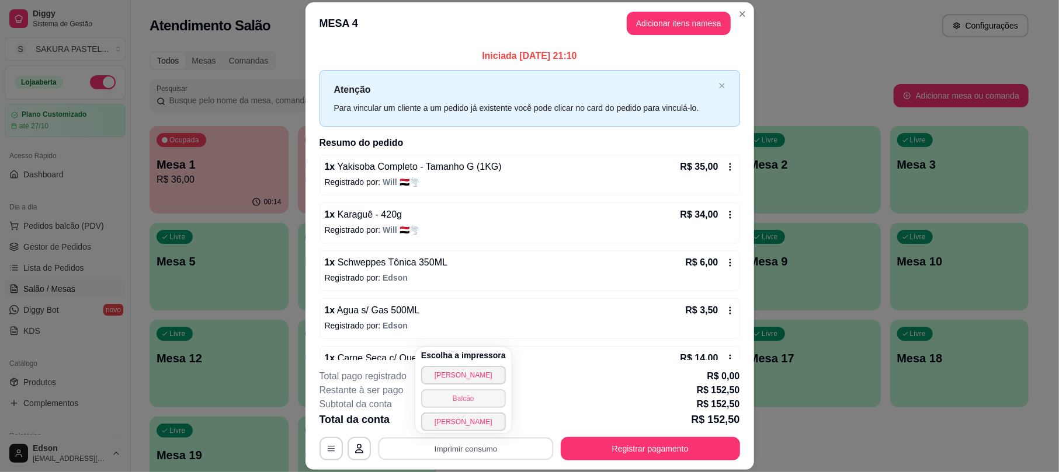
click at [467, 395] on button "Balcão" at bounding box center [463, 398] width 85 height 19
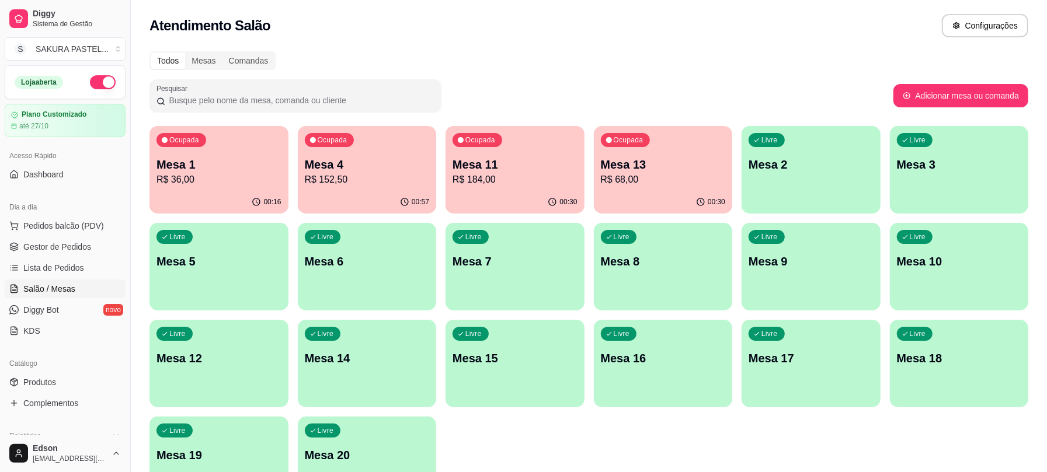
click at [554, 173] on p "R$ 184,00" at bounding box center [515, 180] width 125 height 14
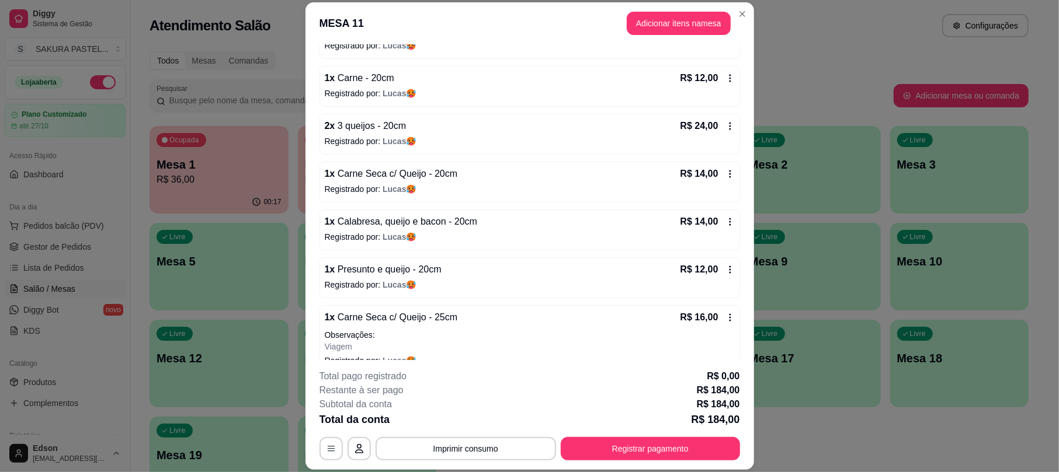
scroll to position [302, 0]
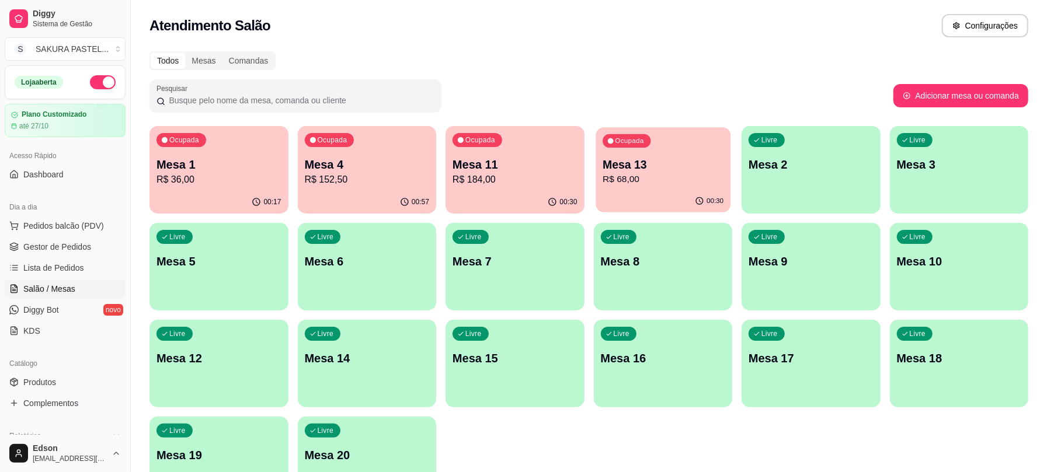
click at [648, 157] on p "Mesa 13" at bounding box center [663, 165] width 121 height 16
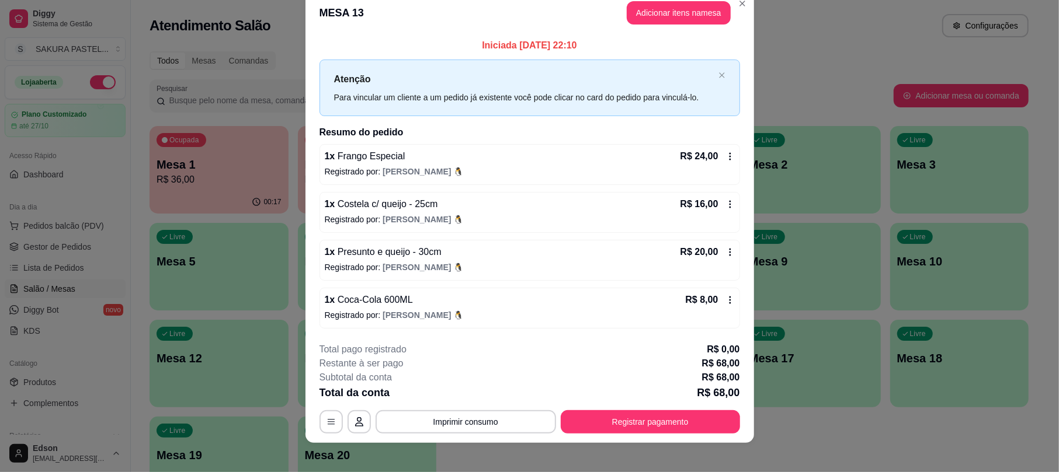
scroll to position [28, 0]
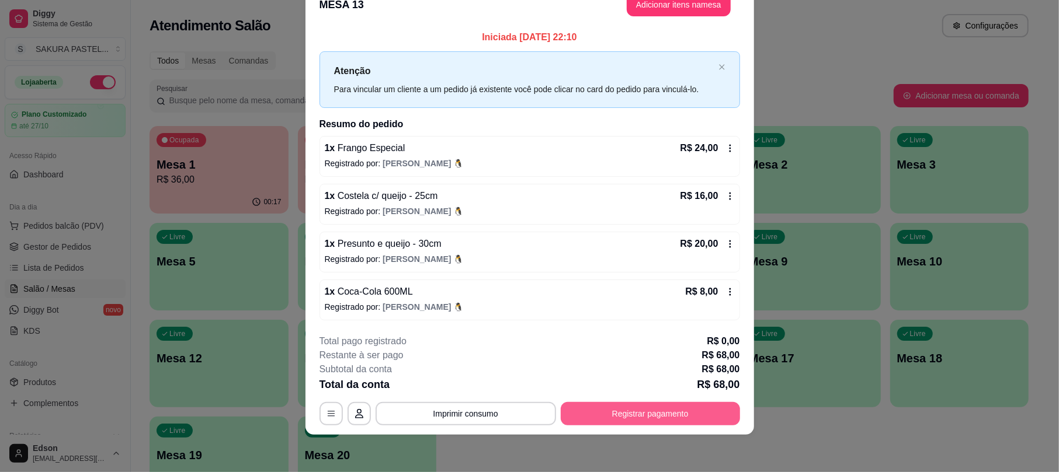
click at [713, 412] on button "Registrar pagamento" at bounding box center [650, 413] width 179 height 23
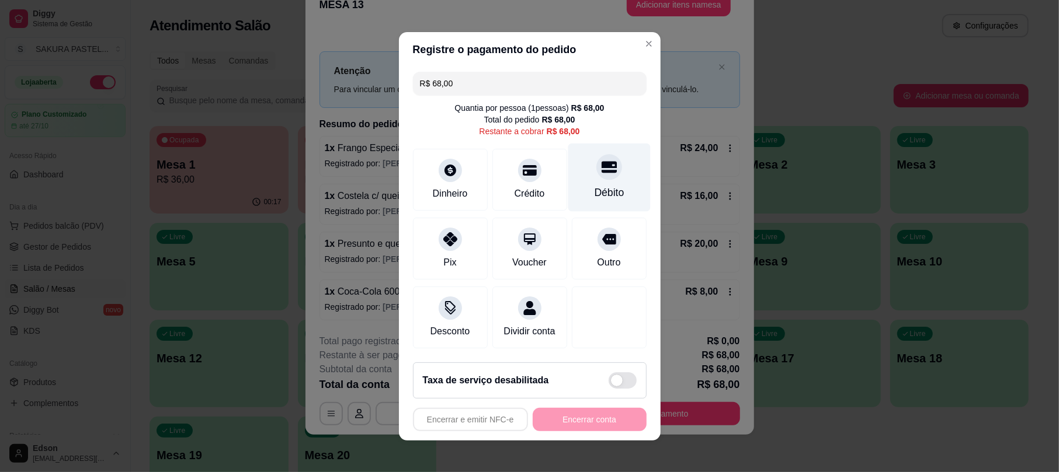
click at [599, 185] on div "Débito" at bounding box center [609, 192] width 30 height 15
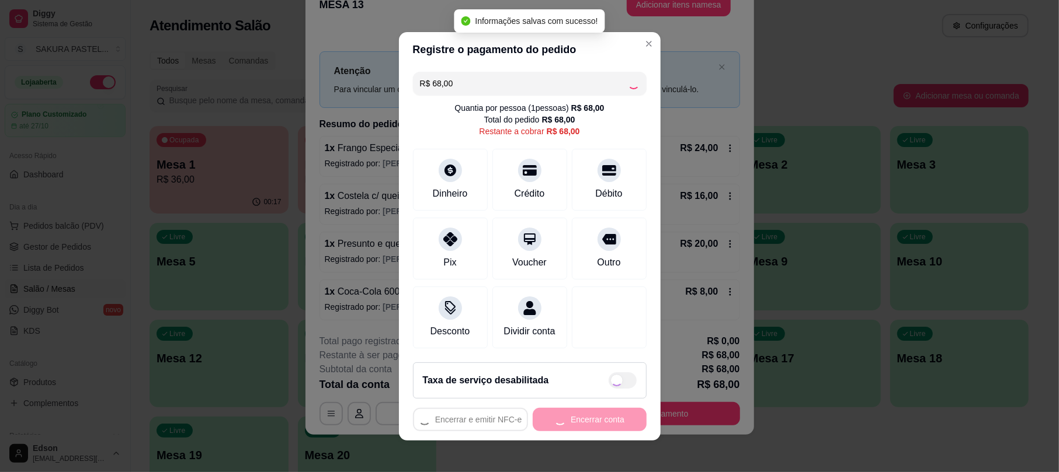
type input "R$ 0,00"
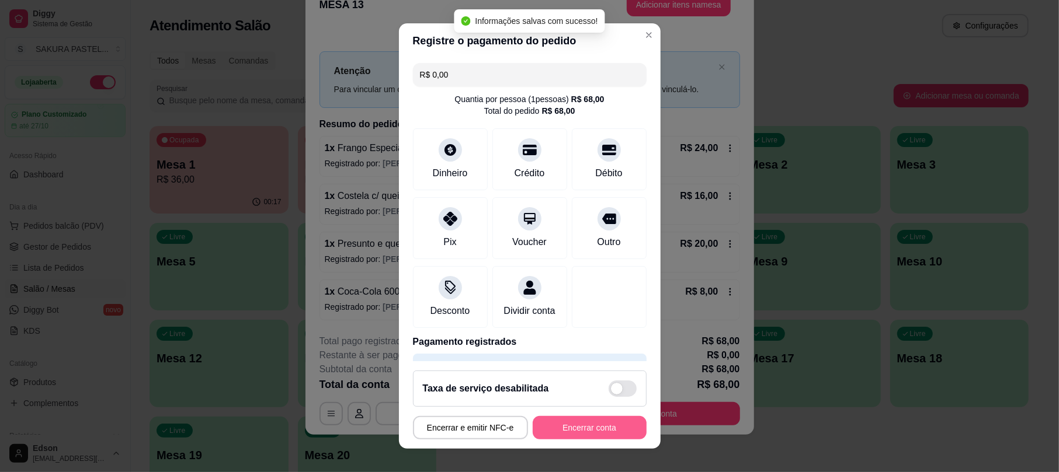
click at [559, 438] on button "Encerrar conta" at bounding box center [590, 427] width 114 height 23
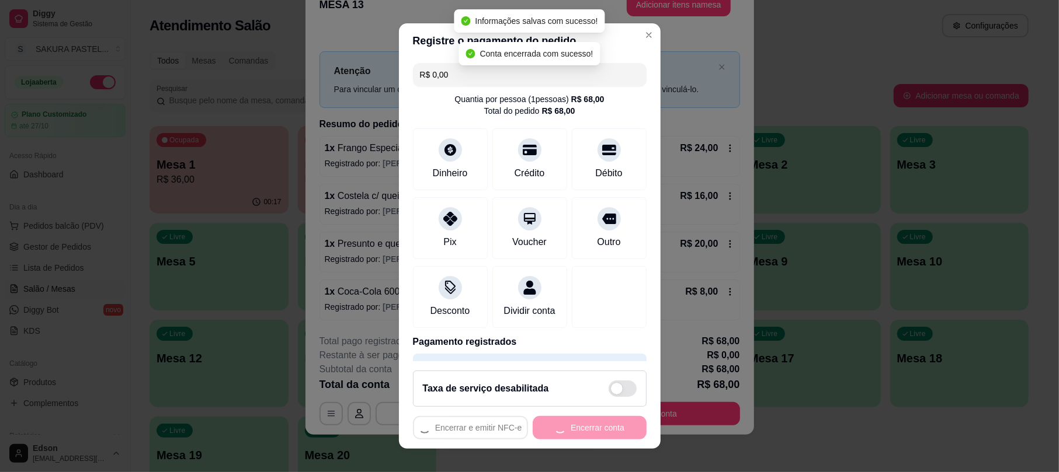
scroll to position [0, 0]
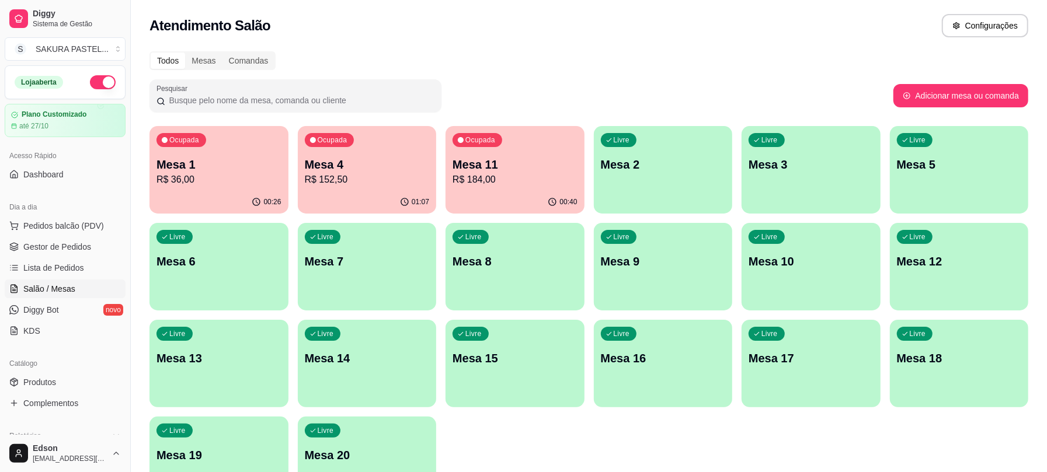
click at [486, 178] on p "R$ 184,00" at bounding box center [515, 180] width 125 height 14
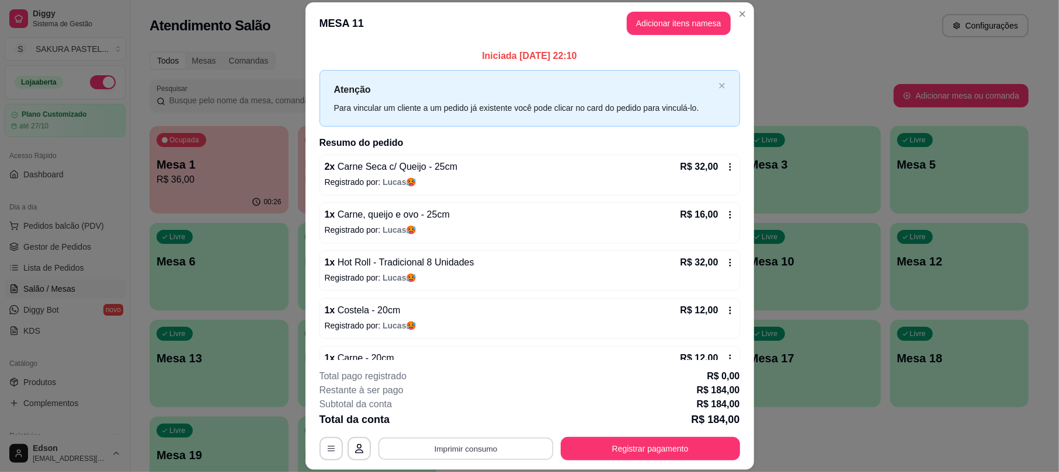
click at [458, 438] on button "Imprimir consumo" at bounding box center [465, 449] width 175 height 23
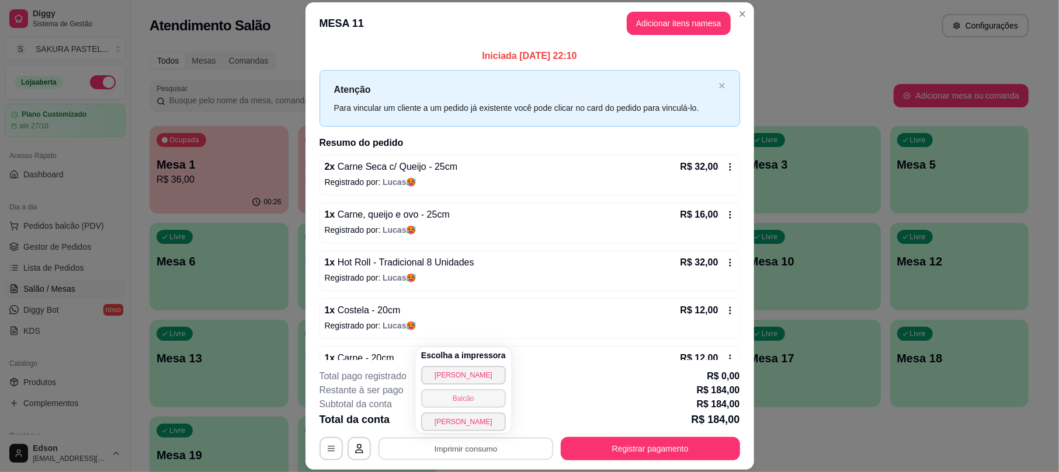
click at [492, 398] on button "Balcão" at bounding box center [463, 398] width 85 height 19
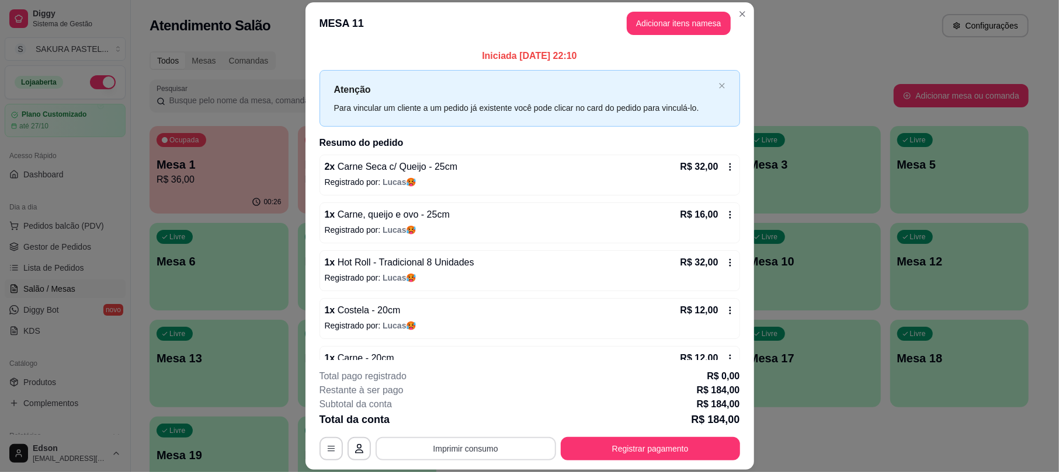
click at [460, 456] on button "Imprimir consumo" at bounding box center [465, 448] width 180 height 23
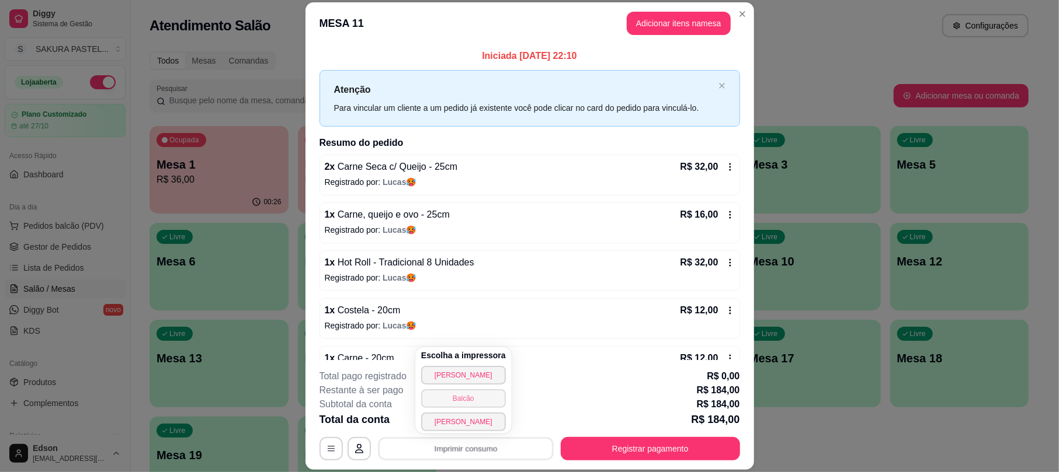
click at [486, 395] on button "Balcão" at bounding box center [463, 398] width 85 height 19
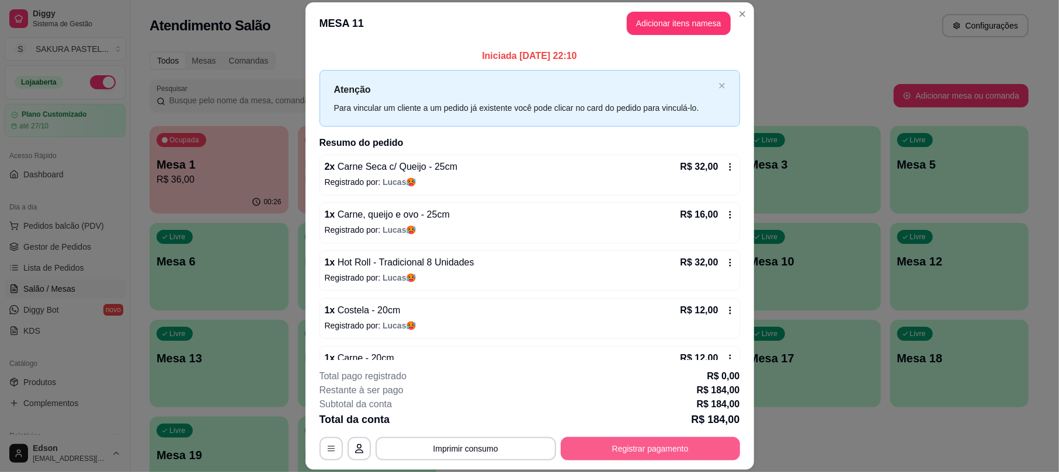
click at [664, 440] on button "Registrar pagamento" at bounding box center [650, 448] width 179 height 23
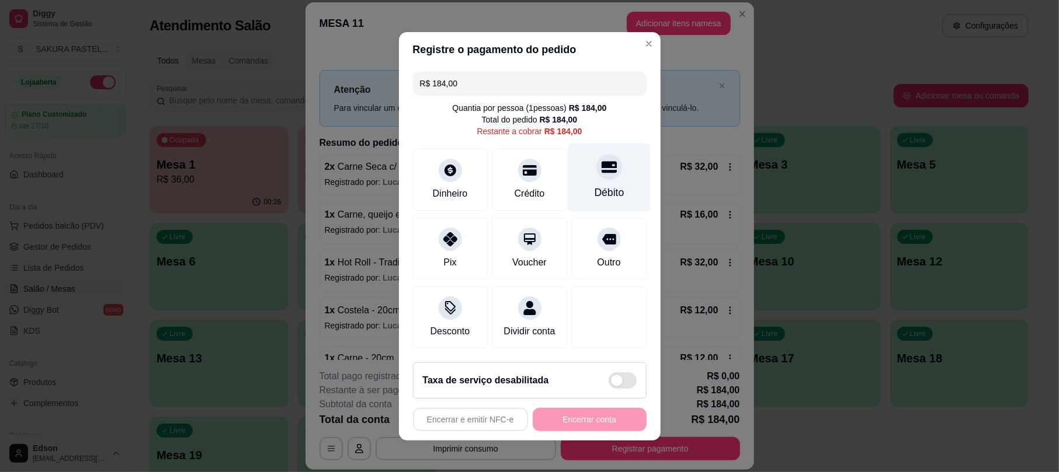
click at [603, 174] on div "Débito" at bounding box center [609, 177] width 82 height 68
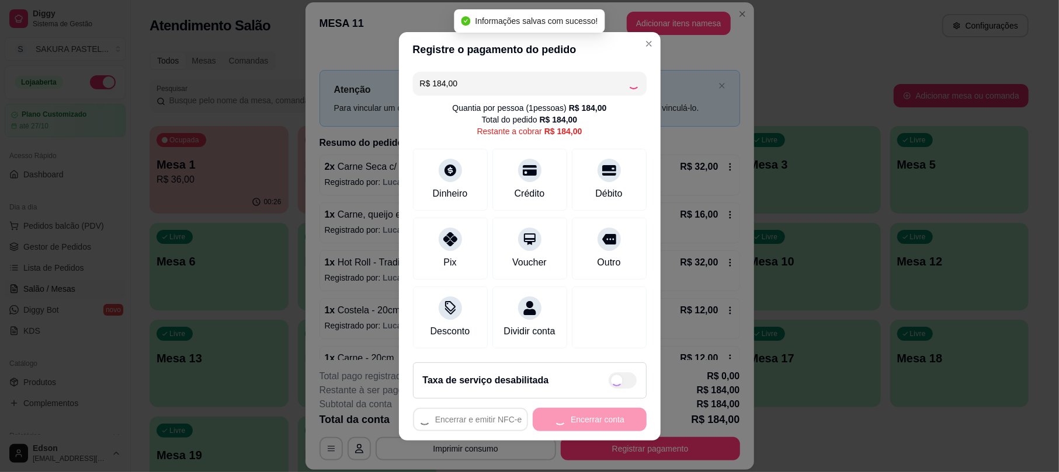
type input "R$ 0,00"
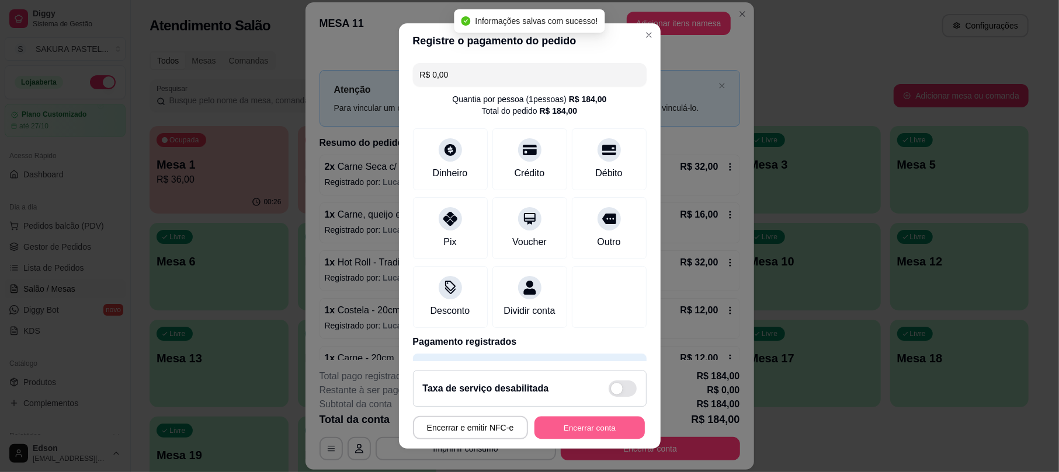
click at [591, 427] on button "Encerrar conta" at bounding box center [589, 427] width 110 height 23
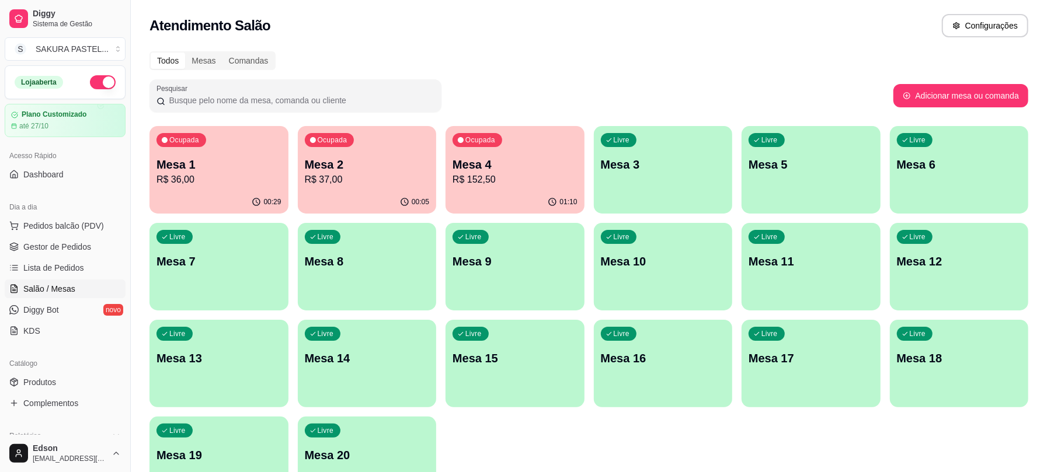
click at [527, 190] on button "Ocupada Mesa 4 R$ 152,50 01:10" at bounding box center [515, 170] width 139 height 88
click at [378, 166] on p "Mesa 2" at bounding box center [367, 165] width 121 height 16
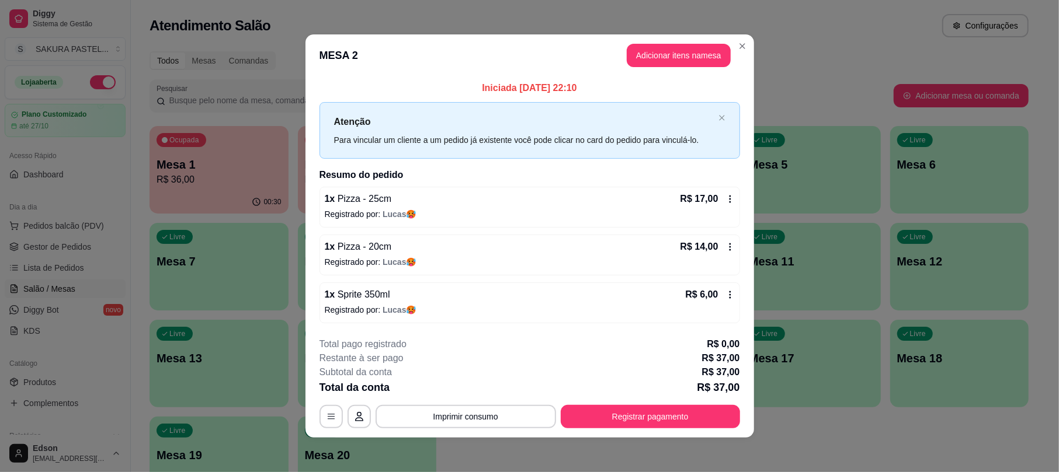
scroll to position [4, 0]
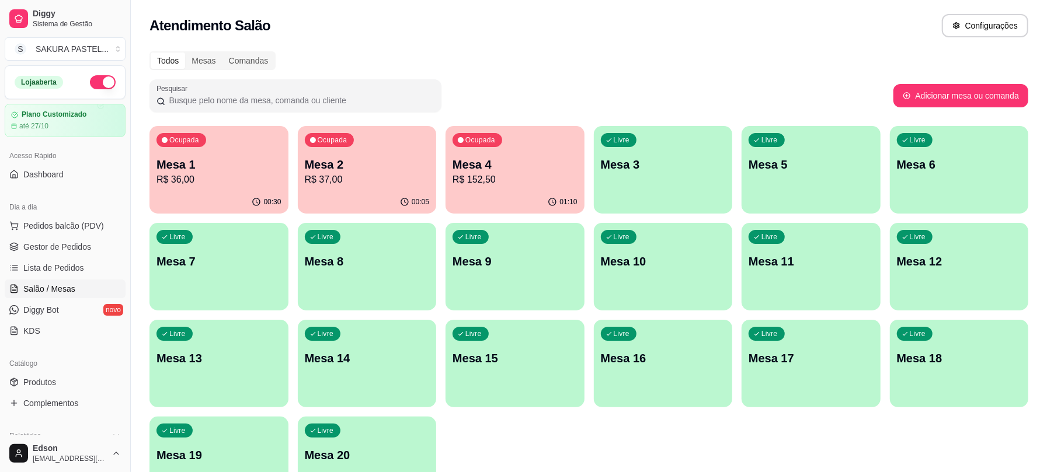
click at [209, 178] on p "R$ 36,00" at bounding box center [218, 180] width 125 height 14
click at [514, 153] on div "Ocupada Mesa 4 R$ 152,50" at bounding box center [515, 158] width 134 height 63
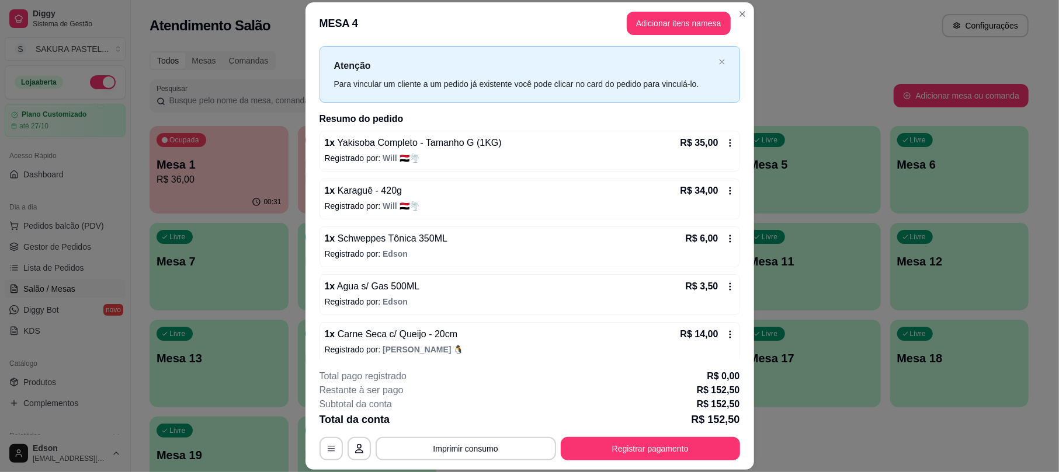
scroll to position [0, 0]
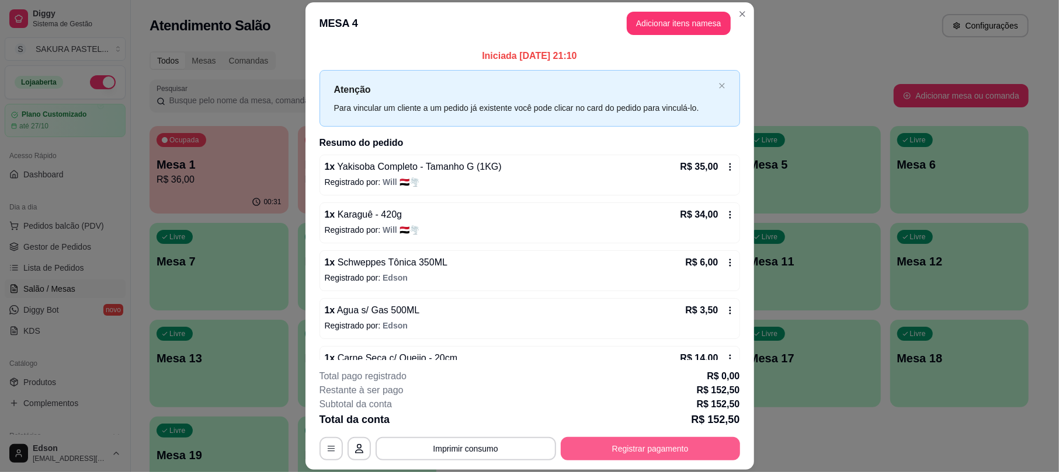
click at [645, 451] on button "Registrar pagamento" at bounding box center [650, 448] width 179 height 23
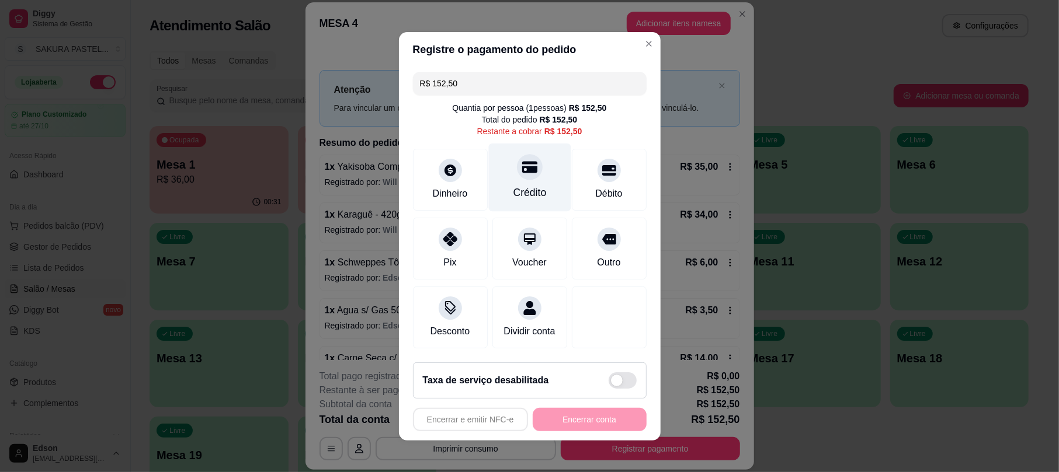
click at [538, 171] on div "Crédito" at bounding box center [529, 177] width 82 height 68
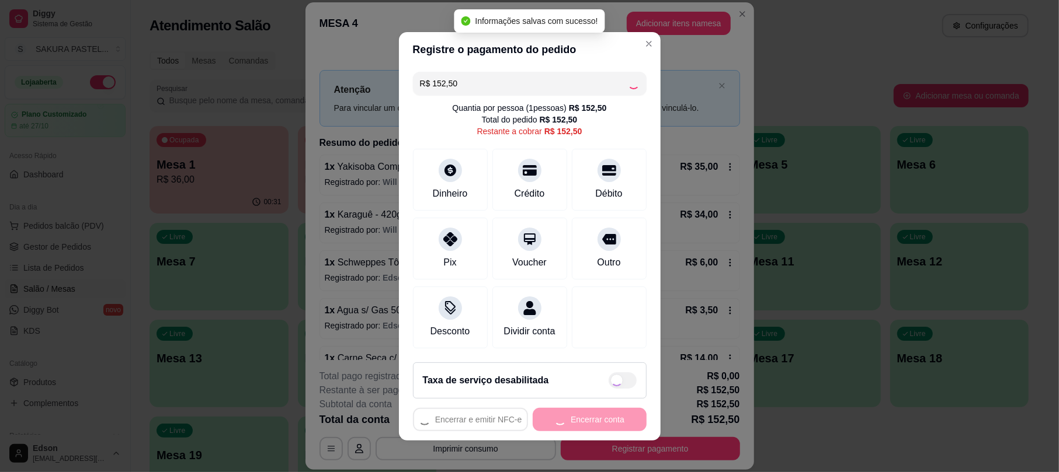
type input "R$ 0,00"
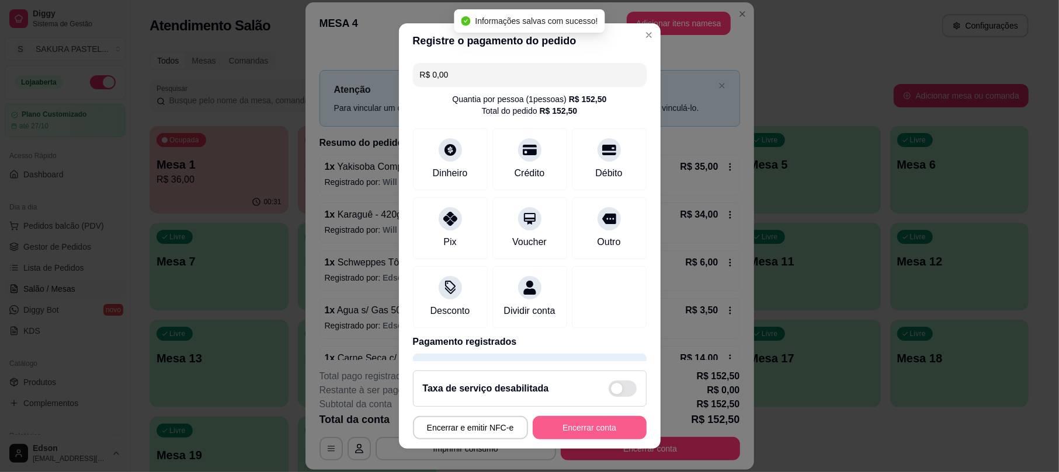
click at [610, 423] on button "Encerrar conta" at bounding box center [590, 427] width 114 height 23
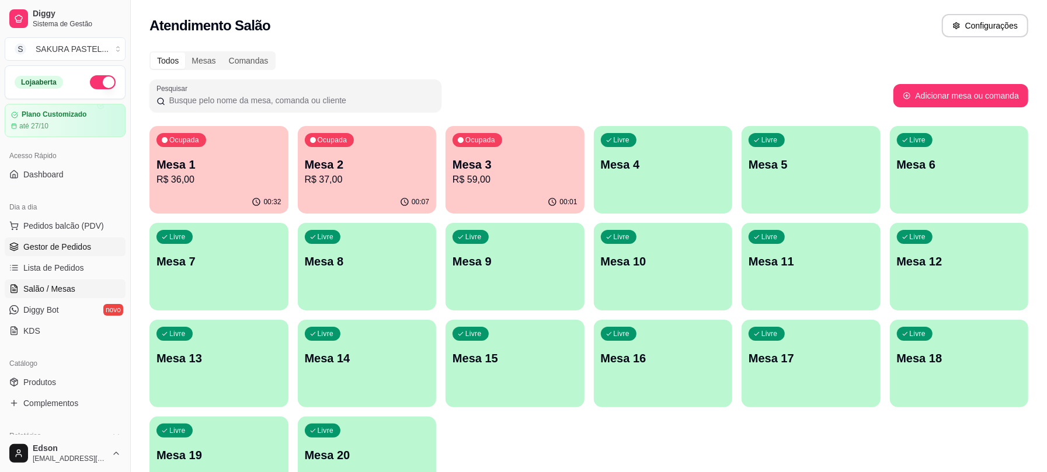
click at [103, 253] on link "Gestor de Pedidos" at bounding box center [65, 247] width 121 height 19
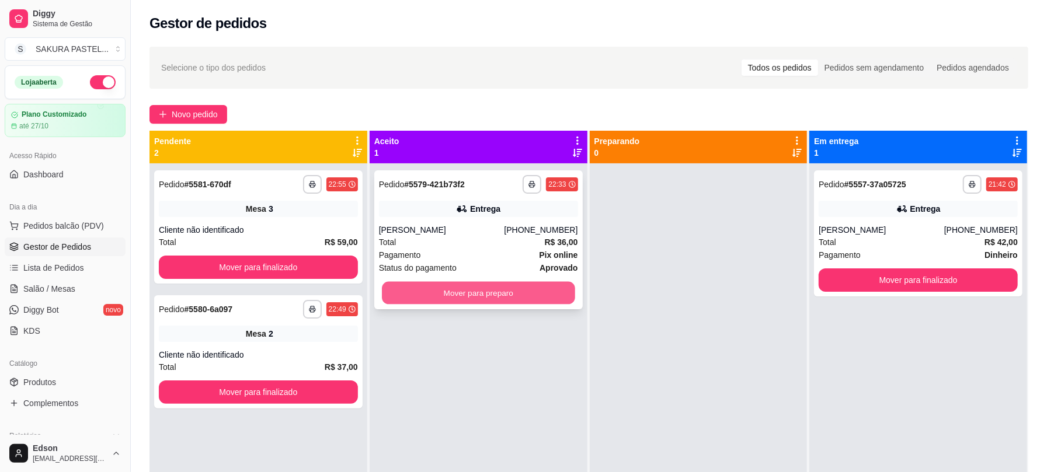
click at [490, 292] on button "Mover para preparo" at bounding box center [478, 293] width 193 height 23
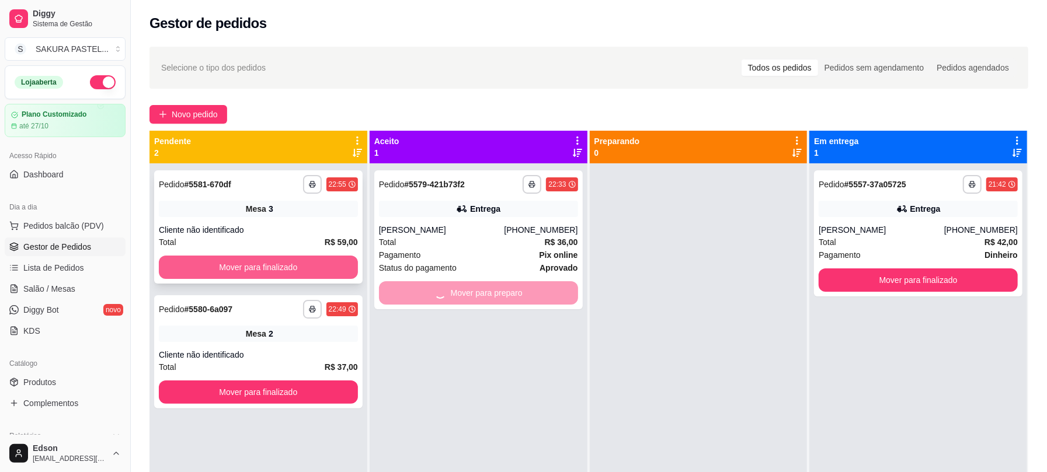
click at [285, 272] on button "Mover para finalizado" at bounding box center [258, 267] width 199 height 23
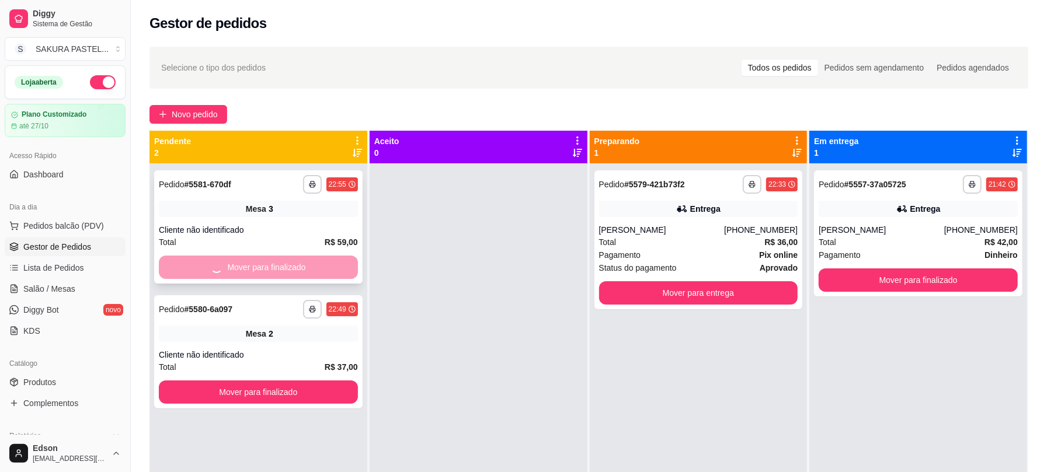
click at [288, 272] on div "Mover para finalizado" at bounding box center [258, 267] width 199 height 23
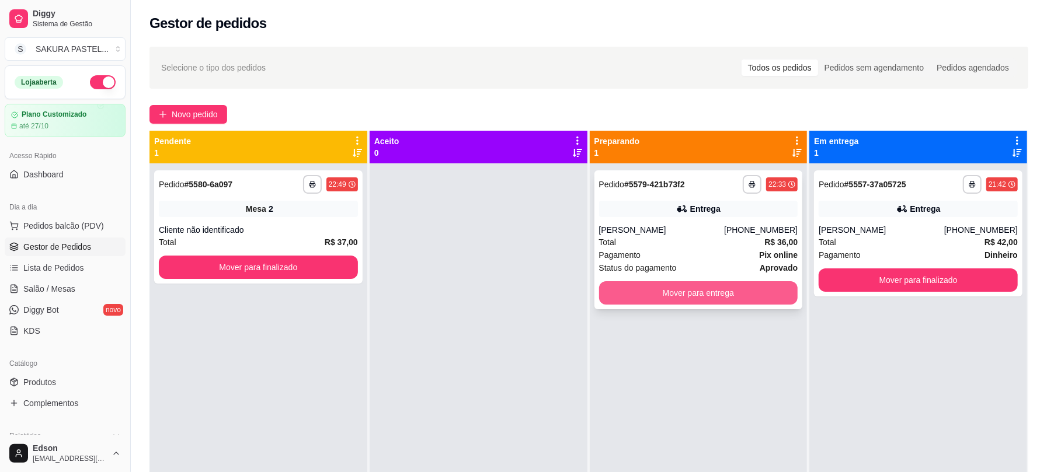
click at [733, 295] on button "Mover para entrega" at bounding box center [698, 292] width 199 height 23
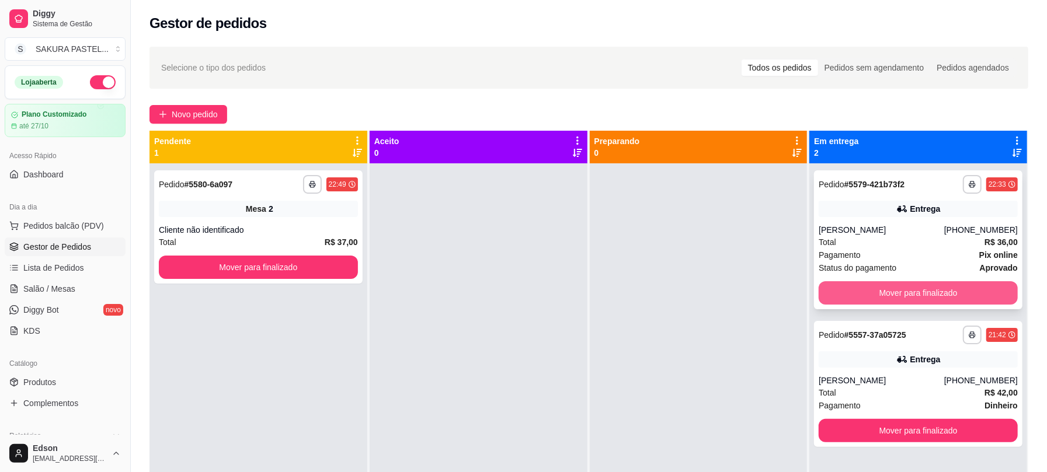
click at [851, 290] on button "Mover para finalizado" at bounding box center [918, 292] width 199 height 23
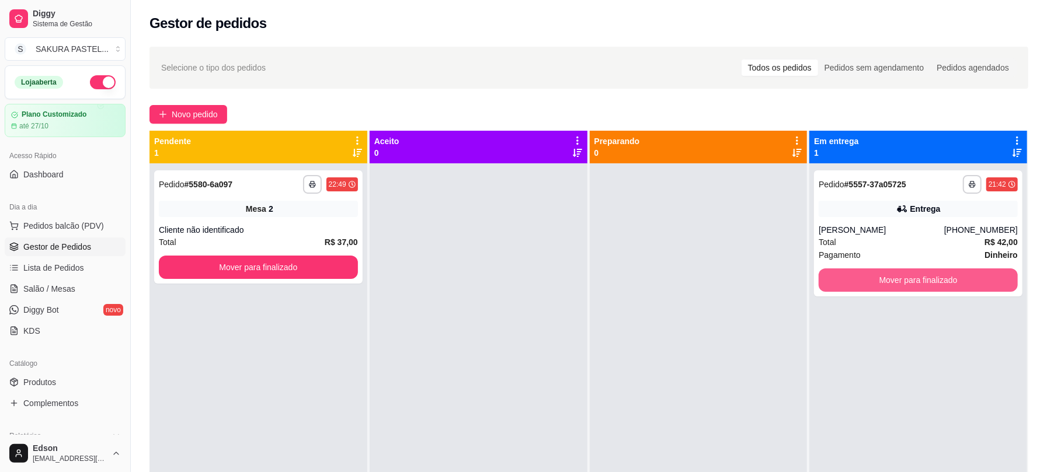
click at [851, 290] on button "Mover para finalizado" at bounding box center [918, 280] width 199 height 23
click at [851, 290] on div "Mover para finalizado" at bounding box center [918, 280] width 199 height 23
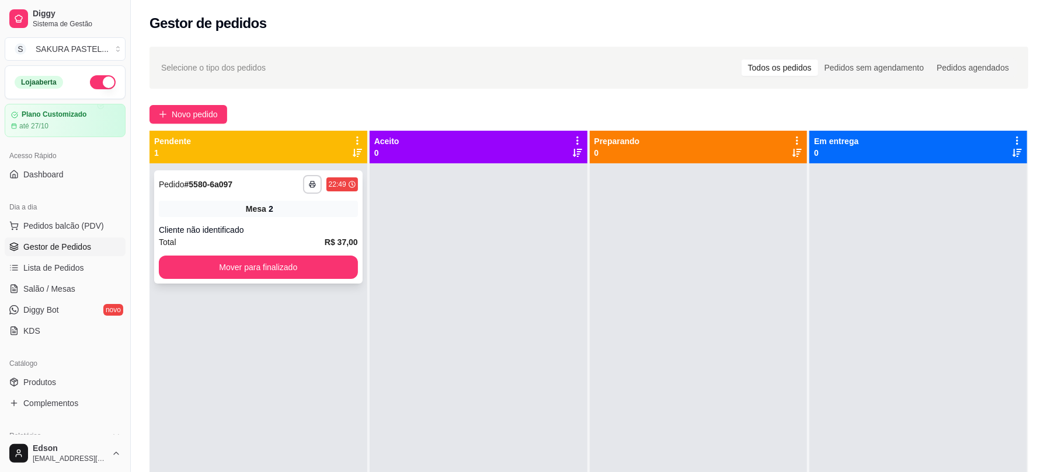
click at [320, 283] on div "**********" at bounding box center [258, 226] width 208 height 113
click at [323, 274] on button "Mover para finalizado" at bounding box center [258, 267] width 199 height 23
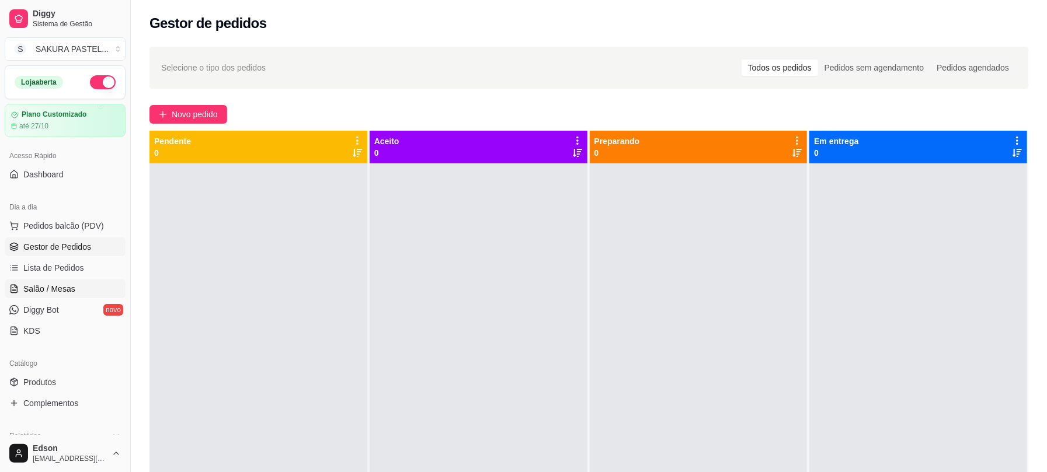
click at [80, 283] on link "Salão / Mesas" at bounding box center [65, 289] width 121 height 19
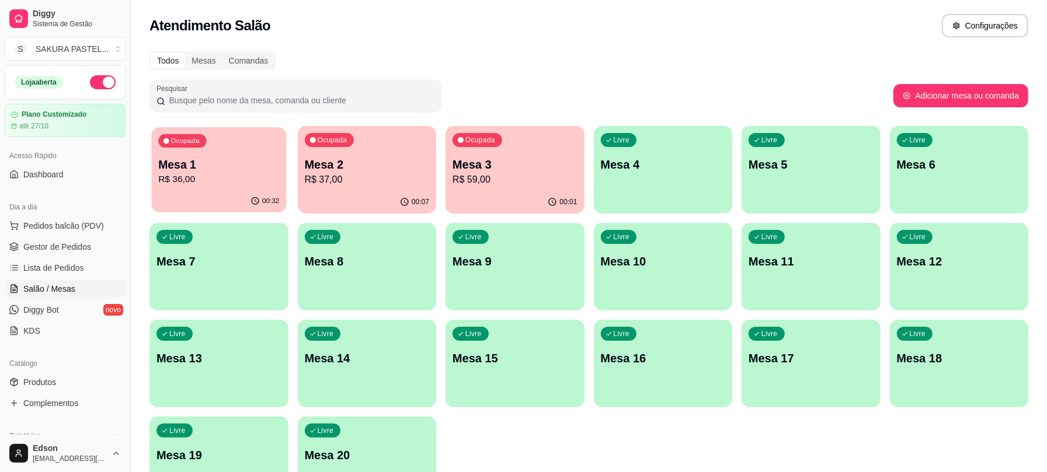
click at [271, 183] on p "R$ 36,00" at bounding box center [218, 179] width 121 height 13
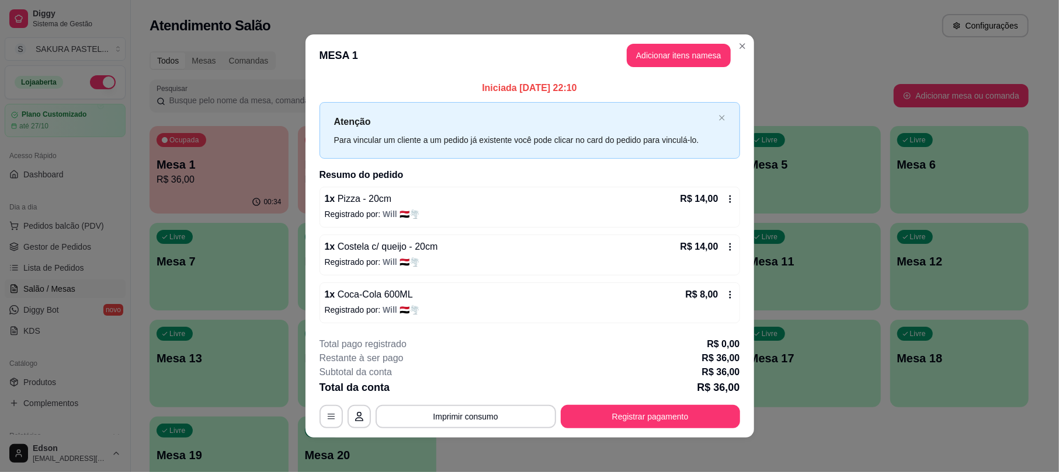
scroll to position [4, 0]
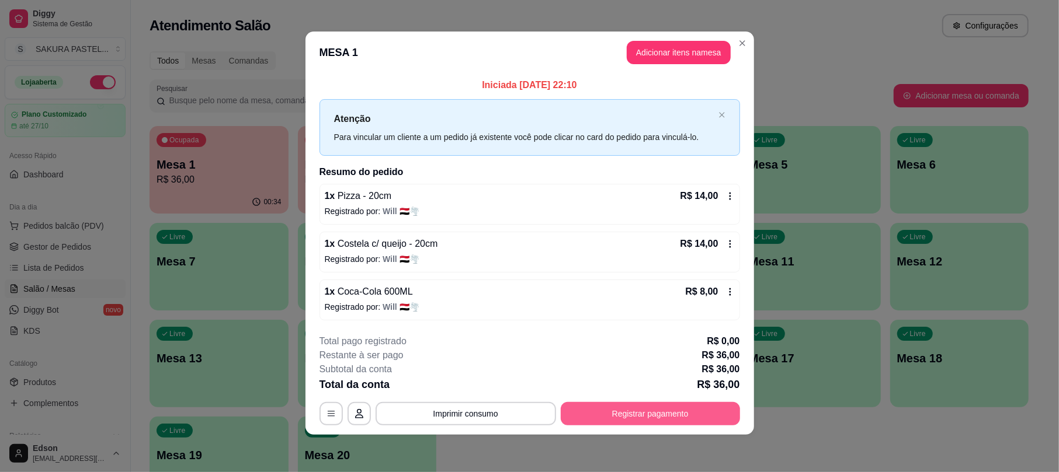
click at [631, 408] on button "Registrar pagamento" at bounding box center [650, 413] width 179 height 23
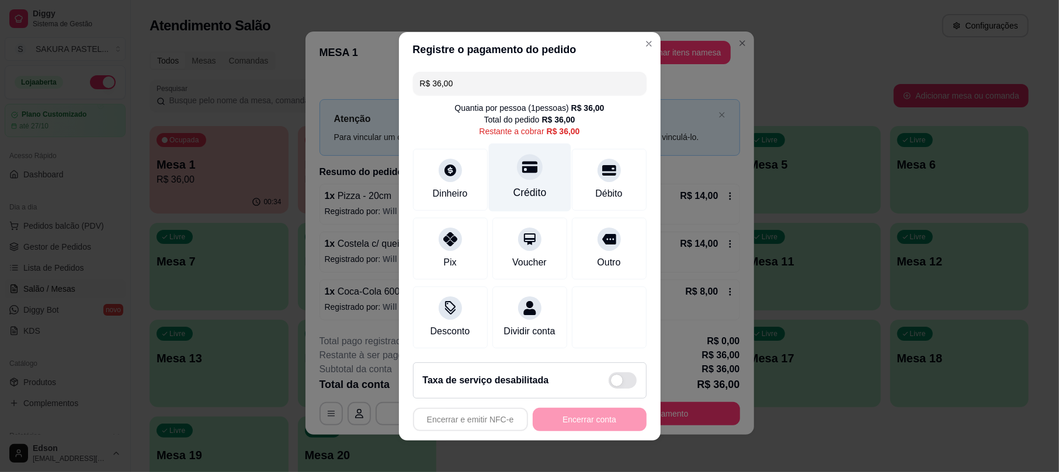
click at [521, 161] on icon at bounding box center [528, 167] width 15 height 12
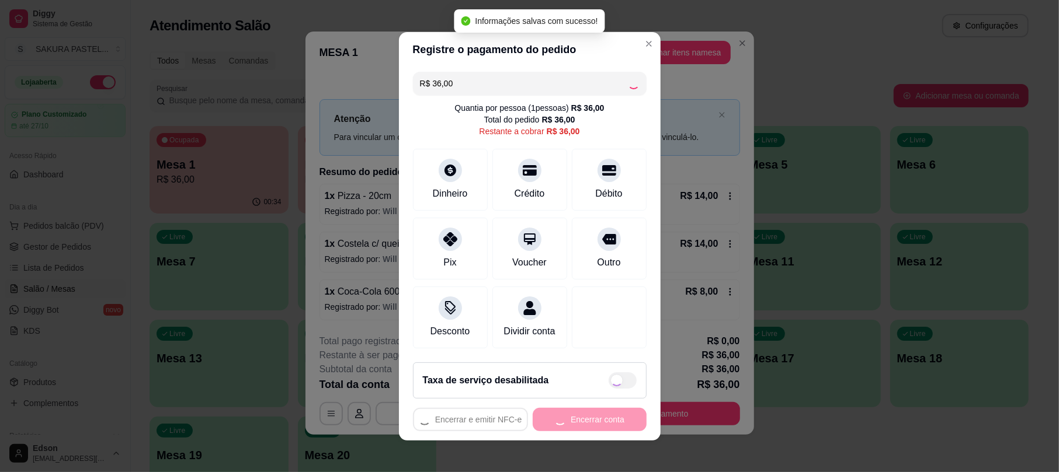
type input "R$ 0,00"
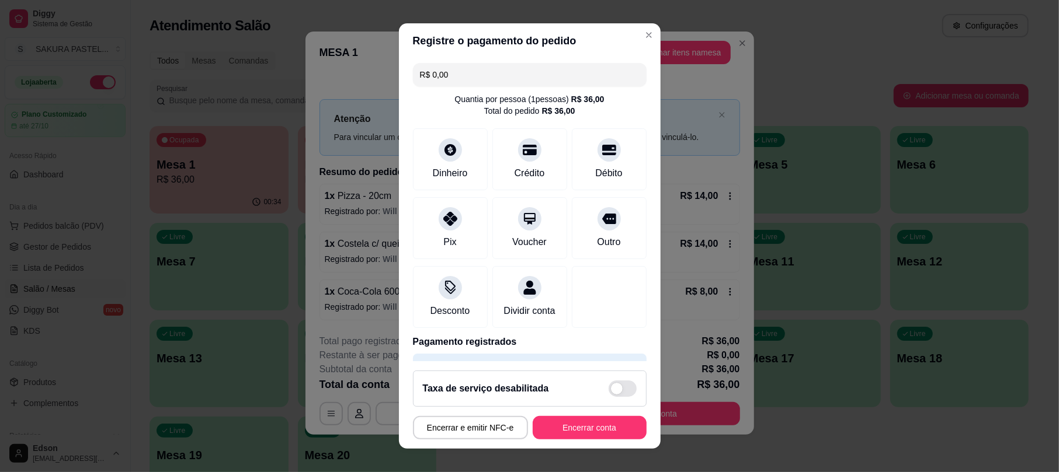
click at [594, 447] on footer "Taxa de serviço desabilitada Encerrar e emitir NFC-e Encerrar conta" at bounding box center [530, 405] width 262 height 88
click at [594, 436] on button "Encerrar conta" at bounding box center [590, 427] width 114 height 23
click at [594, 432] on div "Encerrar e emitir NFC-e Encerrar conta" at bounding box center [530, 427] width 234 height 23
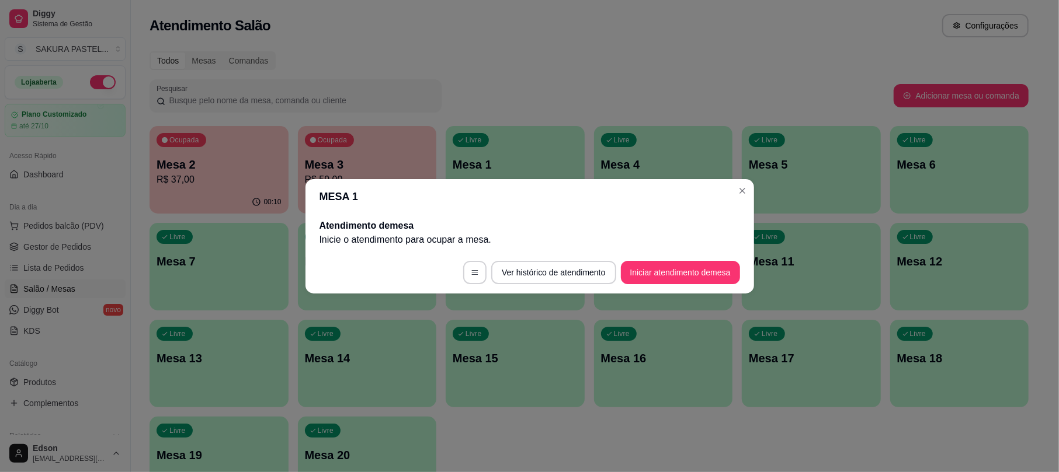
scroll to position [0, 0]
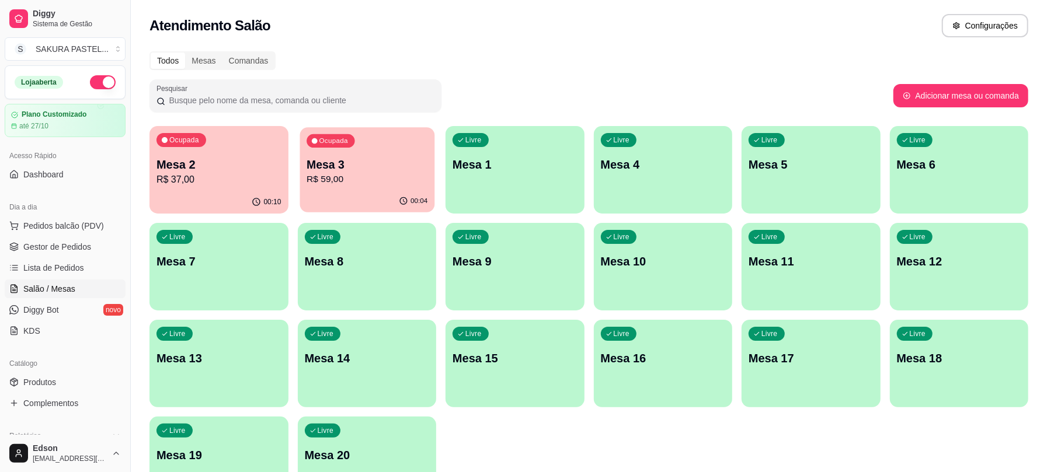
click at [304, 153] on div "Ocupada Mesa 3 R$ 59,00" at bounding box center [367, 158] width 134 height 63
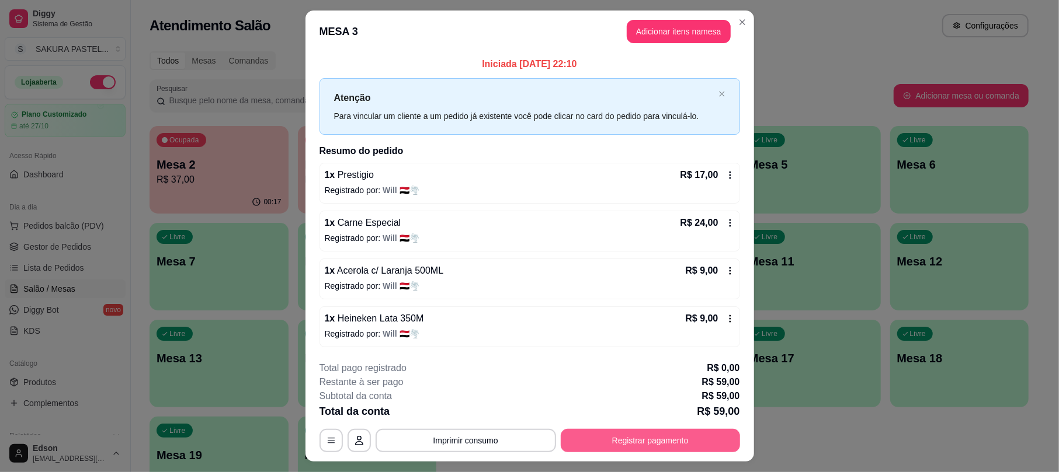
click at [627, 444] on button "Registrar pagamento" at bounding box center [650, 440] width 179 height 23
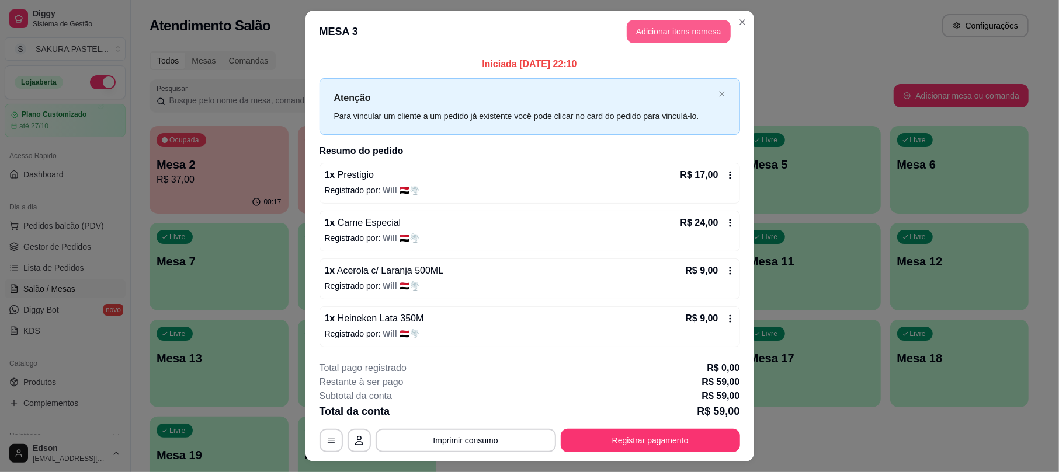
click at [681, 35] on button "Adicionar itens na mesa" at bounding box center [679, 31] width 104 height 23
click at [338, 40] on p "Combos" at bounding box center [351, 37] width 26 height 9
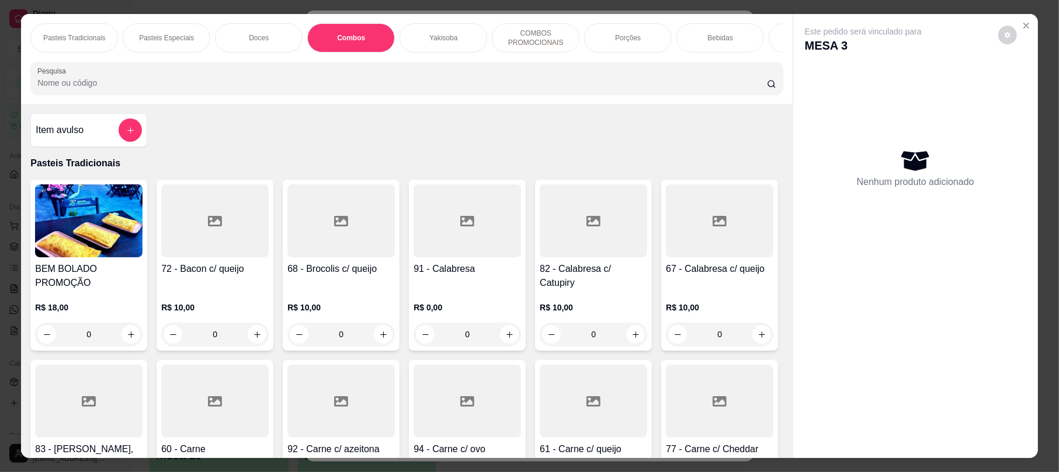
scroll to position [23, 0]
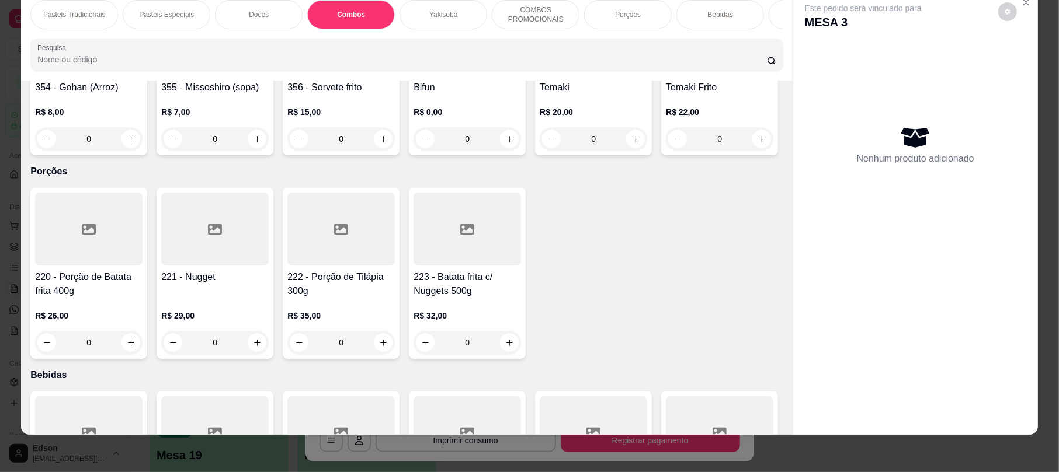
click at [309, 81] on div "Pasteis Tradicionais Pasteis Especiais Doces Combos Yakisoba COMBOS PROMOCIONAI…" at bounding box center [406, 36] width 771 height 90
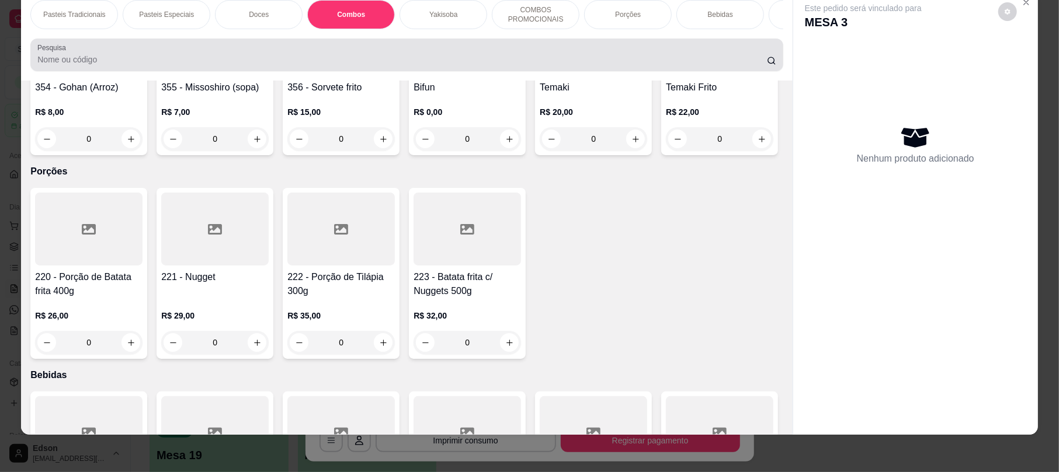
click at [300, 65] on input "Pesquisa" at bounding box center [401, 60] width 729 height 12
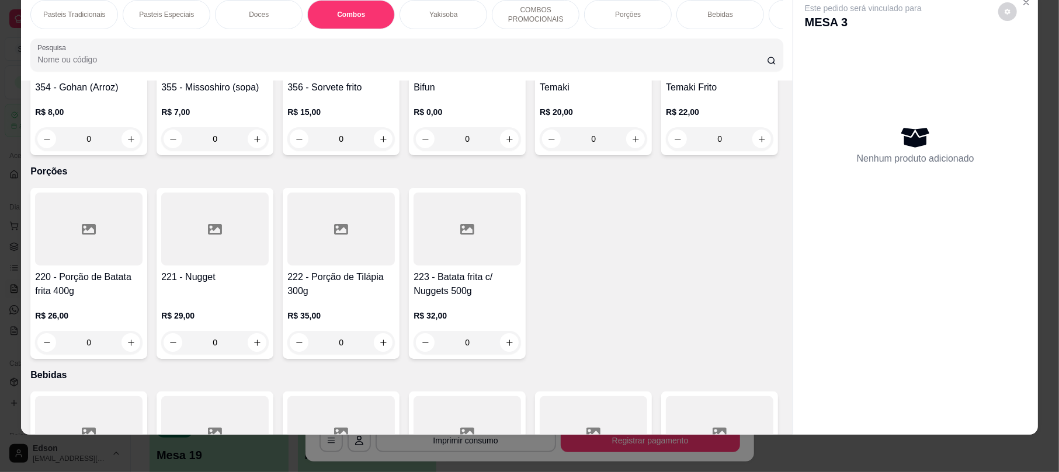
click at [95, 22] on div "Pasteis Tradicionais" at bounding box center [74, 14] width 88 height 29
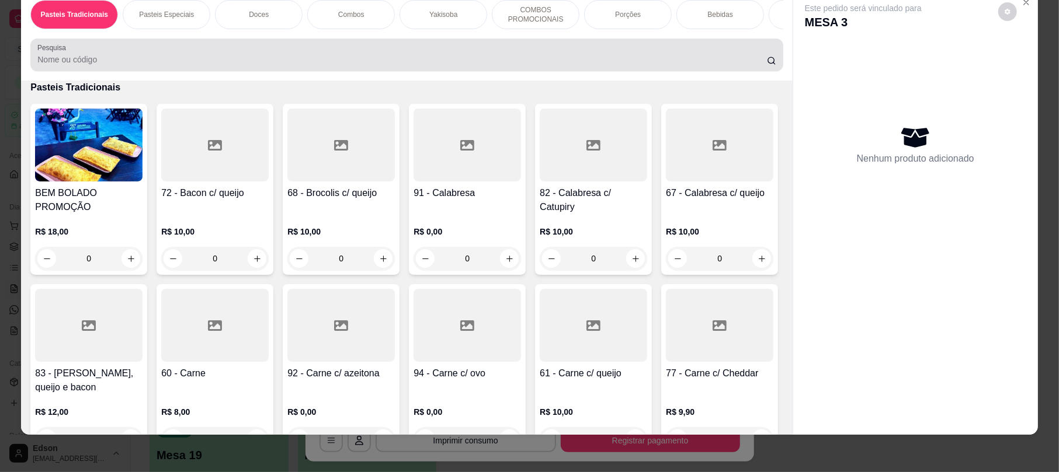
scroll to position [0, 0]
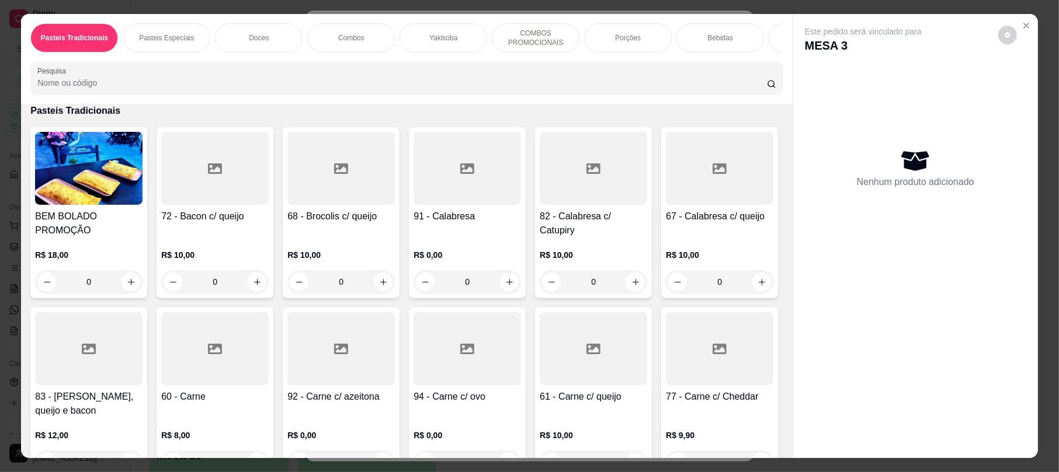
click at [733, 34] on div "Bebidas" at bounding box center [720, 37] width 88 height 29
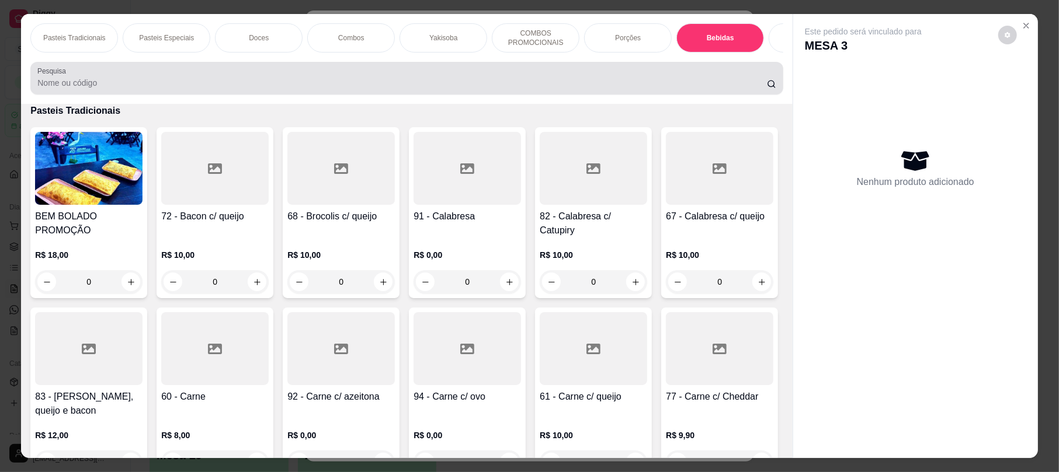
scroll to position [23, 0]
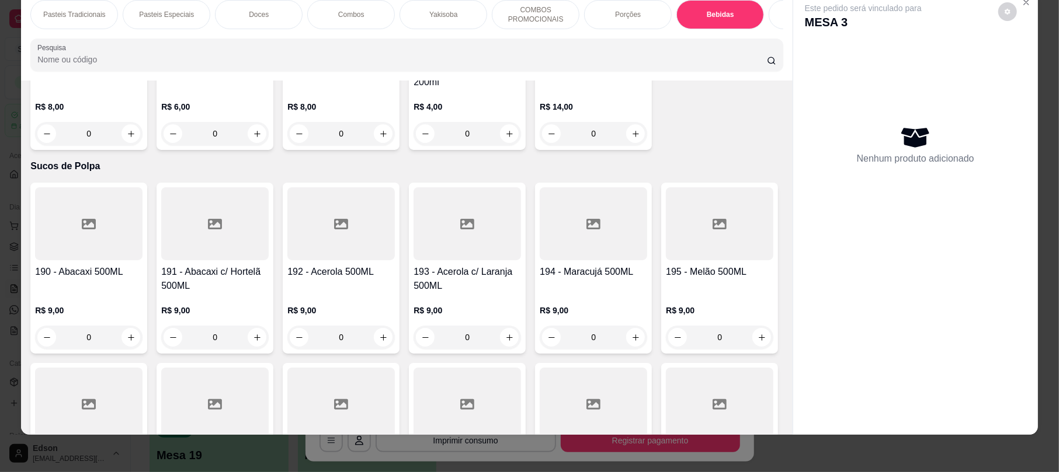
click at [465, 81] on div "Pasteis Tradicionais Pasteis Especiais Doces Combos Yakisoba COMBOS PROMOCIONAI…" at bounding box center [406, 36] width 771 height 90
drag, startPoint x: 461, startPoint y: 85, endPoint x: 448, endPoint y: 69, distance: 20.3
click at [458, 81] on div "Pasteis Tradicionais Pasteis Especiais Doces Combos Yakisoba COMBOS PROMOCIONAI…" at bounding box center [406, 36] width 771 height 90
click at [447, 65] on input "Pesquisa" at bounding box center [401, 60] width 729 height 12
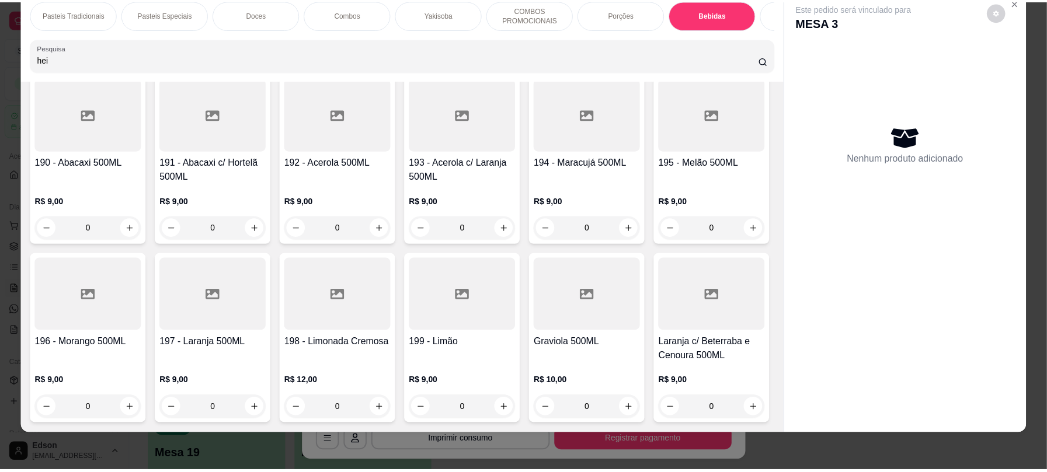
scroll to position [4097, 0]
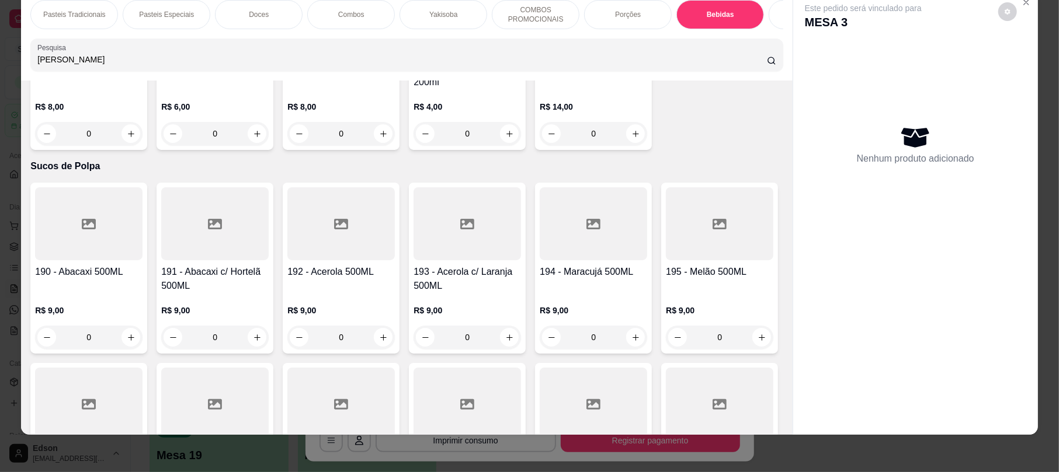
type input "[PERSON_NAME]"
click at [364, 65] on input "[PERSON_NAME]" at bounding box center [401, 60] width 729 height 12
click at [1007, 9] on button "decrease-product-quantity" at bounding box center [1007, 12] width 18 height 18
click at [1038, 10] on div "Pasteis Tradicionais Pasteis Especiais Doces Combos Yakisoba COMBOS PROMOCIONAI…" at bounding box center [529, 236] width 1059 height 472
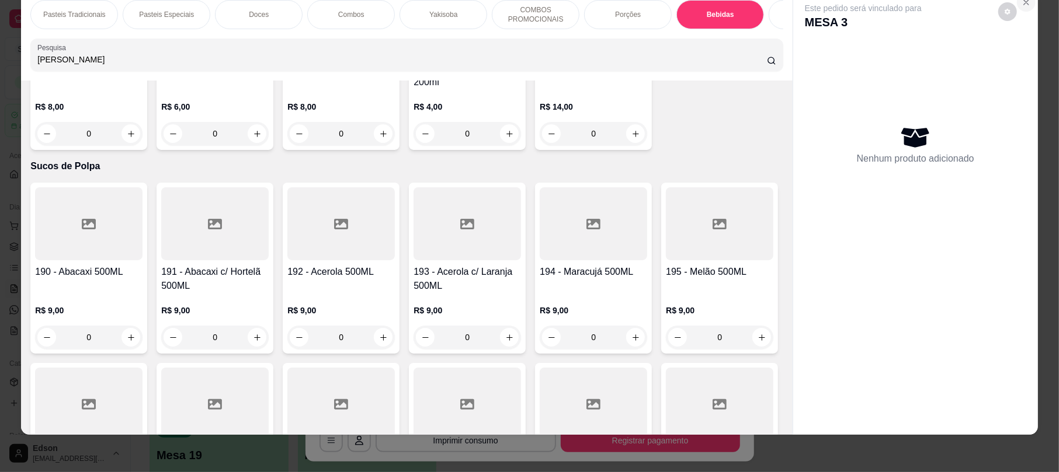
click at [1024, 3] on icon "Close" at bounding box center [1026, 2] width 5 height 5
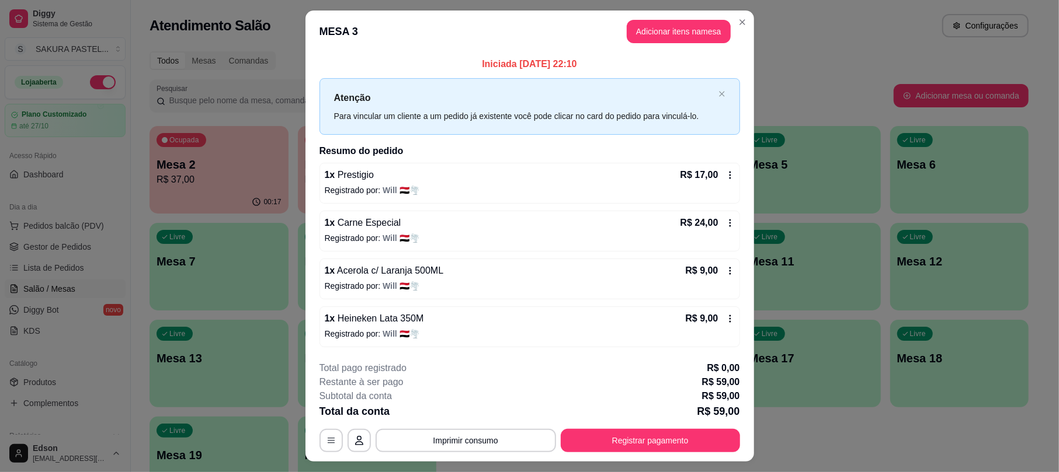
click at [692, 33] on button "Adicionar itens na mesa" at bounding box center [679, 31] width 104 height 23
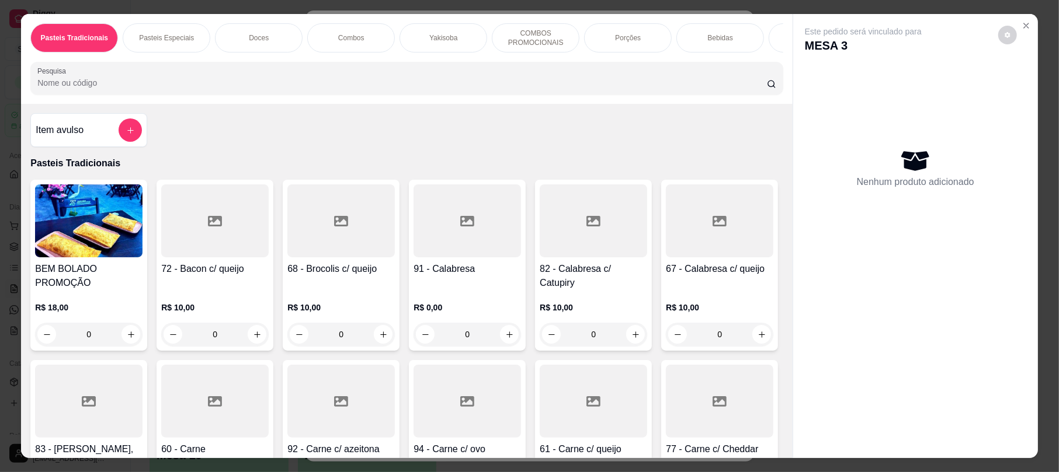
click at [276, 104] on div "Pasteis Tradicionais Pasteis Especiais Doces Combos Yakisoba COMBOS PROMOCIONAI…" at bounding box center [406, 59] width 771 height 90
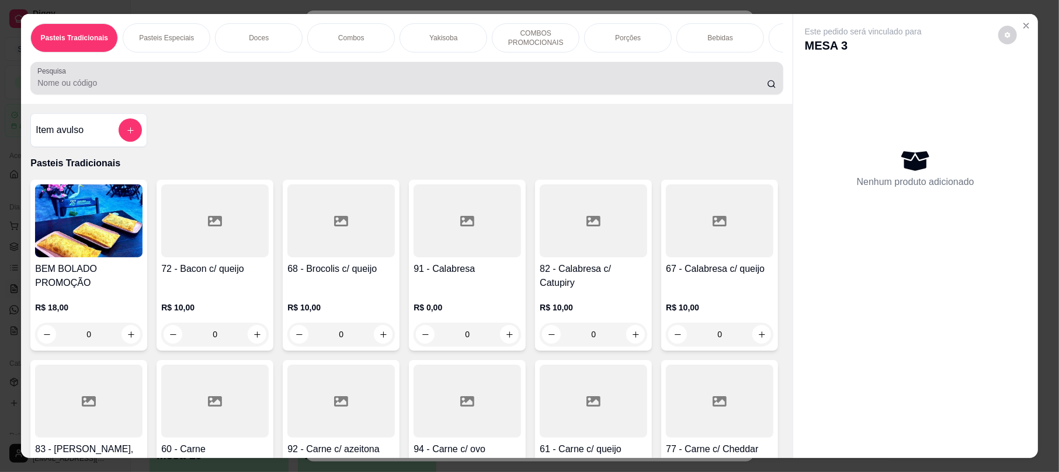
click at [279, 95] on div "Pesquisa" at bounding box center [406, 78] width 752 height 33
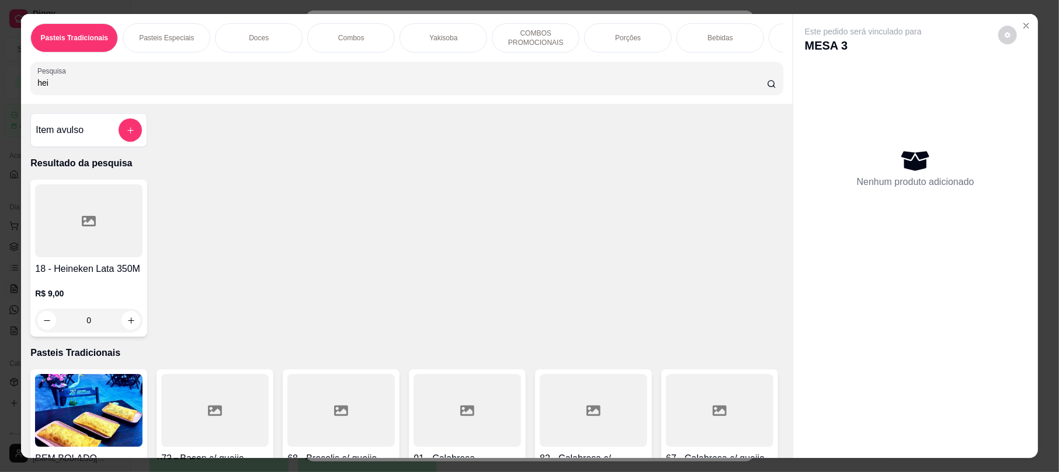
type input "hei"
click at [117, 220] on div at bounding box center [88, 221] width 107 height 73
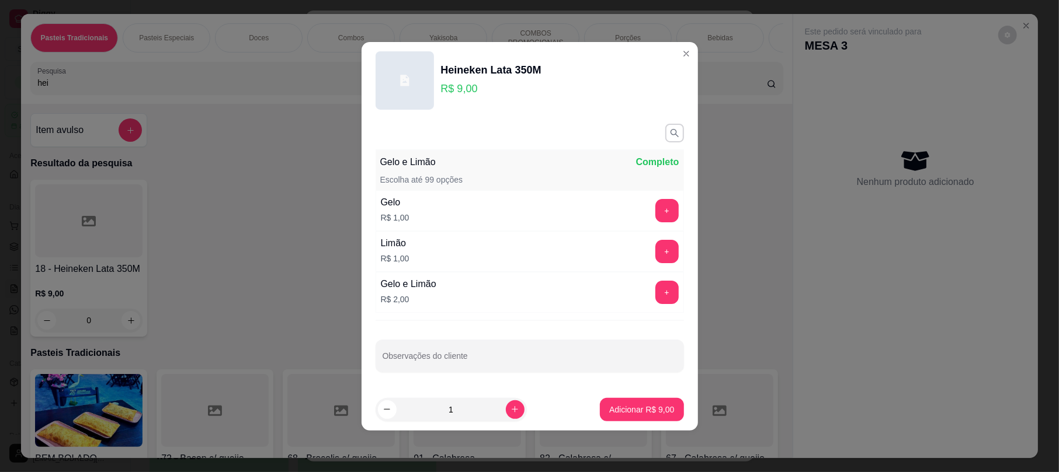
click at [622, 419] on button "Adicionar R$ 9,00" at bounding box center [641, 409] width 83 height 23
type input "1"
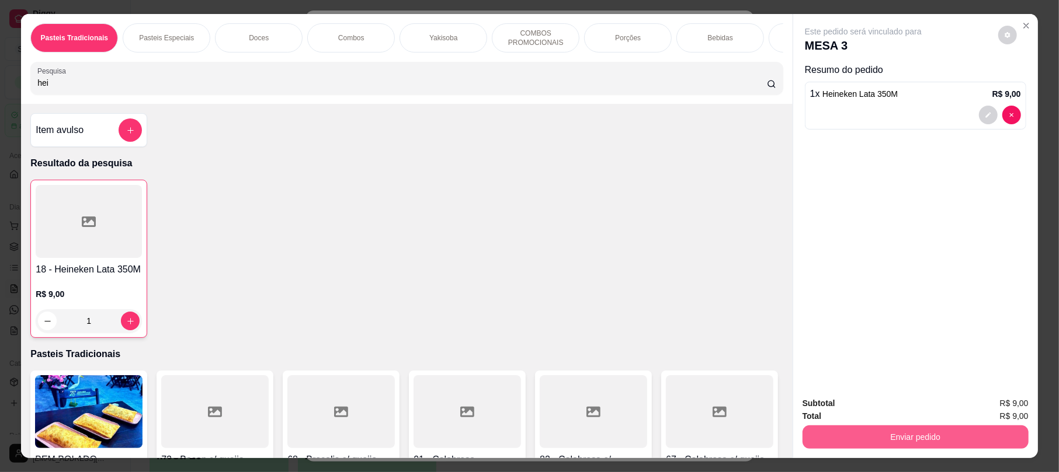
click at [851, 437] on button "Enviar pedido" at bounding box center [915, 437] width 226 height 23
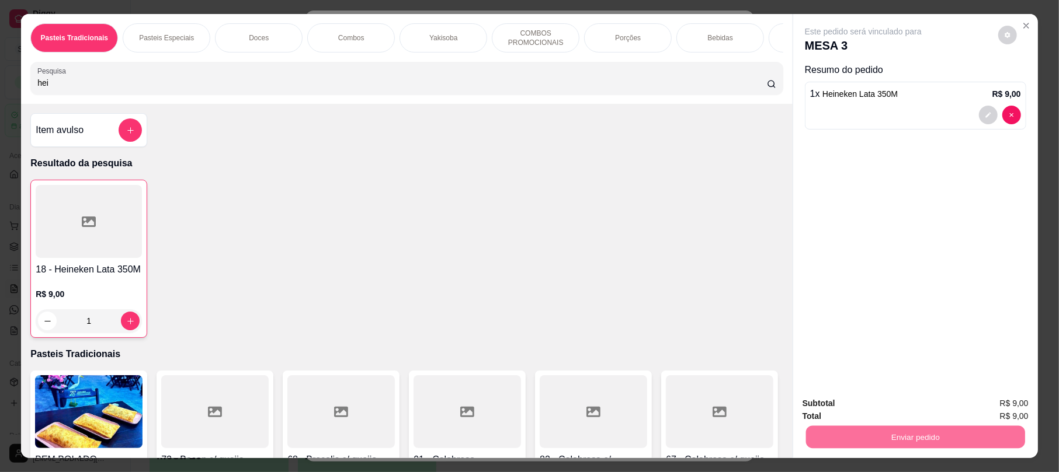
click at [934, 407] on button "Registrar cliente" at bounding box center [918, 409] width 77 height 22
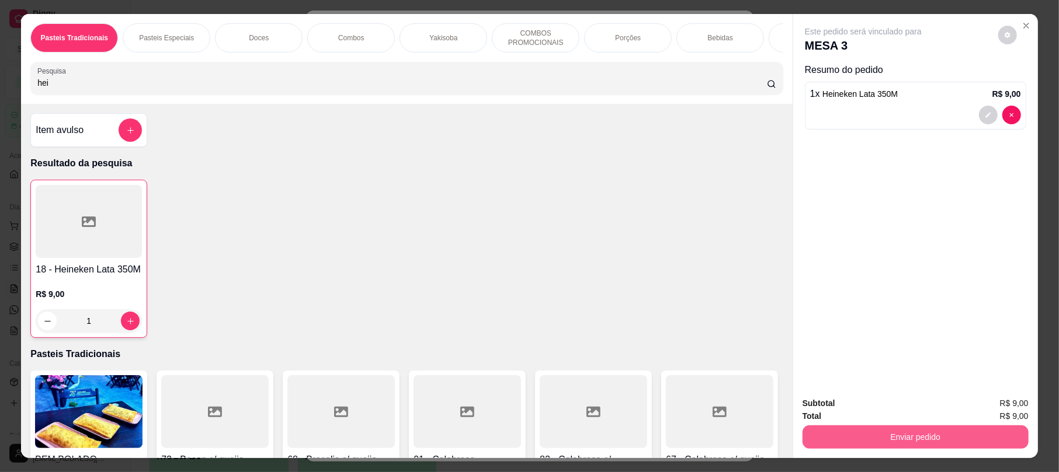
click at [888, 437] on button "Enviar pedido" at bounding box center [915, 437] width 226 height 23
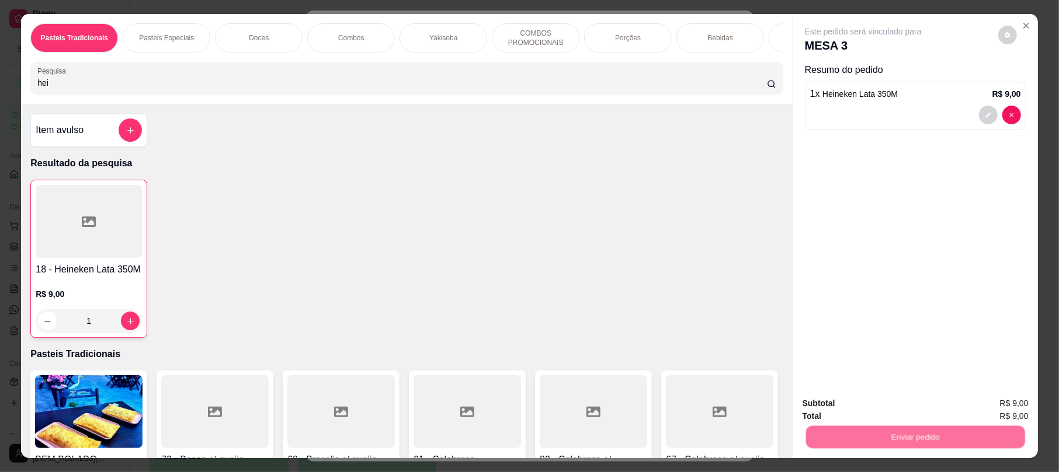
click at [979, 405] on button "Enviar pedido" at bounding box center [997, 409] width 64 height 22
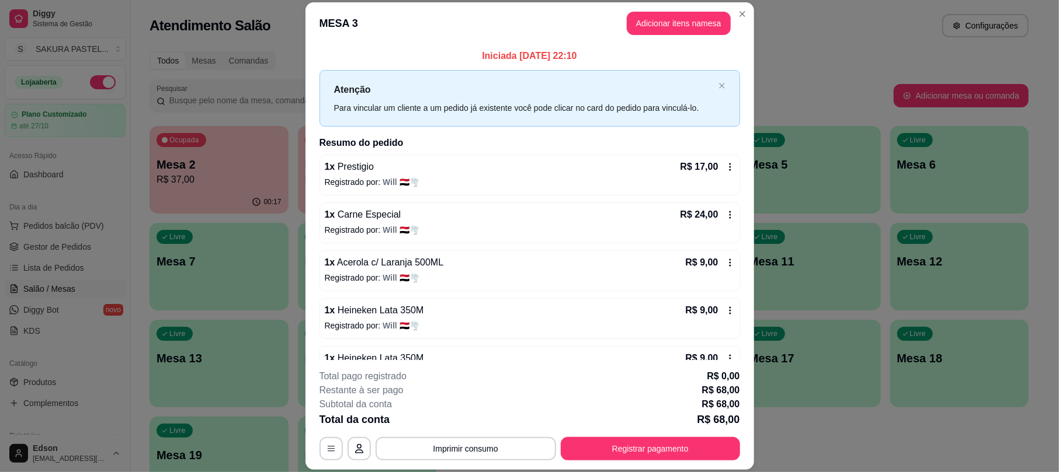
click at [610, 306] on div "1 x Heineken Lata 350M R$ 9,00" at bounding box center [530, 311] width 410 height 14
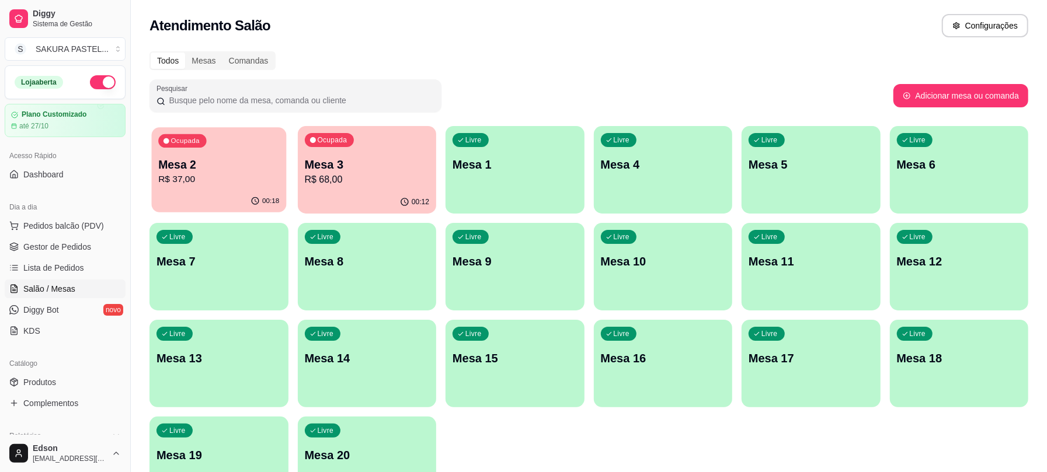
click at [189, 176] on p "R$ 37,00" at bounding box center [218, 179] width 121 height 13
click at [291, 159] on div "Ocupada Mesa 2 R$ 37,00 00:28 Ocupada Mesa 3 R$ 68,00 00:22 Livre Mesa 1 Livre …" at bounding box center [588, 315] width 879 height 378
click at [313, 163] on p "Mesa 3" at bounding box center [367, 165] width 121 height 16
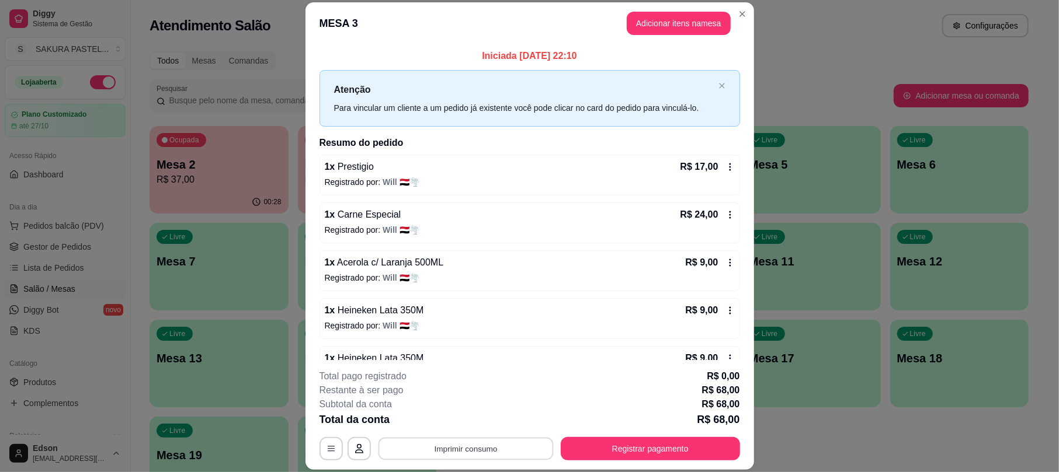
click at [472, 438] on button "Imprimir consumo" at bounding box center [465, 449] width 175 height 23
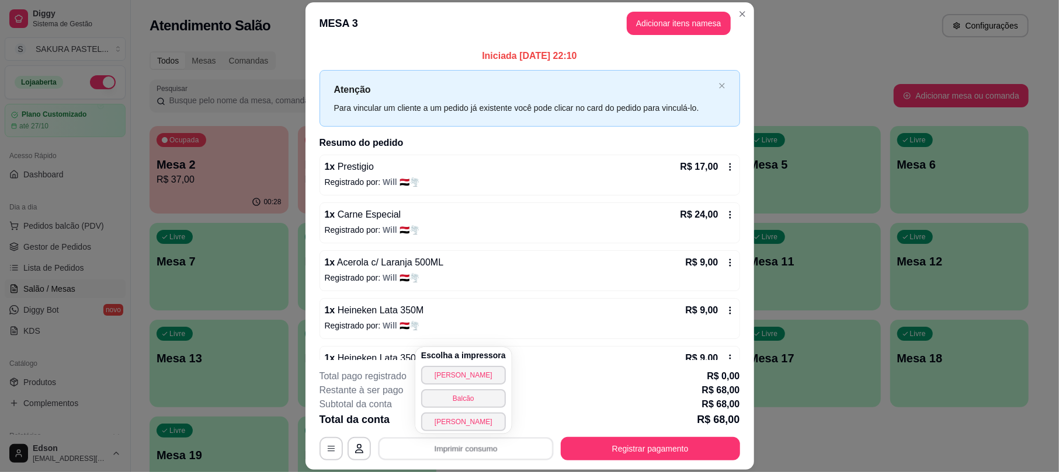
click at [453, 401] on button "Balcão" at bounding box center [463, 398] width 85 height 19
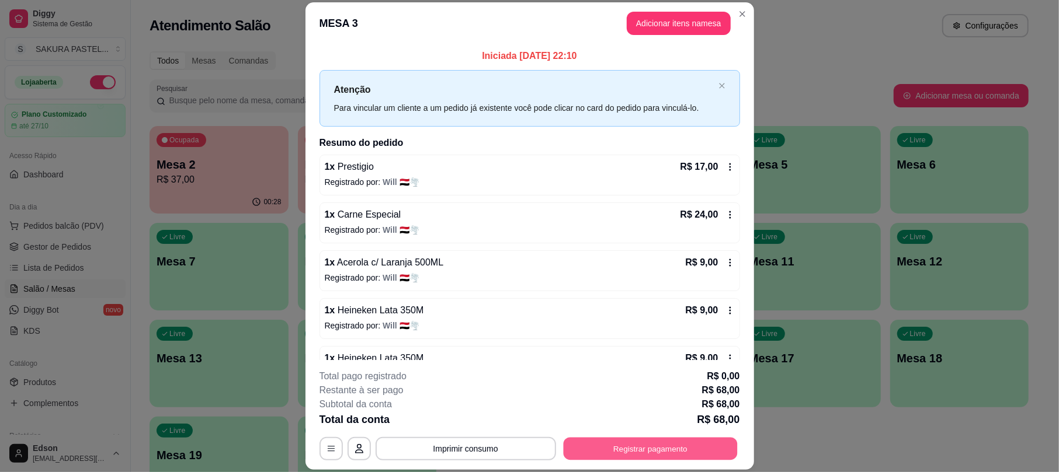
click at [652, 454] on button "Registrar pagamento" at bounding box center [650, 449] width 174 height 23
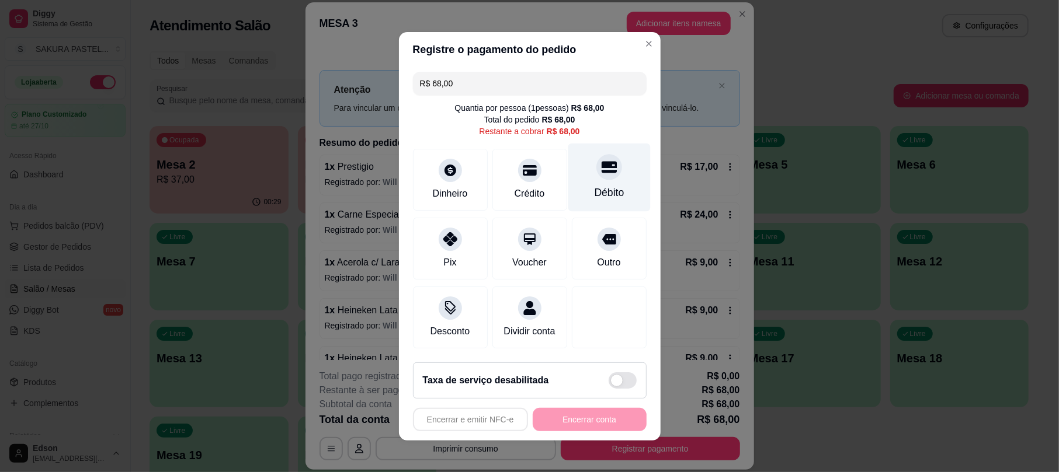
click at [611, 170] on div "Débito" at bounding box center [609, 177] width 82 height 68
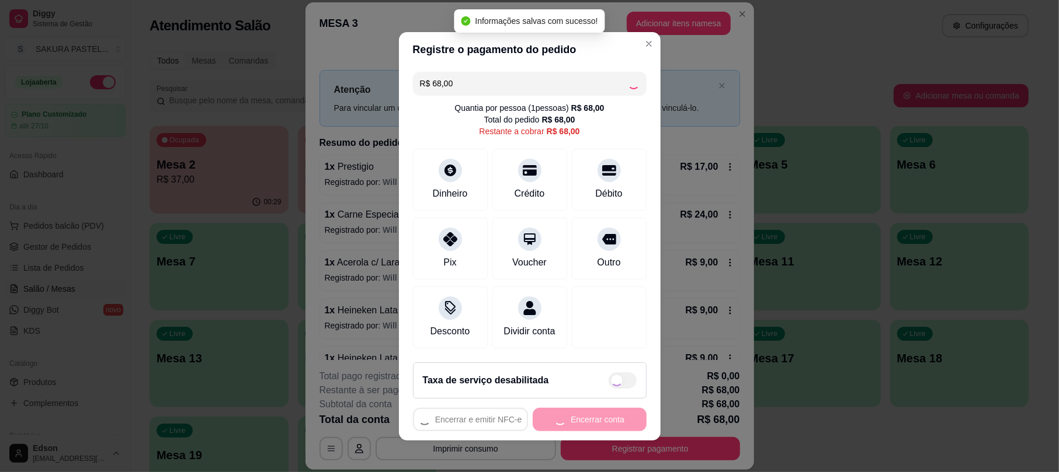
type input "R$ 0,00"
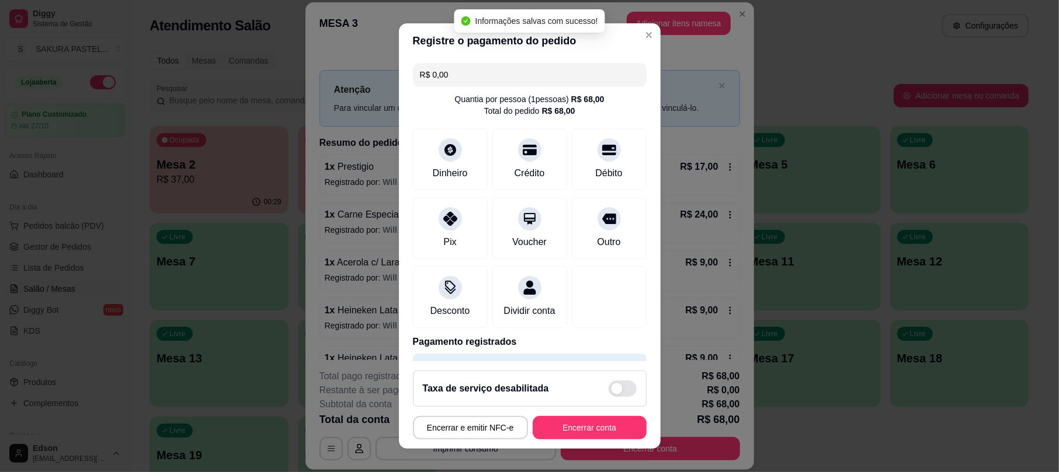
click at [583, 435] on button "Encerrar conta" at bounding box center [590, 427] width 114 height 23
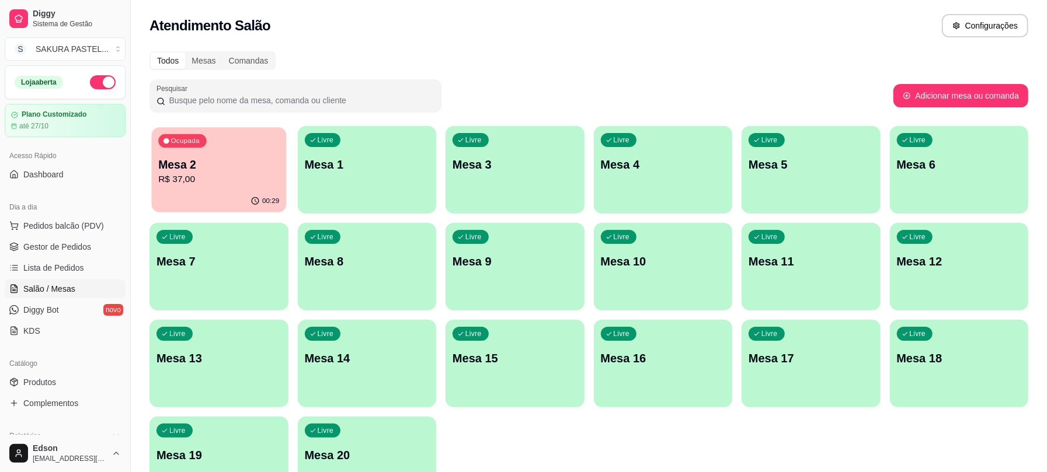
click at [223, 150] on div "Ocupada Mesa 2 R$ 37,00" at bounding box center [219, 158] width 134 height 63
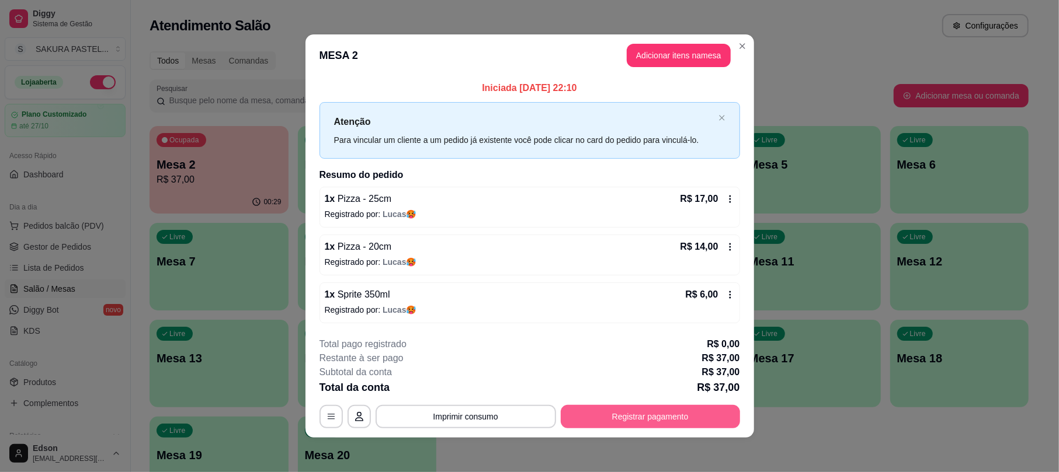
click at [648, 414] on button "Registrar pagamento" at bounding box center [650, 416] width 179 height 23
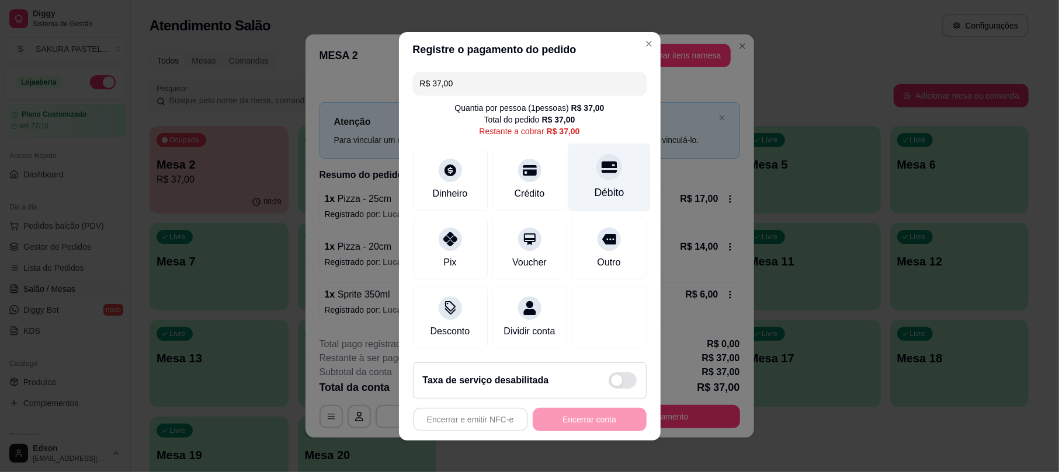
click at [597, 169] on div at bounding box center [609, 167] width 26 height 26
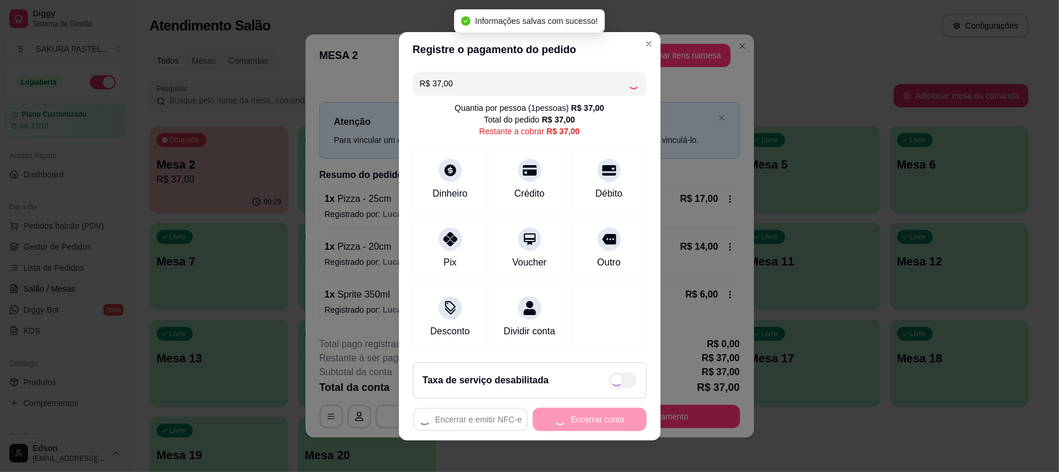
type input "R$ 0,00"
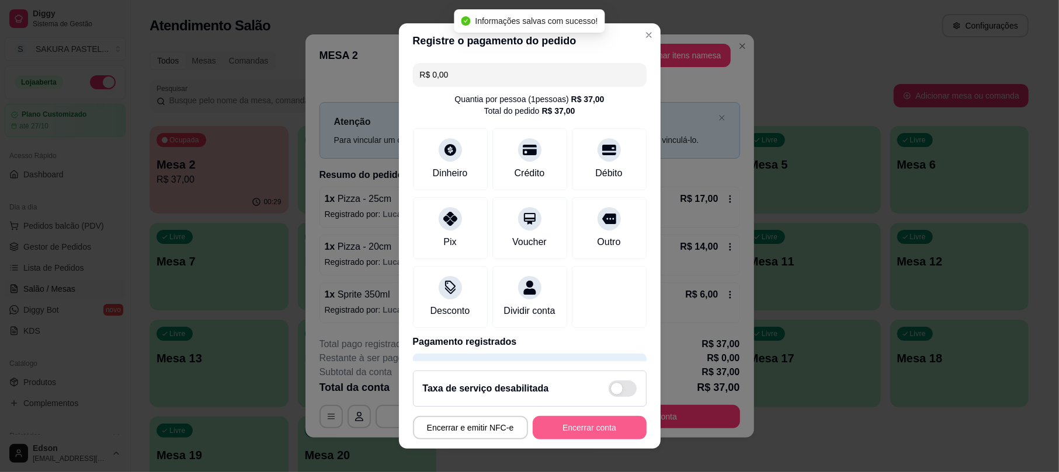
click at [599, 430] on button "Encerrar conta" at bounding box center [590, 427] width 114 height 23
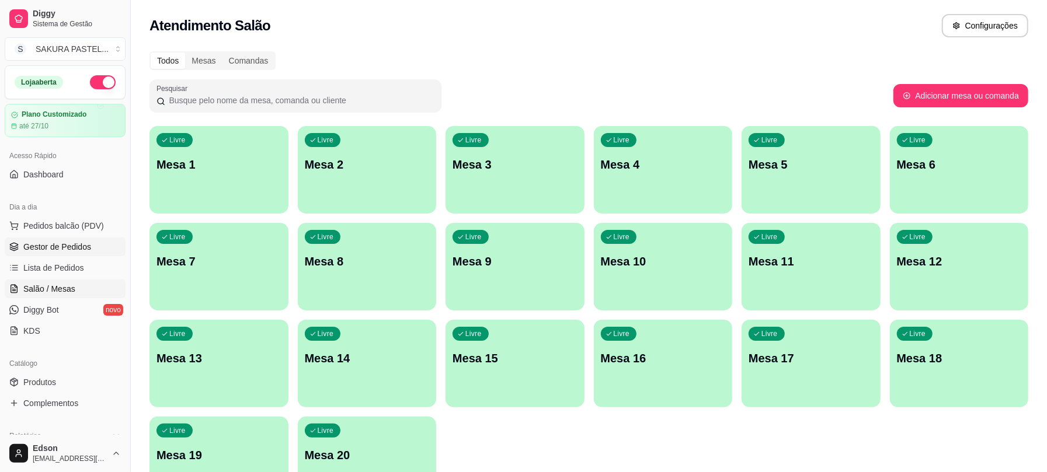
click at [63, 246] on span "Gestor de Pedidos" at bounding box center [57, 247] width 68 height 12
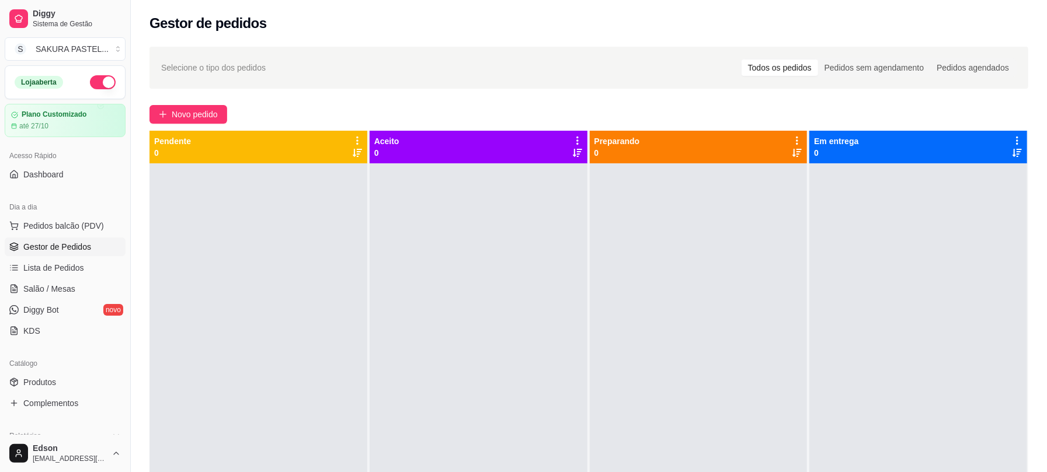
click at [99, 81] on button "button" at bounding box center [103, 82] width 26 height 14
